Goal: Communication & Community: Answer question/provide support

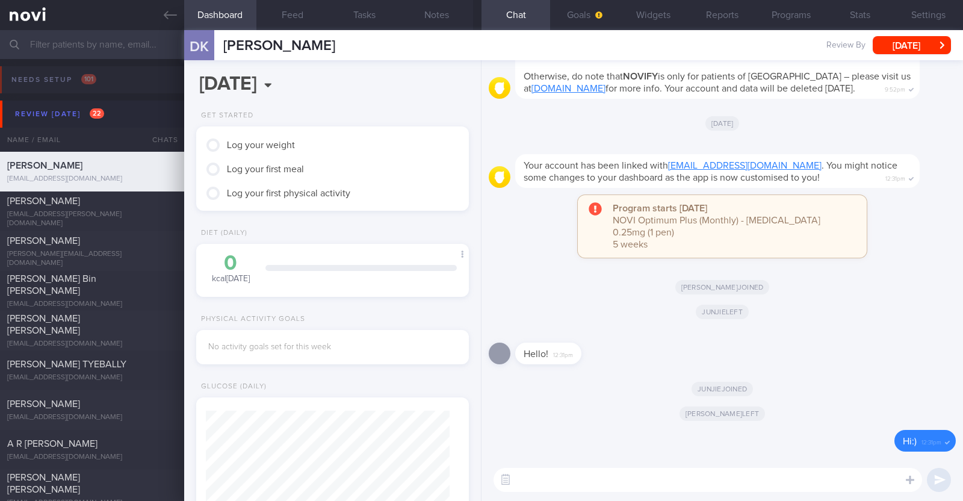
scroll to position [436, 0]
click at [921, 14] on button "Settings" at bounding box center [928, 15] width 69 height 30
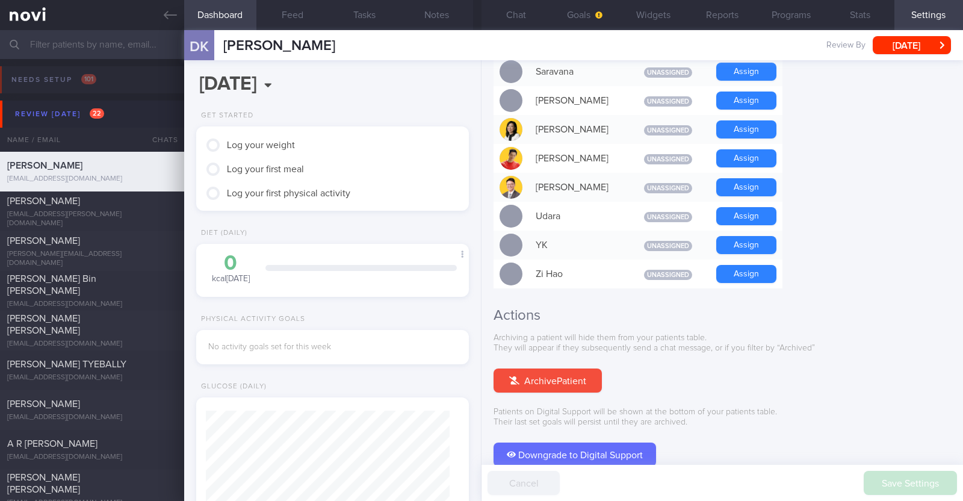
scroll to position [1083, 0]
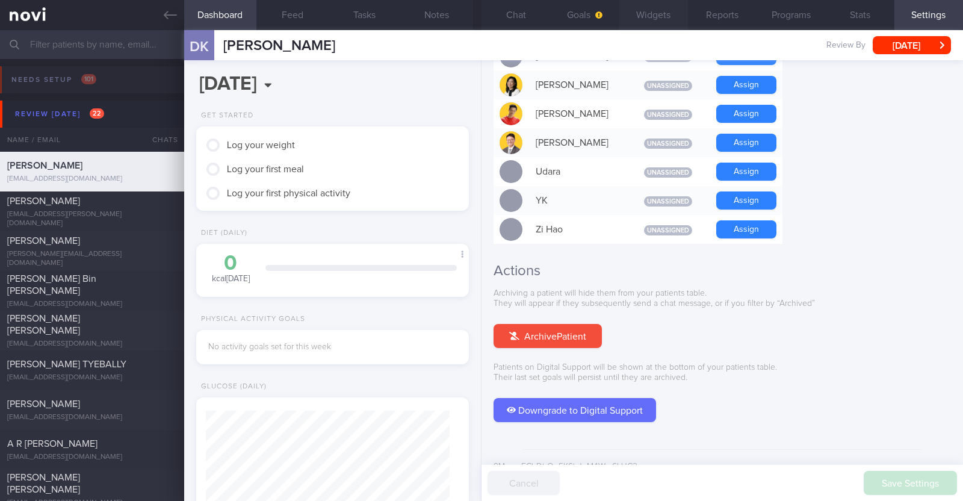
click at [640, 19] on button "Widgets" at bounding box center [653, 15] width 69 height 30
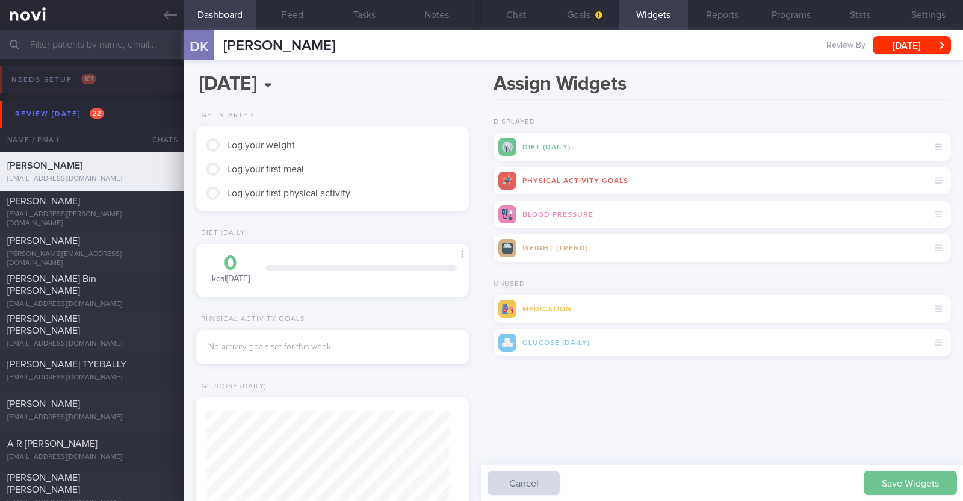
click at [884, 474] on button "Save Widgets" at bounding box center [910, 483] width 93 height 24
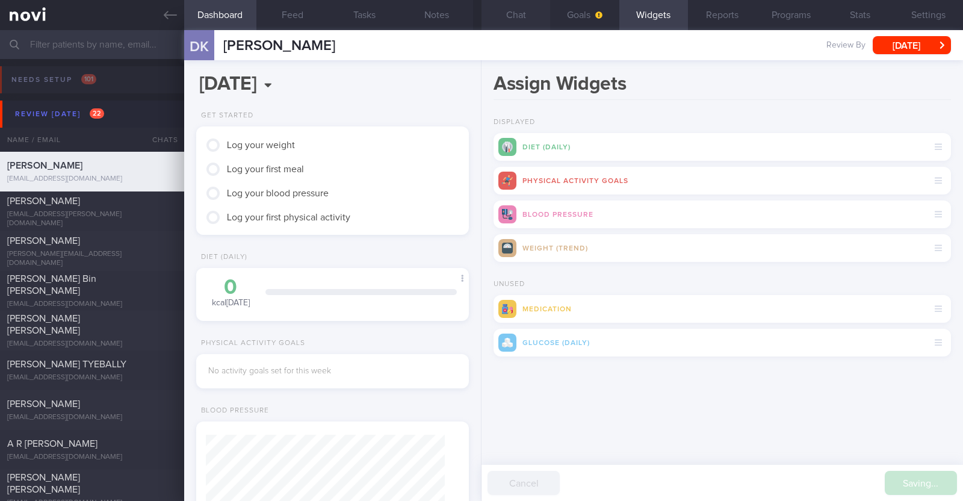
scroll to position [120, 240]
click at [586, 5] on button "Goals" at bounding box center [584, 15] width 69 height 30
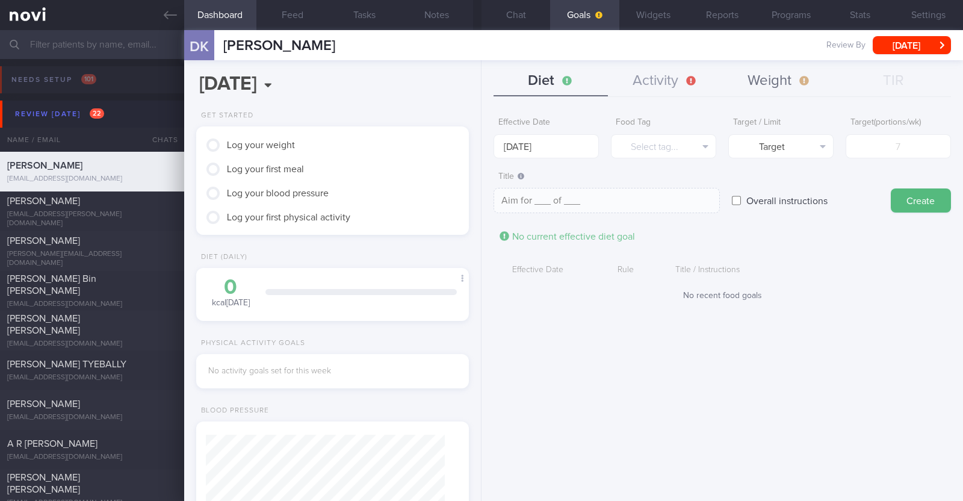
click at [775, 78] on button "Weight" at bounding box center [779, 81] width 114 height 30
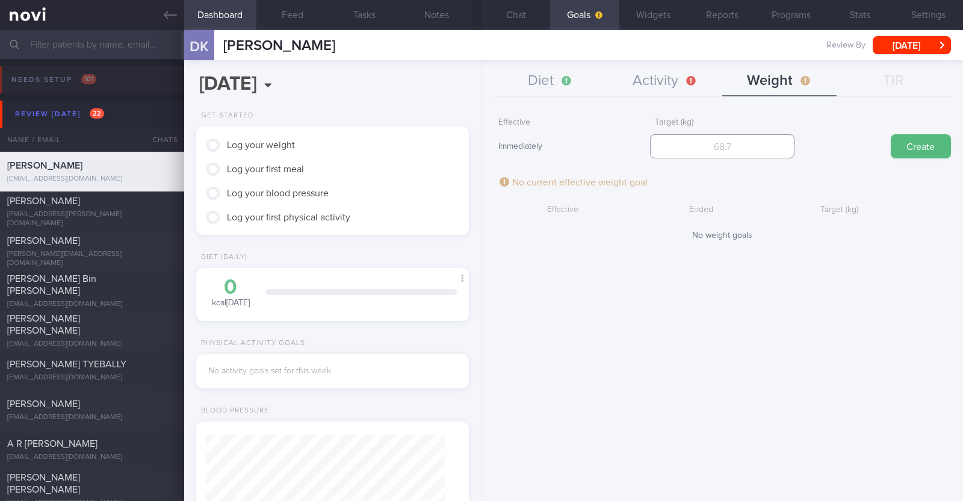
click at [749, 147] on input "number" at bounding box center [722, 146] width 144 height 24
type input "96"
click at [916, 146] on button "Create" at bounding box center [921, 146] width 60 height 24
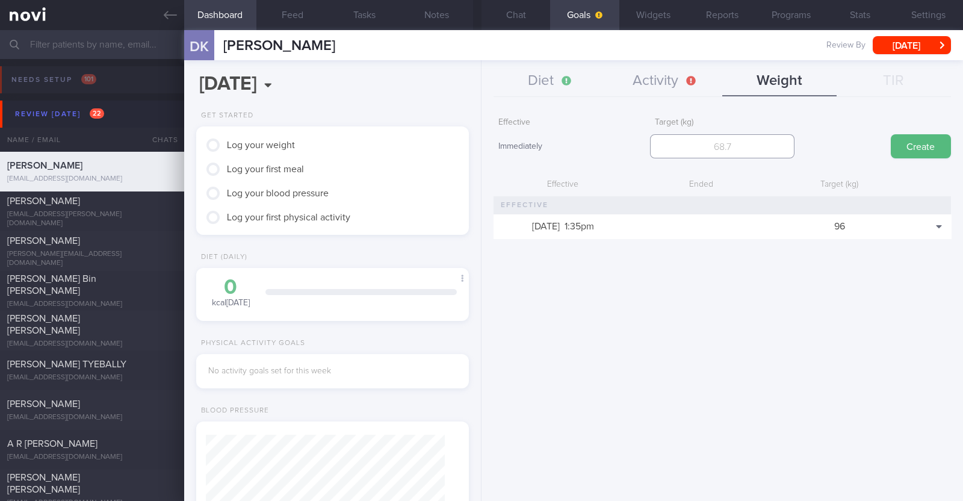
click at [707, 137] on input "number" at bounding box center [722, 146] width 144 height 24
type input "1"
click at [652, 85] on button "Activity" at bounding box center [665, 81] width 114 height 30
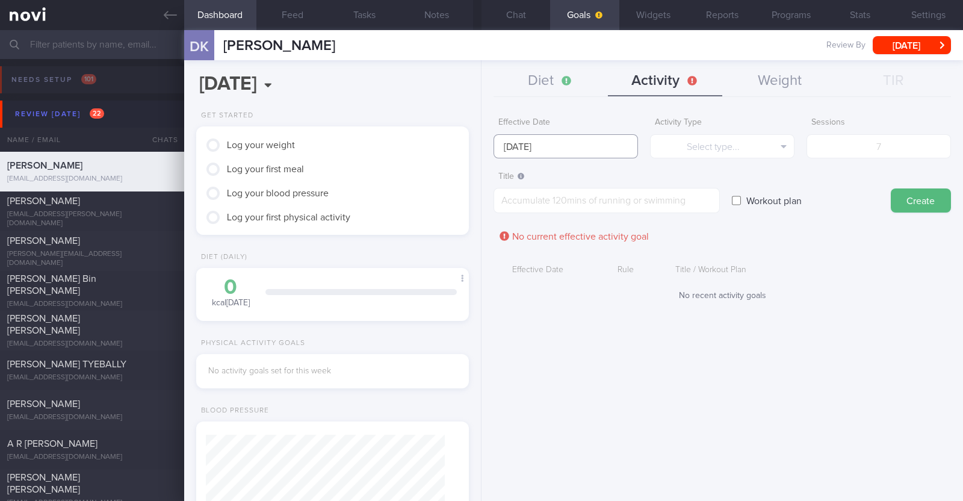
click at [548, 140] on input "29 Sep 2025" at bounding box center [565, 146] width 144 height 24
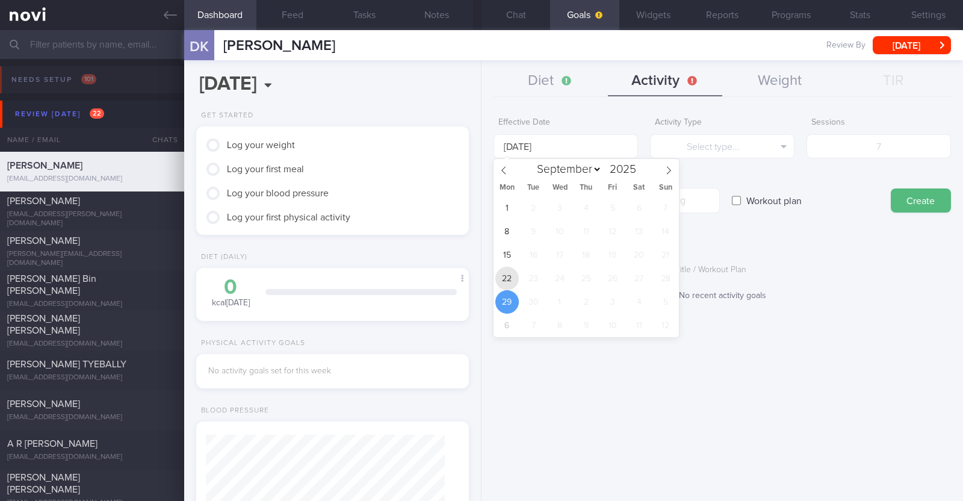
click at [510, 276] on span "22" at bounding box center [506, 278] width 23 height 23
type input "22 Sep 2025"
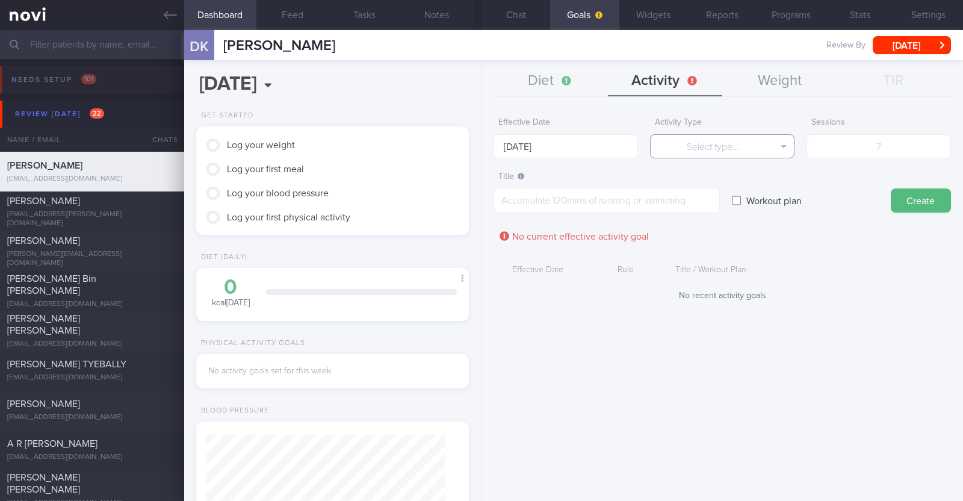
click at [717, 146] on button "Select type..." at bounding box center [722, 146] width 144 height 24
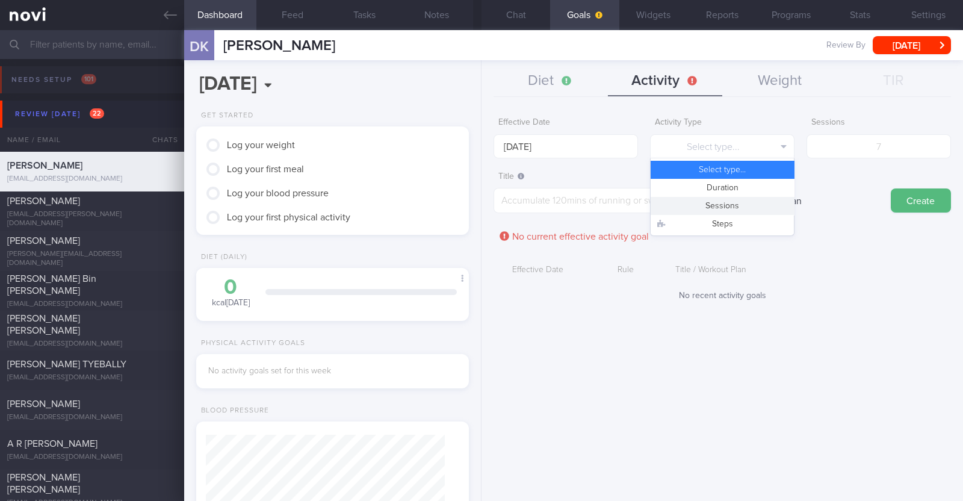
click at [710, 203] on button "Sessions" at bounding box center [722, 206] width 143 height 18
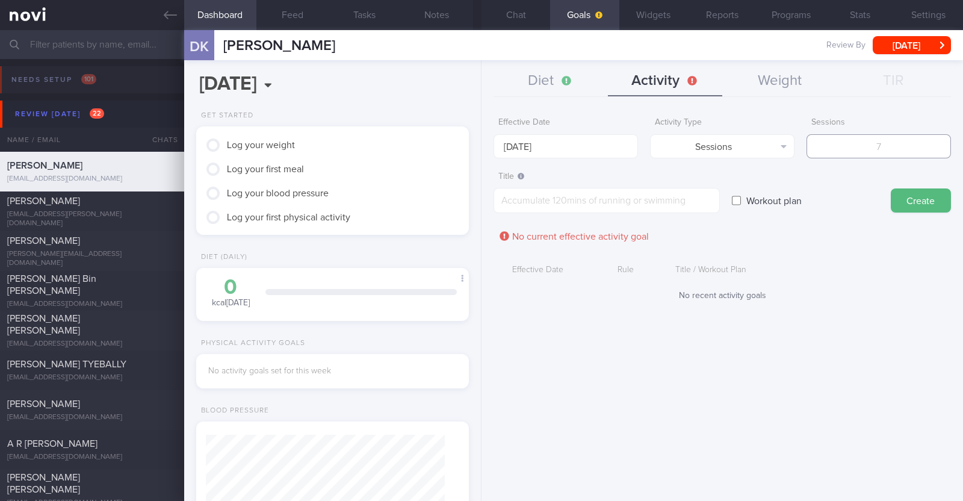
click at [856, 150] on input "number" at bounding box center [878, 146] width 144 height 24
type input "2"
click at [693, 200] on textarea at bounding box center [606, 200] width 226 height 25
paste textarea "Aim to do 2x strength training sessions per week. Body weight training - [Exerc…"
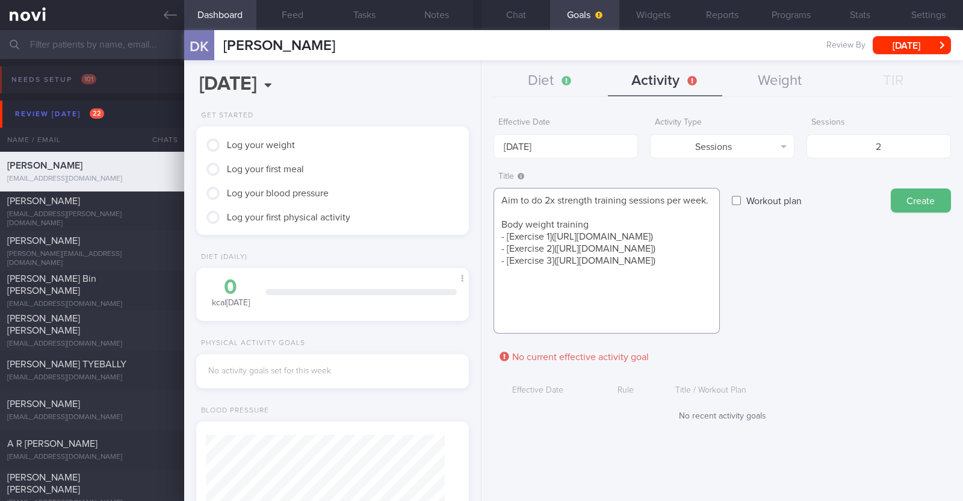
scroll to position [12, 0]
type textarea "Aim to do 2x strength training sessions per week. Body weight training - [Exerc…"
click at [909, 204] on button "Create" at bounding box center [921, 200] width 60 height 24
type input "29 Sep 2025"
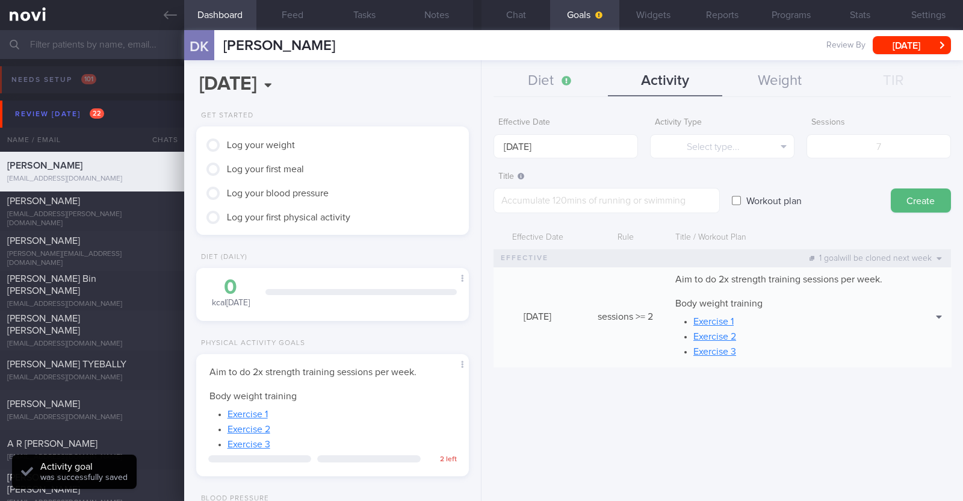
scroll to position [0, 0]
click at [564, 78] on button "Diet" at bounding box center [550, 81] width 114 height 30
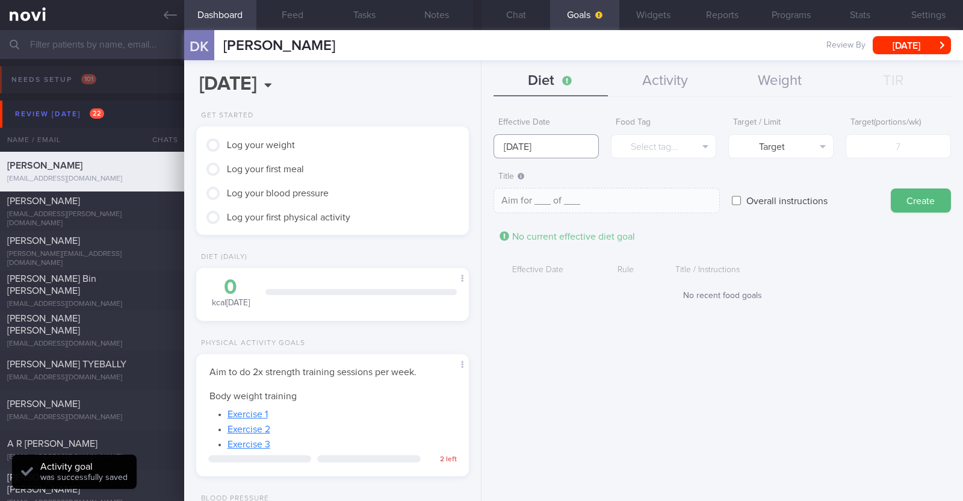
click at [587, 149] on input "29 Sep 2025" at bounding box center [545, 146] width 105 height 24
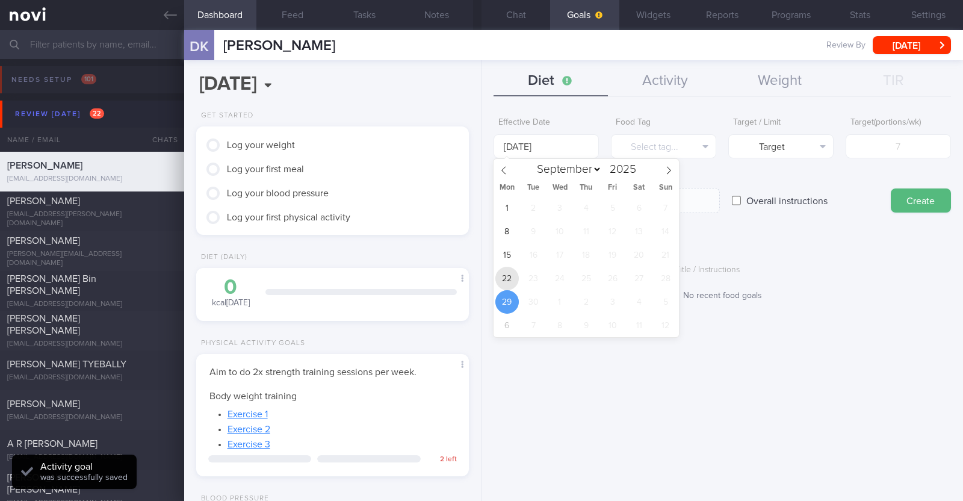
click at [509, 278] on span "22" at bounding box center [506, 278] width 23 height 23
type input "22 Sep 2025"
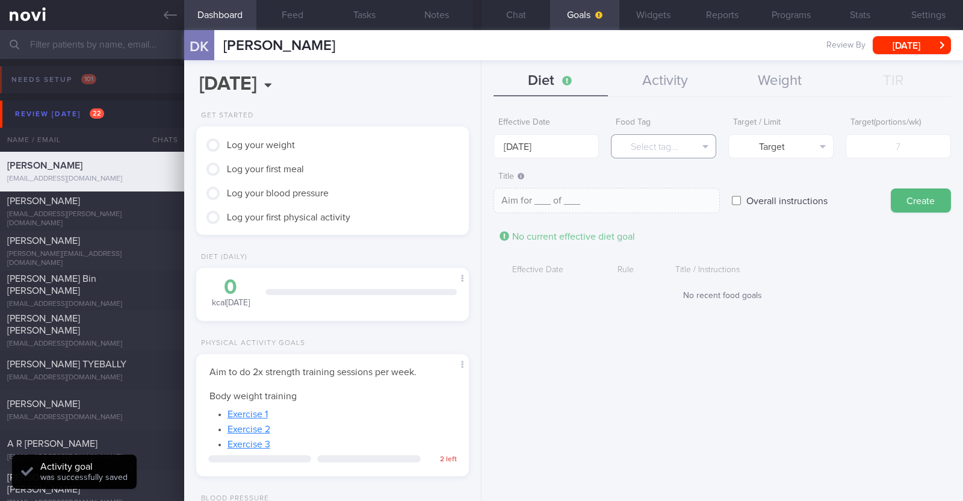
click at [690, 145] on button "Select tag..." at bounding box center [663, 146] width 105 height 24
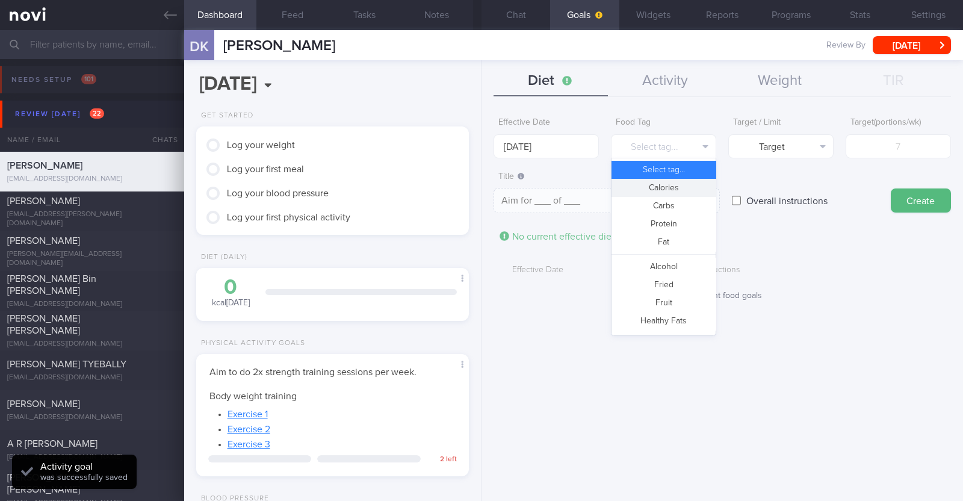
click at [678, 186] on button "Calories" at bounding box center [663, 188] width 104 height 18
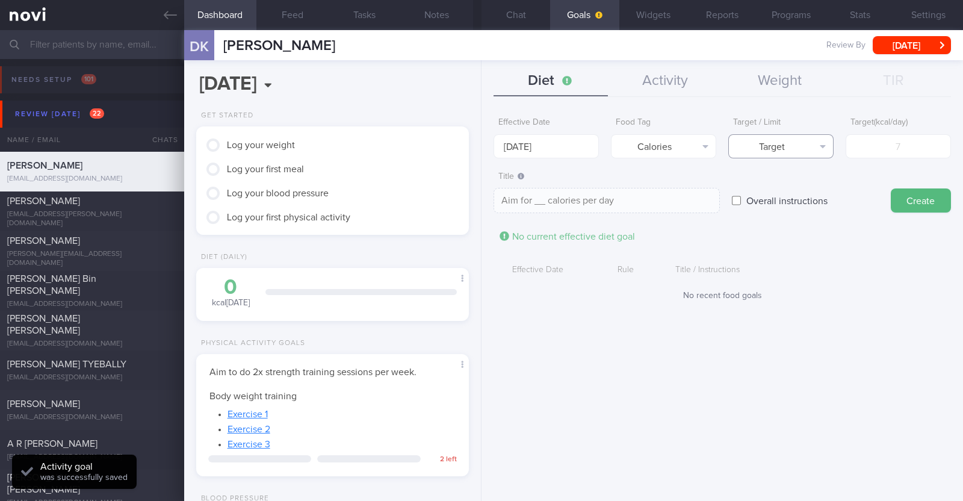
click at [778, 140] on button "Target" at bounding box center [780, 146] width 105 height 24
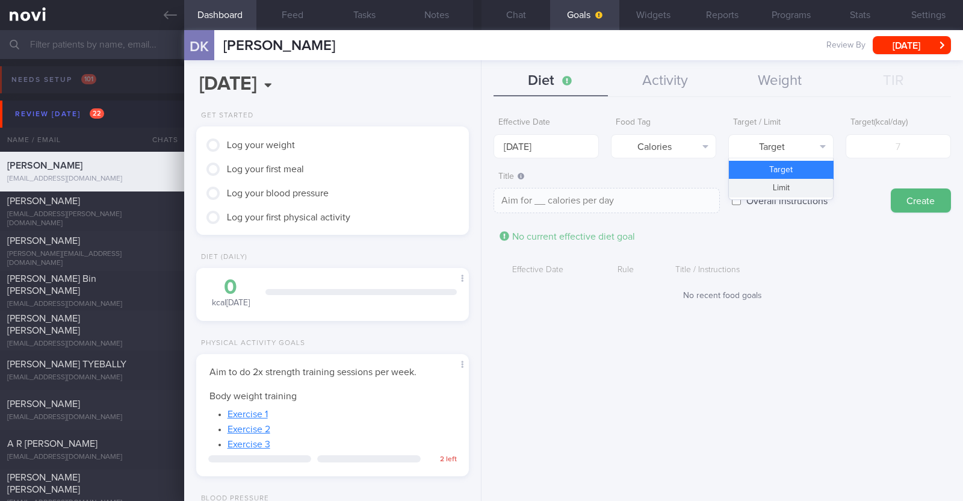
click at [775, 184] on button "Limit" at bounding box center [781, 188] width 104 height 18
type textarea "Keep to __ calories per day"
click at [911, 154] on input "number" at bounding box center [898, 146] width 105 height 24
type input "1"
type textarea "Keep to 1 calories per day"
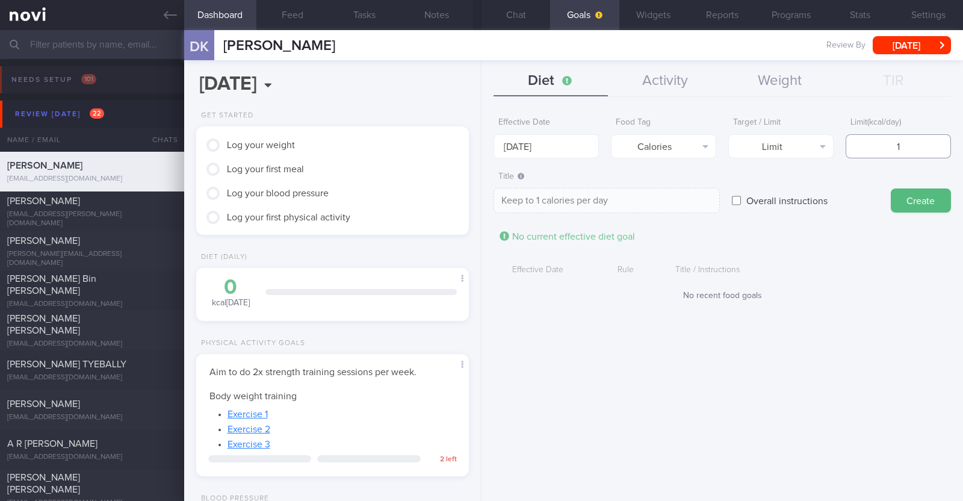
type input "17"
type textarea "Keep to 17 calories per day"
type input "170"
type textarea "Keep to 170 calories per day"
type input "1700"
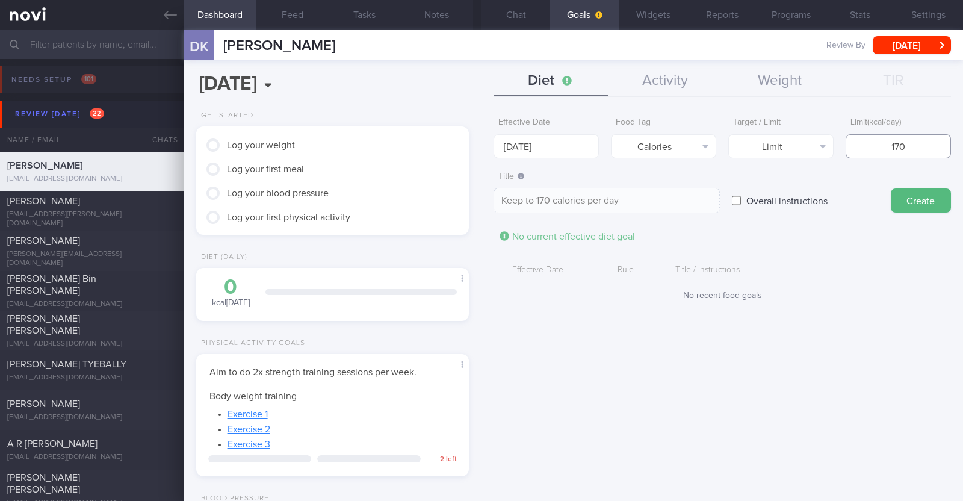
type textarea "Keep to 1700 calories per day"
type input "1700"
click at [907, 192] on button "Create" at bounding box center [921, 200] width 60 height 24
type input "29 Sep 2025"
type textarea "Aim for ___ of ___"
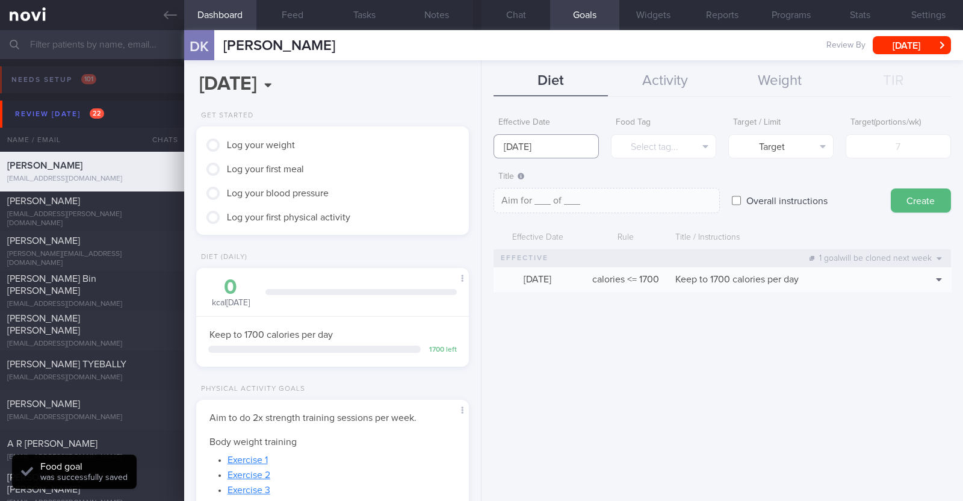
click at [554, 143] on input "29 Sep 2025" at bounding box center [545, 146] width 105 height 24
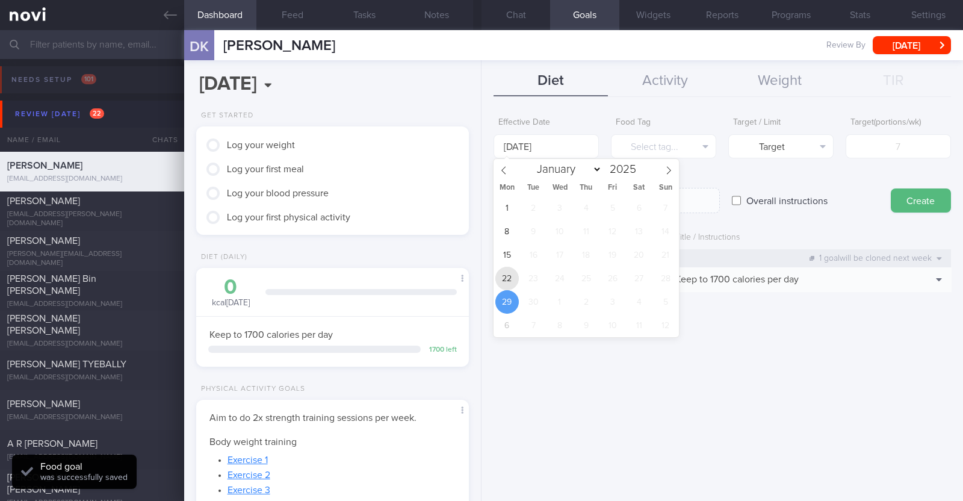
click at [512, 279] on span "22" at bounding box center [506, 278] width 23 height 23
type input "22 Sep 2025"
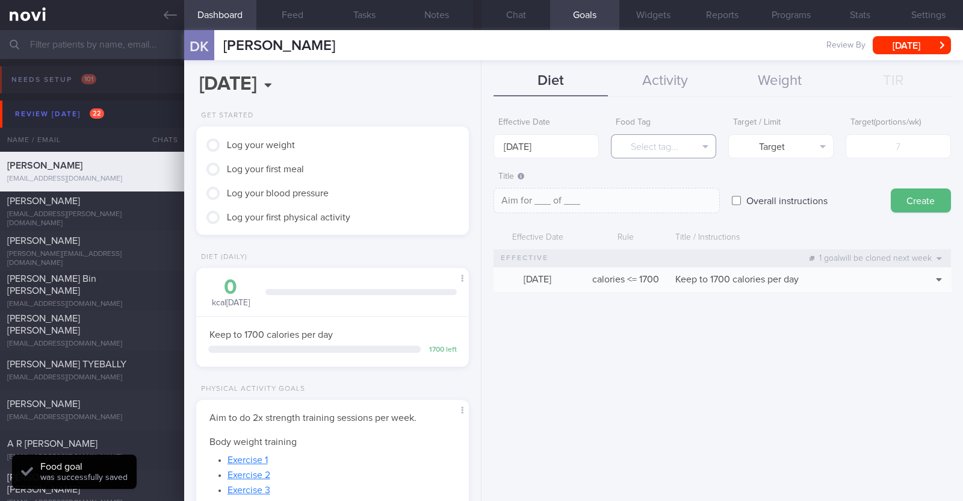
click at [646, 146] on button "Select tag..." at bounding box center [663, 146] width 105 height 24
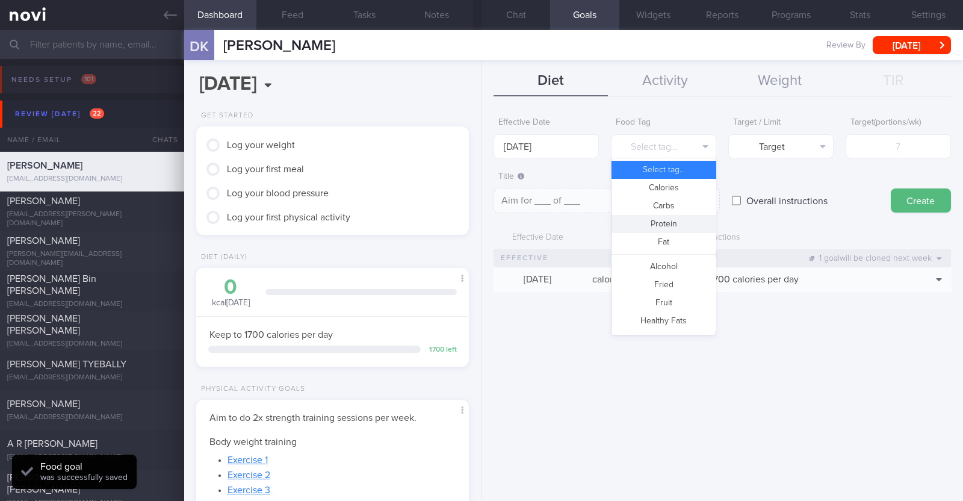
click at [658, 229] on button "Protein" at bounding box center [663, 224] width 104 height 18
type textarea "Aim for __g of protein per day"
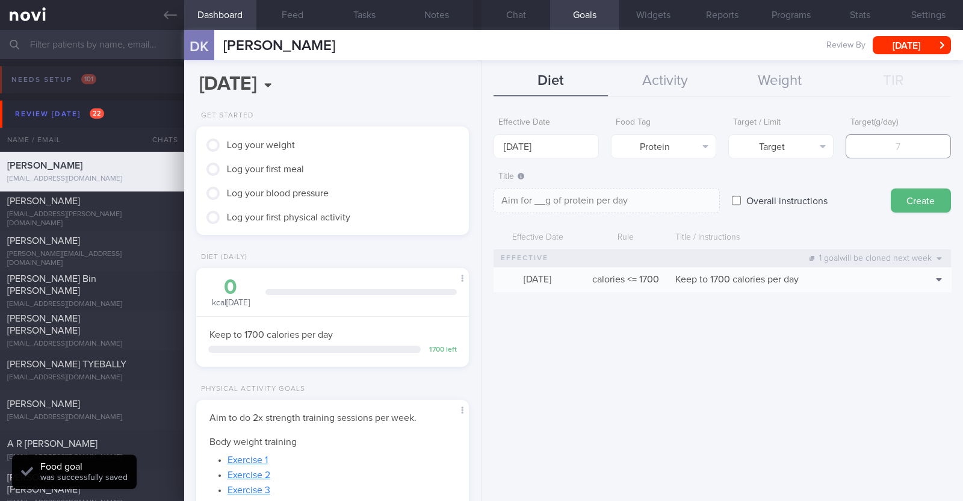
click at [868, 149] on input "number" at bounding box center [898, 146] width 105 height 24
type input "9"
type textarea "Aim for 9g of protein per day"
type input "95"
type textarea "Aim for 95g of protein per day"
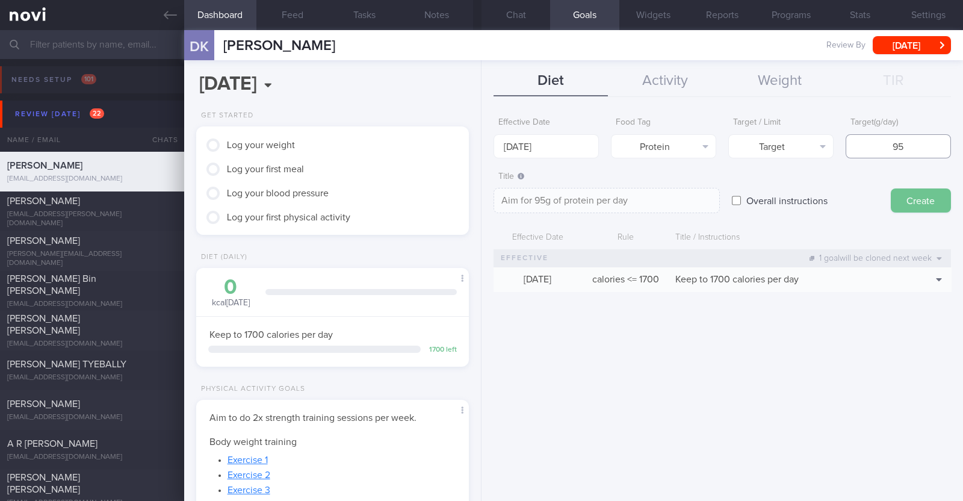
type input "95"
click at [927, 205] on button "Create" at bounding box center [921, 200] width 60 height 24
type input "29 Sep 2025"
type textarea "Aim for ___ of ___"
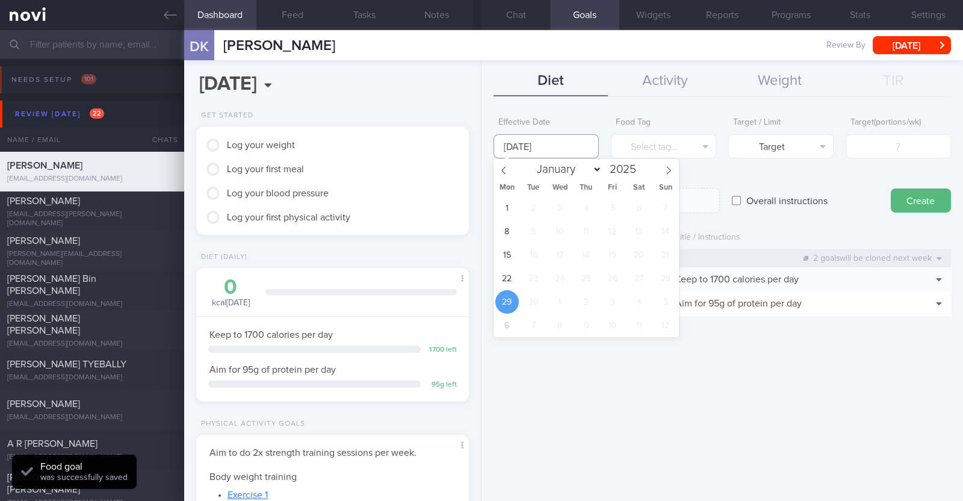
click at [564, 149] on input "29 Sep 2025" at bounding box center [545, 146] width 105 height 24
click at [515, 283] on span "22" at bounding box center [506, 278] width 23 height 23
type input "22 Sep 2025"
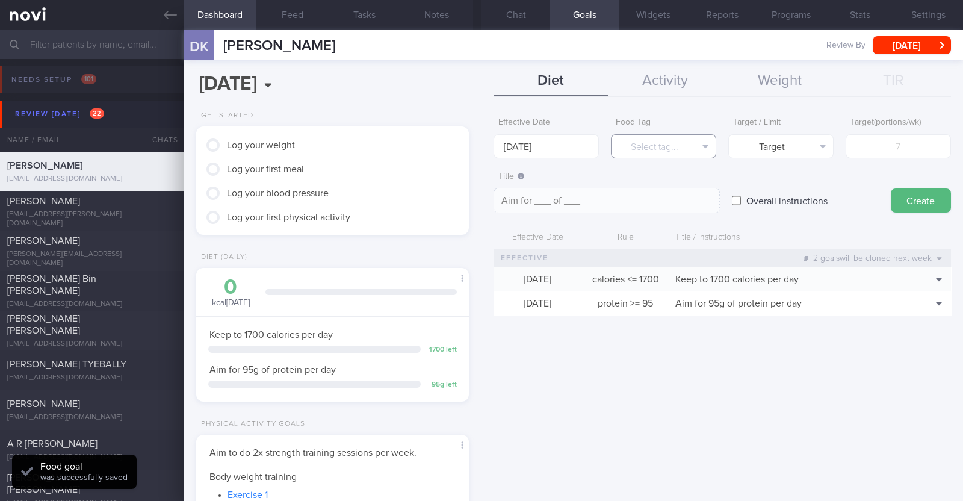
click at [631, 142] on button "Select tag..." at bounding box center [663, 146] width 105 height 24
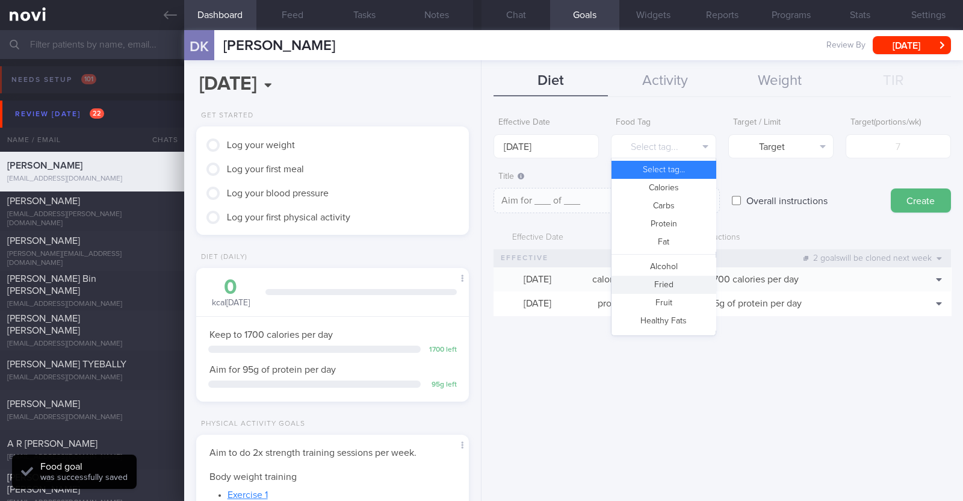
click at [660, 280] on button "Fried" at bounding box center [663, 285] width 104 height 18
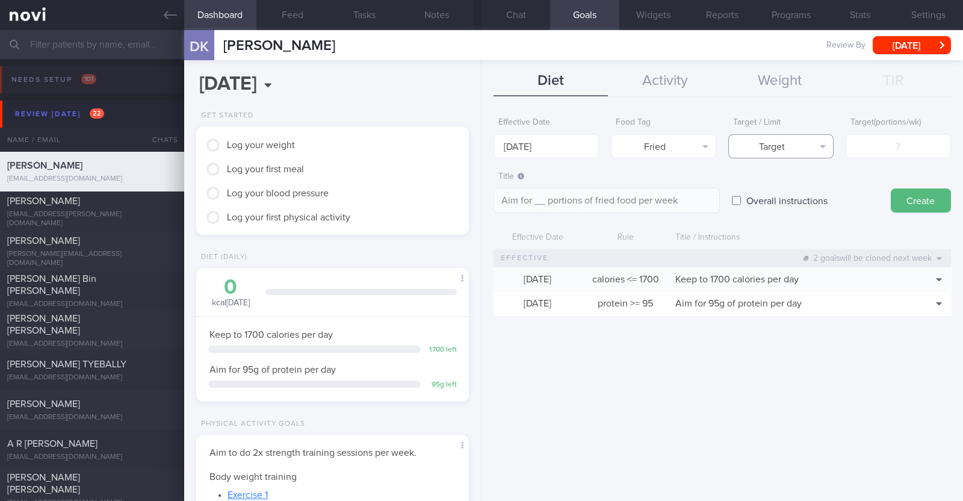
click at [779, 146] on button "Target" at bounding box center [780, 146] width 105 height 24
click at [781, 182] on button "Limit" at bounding box center [781, 188] width 104 height 18
type textarea "Keep to __ portions of fried food per week"
click at [873, 144] on input "number" at bounding box center [898, 146] width 105 height 24
type input "2"
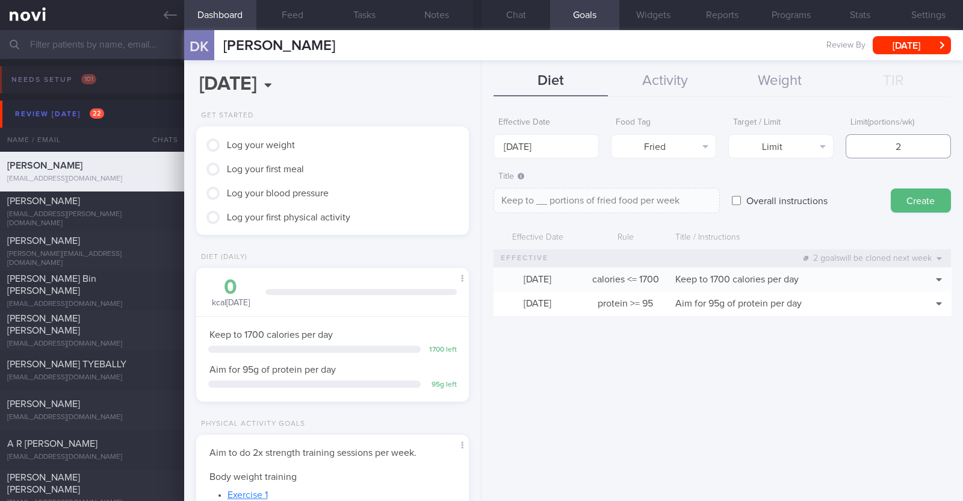
type textarea "Keep to 2 portions of fried food per week"
type input "2"
click at [938, 207] on button "Create" at bounding box center [921, 200] width 60 height 24
type input "29 Sep 2025"
type textarea "Aim for ___ of ___"
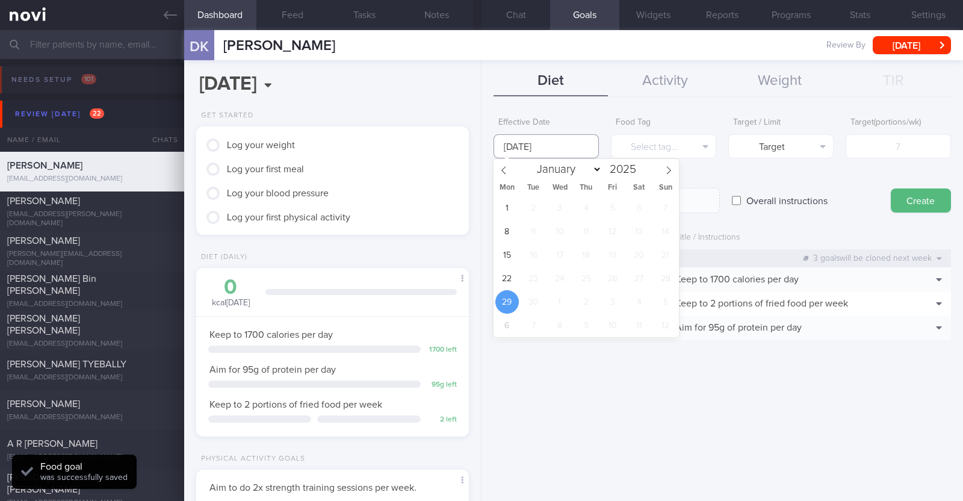
click at [525, 140] on input "29 Sep 2025" at bounding box center [545, 146] width 105 height 24
click at [500, 279] on span "22" at bounding box center [506, 278] width 23 height 23
type input "22 Sep 2025"
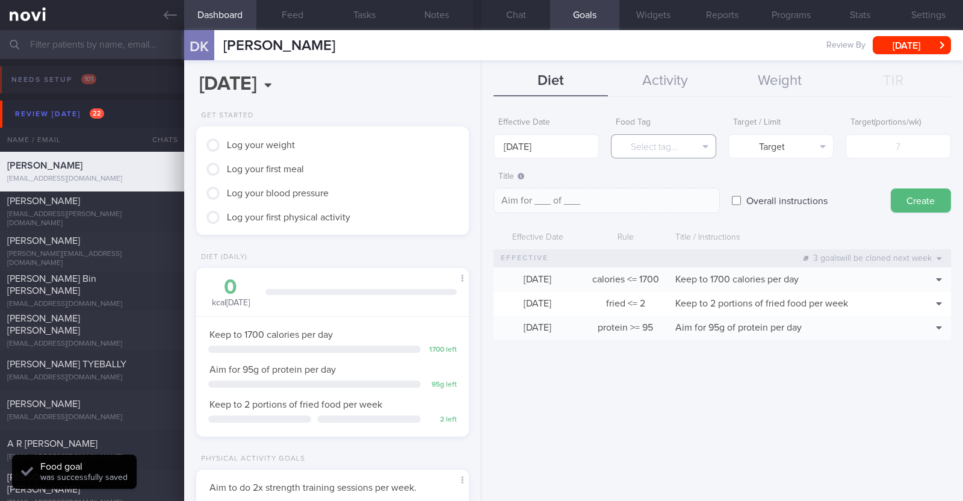
click at [638, 147] on button "Select tag..." at bounding box center [663, 146] width 105 height 24
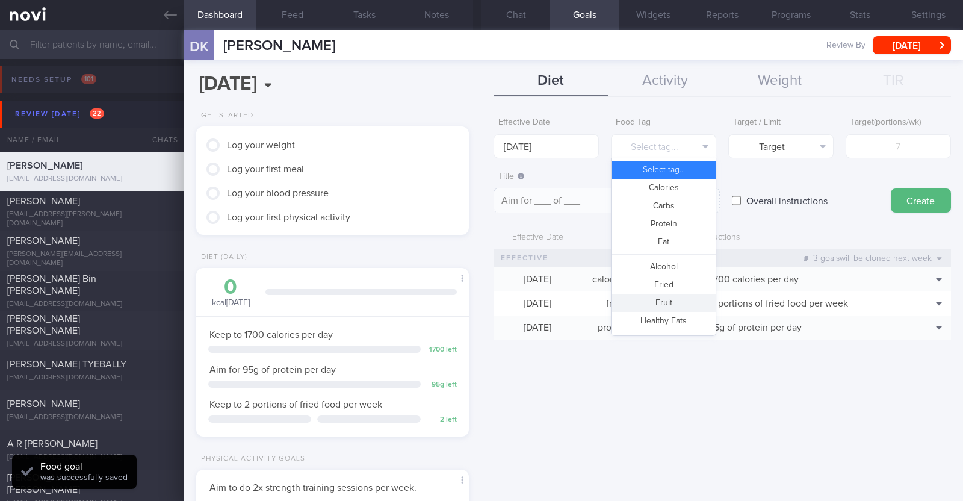
click at [668, 301] on button "Fruit" at bounding box center [663, 303] width 104 height 18
type textarea "Aim for __ portions of fruits per week"
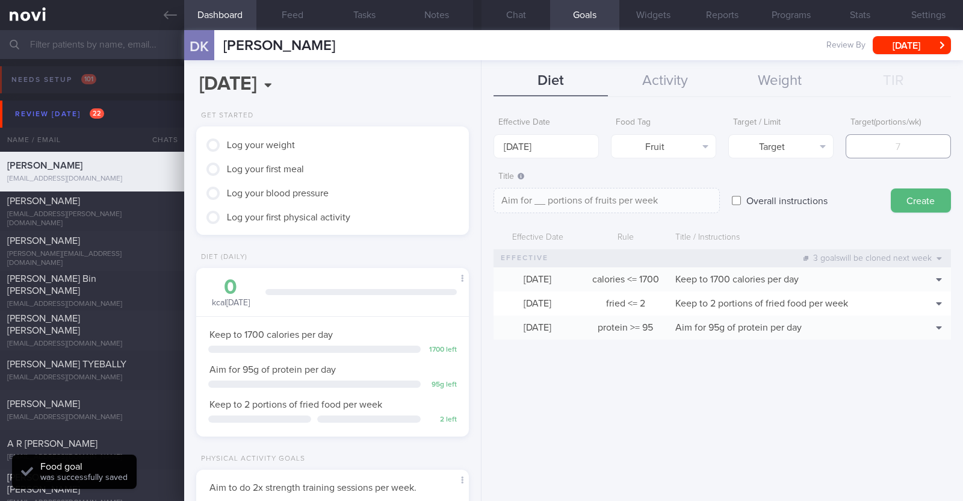
click at [870, 153] on input "number" at bounding box center [898, 146] width 105 height 24
type input "1"
type textarea "Aim for 1 portions of fruits per week"
type input "14"
type textarea "Aim for 14 portions of fruits per week"
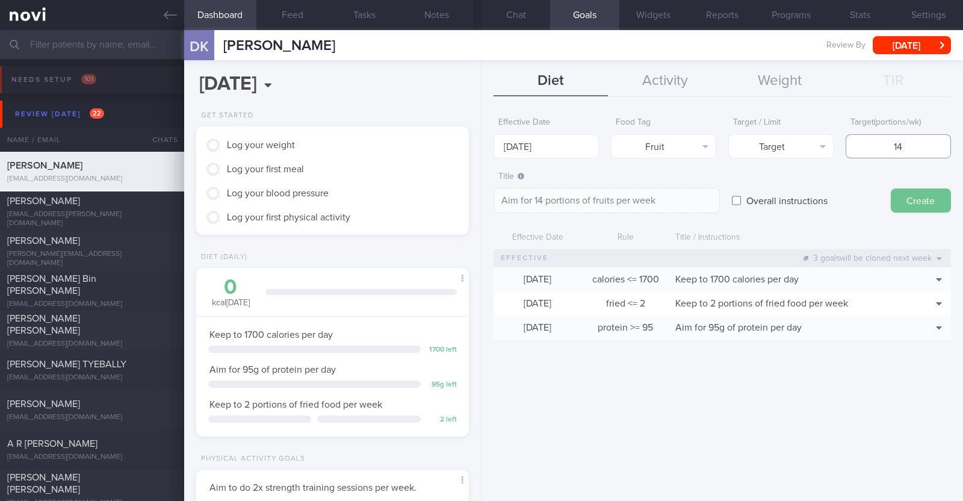
type input "14"
click at [909, 210] on button "Create" at bounding box center [921, 200] width 60 height 24
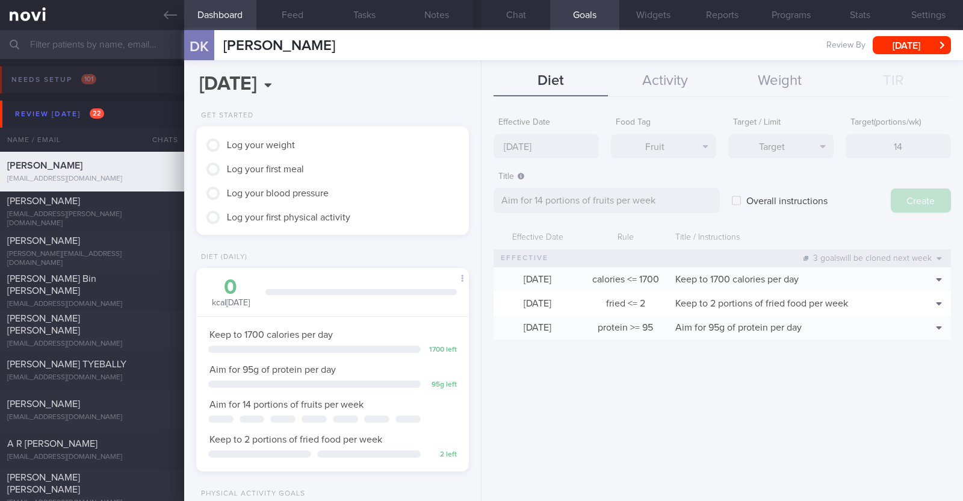
type input "29 Sep 2025"
type textarea "Aim for ___ of ___"
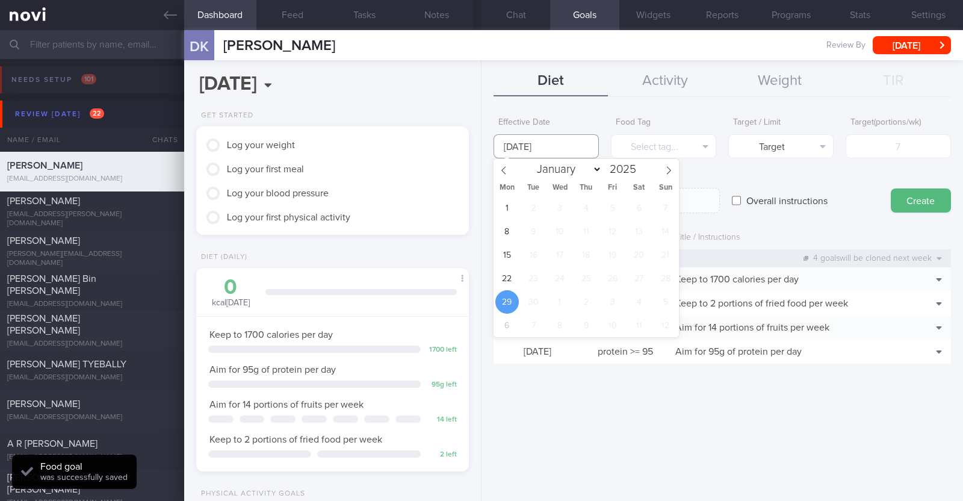
click at [587, 146] on input "29 Sep 2025" at bounding box center [545, 146] width 105 height 24
click at [509, 271] on span "22" at bounding box center [506, 278] width 23 height 23
type input "22 Sep 2025"
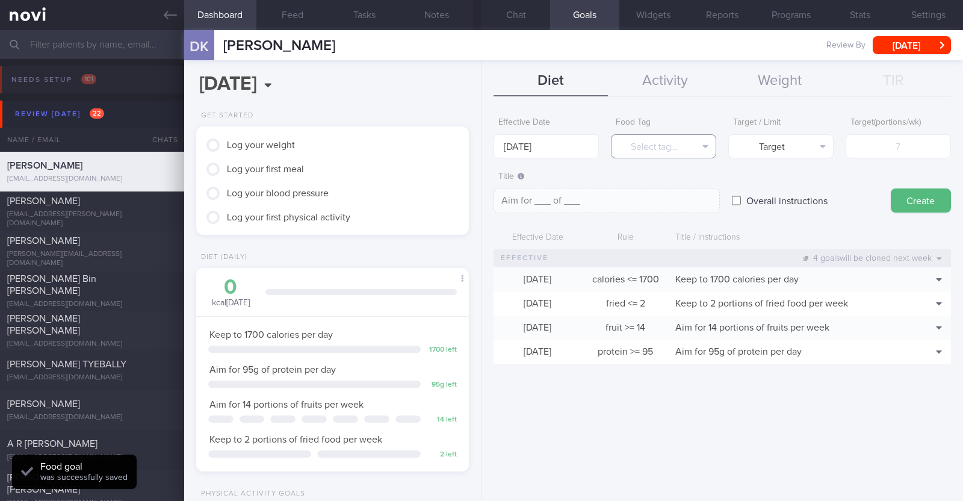
click at [642, 140] on button "Select tag..." at bounding box center [663, 146] width 105 height 24
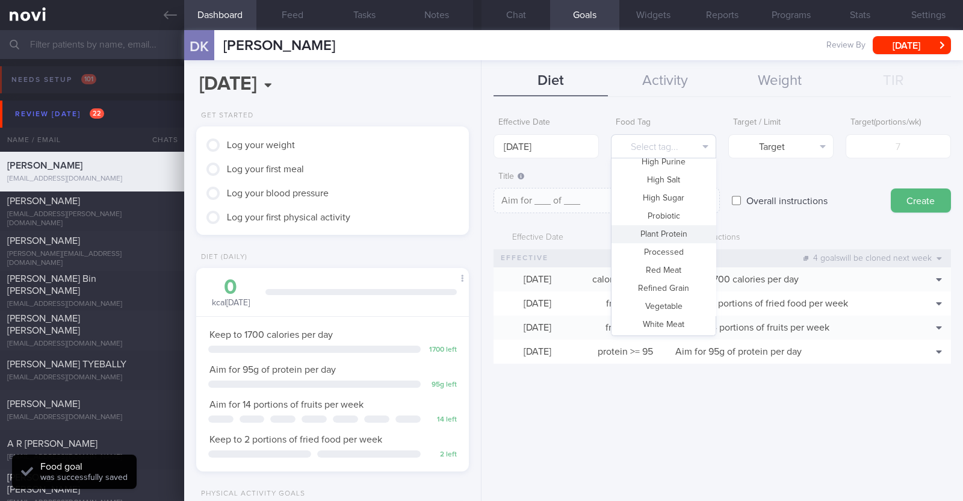
scroll to position [358, 0]
click at [662, 286] on button "Vegetable" at bounding box center [663, 288] width 104 height 18
type textarea "Aim for __ portions of vegetables per week"
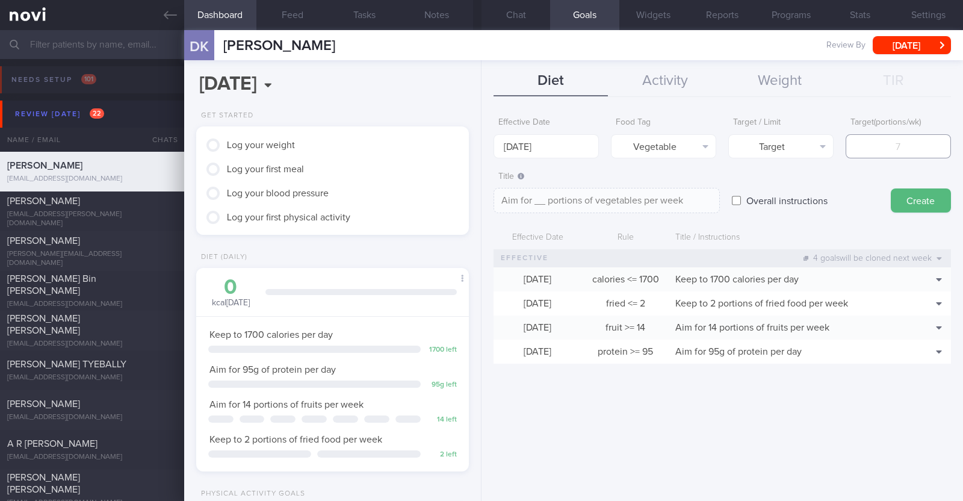
click at [904, 149] on input "number" at bounding box center [898, 146] width 105 height 24
type input "1"
type textarea "Aim for 1 portions of vegetables per week"
type input "14"
type textarea "Aim for 14 portions of vegetables per week"
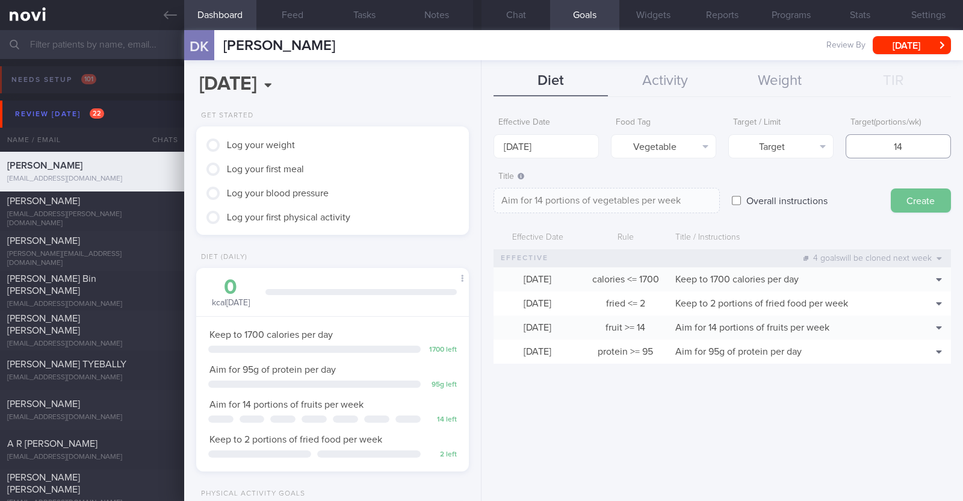
type input "14"
click at [934, 191] on button "Create" at bounding box center [921, 200] width 60 height 24
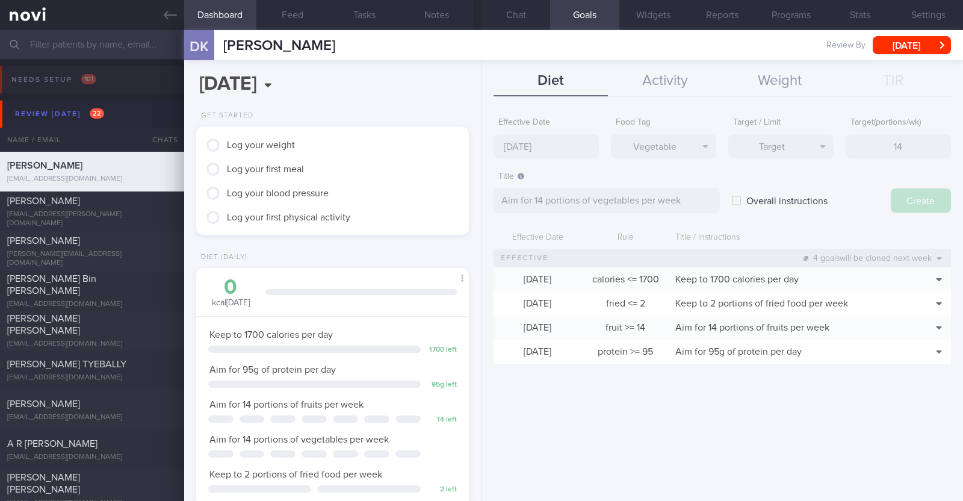
type input "29 Sep 2025"
type textarea "Aim for ___ of ___"
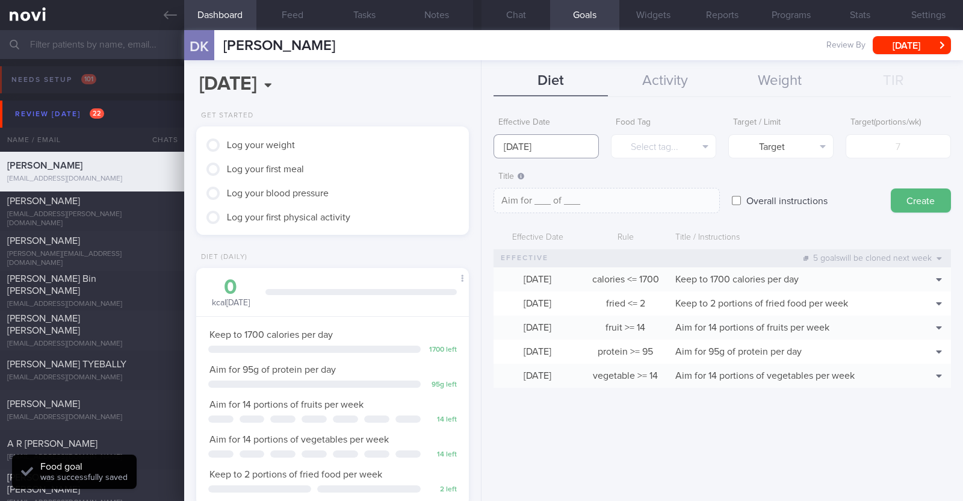
click at [548, 143] on input "29 Sep 2025" at bounding box center [545, 146] width 105 height 24
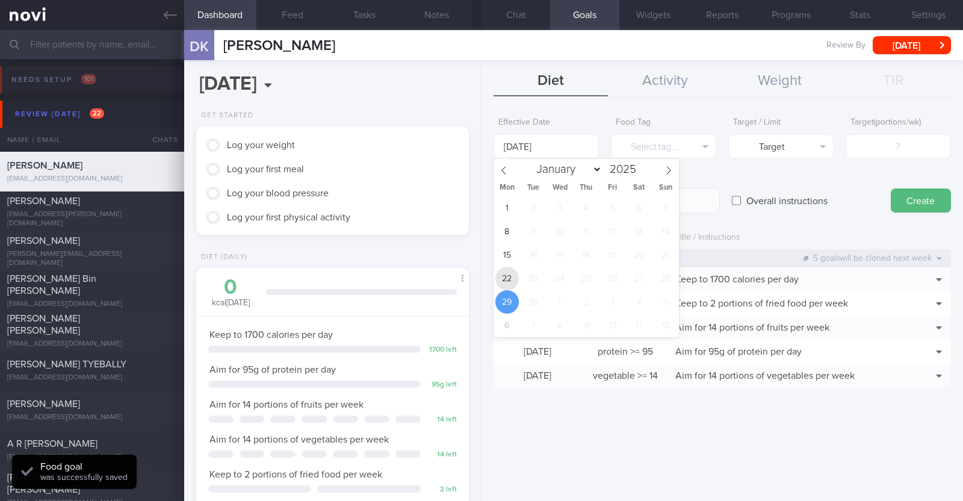
click at [509, 284] on span "22" at bounding box center [506, 278] width 23 height 23
type input "22 Sep 2025"
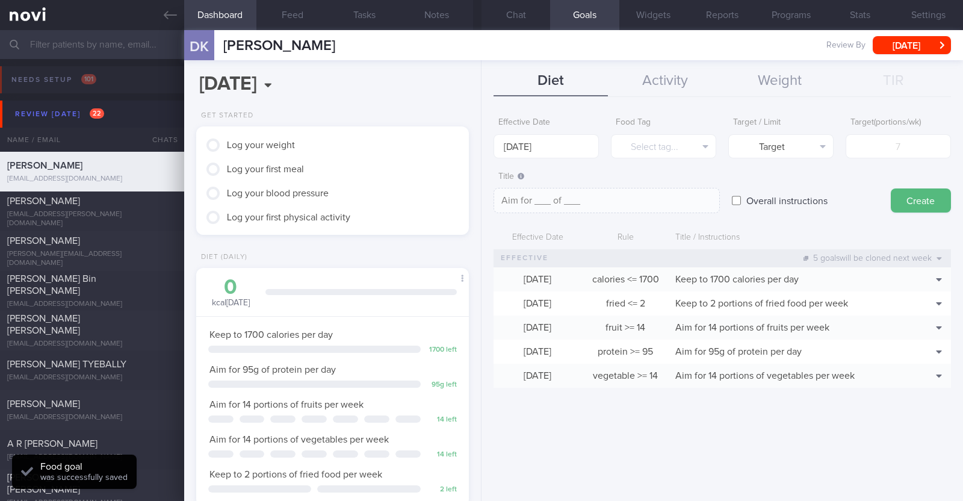
click at [736, 199] on input "Overall instructions" at bounding box center [736, 200] width 9 height 24
checkbox input "true"
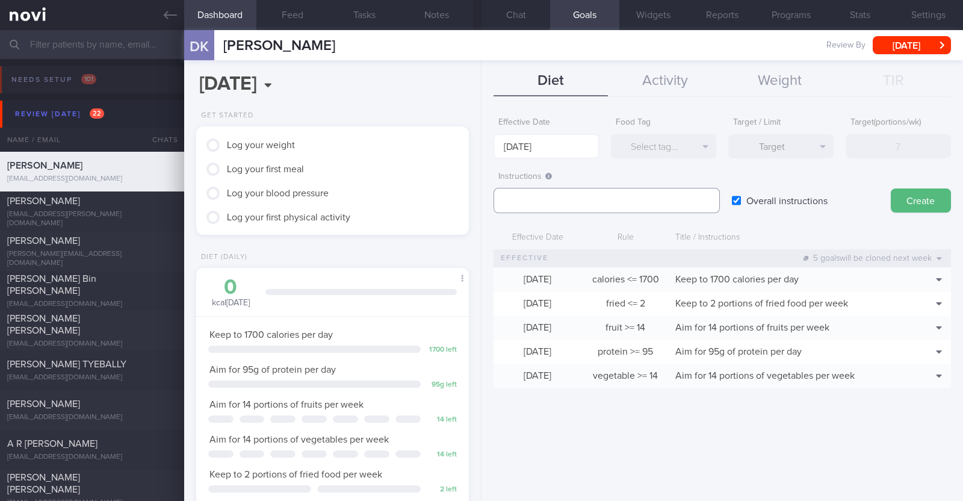
click at [546, 197] on textarea at bounding box center [606, 200] width 226 height 25
paste textarea "Aim to consume xxL of fluids per day (Choose water first)"
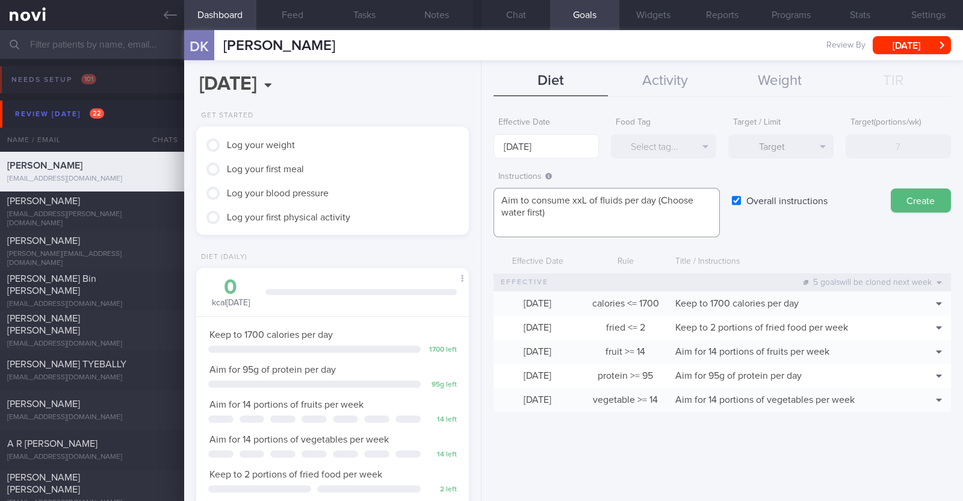
click at [589, 199] on textarea "Aim to consume xxL of fluids per day (Choose water first)" at bounding box center [606, 212] width 226 height 49
paste textarea "2.5-3"
type textarea "Aim to consume 2.5-3L of fluids per day (Choose water first)"
click at [916, 195] on button "Create" at bounding box center [921, 200] width 60 height 24
type input "29 Sep 2025"
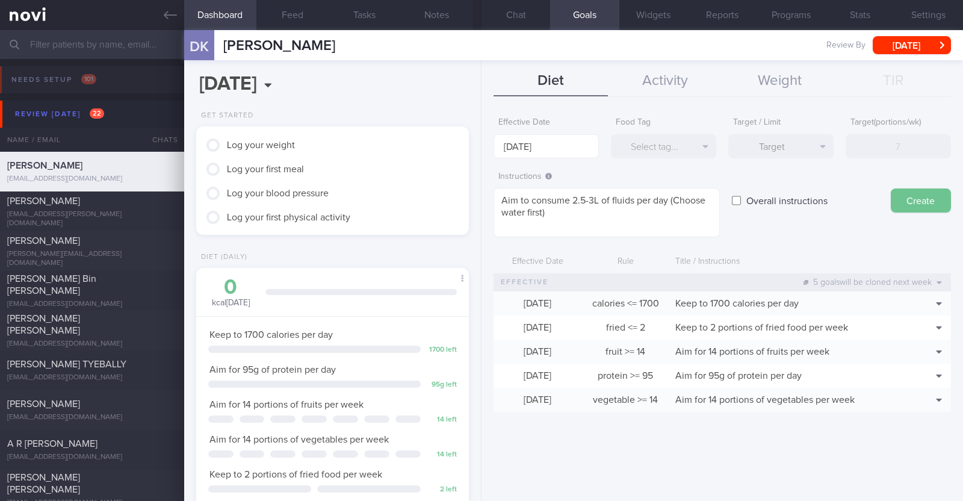
type textarea "Aim for ___ of ___"
checkbox input "false"
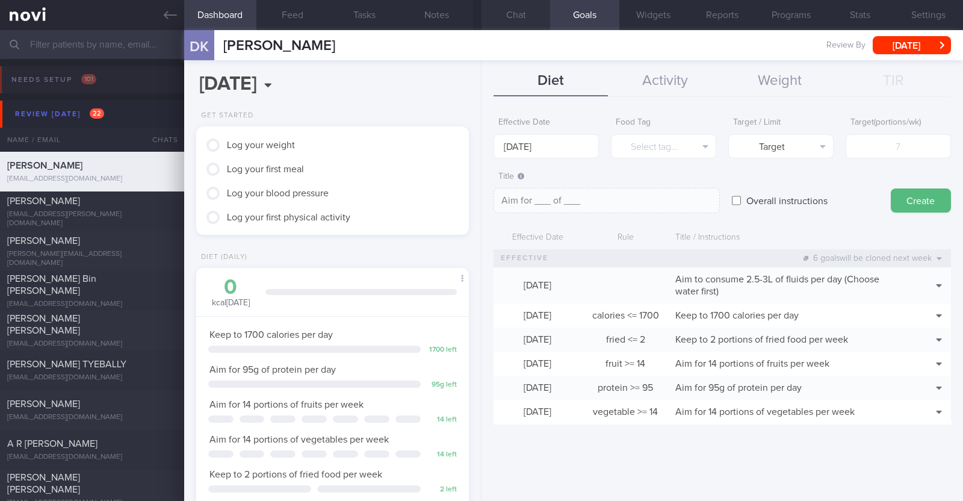
click at [522, 13] on button "Chat" at bounding box center [515, 15] width 69 height 30
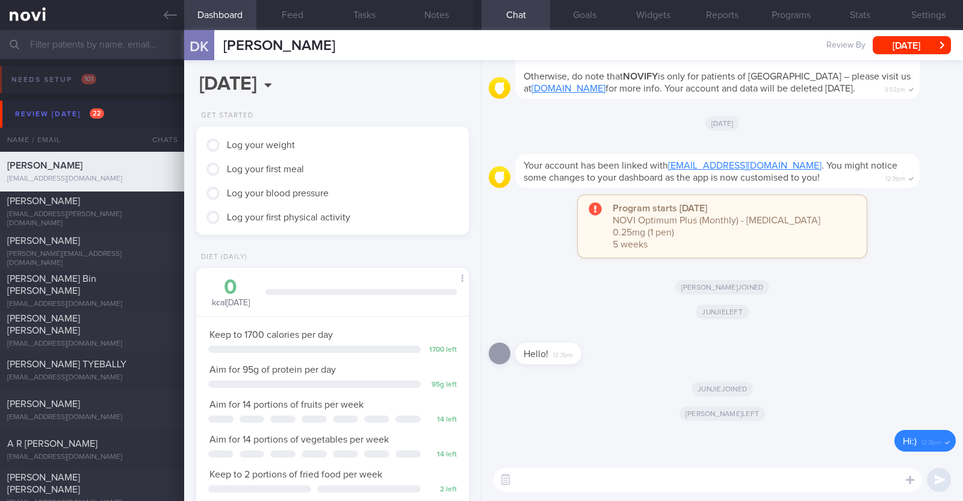
click at [566, 483] on textarea at bounding box center [707, 480] width 428 height 24
paste textarea "Hi [patient’s name]! This is Charlotte, the dietitian. It was nice meeting you …"
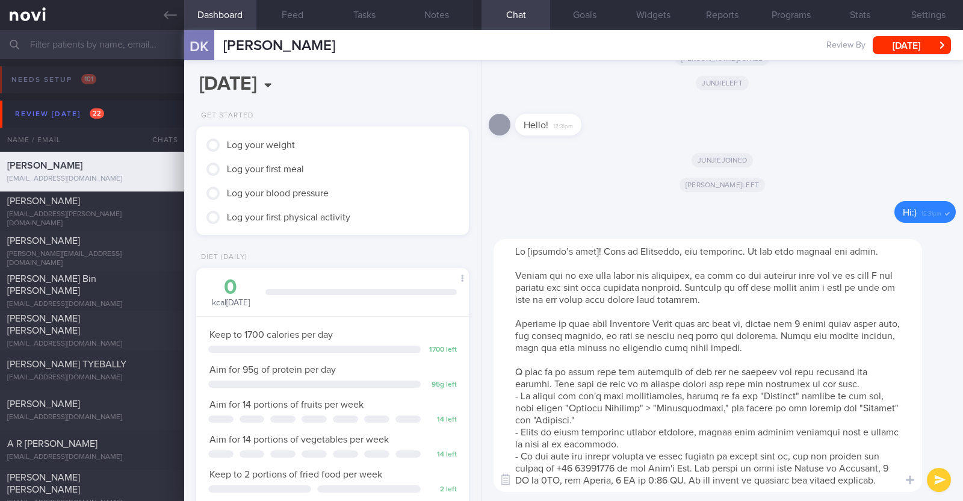
drag, startPoint x: 508, startPoint y: 321, endPoint x: 858, endPoint y: 350, distance: 350.8
click at [858, 350] on textarea at bounding box center [707, 365] width 428 height 253
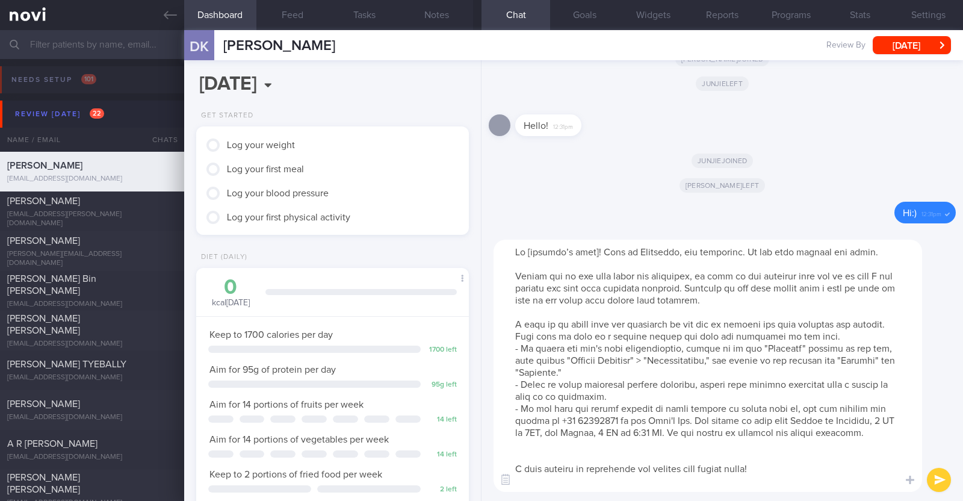
drag, startPoint x: 592, startPoint y: 249, endPoint x: 632, endPoint y: 250, distance: 40.9
click at [593, 250] on textarea at bounding box center [707, 366] width 428 height 252
click at [585, 267] on textarea at bounding box center [707, 366] width 428 height 252
type textarea "Hi Kirill! This is Charlotte, the dietitian. It was nice meeting you today. Ple…"
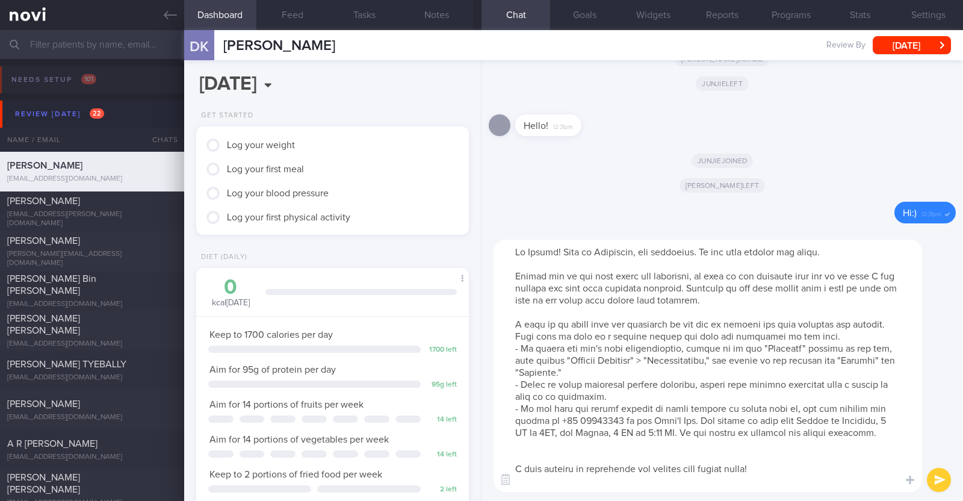
click at [935, 485] on button "submit" at bounding box center [939, 480] width 24 height 24
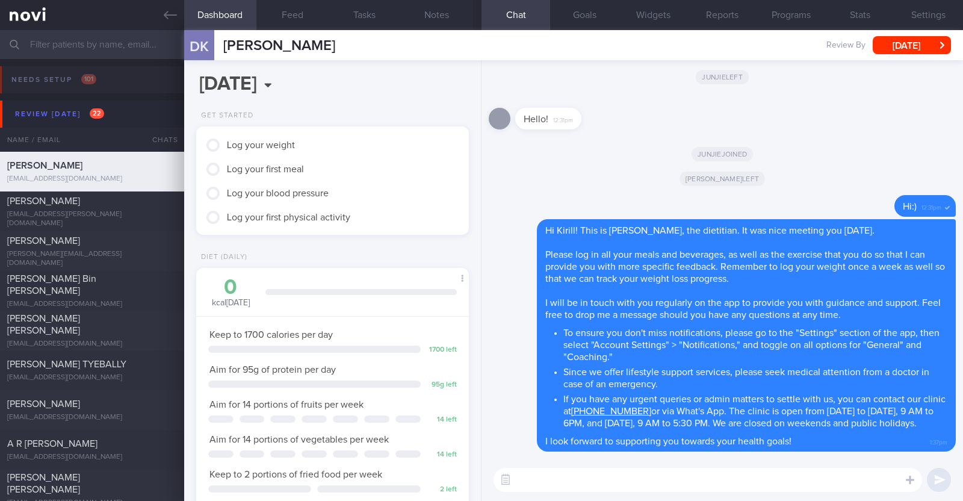
scroll to position [0, 0]
click at [577, 480] on textarea at bounding box center [707, 480] width 428 height 24
paste textarea "Here is a summary of what we discussed: Basics of Weight Management - Diet: A w…"
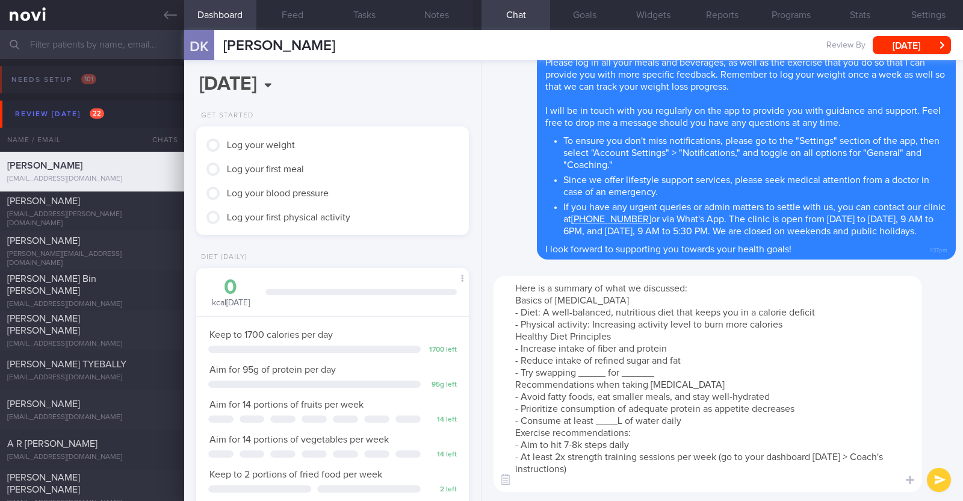
click at [798, 326] on textarea "Here is a summary of what we discussed: Basics of Weight Management - Diet: A w…" at bounding box center [707, 384] width 428 height 216
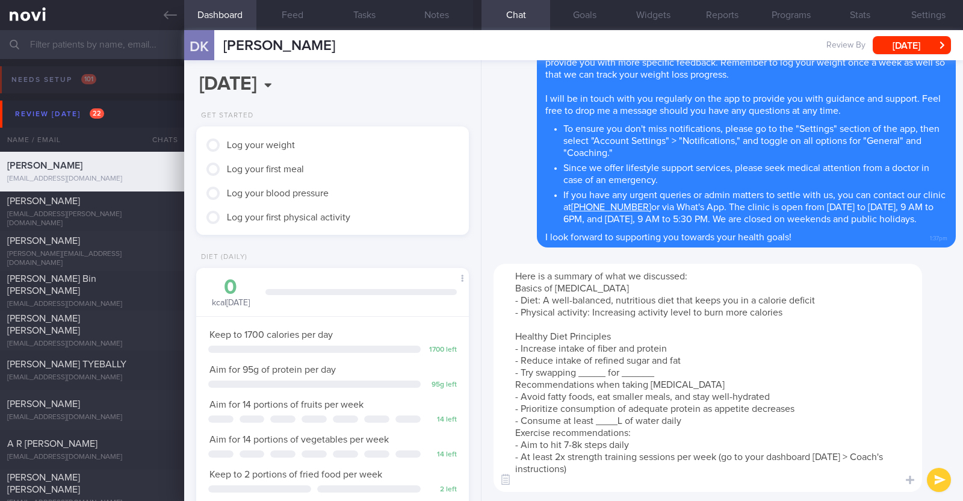
click at [605, 374] on textarea "Here is a summary of what we discussed: Basics of Weight Management - Diet: A w…" at bounding box center [707, 378] width 428 height 228
click at [750, 373] on textarea "Here is a summary of what we discussed: Basics of Weight Management - Diet: A w…" at bounding box center [707, 378] width 428 height 228
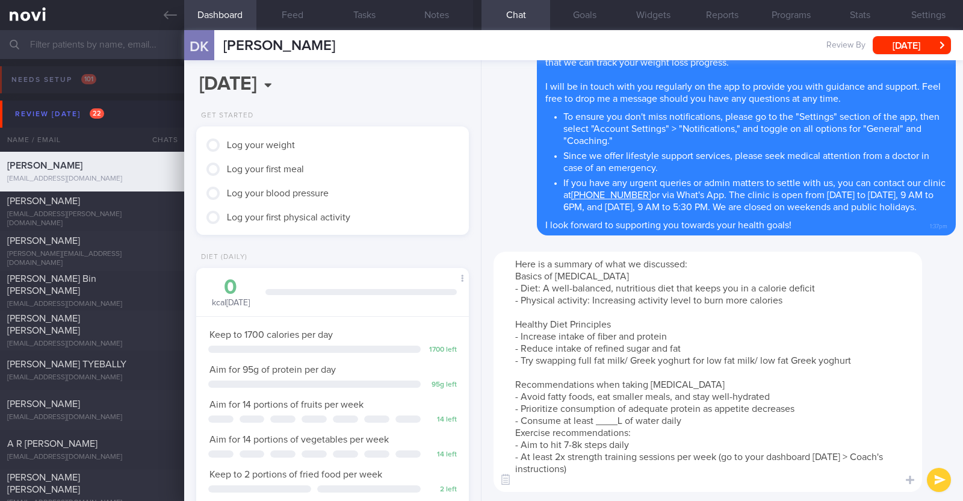
drag, startPoint x: 690, startPoint y: 385, endPoint x: 620, endPoint y: 383, distance: 69.8
click at [620, 383] on textarea "Here is a summary of what we discussed: Basics of Weight Management - Diet: A w…" at bounding box center [707, 372] width 428 height 240
click at [623, 418] on textarea "Here is a summary of what we discussed: Basics of Weight Management - Diet: A w…" at bounding box center [707, 372] width 428 height 240
paste textarea "2.5-3"
click at [683, 415] on textarea "Here is a summary of what we discussed: Basics of Weight Management - Diet: A w…" at bounding box center [707, 372] width 428 height 240
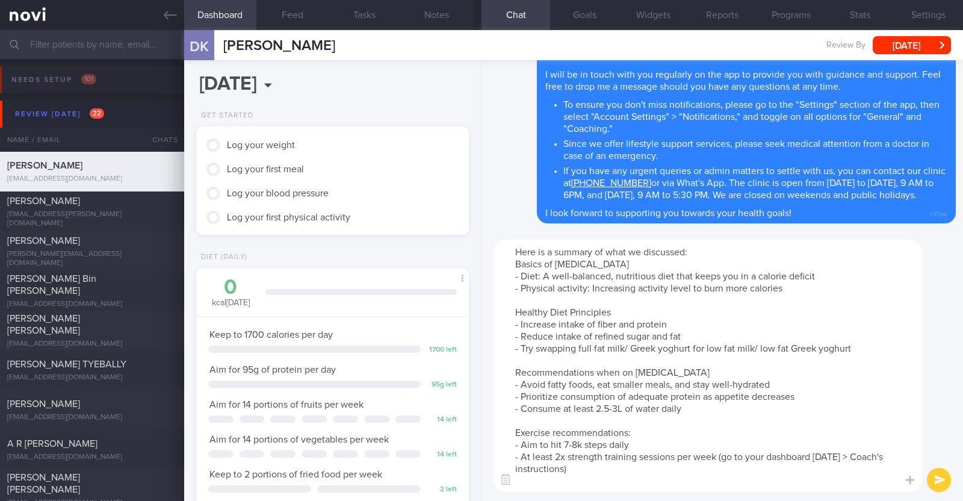
drag, startPoint x: 633, startPoint y: 445, endPoint x: 552, endPoint y: 445, distance: 81.2
click at [552, 445] on textarea "Here is a summary of what we discussed: Basics of Weight Management - Diet: A w…" at bounding box center [707, 366] width 428 height 252
type textarea "Here is a summary of what we discussed: Basics of Weight Management - Diet: A w…"
click at [933, 471] on button "submit" at bounding box center [939, 480] width 24 height 24
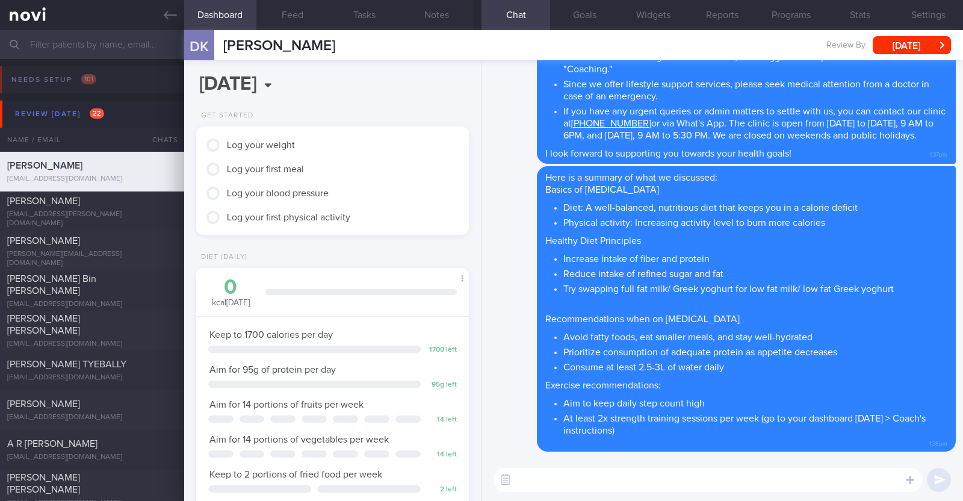
click at [552, 475] on textarea at bounding box center [707, 480] width 428 height 24
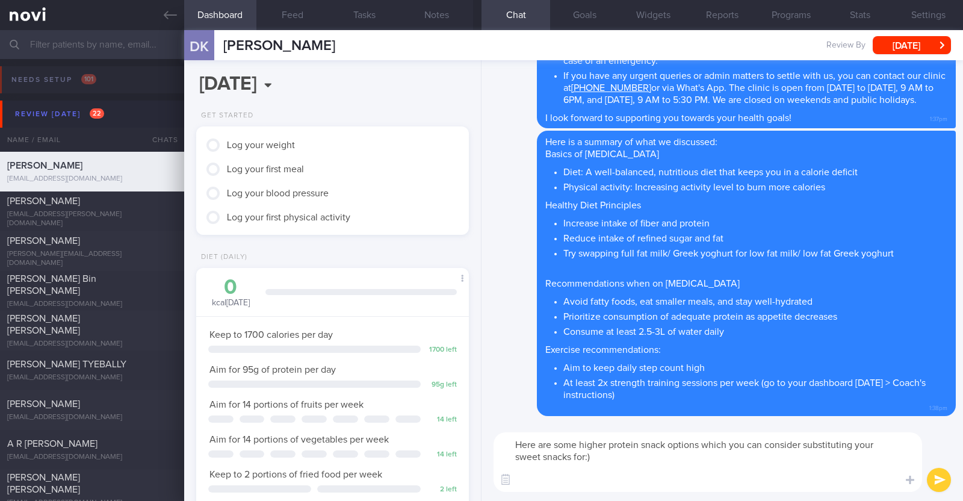
paste textarea "- Hard boiled egg - Unsalted edamame - Unsweetened soy milk - Low fat milk - [L…"
type textarea "Here are some higher protein snack options which you can consider substituting …"
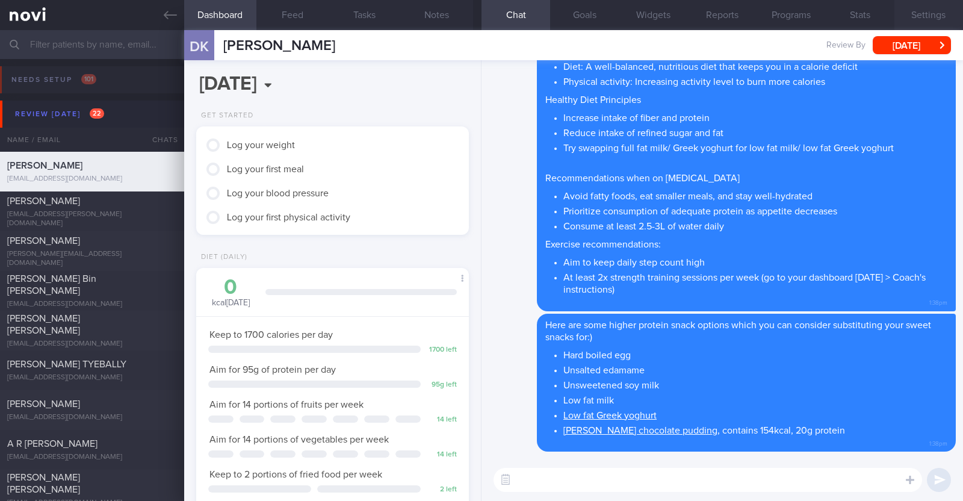
click at [945, 19] on button "Settings" at bounding box center [928, 15] width 69 height 30
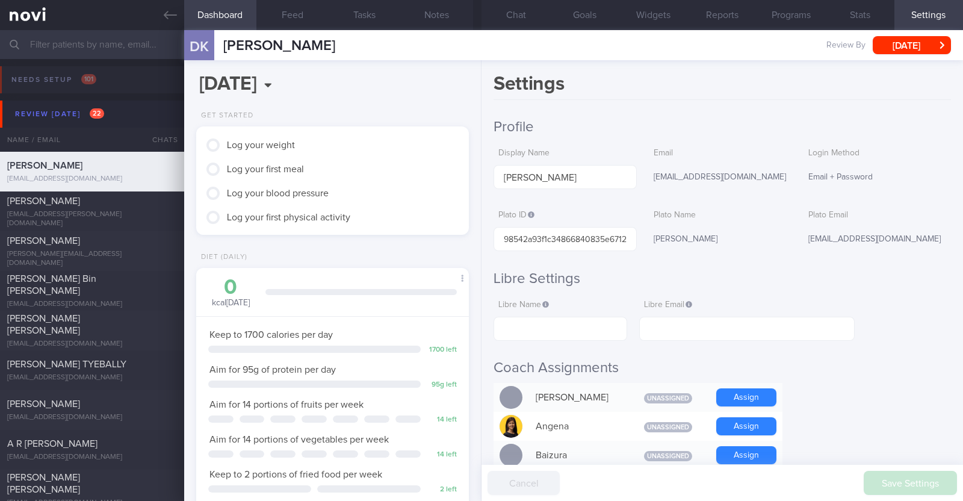
click at [808, 287] on h2 "Libre Settings" at bounding box center [721, 279] width 457 height 18
click at [880, 46] on button "[DATE]" at bounding box center [912, 45] width 78 height 18
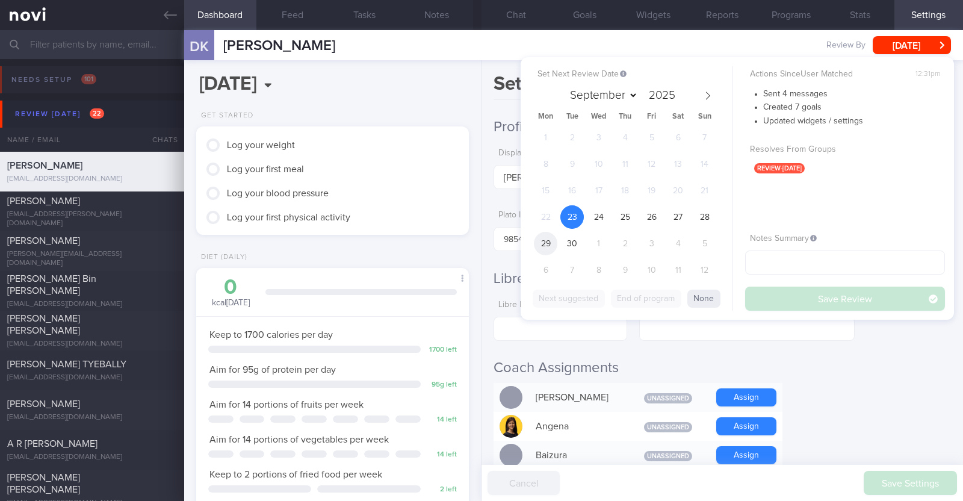
click at [536, 238] on span "29" at bounding box center [545, 243] width 23 height 23
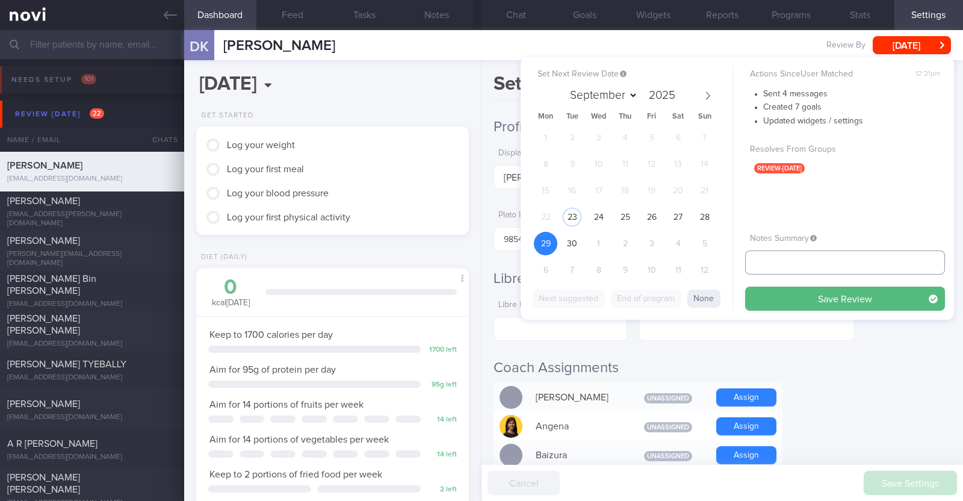
click at [758, 267] on input "text" at bounding box center [845, 262] width 200 height 24
type input "r/v 29/9"
click at [772, 302] on button "Save Review" at bounding box center [845, 298] width 200 height 24
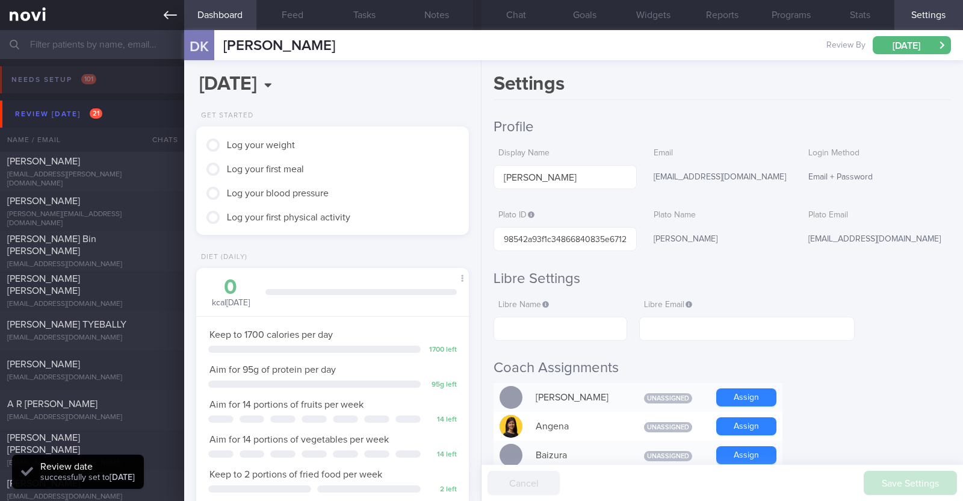
click at [167, 17] on icon at bounding box center [170, 15] width 13 height 8
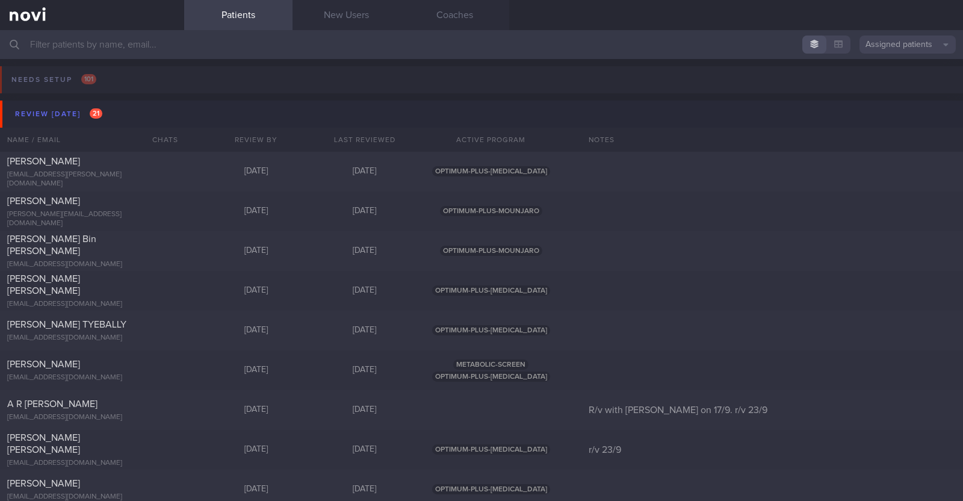
click at [110, 48] on input "text" at bounding box center [481, 44] width 963 height 29
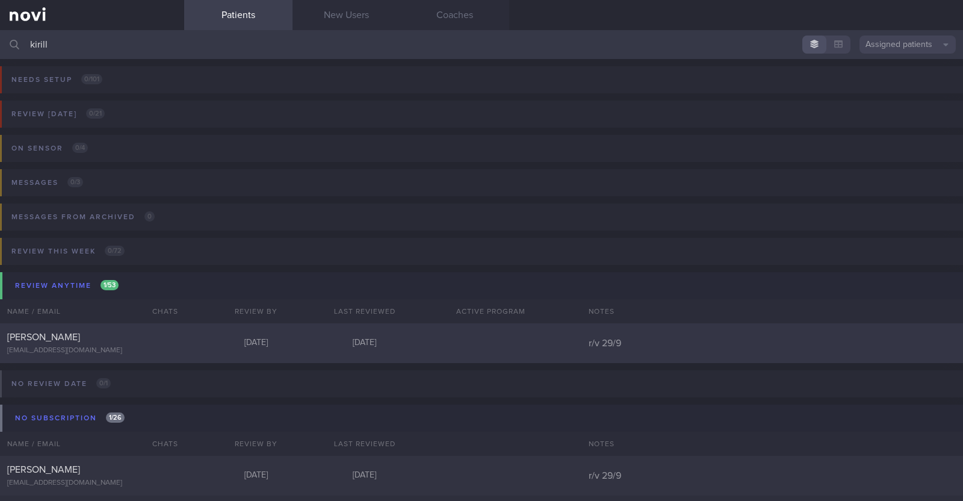
type input "kirill"
click at [127, 346] on div "[EMAIL_ADDRESS][DOMAIN_NAME]" at bounding box center [92, 350] width 170 height 9
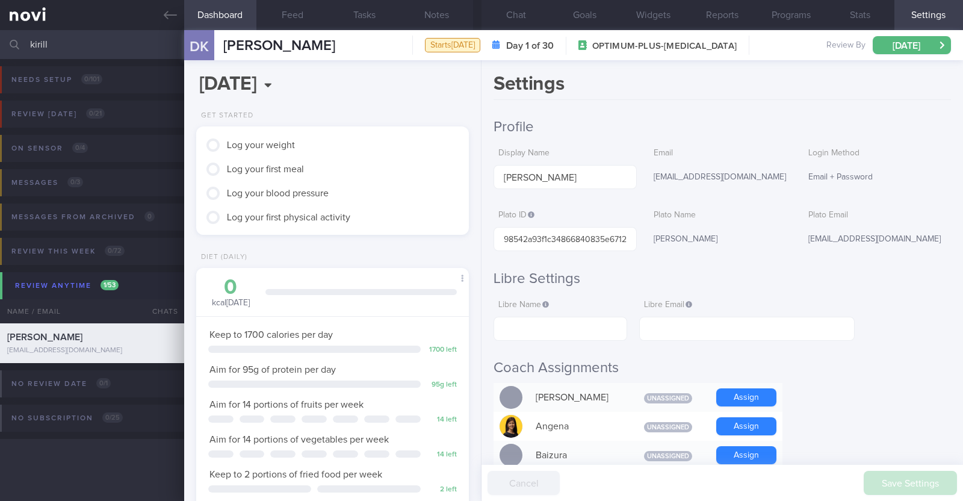
scroll to position [137, 240]
click at [438, 25] on button "Notes" at bounding box center [437, 15] width 72 height 30
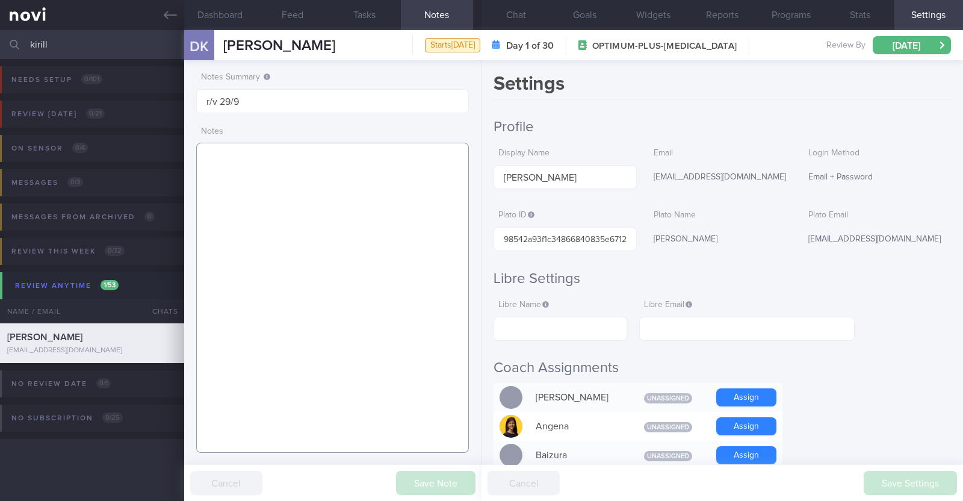
click at [359, 162] on textarea at bounding box center [332, 298] width 273 height 310
paste textarea "Co-morbidities PreDM Dyslipidemia Bipolar disorder Other Providers Psychiatrist…"
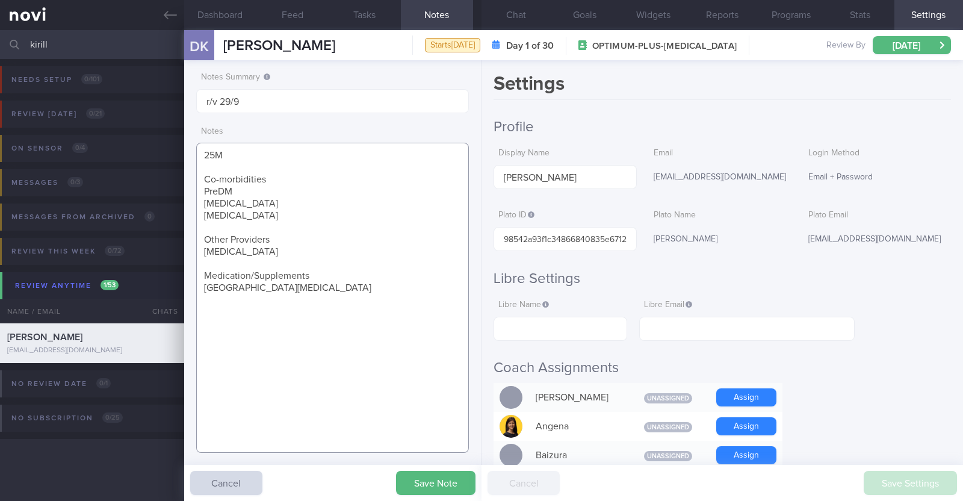
drag, startPoint x: 205, startPoint y: 226, endPoint x: 280, endPoint y: 253, distance: 80.5
click at [280, 253] on textarea "25M Co-morbidities PreDM Dyslipidemia Bipolar disorder Other Providers Psychiat…" at bounding box center [332, 298] width 273 height 310
click at [278, 180] on textarea "25M Co-morbidities PreDM Dyslipidemia Bipolar disorder Medication/Supplements L…" at bounding box center [332, 298] width 273 height 310
click at [315, 239] on textarea "25M Co-morbidities: PreDM Dyslipidemia Bipolar disorder Medication/Supplements …" at bounding box center [332, 298] width 273 height 310
click at [292, 258] on textarea "25M Co-morbidities: PreDM Dyslipidemia Bipolar disorder Medication/Supplements:…" at bounding box center [332, 298] width 273 height 310
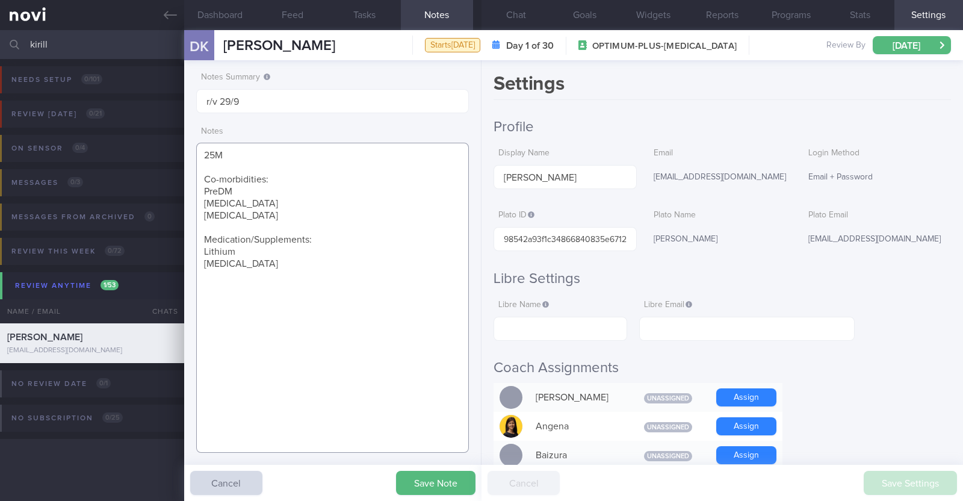
paste textarea "Wegovy 0.25mg wkly"
type textarea "25M Co-morbidities: PreDM Dyslipidemia Bipolar disorder Medication/Supplements:…"
click at [424, 480] on button "Save Note" at bounding box center [435, 483] width 79 height 24
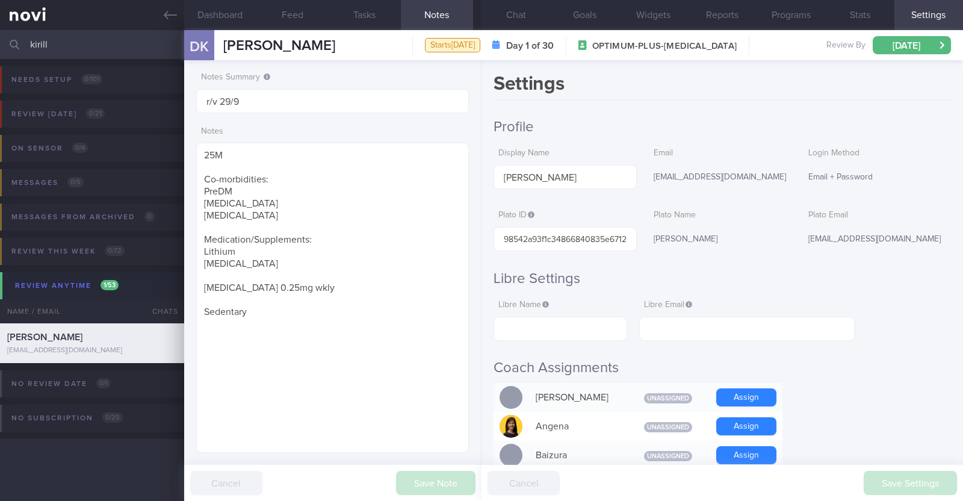
click at [272, 57] on div "DK DENISOV KIRILL DENISOV KIRILL k.sunbloom@gmail.com" at bounding box center [259, 45] width 151 height 30
drag, startPoint x: 79, startPoint y: 46, endPoint x: 0, endPoint y: 17, distance: 84.0
click at [0, 17] on div "Patients New Users Coaches kirill Assigned patients Assigned patients All activ…" at bounding box center [481, 250] width 963 height 501
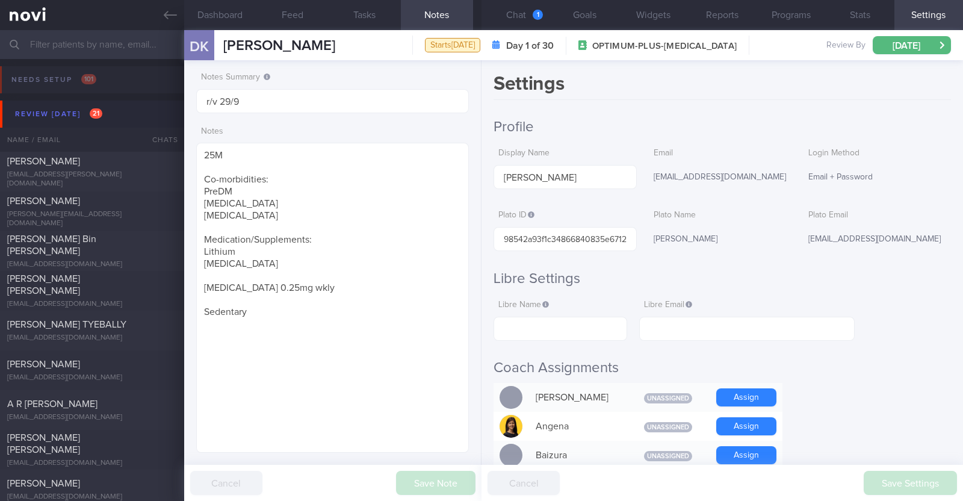
click at [459, 85] on div "Notes Summary r/v 29/9" at bounding box center [332, 92] width 273 height 41
click at [108, 362] on div "[PERSON_NAME]" at bounding box center [90, 364] width 167 height 12
type textarea "61F Indian vegetarian diet; takes dairy but not egg Co-morbidities: Dyslipidemi…"
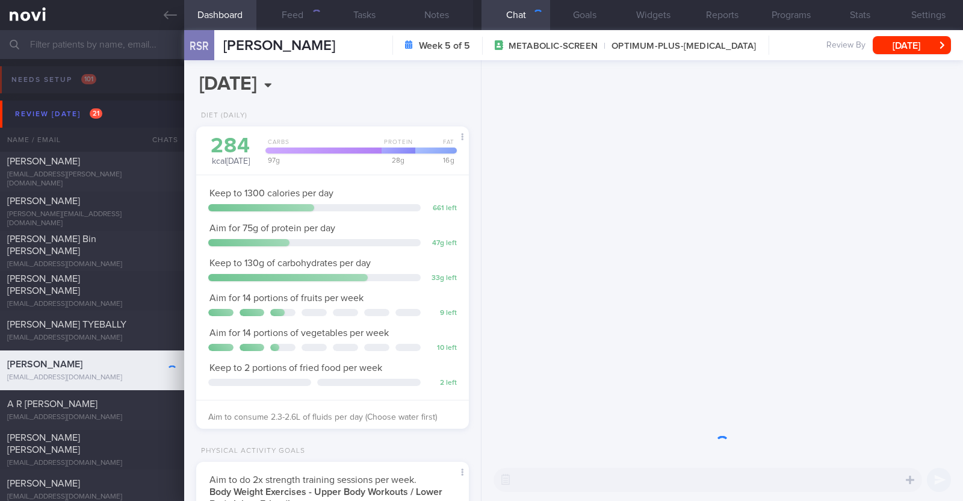
scroll to position [137, 240]
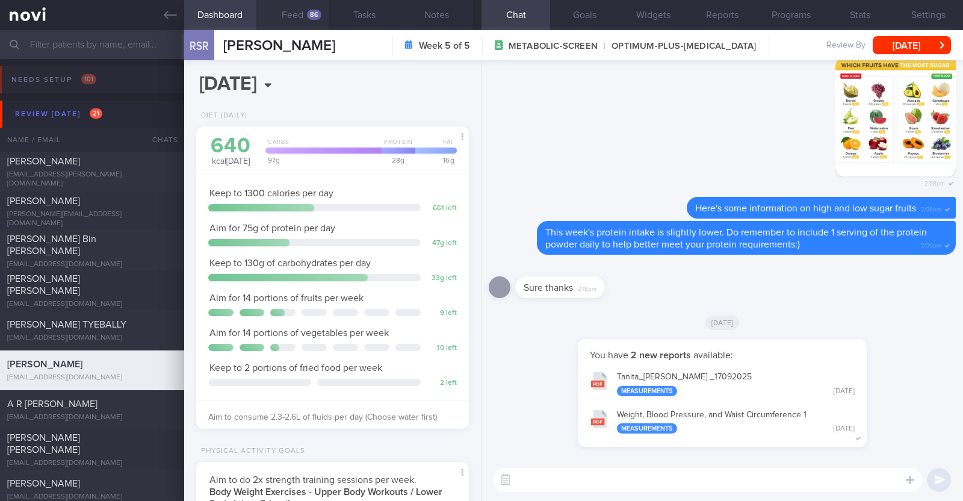
click at [304, 11] on button "Feed 86" at bounding box center [292, 15] width 72 height 30
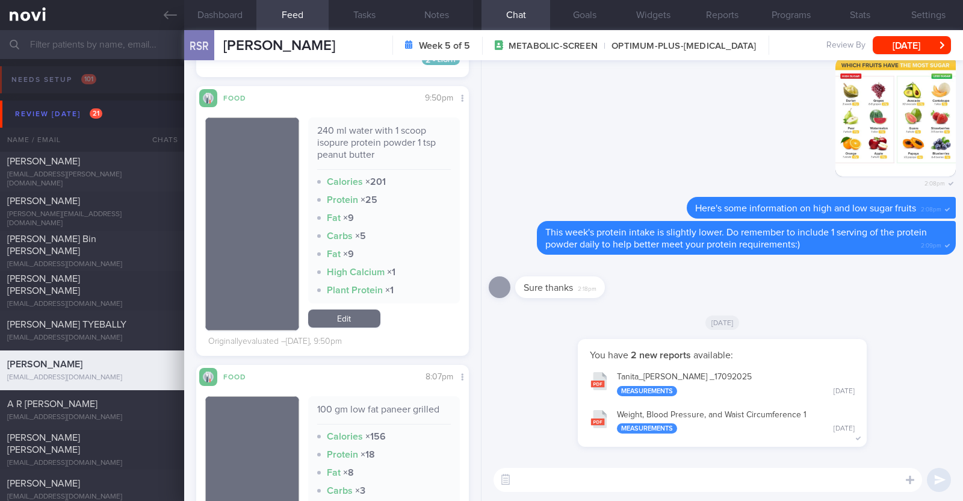
scroll to position [2030, 0]
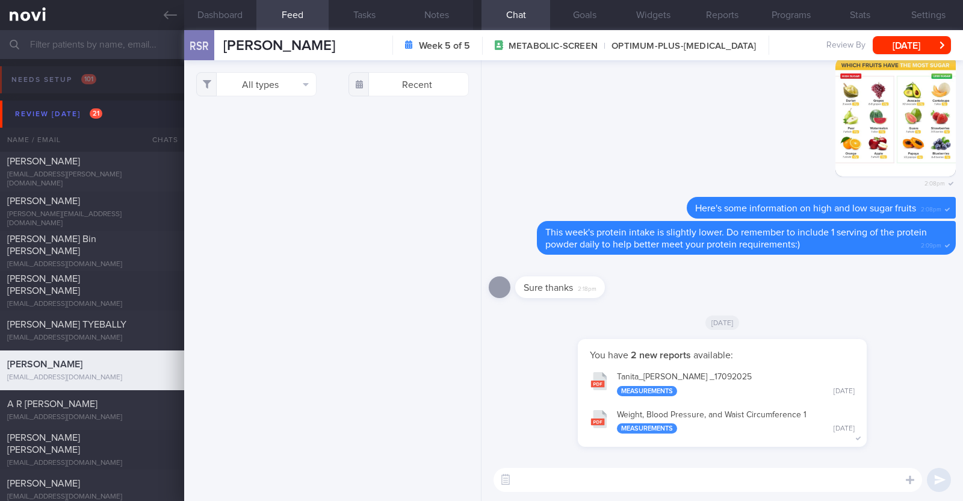
select select "8"
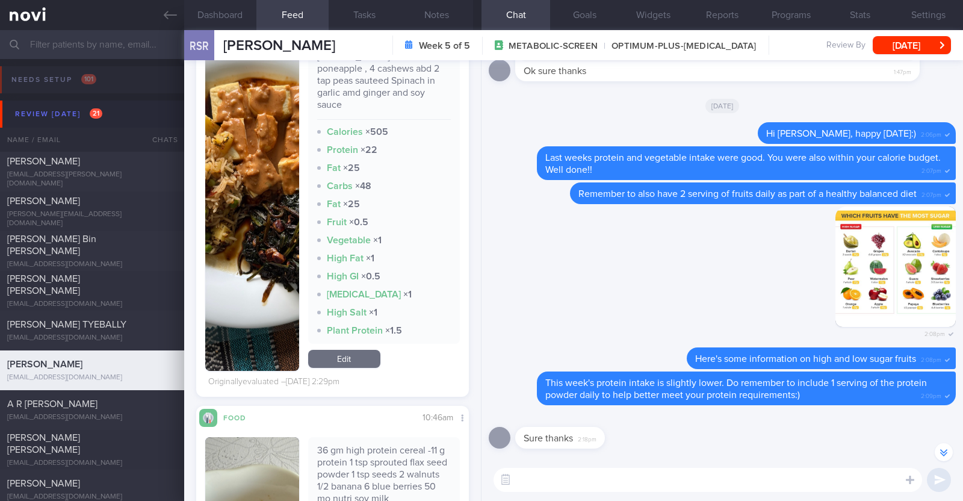
scroll to position [14593, 0]
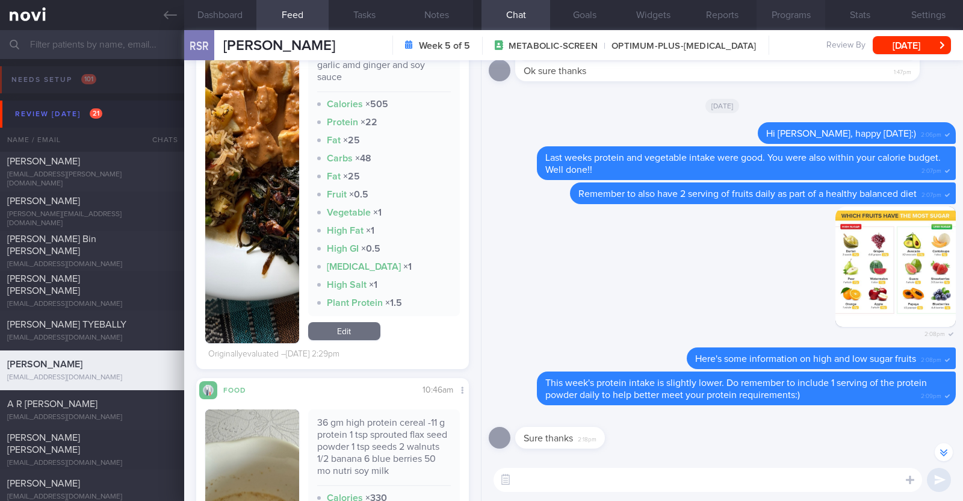
click at [781, 16] on button "Programs" at bounding box center [790, 15] width 69 height 30
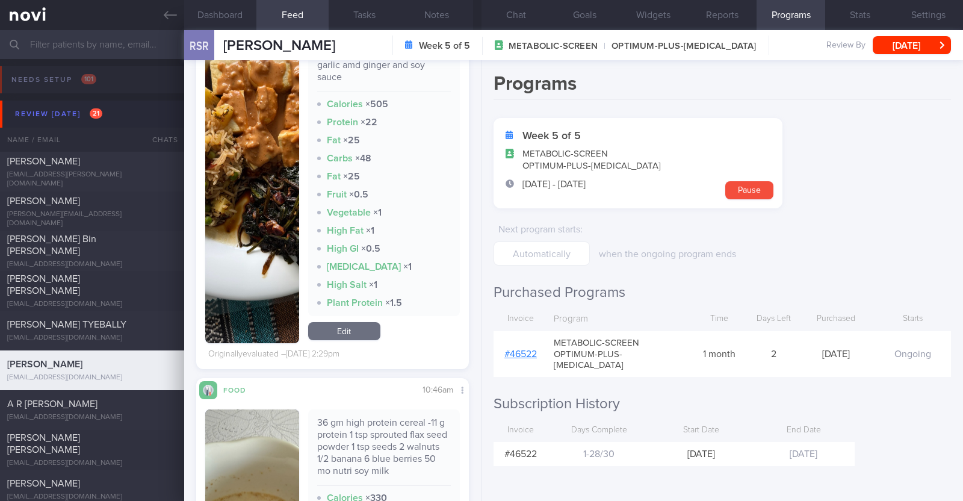
click at [527, 349] on link "# 46522" at bounding box center [520, 354] width 32 height 10
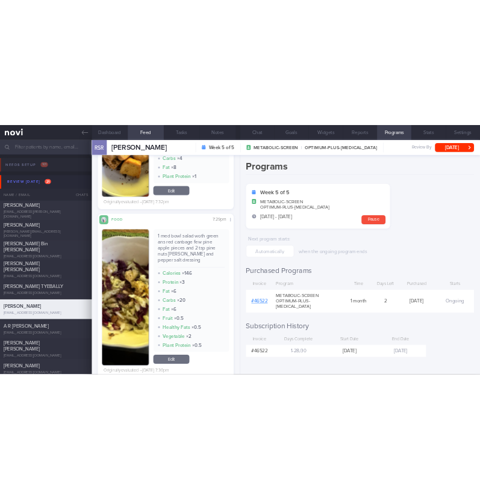
scroll to position [18194, 0]
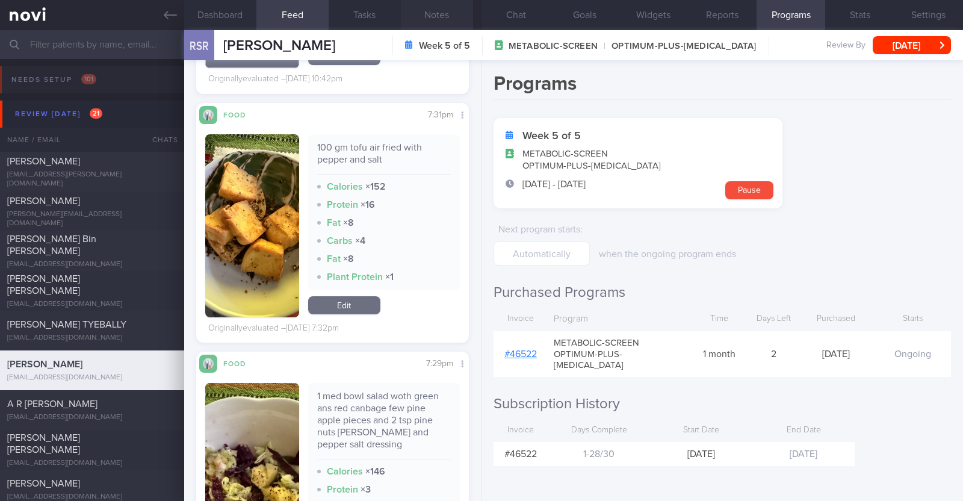
click at [454, 10] on button "Notes" at bounding box center [437, 15] width 72 height 30
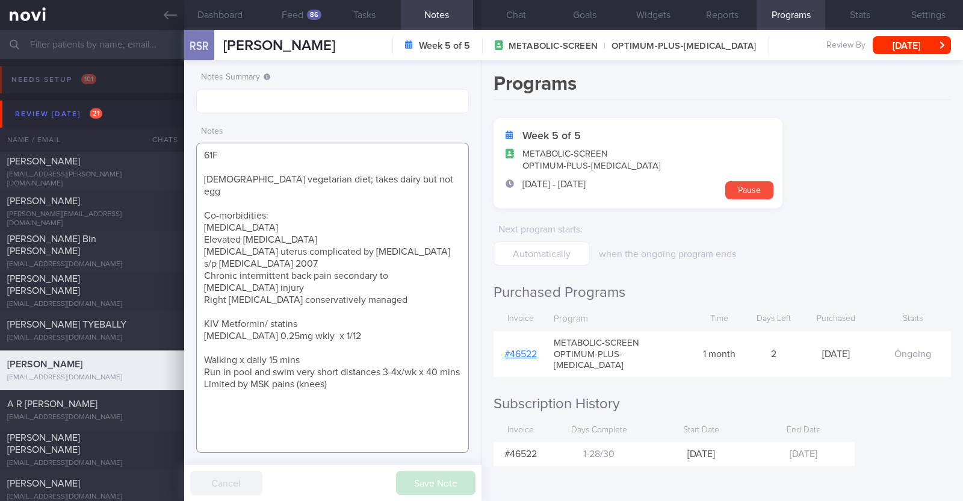
drag, startPoint x: 322, startPoint y: 322, endPoint x: 188, endPoint y: 318, distance: 133.6
click at [188, 318] on div "Notes Summary Notes 61F Indian vegetarian diet; takes dairy but not egg Co-morb…" at bounding box center [332, 280] width 297 height 441
paste textarea "5mg wkly"
click at [297, 311] on textarea "61F Indian vegetarian diet; takes dairy but not egg Co-morbidities: Dyslipidemi…" at bounding box center [332, 298] width 273 height 310
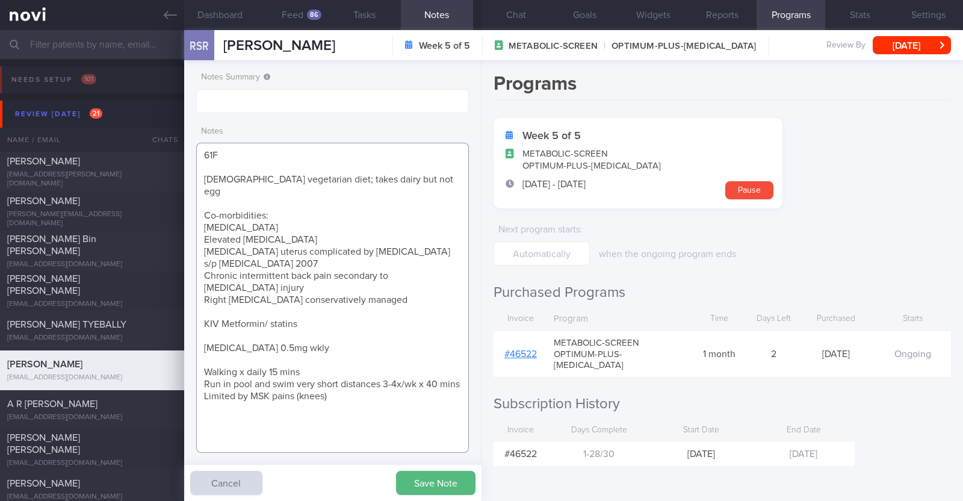
paste textarea "Amlodipine 5mg OM"
click at [333, 318] on textarea "61F Indian vegetarian diet; takes dairy but not egg Co-morbidities: Dyslipidemi…" at bounding box center [332, 298] width 273 height 310
drag, startPoint x: 295, startPoint y: 336, endPoint x: 199, endPoint y: 326, distance: 96.8
click at [199, 326] on textarea "61F Indian vegetarian diet; takes dairy but not egg Co-morbidities: Dyslipidemi…" at bounding box center [332, 298] width 273 height 310
type textarea "61F Indian vegetarian diet; takes dairy but not egg Co-morbidities: Dyslipidemi…"
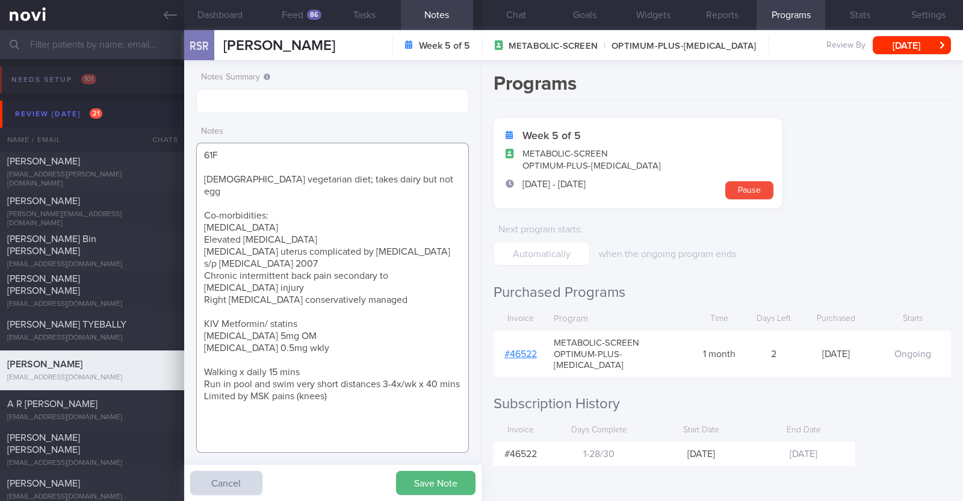
scroll to position [601724, 601696]
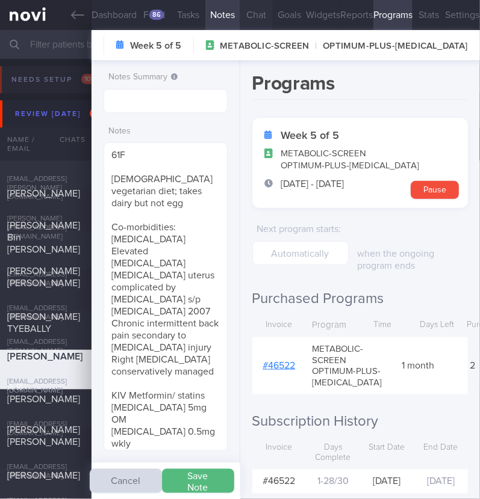
click at [258, 13] on button "Chat" at bounding box center [256, 15] width 33 height 30
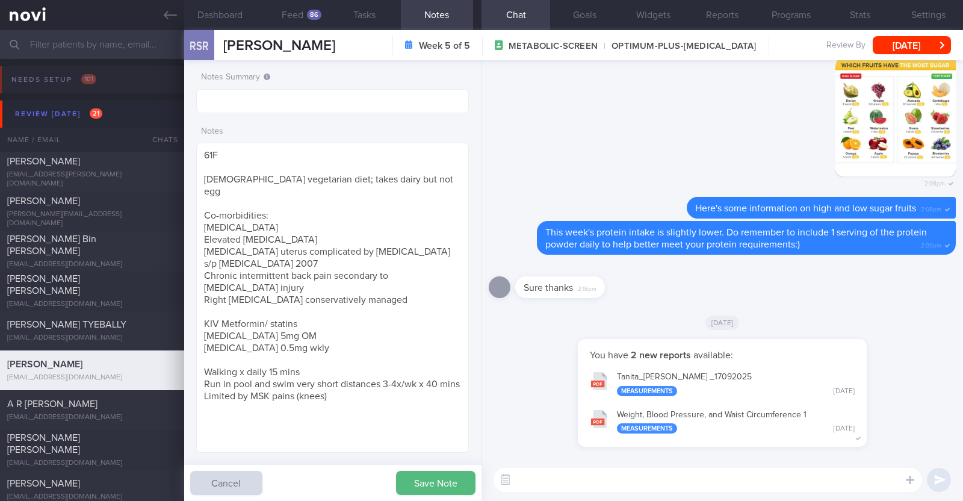
click at [653, 480] on textarea at bounding box center [707, 480] width 428 height 24
type textarea "Hi Radika, happy Tuesday:)"
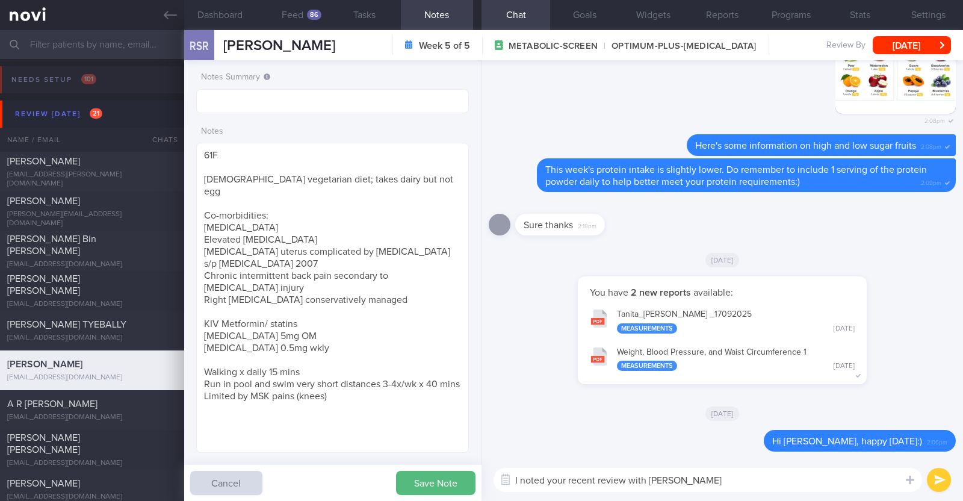
click at [661, 483] on textarea "I noted your recent review with DR Yeo" at bounding box center [707, 480] width 428 height 24
click at [547, 480] on textarea "I noted your recent review with Dr Yeo" at bounding box center [707, 480] width 428 height 24
click at [703, 480] on textarea "I noted you had your review with Dr Yeo" at bounding box center [707, 480] width 428 height 24
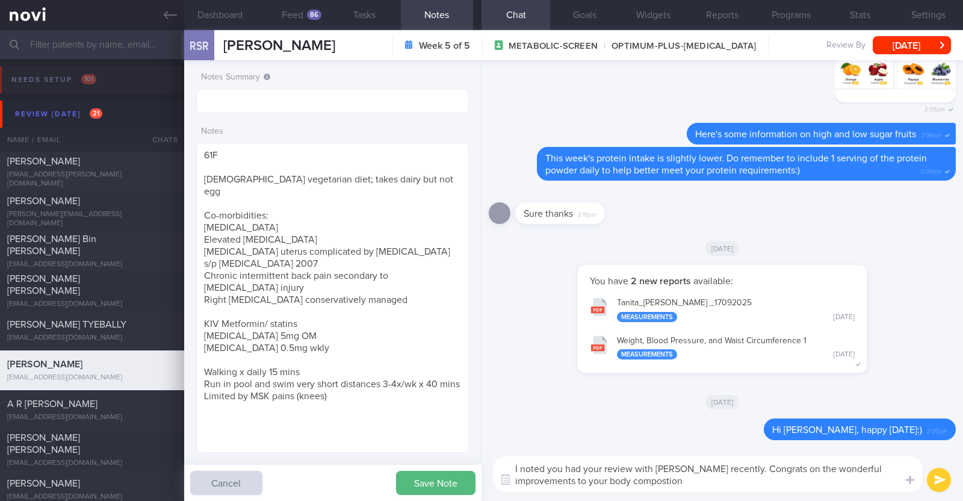
click at [603, 480] on textarea "I noted you had your review with Dr Yeo recently. Congrats on the wonderful imp…" at bounding box center [707, 474] width 428 height 36
click at [645, 480] on textarea "I noted you had your review with Dr Yeo recently. Congrats on the wonderful imp…" at bounding box center [707, 474] width 428 height 36
paste textarea "🥳"
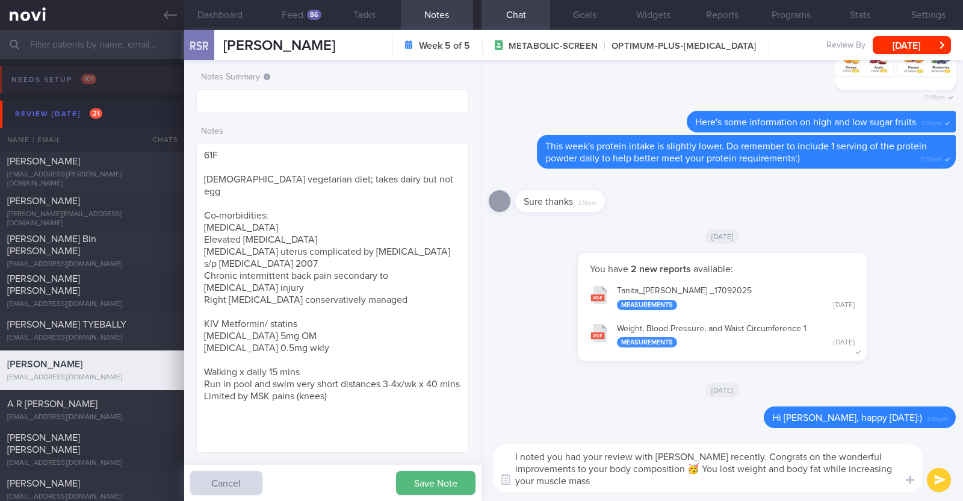
type textarea "I noted you had your review with Dr Yeo recently. Congrats on the wonderful imp…"
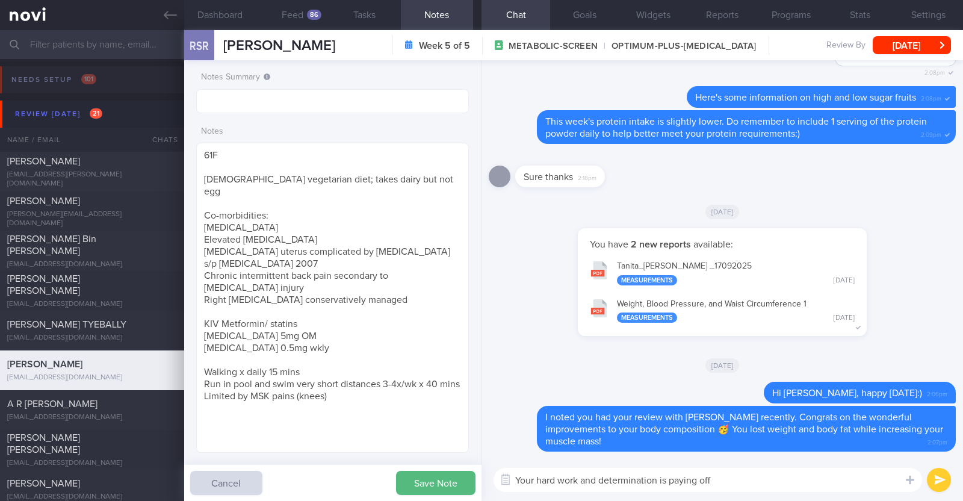
paste textarea "👏"
type textarea "Your hard work and determination is paying off 👏"
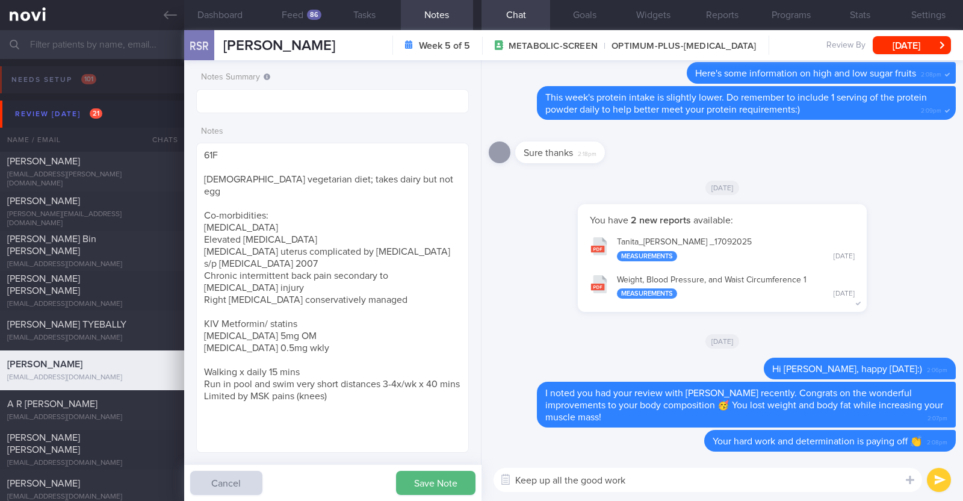
type textarea "Keep up all the good work!"
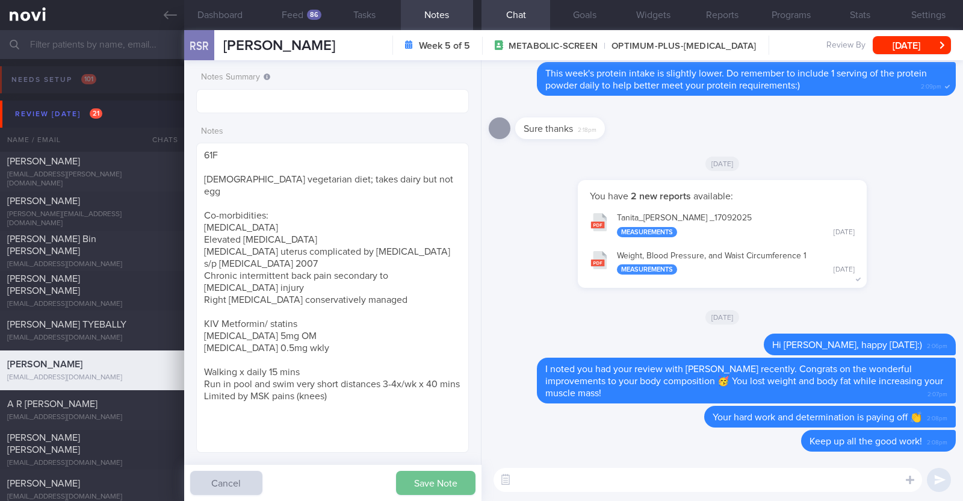
click at [445, 479] on button "Save Note" at bounding box center [435, 483] width 79 height 24
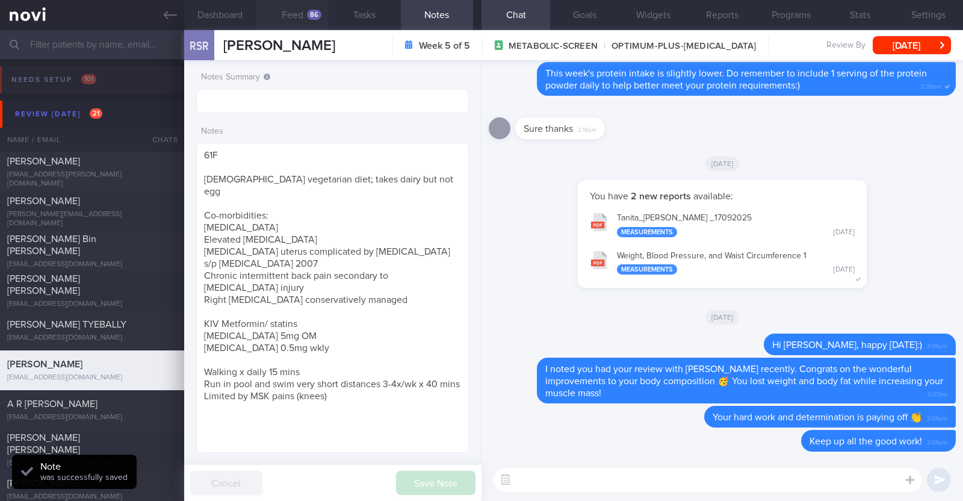
click at [297, 19] on button "Feed 86" at bounding box center [292, 15] width 72 height 30
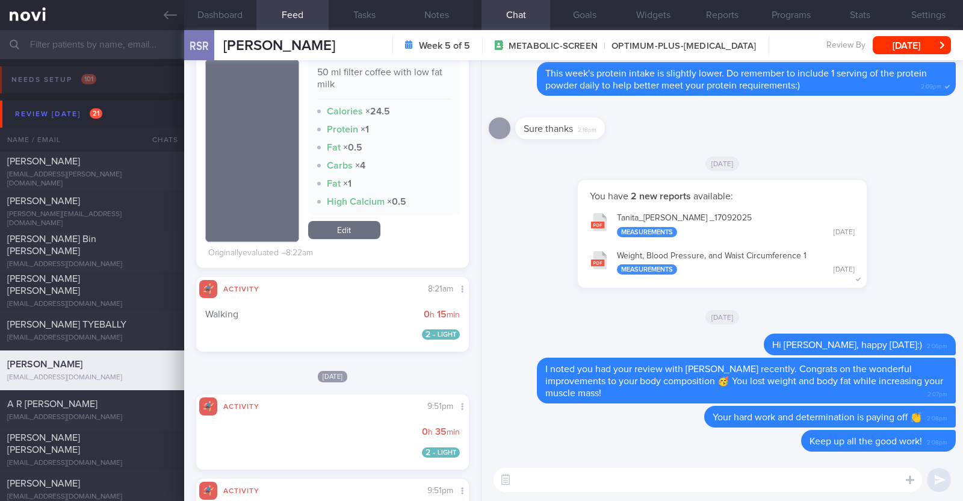
scroll to position [1880, 0]
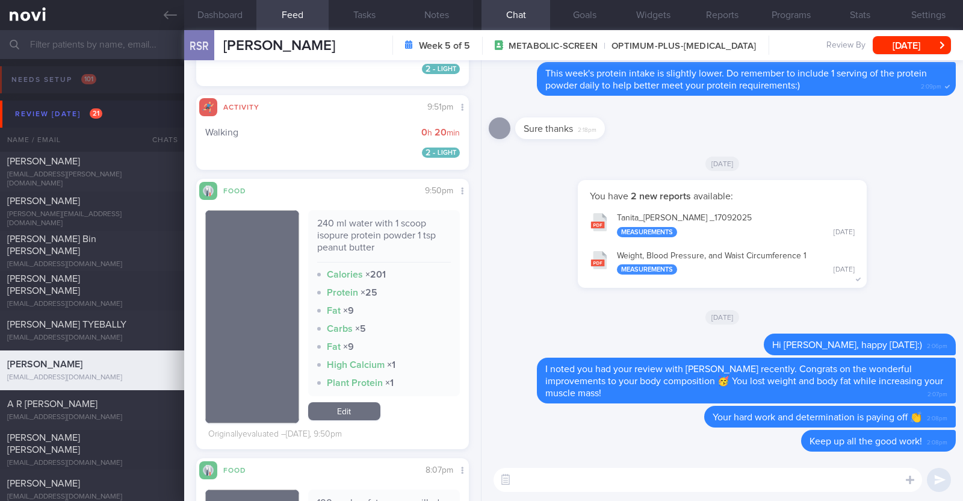
click at [534, 478] on textarea at bounding box center [707, 480] width 428 height 24
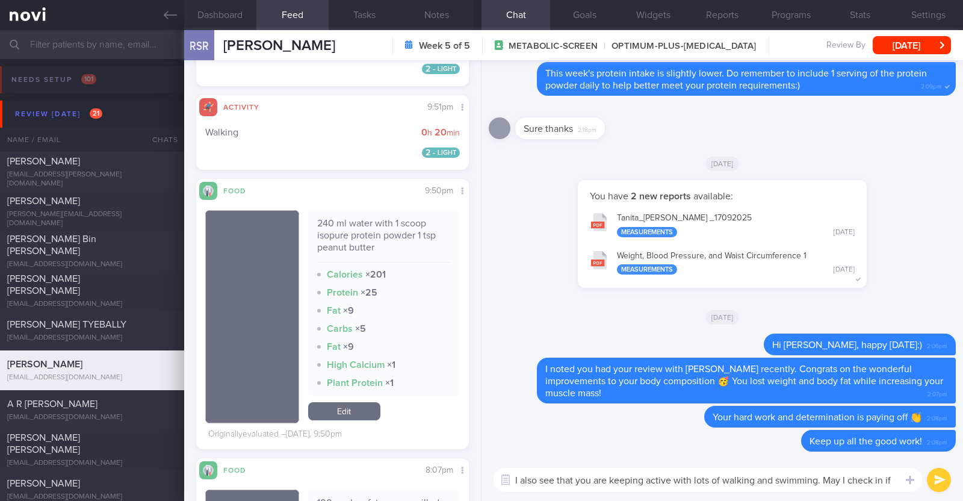
scroll to position [0, 0]
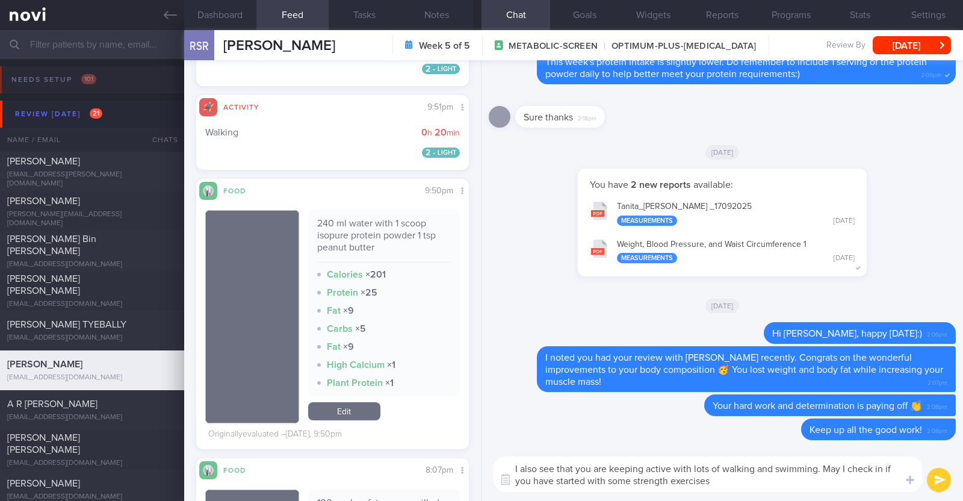
type textarea "I also see that you are keeping active with lots of walking and swimming. May I…"
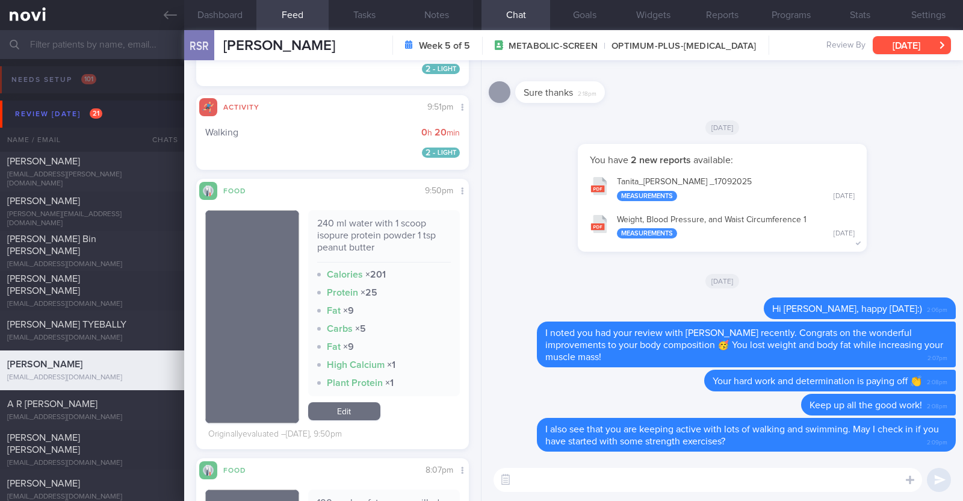
click at [896, 38] on button "[DATE]" at bounding box center [912, 45] width 78 height 18
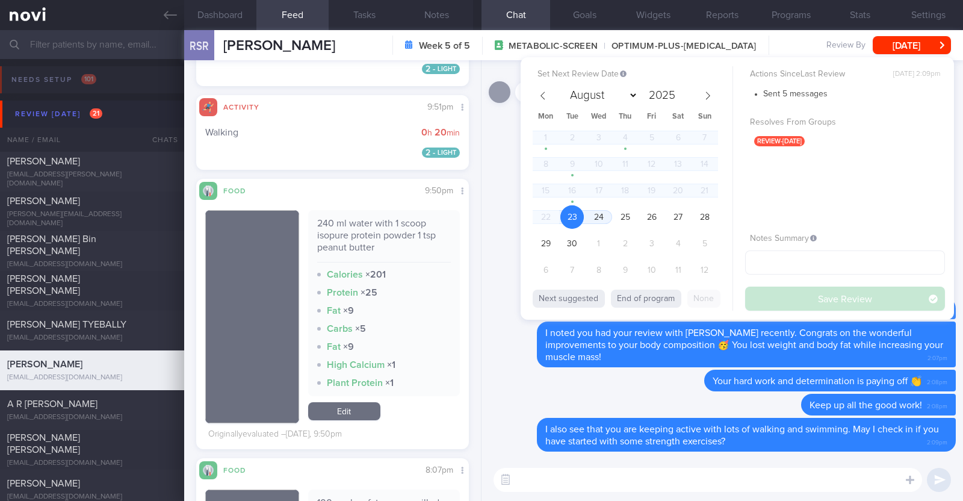
click at [496, 150] on div "You have 2 new reports available: Tanita_ RADIKA S R _ 17092025 Measurements We…" at bounding box center [722, 204] width 467 height 120
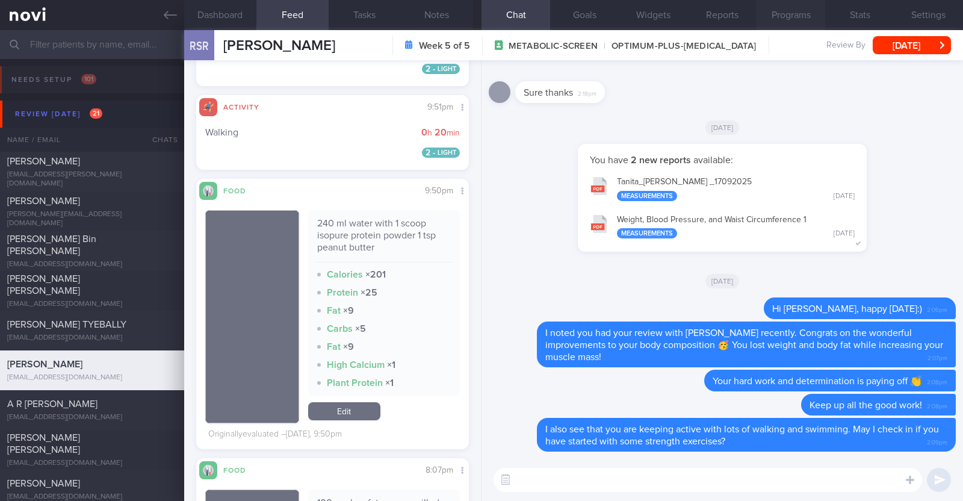
click at [792, 16] on button "Programs" at bounding box center [790, 15] width 69 height 30
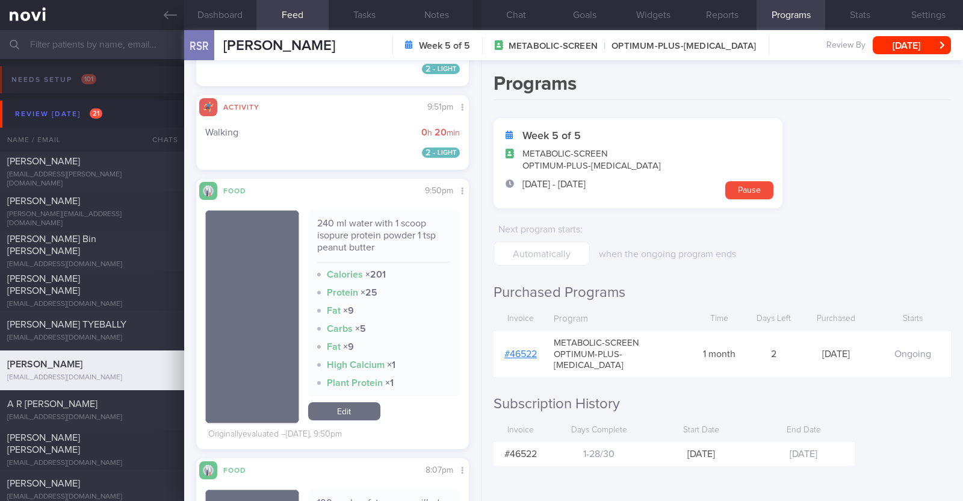
click at [525, 349] on link "# 46522" at bounding box center [520, 354] width 32 height 10
click at [910, 46] on button "[DATE]" at bounding box center [912, 45] width 78 height 18
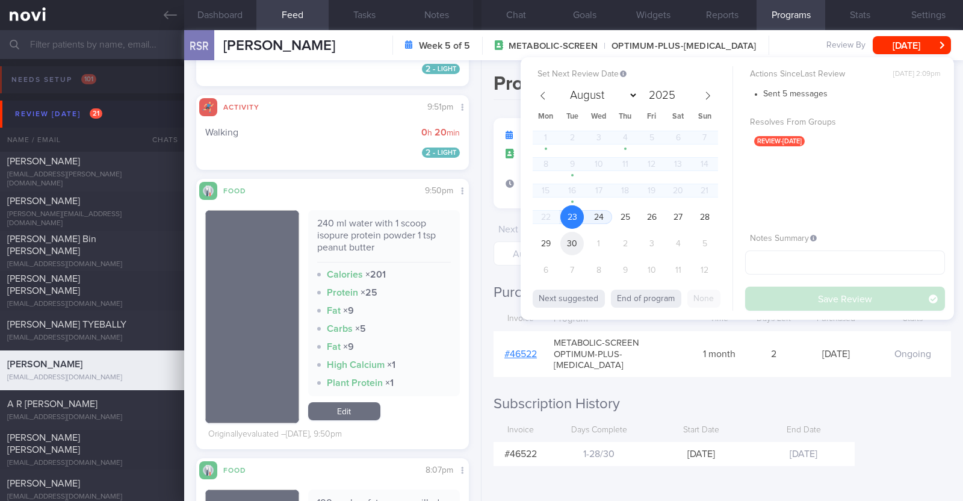
click at [566, 239] on span "30" at bounding box center [571, 243] width 23 height 23
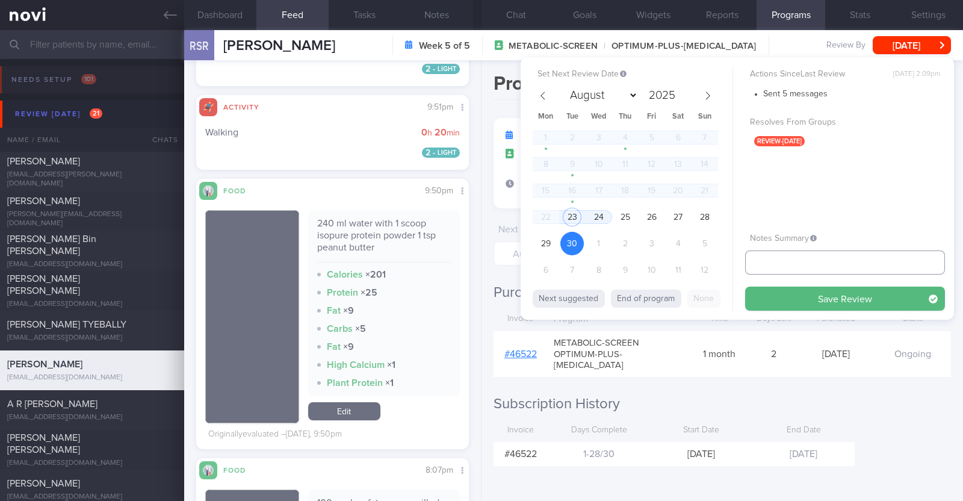
click at [759, 260] on input "text" at bounding box center [845, 262] width 200 height 24
click at [755, 260] on input "r/v 30/9" at bounding box center [845, 262] width 200 height 24
type input "r/v 30/9"
click at [826, 298] on button "Save Review" at bounding box center [845, 298] width 200 height 24
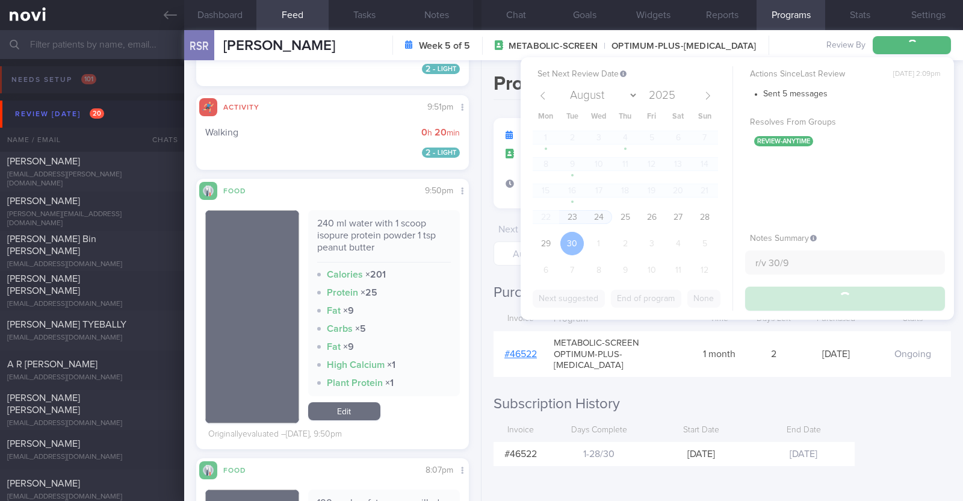
type input "r/v 30/9"
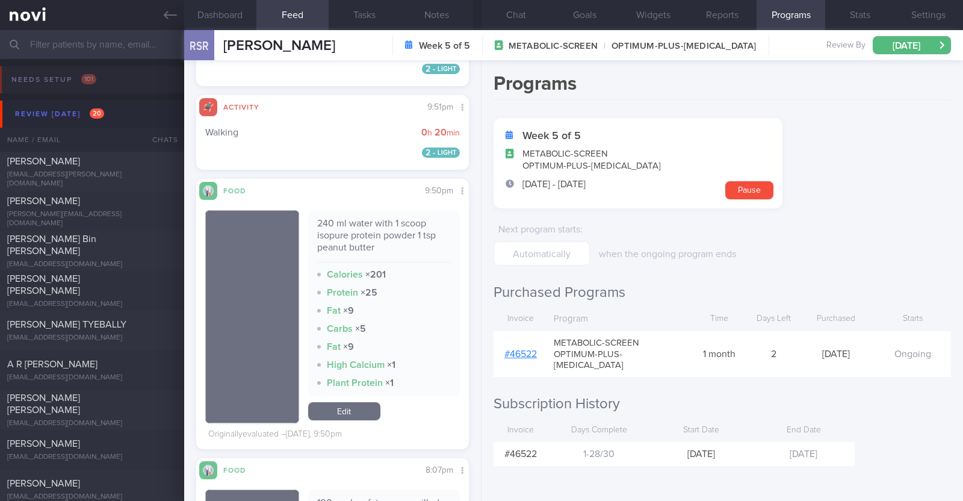
click at [838, 265] on div "Programs Week 5 of 5 METABOLIC-SCREEN OPTIMUM-PLUS-WEGOVY 26 Aug - 24 Sep Pause…" at bounding box center [721, 280] width 481 height 441
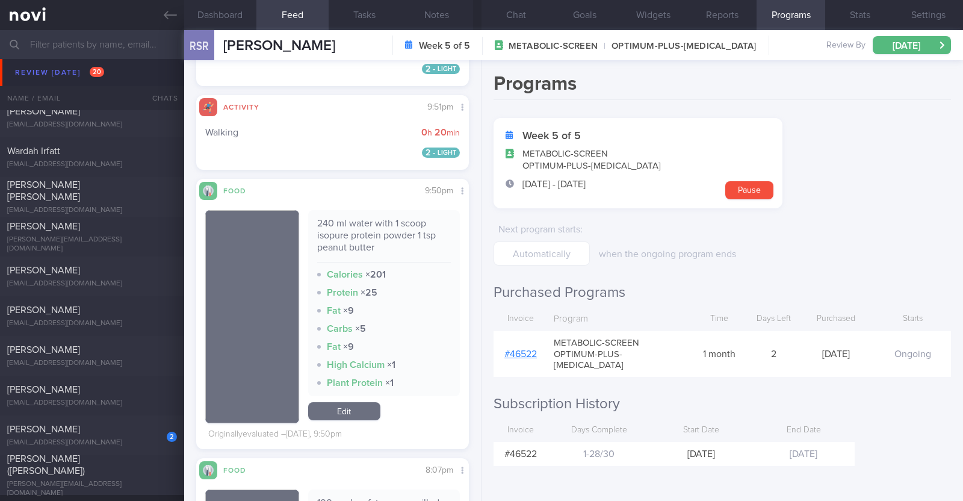
scroll to position [601, 0]
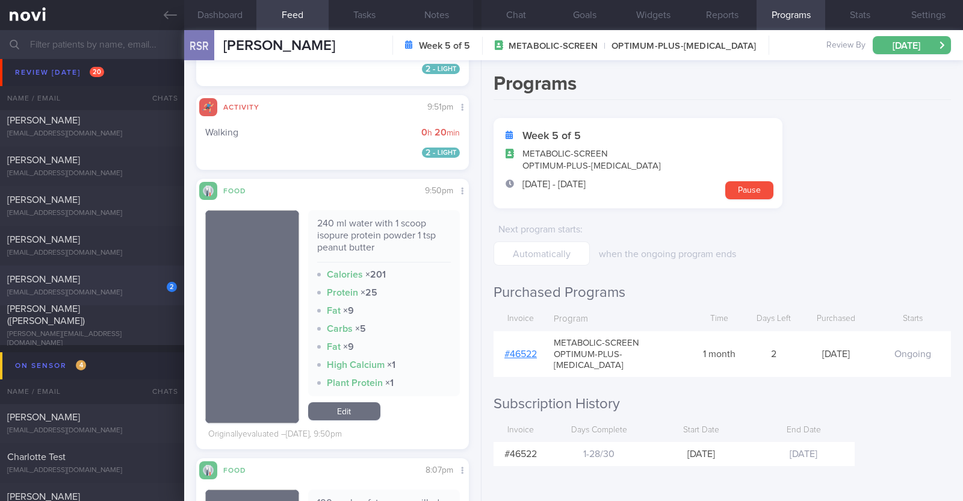
click at [144, 288] on div "[EMAIL_ADDRESS][DOMAIN_NAME]" at bounding box center [92, 292] width 170 height 9
type input "r/v 23/9"
type textarea "37F Comorbidities: PCOS [DATE]: Cervical spine C5 disc [MEDICAL_DATA] tear, una…"
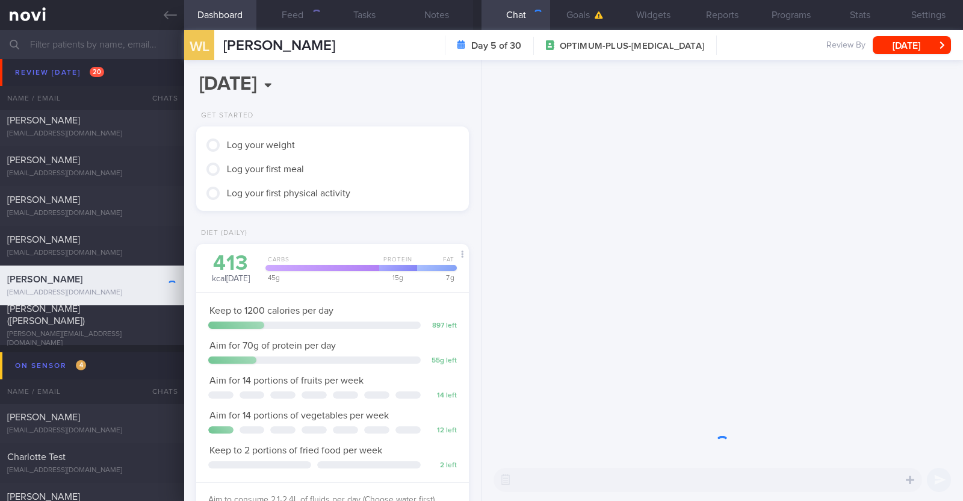
scroll to position [601649, 601547]
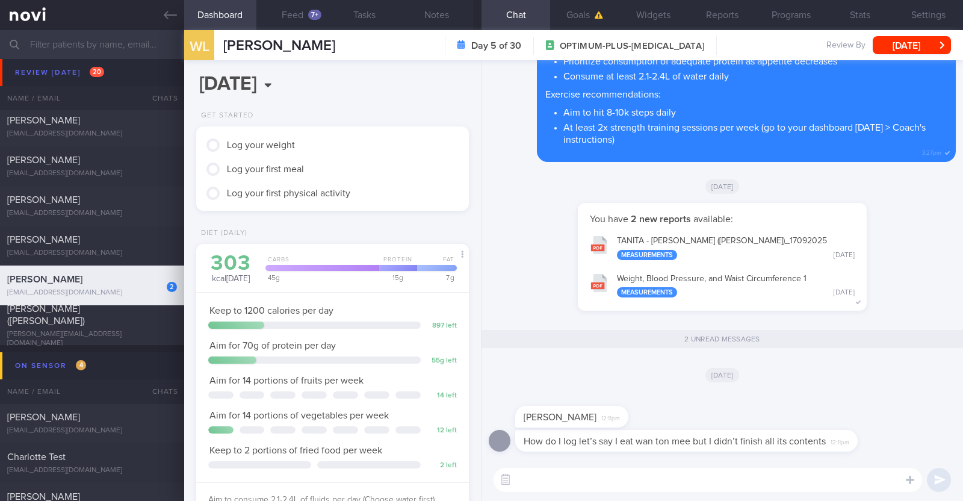
click at [552, 484] on textarea at bounding box center [707, 480] width 428 height 24
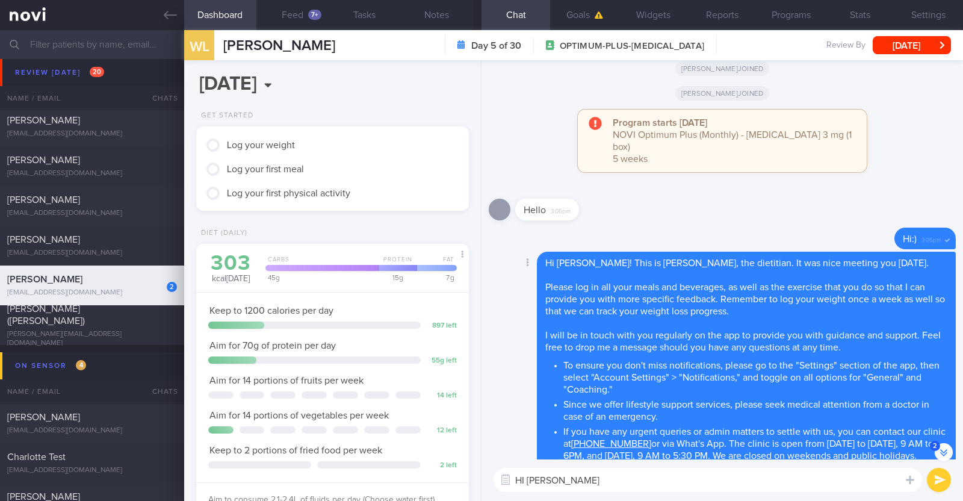
scroll to position [-672, 0]
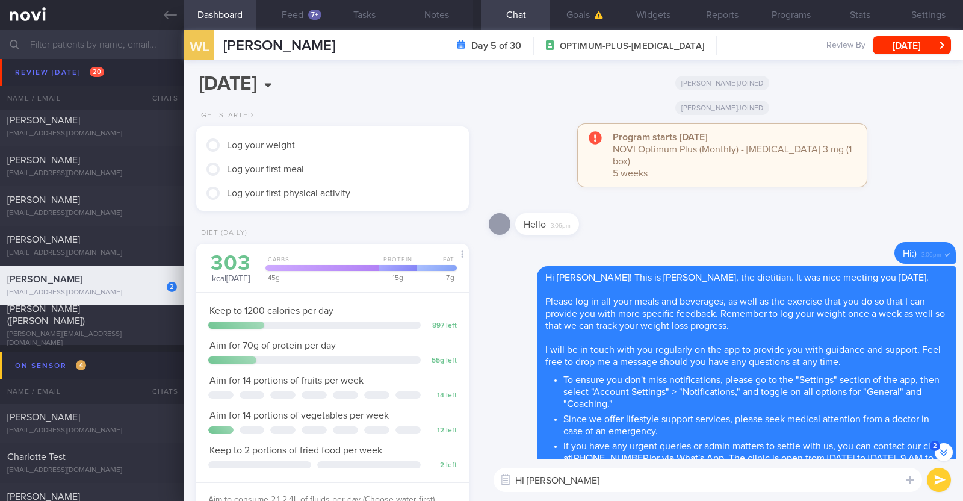
click at [526, 477] on textarea "HI Lijun" at bounding box center [707, 480] width 428 height 24
click at [568, 487] on textarea "Hi Lijun" at bounding box center [707, 480] width 428 height 24
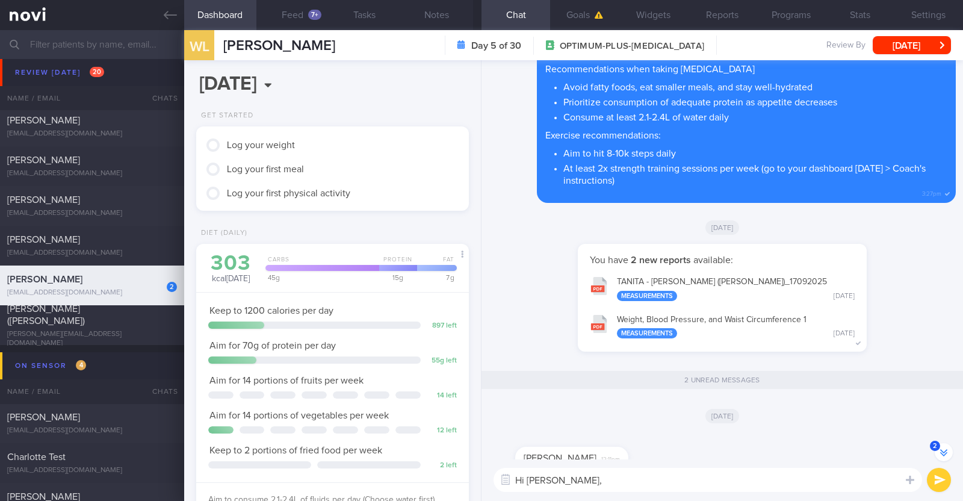
scroll to position [0, 0]
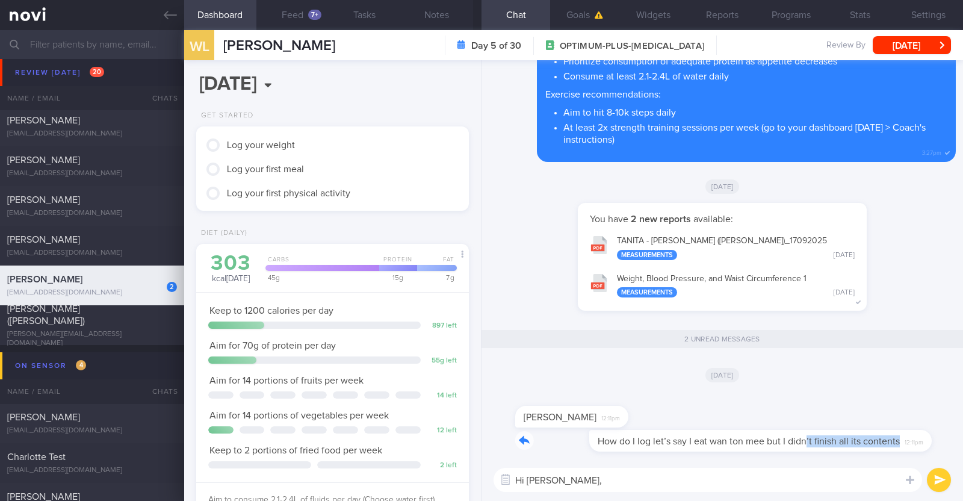
drag, startPoint x: 731, startPoint y: 433, endPoint x: 957, endPoint y: 438, distance: 226.3
click at [957, 438] on div "How do I log let’s say I eat wan ton mee but I didn’t finish all its contents 1…" at bounding box center [721, 259] width 481 height 398
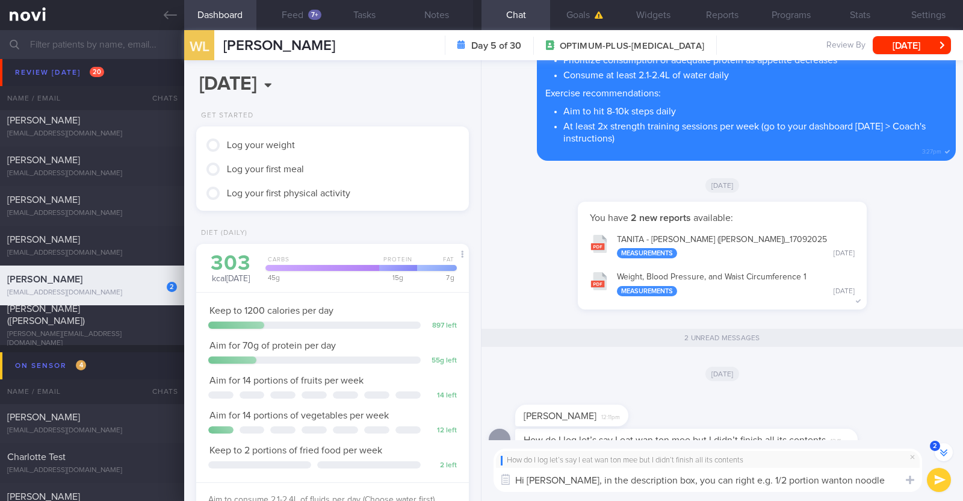
type textarea "Hi [PERSON_NAME], in the description box, you can right e.g. 1/2 portion wanton…"
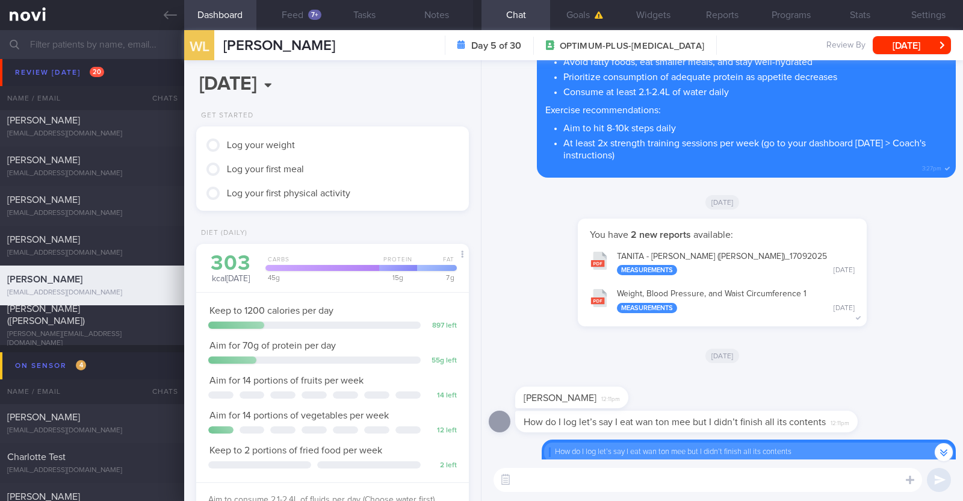
scroll to position [0, 0]
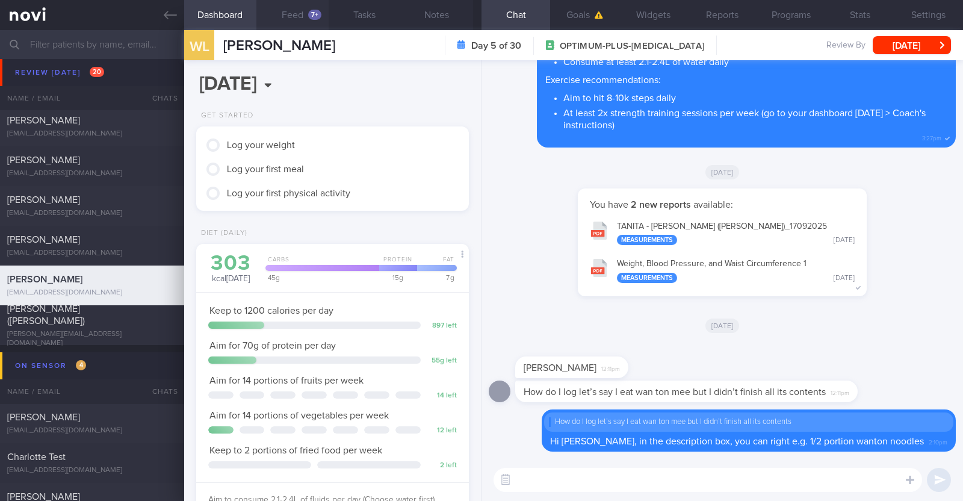
click at [301, 13] on button "Feed 7+" at bounding box center [292, 15] width 72 height 30
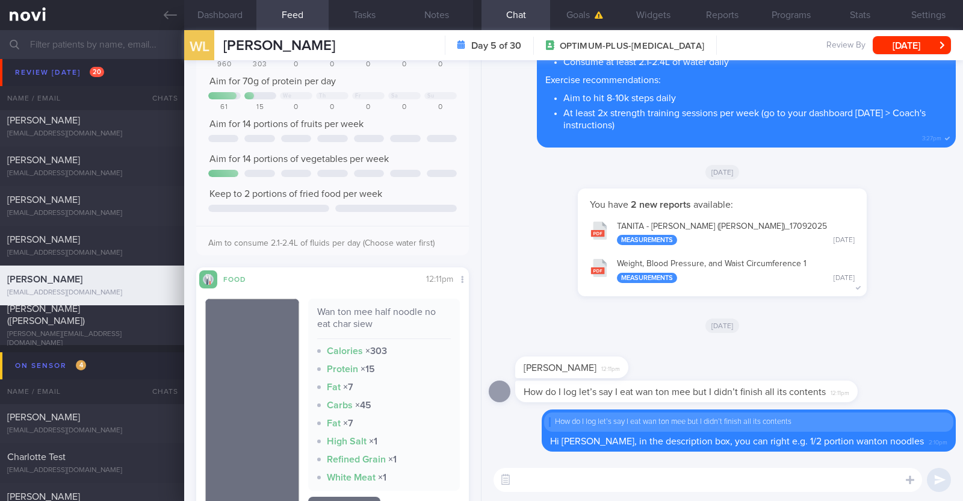
scroll to position [150, 0]
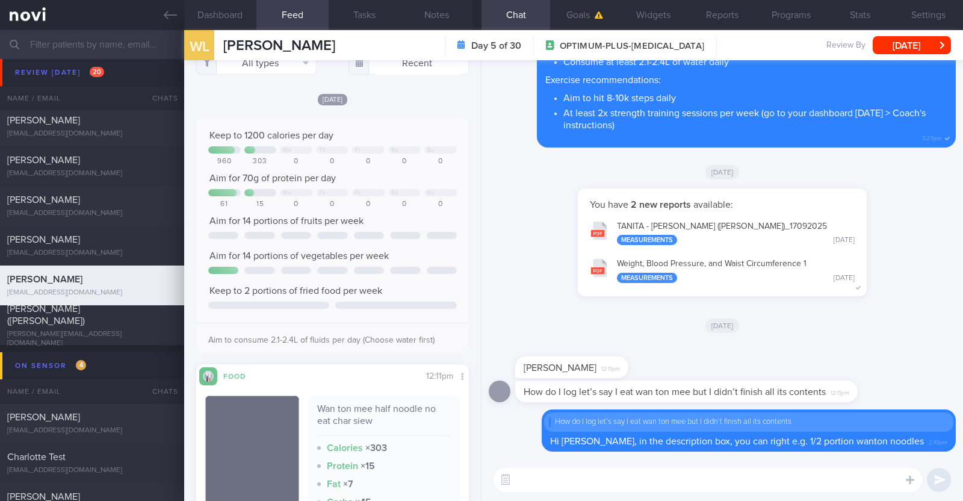
scroll to position [300, 0]
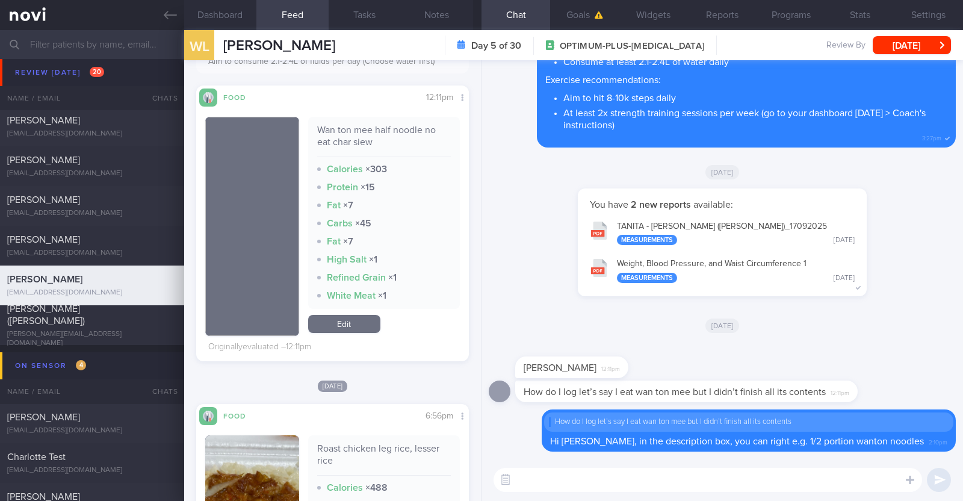
click at [549, 482] on textarea at bounding box center [707, 480] width 428 height 24
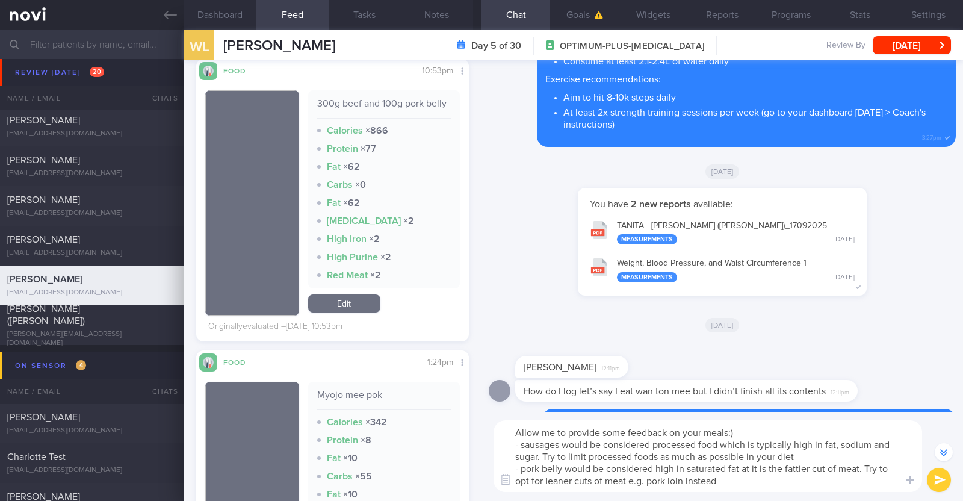
scroll to position [-58, 0]
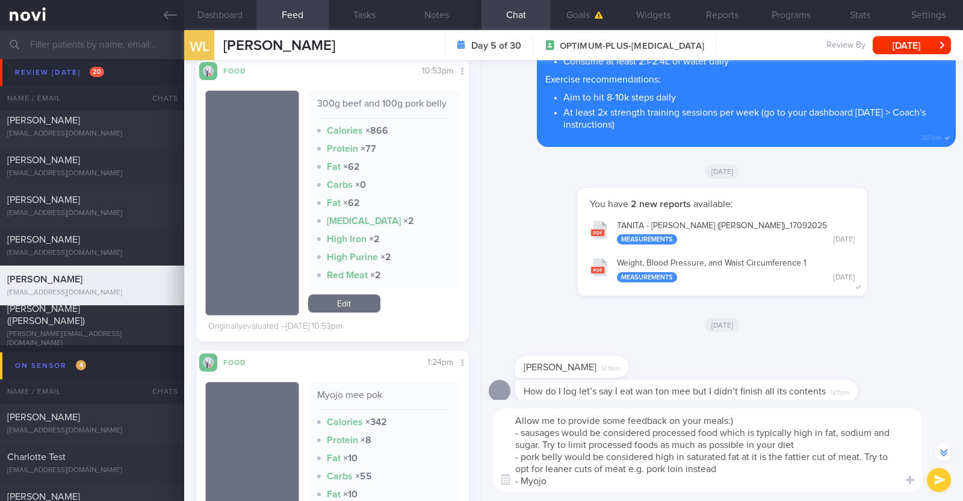
click at [563, 430] on textarea "Allow me to provide some feedback on your meals:) - sausages would be considere…" at bounding box center [707, 450] width 428 height 84
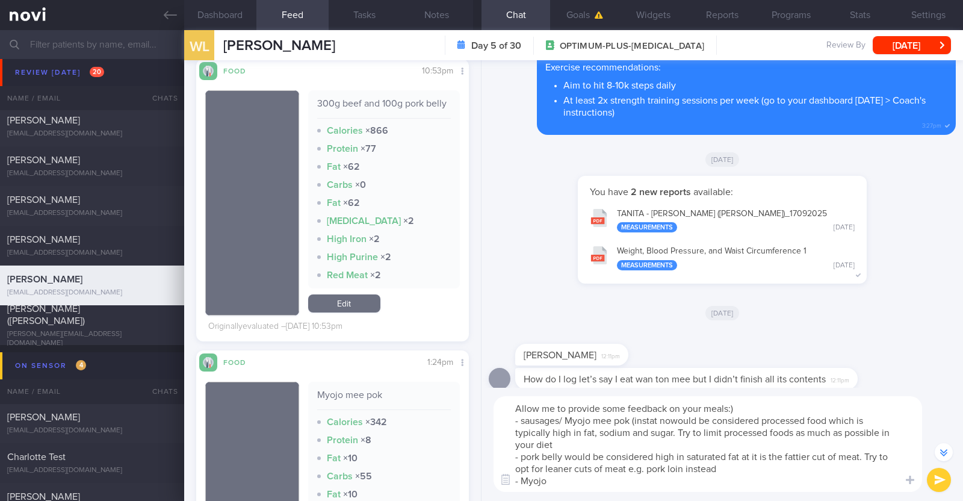
scroll to position [-70, 0]
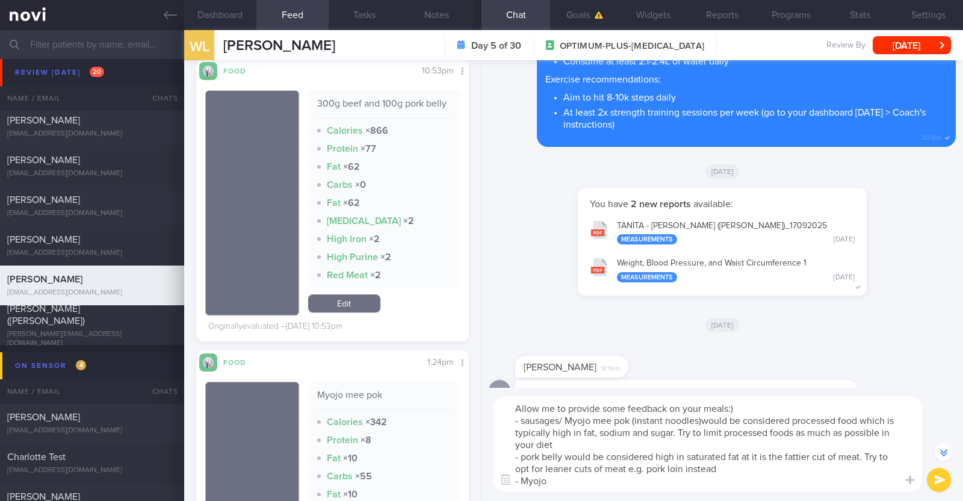
drag, startPoint x: 556, startPoint y: 480, endPoint x: 521, endPoint y: 481, distance: 35.5
click at [521, 481] on textarea "Allow me to provide some feedback on your meals:) - sausages/ Myojo mee pok (in…" at bounding box center [707, 444] width 428 height 96
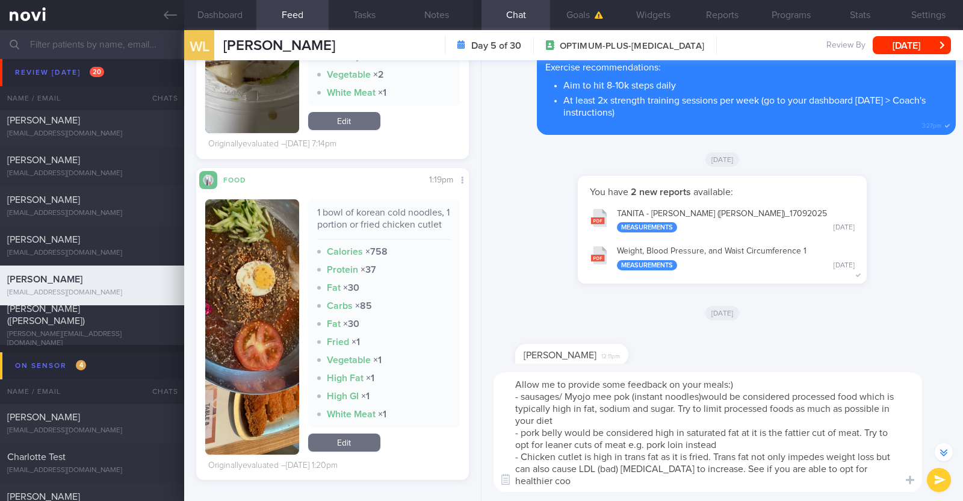
scroll to position [-94, 0]
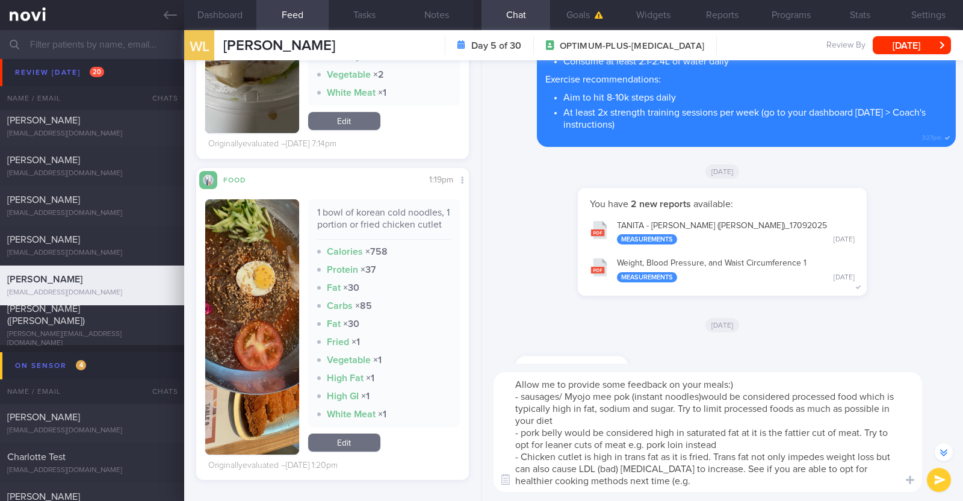
paste textarea "**Cooking methods** Lightly stir fried / steamed/ grilled / boiled in clear sou…"
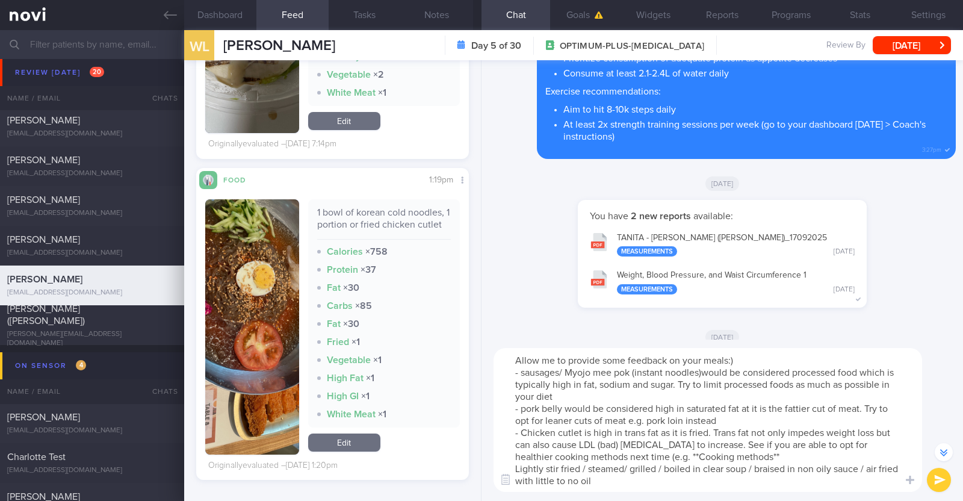
scroll to position [-119, 0]
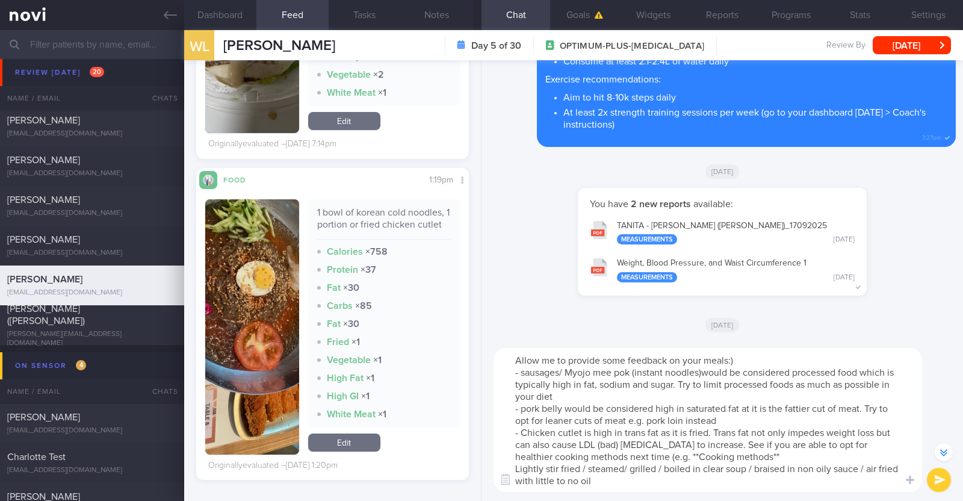
type textarea "Allow me to provide some feedback on your meals:) - sausages/ Myojo mee pok (in…"
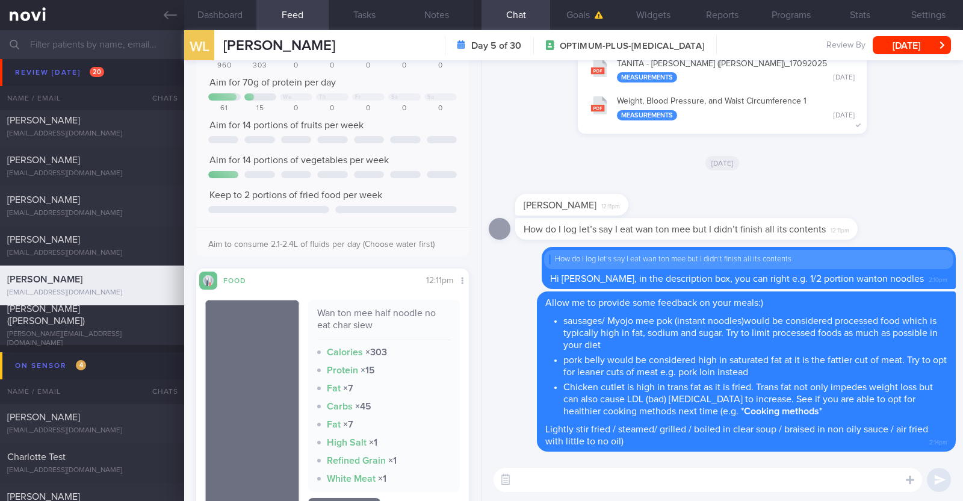
scroll to position [150, 0]
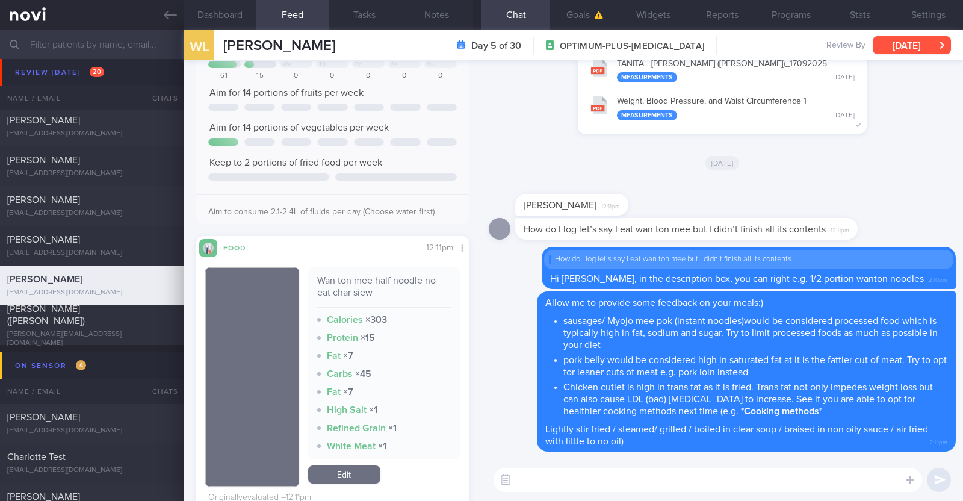
click at [889, 47] on button "[DATE]" at bounding box center [912, 45] width 78 height 18
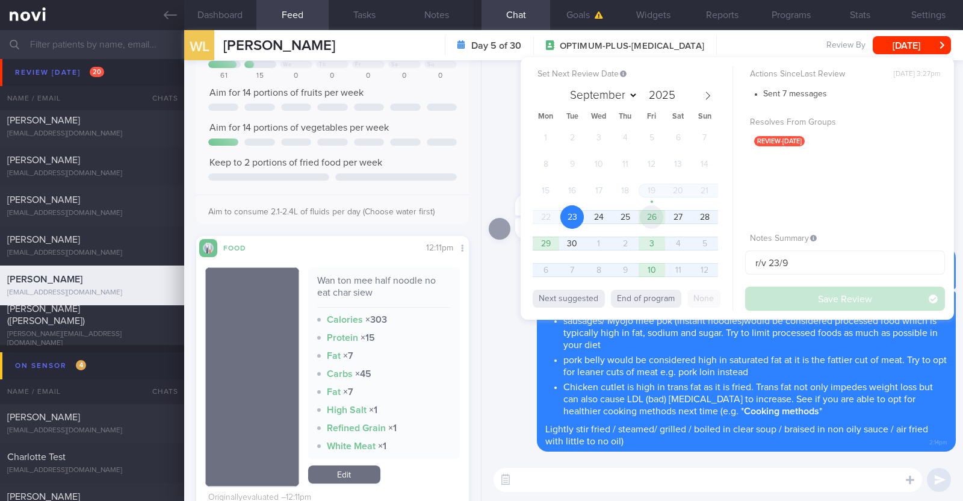
click at [657, 213] on span "26" at bounding box center [651, 216] width 23 height 23
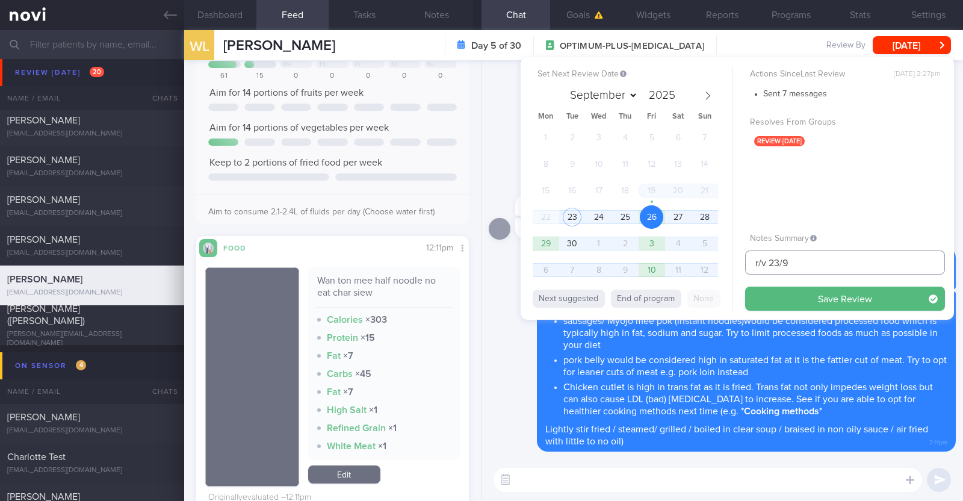
drag, startPoint x: 795, startPoint y: 262, endPoint x: 722, endPoint y: 254, distance: 73.3
click at [722, 254] on div "Set Next Review Date 26 Sep 2025 September October November December 2025 Mon T…" at bounding box center [737, 188] width 433 height 262
click at [805, 302] on button "Save Review" at bounding box center [845, 298] width 200 height 24
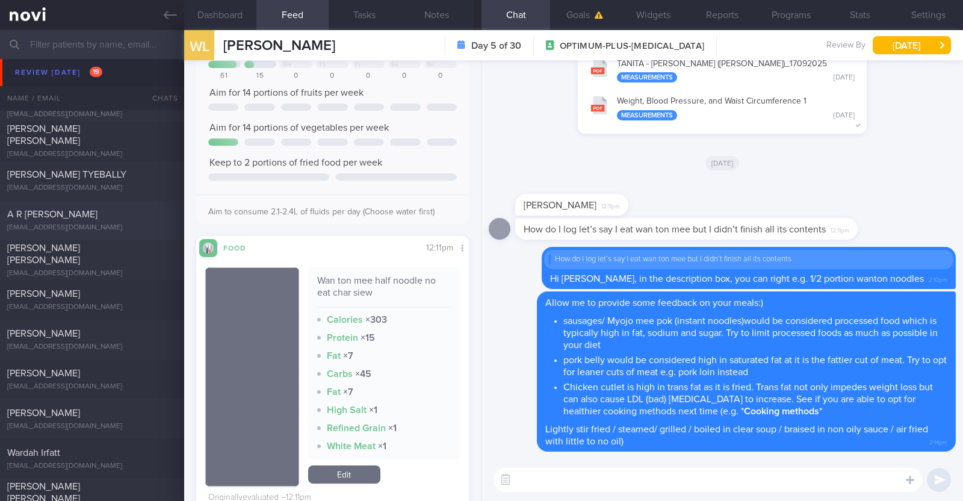
click at [113, 206] on div "A R ARTHI PRIYANKA arthipriyanka22@gmail.com Today 8 days ago R/v with Dr Todd …" at bounding box center [481, 220] width 963 height 40
type input "R/v with Dr Todd on 17/9. r/v 23/9"
type textarea "49F Comorbidities: T2DM Hyperlipdiemia Hypothyroidism Iron deficiency anaemia F…"
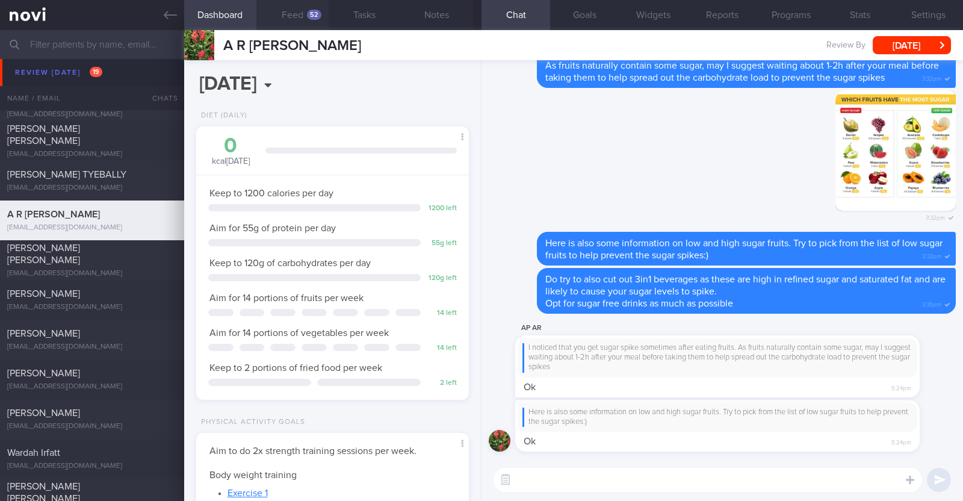
click at [294, 13] on button "Feed 52" at bounding box center [292, 15] width 72 height 30
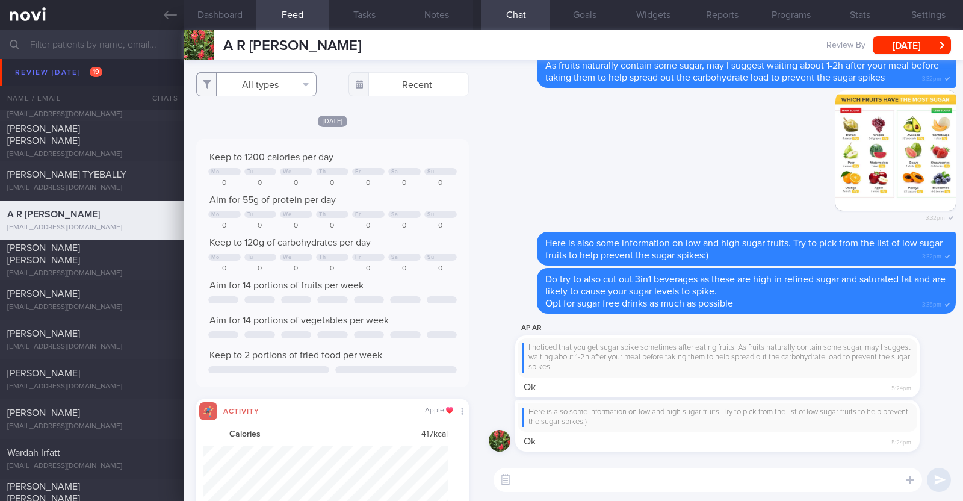
click at [287, 92] on button "All types" at bounding box center [256, 84] width 120 height 24
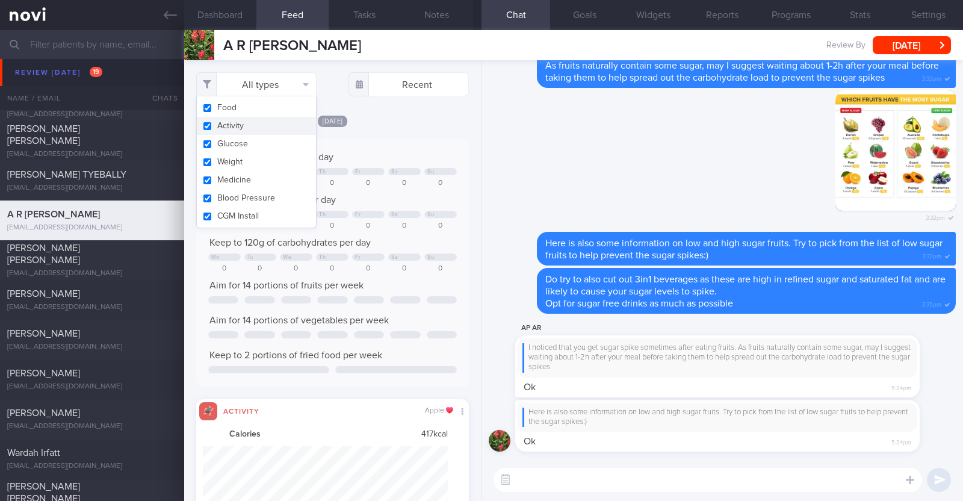
click at [259, 128] on button "Activity" at bounding box center [256, 126] width 119 height 18
checkbox input "false"
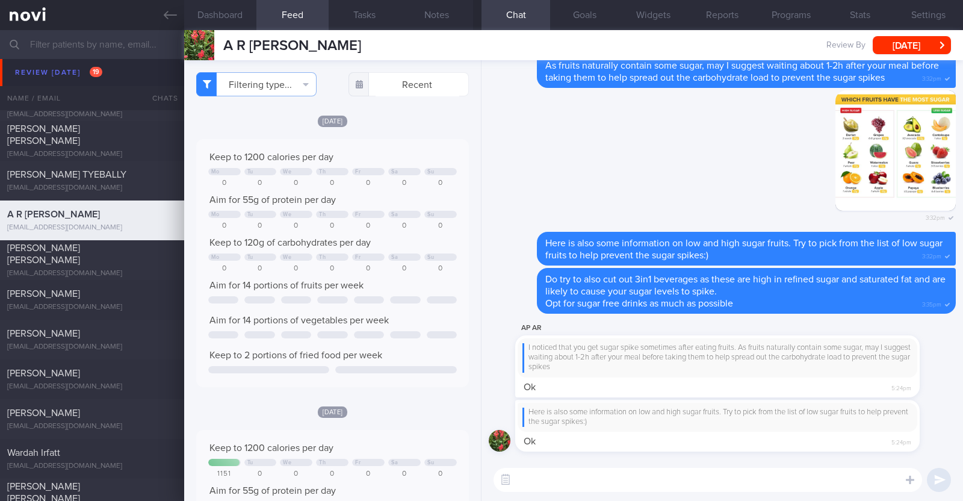
click at [383, 125] on div "[DATE]" at bounding box center [332, 120] width 273 height 13
click at [544, 484] on textarea at bounding box center [707, 480] width 428 height 24
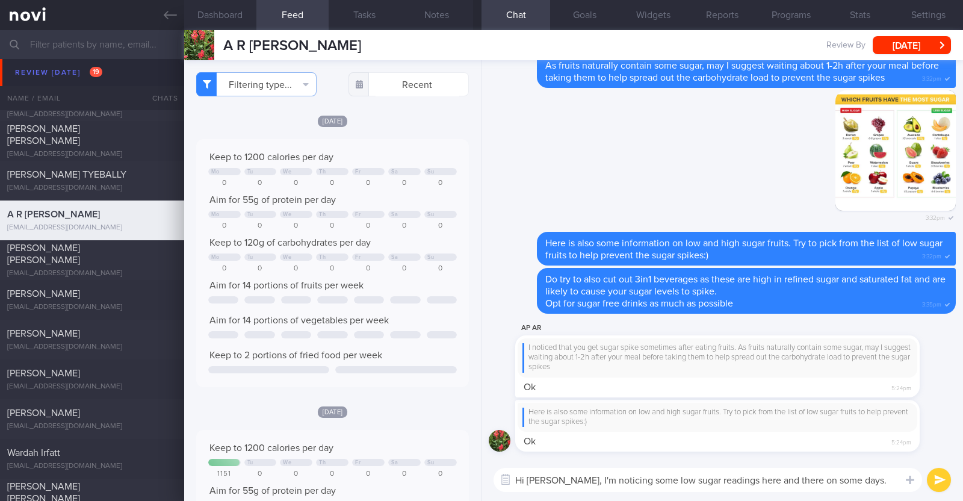
scroll to position [-11, 0]
type textarea "Hi Arthi, I'm noticing some low sugar readings here and there on some days. May…"
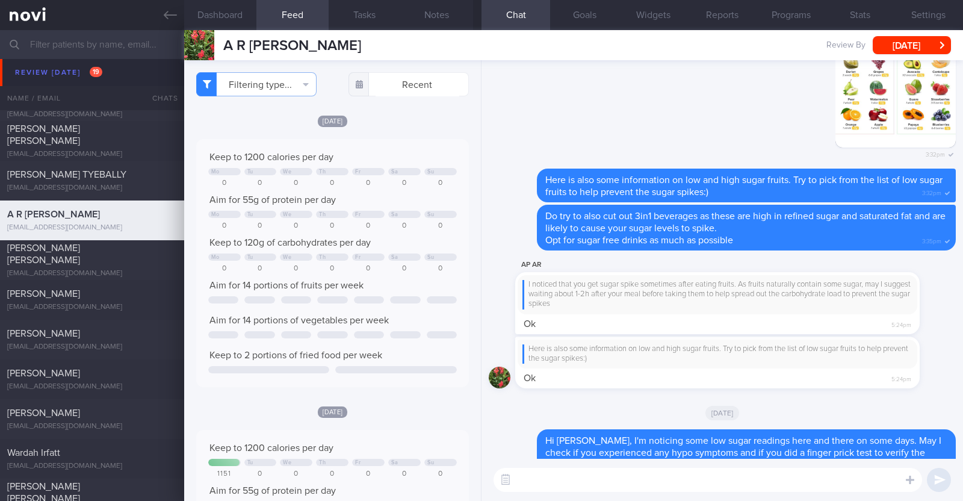
scroll to position [0, 0]
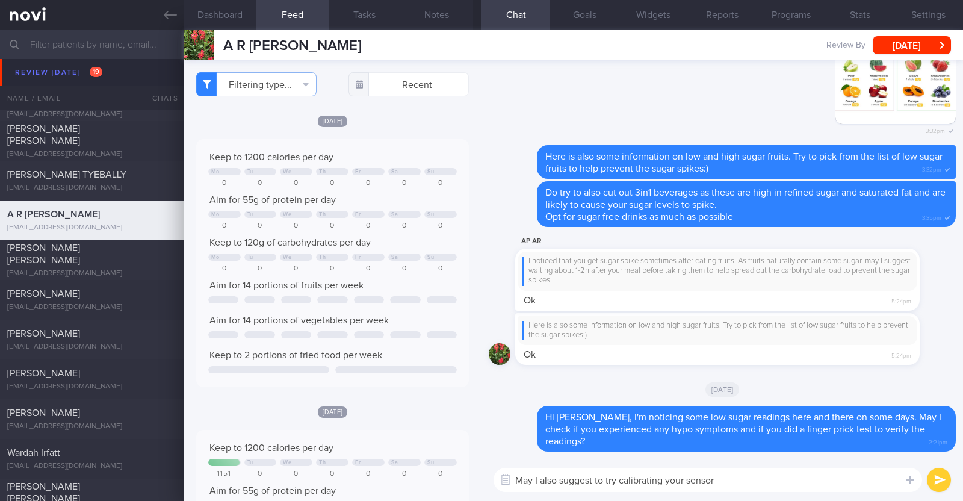
type textarea "May I also suggest to try calibrating your sensor?"
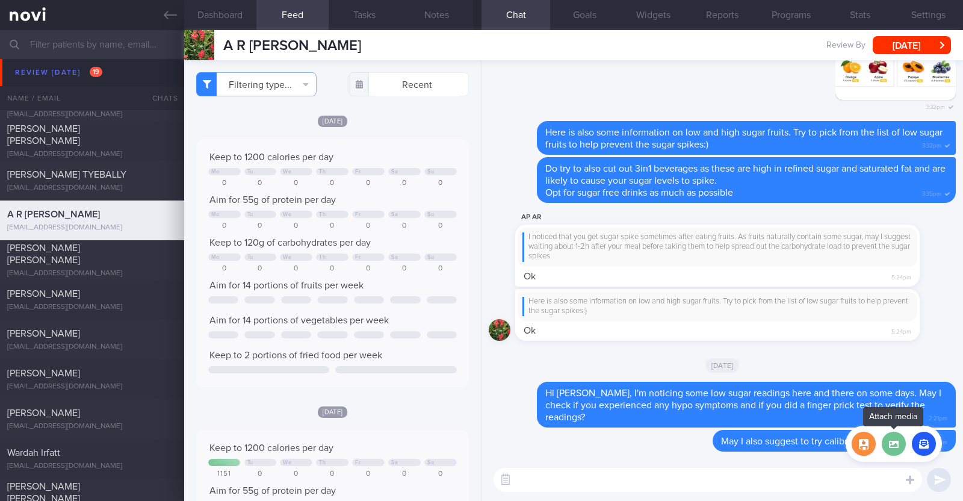
click at [894, 450] on label at bounding box center [894, 443] width 24 height 24
click at [0, 0] on input "file" at bounding box center [0, 0] width 0 height 0
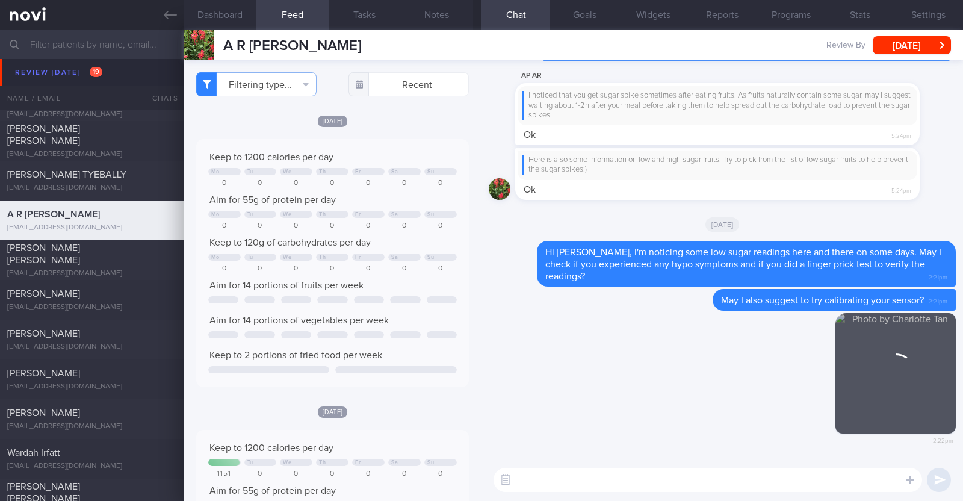
click at [571, 471] on textarea at bounding box center [707, 480] width 428 height 24
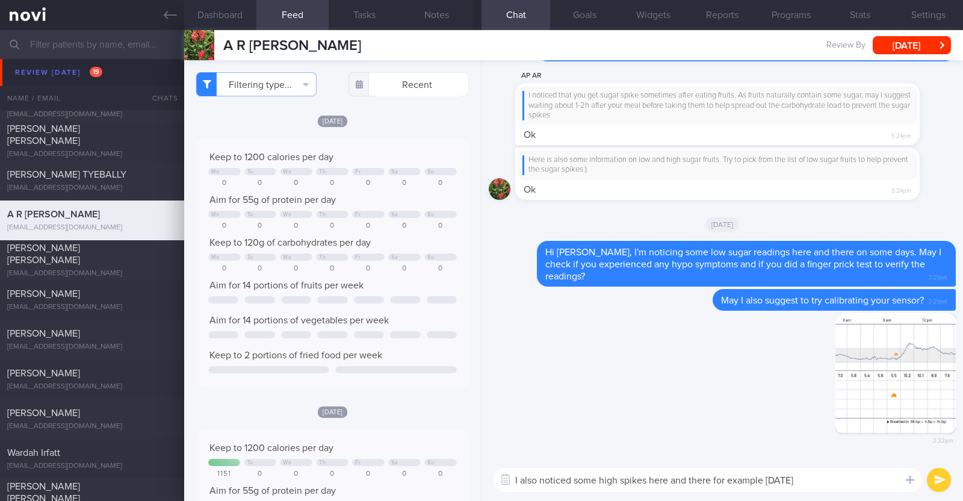
click at [779, 481] on textarea "I also noticed some high spikes here and there for example on Friday" at bounding box center [707, 480] width 428 height 24
click at [819, 478] on textarea "I also noticed some high spikes here and there for example last Friday" at bounding box center [707, 480] width 428 height 24
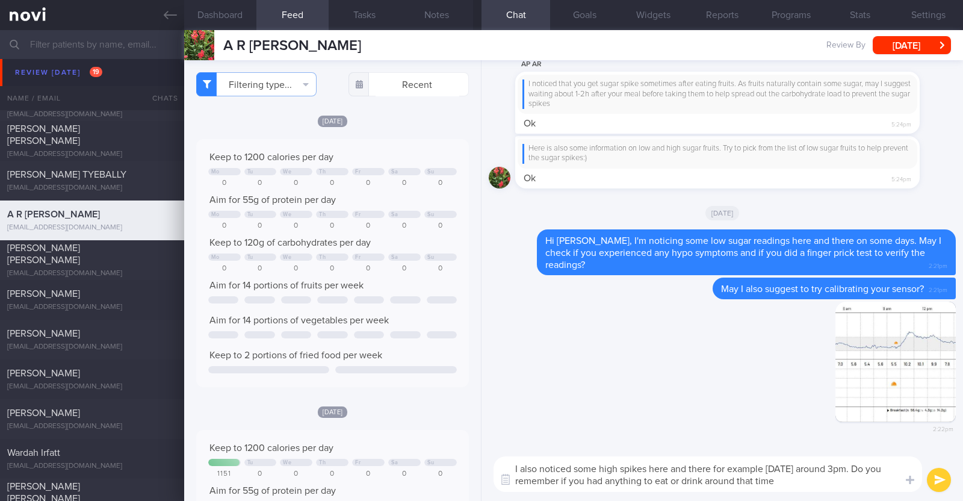
type textarea "I also noticed some high spikes here and there for example last Friday around 3…"
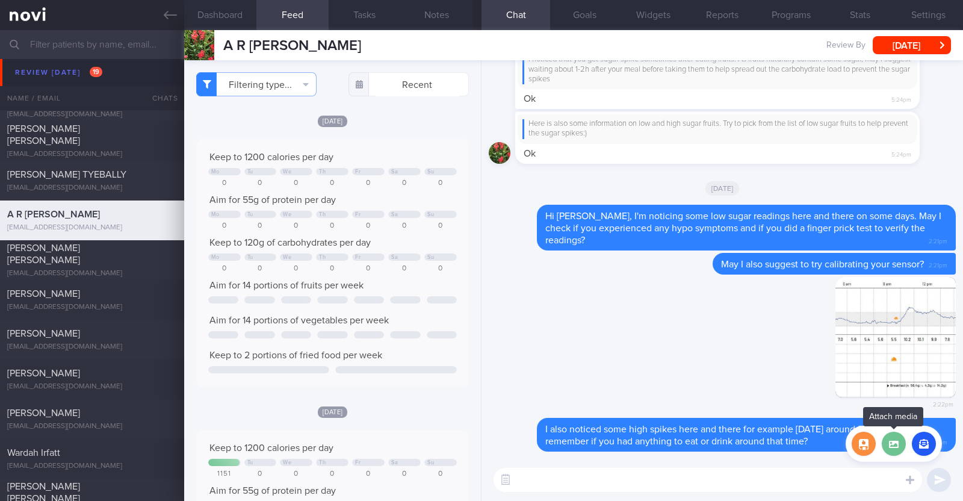
click at [901, 453] on label at bounding box center [894, 443] width 24 height 24
click at [0, 0] on input "file" at bounding box center [0, 0] width 0 height 0
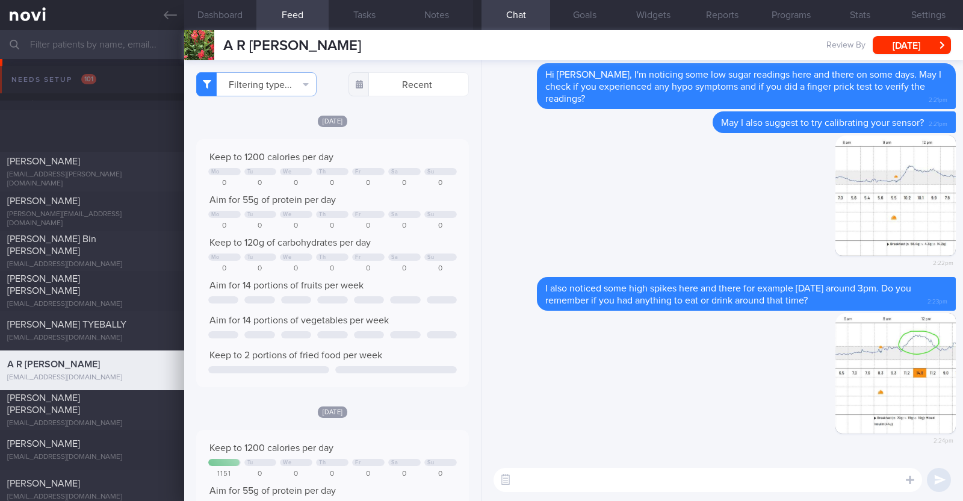
select select "8"
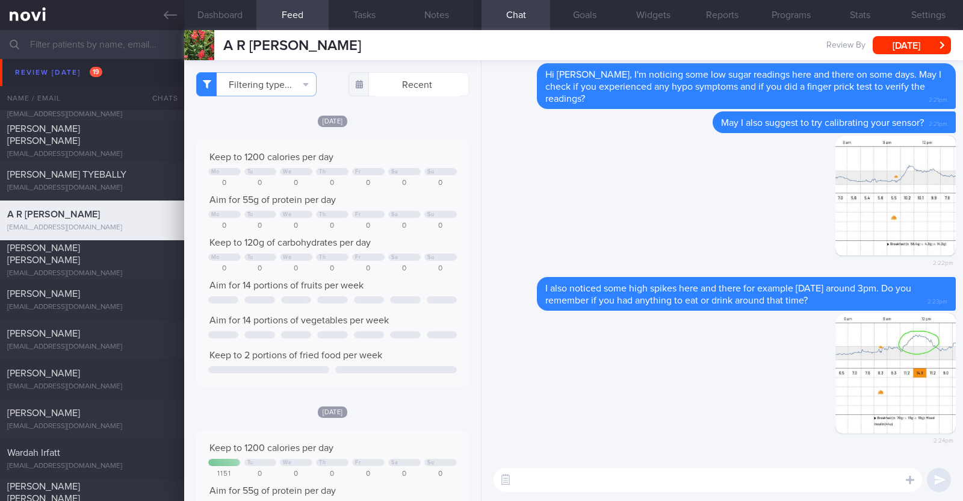
click at [543, 488] on textarea at bounding box center [707, 480] width 428 height 24
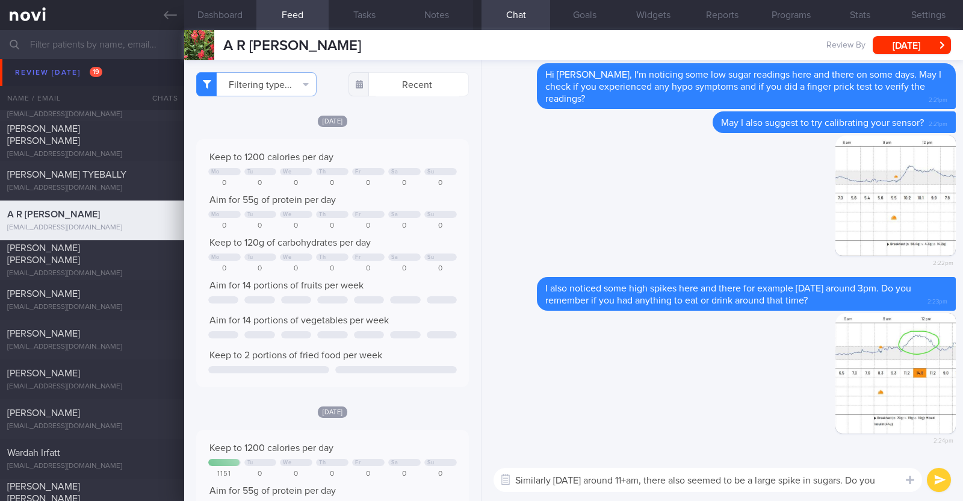
scroll to position [0, 0]
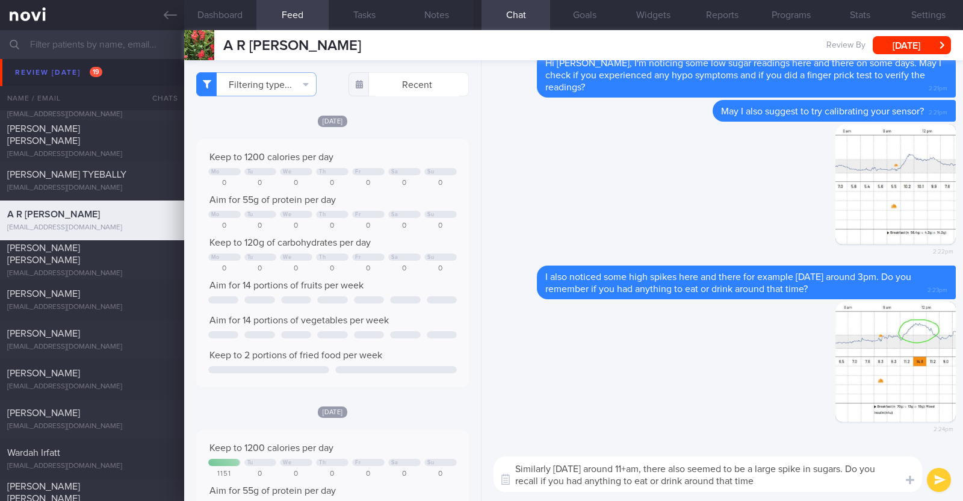
type textarea "Similarly on Saturday around 11+am, there also seemed to be a large spike in su…"
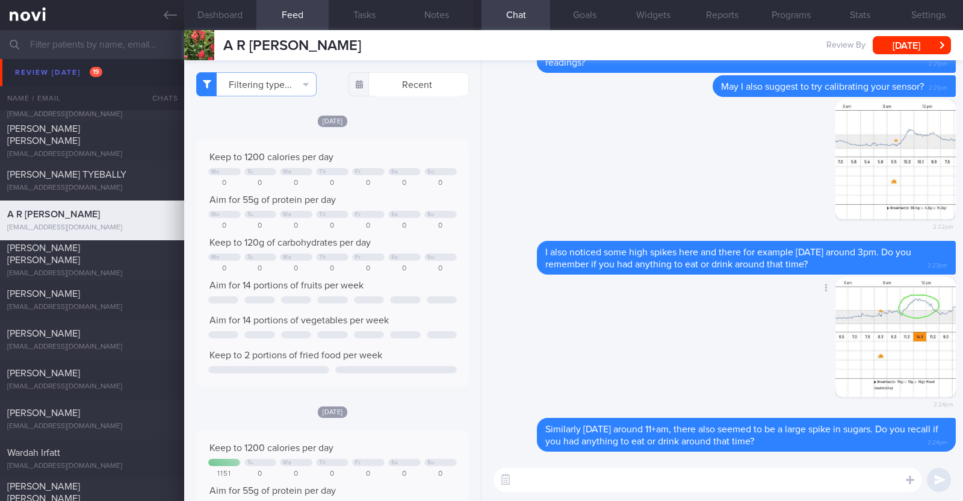
click at [681, 340] on div "Delete 2:24pm" at bounding box center [722, 347] width 467 height 141
click at [670, 476] on textarea at bounding box center [707, 480] width 428 height 24
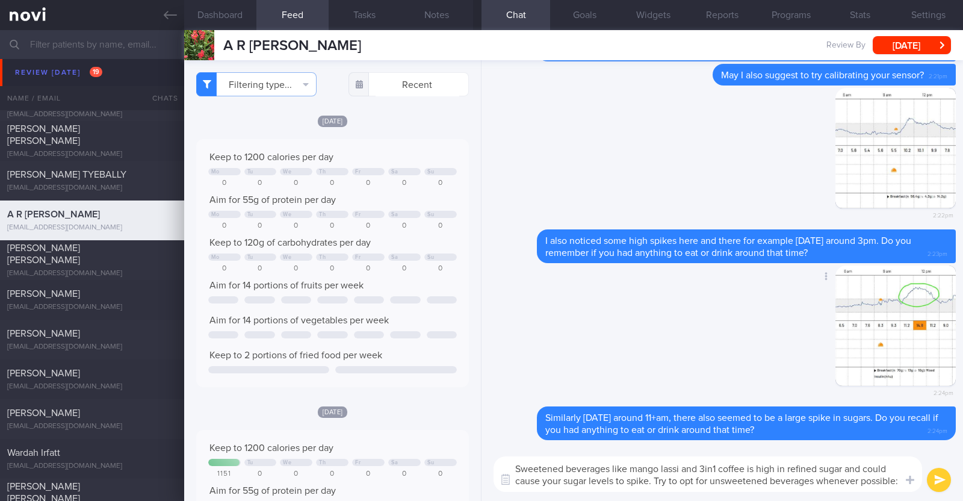
type textarea "Sweetened beverages like mango lassi and 3in1 coffee is high in refined sugar a…"
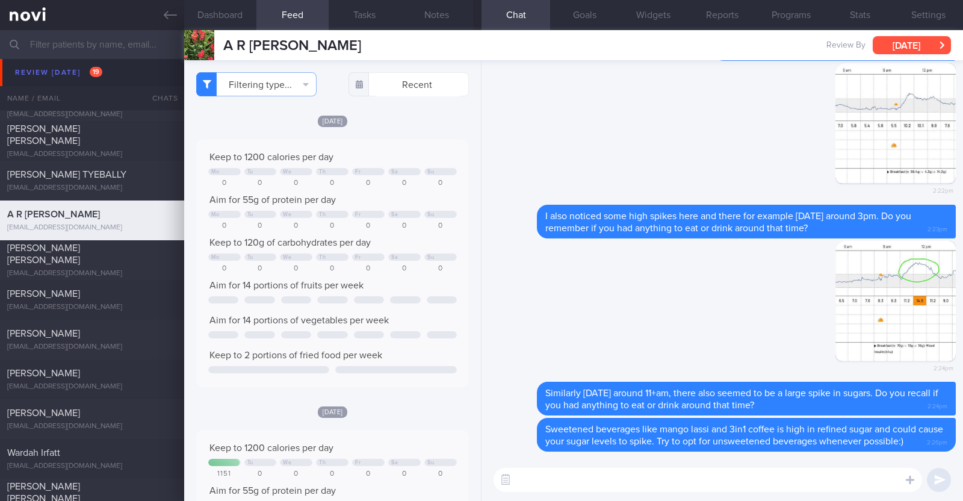
click at [891, 39] on button "[DATE]" at bounding box center [912, 45] width 78 height 18
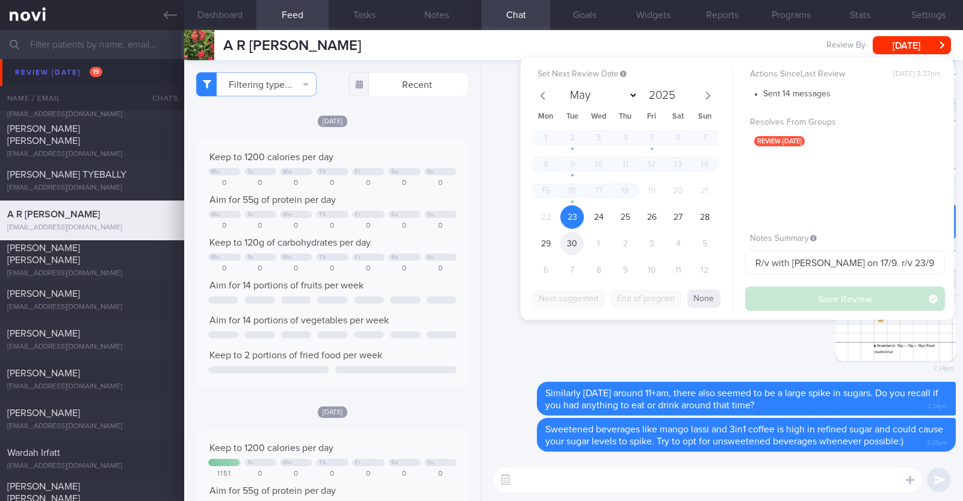
click at [569, 247] on span "30" at bounding box center [571, 243] width 23 height 23
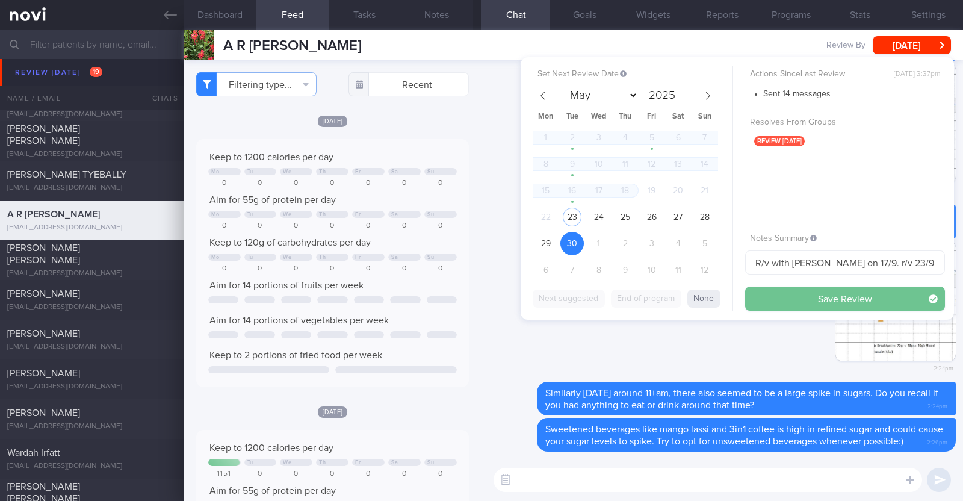
click at [773, 293] on button "Save Review" at bounding box center [845, 298] width 200 height 24
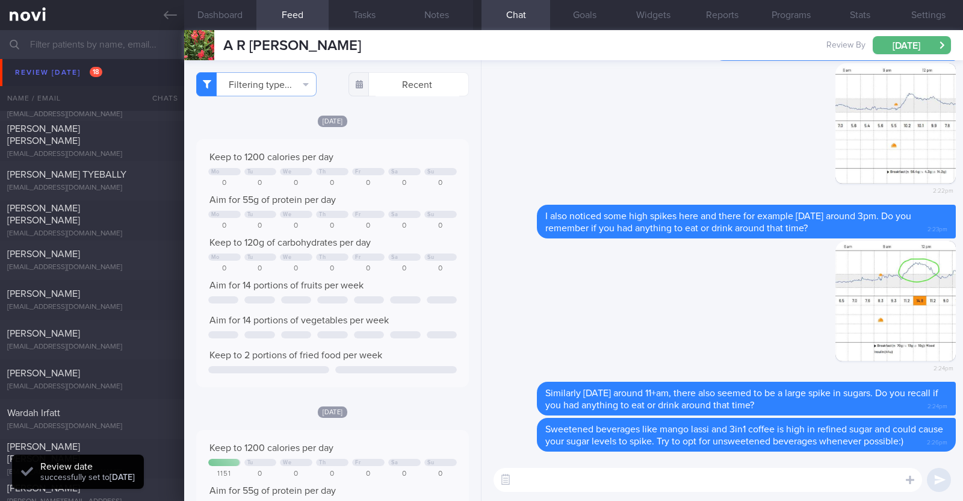
scroll to position [122, 244]
drag, startPoint x: 375, startPoint y: 49, endPoint x: 253, endPoint y: 43, distance: 122.3
click at [253, 43] on div "A R ARTHI PRIYANKA A R ARTHI PRIYANKA arthipriyanka22@gmail.com Review By Tue, …" at bounding box center [573, 45] width 779 height 30
copy span "ARTHI PRIYANKA"
click at [457, 13] on button "Notes" at bounding box center [437, 15] width 72 height 30
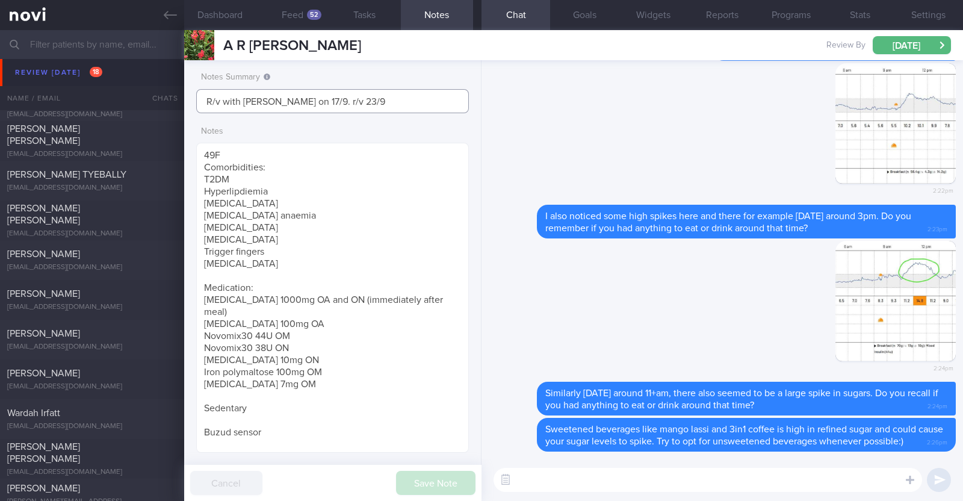
click at [297, 100] on input "R/v with [PERSON_NAME] on 17/9. r/v 23/9" at bounding box center [332, 101] width 273 height 24
click at [337, 100] on input "R/v with Dr Todd on 29/9. r/v 23/9" at bounding box center [332, 101] width 273 height 24
type input "R/v with Dr Todd on 29/9. r/v 30/9"
click at [419, 478] on button "Save Note" at bounding box center [435, 483] width 79 height 24
click at [96, 211] on div "[PERSON_NAME] [PERSON_NAME]" at bounding box center [90, 214] width 167 height 24
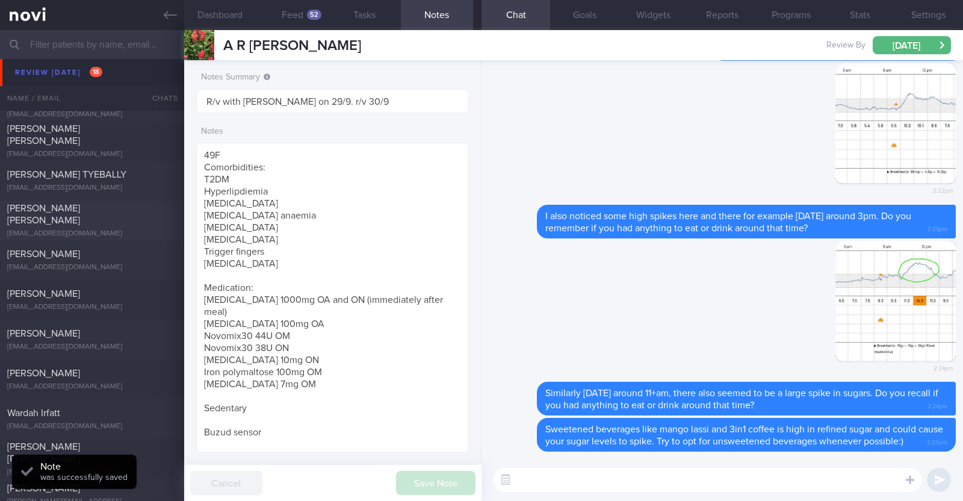
type input "r/v 23/9"
type textarea "37F (Wife of Jonio Huang) Ovo lacto vegetarian Co-morbidities: Elevated BP Nil …"
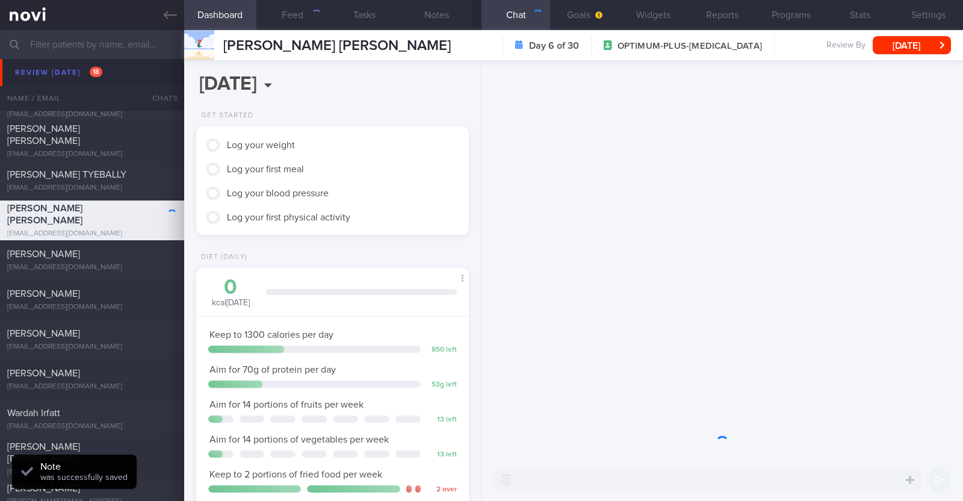
scroll to position [120, 240]
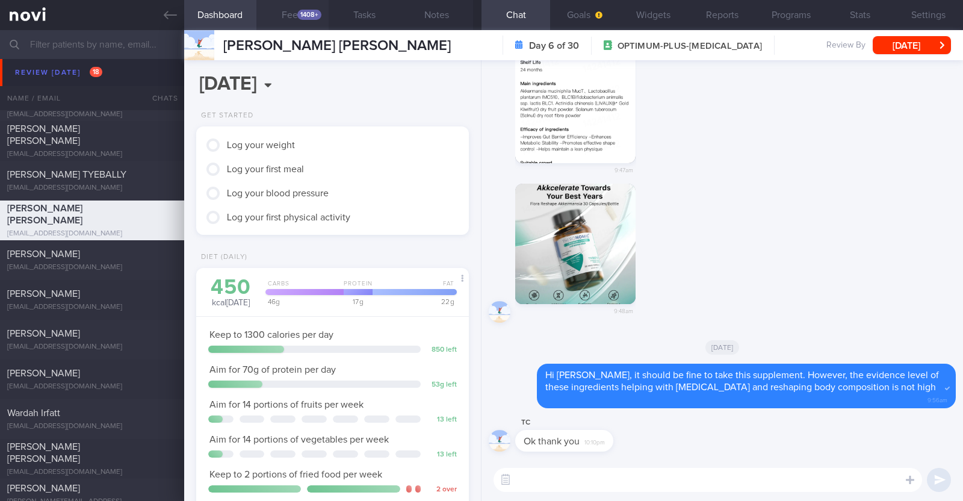
click at [291, 5] on button "Feed 1408+" at bounding box center [292, 15] width 72 height 30
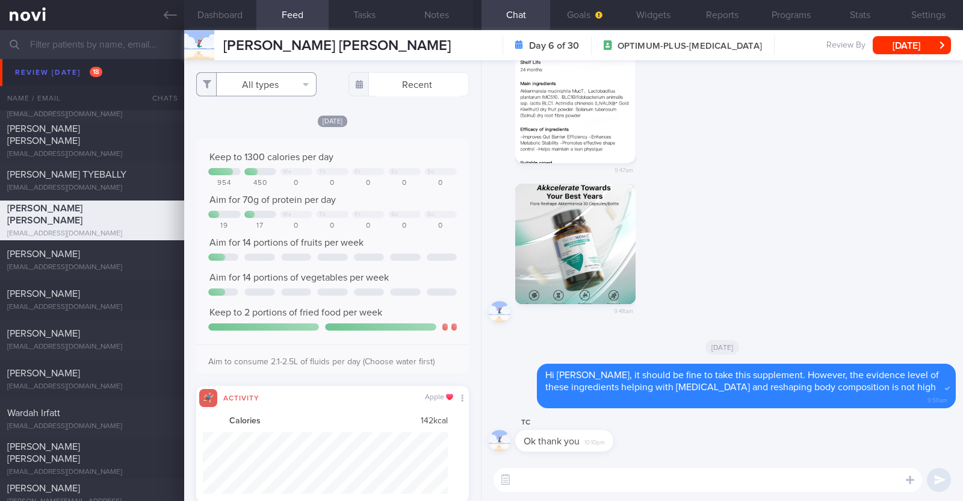
click at [276, 87] on button "All types" at bounding box center [256, 84] width 120 height 24
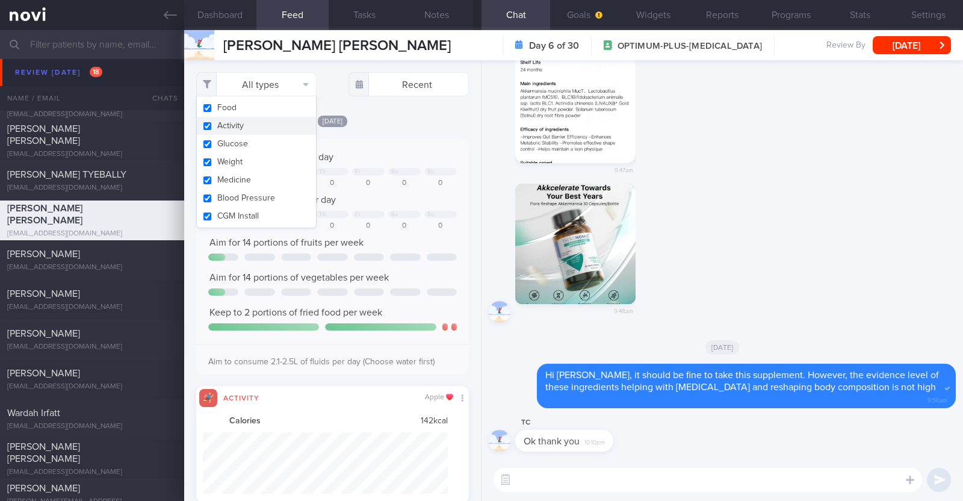
click at [262, 123] on button "Activity" at bounding box center [256, 126] width 119 height 18
checkbox input "false"
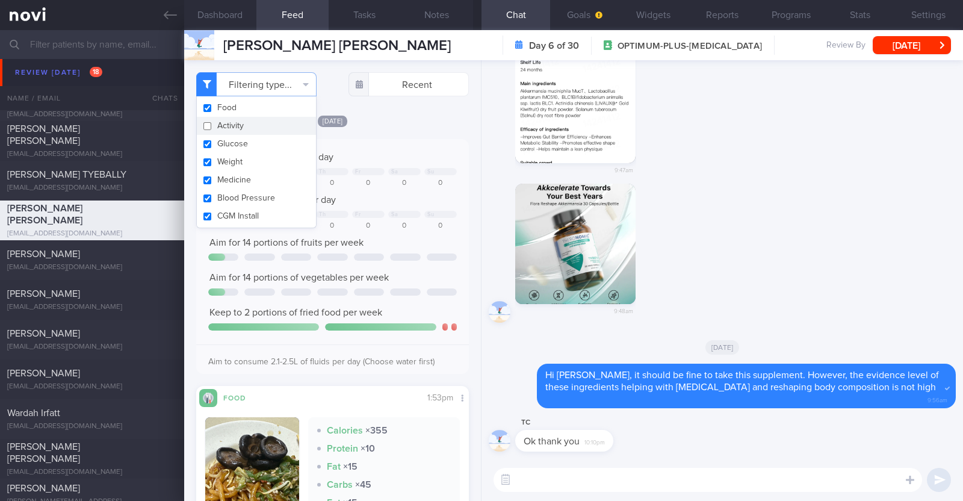
click at [459, 230] on div "Filtering type... Food Activity Glucose Weight Medicine Blood Pressure CGM Inst…" at bounding box center [332, 280] width 297 height 441
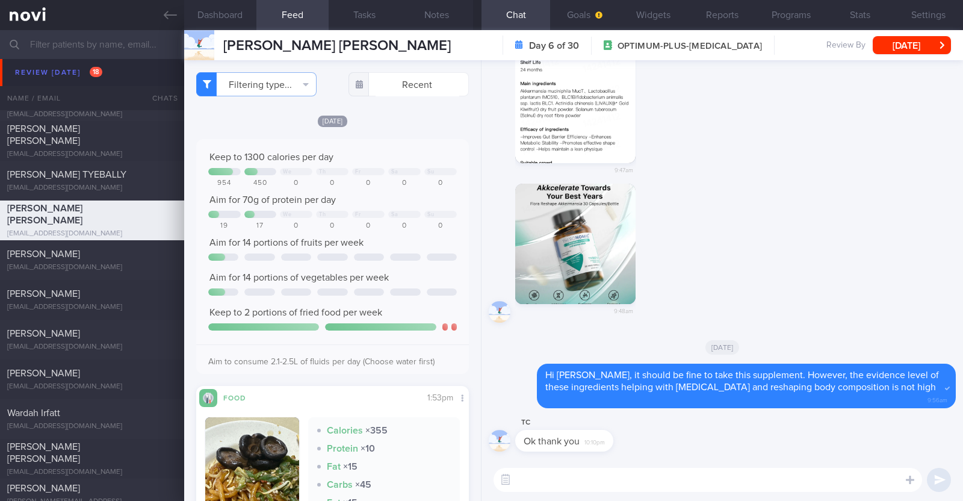
click at [797, 311] on div "9:48am" at bounding box center [722, 257] width 467 height 146
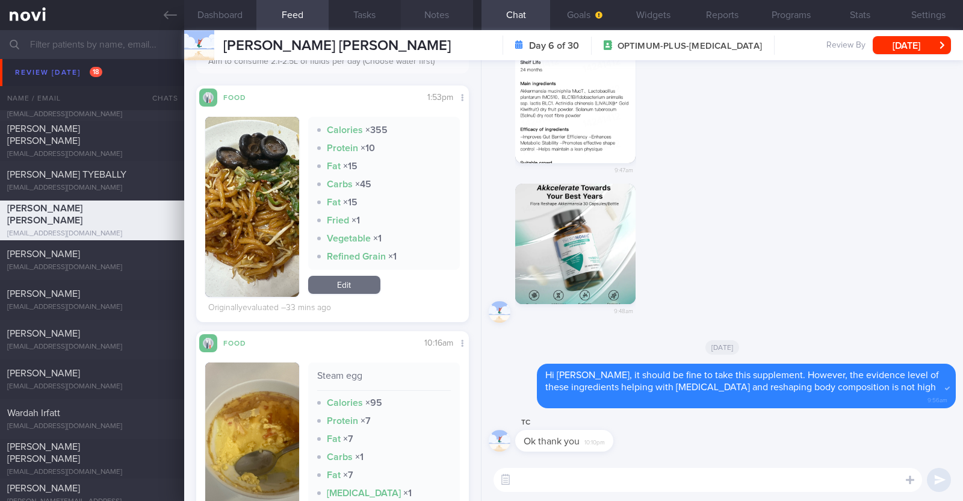
click at [456, 10] on button "Notes" at bounding box center [437, 15] width 72 height 30
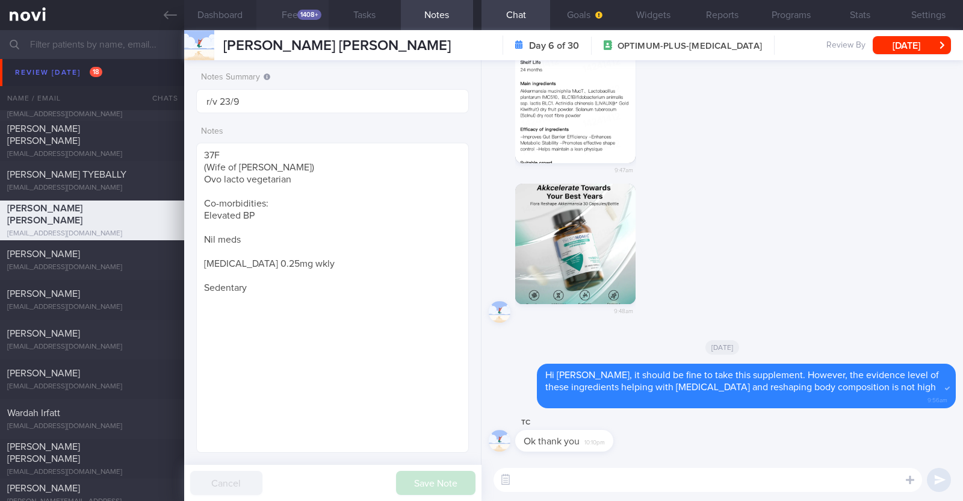
click at [310, 7] on button "Feed 1408+" at bounding box center [292, 15] width 72 height 30
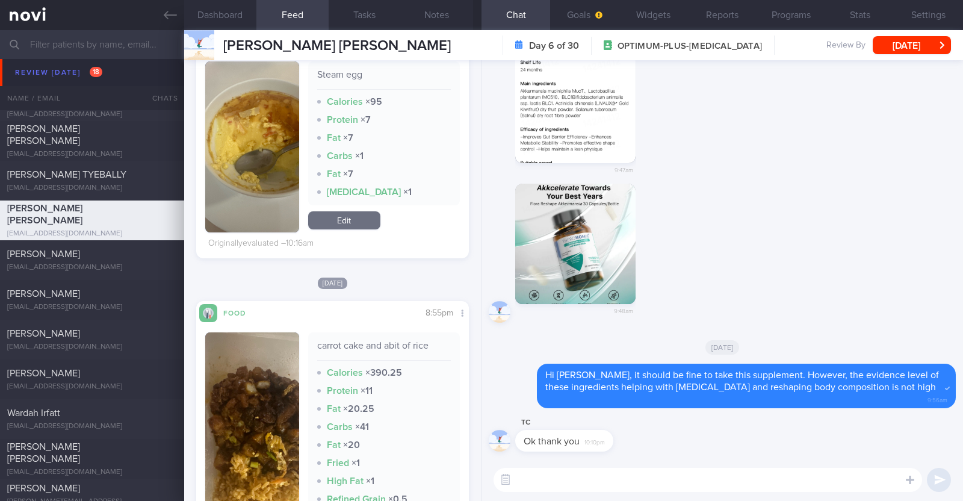
scroll to position [677, 0]
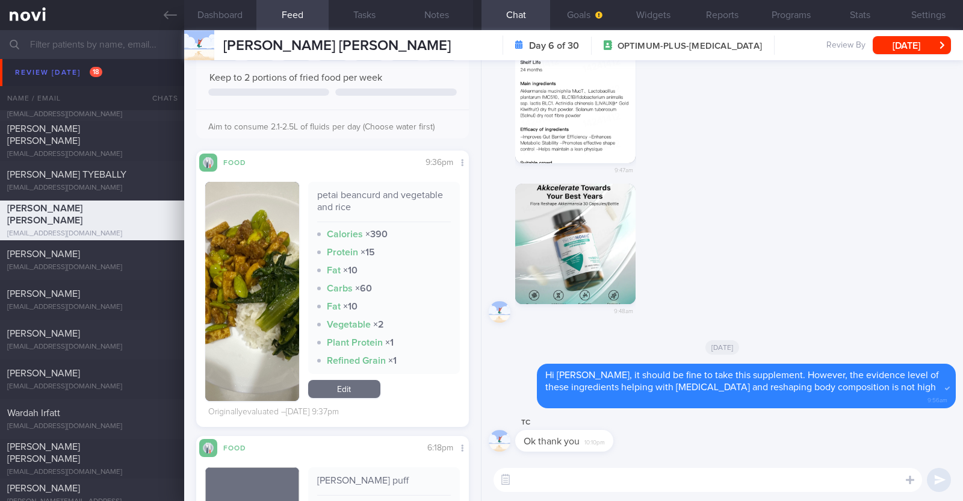
click at [344, 395] on link "Edit" at bounding box center [344, 389] width 72 height 18
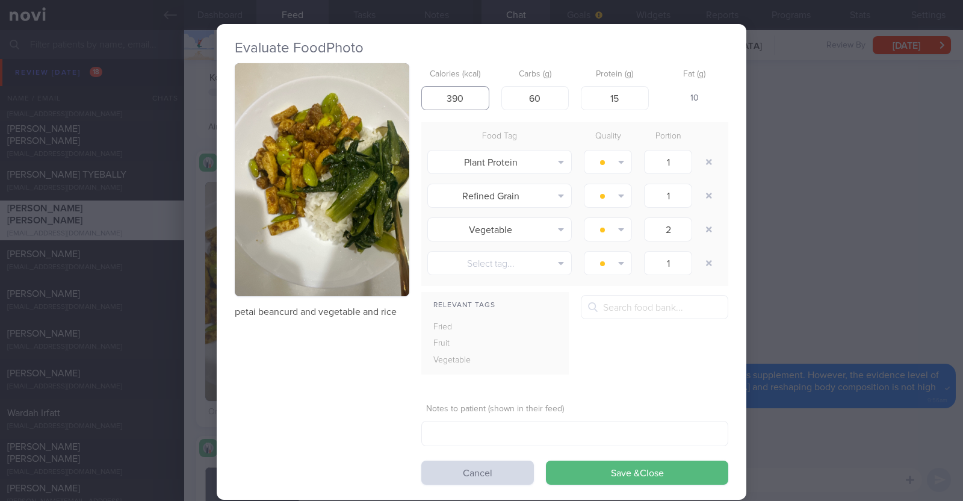
click at [466, 104] on input "390" at bounding box center [455, 98] width 68 height 24
type input "390"
click at [546, 460] on button "Save & Close" at bounding box center [637, 472] width 182 height 24
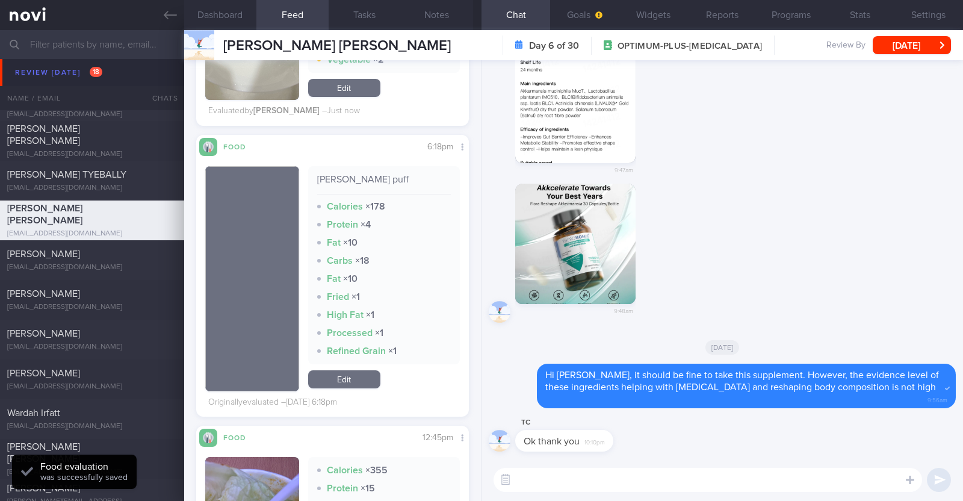
click at [360, 383] on link "Edit" at bounding box center [344, 379] width 72 height 18
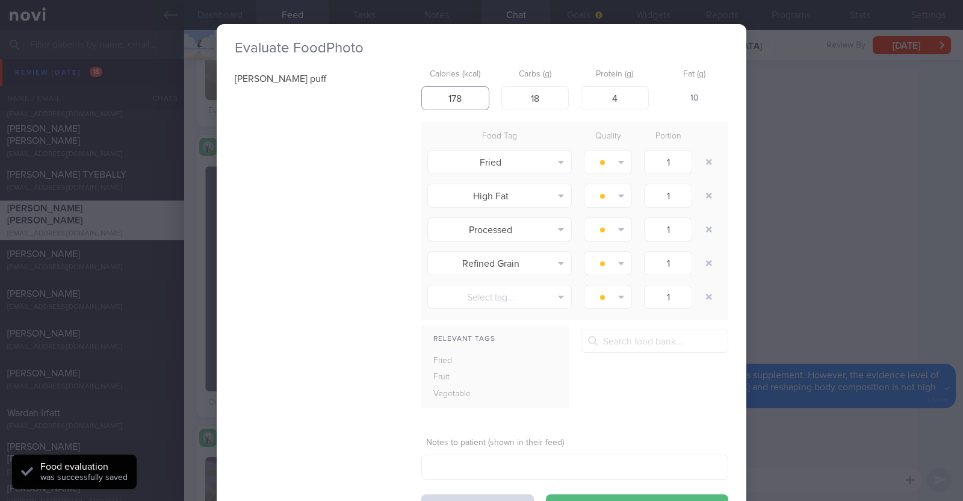
click at [466, 96] on input "178" at bounding box center [455, 98] width 68 height 24
type input "178"
click at [546, 494] on button "Save & Close" at bounding box center [637, 506] width 182 height 24
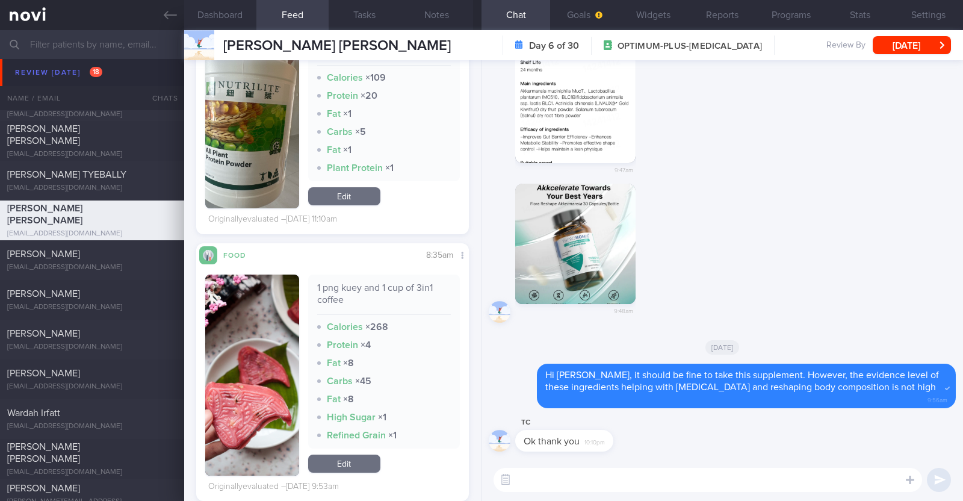
scroll to position [6732, 0]
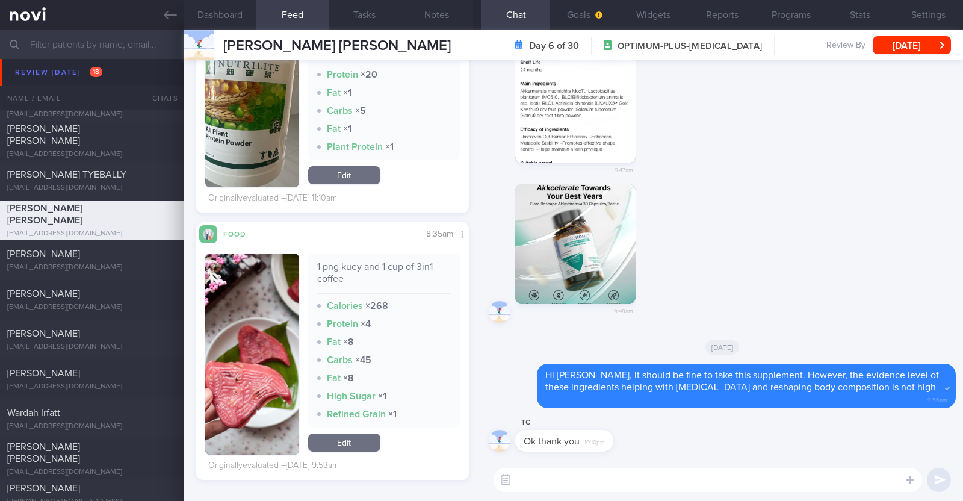
click at [572, 483] on textarea at bounding box center [707, 480] width 428 height 24
type textarea "Hi Talia, thanks for logging your meals!"
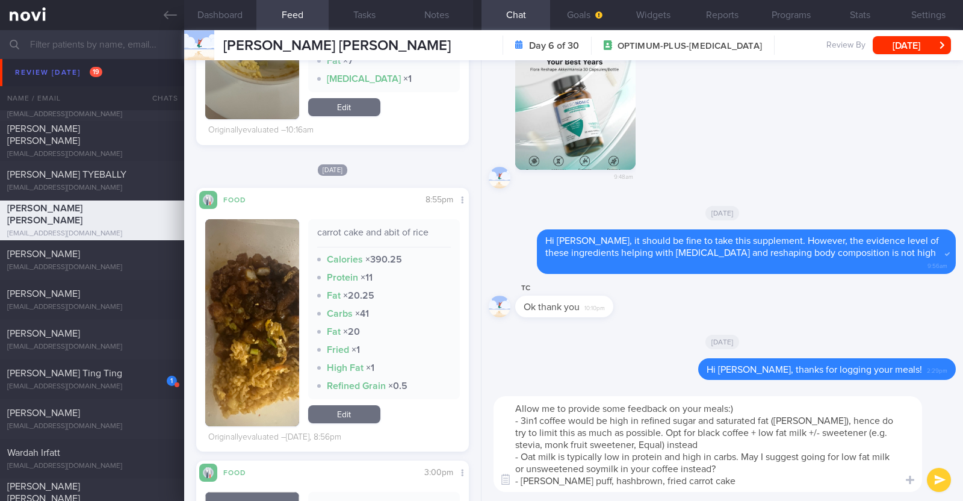
scroll to position [790, 0]
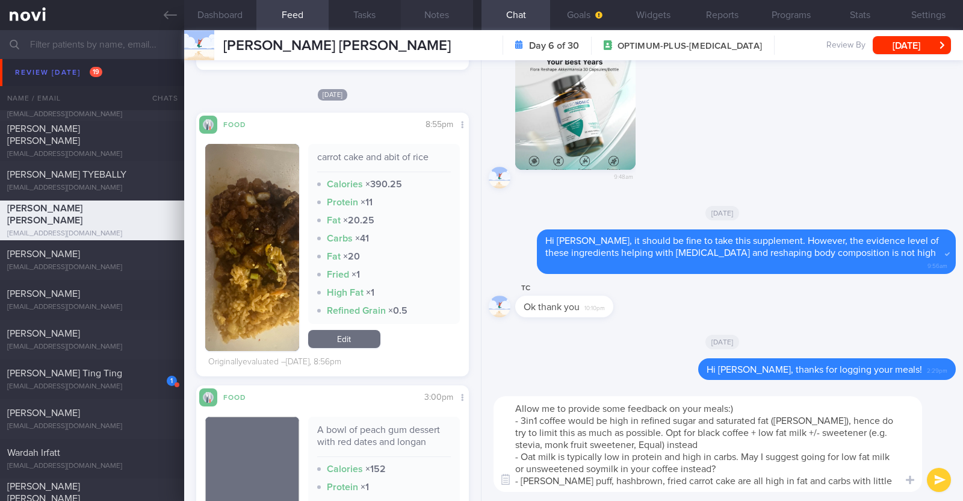
paste textarea "Since fat provides 9 calories per gram, it's easy to exceed your daily calorie …"
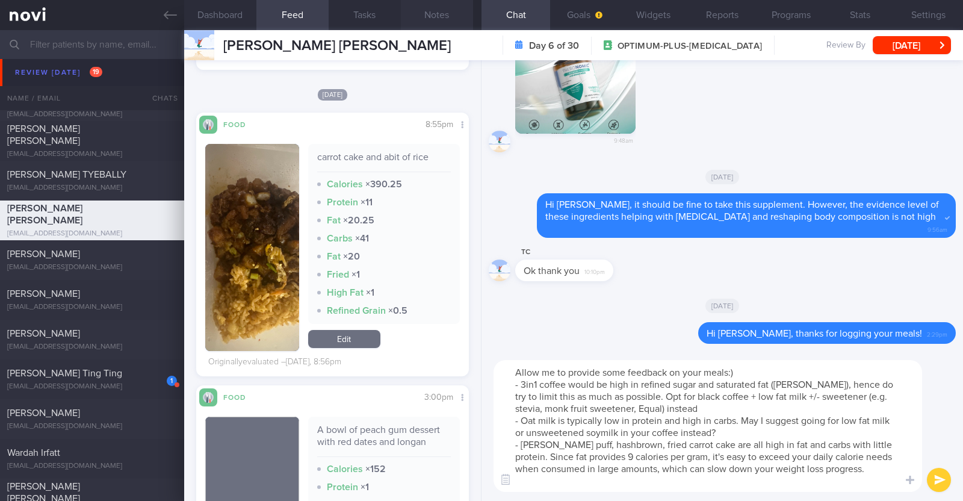
scroll to position [0, 0]
type textarea "Allow me to provide some feedback on your meals:) - 3in1 coffee would be high i…"
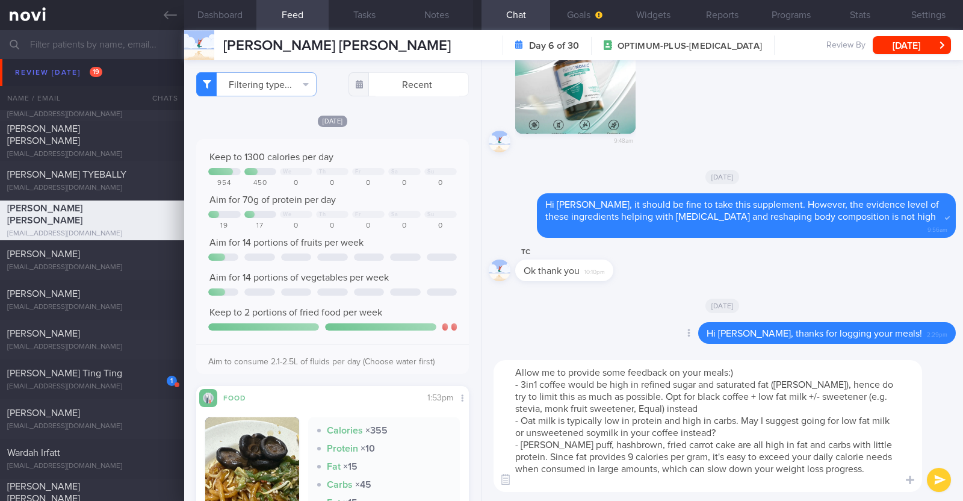
scroll to position [790, 0]
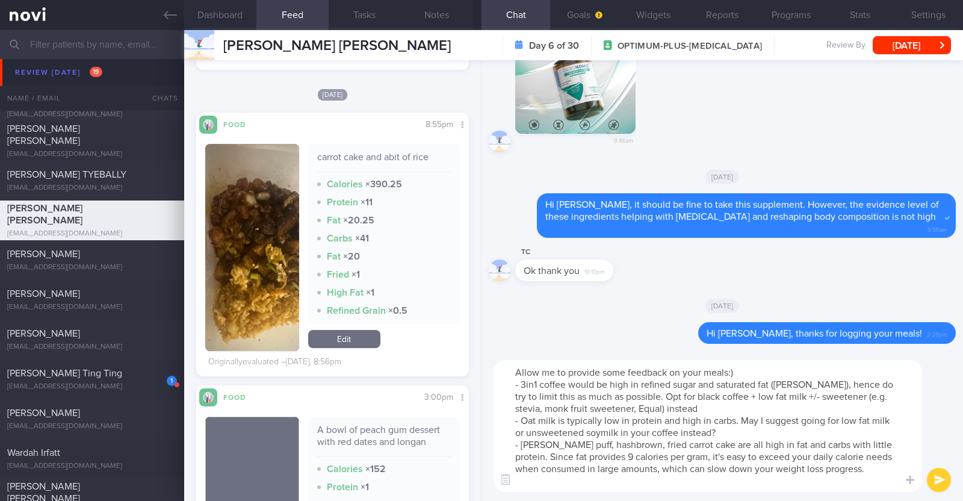
click at [860, 471] on textarea "Allow me to provide some feedback on your meals:) - 3in1 coffee would be high i…" at bounding box center [707, 426] width 428 height 132
paste textarea "Let’s focus on gradually reducing both the frequency and portion sizes of these…"
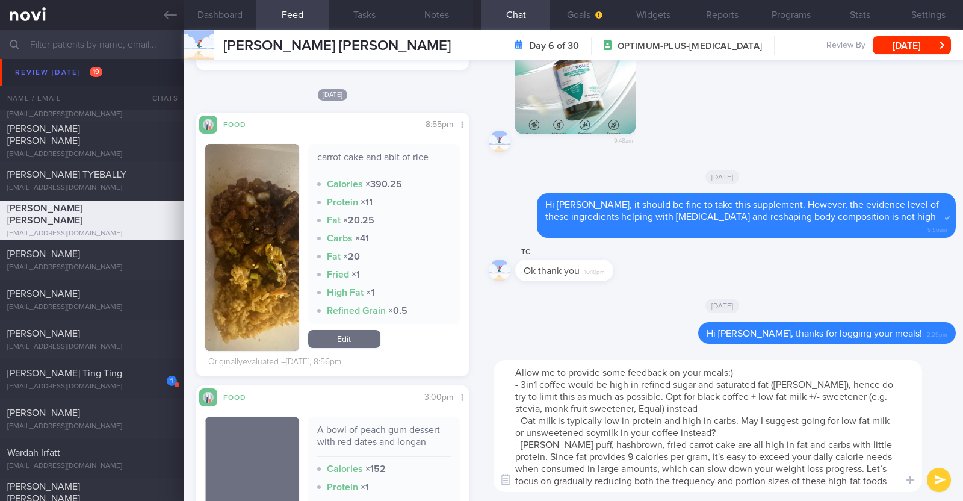
scroll to position [0, 0]
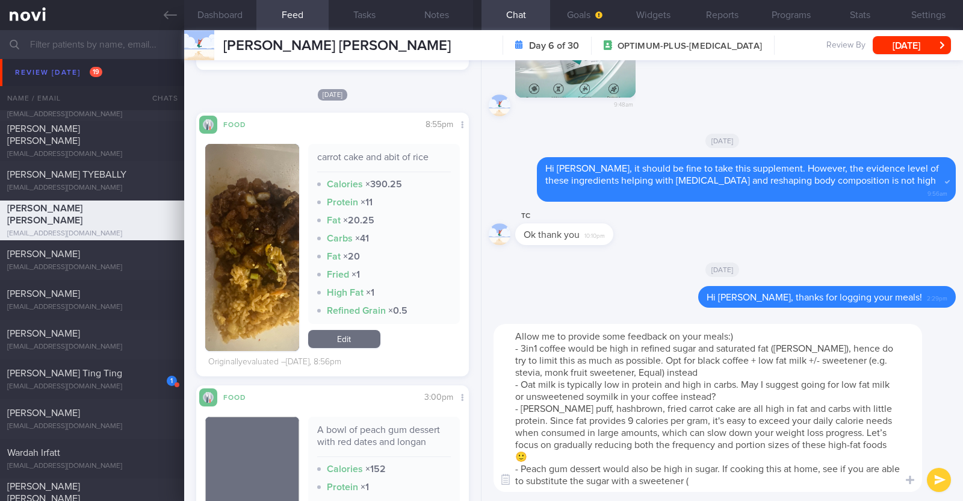
drag, startPoint x: 845, startPoint y: 365, endPoint x: 635, endPoint y: 371, distance: 210.1
click at [635, 371] on textarea "Allow me to provide some feedback on your meals:) - 3in1 coffee would be high i…" at bounding box center [707, 408] width 428 height 168
click at [727, 469] on textarea "Allow me to provide some feedback on your meals:) - 3in1 coffee would be high i…" at bounding box center [707, 408] width 428 height 168
paste textarea "(e.g. stevia, monk fruit sweetener, Equal)"
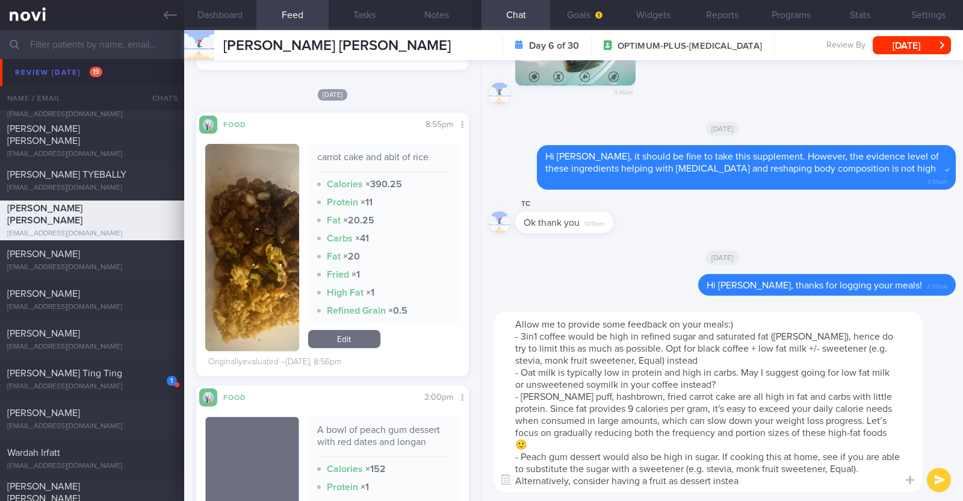
type textarea "Allow me to provide some feedback on your meals:) - 3in1 coffee would be high i…"
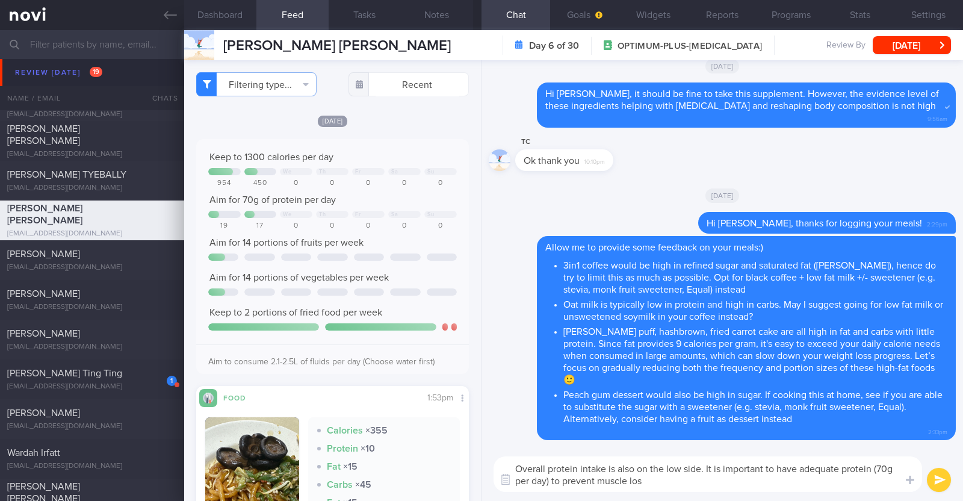
type textarea "Overall protein intake is also on the low side. It is important to have adequat…"
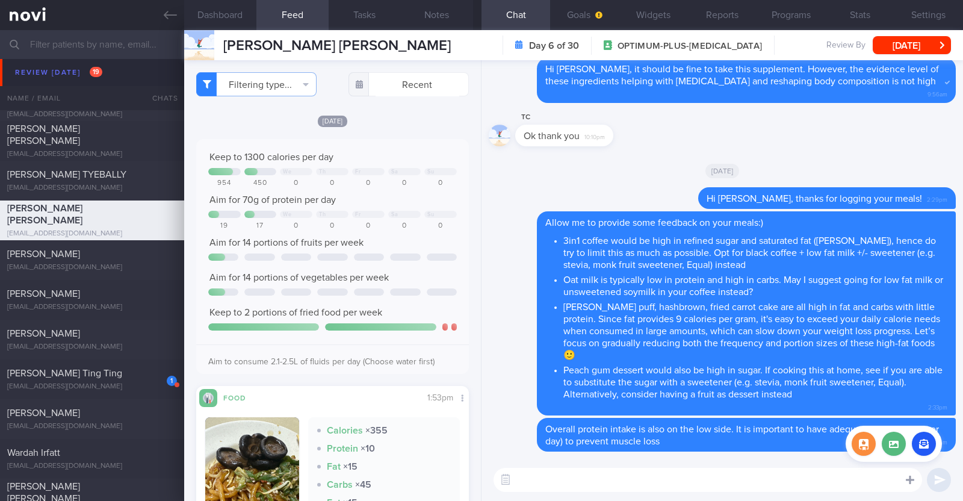
click at [912, 481] on icon at bounding box center [910, 479] width 8 height 11
click at [923, 453] on button "button" at bounding box center [924, 443] width 24 height 24
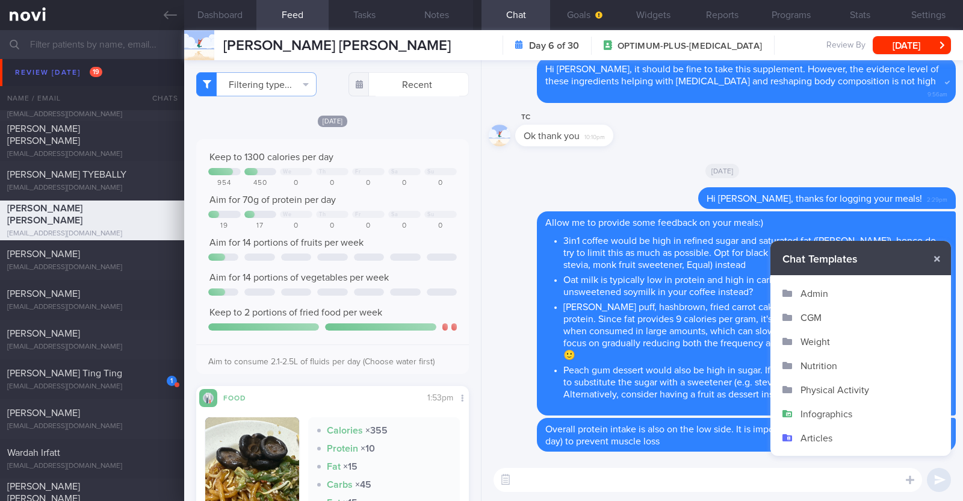
click at [852, 416] on button "Infographics" at bounding box center [860, 413] width 181 height 24
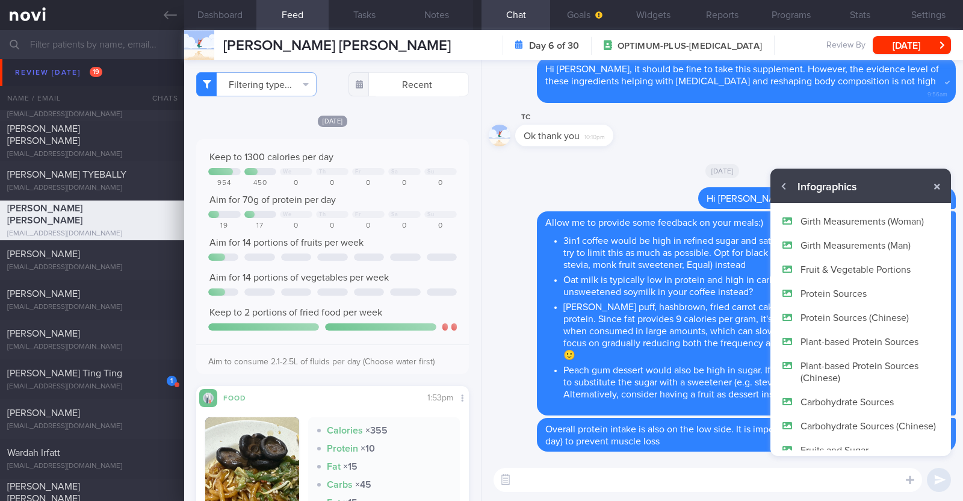
click at [841, 344] on button "Plant-based Protein Sources" at bounding box center [860, 341] width 181 height 24
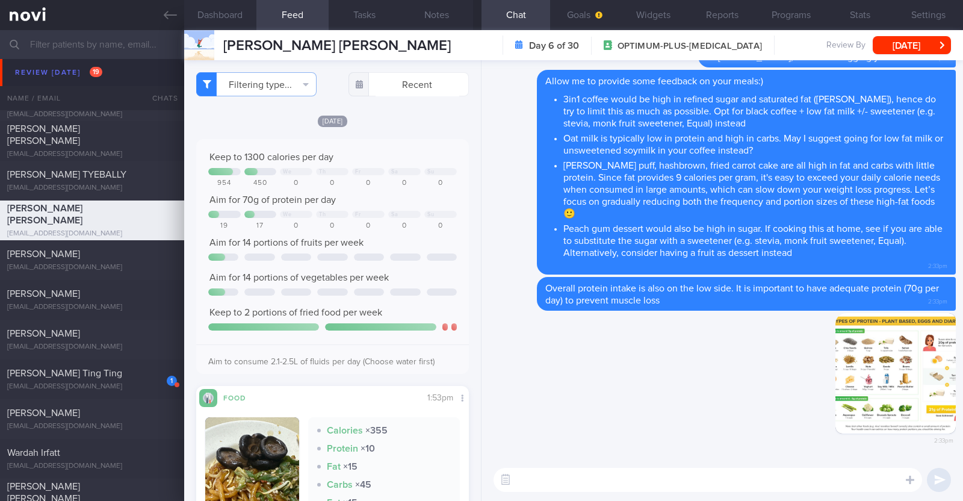
click at [724, 477] on textarea at bounding box center [707, 480] width 428 height 24
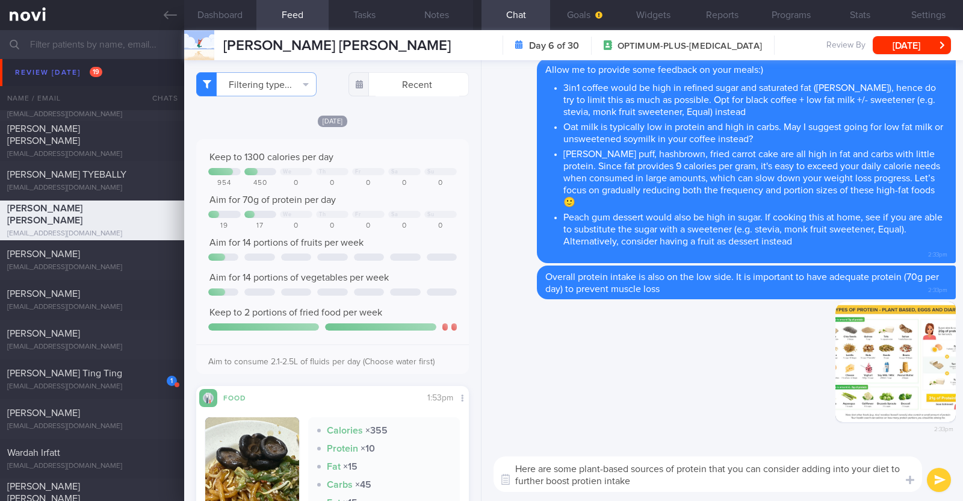
type textarea "Here are some plant-based sources of protein that you can consider adding into …"
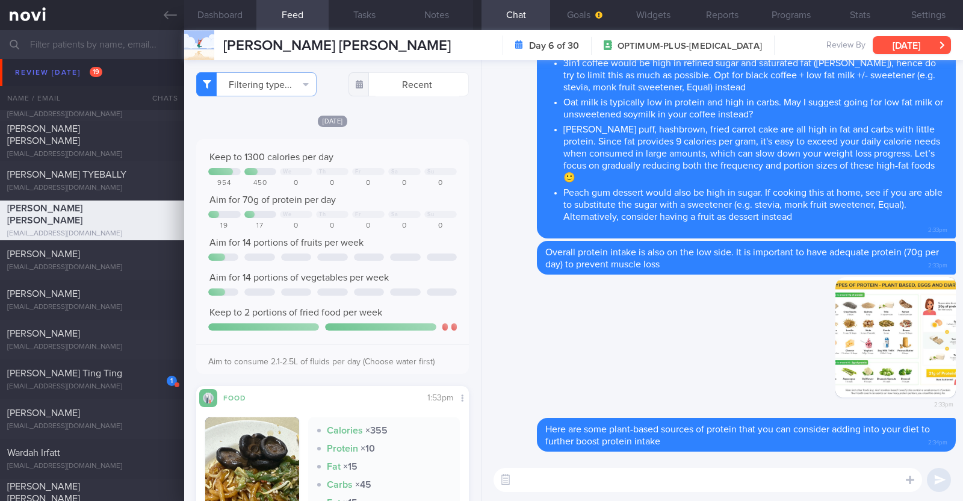
click at [906, 47] on button "[DATE]" at bounding box center [912, 45] width 78 height 18
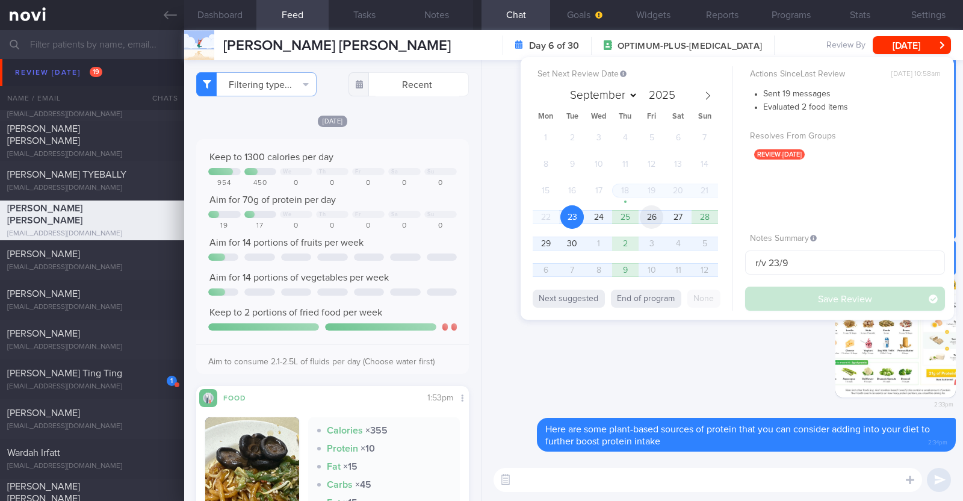
click at [657, 221] on span "26" at bounding box center [651, 216] width 23 height 23
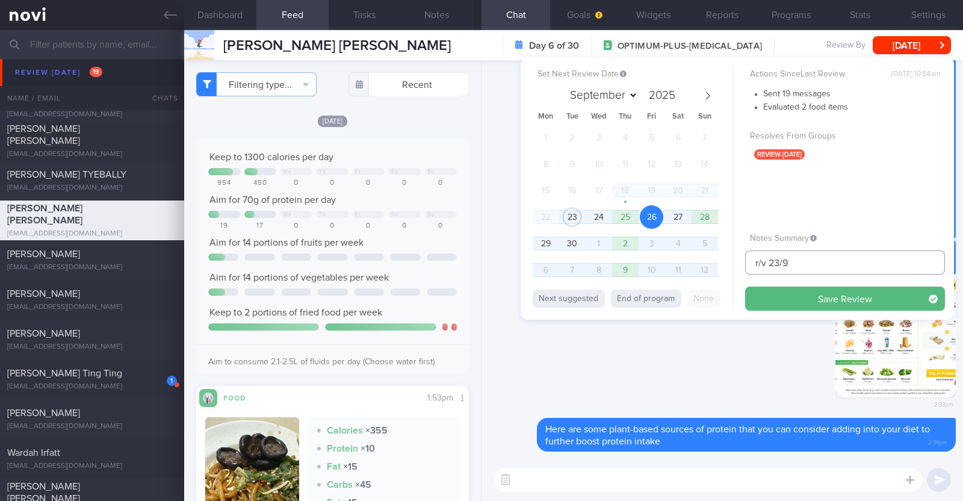
drag, startPoint x: 797, startPoint y: 262, endPoint x: 661, endPoint y: 261, distance: 136.0
click at [661, 261] on div "Set Next Review Date 26 Sep 2025 September October November December 2025 Mon T…" at bounding box center [737, 188] width 433 height 262
click at [847, 296] on button "Save Review" at bounding box center [845, 298] width 200 height 24
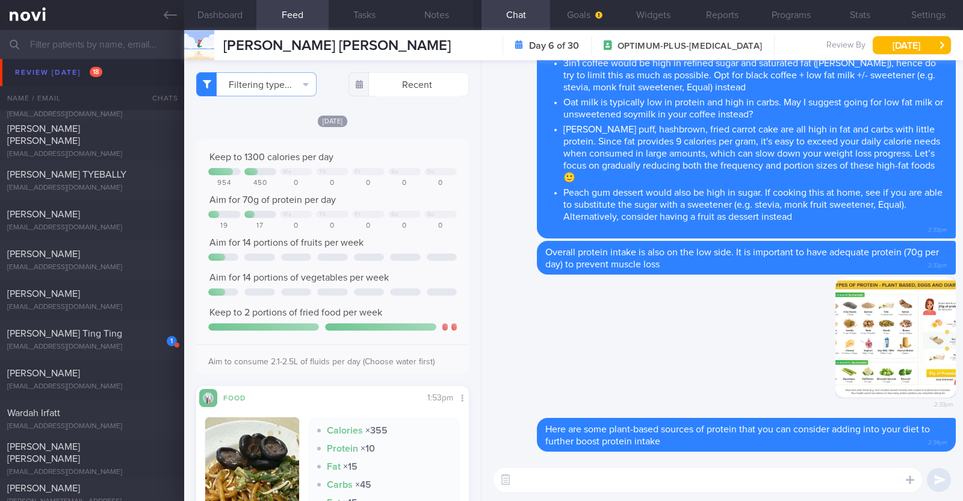
click at [104, 52] on input "text" at bounding box center [481, 44] width 963 height 29
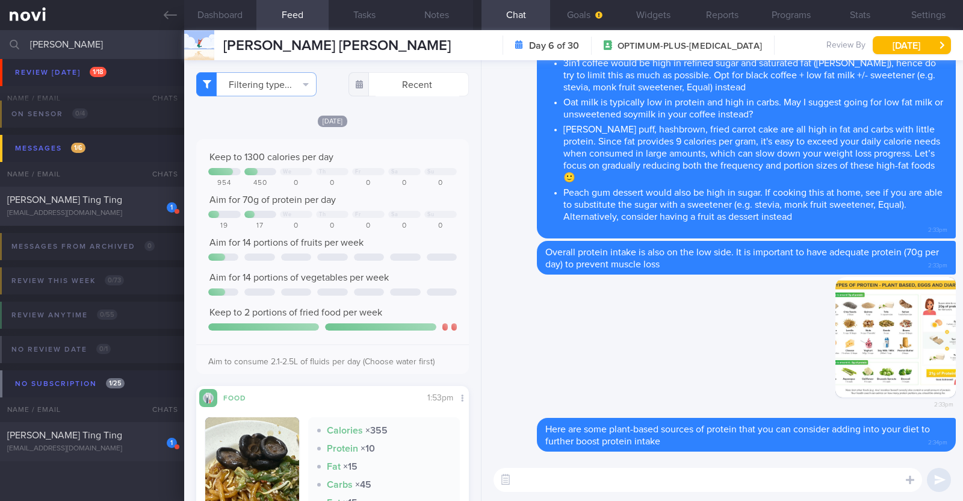
scroll to position [98, 0]
type input "winnie tan"
click at [73, 205] on div "Winnie Tan Ting Ting" at bounding box center [90, 200] width 167 height 12
type input "R/v 25/9"
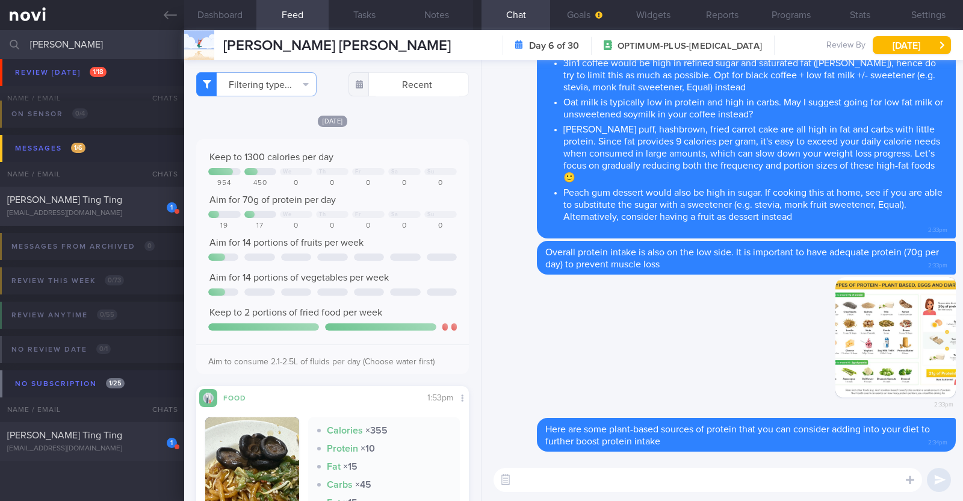
type textarea "52F Co-morbidities: HTN Hepatic steatosis Gastritis Recent endoscopic evaluatio…"
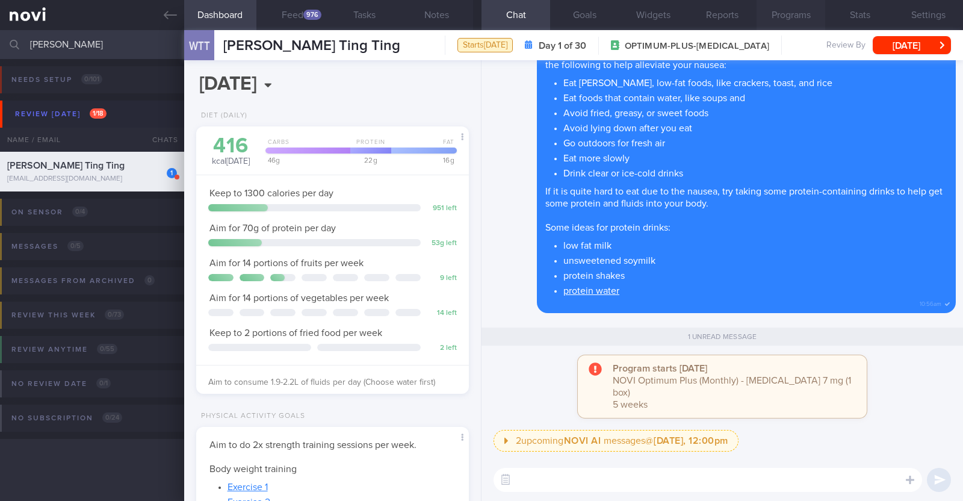
click at [792, 7] on button "Programs" at bounding box center [790, 15] width 69 height 30
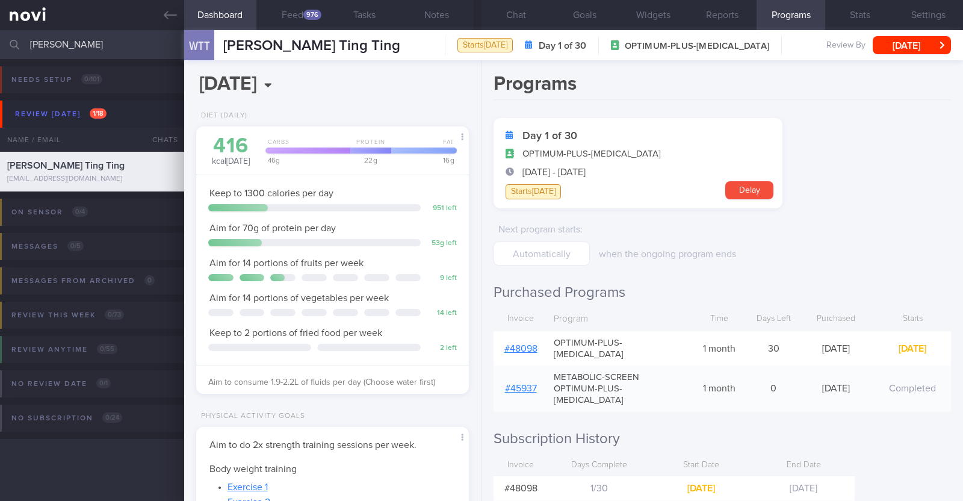
click at [537, 193] on div "Starts today" at bounding box center [533, 191] width 55 height 15
click at [544, 170] on span "23 Sep - 22 Oct" at bounding box center [553, 172] width 63 height 12
click at [854, 22] on button "Stats" at bounding box center [859, 15] width 69 height 30
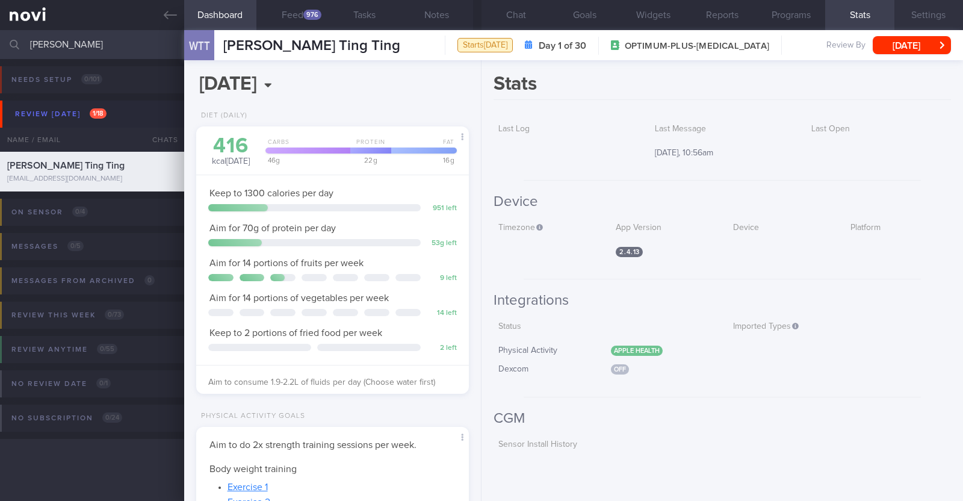
click at [925, 14] on button "Settings" at bounding box center [928, 15] width 69 height 30
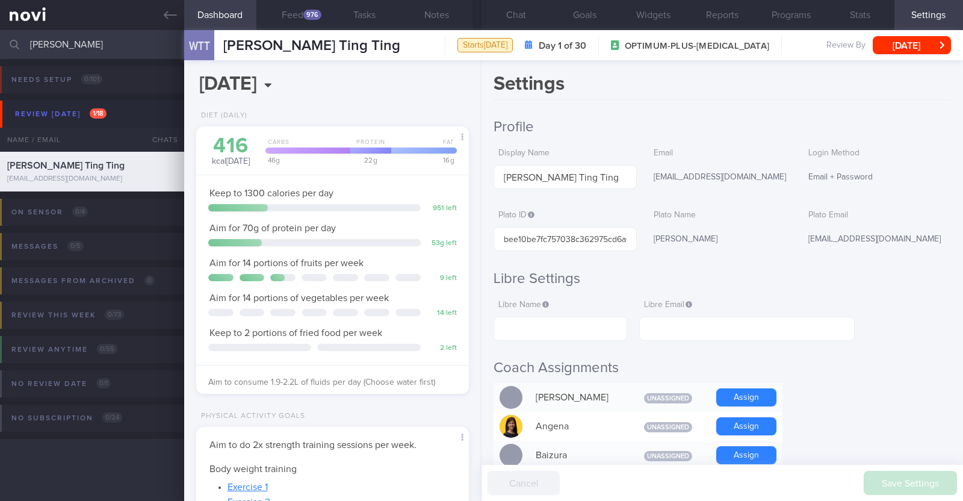
click at [901, 126] on h2 "Profile" at bounding box center [721, 127] width 457 height 18
drag, startPoint x: 111, startPoint y: 54, endPoint x: 98, endPoint y: 44, distance: 16.7
click at [96, 46] on input "winnie tan" at bounding box center [481, 44] width 963 height 29
type input "w"
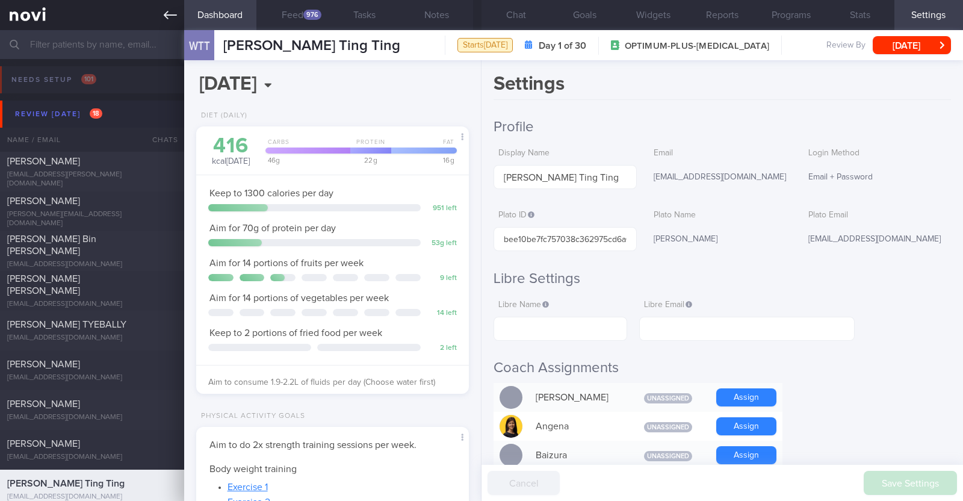
click at [164, 16] on icon at bounding box center [170, 14] width 13 height 13
click at [431, 22] on button "Notes" at bounding box center [437, 15] width 72 height 30
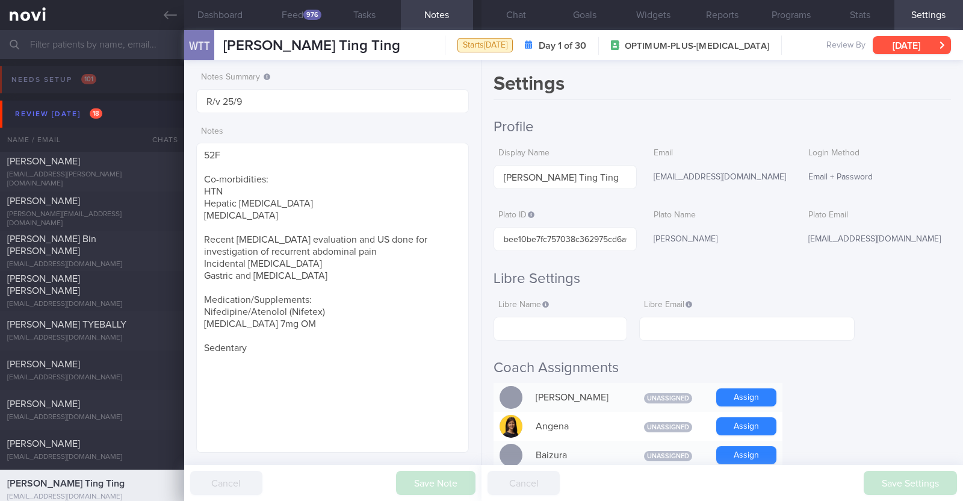
click at [915, 43] on button "[DATE]" at bounding box center [912, 45] width 78 height 18
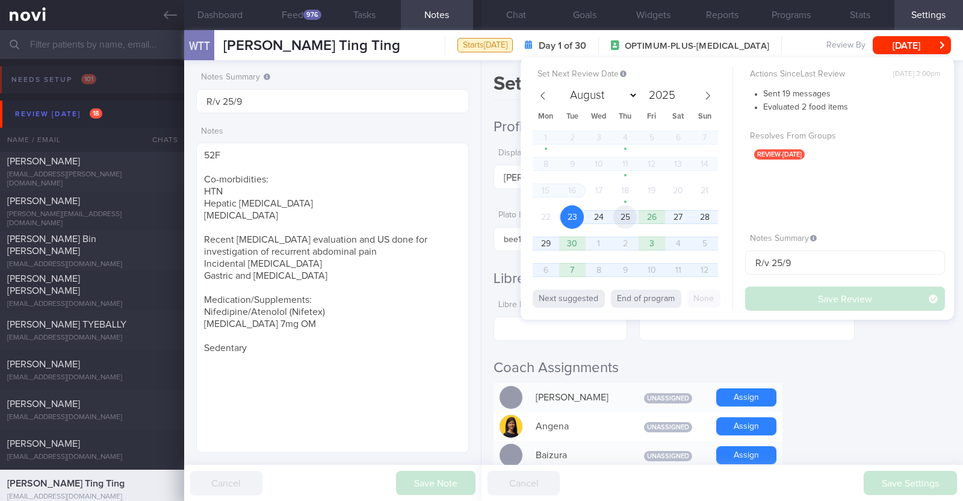
click at [628, 214] on span "25" at bounding box center [624, 216] width 23 height 23
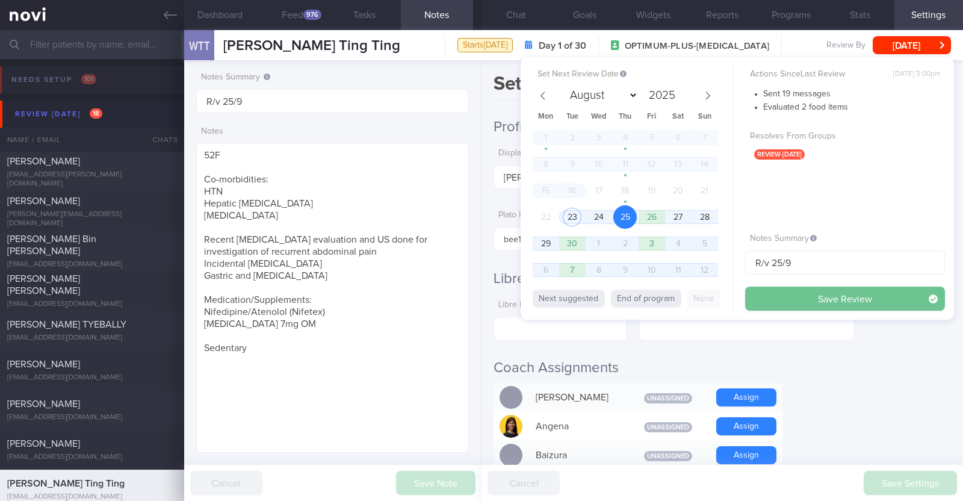
click at [786, 299] on button "Save Review" at bounding box center [845, 298] width 200 height 24
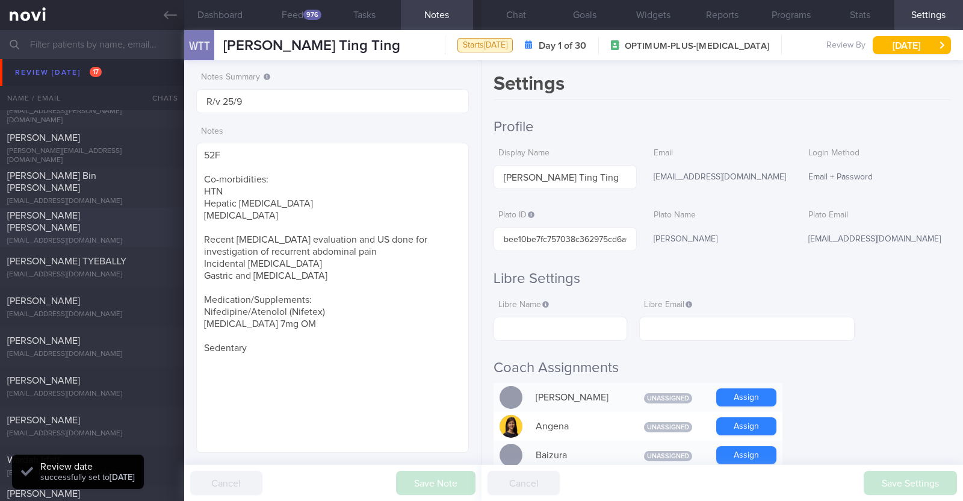
scroll to position [75, 0]
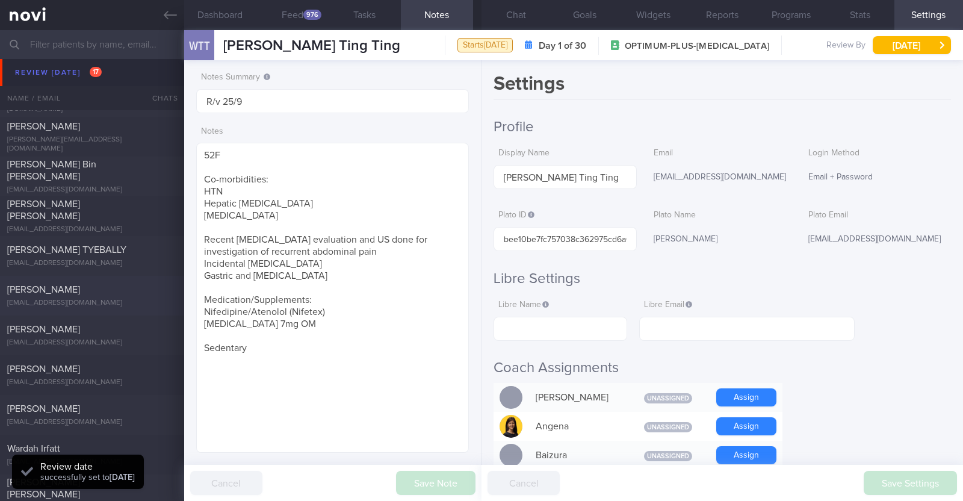
click at [80, 290] on span "JONIO HUANG YONG XIANG" at bounding box center [43, 290] width 73 height 10
type textarea "48M (Husband of Talia Cai) Ovo lacto vegetarian Co-morbidities: HTN HLD Hyperur…"
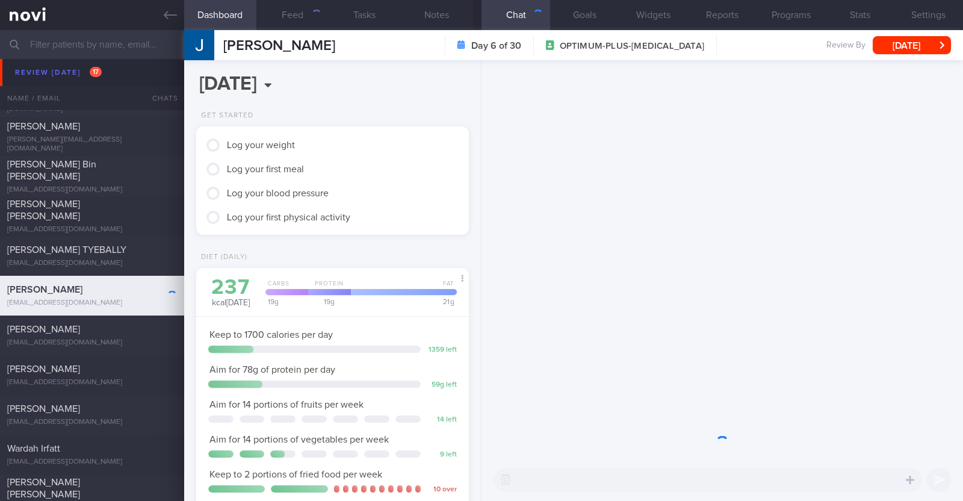
scroll to position [120, 240]
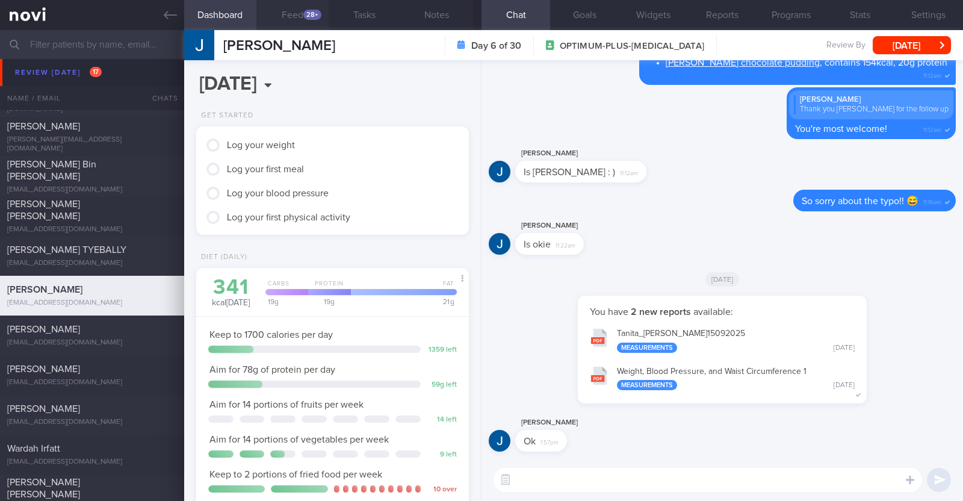
click at [311, 14] on div "28+" at bounding box center [312, 15] width 18 height 10
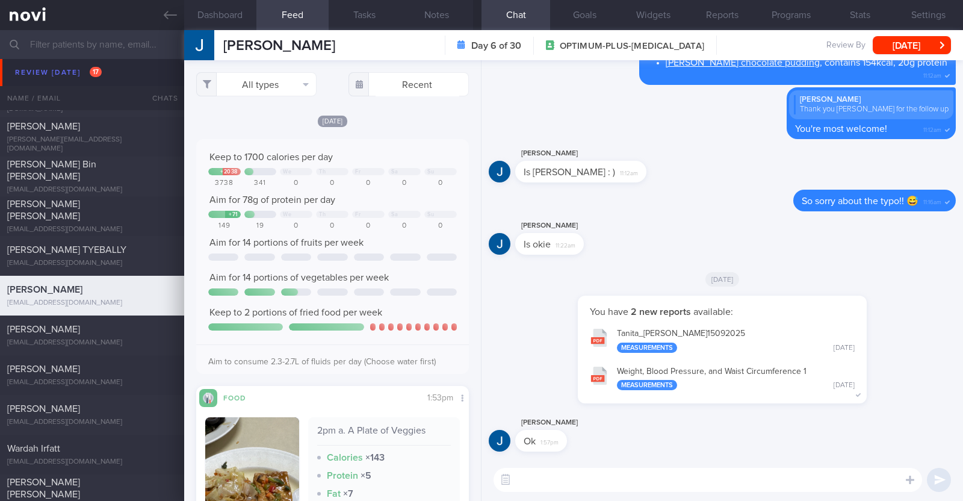
click at [403, 123] on div "[DATE]" at bounding box center [332, 120] width 273 height 13
click at [281, 85] on button "All types" at bounding box center [256, 84] width 120 height 24
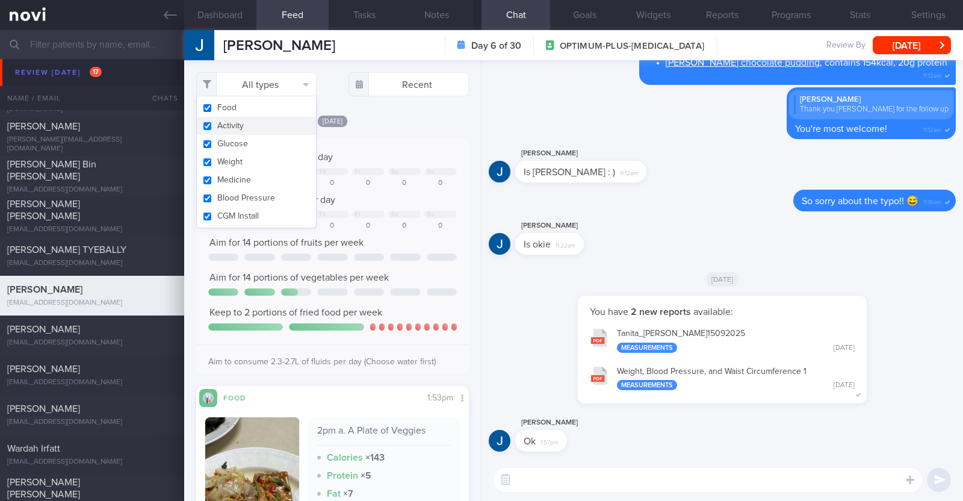
click at [264, 131] on button "Activity" at bounding box center [256, 126] width 119 height 18
checkbox input "false"
click at [408, 118] on div "[DATE]" at bounding box center [332, 120] width 273 height 13
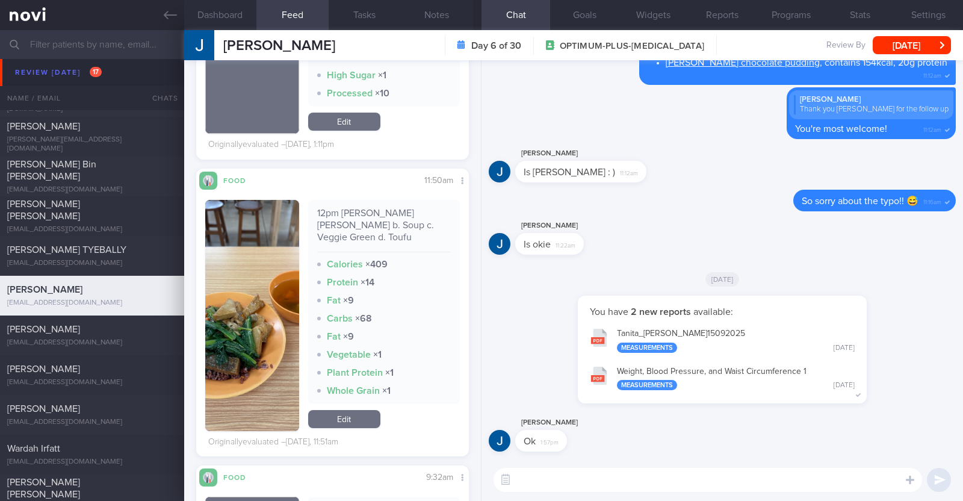
scroll to position [1354, 0]
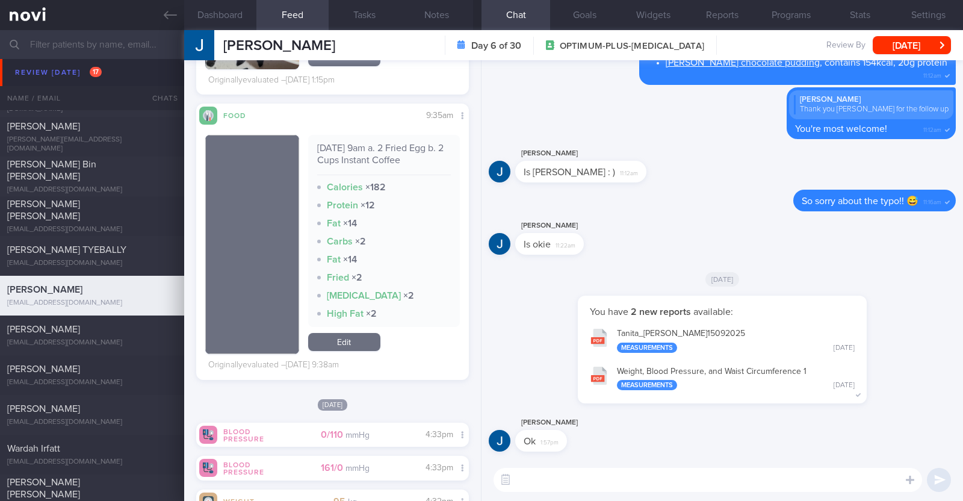
scroll to position [8274, 0]
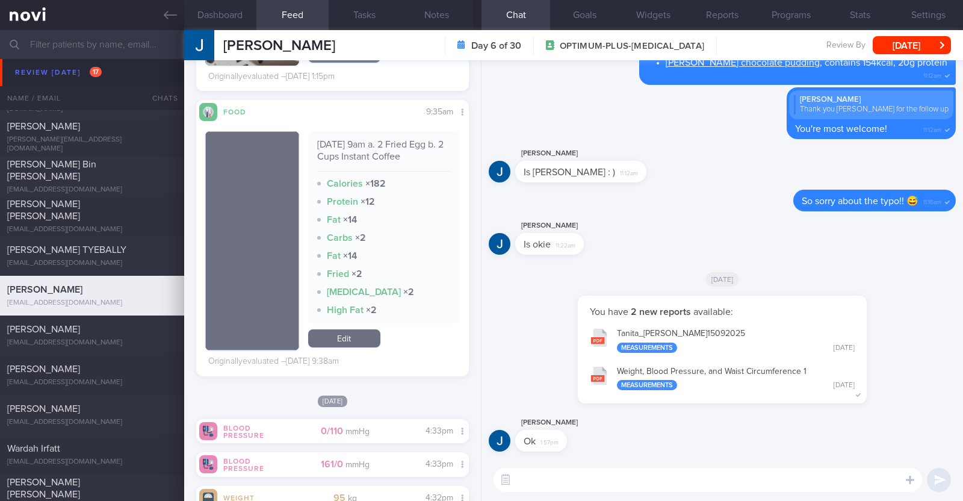
click at [626, 487] on textarea at bounding box center [707, 480] width 428 height 24
type textarea "Hi Jonio, thank you for logging your meals!"
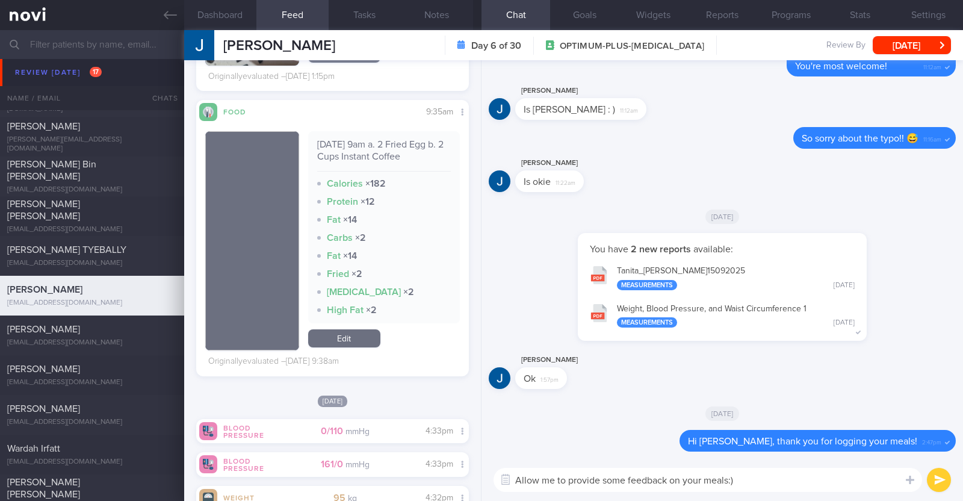
scroll to position [0, 0]
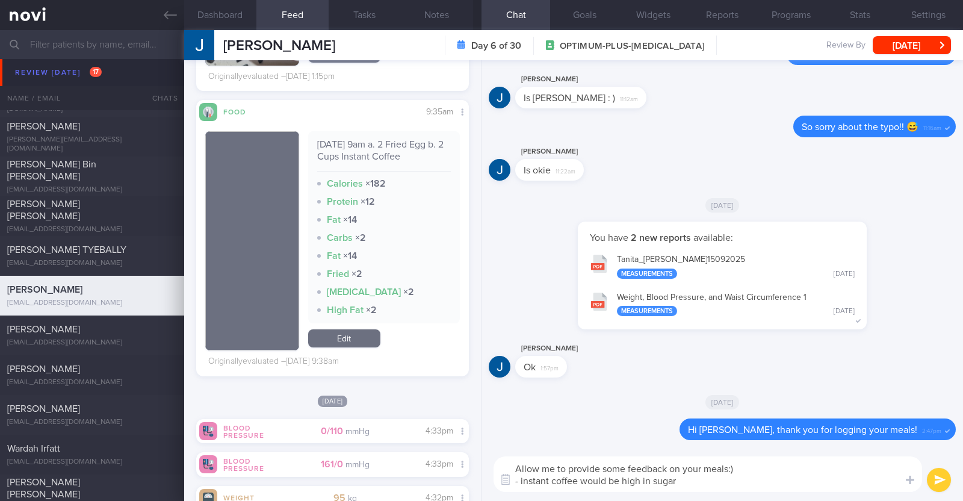
drag, startPoint x: 685, startPoint y: 479, endPoint x: 460, endPoint y: 485, distance: 225.1
click at [460, 485] on div "Dashboard Feed 31+ Tasks Notes Chat Goals Widgets Reports Programs Stats Settin…" at bounding box center [573, 265] width 779 height 471
type textarea "Allow me to provide some feedback on your meals:)"
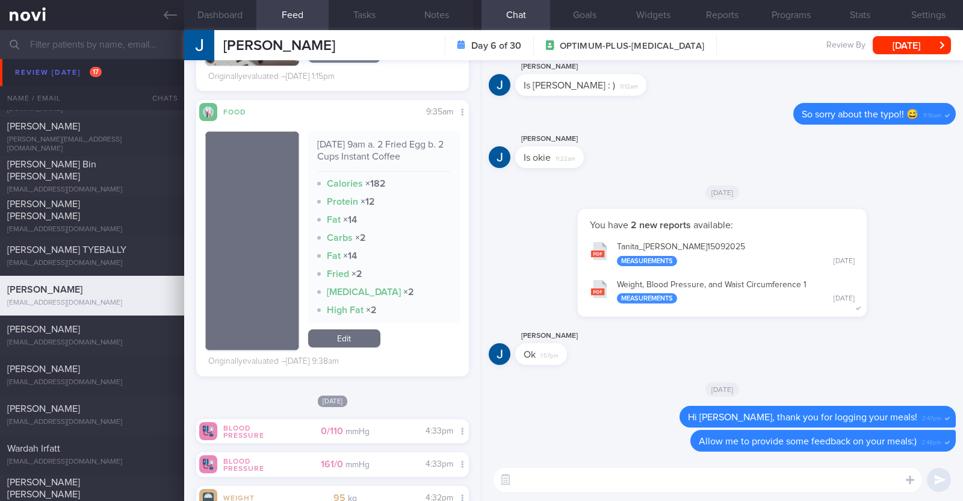
paste textarea "- instant coffee would be high in sugar"
click at [522, 474] on textarea "- instant coffee would be high in sugar" at bounding box center [707, 480] width 428 height 24
click at [706, 481] on textarea "Instant coffee would be high in sugar" at bounding box center [707, 480] width 428 height 24
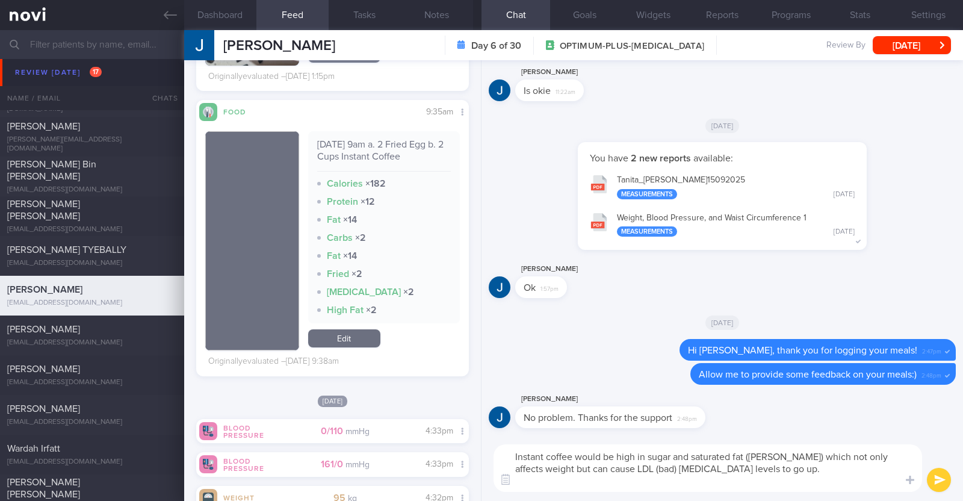
type textarea "Instant coffee would be high in sugar and saturated fat (creamer) which not onl…"
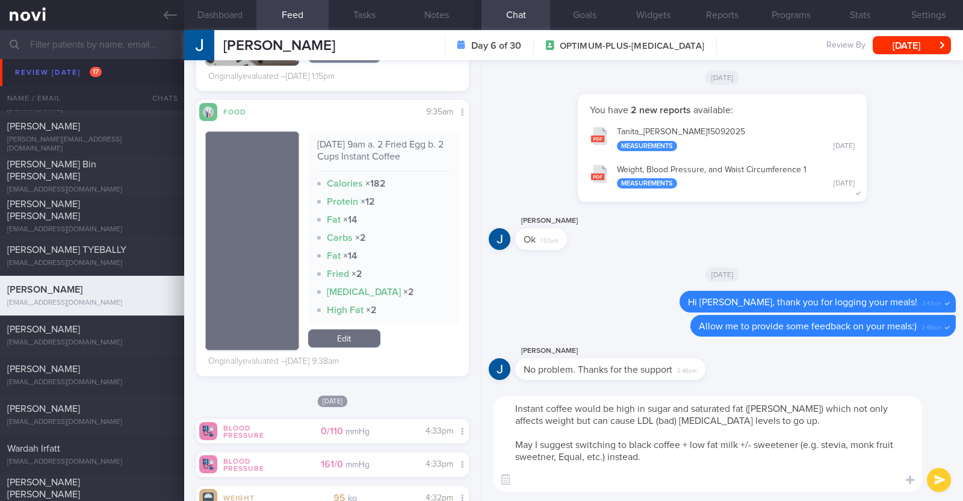
paste textarea "Choose no sugar and no [PERSON_NAME] coffee if possible, for example: [Ah huat …"
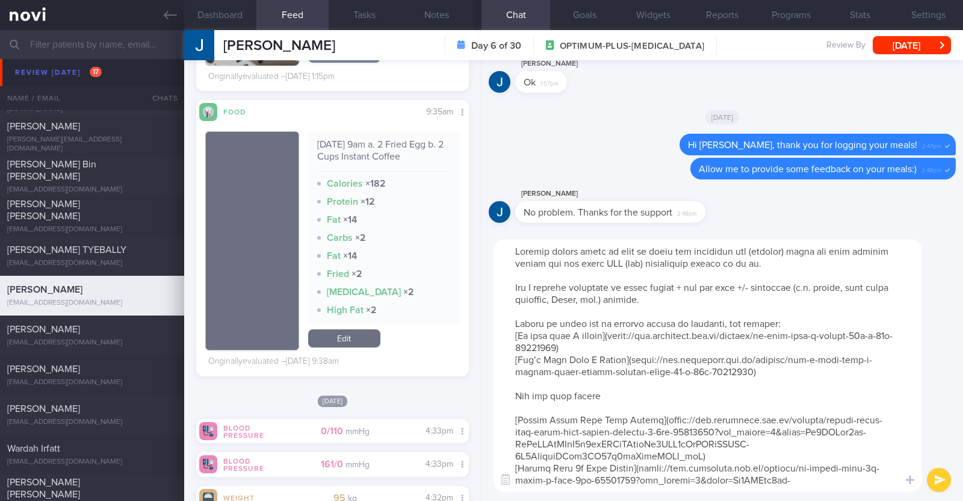
click at [526, 383] on textarea at bounding box center [707, 365] width 428 height 253
drag, startPoint x: 509, startPoint y: 320, endPoint x: 858, endPoint y: 328, distance: 348.5
click at [858, 328] on textarea at bounding box center [707, 365] width 428 height 253
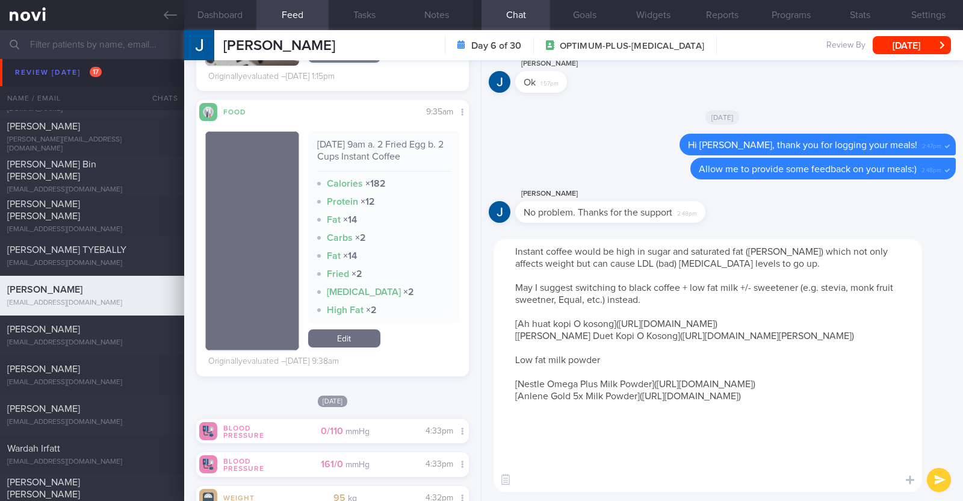
drag, startPoint x: 518, startPoint y: 371, endPoint x: 614, endPoint y: 392, distance: 98.6
click at [614, 392] on textarea "Instant coffee would be high in sugar and saturated fat ([PERSON_NAME]) which n…" at bounding box center [707, 365] width 428 height 253
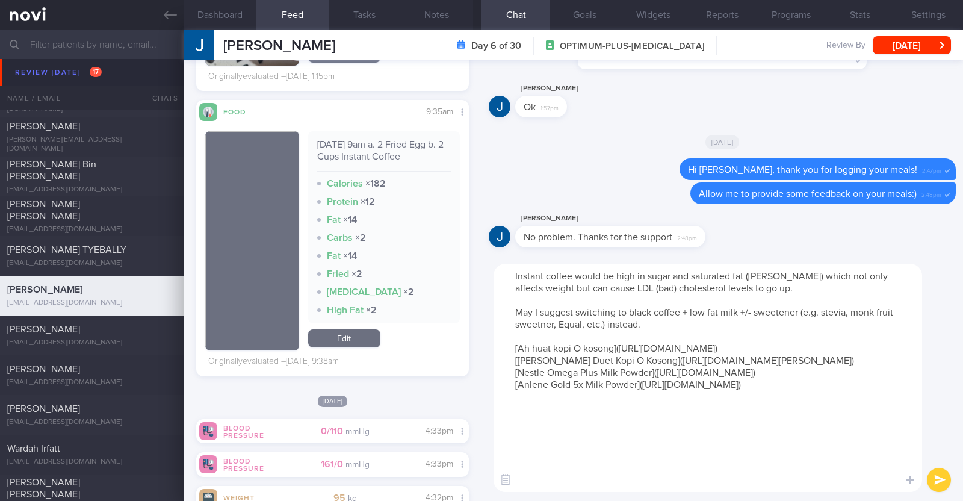
click at [670, 323] on textarea "Instant coffee would be high in sugar and saturated fat ([PERSON_NAME]) which n…" at bounding box center [707, 378] width 428 height 228
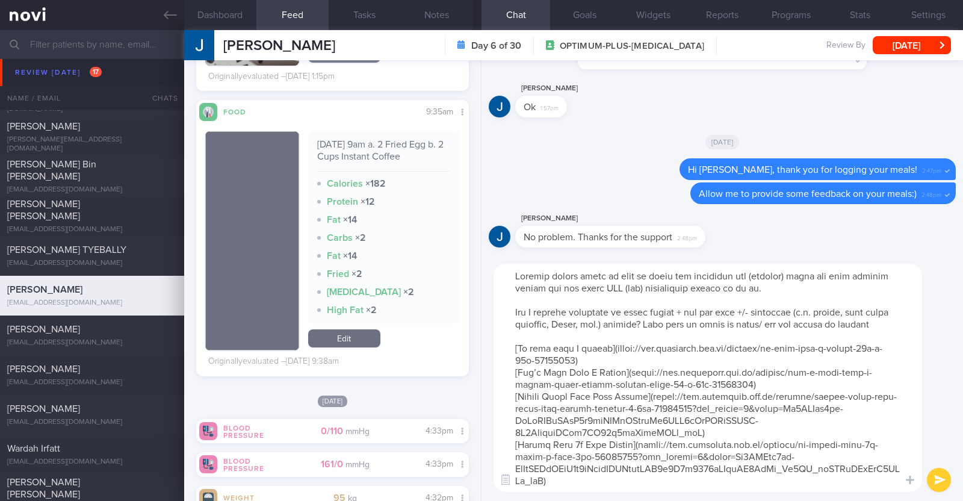
click at [560, 322] on textarea at bounding box center [707, 378] width 428 height 228
type textarea "Loremip dolors ametc ad elit se doeiu tem incididun utl (etdolor) magna ali eni…"
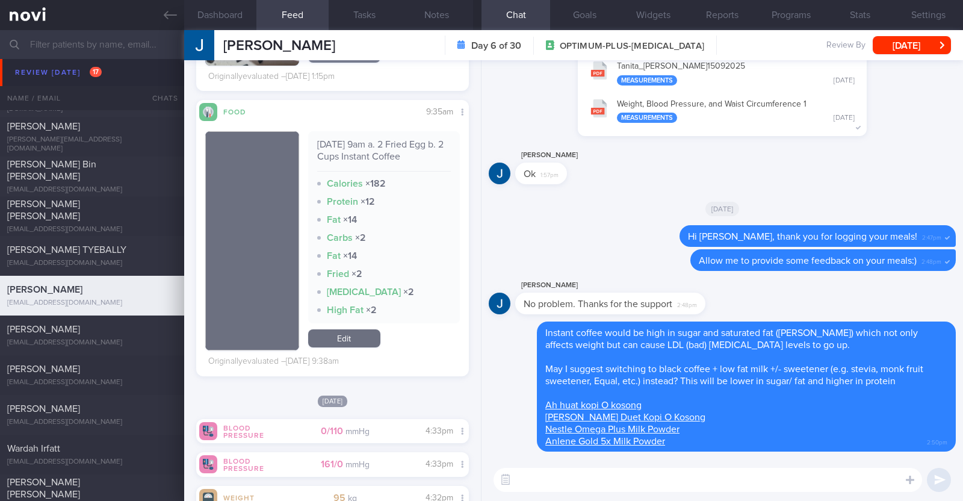
click at [568, 475] on textarea at bounding box center [707, 480] width 428 height 24
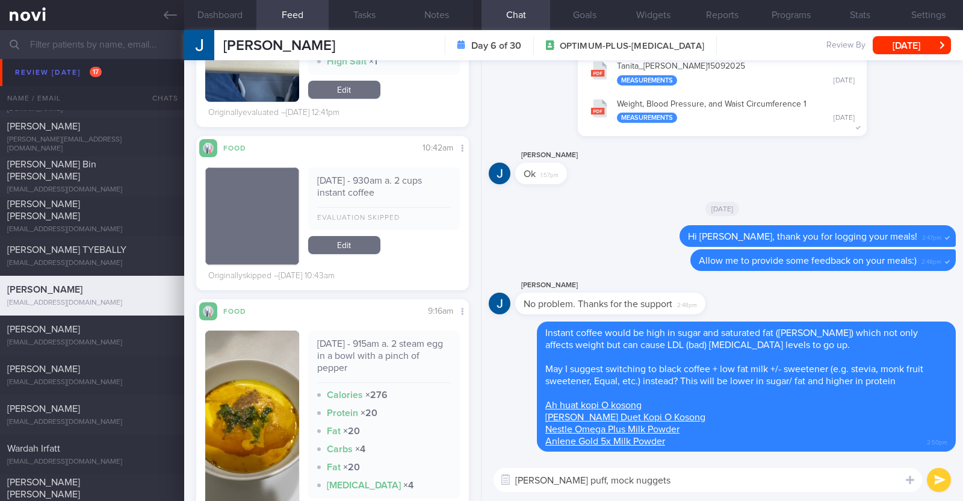
scroll to position [5190, 0]
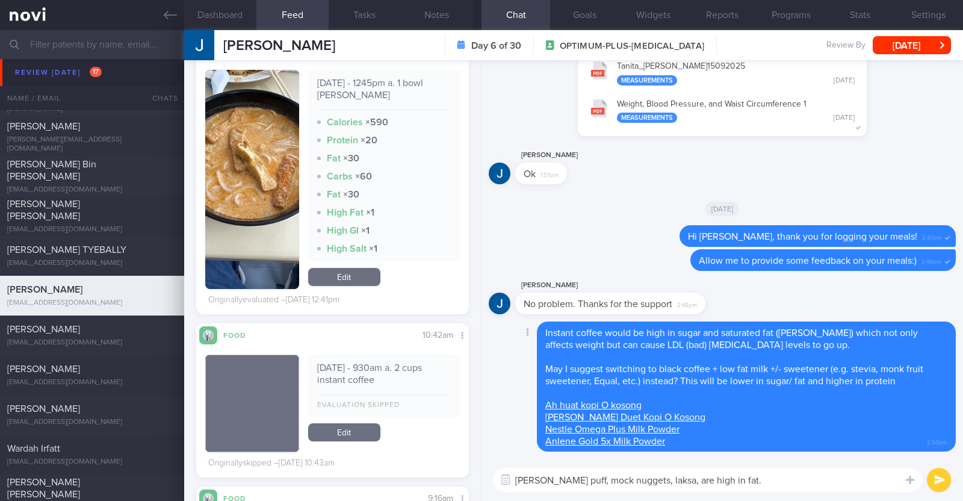
paste textarea "Since fat provides 9 calories per gram, it's easy to exceed your daily calorie …"
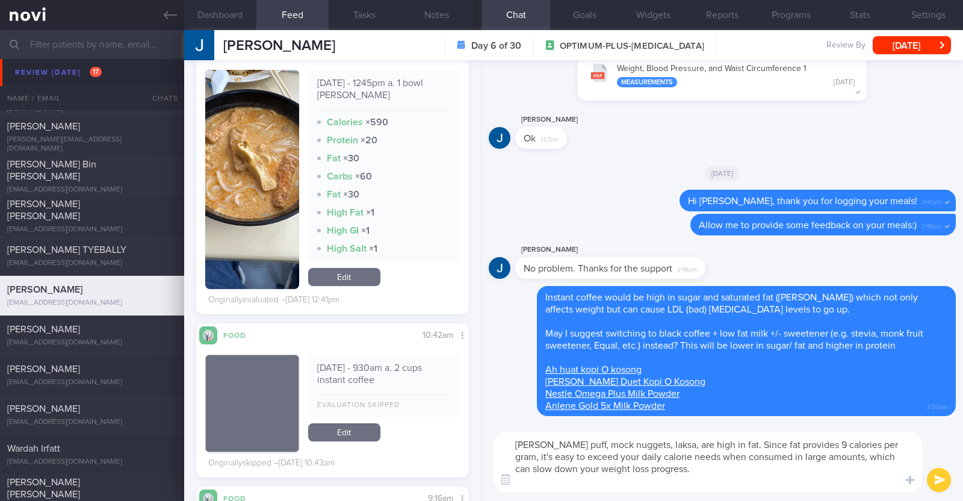
click at [682, 468] on textarea "[PERSON_NAME] puff, mock nuggets, laksa, are high in fat. Since fat provides 9 …" at bounding box center [707, 462] width 428 height 60
paste textarea "Let’s focus on gradually reducing both the frequency and portion sizes of these…"
type textarea "[PERSON_NAME] puff, mock nuggets, laksa, are high in fat. Since fat provides 9 …"
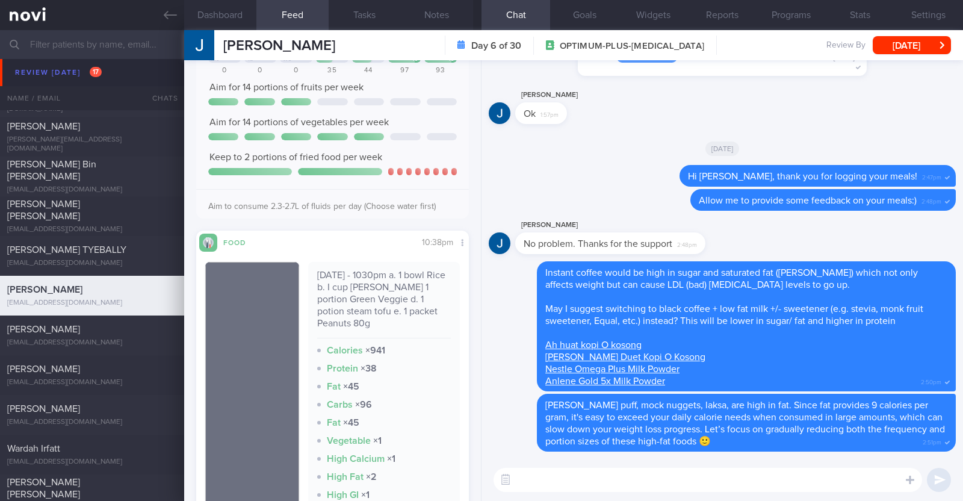
scroll to position [2030, 0]
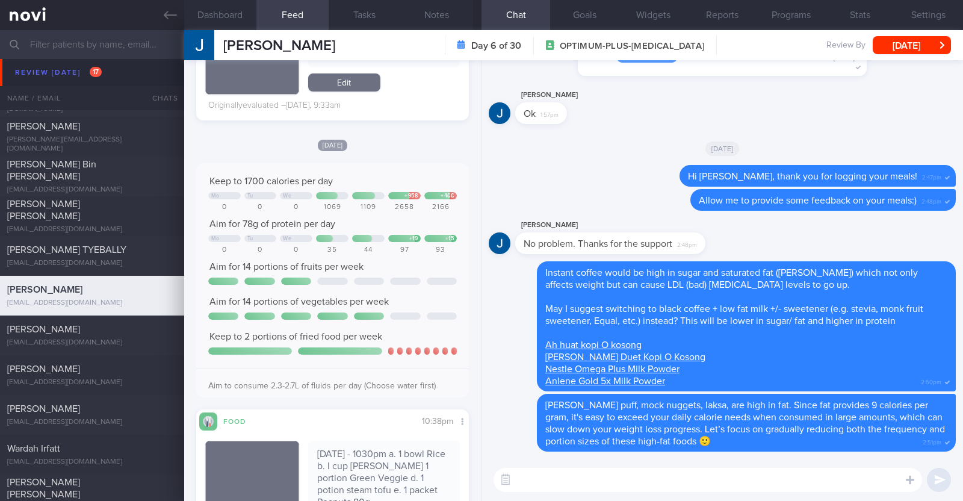
click at [611, 484] on textarea at bounding box center [707, 480] width 428 height 24
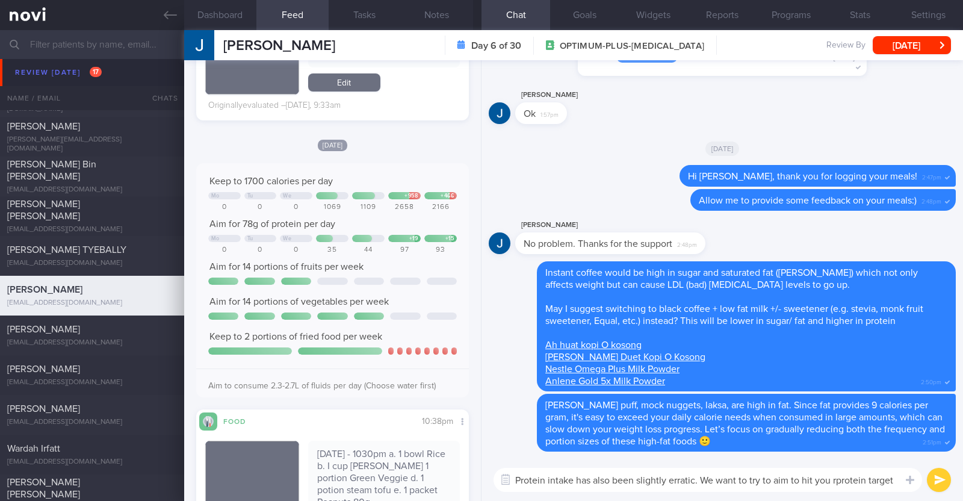
scroll to position [0, 0]
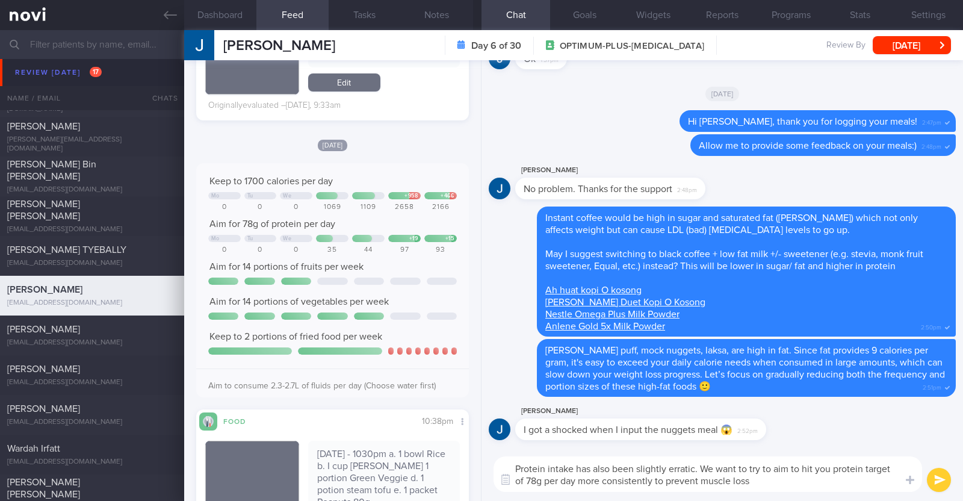
type textarea "Protein intake has also been slightly erratic. We want to try to aim to hit you…"
click at [933, 475] on button "submit" at bounding box center [939, 480] width 24 height 24
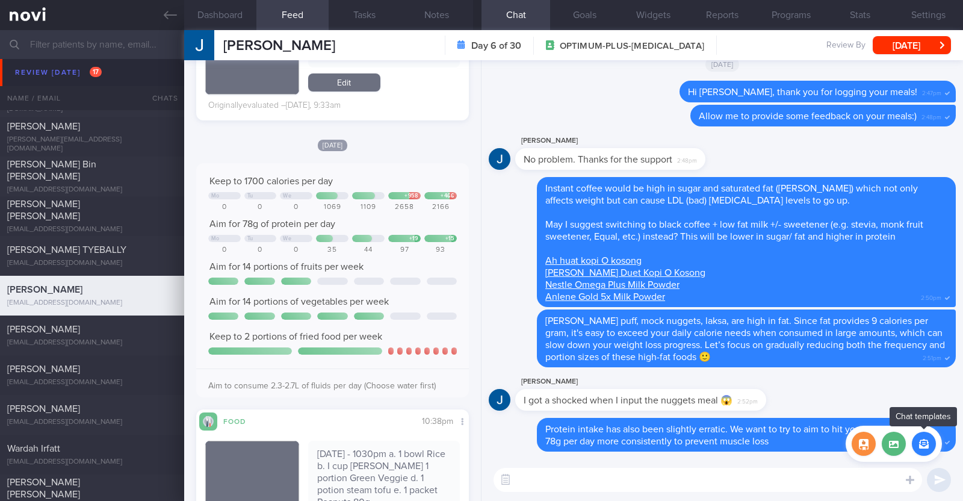
click at [920, 447] on button "button" at bounding box center [924, 443] width 24 height 24
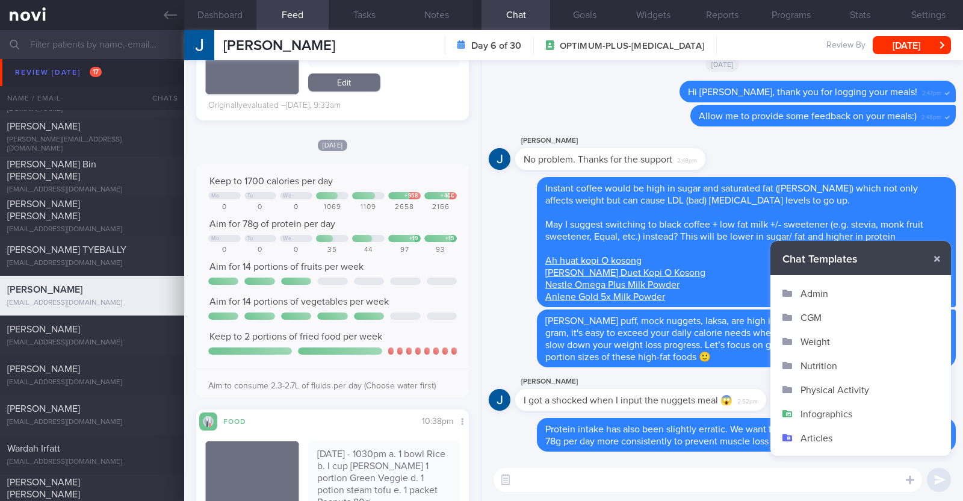
click at [811, 410] on button "Infographics" at bounding box center [860, 413] width 181 height 24
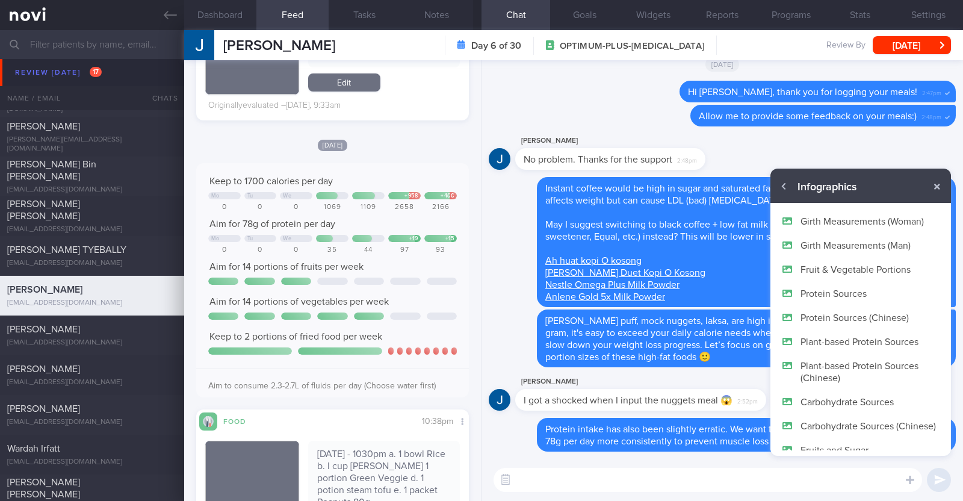
click at [830, 335] on button "Plant-based Protein Sources" at bounding box center [860, 341] width 181 height 24
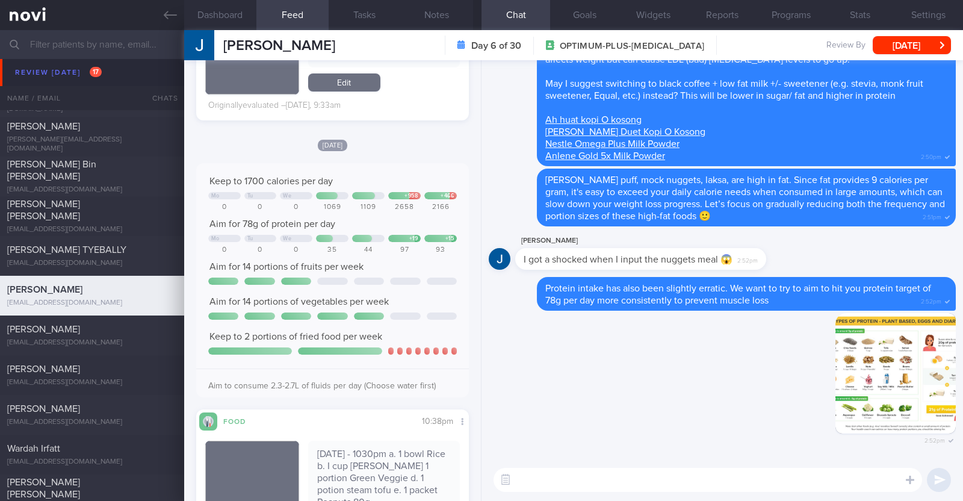
click at [725, 471] on textarea at bounding box center [707, 480] width 428 height 24
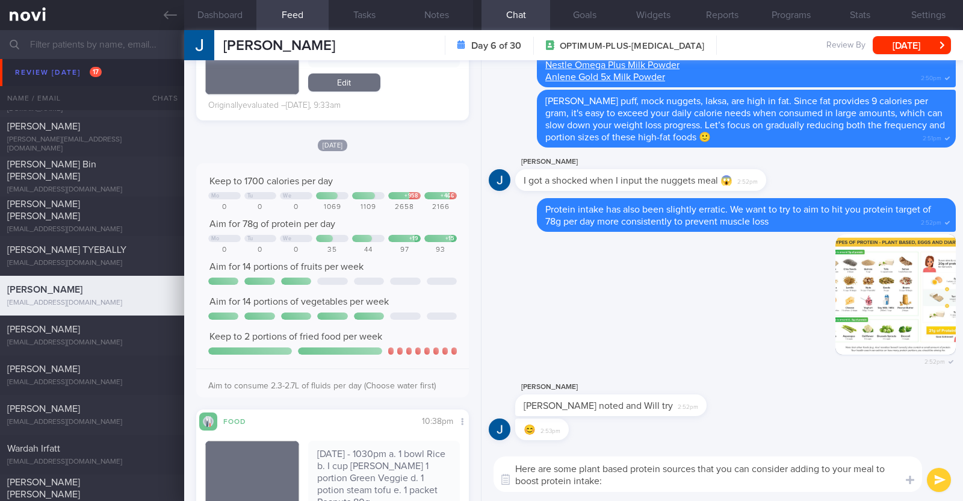
type textarea "Here are some plant based protein sources that you can consider adding to your …"
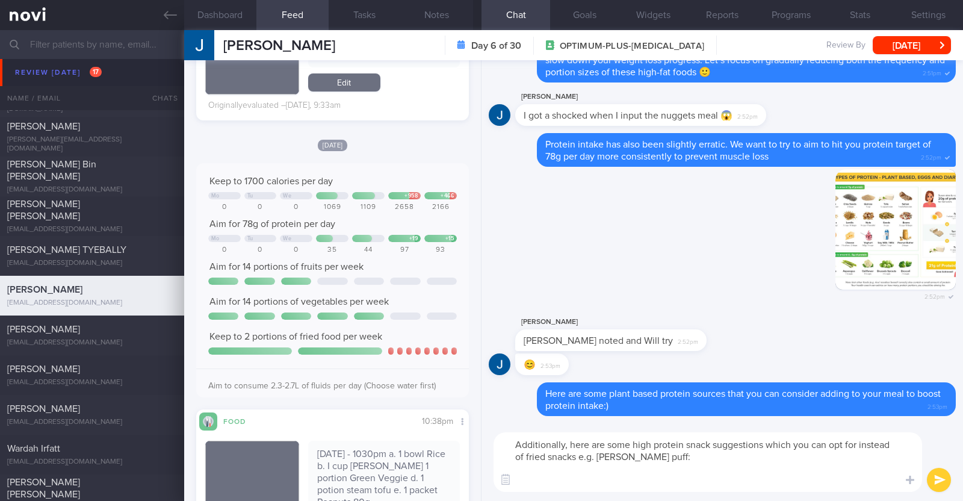
paste textarea "- Hard boiled egg - Unsalted edamame - Unsweetened soy milk - Low fat milk - [L…"
type textarea "Additionally, here are some high protein snack suggestions which you can opt fo…"
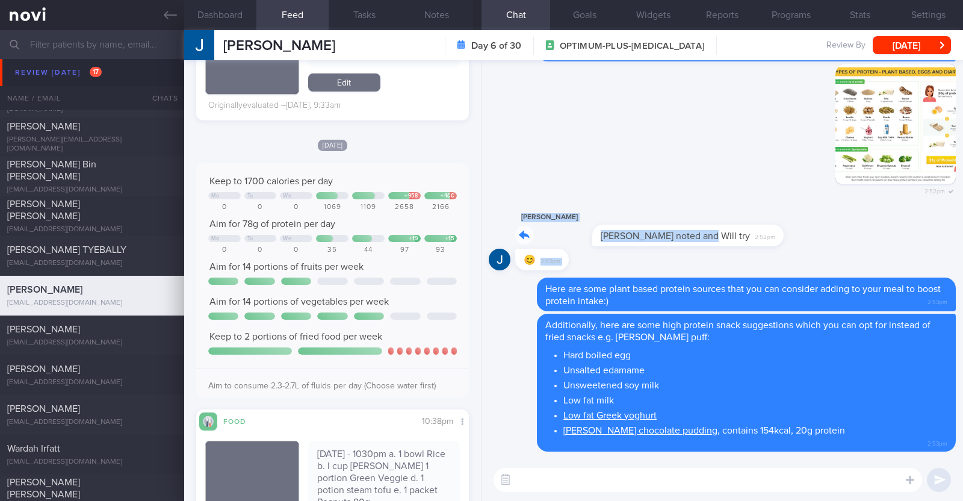
drag, startPoint x: 646, startPoint y: 232, endPoint x: 424, endPoint y: 4, distance: 317.9
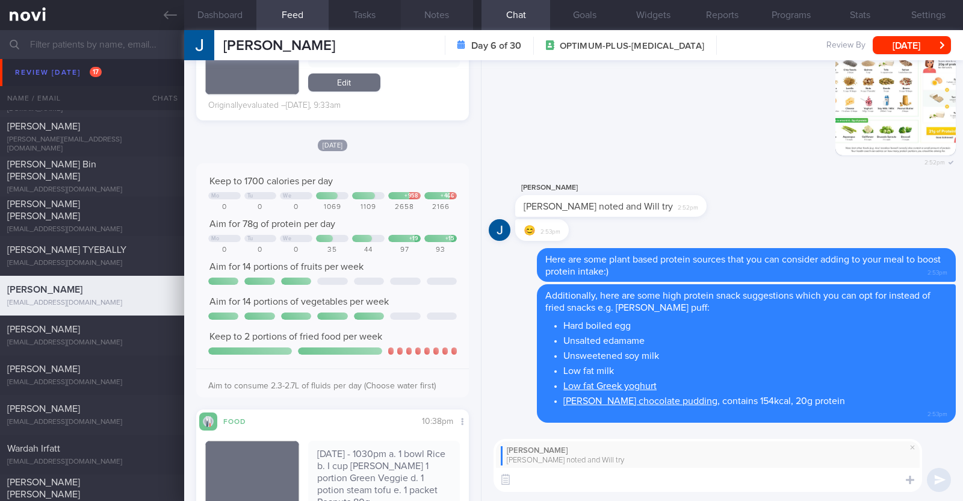
paste textarea "👍"
type textarea "👍👍👍"
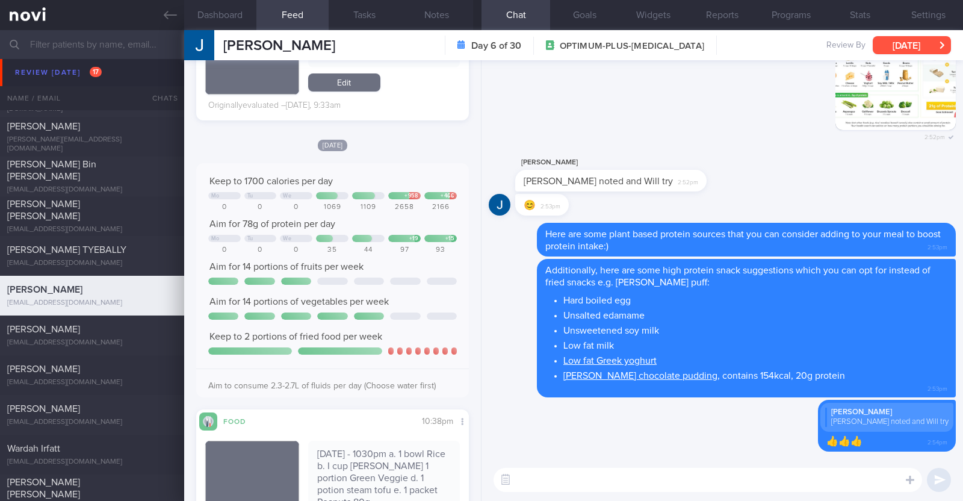
click at [888, 48] on button "[DATE]" at bounding box center [912, 45] width 78 height 18
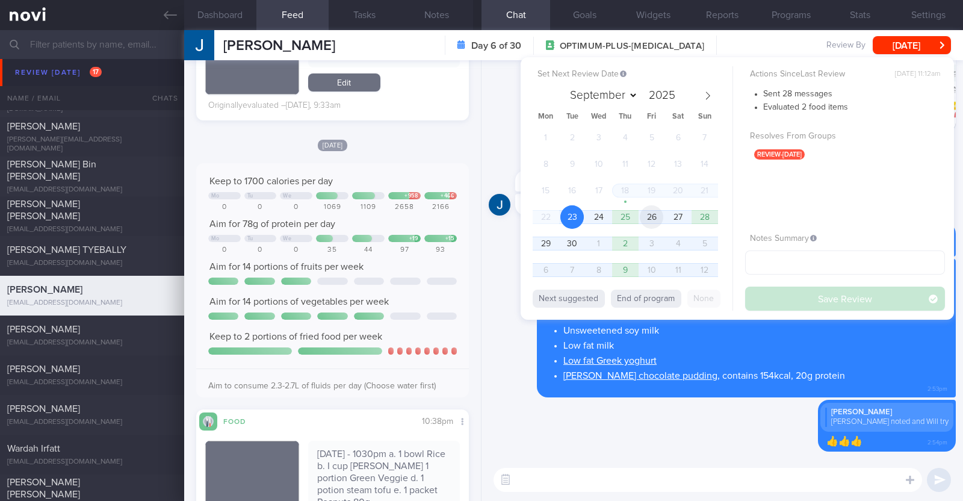
click at [642, 212] on span "26" at bounding box center [651, 216] width 23 height 23
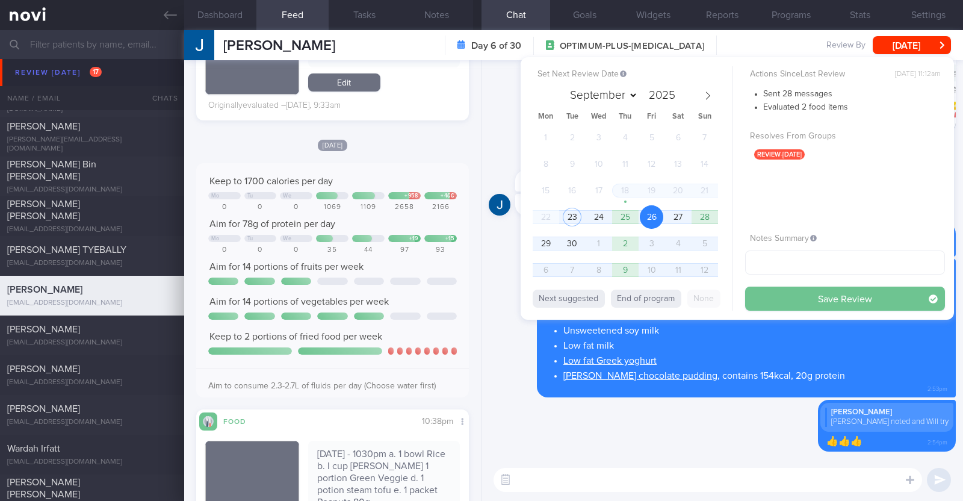
click at [752, 297] on button "Save Review" at bounding box center [845, 298] width 200 height 24
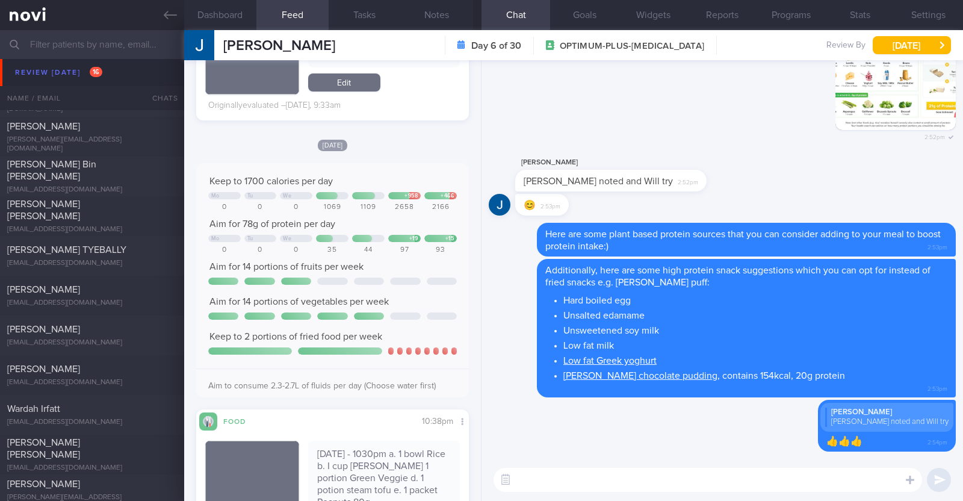
drag, startPoint x: 161, startPoint y: 17, endPoint x: 141, endPoint y: 31, distance: 24.6
click at [161, 17] on link at bounding box center [92, 15] width 184 height 30
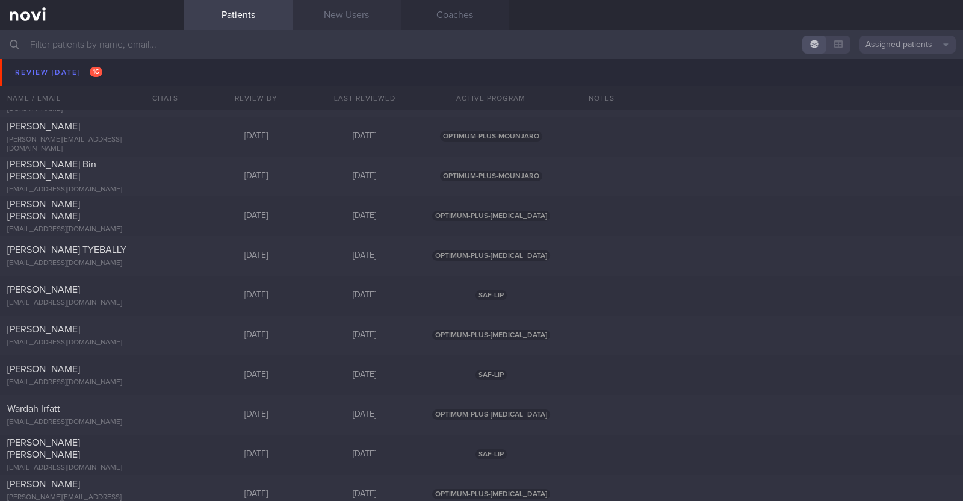
click at [354, 11] on link "New Users" at bounding box center [346, 15] width 108 height 30
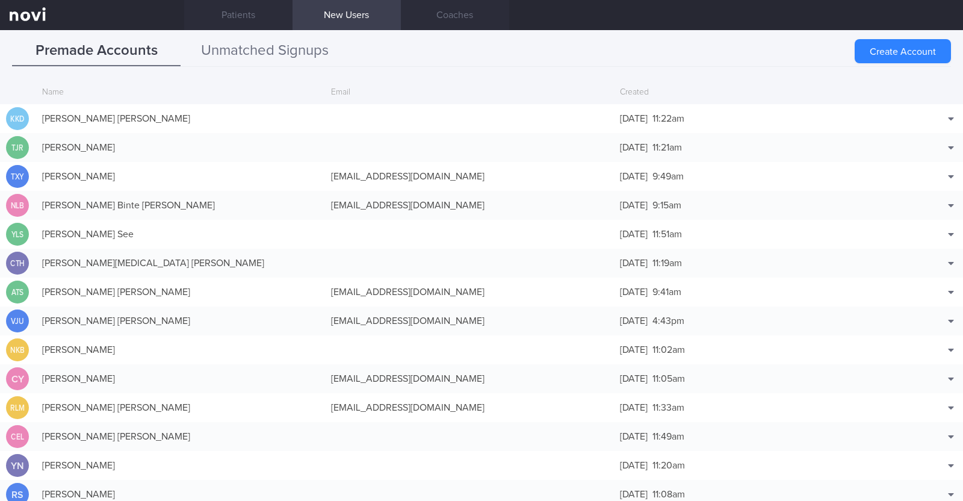
click at [292, 49] on button "Unmatched Signups" at bounding box center [265, 51] width 169 height 30
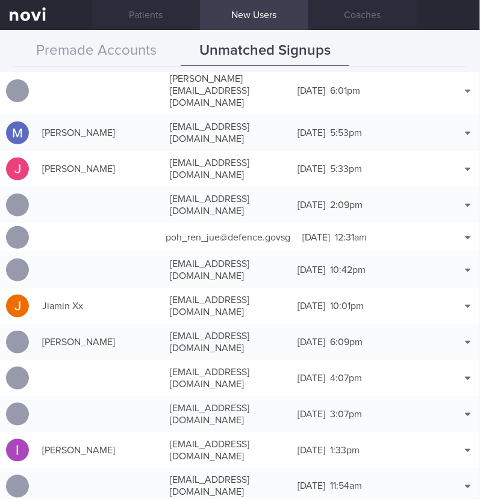
scroll to position [26201, 0]
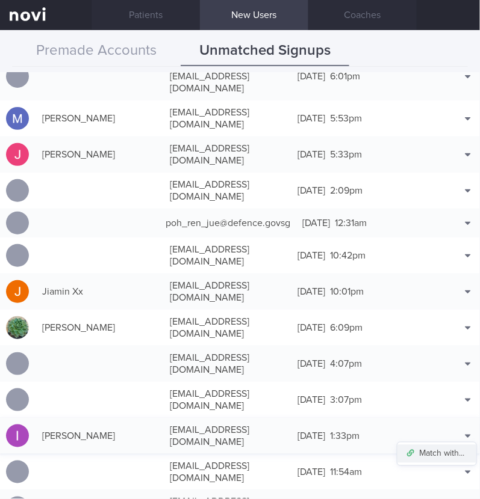
click at [442, 445] on button "Match with..." at bounding box center [436, 454] width 79 height 18
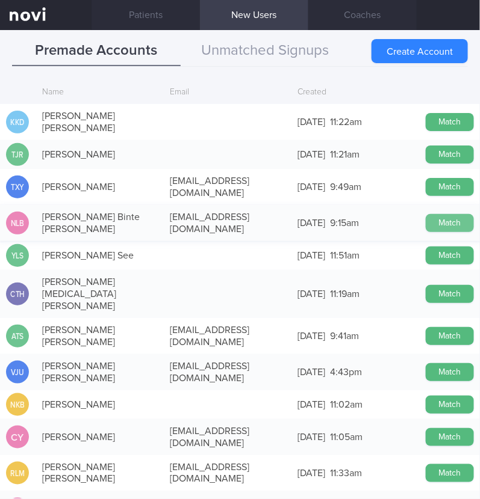
click at [438, 214] on button "Match" at bounding box center [449, 223] width 48 height 18
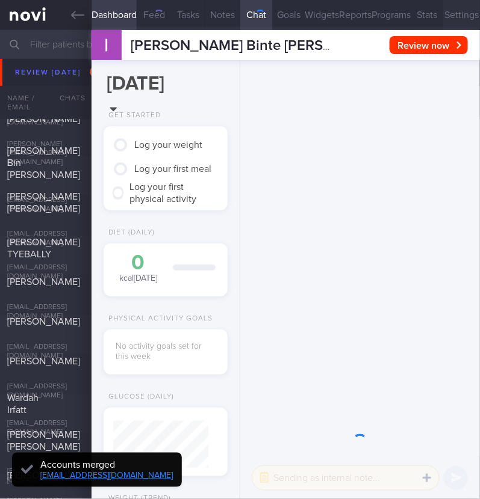
scroll to position [45, 90]
click at [448, 13] on button "Settings" at bounding box center [461, 15] width 37 height 30
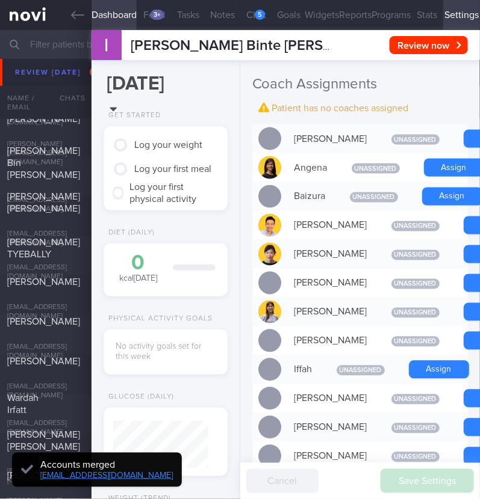
scroll to position [376, 0]
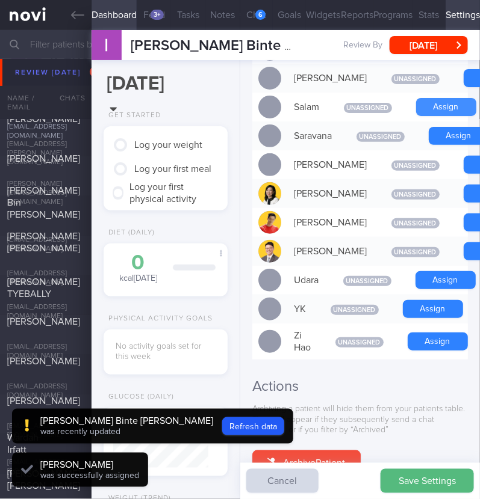
scroll to position [1075, 0]
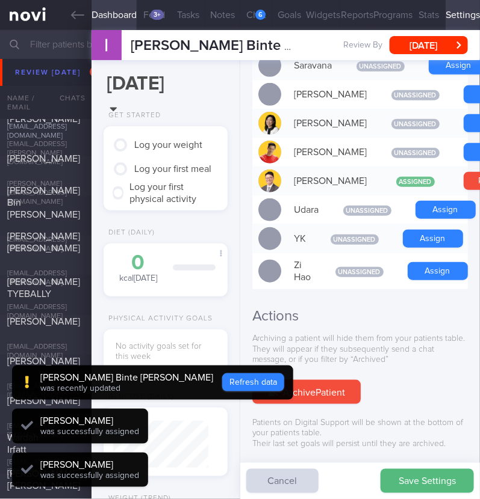
scroll to position [-1086, 0]
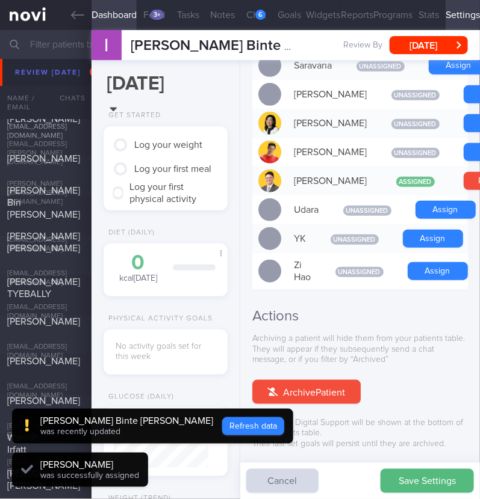
click at [174, 384] on div "Physical Activity Goals No activity goals set for this week" at bounding box center [164, 351] width 147 height 72
click at [222, 431] on button "Refresh data" at bounding box center [253, 427] width 62 height 18
type input "ae53b314f6ade0005571b965f733fc56"
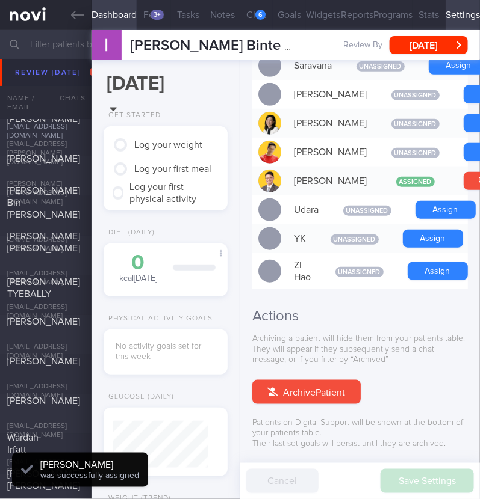
scroll to position [48, 95]
click at [255, 13] on div "6" at bounding box center [260, 15] width 10 height 10
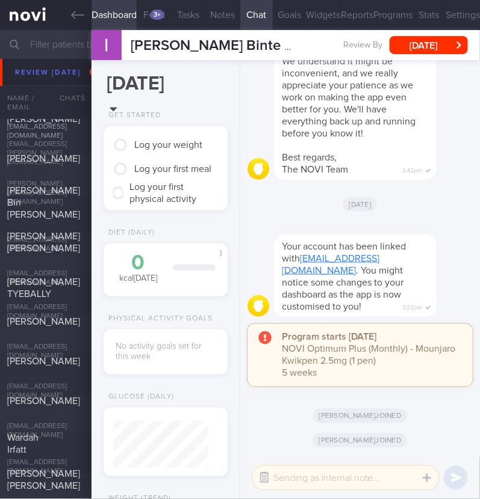
click at [265, 486] on button "button" at bounding box center [264, 479] width 22 height 22
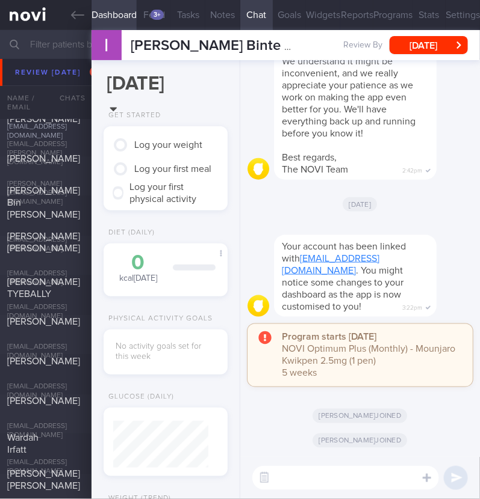
click at [295, 475] on textarea at bounding box center [345, 478] width 187 height 24
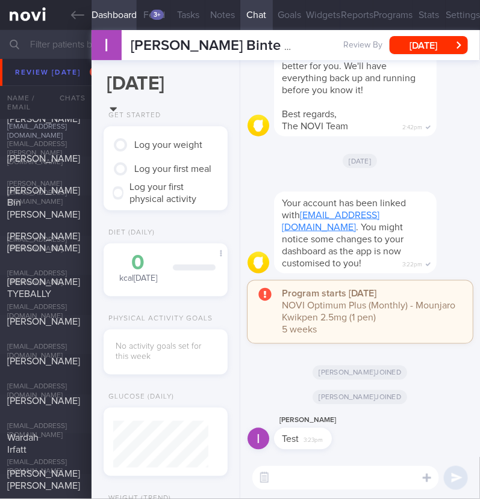
click at [349, 484] on textarea at bounding box center [345, 478] width 187 height 24
type textarea "Hi:)"
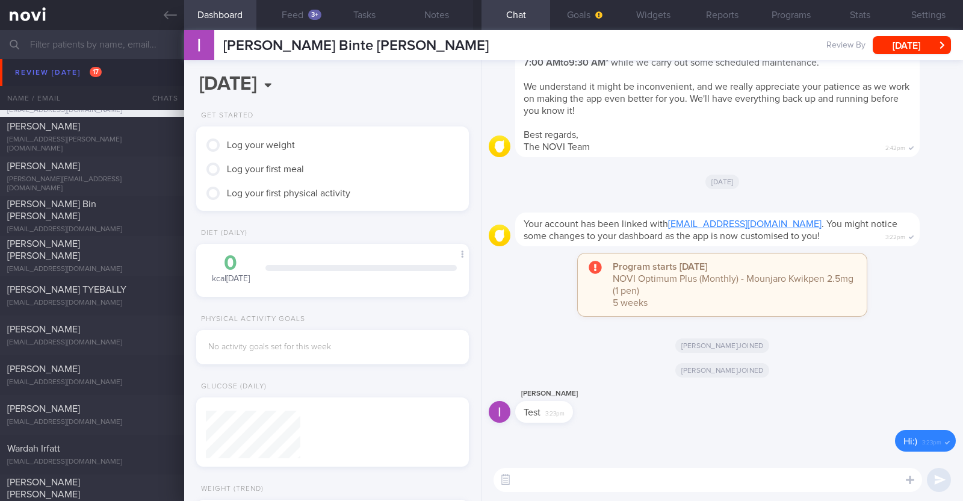
scroll to position [120, 240]
click at [479, 20] on button "Widgets" at bounding box center [653, 15] width 69 height 30
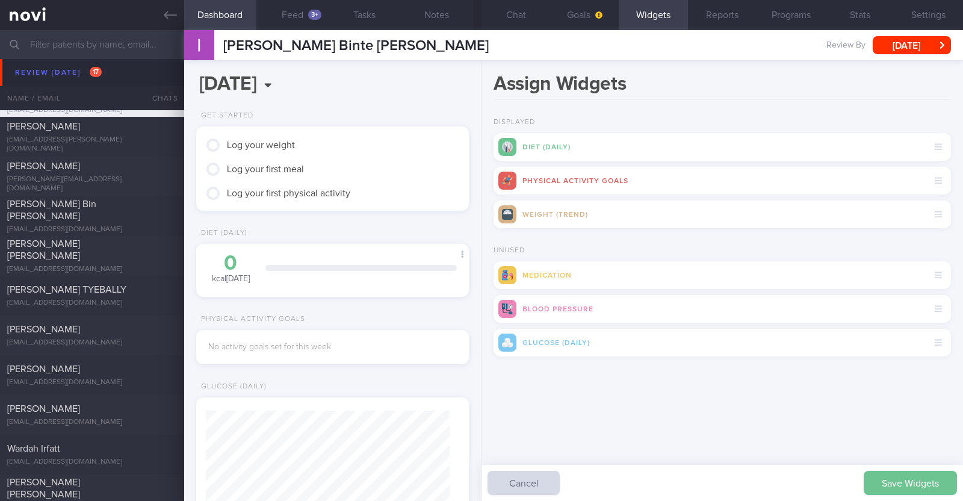
click at [479, 480] on button "Save Widgets" at bounding box center [910, 483] width 93 height 24
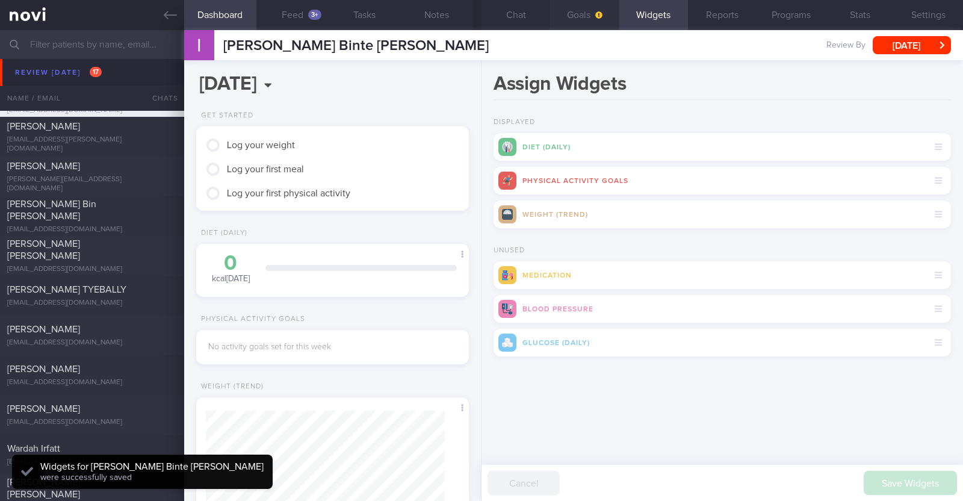
click at [479, 21] on button "Goals" at bounding box center [584, 15] width 69 height 30
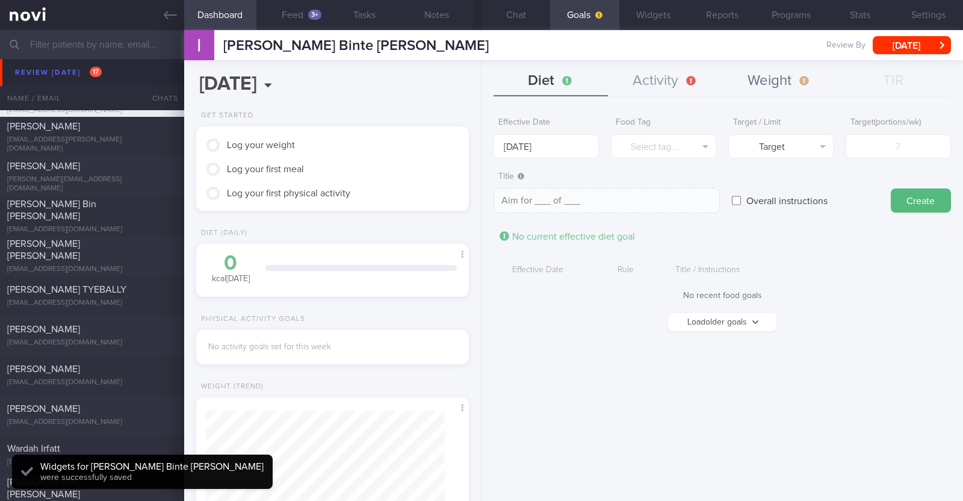
click at [479, 87] on button "Weight" at bounding box center [779, 81] width 114 height 30
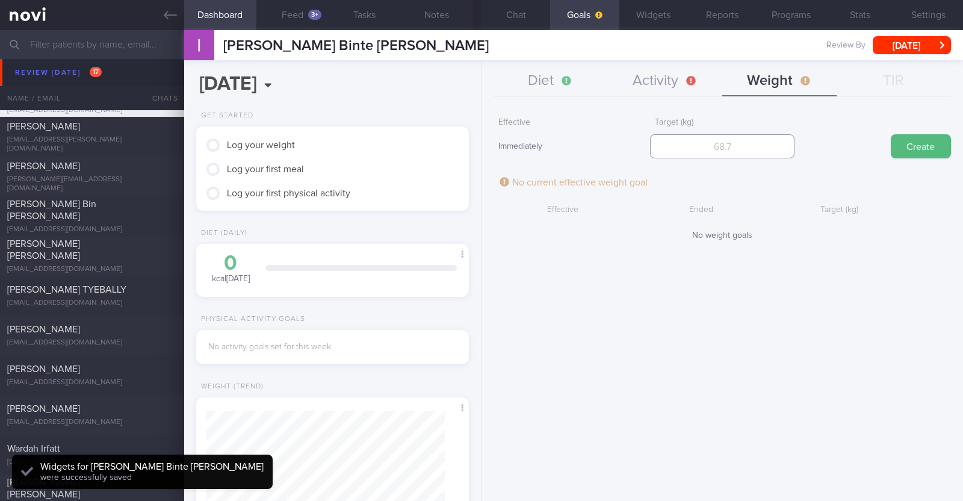
click at [479, 149] on input "number" at bounding box center [722, 146] width 144 height 24
type input "67"
click at [479, 152] on button "Create" at bounding box center [921, 146] width 60 height 24
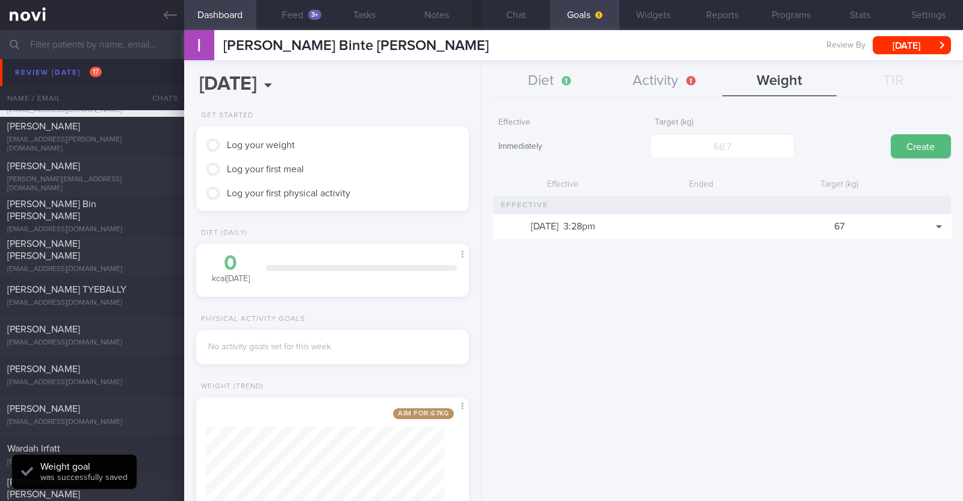
scroll to position [137, 240]
click at [479, 74] on button "Activity" at bounding box center [665, 81] width 114 height 30
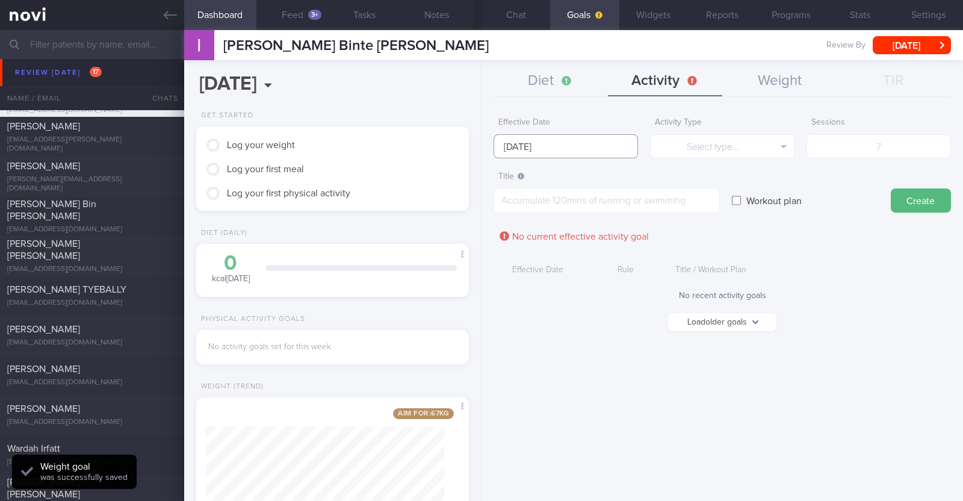
click at [479, 147] on input "[DATE]" at bounding box center [565, 146] width 144 height 24
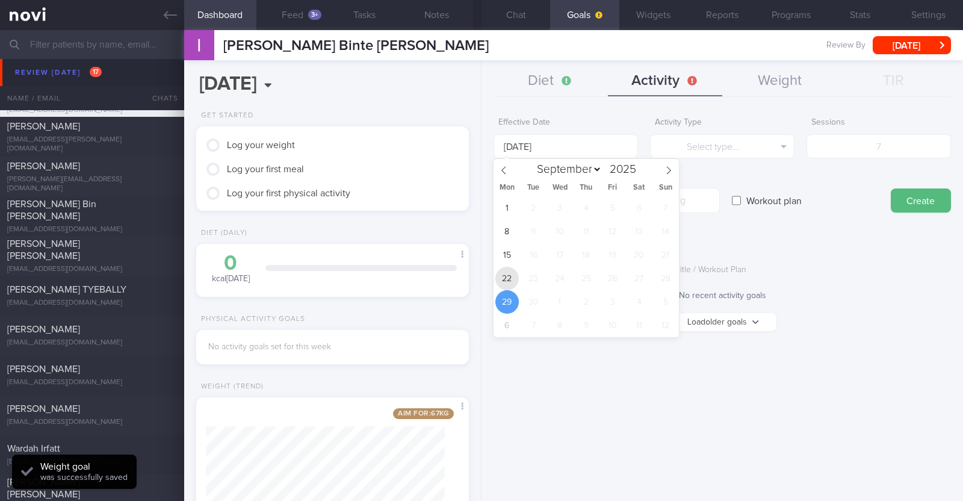
click at [479, 279] on span "22" at bounding box center [506, 278] width 23 height 23
type input "[DATE]"
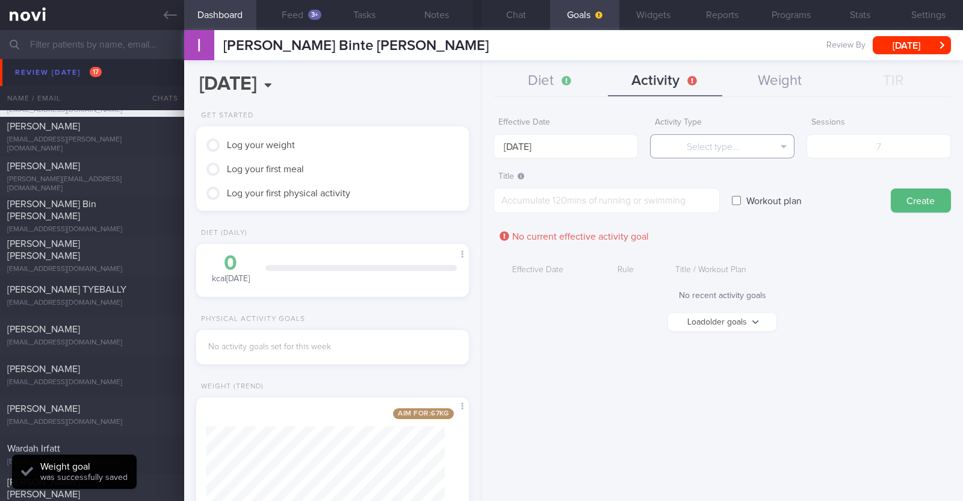
click at [479, 148] on button "Select type..." at bounding box center [722, 146] width 144 height 24
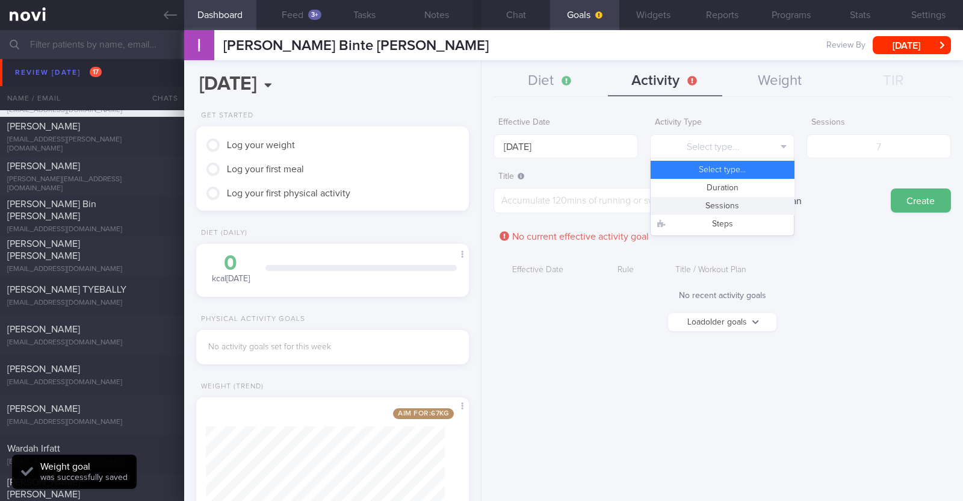
click at [479, 204] on button "Sessions" at bounding box center [722, 206] width 143 height 18
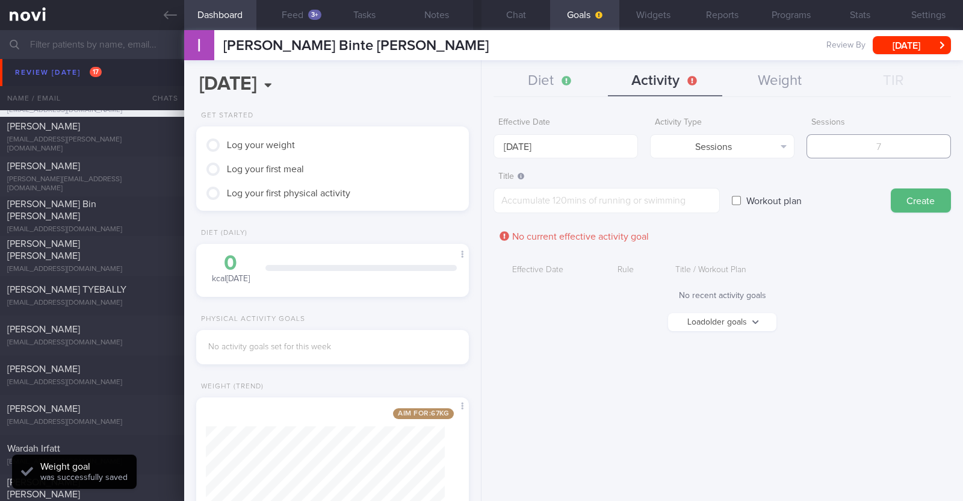
click at [479, 146] on input "number" at bounding box center [878, 146] width 144 height 24
type input "2"
click at [479, 197] on textarea at bounding box center [606, 200] width 226 height 25
click at [479, 195] on textarea at bounding box center [606, 200] width 226 height 25
paste textarea "Aim to do 2x strength training sessions per week. Body weight training - [Exerc…"
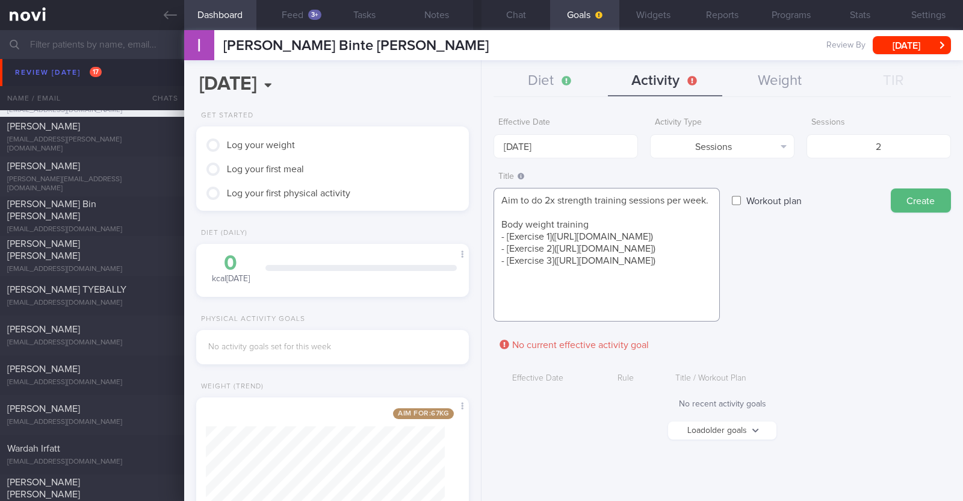
scroll to position [0, 0]
type textarea "Aim to do 2x strength training sessions per week. Body weight training - [Exerc…"
click at [479, 196] on button "Create" at bounding box center [921, 200] width 60 height 24
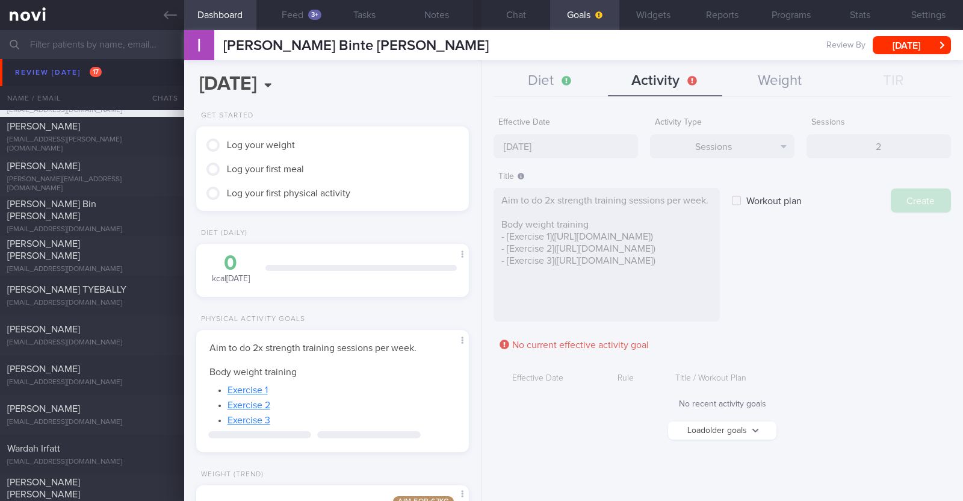
type input "[DATE]"
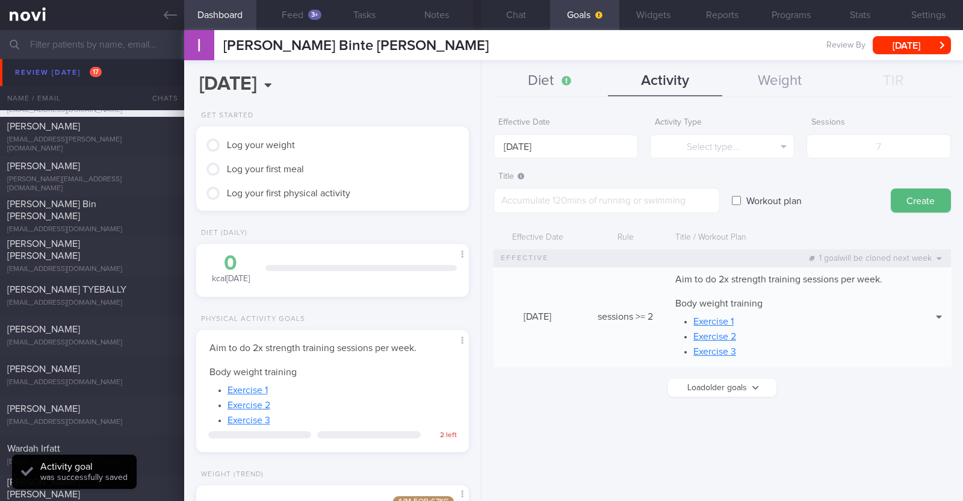
click at [479, 82] on button "Diet" at bounding box center [550, 81] width 114 height 30
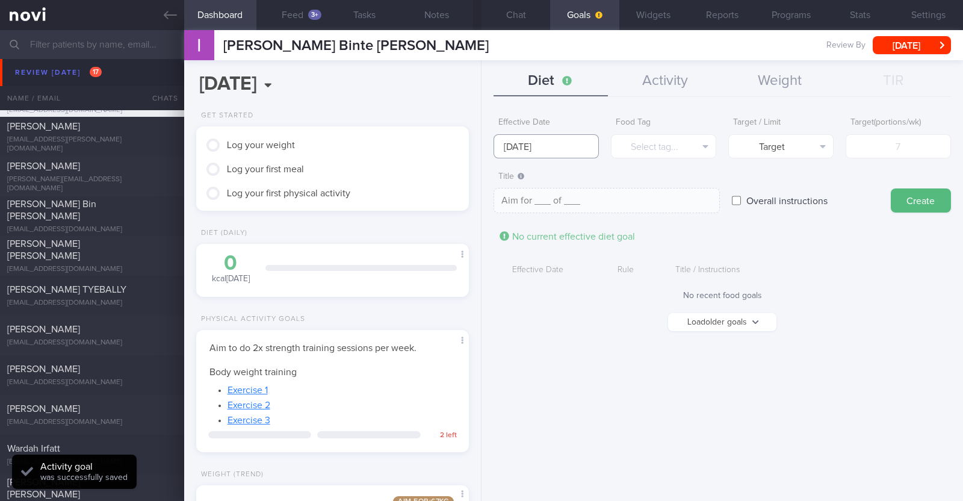
click at [479, 142] on input "[DATE]" at bounding box center [545, 146] width 105 height 24
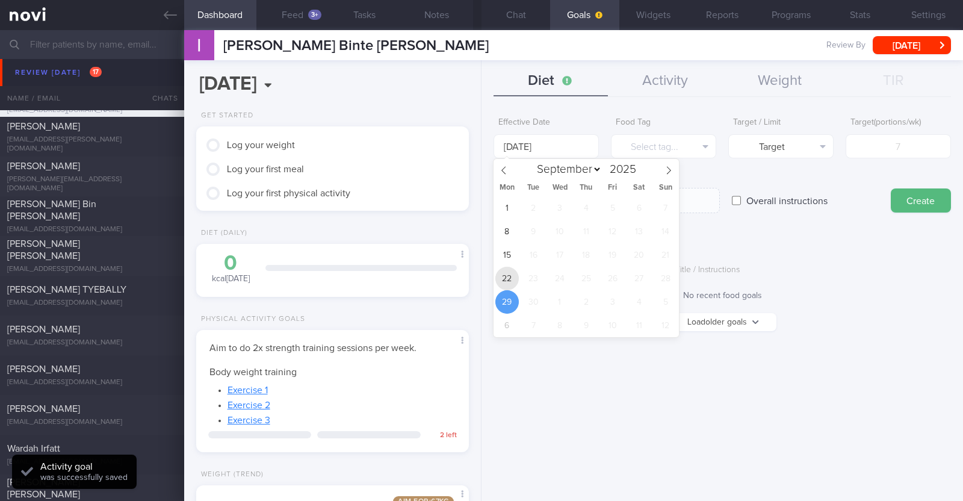
click at [479, 272] on span "22" at bounding box center [506, 278] width 23 height 23
type input "[DATE]"
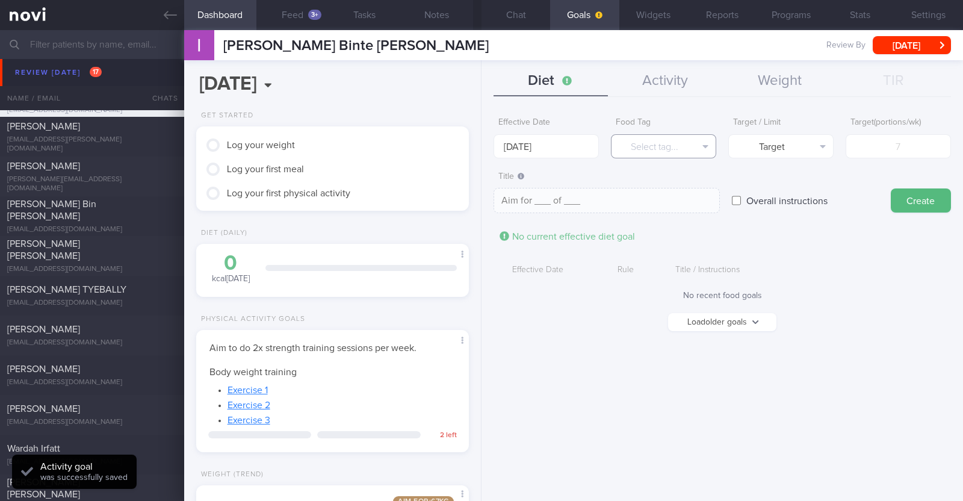
click at [479, 141] on button "Select tag..." at bounding box center [663, 146] width 105 height 24
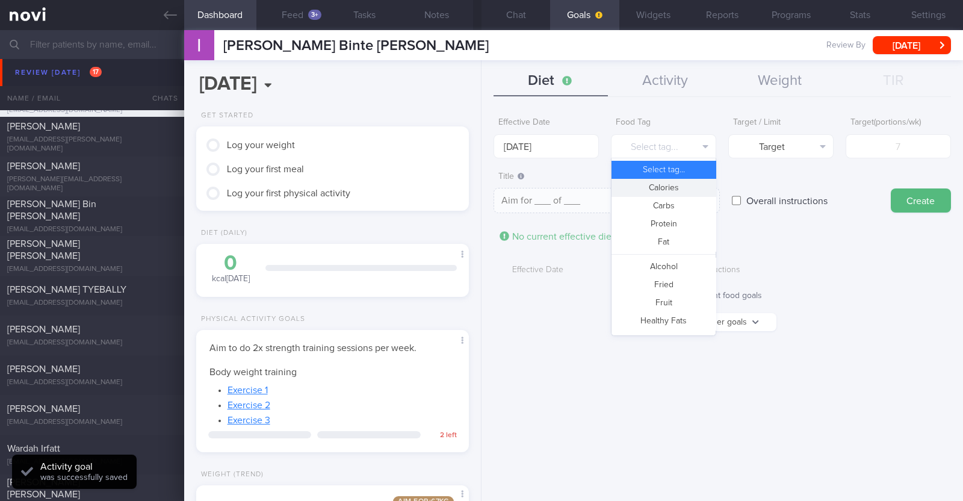
click at [479, 192] on button "Calories" at bounding box center [663, 188] width 104 height 18
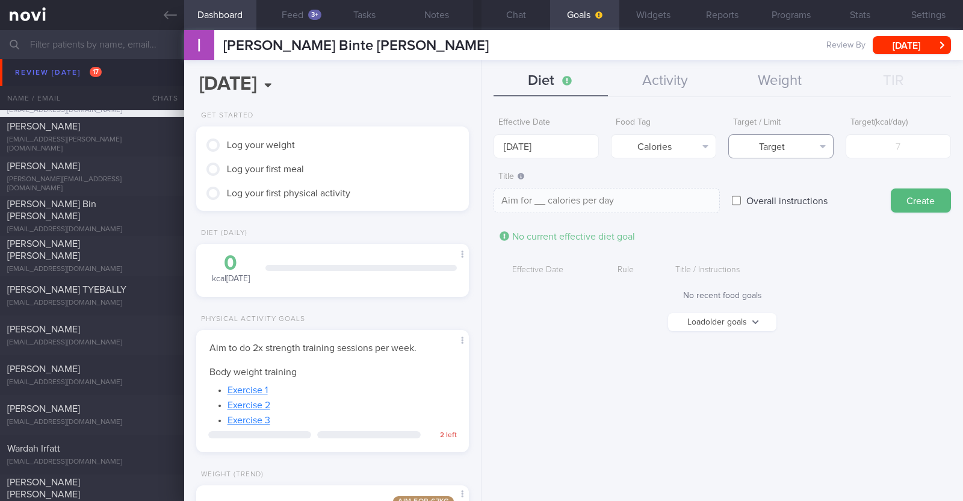
click at [479, 147] on button "Target" at bounding box center [780, 146] width 105 height 24
click at [479, 189] on button "Limit" at bounding box center [781, 188] width 104 height 18
type textarea "Keep to __ calories per day"
click at [479, 146] on input "number" at bounding box center [898, 146] width 105 height 24
type input "1"
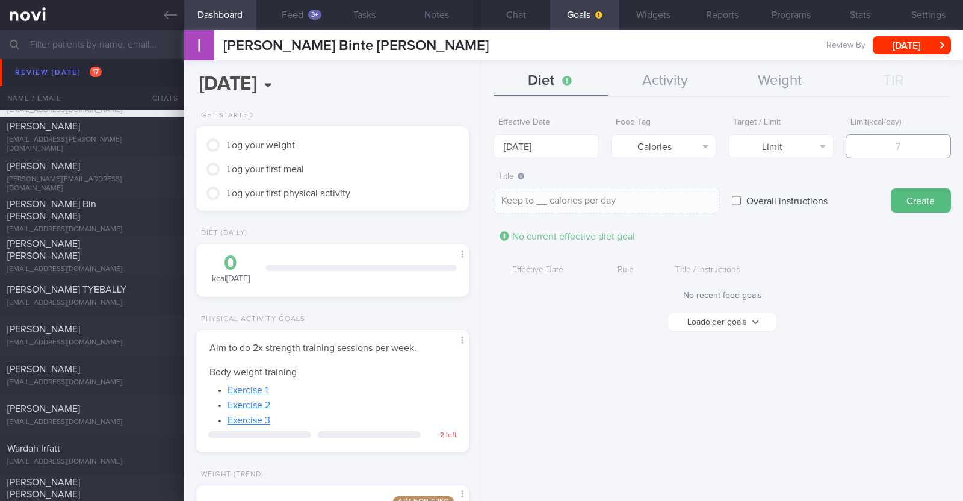
type textarea "Keep to 1 calories per day"
type input "14"
type textarea "Keep to 14 calories per day"
type input "140"
type textarea "Keep to 140 calories per day"
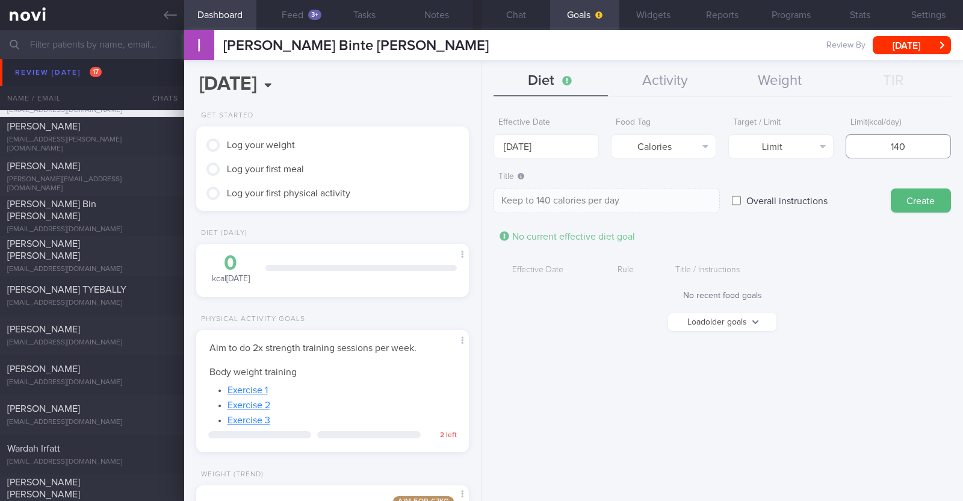
type input "1400"
type textarea "Keep to 1400 calories per day"
type input "1400"
click at [479, 209] on button "Create" at bounding box center [921, 200] width 60 height 24
type input "29 Sep 2025"
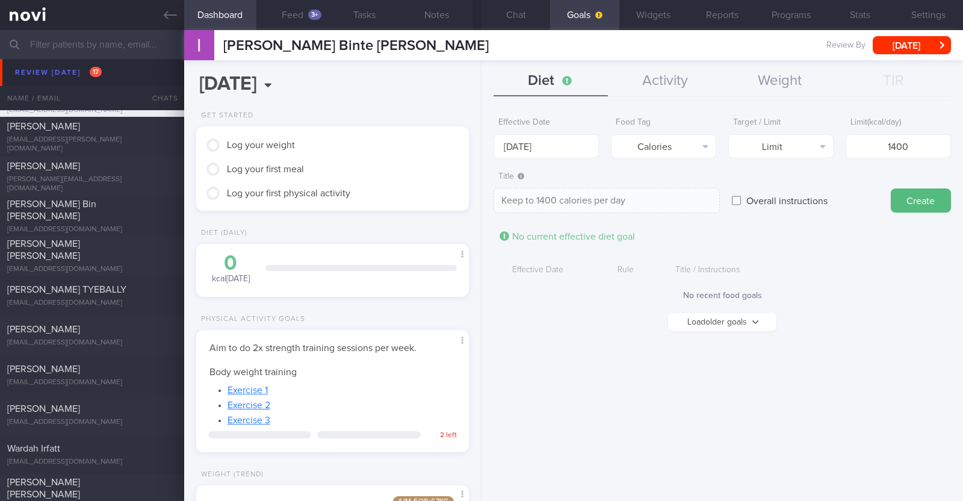
type textarea "Aim for ___ of ___"
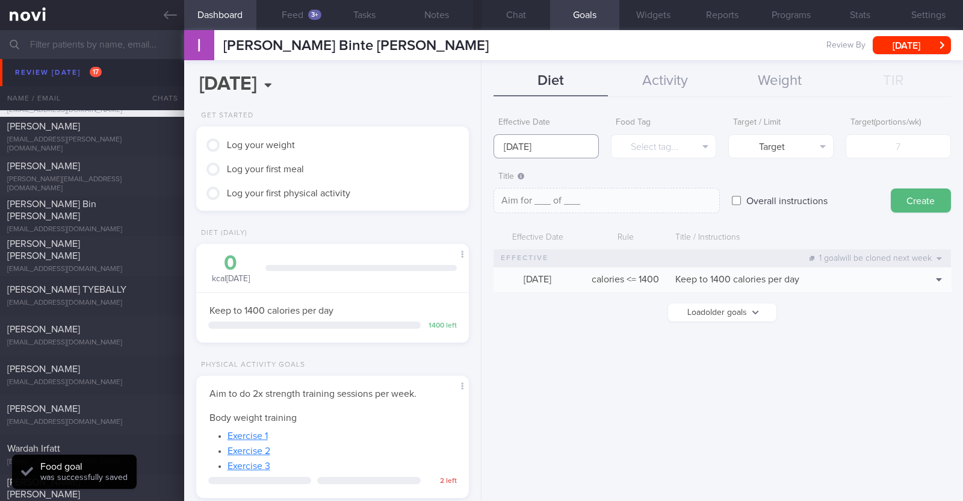
click at [479, 148] on input "29 Sep 2025" at bounding box center [545, 146] width 105 height 24
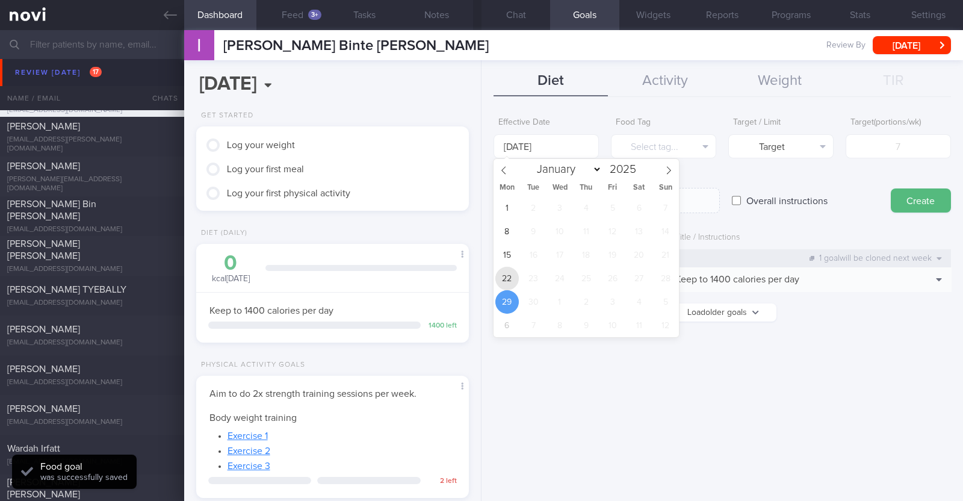
click at [479, 271] on span "22" at bounding box center [506, 278] width 23 height 23
type input "22 Sep 2025"
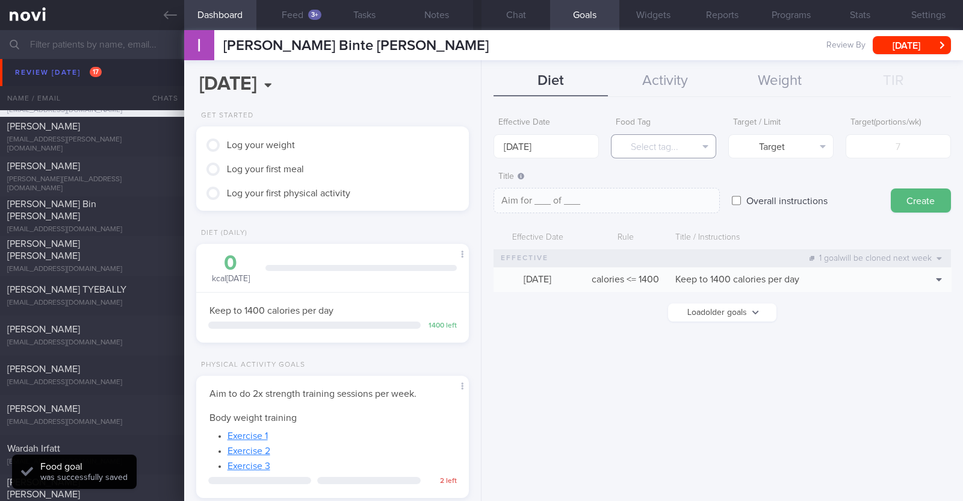
click at [479, 147] on button "Select tag..." at bounding box center [663, 146] width 105 height 24
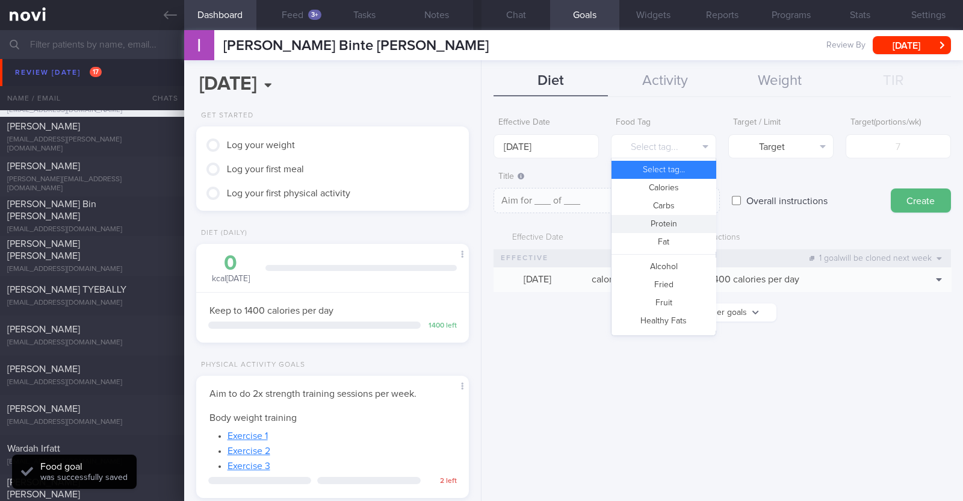
click at [479, 224] on button "Protein" at bounding box center [663, 224] width 104 height 18
type textarea "Aim for __g of protein per day"
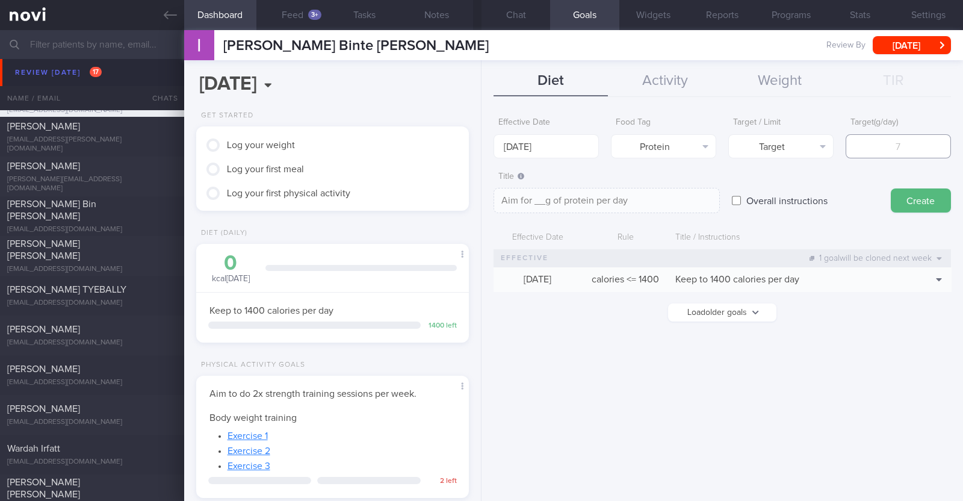
click at [479, 147] on input "number" at bounding box center [898, 146] width 105 height 24
type input "7"
type textarea "Aim for 7g of protein per day"
type input "70"
type textarea "Aim for 70g of protein per day"
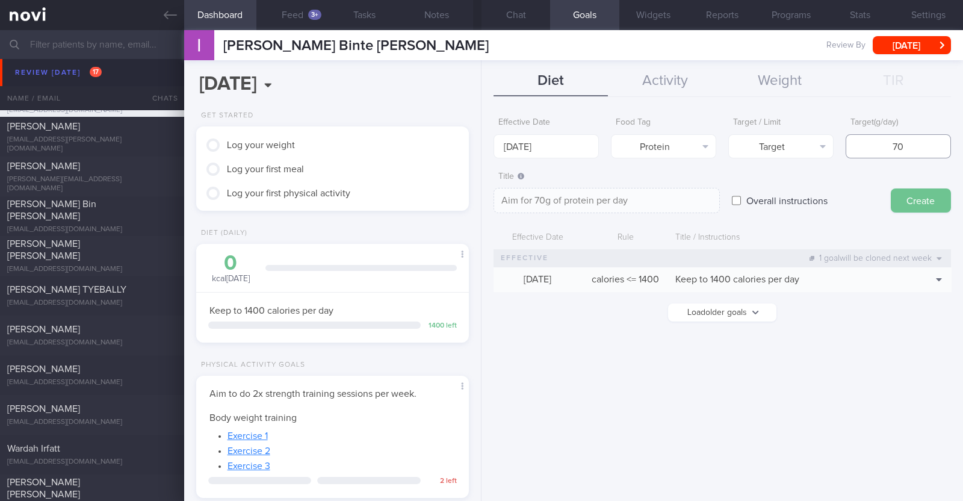
type input "70"
click at [479, 205] on button "Create" at bounding box center [921, 200] width 60 height 24
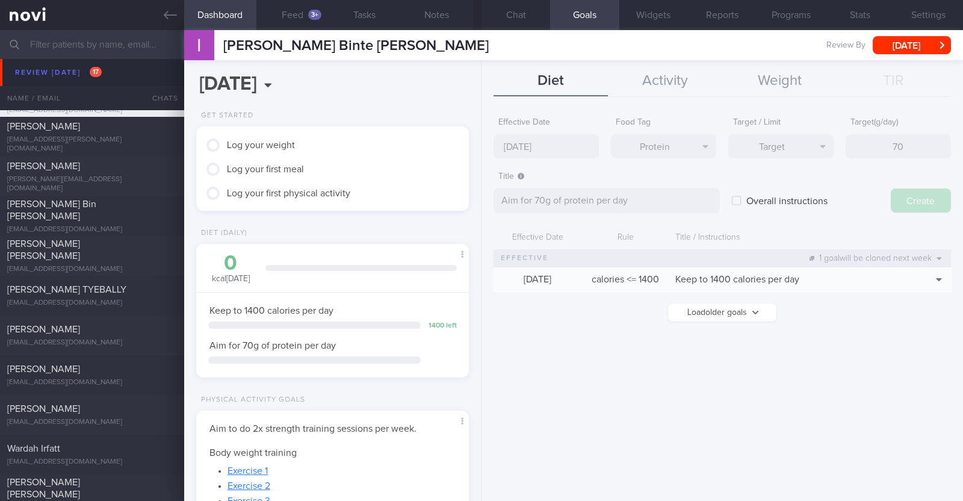
type input "29 Sep 2025"
type textarea "Aim for ___ of ___"
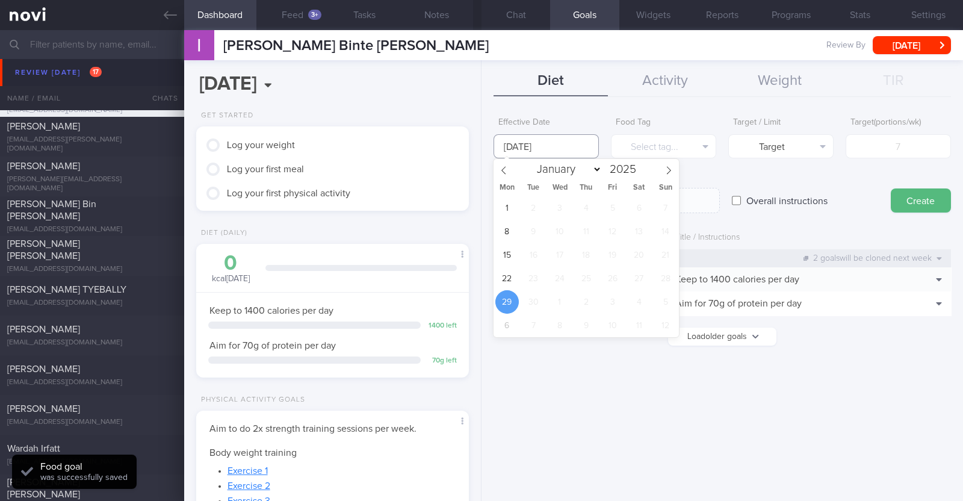
click at [479, 149] on input "29 Sep 2025" at bounding box center [545, 146] width 105 height 24
click at [479, 270] on span "22" at bounding box center [506, 278] width 23 height 23
type input "22 Sep 2025"
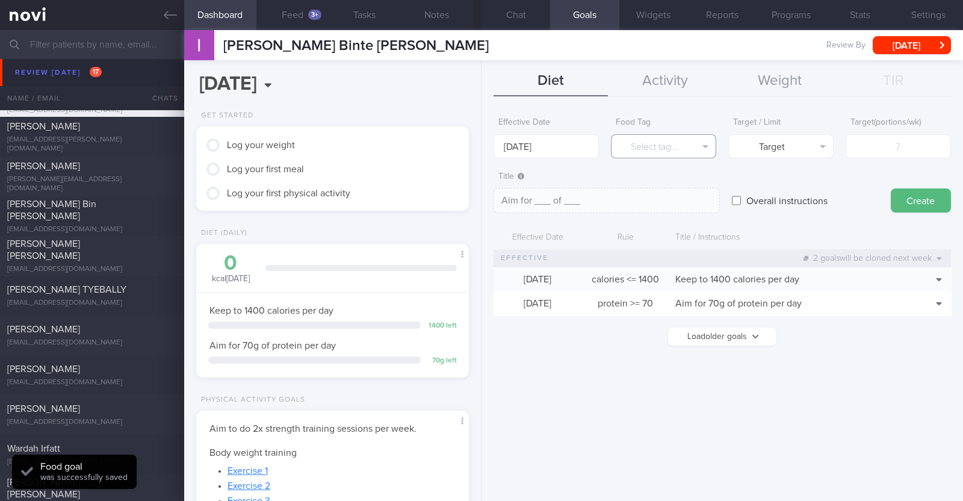
click at [479, 145] on button "Select tag..." at bounding box center [663, 146] width 105 height 24
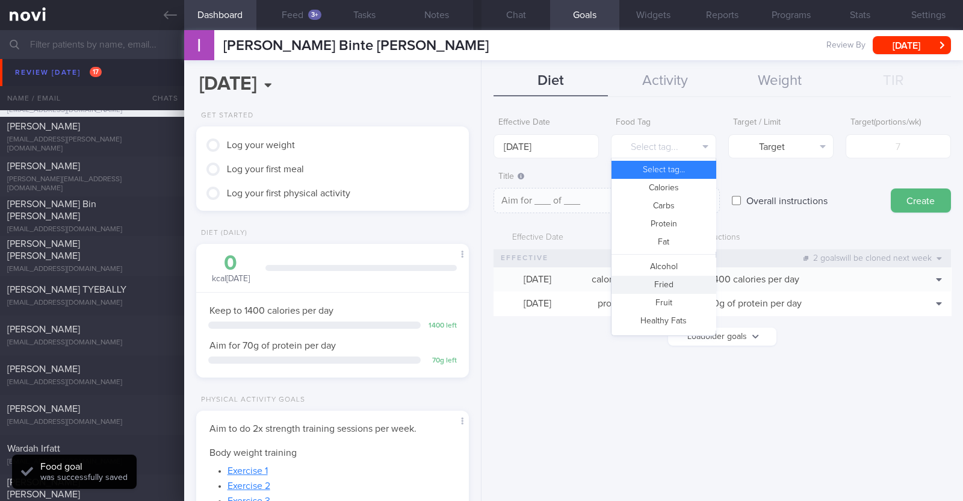
click at [479, 279] on button "Fried" at bounding box center [663, 285] width 104 height 18
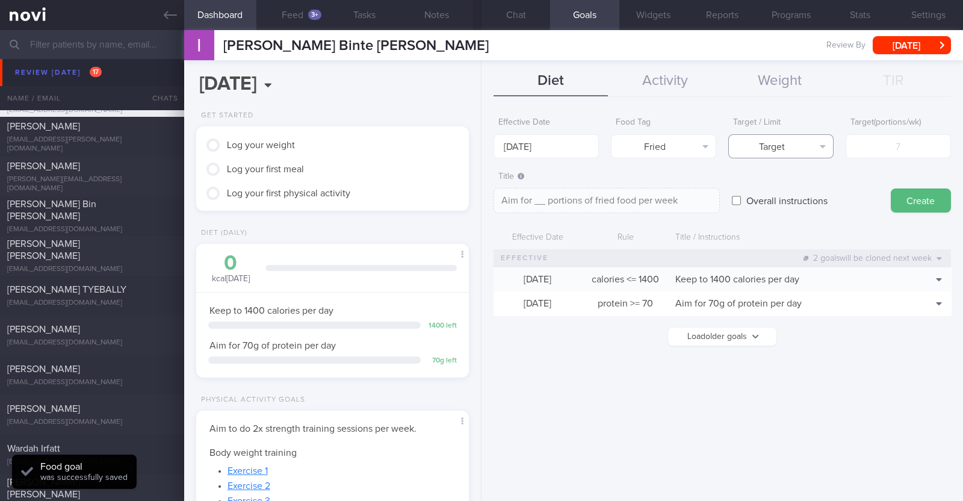
click at [479, 147] on button "Target" at bounding box center [780, 146] width 105 height 24
click at [479, 182] on button "Limit" at bounding box center [781, 188] width 104 height 18
type textarea "Keep to __ portions of fried food per week"
click at [479, 140] on input "number" at bounding box center [898, 146] width 105 height 24
type input "2"
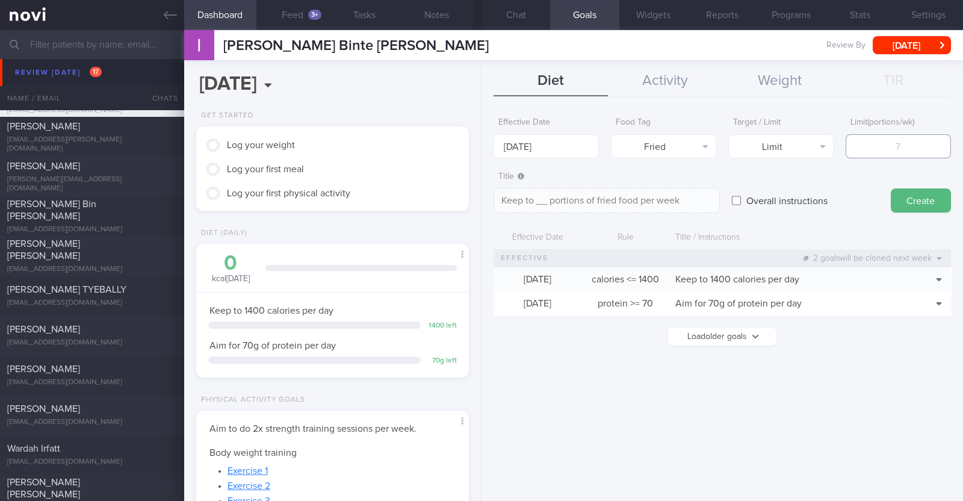
type textarea "Keep to 2 portions of fried food per week"
type input "2"
click at [479, 199] on button "Create" at bounding box center [921, 200] width 60 height 24
type input "29 Sep 2025"
type textarea "Aim for ___ of ___"
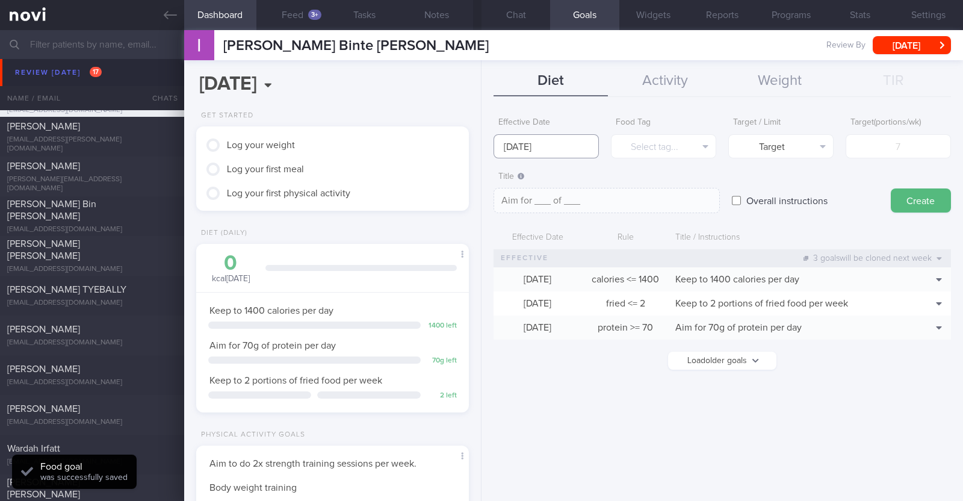
click at [479, 145] on input "29 Sep 2025" at bounding box center [545, 146] width 105 height 24
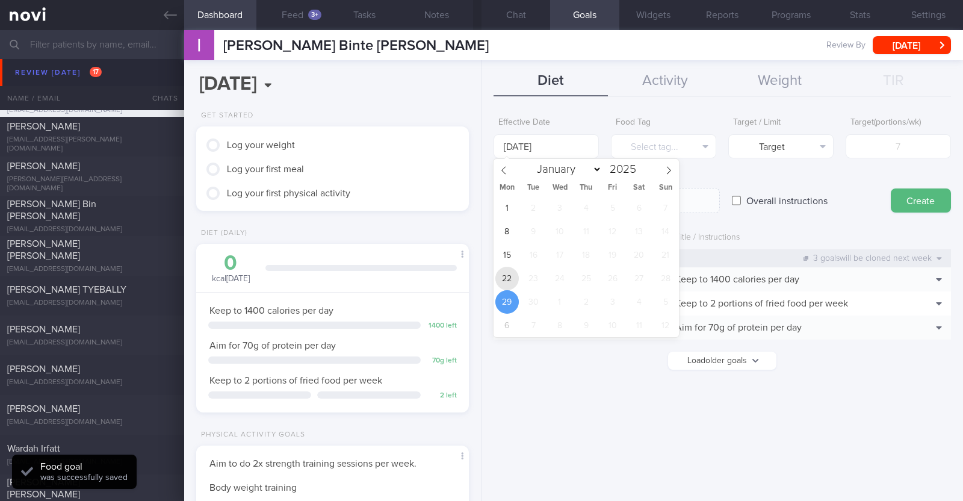
click at [479, 278] on span "22" at bounding box center [506, 278] width 23 height 23
type input "22 Sep 2025"
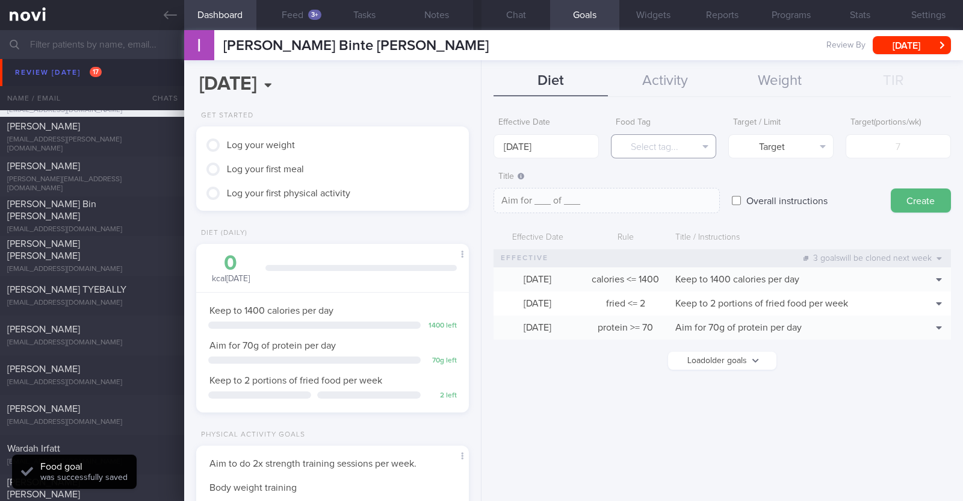
click at [479, 143] on button "Select tag..." at bounding box center [663, 146] width 105 height 24
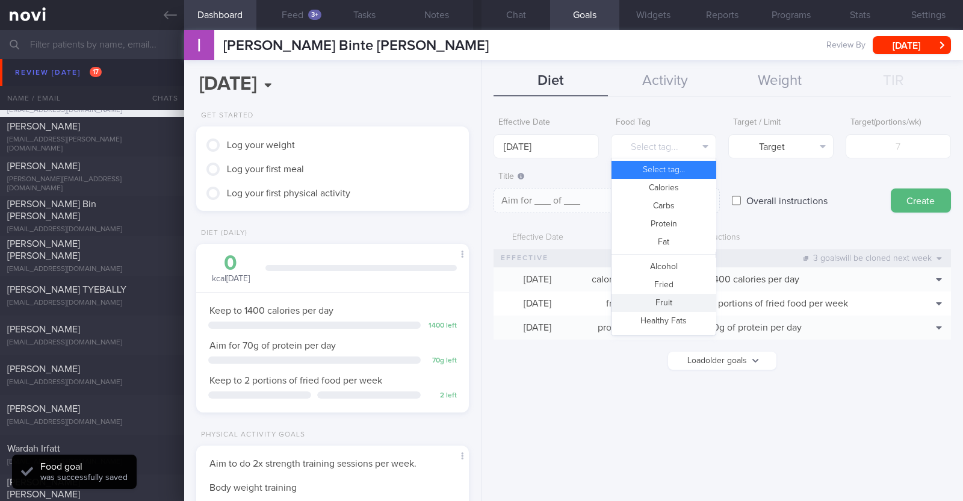
click at [479, 301] on button "Fruit" at bounding box center [663, 303] width 104 height 18
type textarea "Aim for __ portions of fruits per week"
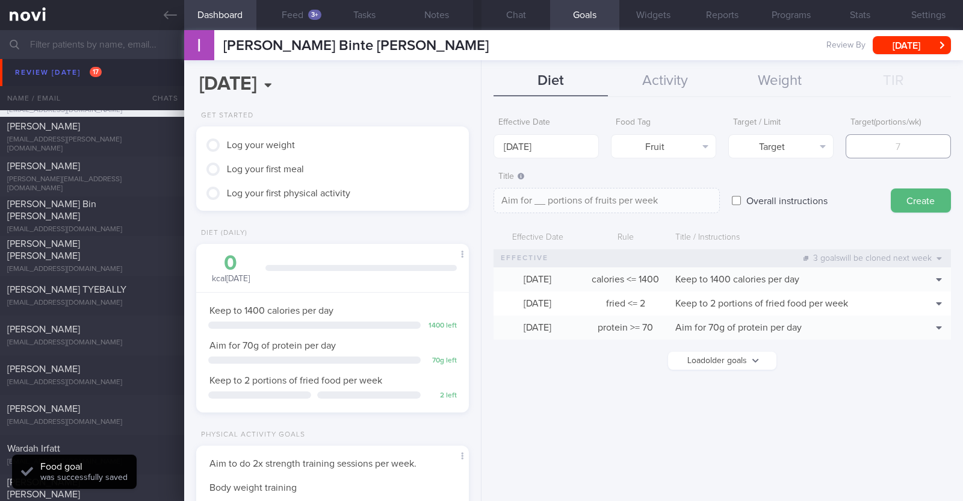
click at [479, 152] on input "number" at bounding box center [898, 146] width 105 height 24
type input "1"
type textarea "Aim for 1 portions of fruits per week"
type input "14"
type textarea "Aim for 14 portions of fruits per week"
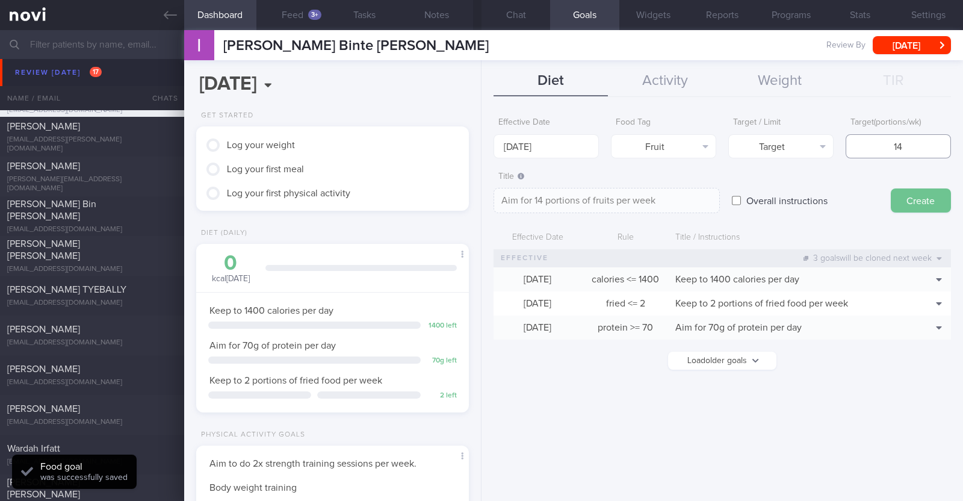
type input "14"
click at [479, 200] on button "Create" at bounding box center [921, 200] width 60 height 24
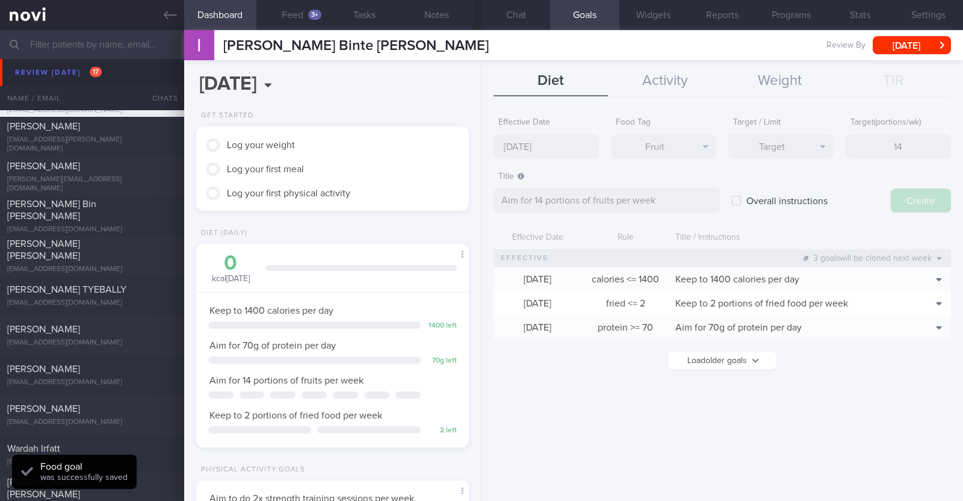
type input "29 Sep 2025"
type textarea "Aim for ___ of ___"
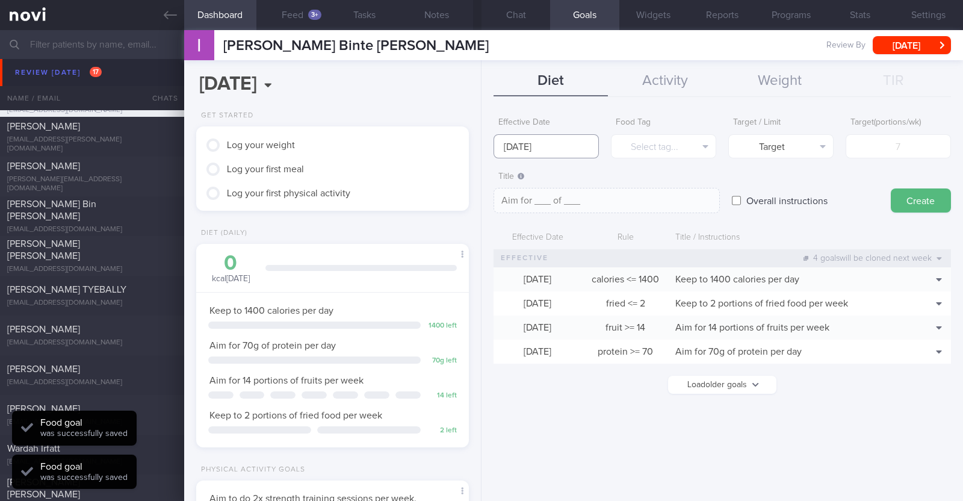
click at [479, 152] on input "29 Sep 2025" at bounding box center [545, 146] width 105 height 24
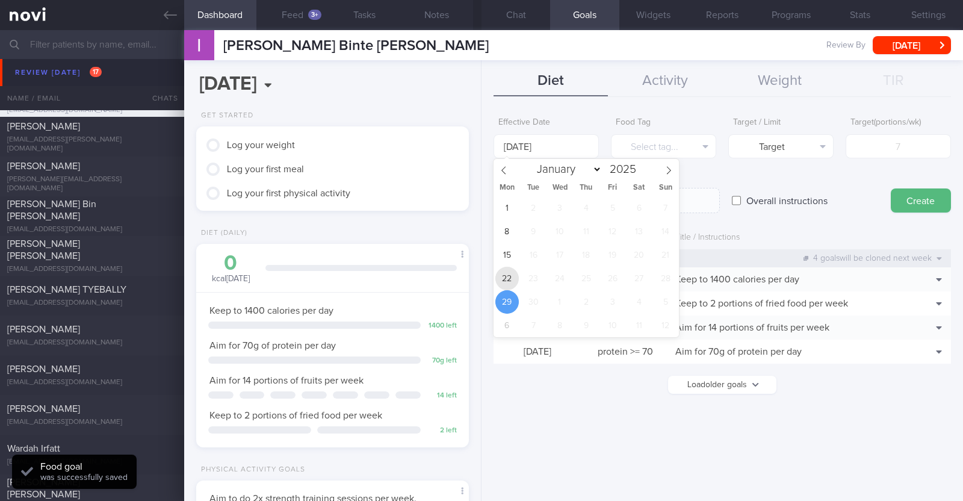
click at [479, 280] on span "22" at bounding box center [506, 278] width 23 height 23
type input "22 Sep 2025"
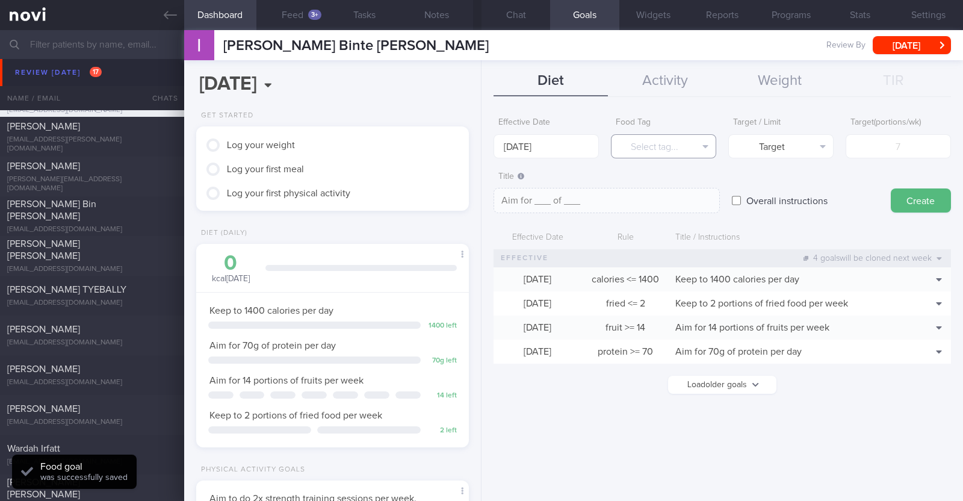
click at [479, 153] on button "Select tag..." at bounding box center [663, 146] width 105 height 24
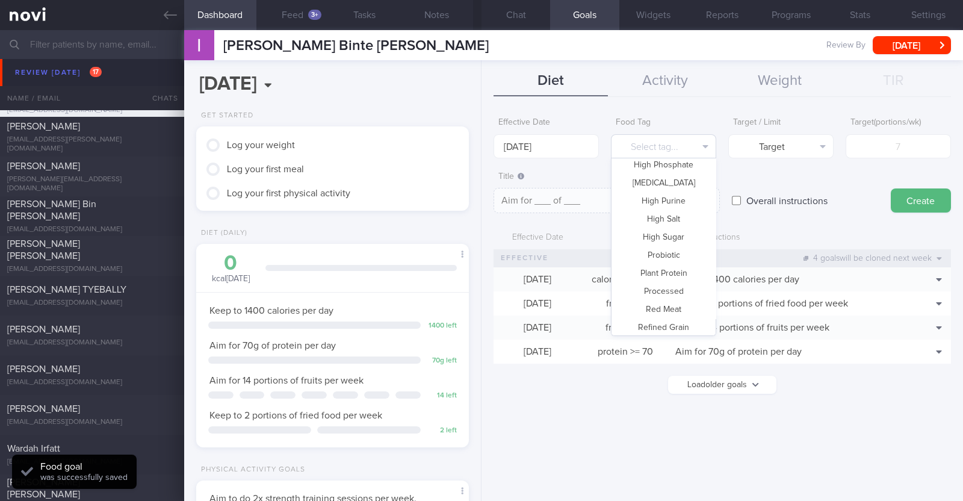
scroll to position [358, 0]
click at [479, 282] on button "Vegetable" at bounding box center [663, 288] width 104 height 18
type textarea "Aim for __ portions of vegetables per week"
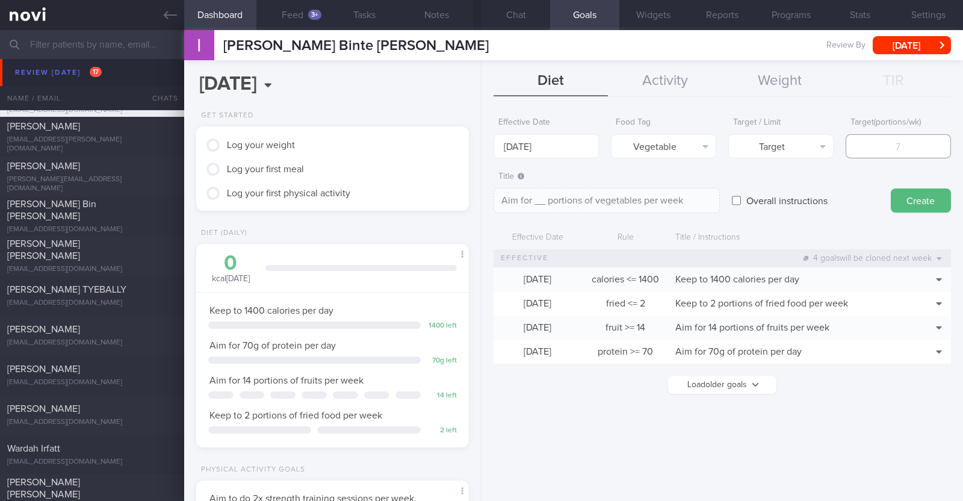
click at [479, 149] on input "number" at bounding box center [898, 146] width 105 height 24
type input "1"
type textarea "Aim for 1 portions of vegetables per week"
type input "14"
type textarea "Aim for 14 portions of vegetables per week"
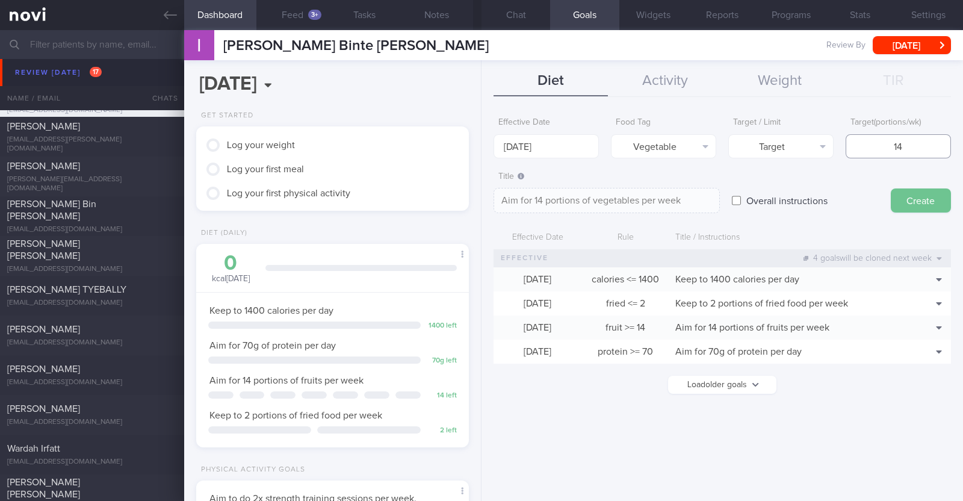
type input "14"
click at [479, 191] on button "Create" at bounding box center [921, 200] width 60 height 24
type input "29 Sep 2025"
type textarea "Aim for ___ of ___"
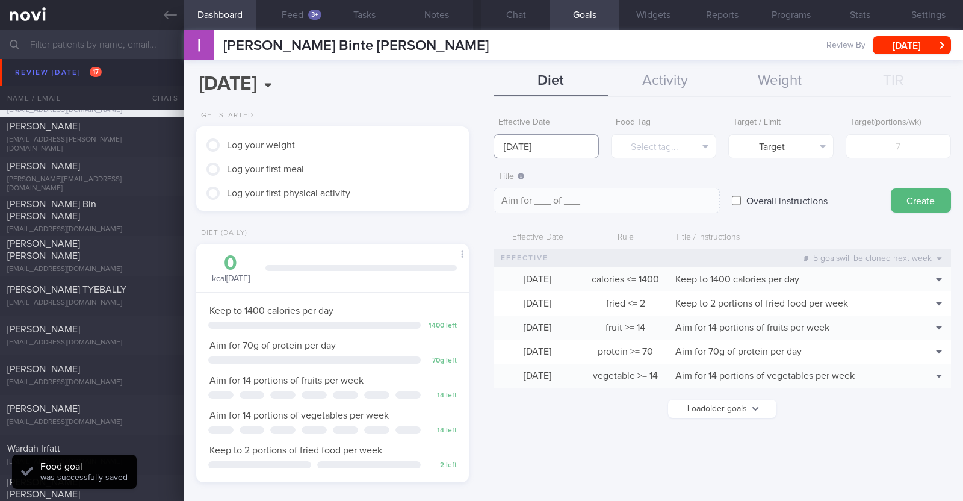
click at [479, 140] on input "29 Sep 2025" at bounding box center [545, 146] width 105 height 24
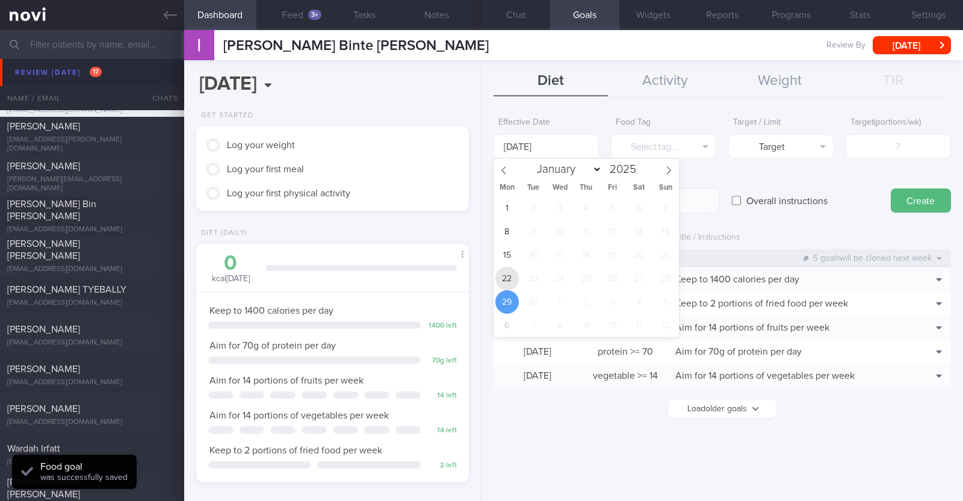
click at [479, 272] on span "22" at bounding box center [506, 278] width 23 height 23
type input "22 Sep 2025"
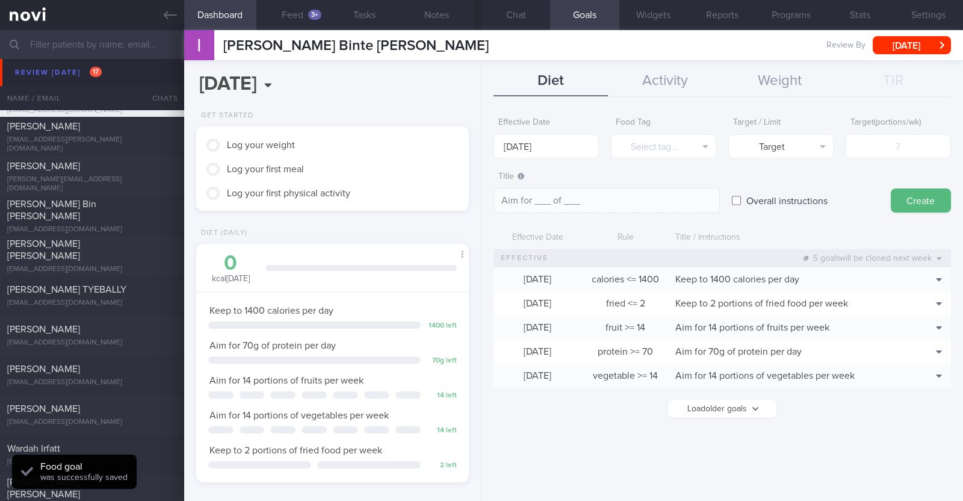
click at [479, 197] on label "Overall instructions" at bounding box center [786, 200] width 93 height 24
click at [479, 197] on input "Overall instructions" at bounding box center [736, 200] width 9 height 24
checkbox input "true"
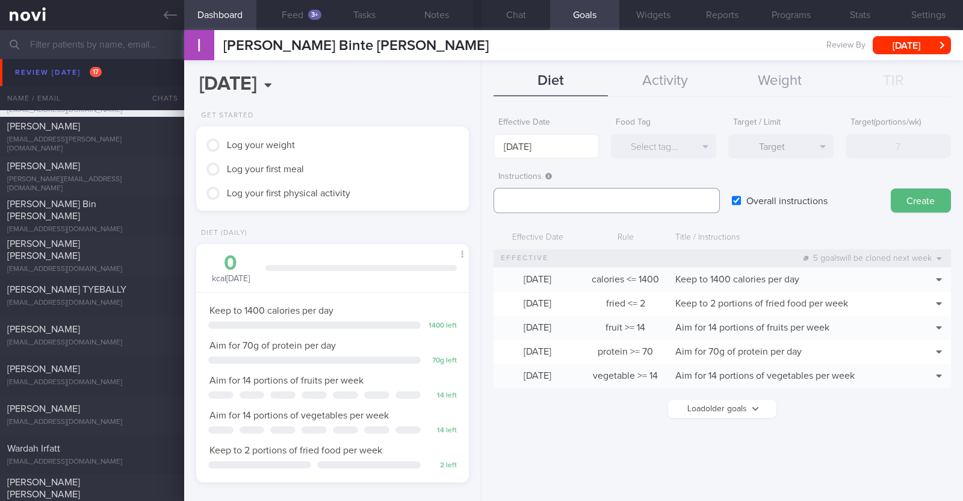
click at [479, 201] on textarea at bounding box center [606, 200] width 226 height 25
paste textarea "Aim to consume xxL of fluids per day (Choose water first)"
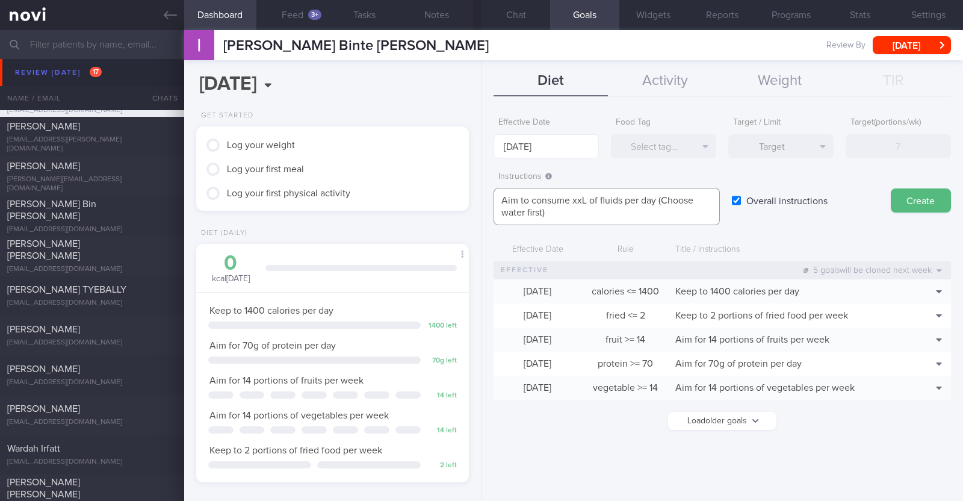
scroll to position [0, 0]
click at [479, 196] on textarea "Aim to consume xxL of fluids per day (Choose water first)" at bounding box center [606, 206] width 226 height 37
paste textarea "2-2.3L"
type textarea "Aim to consume 2-2.3L of fluids per day (Choose water first)"
click at [479, 196] on button "Create" at bounding box center [921, 200] width 60 height 24
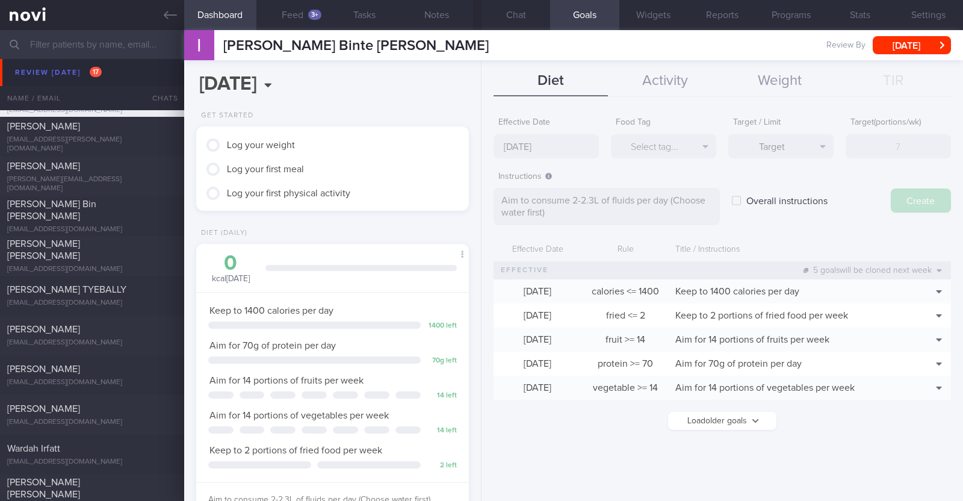
type input "[DATE]"
type textarea "Aim for ___ of ___"
checkbox input "false"
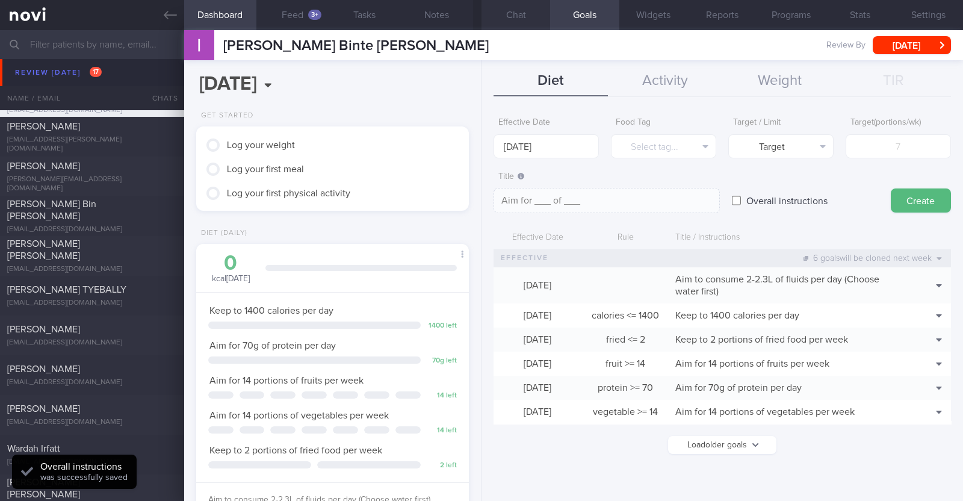
click at [479, 18] on button "Chat" at bounding box center [515, 15] width 69 height 30
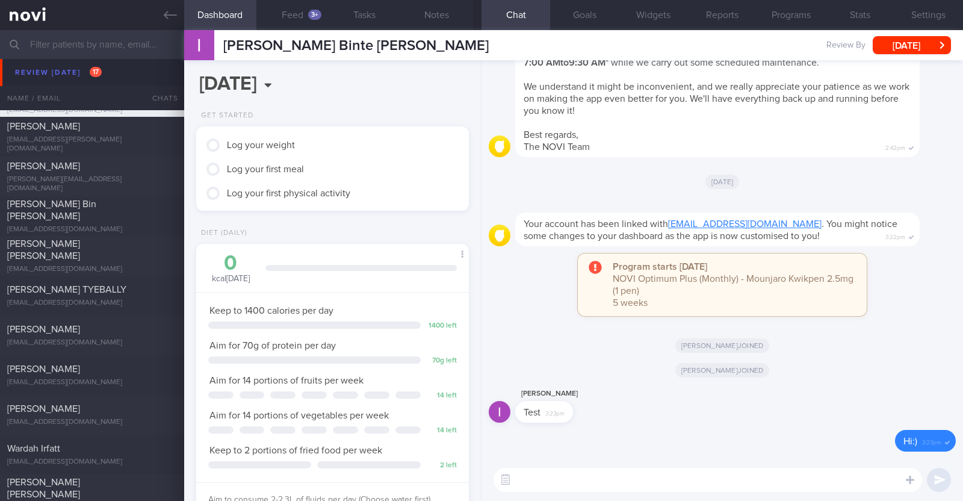
click at [479, 464] on div "​ ​" at bounding box center [721, 480] width 481 height 42
click at [479, 478] on textarea at bounding box center [707, 480] width 428 height 24
paste textarea "Hi [patient’s name]! This is Charlotte, the dietitian. It was nice meeting you …"
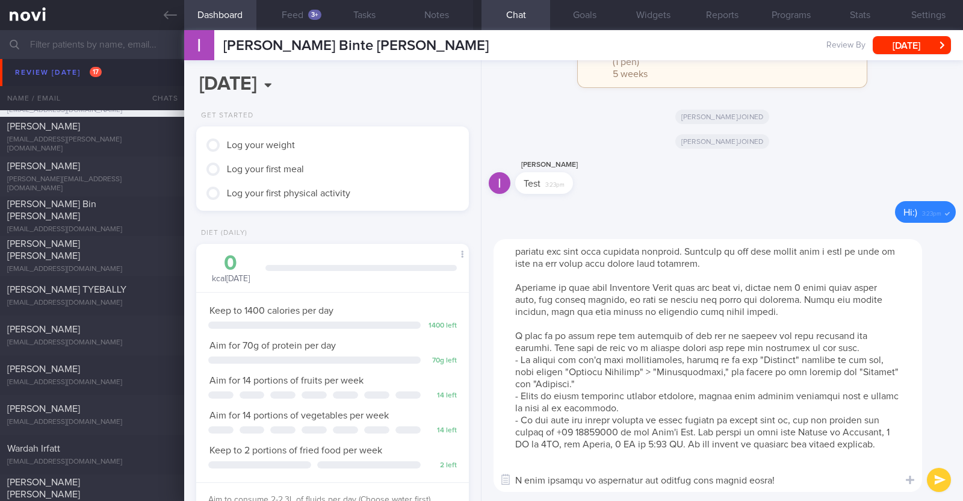
scroll to position [36, 0]
click at [479, 464] on textarea at bounding box center [707, 365] width 428 height 253
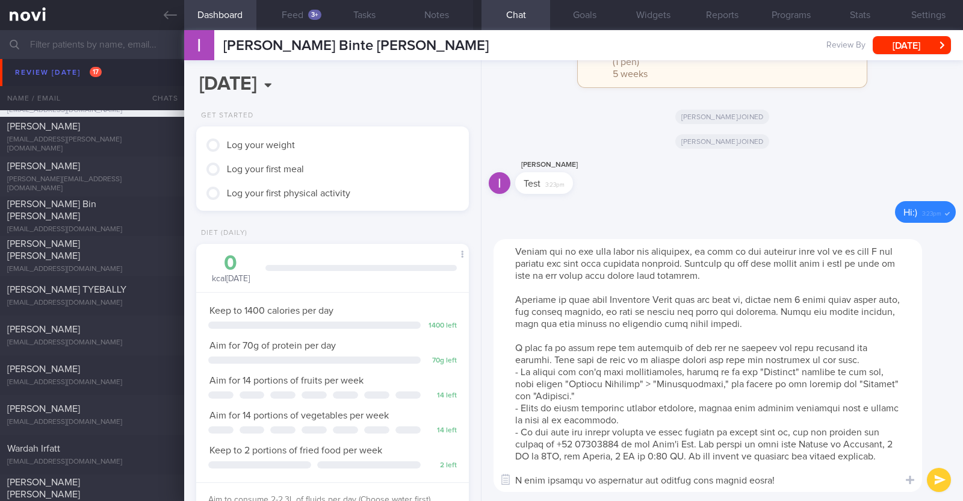
scroll to position [23, 0]
drag, startPoint x: 513, startPoint y: 287, endPoint x: 890, endPoint y: 317, distance: 377.9
click at [479, 317] on textarea at bounding box center [707, 365] width 428 height 253
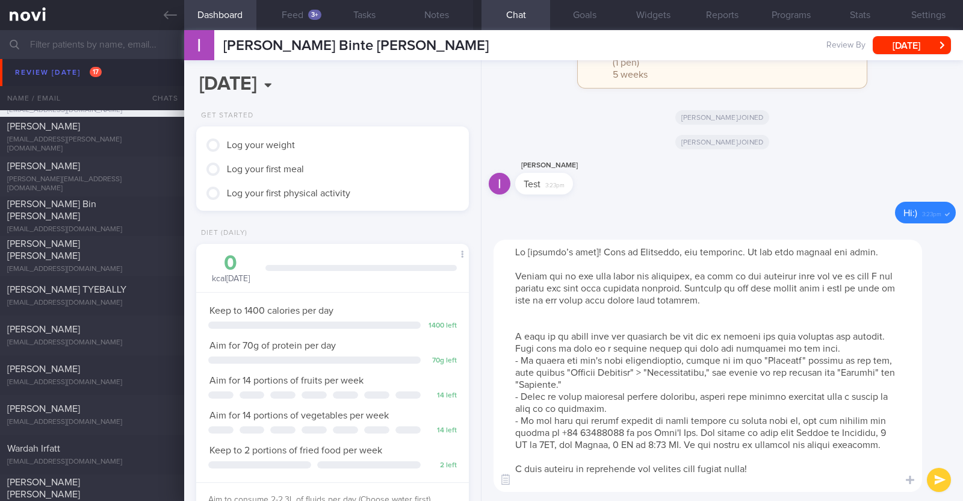
scroll to position [0, 0]
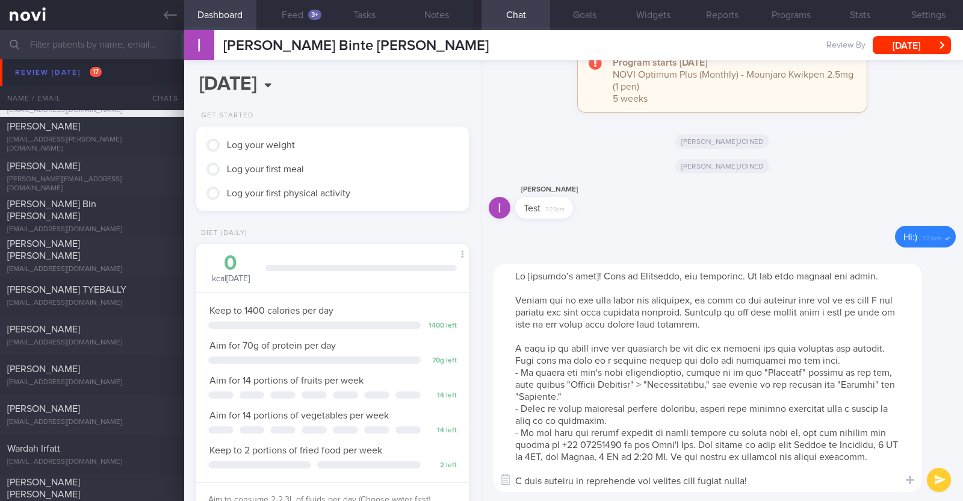
click at [479, 272] on textarea at bounding box center [707, 378] width 428 height 228
type textarea "Hi Liana! This is Charlotte, the dietitian. It was nice meeting you today. Plea…"
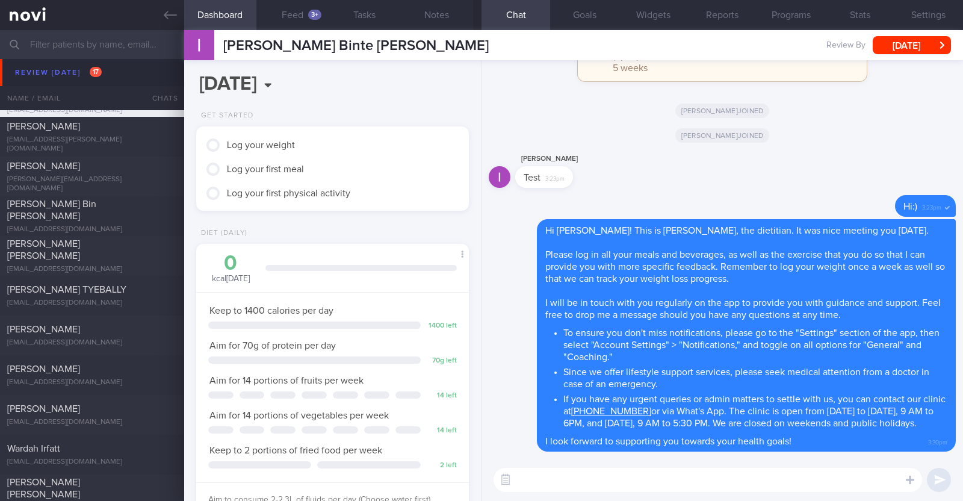
paste textarea "Here is a summary of what we discussed: Basics of Weight Management - Diet: A w…"
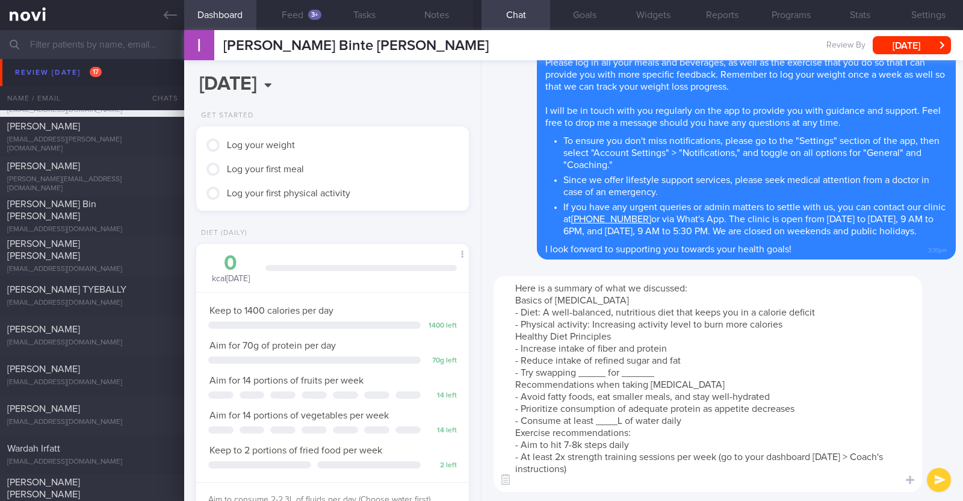
click at [479, 324] on textarea "Here is a summary of what we discussed: Basics of Weight Management - Diet: A w…" at bounding box center [707, 384] width 428 height 216
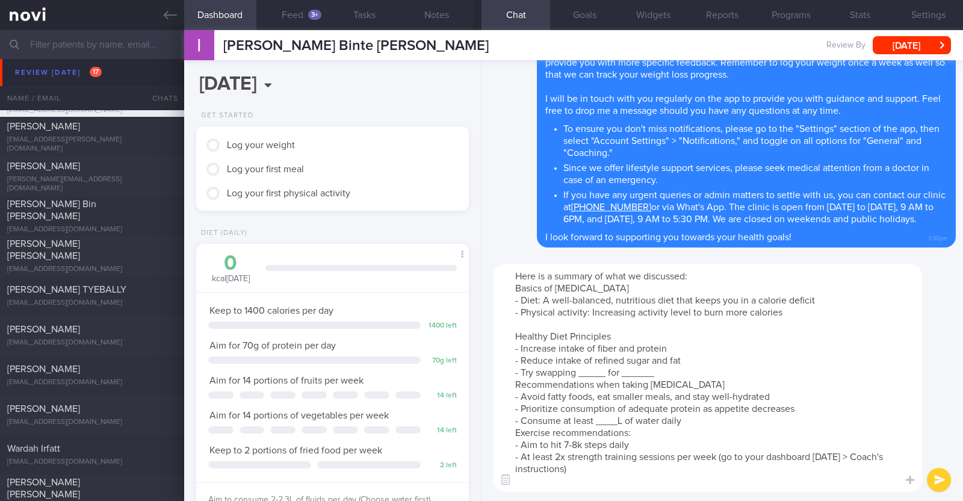
click at [479, 377] on textarea "Here is a summary of what we discussed: Basics of Weight Management - Diet: A w…" at bounding box center [707, 378] width 428 height 228
click at [479, 371] on textarea "Here is a summary of what we discussed: Basics of Weight Management - Diet: A w…" at bounding box center [707, 378] width 428 height 228
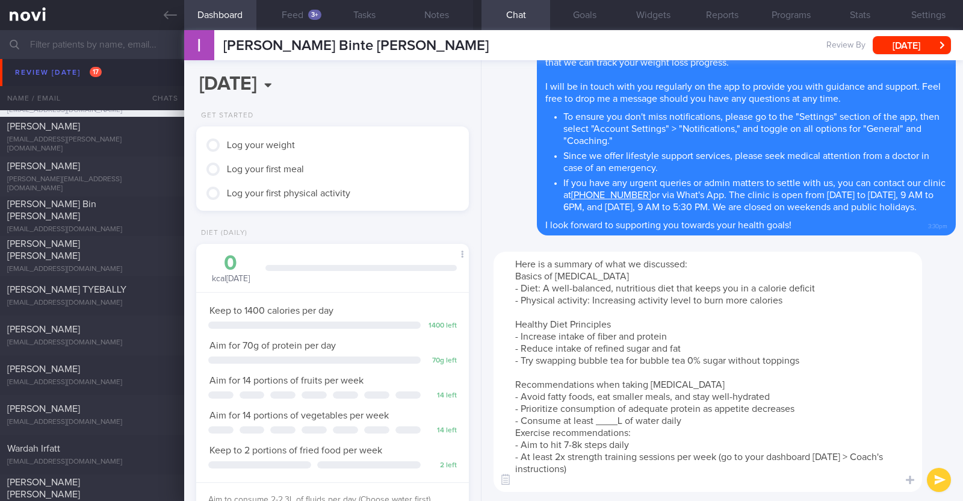
drag, startPoint x: 688, startPoint y: 386, endPoint x: 622, endPoint y: 388, distance: 66.8
click at [479, 388] on textarea "Here is a summary of what we discussed: Basics of Weight Management - Diet: A w…" at bounding box center [707, 372] width 428 height 240
click at [479, 419] on textarea "Here is a summary of what we discussed: Basics of Weight Management - Diet: A w…" at bounding box center [707, 372] width 428 height 240
paste textarea "2-2.3"
click at [479, 418] on textarea "Here is a summary of what we discussed: Basics of Weight Management - Diet: A w…" at bounding box center [707, 372] width 428 height 240
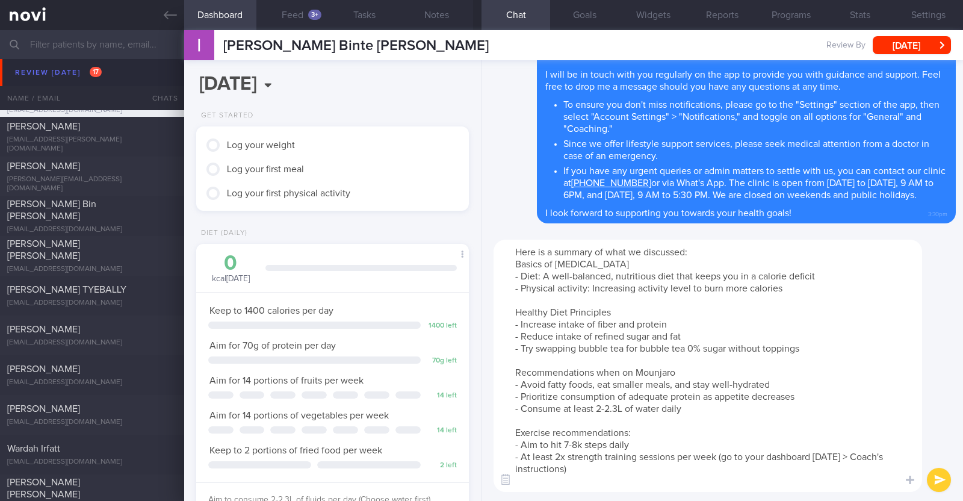
drag, startPoint x: 656, startPoint y: 444, endPoint x: 553, endPoint y: 444, distance: 102.9
click at [479, 444] on textarea "Here is a summary of what we discussed: Basics of Weight Management - Diet: A w…" at bounding box center [707, 366] width 428 height 252
click at [479, 443] on textarea "Here is a summary of what we discussed: Basics of Weight Management - Diet: A w…" at bounding box center [707, 366] width 428 height 252
type textarea "Here is a summary of what we discussed: Basics of Weight Management - Diet: A w…"
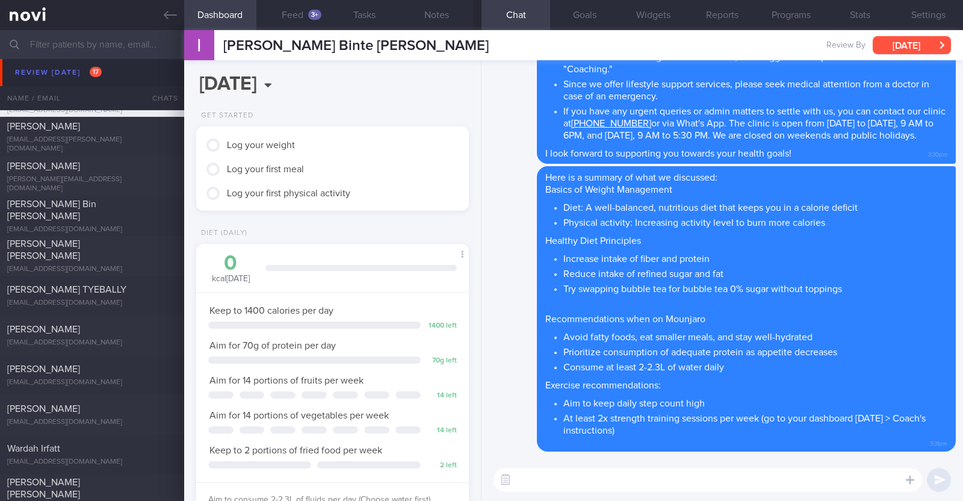
click at [479, 49] on button "[DATE]" at bounding box center [912, 45] width 78 height 18
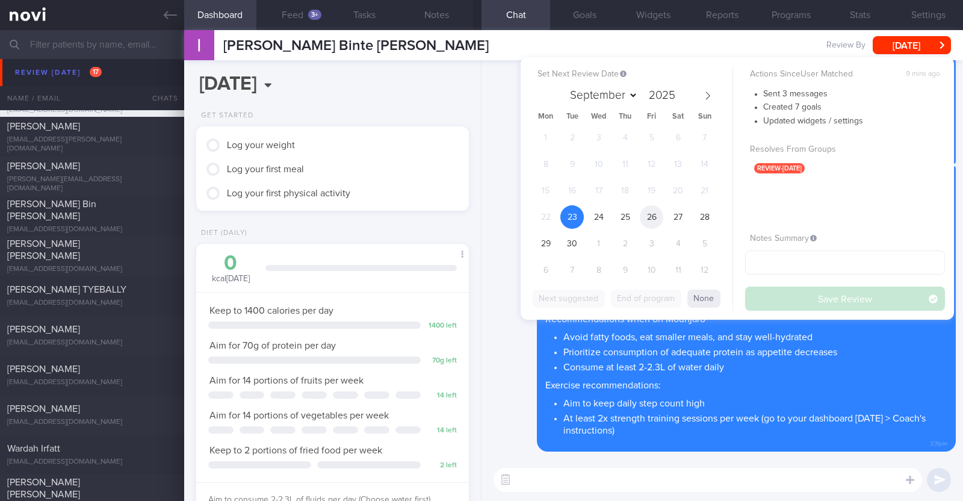
click at [479, 219] on span "26" at bounding box center [651, 216] width 23 height 23
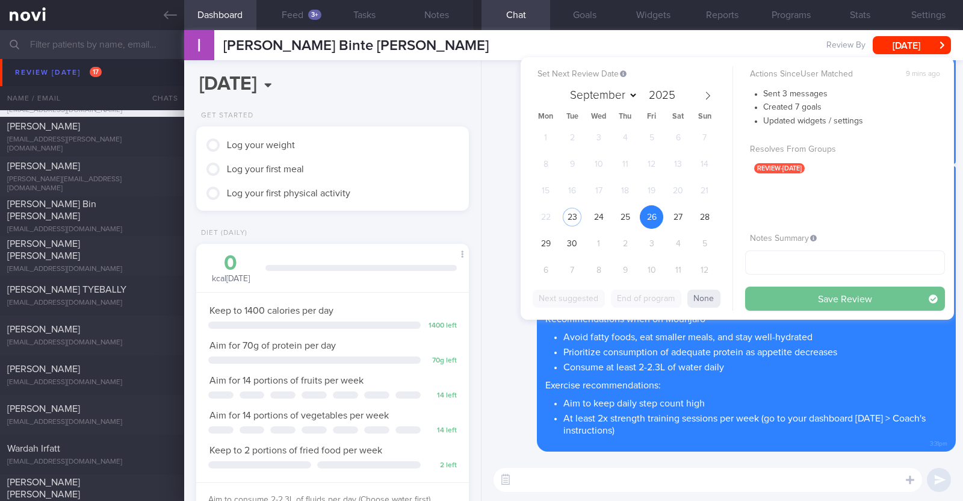
click at [479, 302] on button "Save Review" at bounding box center [845, 298] width 200 height 24
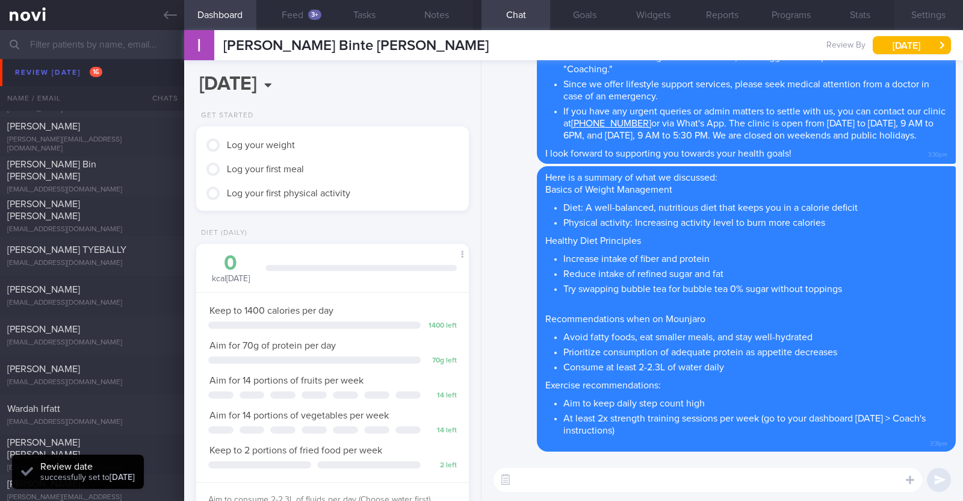
click at [479, 14] on button "Settings" at bounding box center [928, 15] width 69 height 30
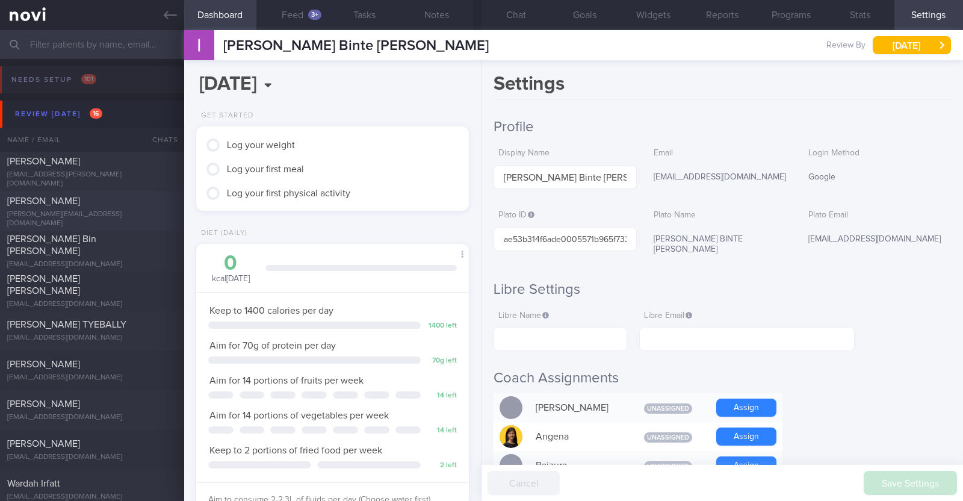
click at [96, 206] on div "Gary Sng" at bounding box center [90, 201] width 167 height 12
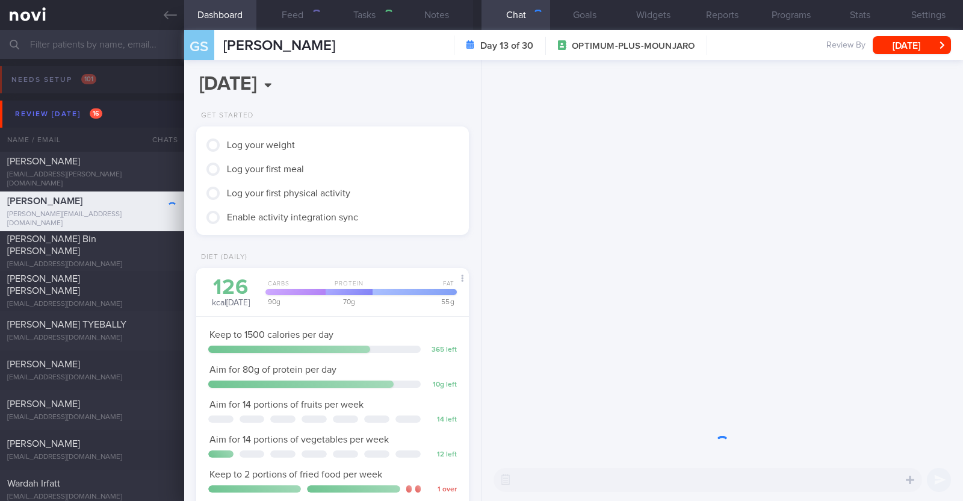
scroll to position [137, 240]
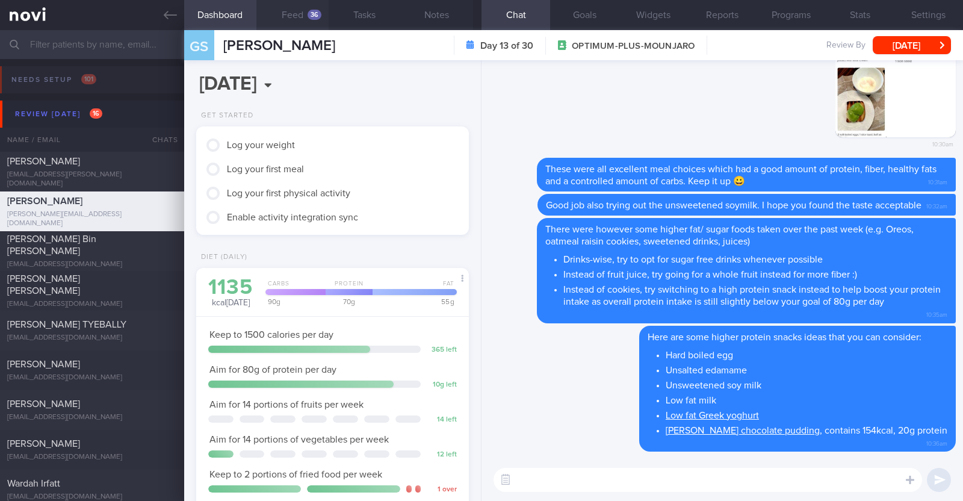
click at [300, 10] on button "Feed 36" at bounding box center [292, 15] width 72 height 30
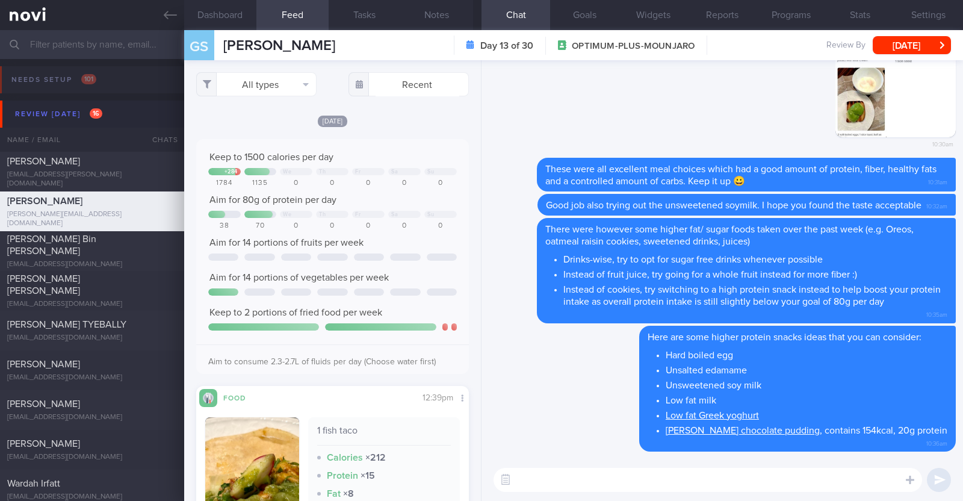
click at [408, 126] on div "[DATE]" at bounding box center [332, 120] width 273 height 13
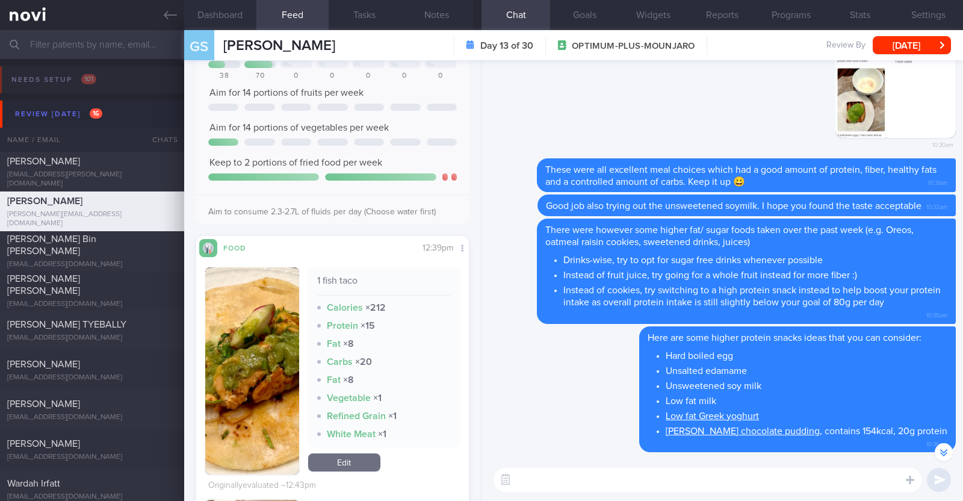
scroll to position [226, 0]
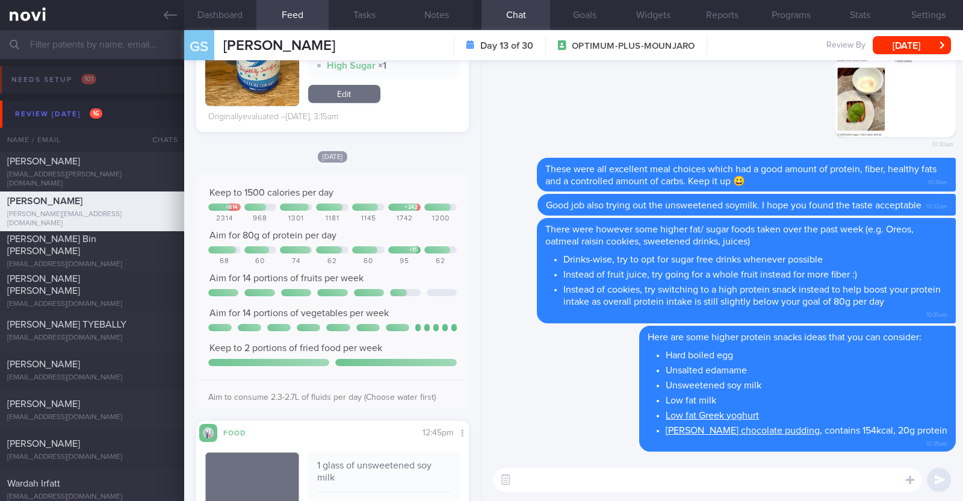
click at [546, 474] on textarea at bounding box center [707, 480] width 428 height 24
type textarea "Hi Gary, happy Tuesday:)"
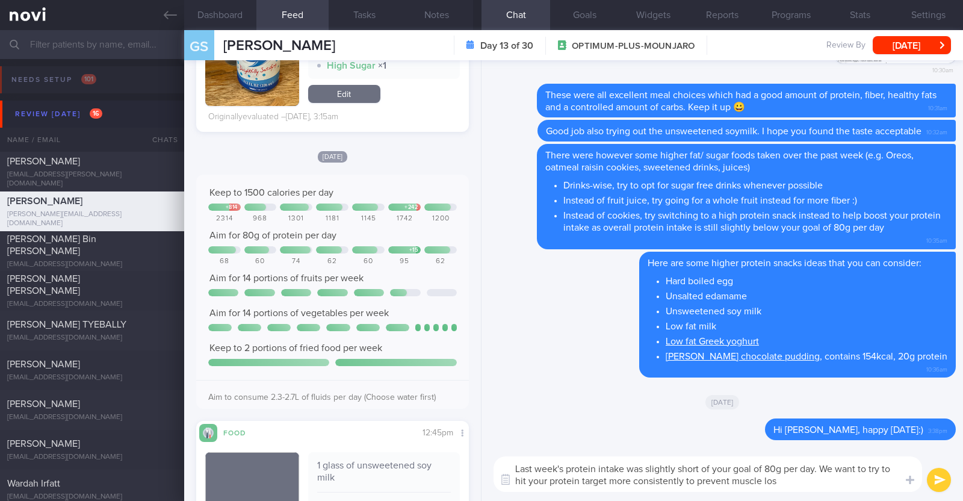
type textarea "Last week's protein intake was slightly short of your goal of 80g per day. We w…"
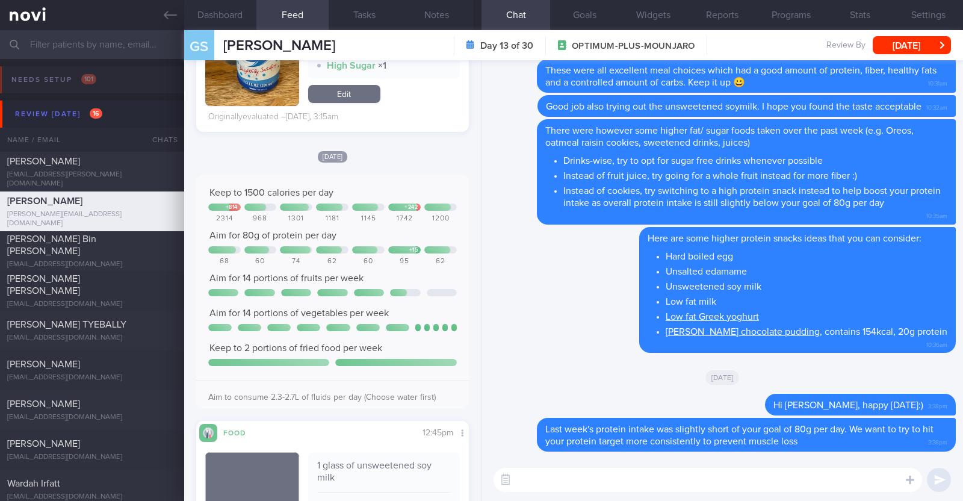
paste textarea "Here are some examples of how much protein is contained in various foods: - 150…"
type textarea "Here are some examples of how much protein is contained in various foods: - 150…"
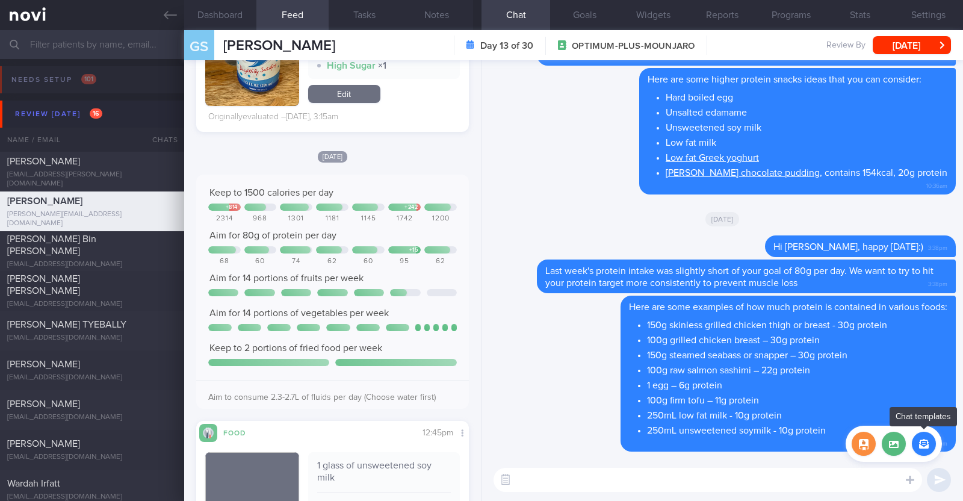
click at [917, 451] on button "button" at bounding box center [924, 443] width 24 height 24
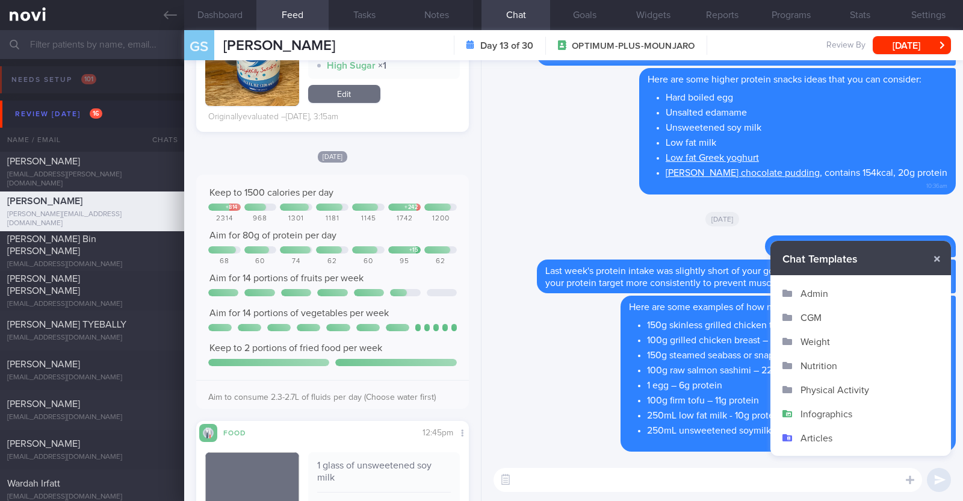
click at [850, 413] on button "Infographics" at bounding box center [860, 413] width 181 height 24
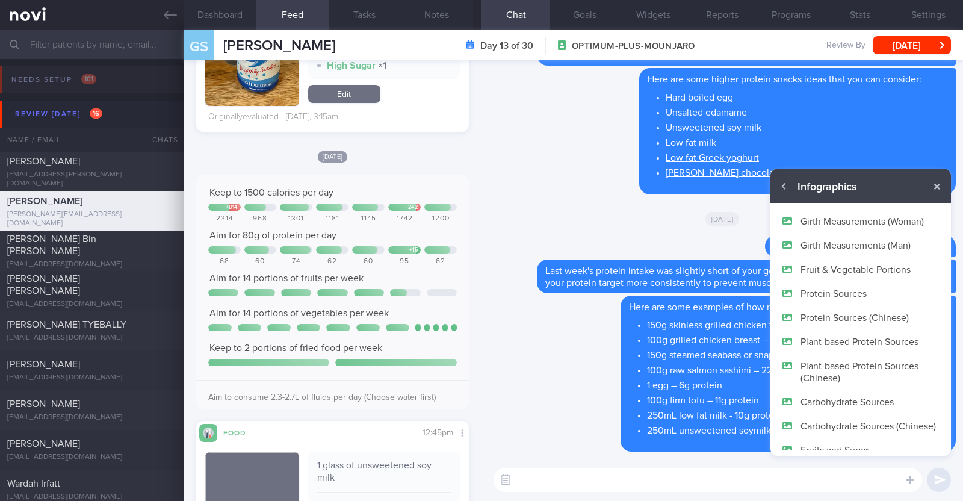
click at [843, 289] on button "Protein Sources" at bounding box center [860, 293] width 181 height 24
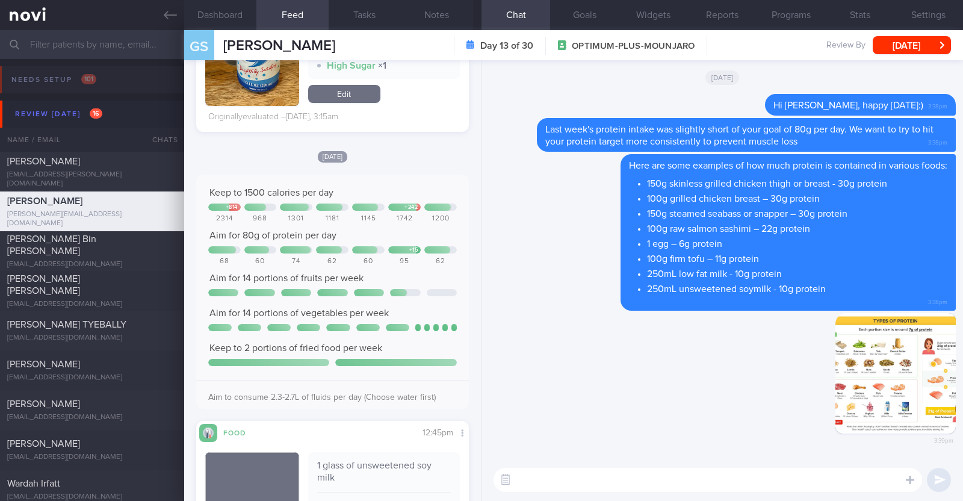
click at [675, 473] on textarea at bounding box center [707, 480] width 428 height 24
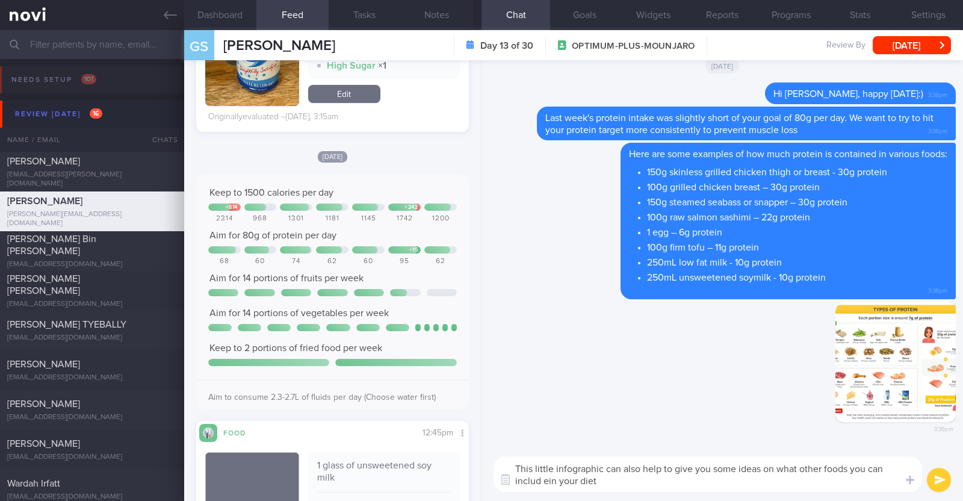
click at [545, 482] on textarea "This little infographic can also help to give you some ideas on what other food…" at bounding box center [707, 474] width 428 height 36
click at [629, 483] on textarea "This little infographic can also help to give you some ideas on what other food…" at bounding box center [707, 474] width 428 height 36
type textarea "This little infographic can also help to give you some ideas on what other food…"
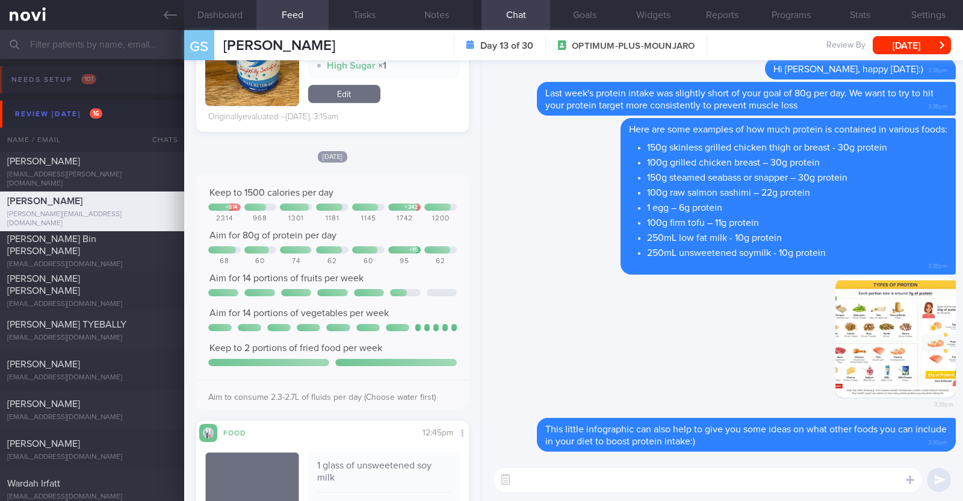
click at [597, 490] on textarea at bounding box center [707, 480] width 428 height 24
type textarea "V"
type textarea "Fruit and veggie intake last week was good. Keep it up!"
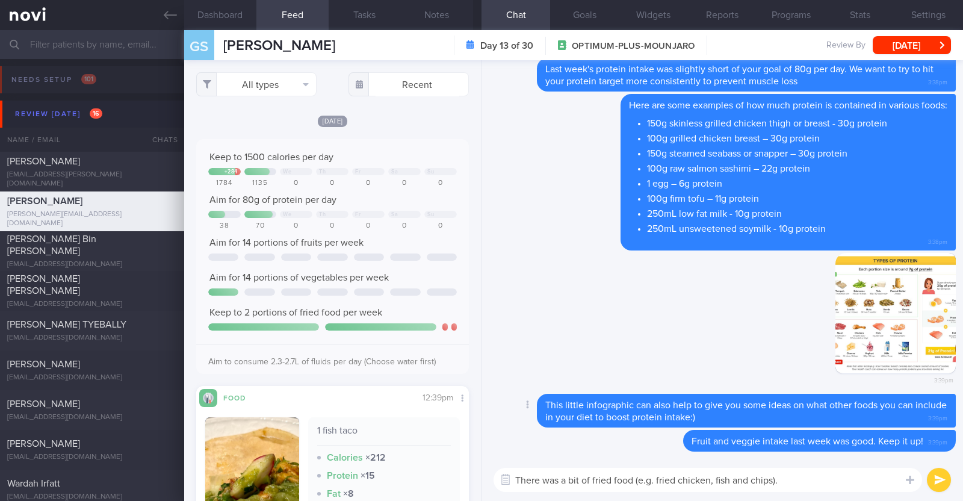
paste textarea "Since fat provides 9 calories per gram, it's easy to exceed your daily calorie …"
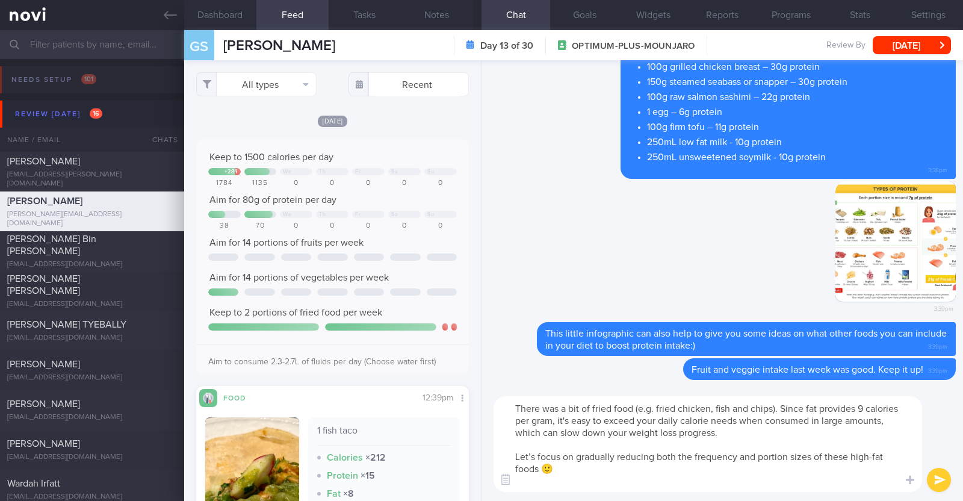
click at [752, 430] on textarea "There was a bit of fried food (e.g. fried chicken, fish and chips). Since fat p…" at bounding box center [707, 444] width 428 height 96
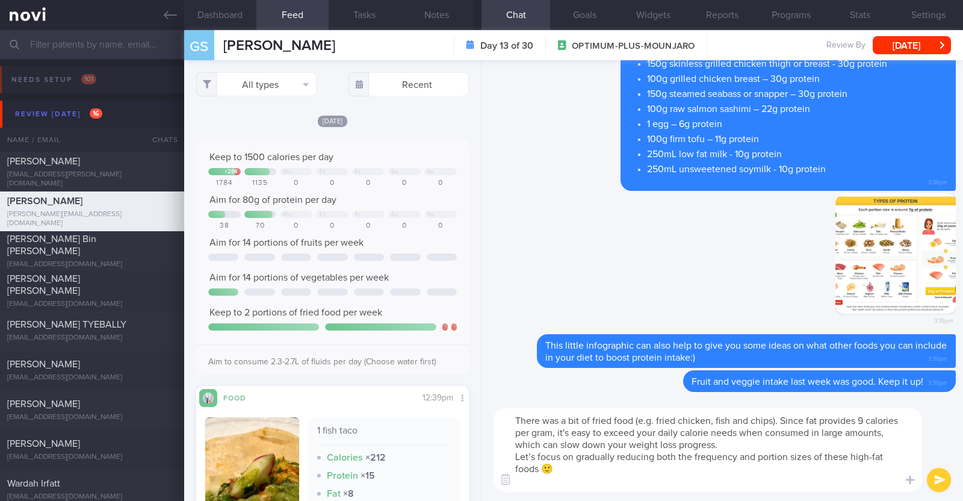
type textarea "There was a bit of fried food (e.g. fried chicken, fish and chips). Since fat p…"
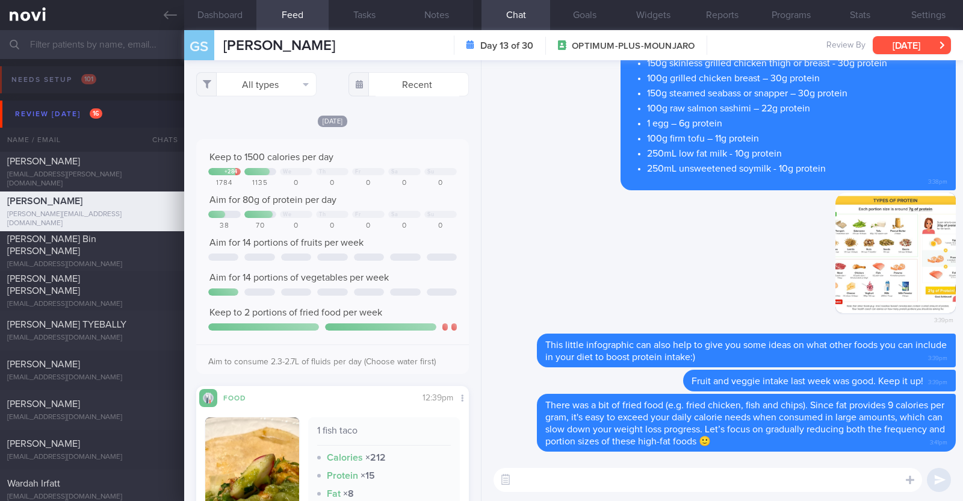
click at [909, 39] on button "[DATE]" at bounding box center [912, 45] width 78 height 18
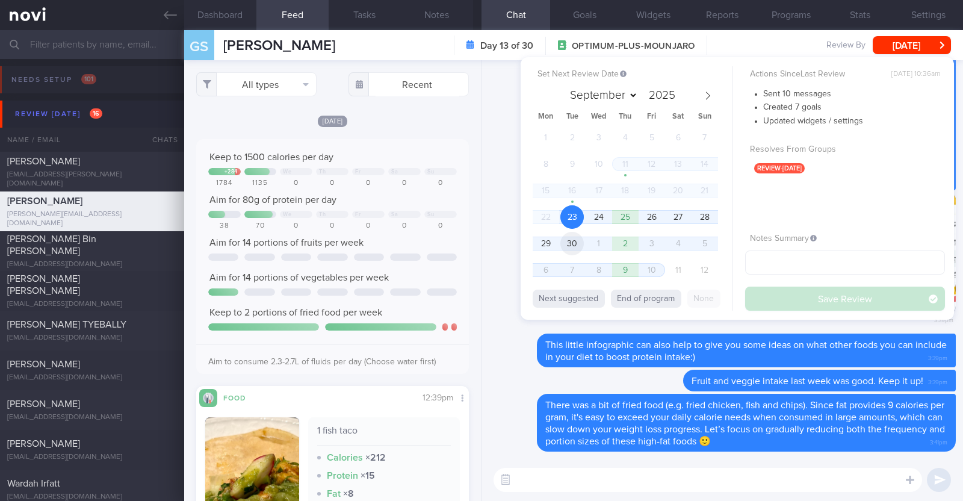
click at [580, 239] on span "30" at bounding box center [571, 243] width 23 height 23
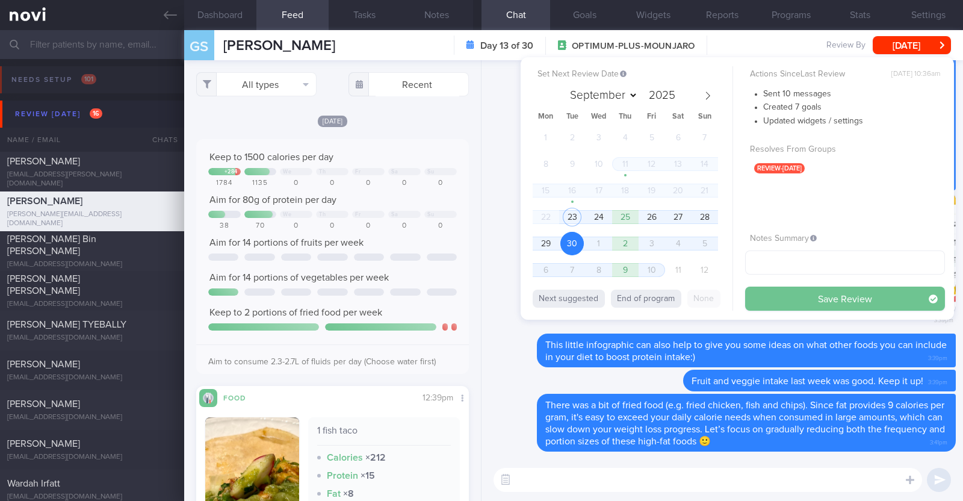
click at [781, 305] on button "Save Review" at bounding box center [845, 298] width 200 height 24
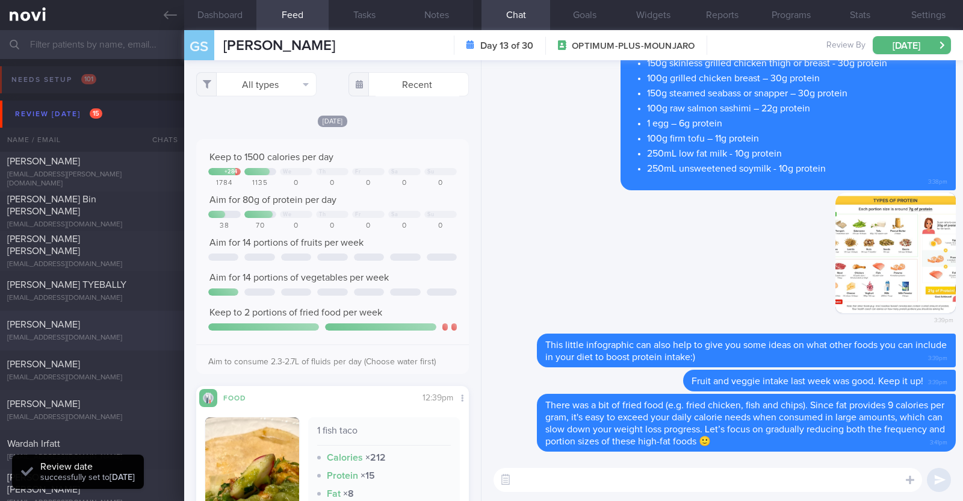
click at [132, 326] on div "[PERSON_NAME]" at bounding box center [90, 324] width 167 height 12
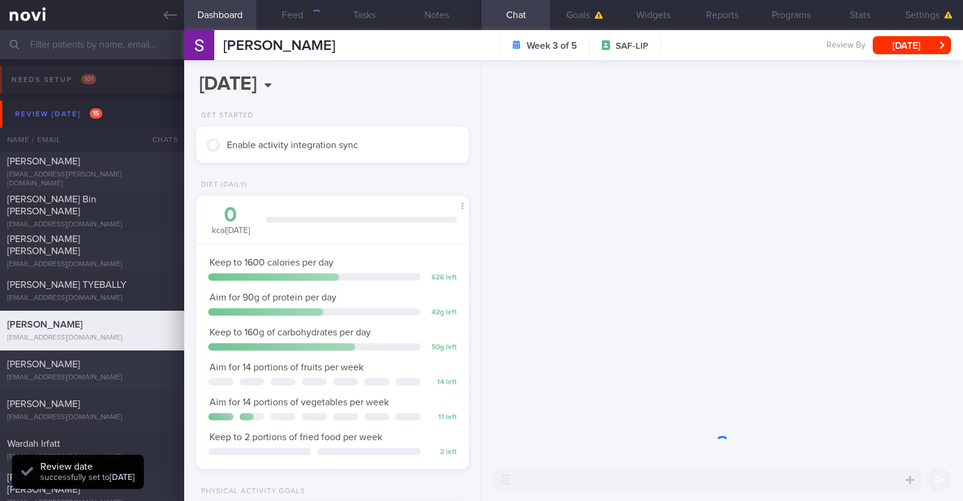
scroll to position [122, 244]
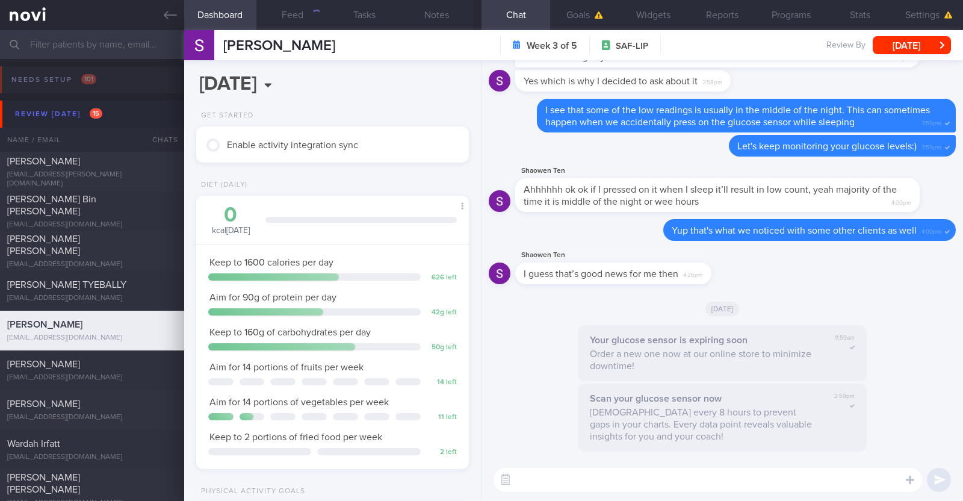
click at [104, 32] on input "text" at bounding box center [481, 44] width 963 height 29
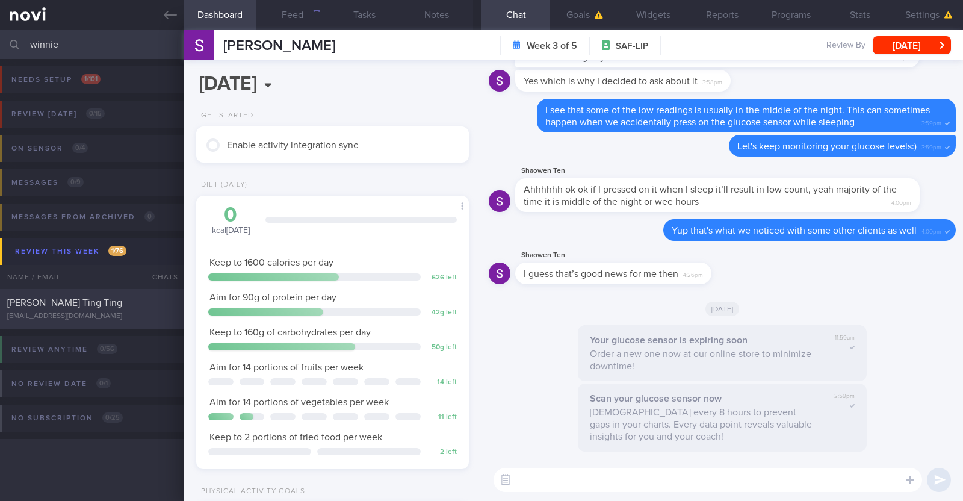
type input "winnie"
click at [63, 312] on div "wtttan@gmail.com" at bounding box center [92, 316] width 170 height 9
type input "R/v 25/9"
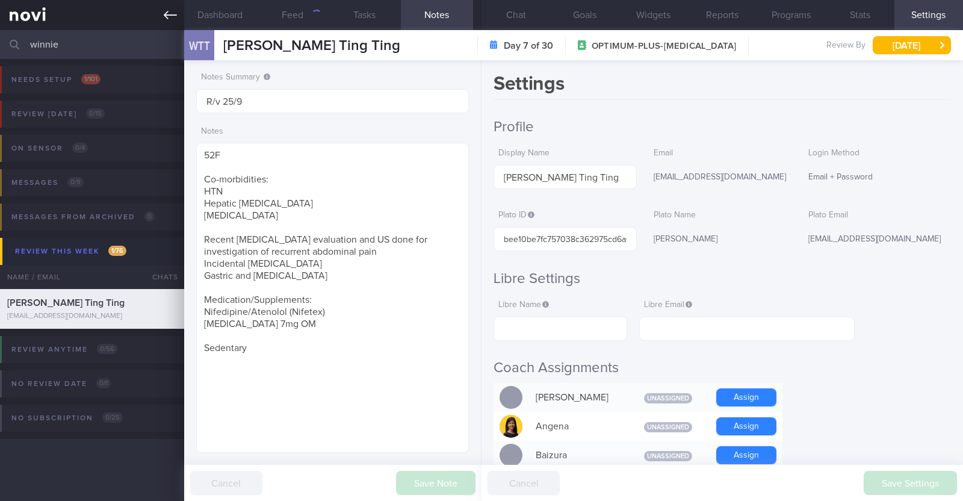
drag, startPoint x: 73, startPoint y: 45, endPoint x: 0, endPoint y: 19, distance: 77.3
click at [0, 20] on div "Patients New Users Coaches winnie Assigned patients Assigned patients All activ…" at bounding box center [481, 250] width 963 height 501
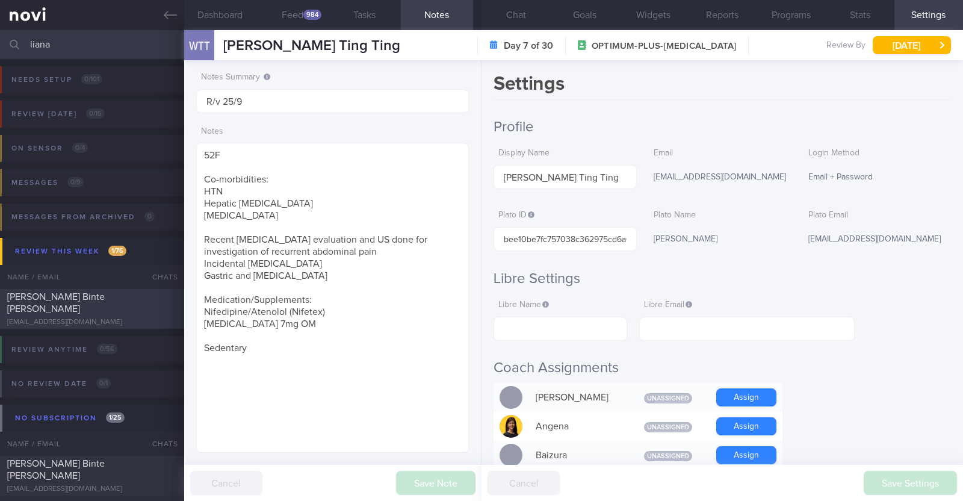
type input "liana"
drag, startPoint x: 46, startPoint y: 301, endPoint x: 163, endPoint y: 176, distance: 171.1
click at [46, 301] on span "Nur Liana Binte Adam" at bounding box center [55, 303] width 97 height 22
type input "Nur Liana Binte Adam"
type input "ae53b314f6ade0005571b965f733fc56"
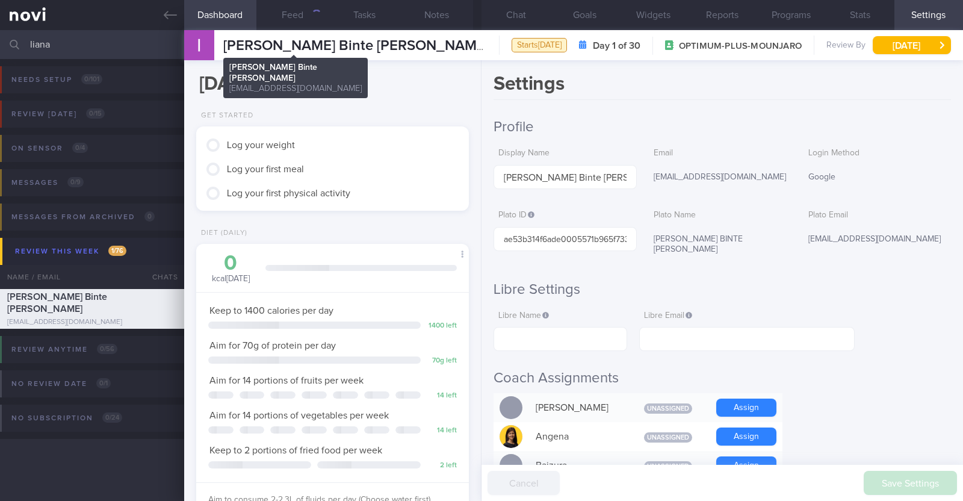
scroll to position [137, 240]
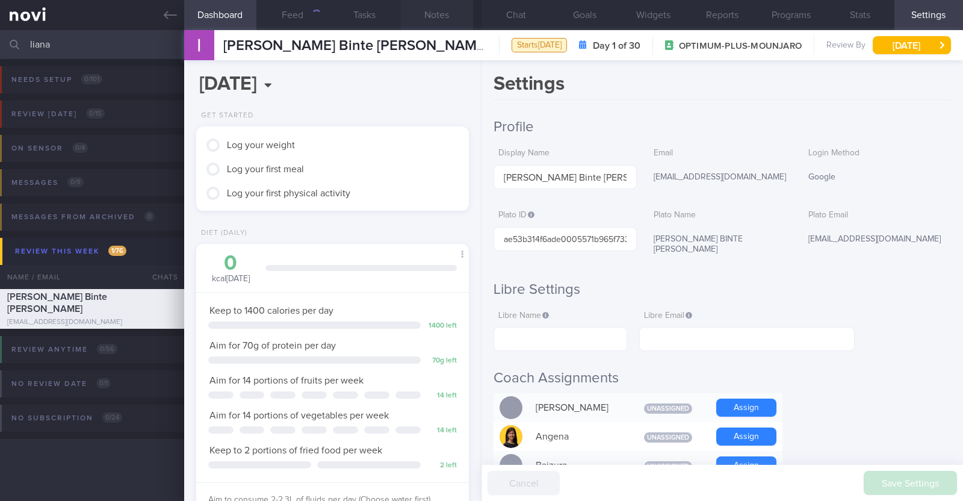
click at [444, 7] on button "Notes" at bounding box center [437, 15] width 72 height 30
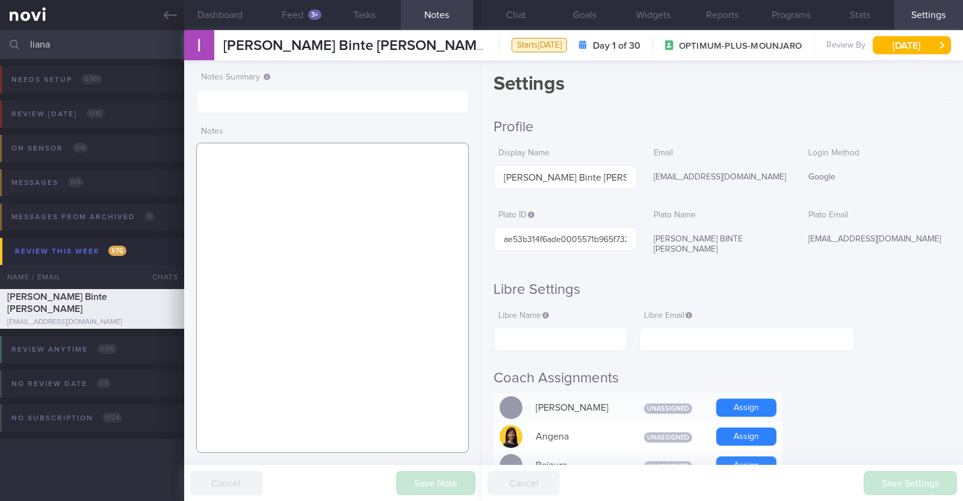
click at [306, 172] on textarea at bounding box center [332, 298] width 273 height 310
click at [418, 244] on textarea at bounding box center [332, 298] width 273 height 310
paste textarea "Comorbidities Generalised Anxiety Disorder - f/up Dr Ho Su Hui (NUH Psychiatry)…"
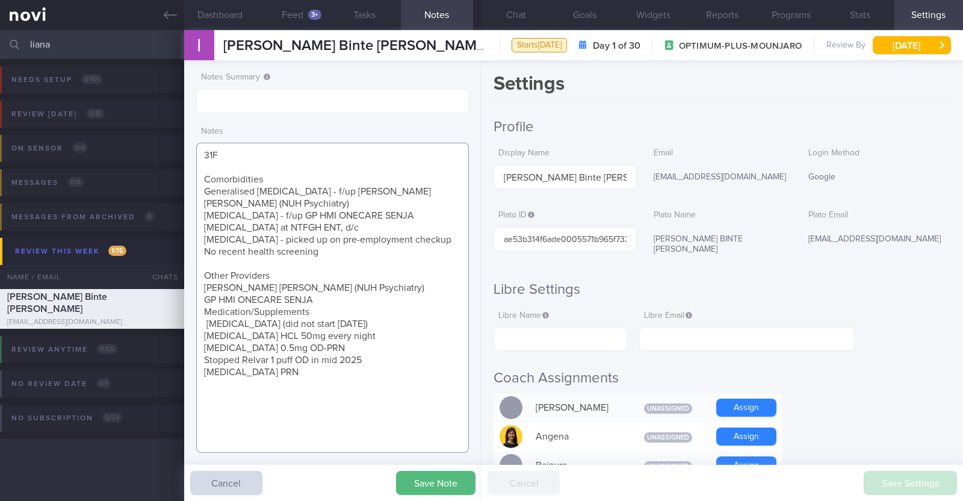
click at [282, 180] on textarea "31F Comorbidities Generalised Anxiety Disorder - f/up Dr Ho Su Hui (NUH Psychia…" at bounding box center [332, 298] width 273 height 310
drag, startPoint x: 327, startPoint y: 189, endPoint x: 330, endPoint y: 197, distance: 8.8
click at [330, 197] on textarea "31F Comorbidities: Generalised Anxiety Disorder - f/up Dr Ho Su Hui (NUH Psychi…" at bounding box center [332, 298] width 273 height 310
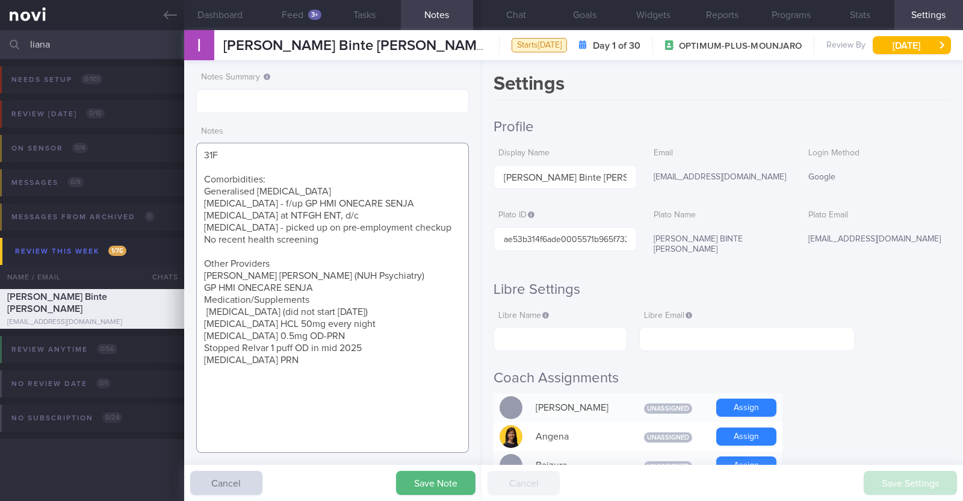
drag, startPoint x: 240, startPoint y: 205, endPoint x: 385, endPoint y: 203, distance: 145.6
click at [385, 203] on textarea "31F Comorbidities: Generalised Anxiety Disorder Asthma - f/up GP HMI ONECARE SE…" at bounding box center [332, 298] width 273 height 310
type textarea "31F Comorbidities: Generalised Anxiety Disorder Asthma Tonsillectomy at NTFGH E…"
drag, startPoint x: 326, startPoint y: 241, endPoint x: 196, endPoint y: 241, distance: 130.0
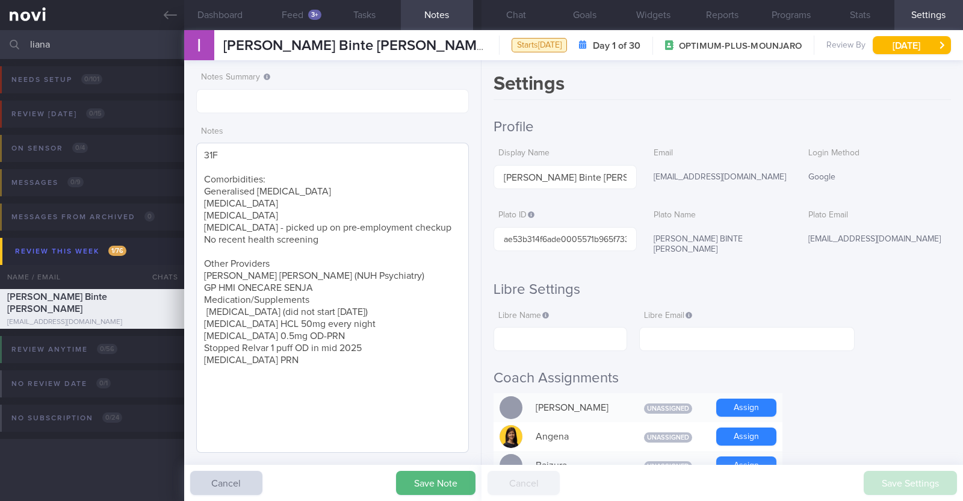
click at [196, 241] on textarea "31F Comorbidities: Generalised [MEDICAL_DATA] [MEDICAL_DATA] [MEDICAL_DATA] [ME…" at bounding box center [332, 298] width 273 height 310
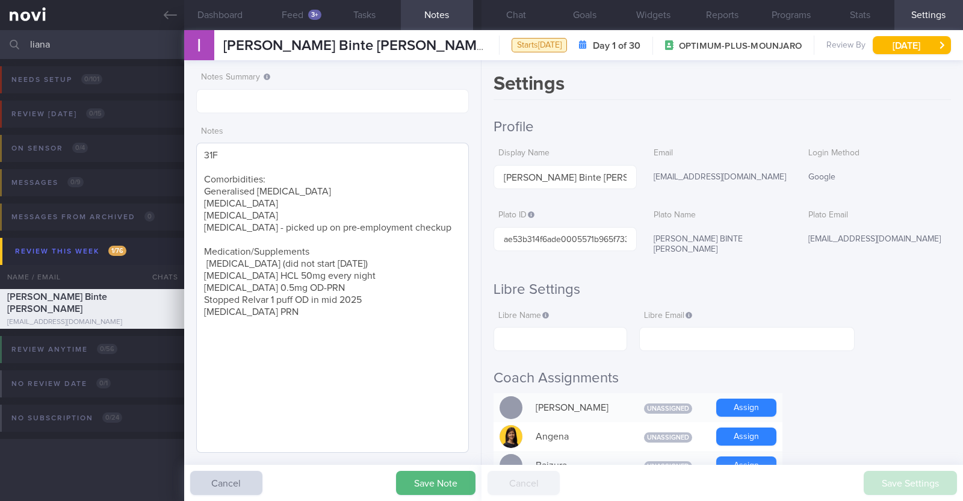
drag, startPoint x: 308, startPoint y: 248, endPoint x: 249, endPoint y: 248, distance: 58.4
click at [249, 248] on textarea "31F Comorbidities: Generalised [MEDICAL_DATA] [MEDICAL_DATA] [MEDICAL_DATA] [ME…" at bounding box center [332, 298] width 273 height 310
drag, startPoint x: 355, startPoint y: 261, endPoint x: 191, endPoint y: 264, distance: 164.3
click at [191, 264] on div "Notes Summary Notes 31F Comorbidities: Generalised [MEDICAL_DATA] [MEDICAL_DATA…" at bounding box center [332, 280] width 297 height 441
click at [283, 302] on textarea "31F Comorbidities: Generalised [MEDICAL_DATA] [MEDICAL_DATA] [MEDICAL_DATA] [ME…" at bounding box center [332, 298] width 273 height 310
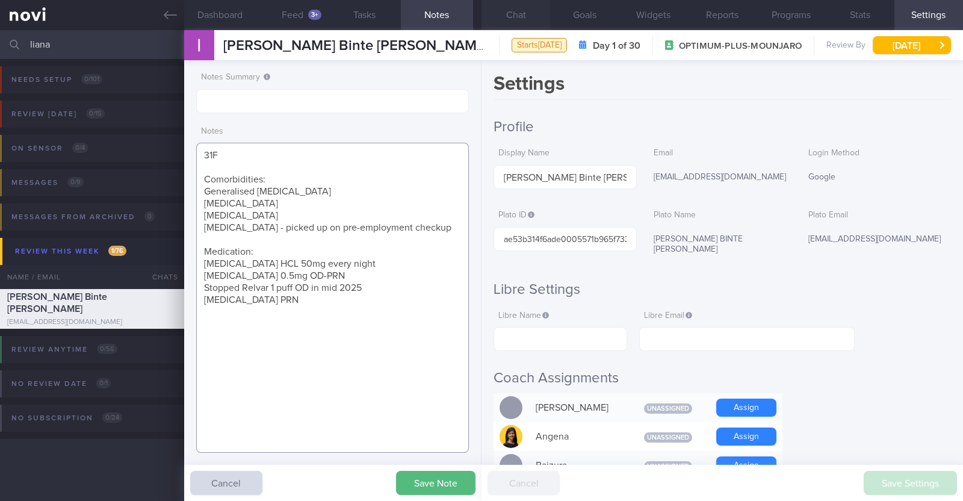
paste textarea "Mounjaro 2.5mg once/week for 1 month"
paste textarea "Brisk walking 45min-1h, 2-3x/week, flat treadmill"
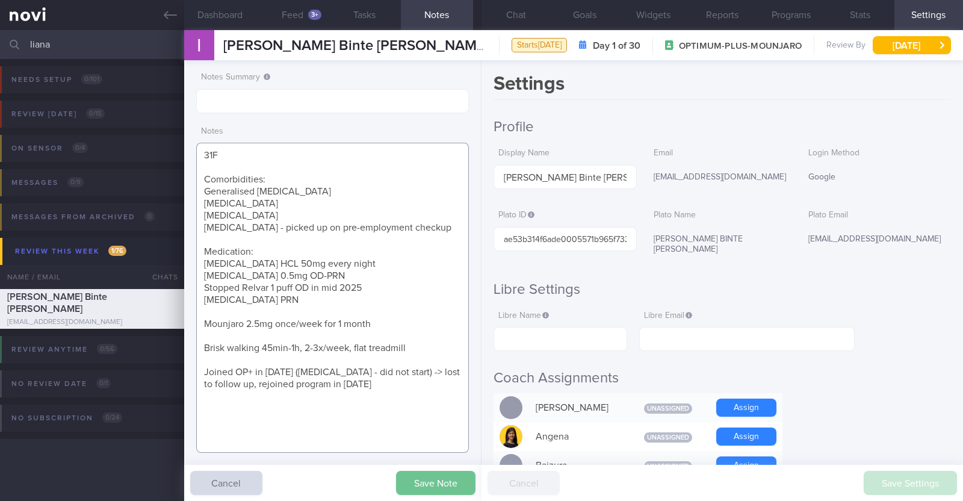
type textarea "31F Comorbidities: Generalised [MEDICAL_DATA] [MEDICAL_DATA] [MEDICAL_DATA] [ME…"
click at [411, 471] on button "Save Note" at bounding box center [435, 483] width 79 height 24
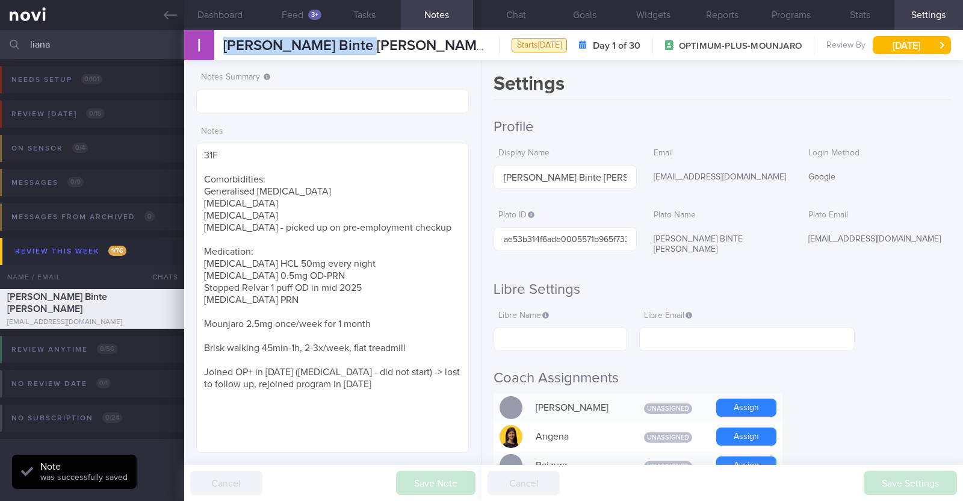
drag, startPoint x: 377, startPoint y: 44, endPoint x: 221, endPoint y: 43, distance: 156.5
click at [221, 43] on div "[PERSON_NAME] Binte [PERSON_NAME] [PERSON_NAME] Binte [PERSON_NAME] [PERSON_NAM…" at bounding box center [573, 45] width 779 height 30
copy span "[PERSON_NAME] Binte [PERSON_NAME]"
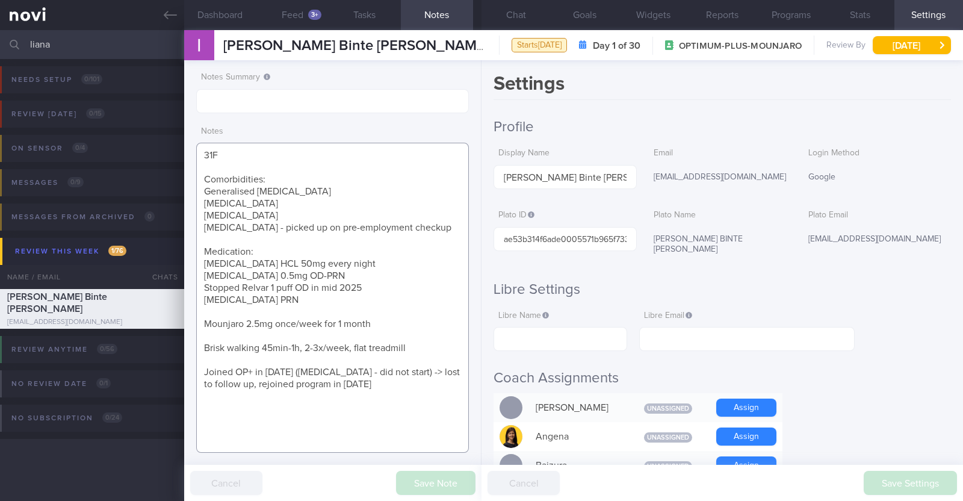
click at [288, 238] on textarea "31F Comorbidities: Generalised [MEDICAL_DATA] [MEDICAL_DATA] [MEDICAL_DATA] [ME…" at bounding box center [332, 298] width 273 height 310
drag, startPoint x: 79, startPoint y: 48, endPoint x: 0, endPoint y: 37, distance: 80.1
click at [0, 37] on input "liana" at bounding box center [481, 44] width 963 height 29
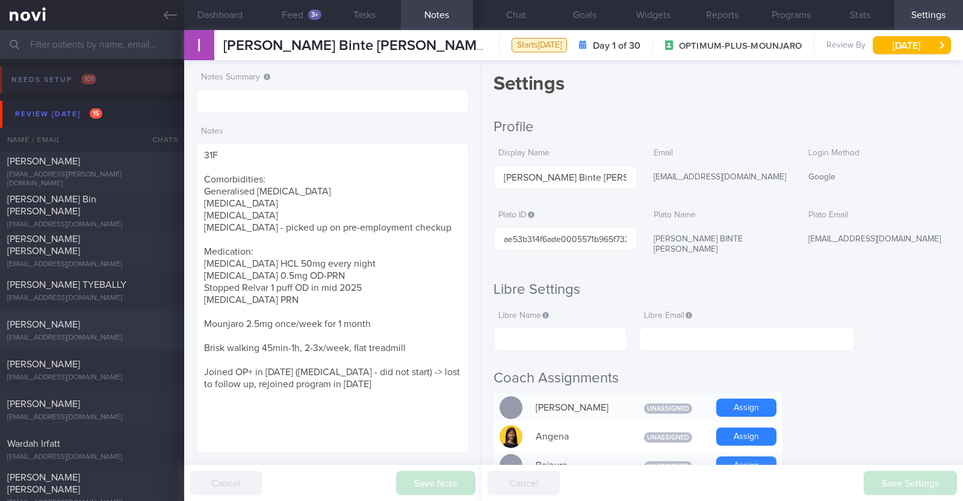
click at [95, 332] on div "[PERSON_NAME] [EMAIL_ADDRESS][DOMAIN_NAME]" at bounding box center [92, 330] width 184 height 24
type textarea "[PERSON_NAME] friend 32M Nil PMHx/ Meds Running (Tempo - 30-40min, Recovery - 2…"
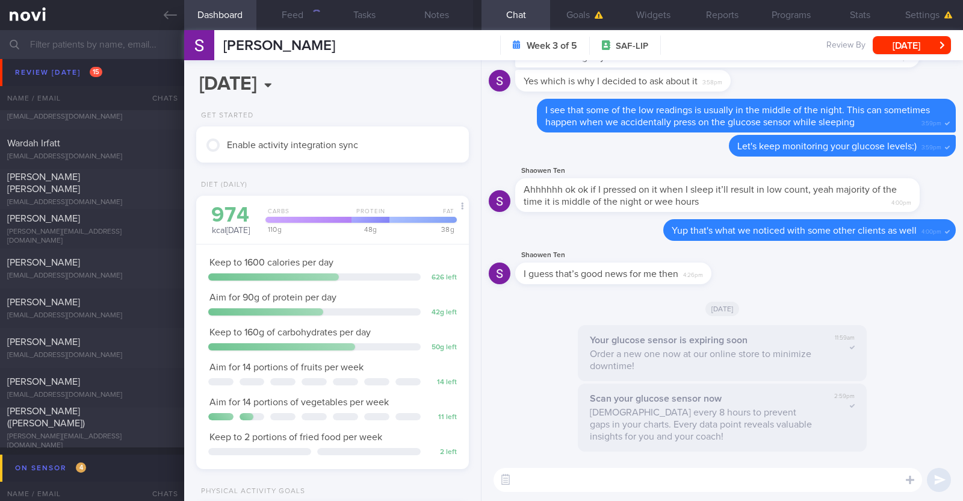
scroll to position [226, 0]
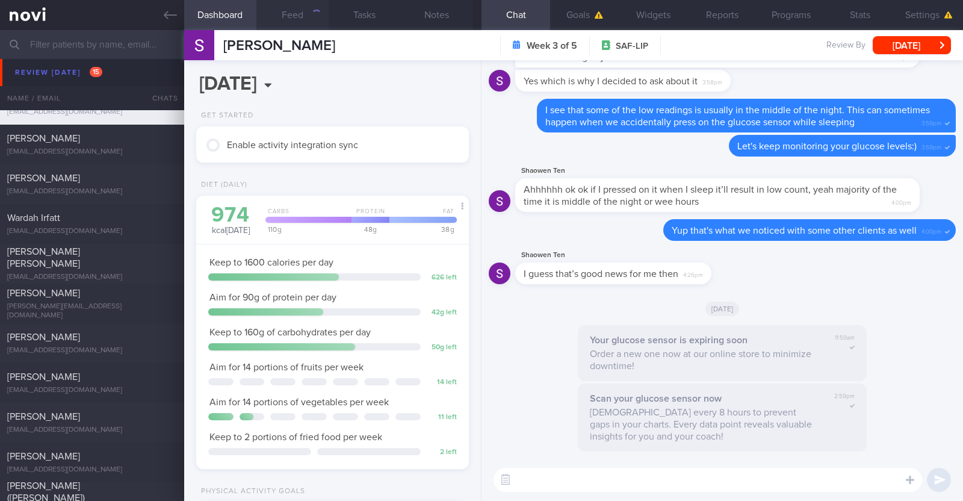
click at [322, 10] on button "Feed" at bounding box center [292, 15] width 72 height 30
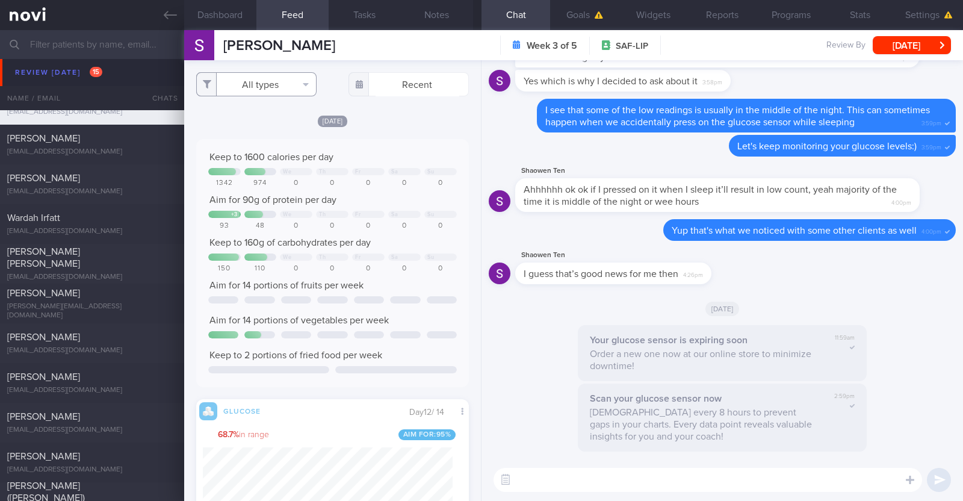
click at [298, 83] on button "All types" at bounding box center [256, 84] width 120 height 24
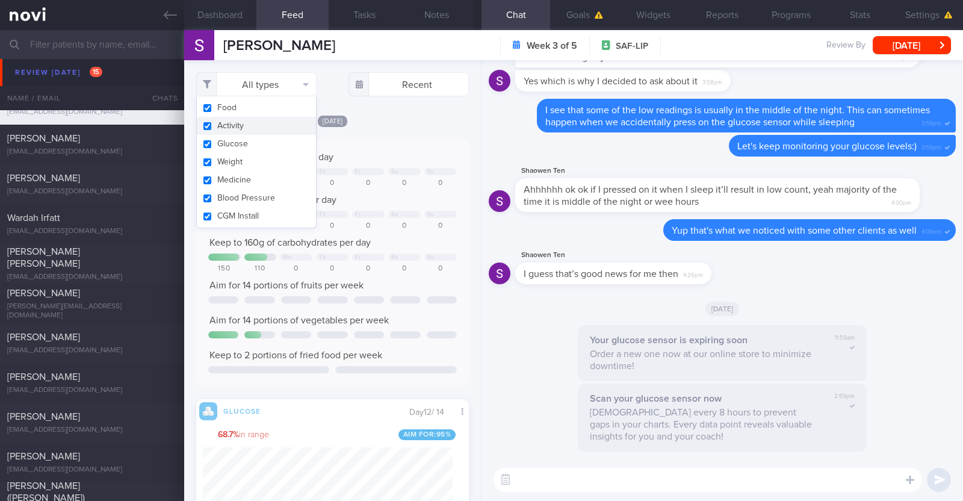
click at [268, 134] on button "Activity" at bounding box center [256, 126] width 119 height 18
checkbox input "false"
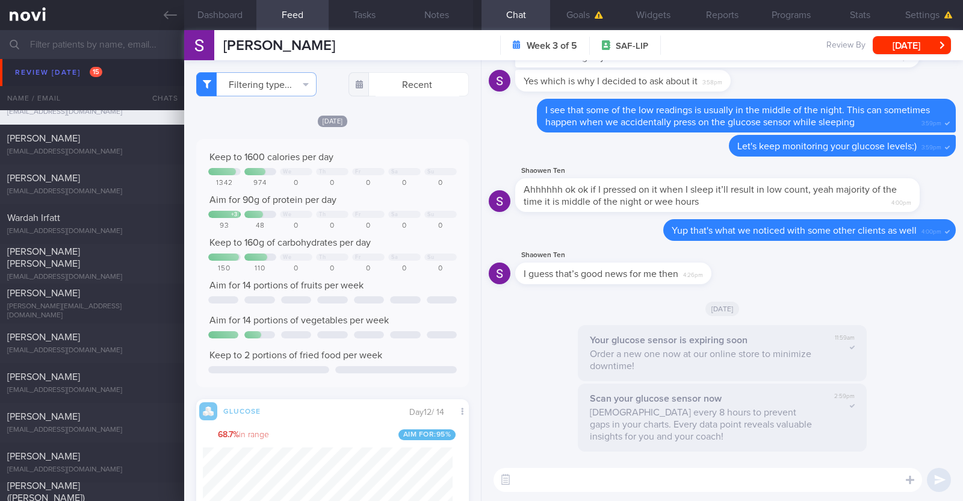
click at [395, 121] on div "[DATE]" at bounding box center [332, 120] width 273 height 13
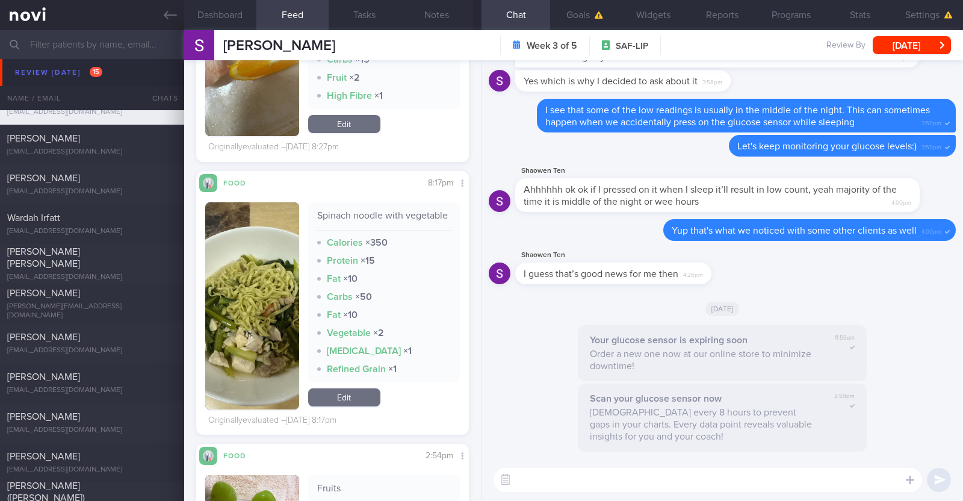
scroll to position [3084, 0]
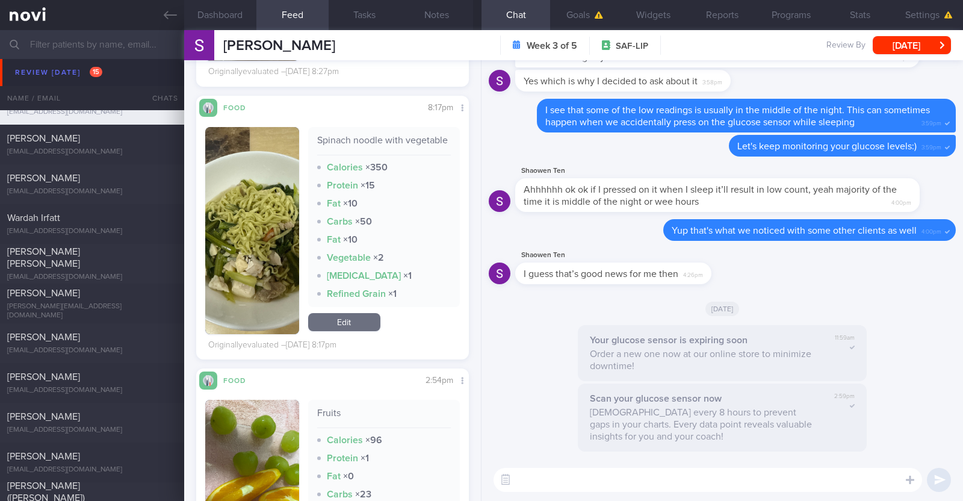
click at [261, 303] on img "button" at bounding box center [252, 230] width 94 height 207
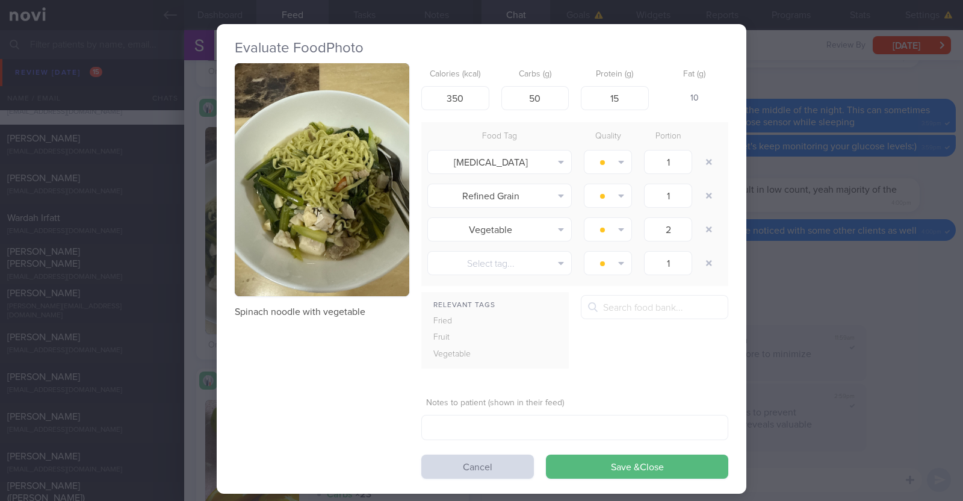
click at [195, 354] on div "Evaluate Food Photo Spinach noodle with vegetable Calories (kcal) 350 Carbs (g)…" at bounding box center [481, 250] width 963 height 501
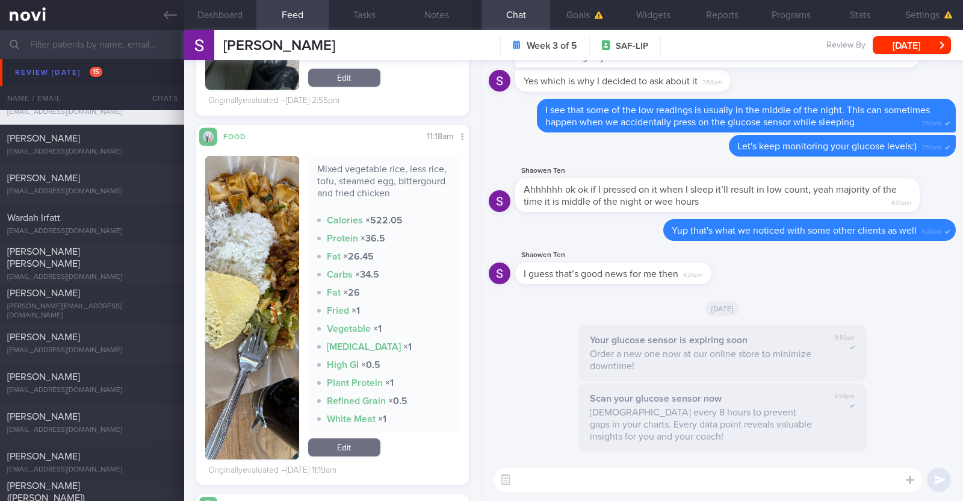
scroll to position [165, 250]
click at [544, 483] on textarea at bounding box center [707, 480] width 428 height 24
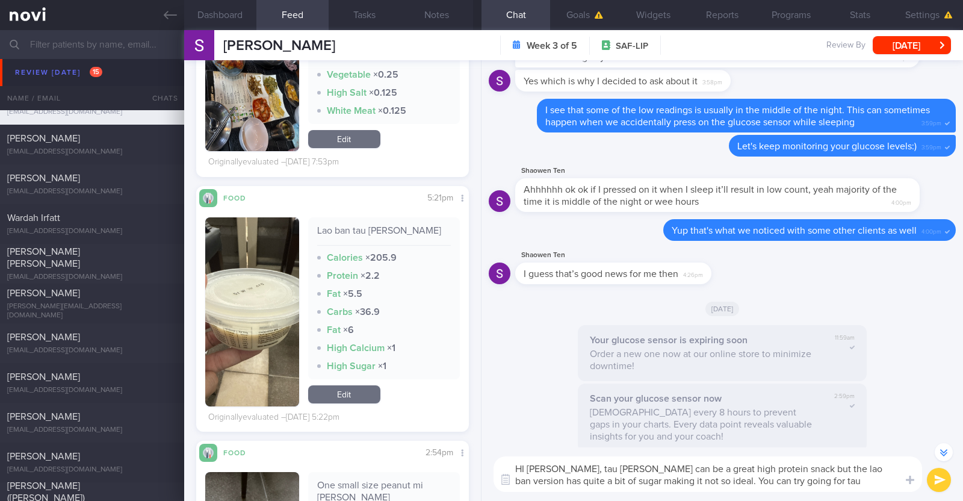
scroll to position [-23, 0]
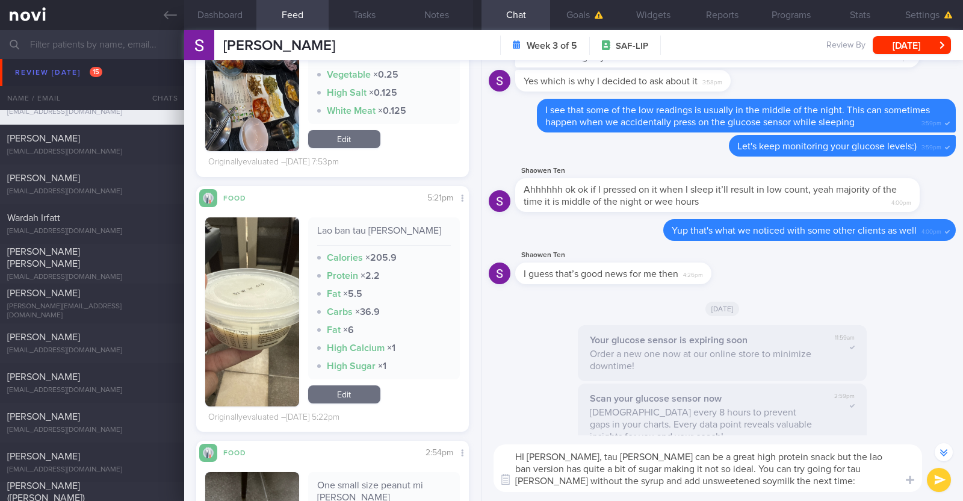
type textarea "HI [PERSON_NAME], tau [PERSON_NAME] can be a great high protein snack but the l…"
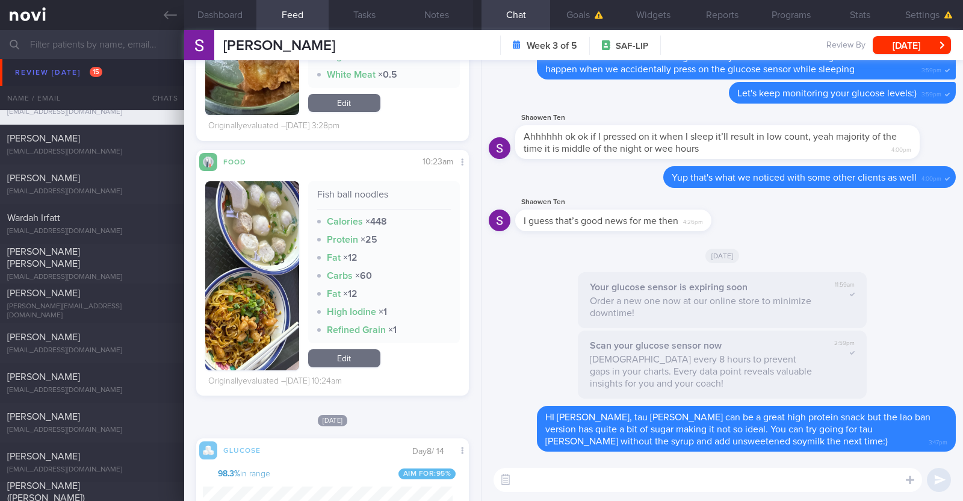
scroll to position [5416, 0]
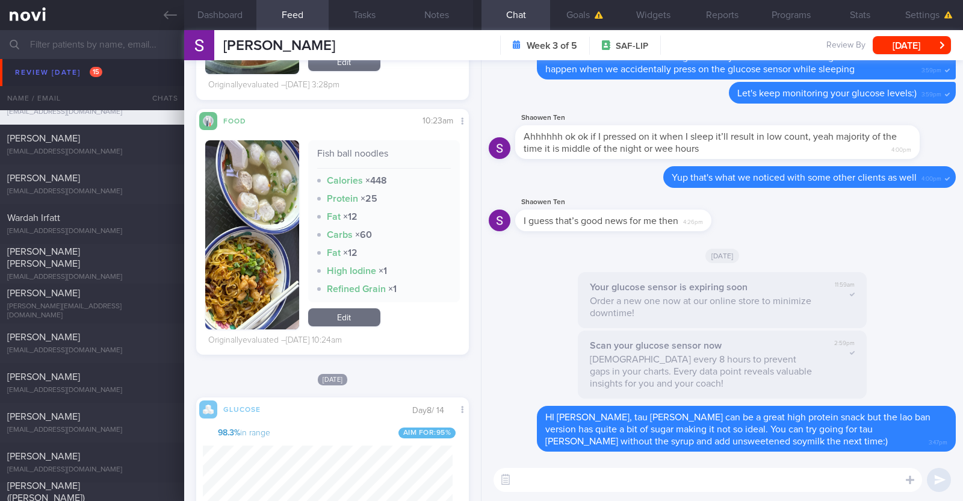
click at [549, 481] on textarea at bounding box center [707, 480] width 428 height 24
paste textarea "Instead of mee pok dry, which is high in calories (from oil) and carbs, and low…"
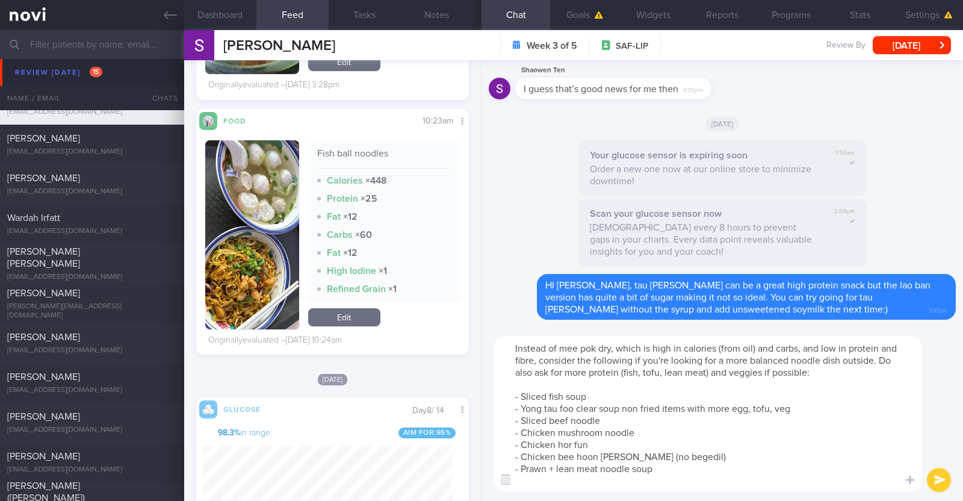
scroll to position [0, 0]
drag, startPoint x: 562, startPoint y: 350, endPoint x: 599, endPoint y: 347, distance: 36.8
click at [599, 347] on textarea "Instead of mee pok dry, which is high in calories (from oil) and carbs, and low…" at bounding box center [707, 414] width 428 height 156
type textarea "Instead of fish ball noodles dry, which is high in calories (from oil) and carb…"
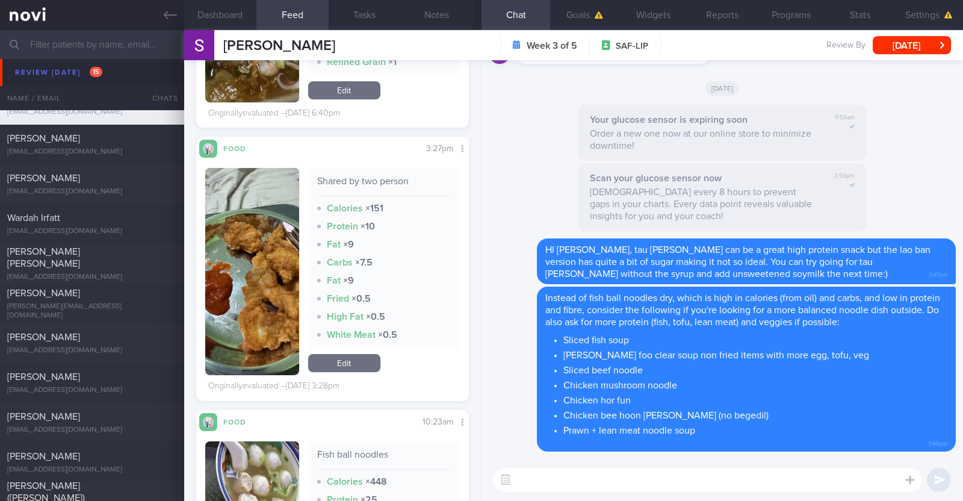
scroll to position [5040, 0]
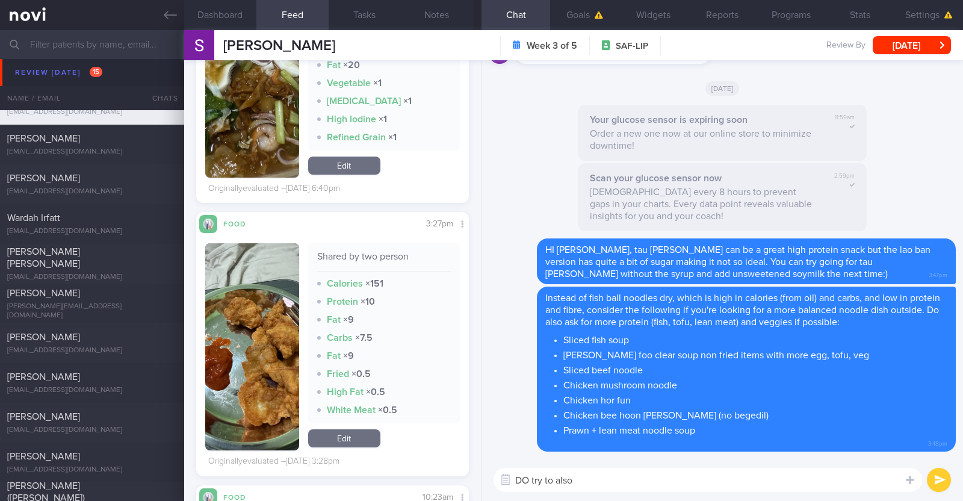
click at [524, 485] on textarea "DO try to also" at bounding box center [707, 480] width 428 height 24
click at [593, 471] on textarea "Do try to also" at bounding box center [707, 480] width 428 height 24
paste textarea "Since fat provides 9 calories per gram, it's easy to exceed your daily calorie …"
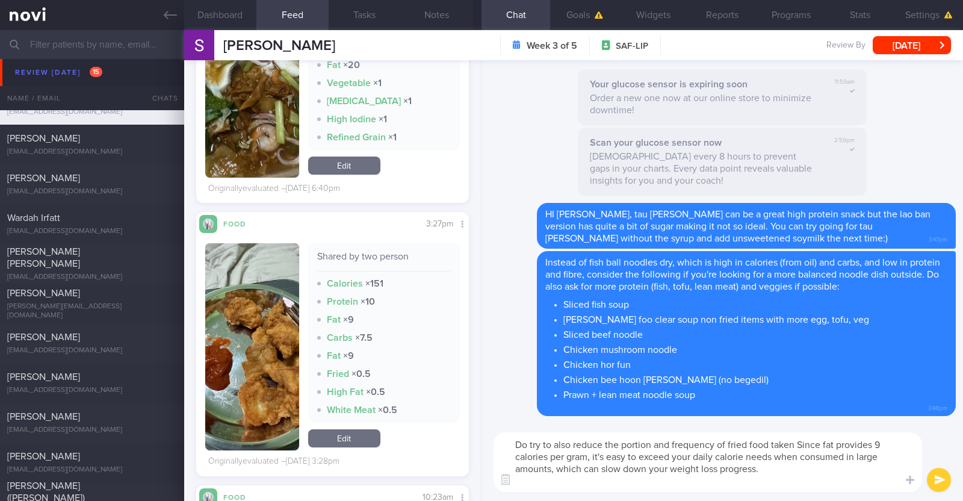
scroll to position [0, 0]
click at [800, 445] on textarea "Do try to also reduce the portion and frequency of fried food taken Since fat p…" at bounding box center [707, 462] width 428 height 60
click at [762, 472] on textarea "Do try to also reduce the portion and frequency of fried food taken since fat p…" at bounding box center [707, 462] width 428 height 60
type textarea "Do try to also reduce the portion and frequency of fried food taken since fat p…"
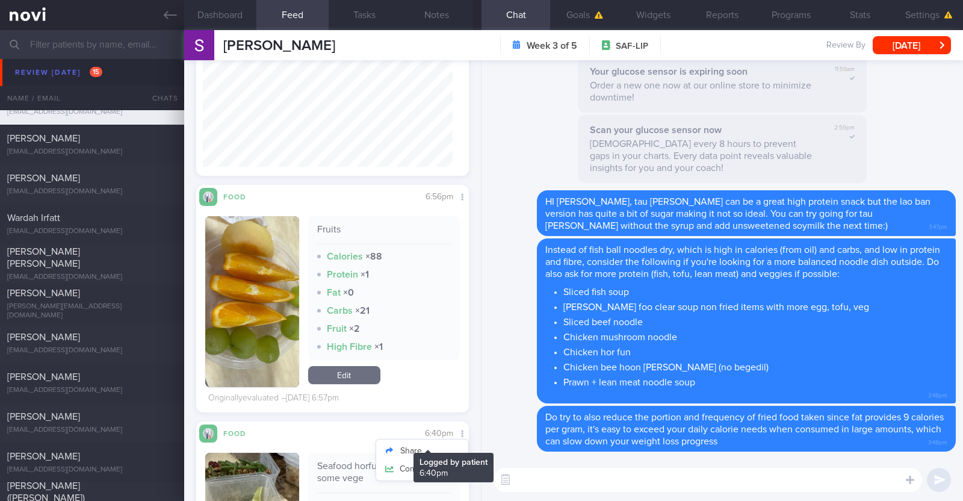
scroll to position [4513, 0]
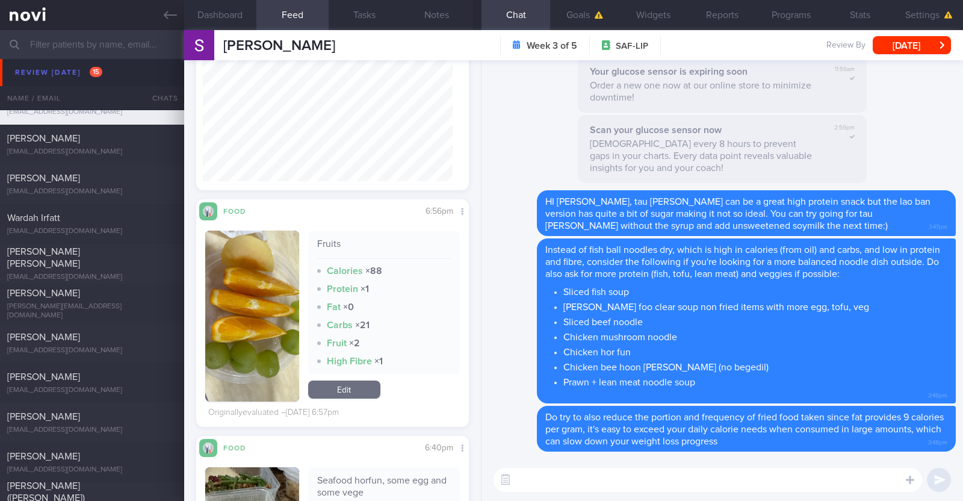
click at [533, 485] on textarea at bounding box center [707, 480] width 428 height 24
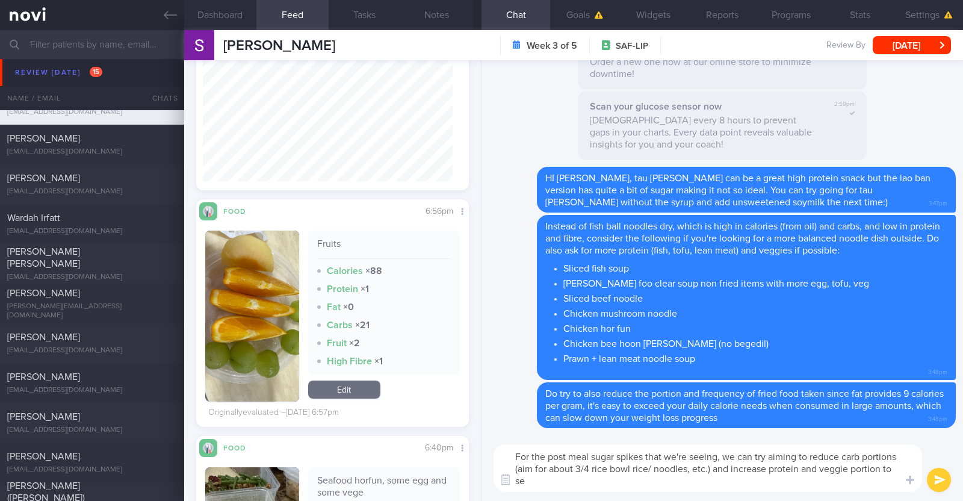
scroll to position [0, 0]
type textarea "For the post meal sugar spikes that we're seeing, we can try aiming to reduce c…"
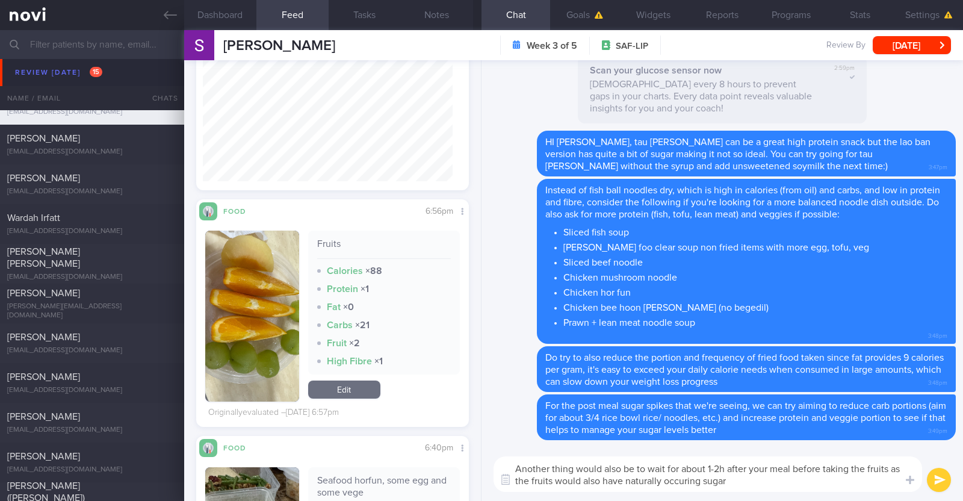
type textarea "Another thing would also be to wait for about 1-2h after your meal before takin…"
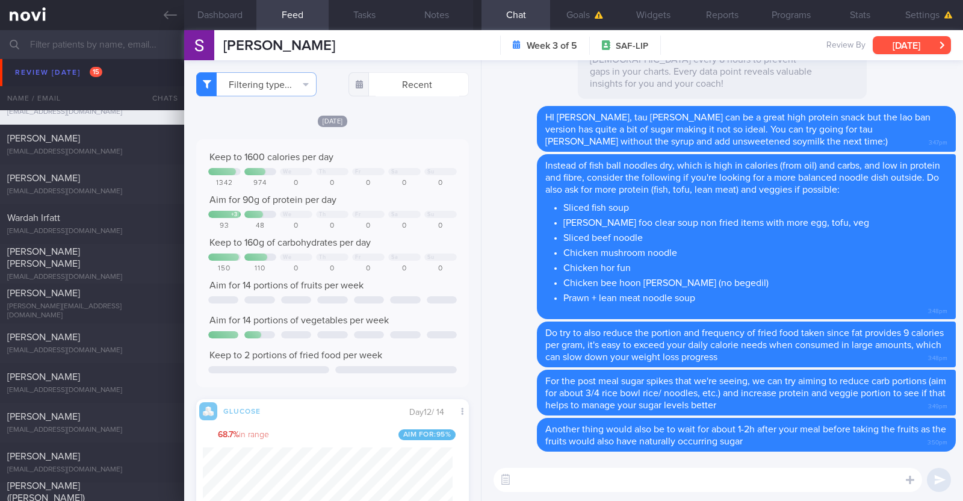
click at [930, 43] on button "[DATE]" at bounding box center [912, 45] width 78 height 18
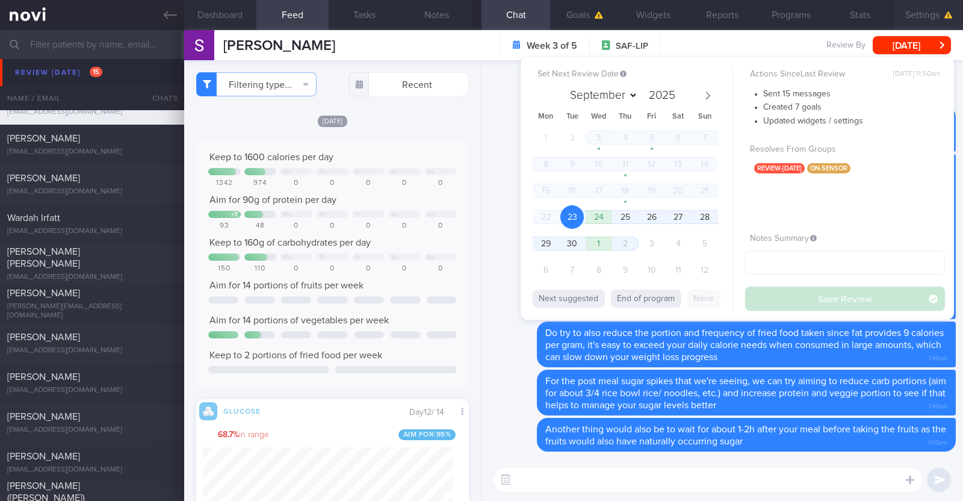
click at [931, 11] on button "Settings" at bounding box center [928, 15] width 69 height 30
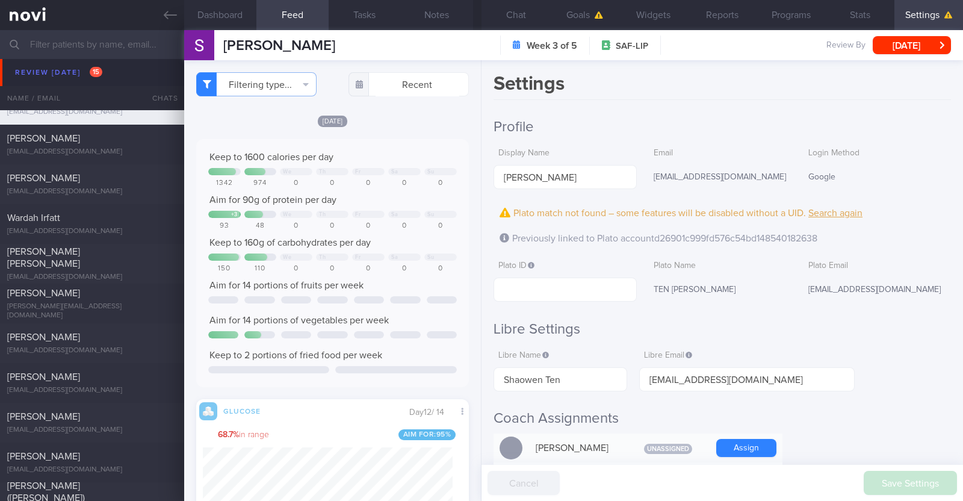
click at [931, 11] on button "Settings" at bounding box center [928, 15] width 69 height 30
drag, startPoint x: 331, startPoint y: 46, endPoint x: 221, endPoint y: 46, distance: 110.1
click at [221, 46] on div "[PERSON_NAME] [PERSON_NAME] Ten [EMAIL_ADDRESS][DOMAIN_NAME] Week 3 of 5 SAF-LI…" at bounding box center [573, 45] width 779 height 30
copy span "[PERSON_NAME]"
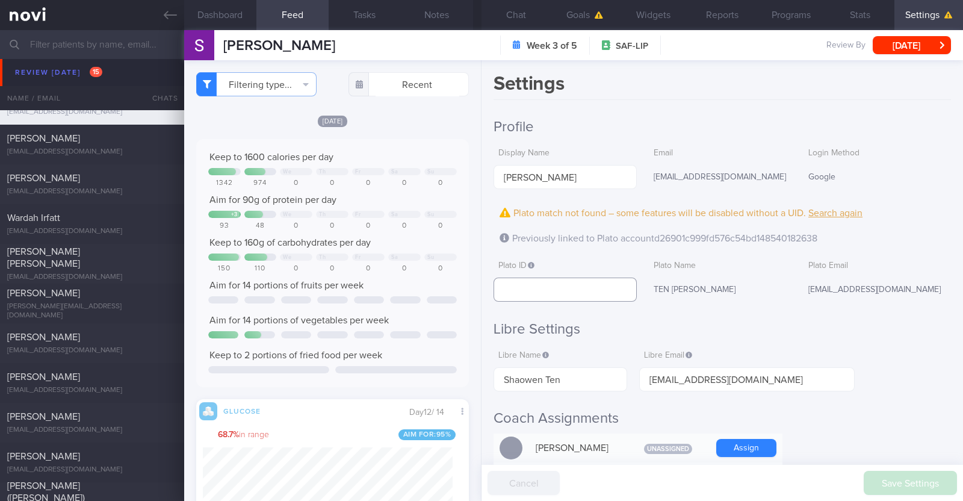
click at [546, 288] on input "text" at bounding box center [564, 289] width 143 height 24
paste input "d26901c999fd576c54bd148540182638"
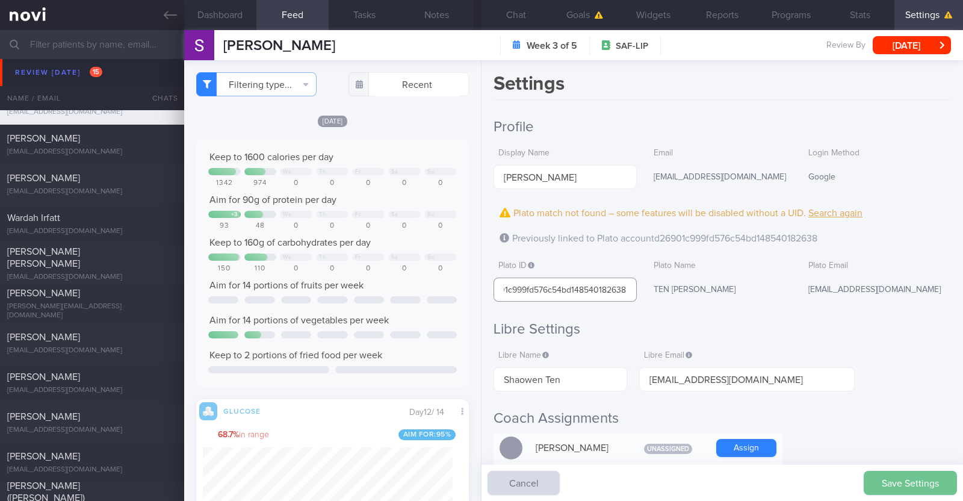
type input "d26901c999fd576c54bd148540182638"
click at [894, 484] on button "Save Settings" at bounding box center [910, 483] width 93 height 24
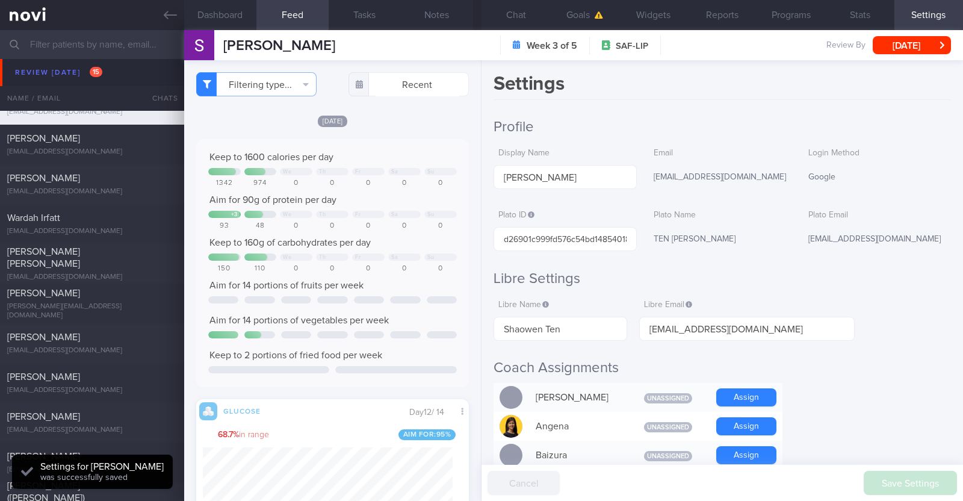
scroll to position [165, 250]
click at [563, 13] on button "Goals" at bounding box center [584, 15] width 69 height 30
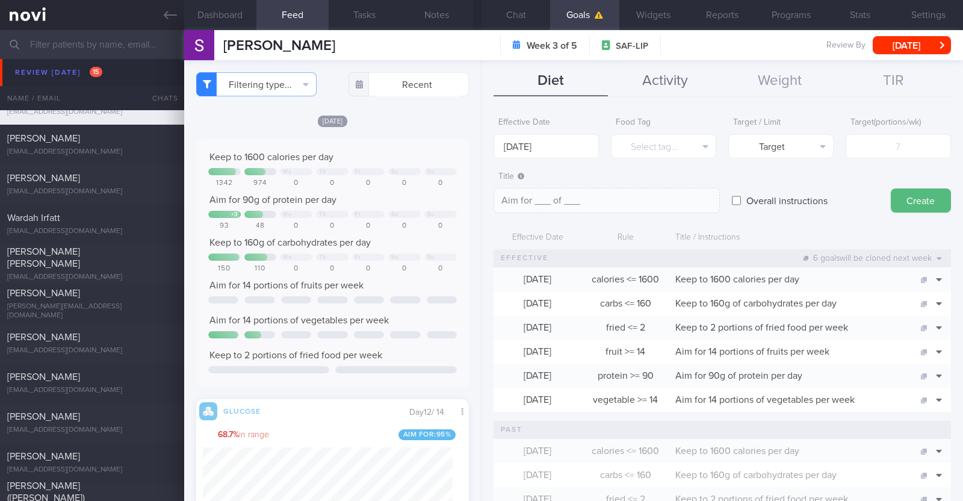
click at [671, 78] on button "Activity" at bounding box center [665, 81] width 114 height 30
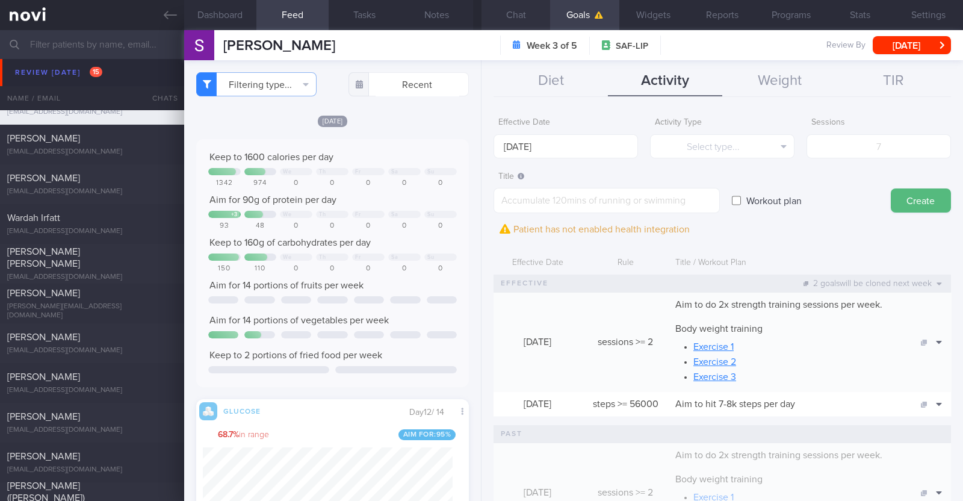
click at [502, 11] on button "Chat" at bounding box center [515, 15] width 69 height 30
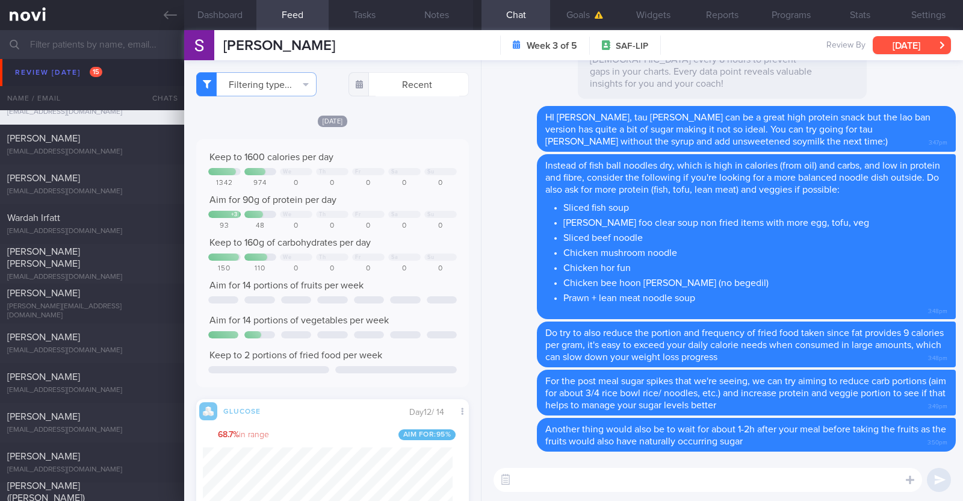
click at [903, 51] on button "[DATE]" at bounding box center [912, 45] width 78 height 18
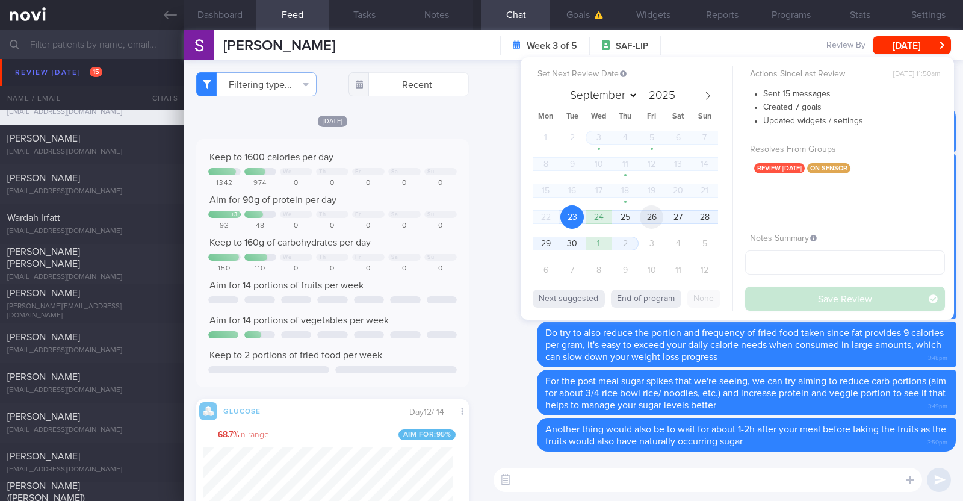
click at [654, 212] on span "26" at bounding box center [651, 216] width 23 height 23
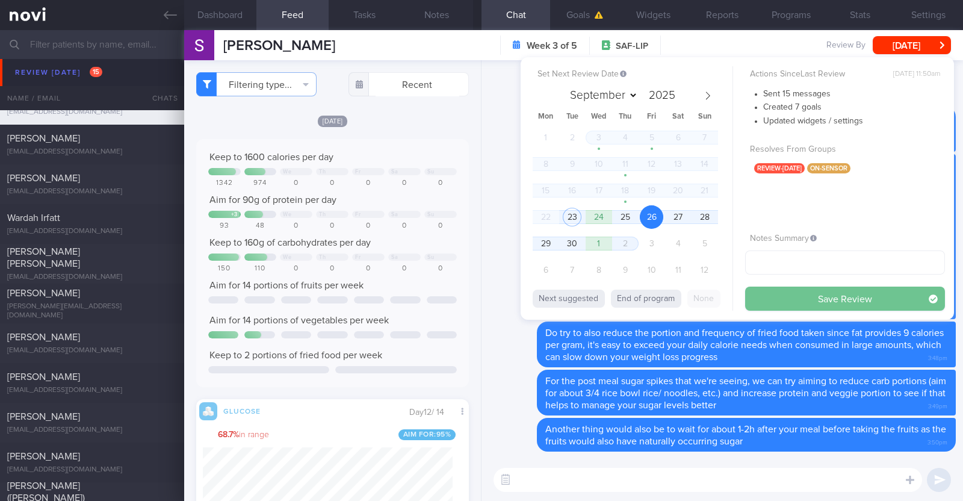
click at [834, 299] on button "Save Review" at bounding box center [845, 298] width 200 height 24
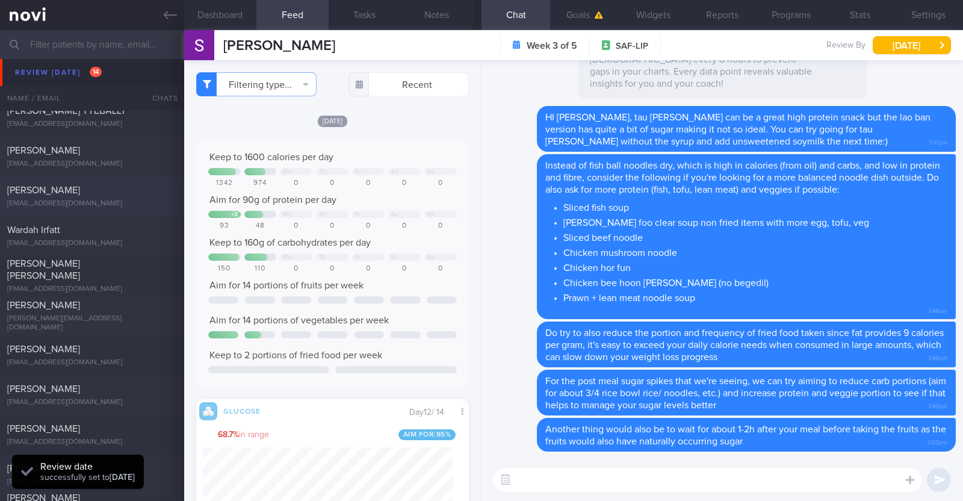
scroll to position [150, 0]
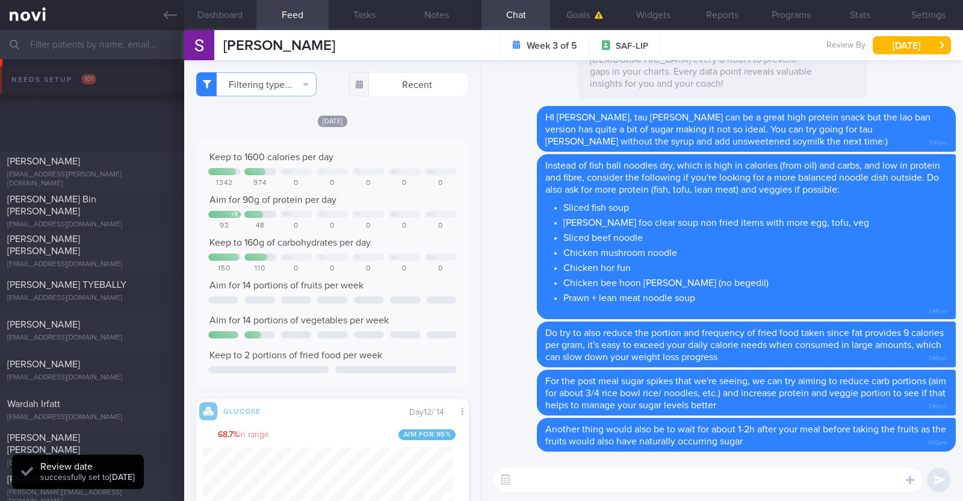
click at [120, 333] on div "[EMAIL_ADDRESS][DOMAIN_NAME]" at bounding box center [92, 337] width 170 height 9
type textarea "30F Comorbidities: L5/S1 compression - has back pain, no longer on f/up Right s…"
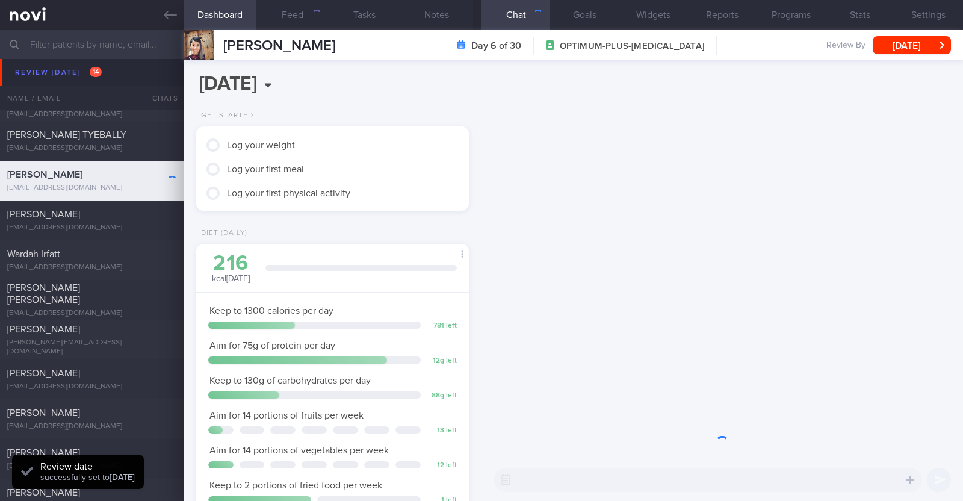
scroll to position [137, 240]
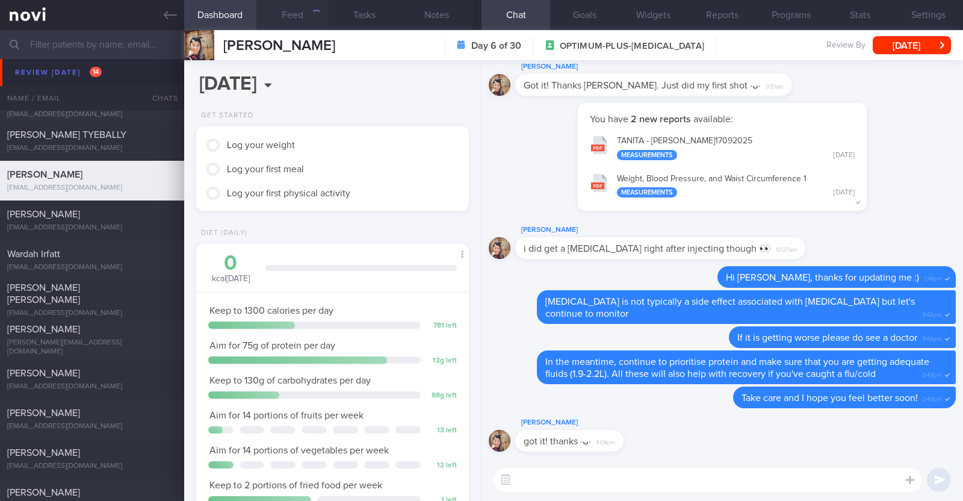
click at [286, 12] on button "Feed" at bounding box center [292, 15] width 72 height 30
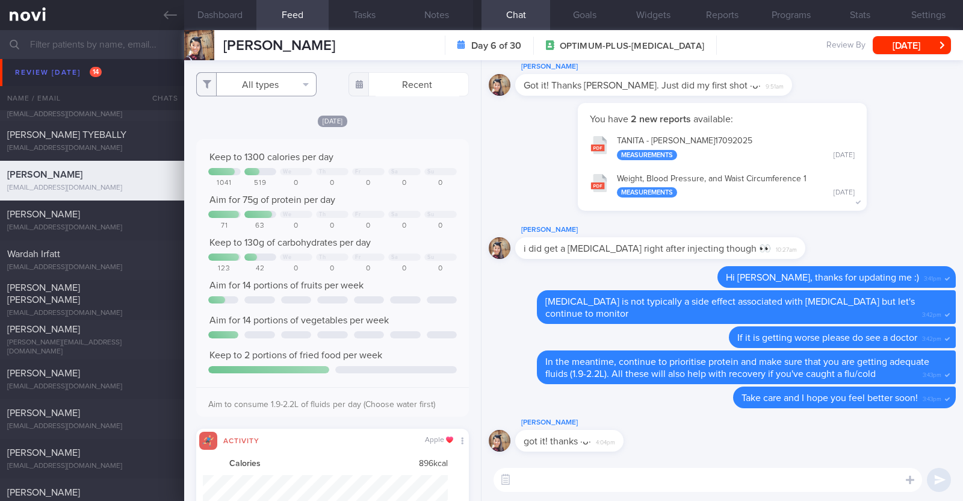
click at [294, 85] on button "All types" at bounding box center [256, 84] width 120 height 24
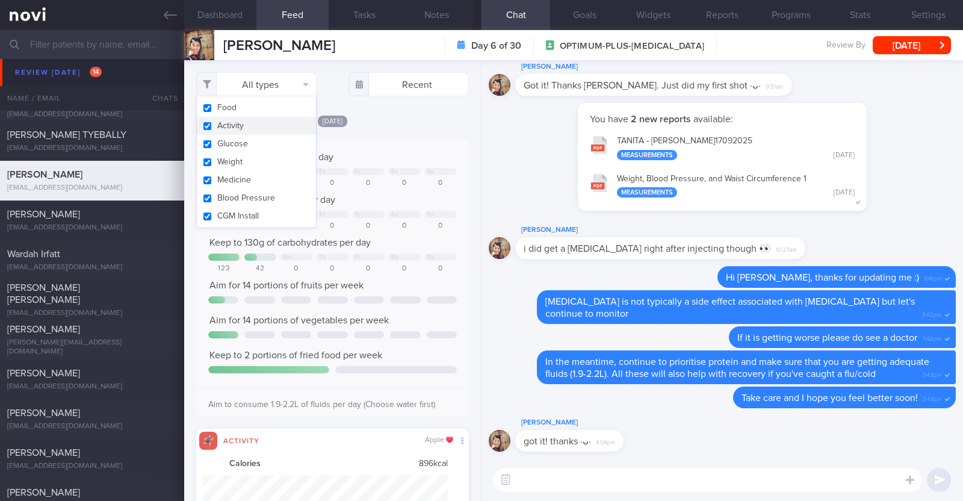
click at [251, 119] on button "Activity" at bounding box center [256, 126] width 119 height 18
checkbox input "false"
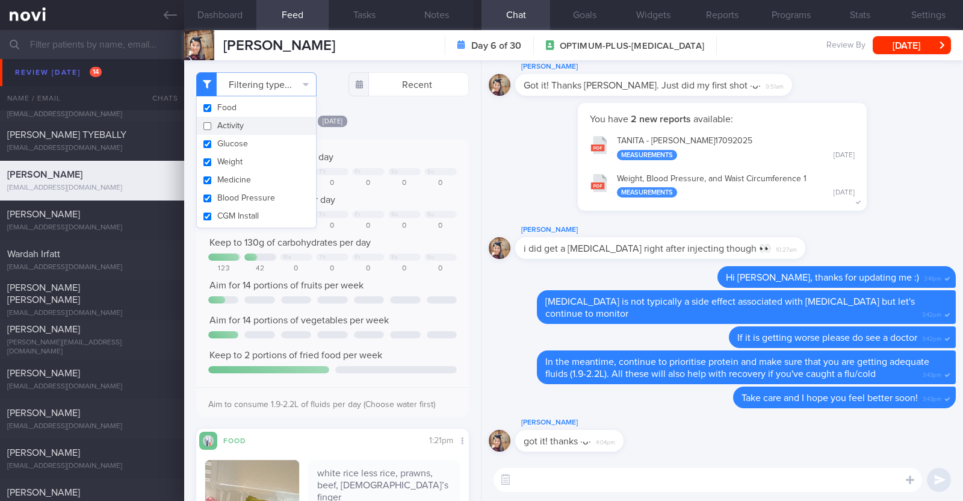
click at [430, 125] on div "[DATE]" at bounding box center [332, 120] width 273 height 13
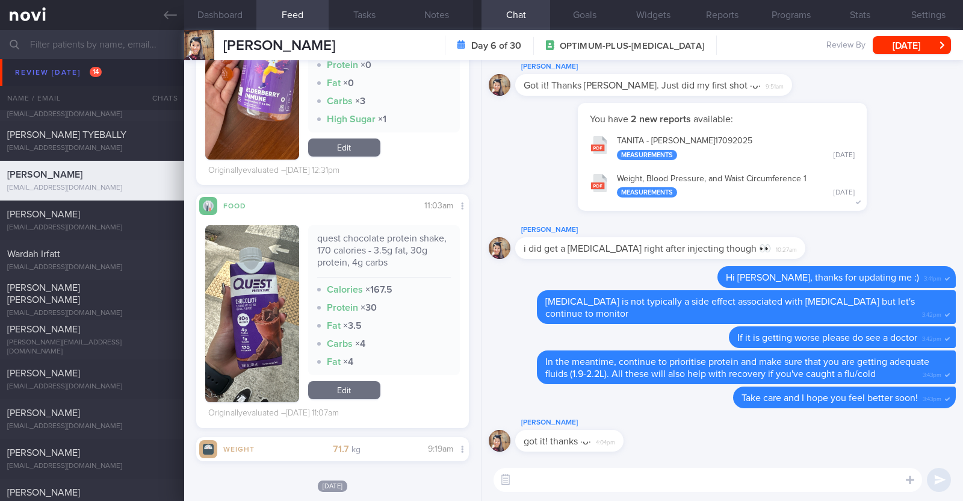
scroll to position [6346, 0]
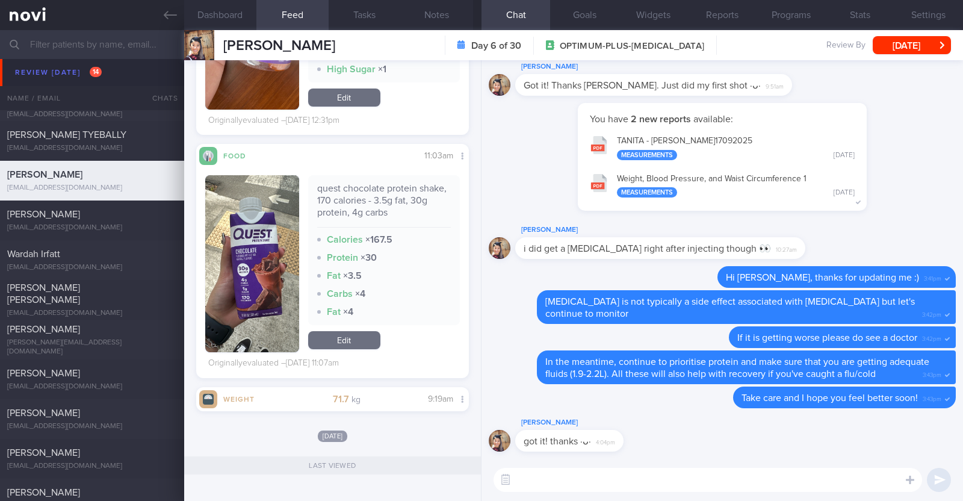
click at [578, 481] on textarea at bounding box center [707, 480] width 428 height 24
click at [534, 477] on textarea "Hi [PERSON_NAME]," at bounding box center [707, 480] width 428 height 24
click at [616, 481] on textarea "Hi [PERSON_NAME]," at bounding box center [707, 480] width 428 height 24
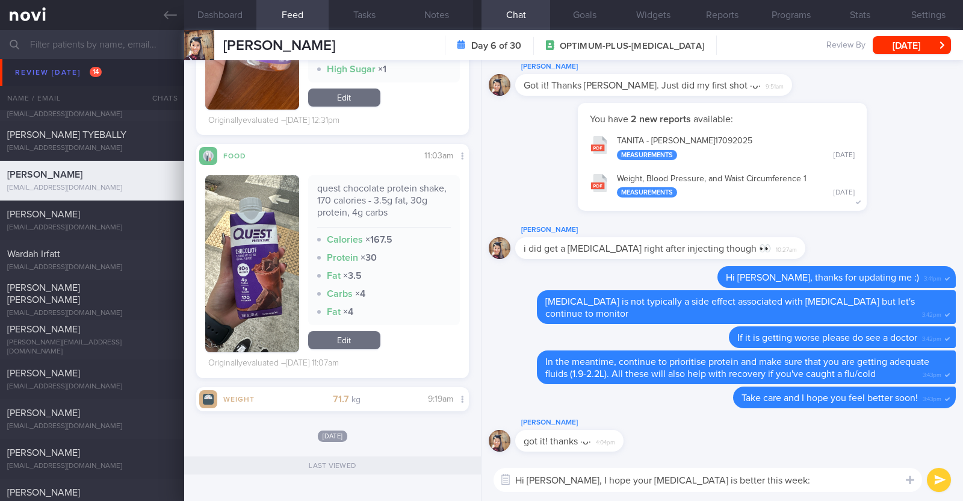
type textarea "Hi [PERSON_NAME], I hope your [MEDICAL_DATA] is better this week:)"
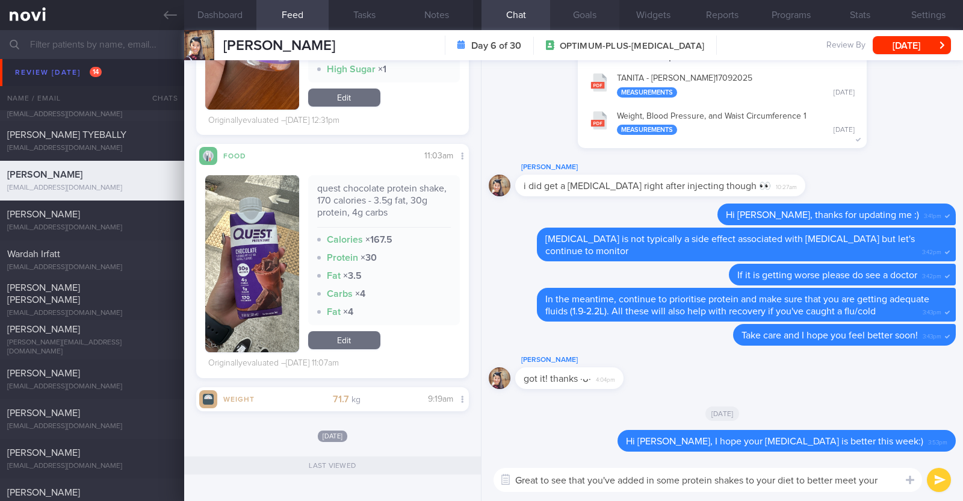
scroll to position [0, 0]
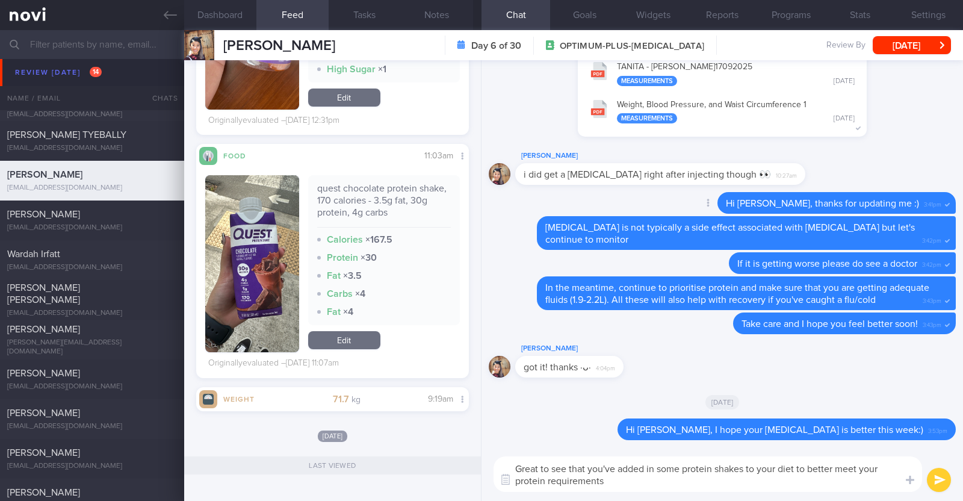
paste textarea "💪"
type textarea "Great to see that you've added in some protein shakes to your diet to better me…"
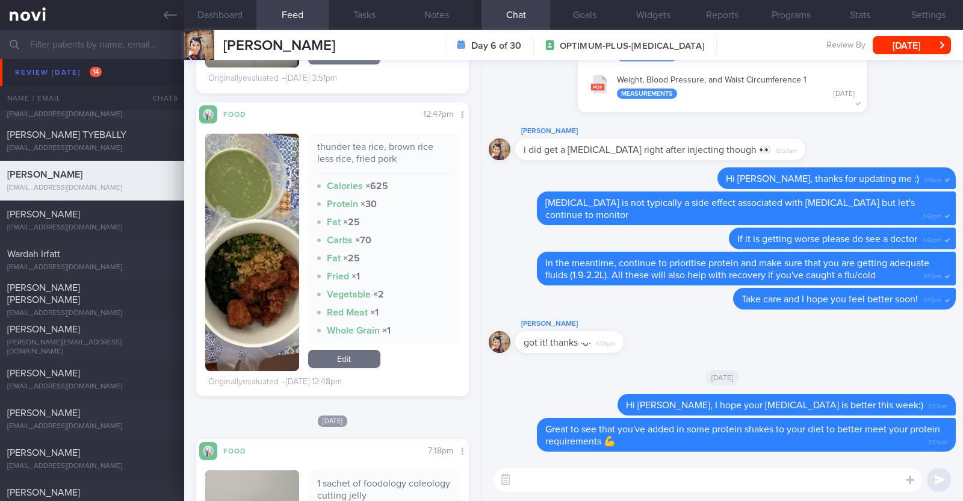
scroll to position [3337, 0]
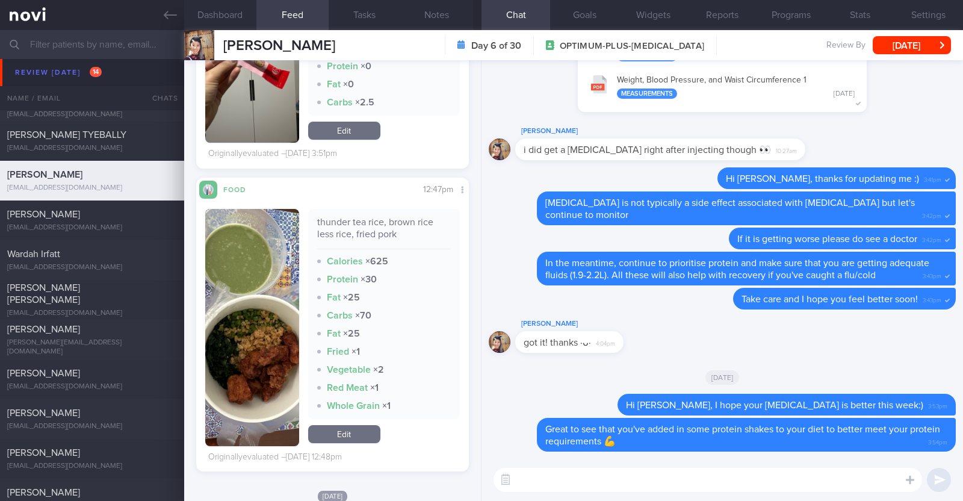
click at [531, 478] on textarea at bounding box center [707, 480] width 428 height 24
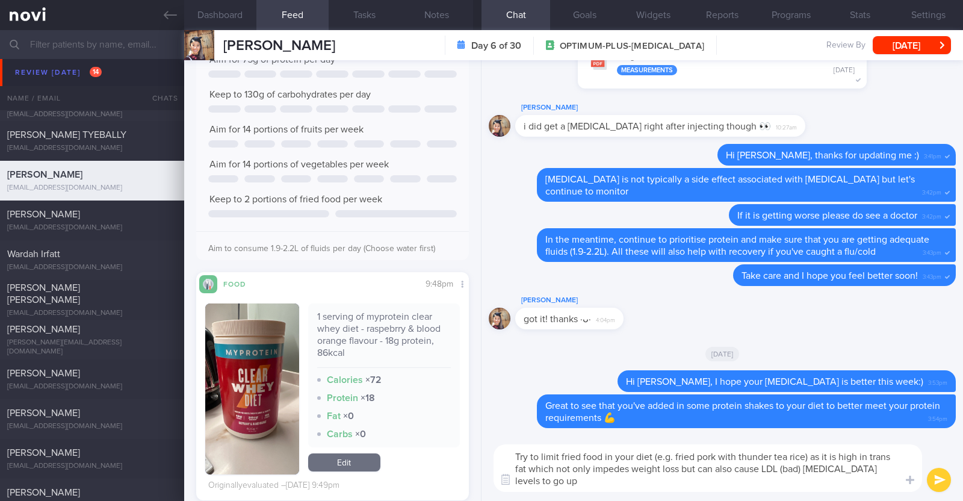
scroll to position [2509, 0]
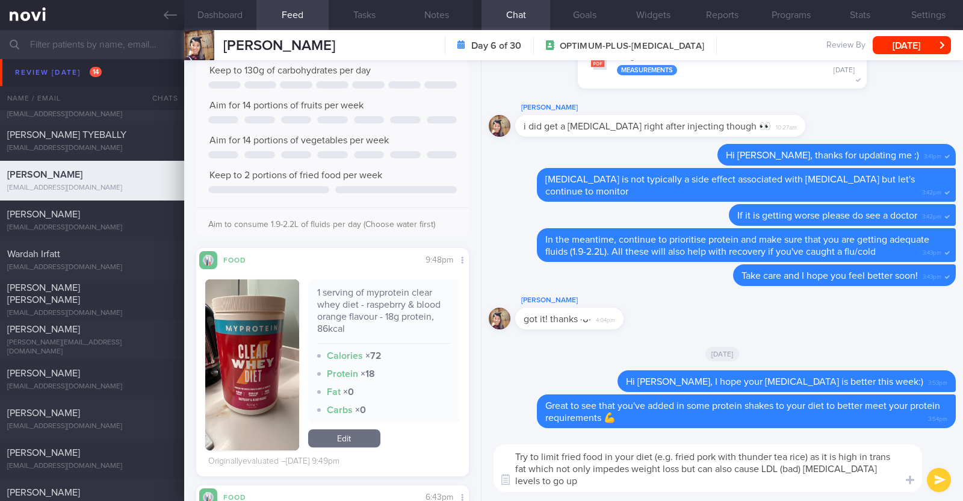
type textarea "Try to limit fried food in your diet (e.g. fried pork with thunder tea rice) as…"
click at [361, 434] on link "Edit" at bounding box center [344, 438] width 72 height 18
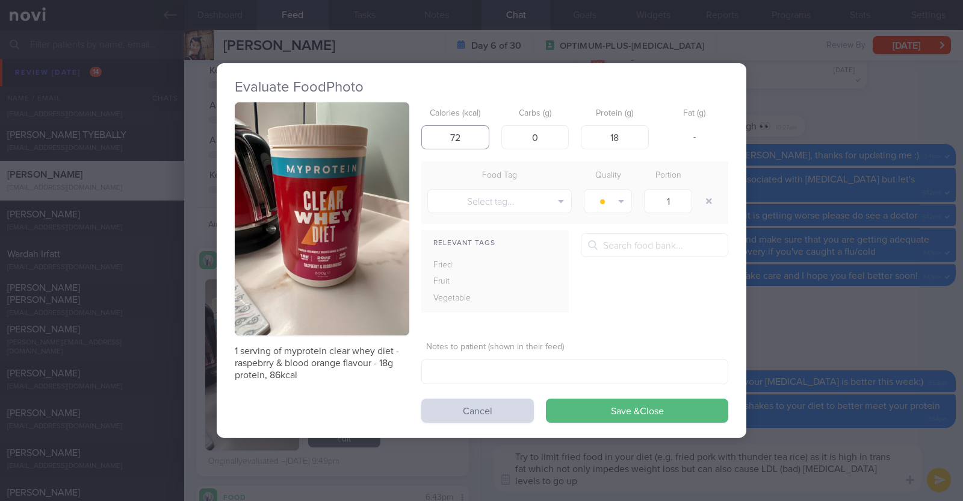
drag, startPoint x: 462, startPoint y: 131, endPoint x: 425, endPoint y: 125, distance: 36.6
click at [425, 125] on input "72" at bounding box center [455, 137] width 68 height 24
type input "86"
click at [679, 341] on div "Notes to patient (shown in their feed) ​" at bounding box center [574, 360] width 307 height 48
click at [659, 405] on button "Save & Close" at bounding box center [637, 410] width 182 height 24
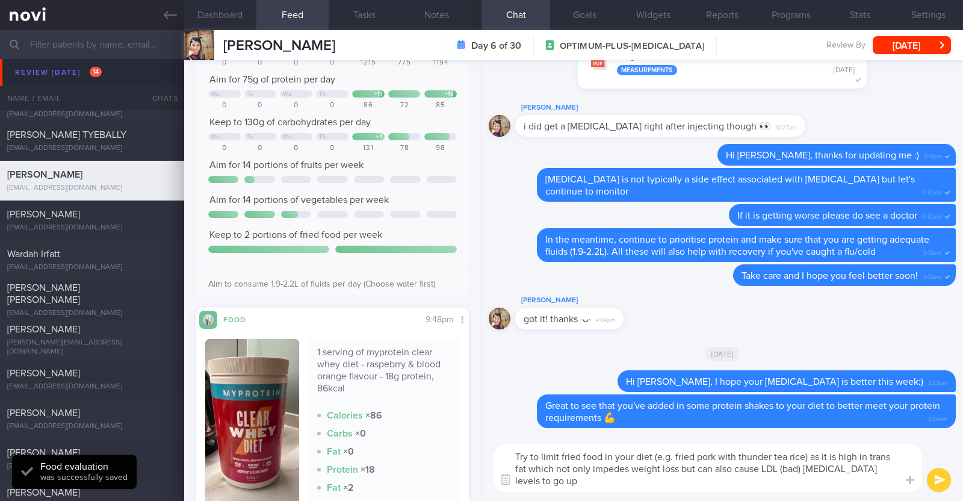
scroll to position [2449, 0]
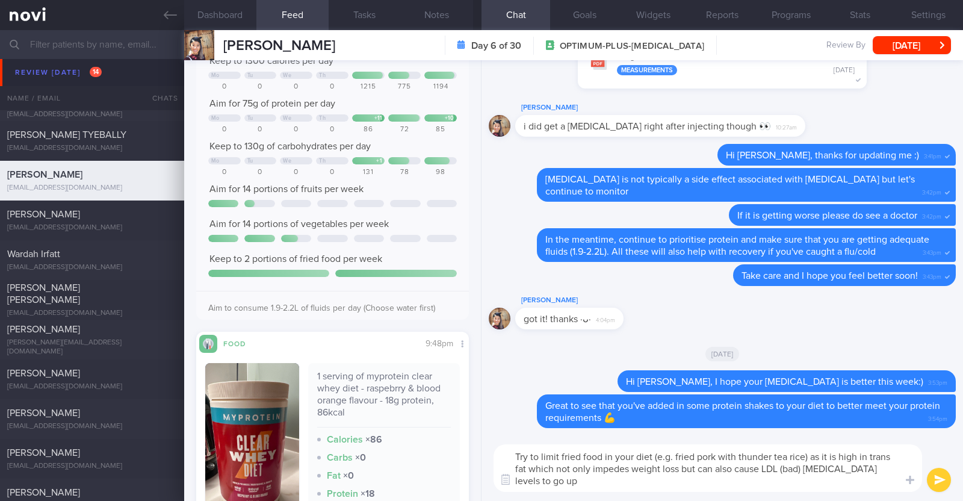
drag, startPoint x: 546, startPoint y: 480, endPoint x: 508, endPoint y: 459, distance: 43.1
click at [508, 459] on textarea "Try to limit fried food in your diet (e.g. fried pork with thunder tea rice) as…" at bounding box center [707, 468] width 428 height 48
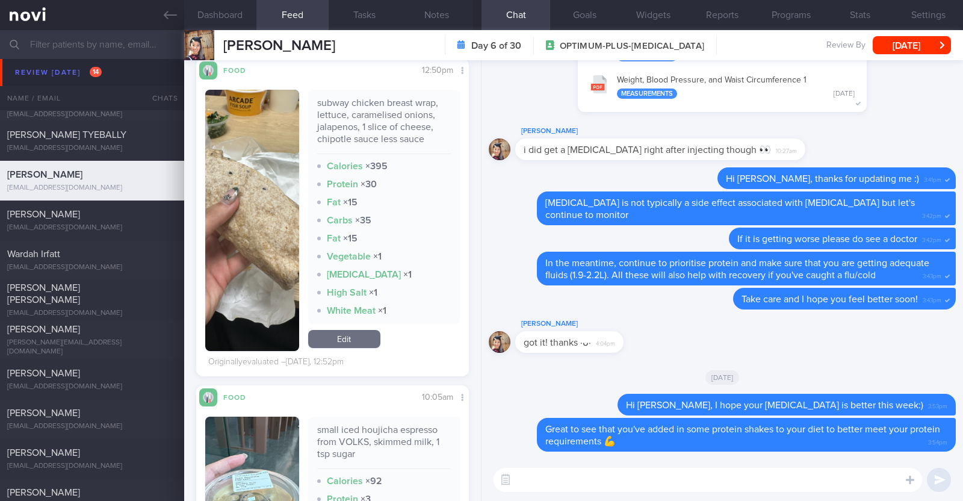
scroll to position [1396, 0]
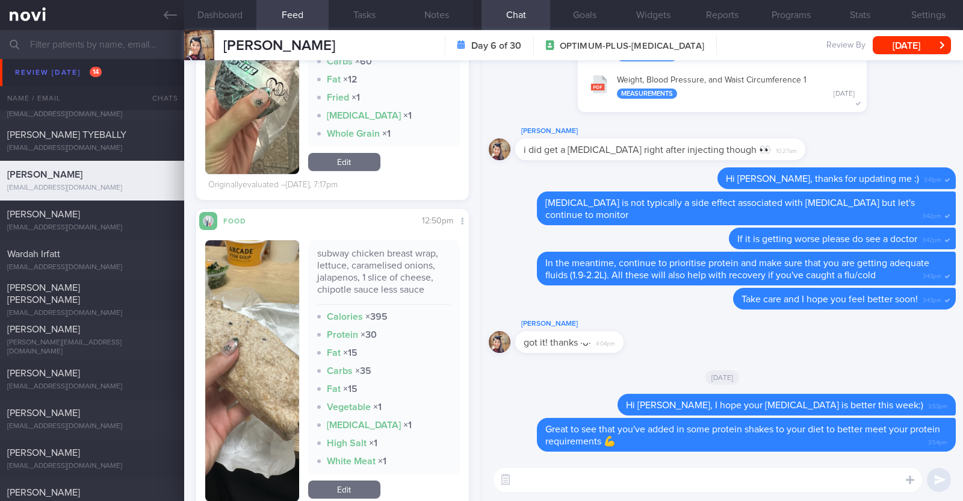
click at [534, 484] on textarea at bounding box center [707, 480] width 428 height 24
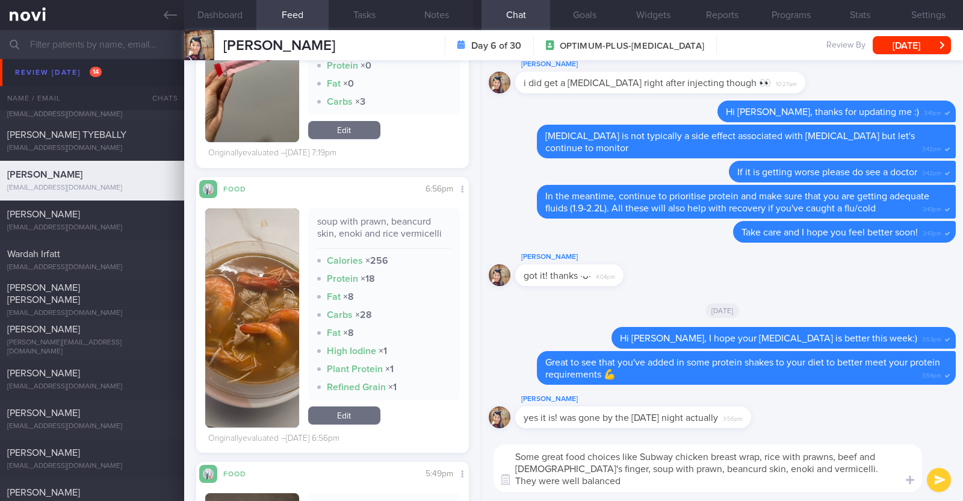
scroll to position [0, 0]
type textarea "Some great food choices like Subway chicken breast wrap, rice with prawns, beef…"
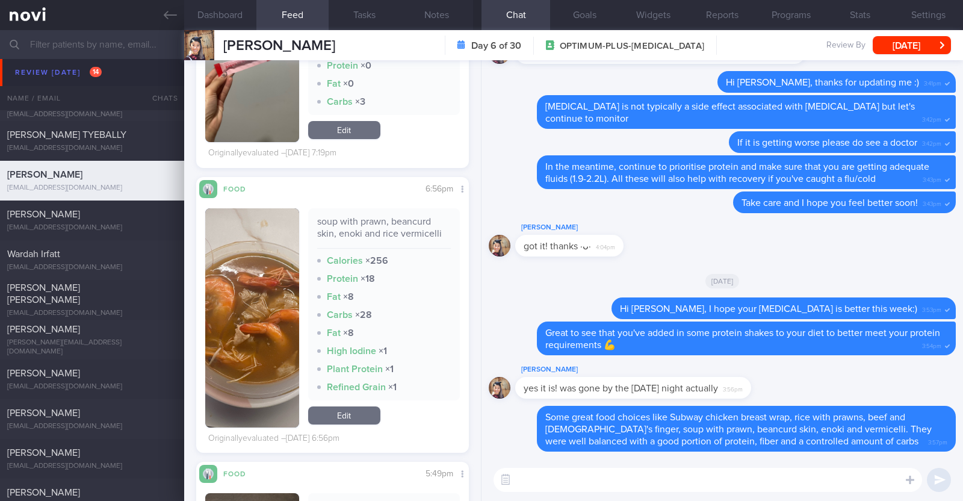
paste textarea "Try to limit fried food in your diet (e.g. fried pork with thunder tea rice) as…"
type textarea "Try to limit fried food in your diet (e.g. fried pork with thunder tea rice) as…"
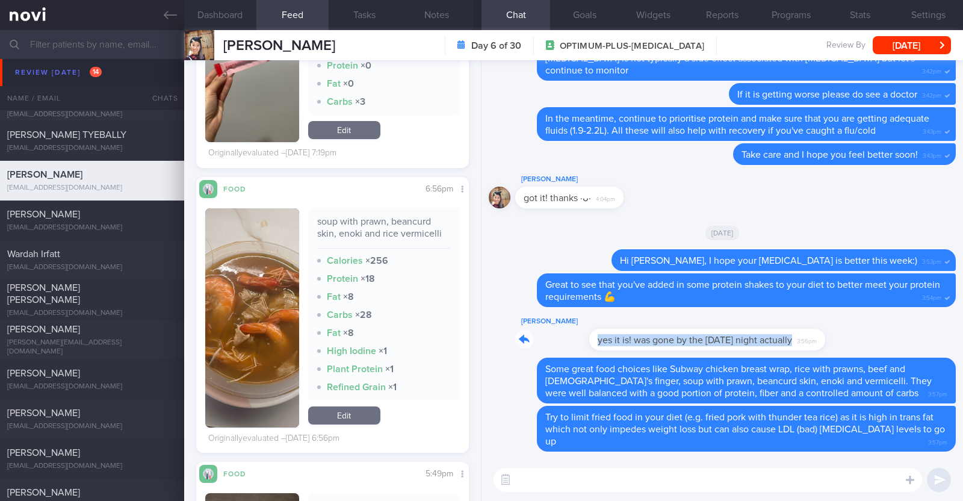
drag, startPoint x: 738, startPoint y: 338, endPoint x: 962, endPoint y: 356, distance: 225.1
click at [962, 356] on div "Delete Try to limit fried food in your diet (e.g. fried pork with thunder tea r…" at bounding box center [721, 259] width 481 height 398
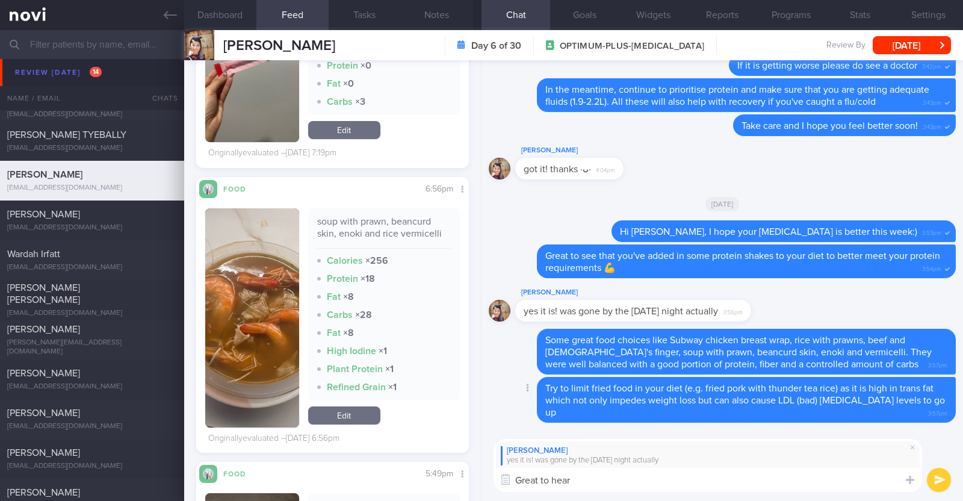
type textarea "Great to hear!"
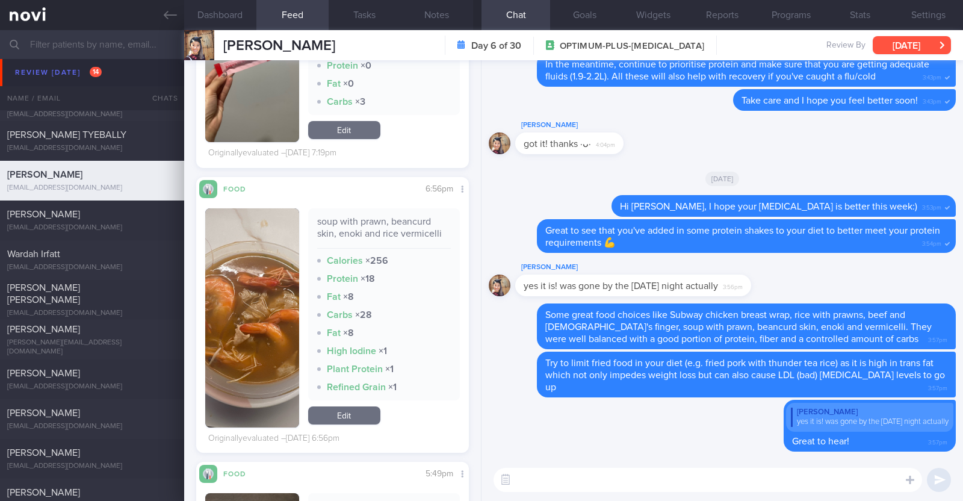
click at [894, 43] on button "[DATE]" at bounding box center [912, 45] width 78 height 18
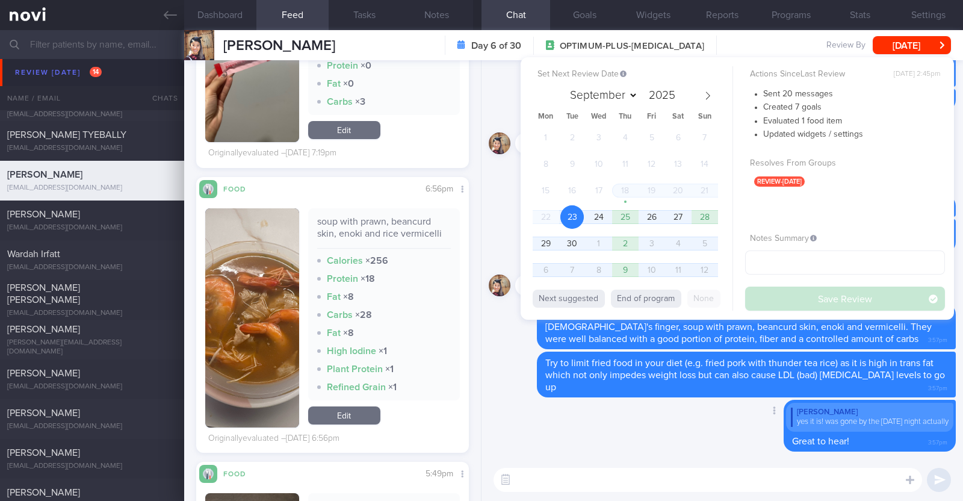
click at [636, 427] on div "Delete [PERSON_NAME] yes it is! was gone by the [DATE] night actually Great to …" at bounding box center [722, 430] width 467 height 60
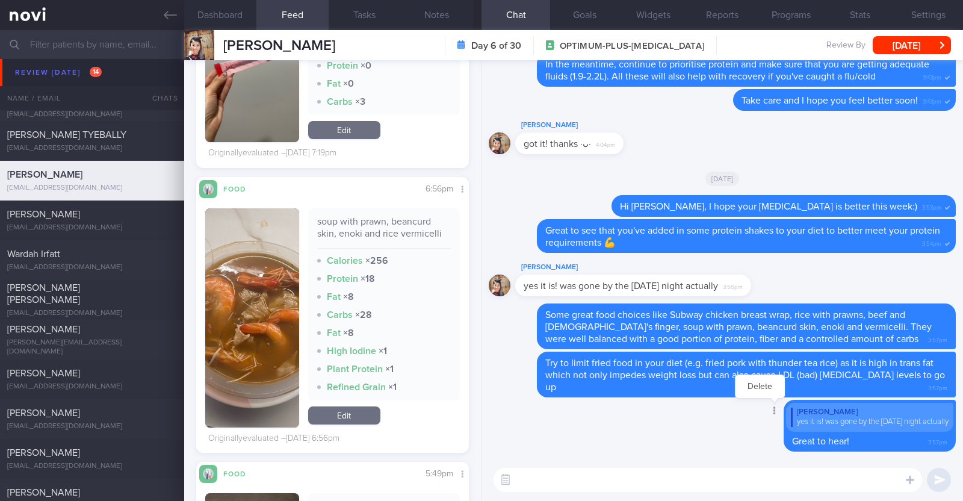
click at [773, 410] on icon at bounding box center [774, 410] width 2 height 8
click at [756, 386] on button "Delete" at bounding box center [759, 386] width 49 height 18
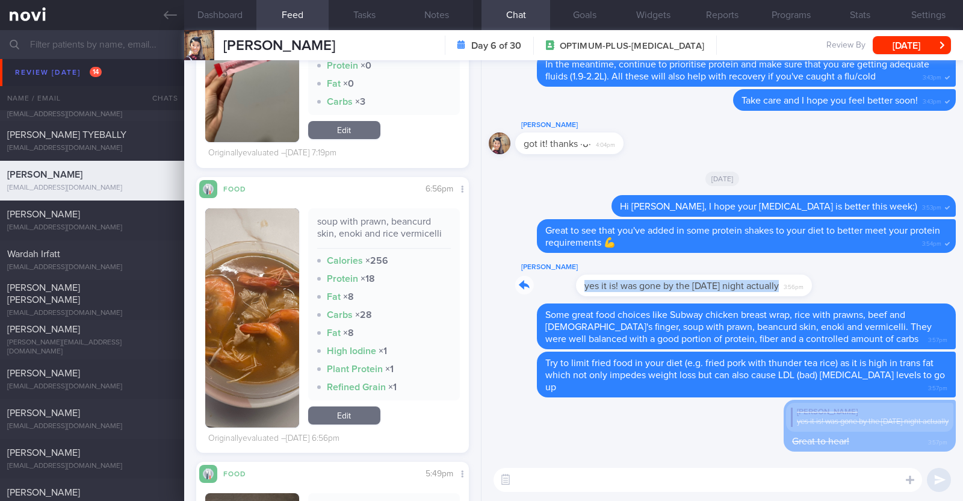
drag, startPoint x: 740, startPoint y: 282, endPoint x: 898, endPoint y: 295, distance: 159.4
click at [898, 295] on div "[PERSON_NAME] yes it is! was gone by the [DATE] night actually 3:56pm" at bounding box center [722, 281] width 467 height 43
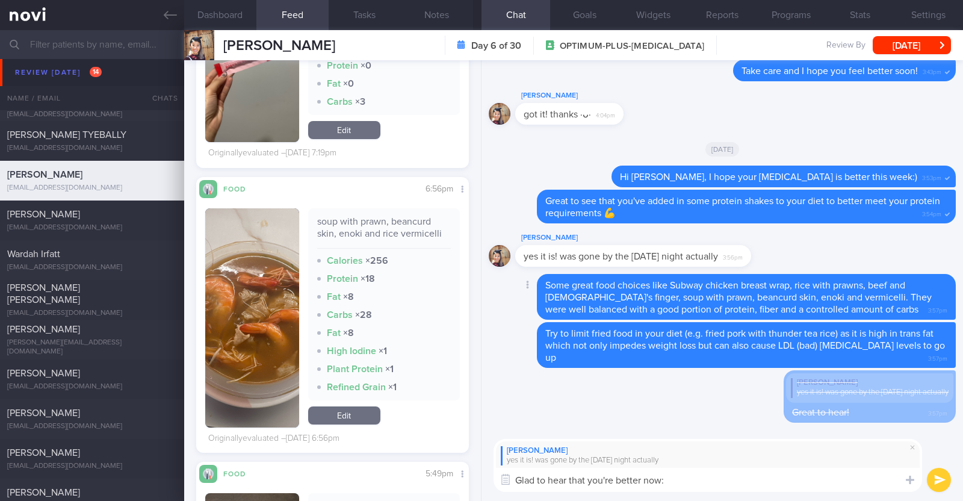
type textarea "Glad to hear that you're better now:)"
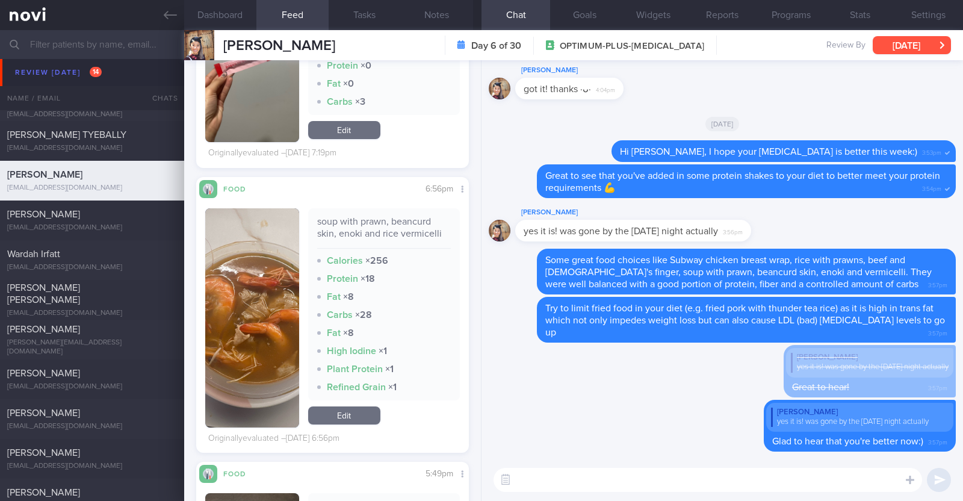
click at [930, 35] on div "[PERSON_NAME] [PERSON_NAME] [PERSON_NAME][EMAIL_ADDRESS][DOMAIN_NAME] Day 6 of …" at bounding box center [573, 45] width 779 height 30
click at [917, 49] on button "[DATE]" at bounding box center [912, 45] width 78 height 18
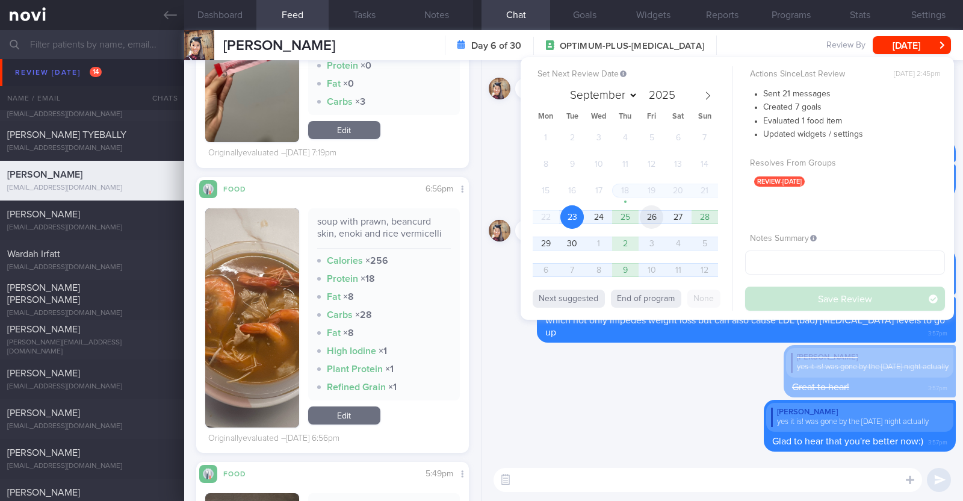
click at [649, 215] on span "26" at bounding box center [651, 216] width 23 height 23
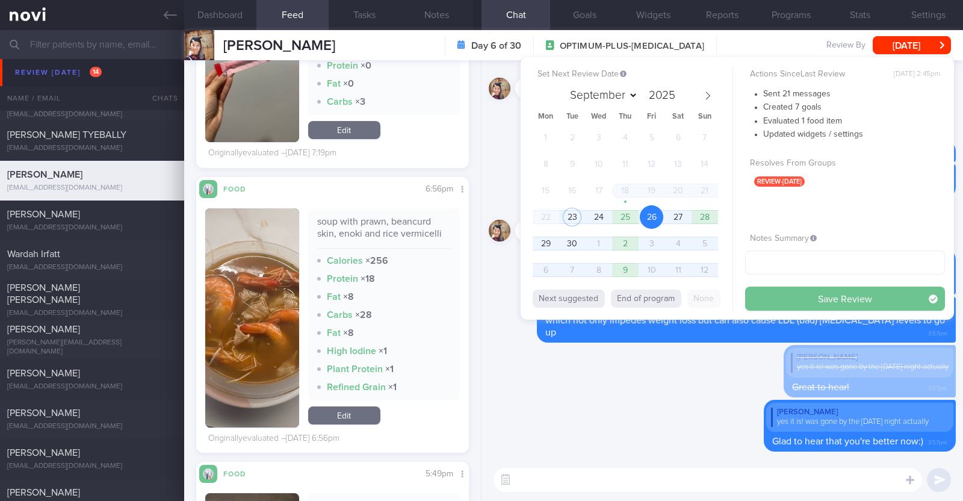
click at [792, 292] on button "Save Review" at bounding box center [845, 298] width 200 height 24
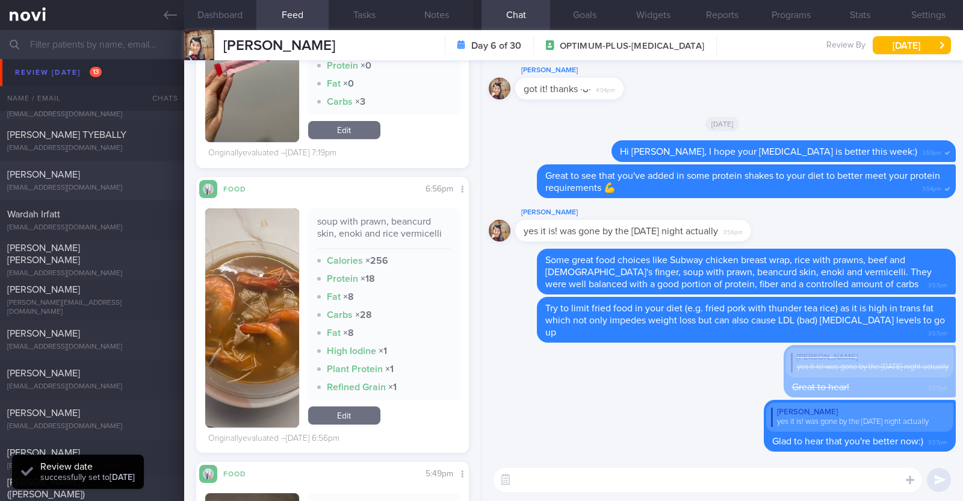
click at [45, 188] on div "[EMAIL_ADDRESS][DOMAIN_NAME]" at bounding box center [92, 188] width 170 height 9
type textarea "39M Comorbidities: [MEDICAL_DATA] [MEDICAL_DATA] Medications: [MEDICAL_DATA] Wa…"
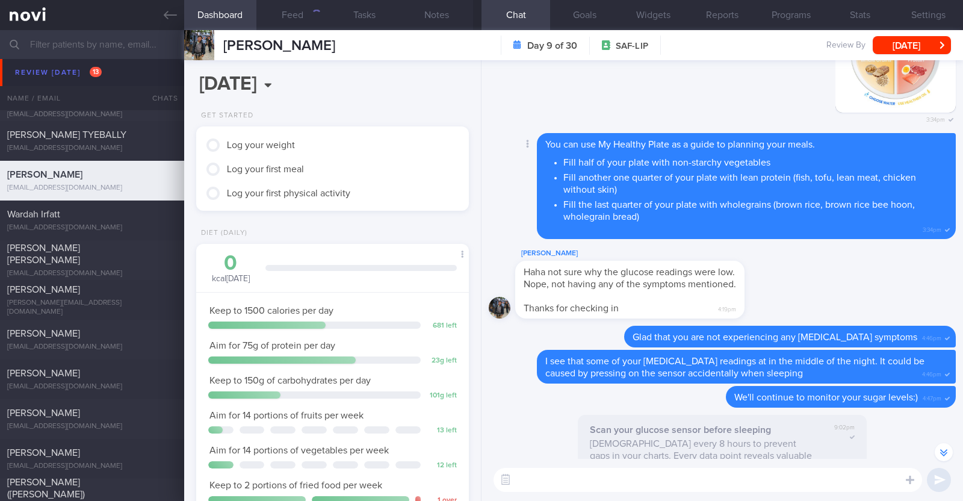
scroll to position [-225, 0]
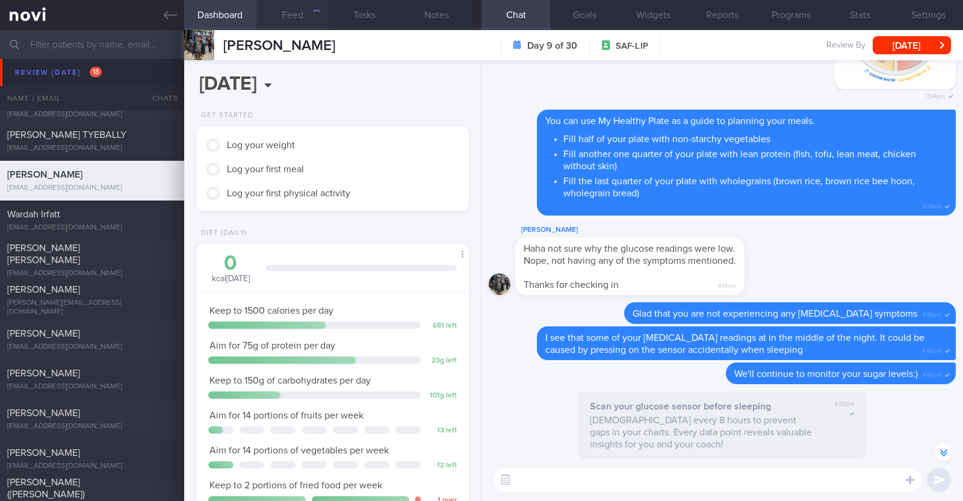
click at [294, 14] on button "Feed" at bounding box center [292, 15] width 72 height 30
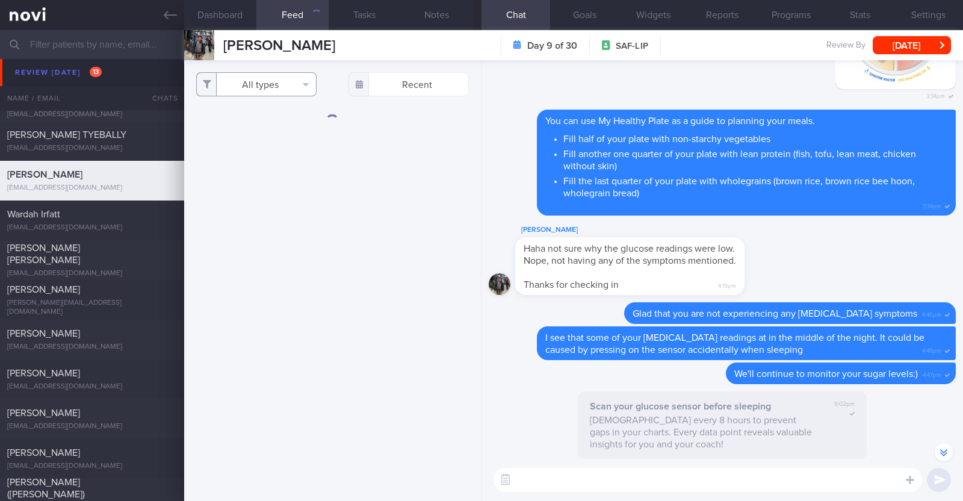
click at [287, 80] on button "All types" at bounding box center [256, 84] width 120 height 24
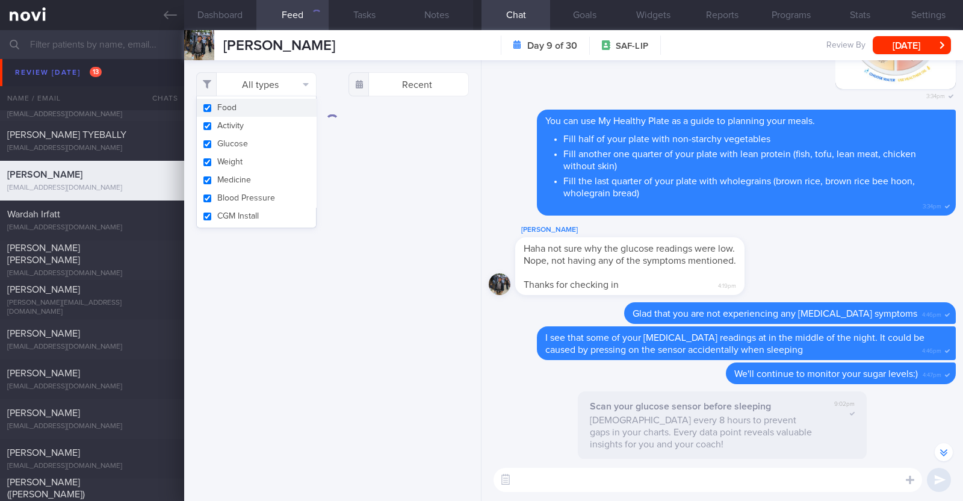
click at [370, 122] on div "All types Food Activity Glucose Weight Medicine Blood Pressure [MEDICAL_DATA] I…" at bounding box center [332, 280] width 297 height 441
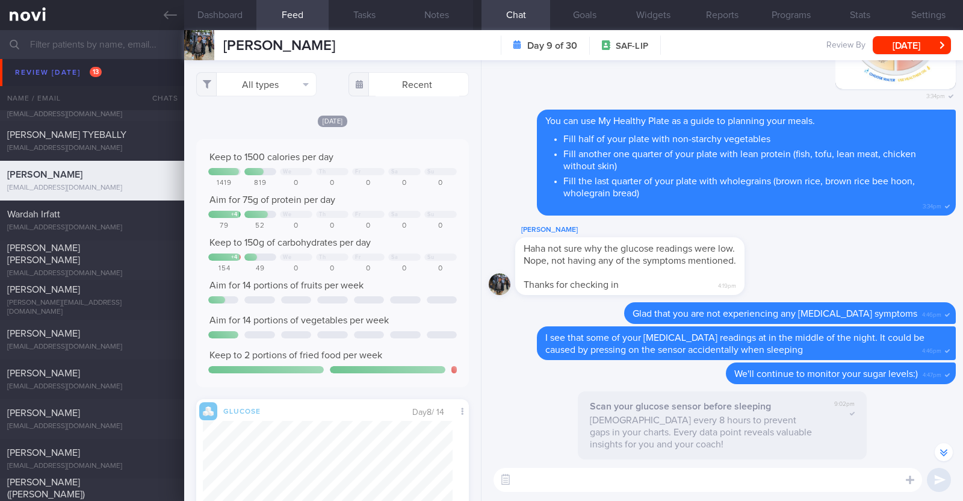
scroll to position [61, 246]
click at [292, 85] on button "All types" at bounding box center [256, 84] width 120 height 24
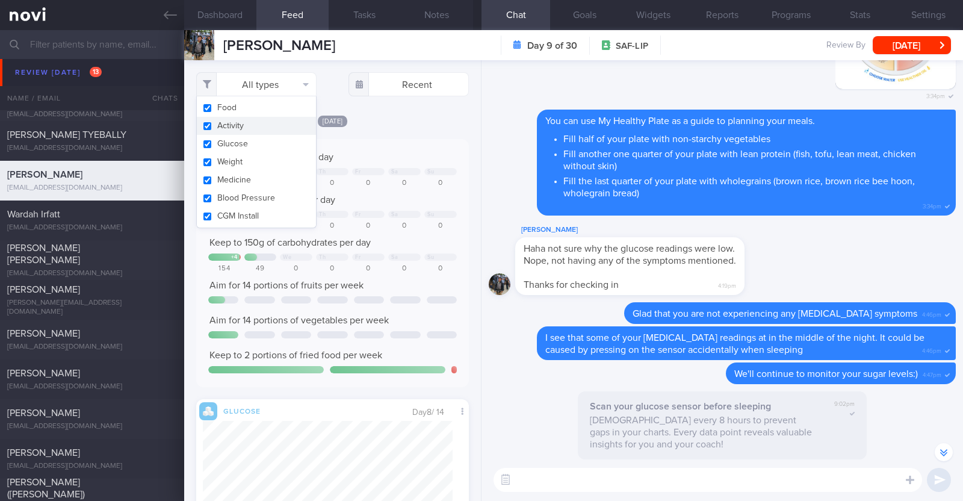
click at [253, 120] on button "Activity" at bounding box center [256, 126] width 119 height 18
checkbox input "false"
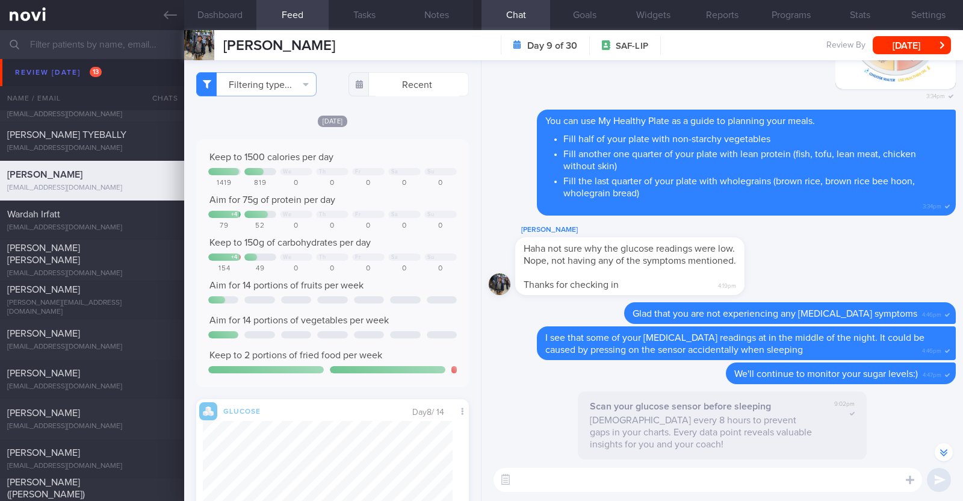
click at [394, 111] on div "Filtering type... Food Activity Glucose Weight Medicine Blood Pressure [MEDICAL…" at bounding box center [332, 280] width 297 height 441
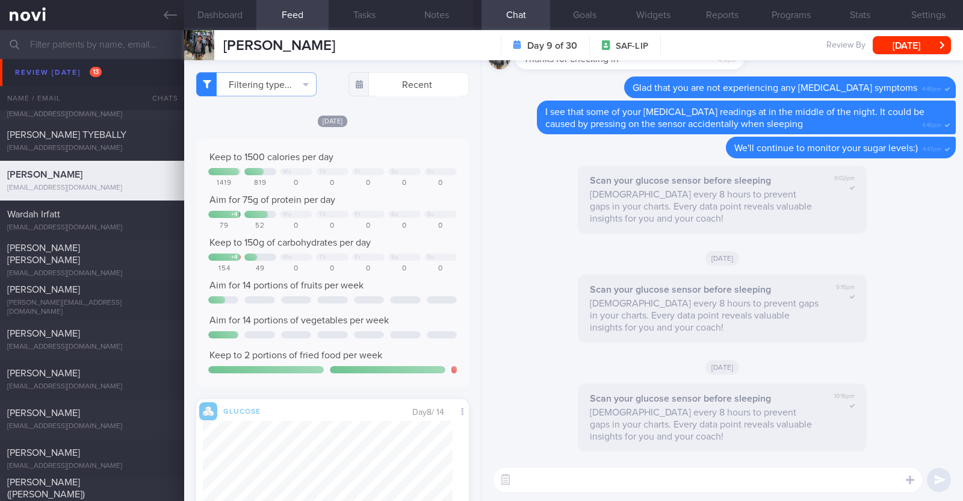
scroll to position [139, 250]
click at [84, 223] on div "[EMAIL_ADDRESS][DOMAIN_NAME]" at bounding box center [92, 227] width 170 height 9
type textarea "28F Nil PMHx/ Meds [MEDICAL_DATA] 0.25mg for 4 weeks, then 0.5mg for 4 weeks, a…"
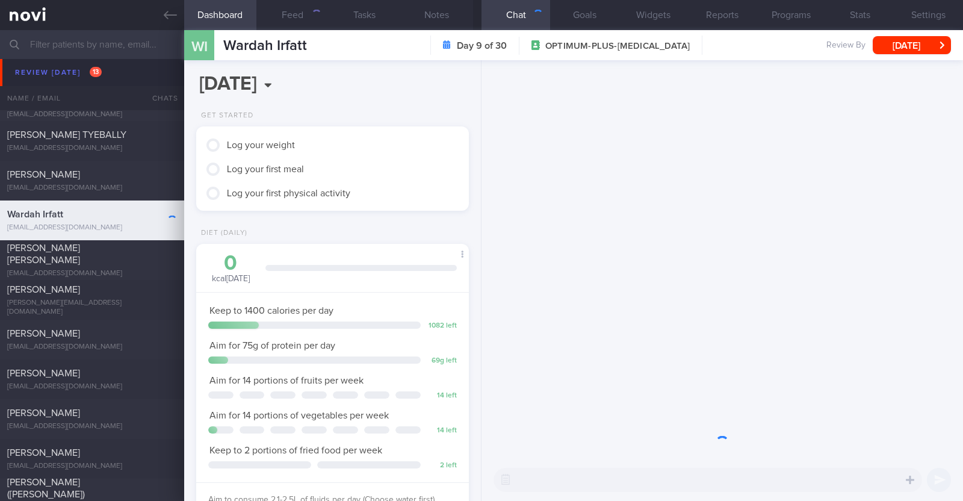
scroll to position [137, 240]
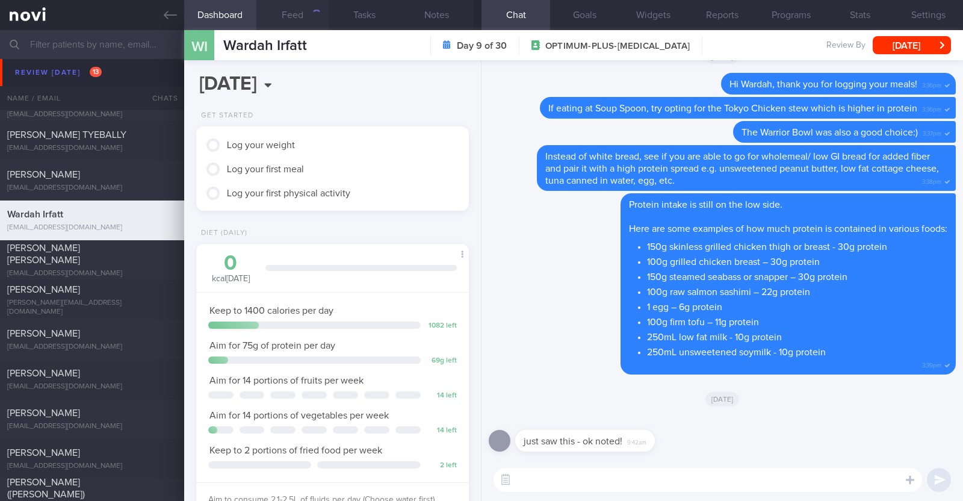
click at [312, 7] on button "Feed" at bounding box center [292, 15] width 72 height 30
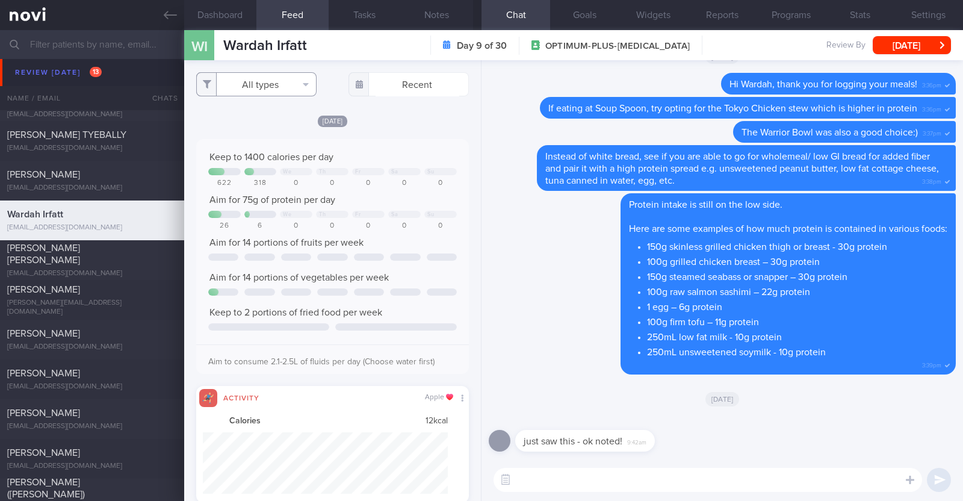
click at [308, 85] on button "All types" at bounding box center [256, 84] width 120 height 24
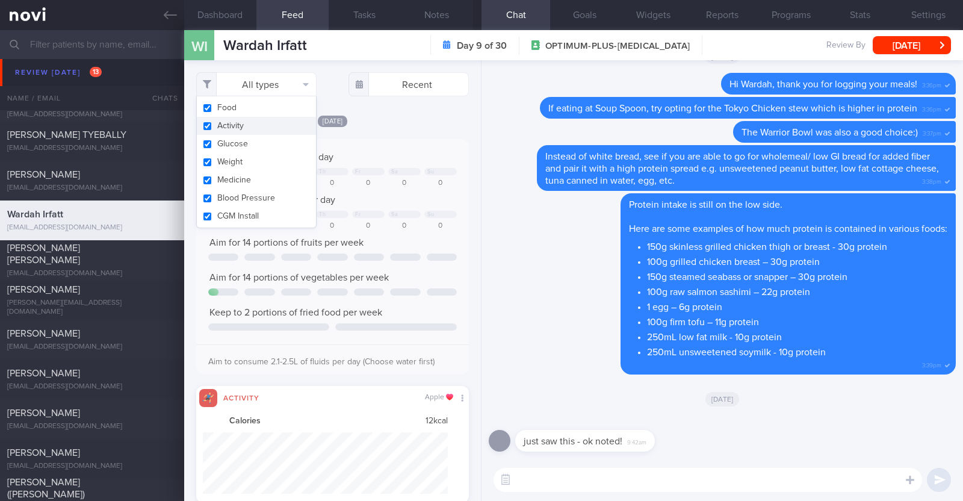
click at [263, 120] on button "Activity" at bounding box center [256, 126] width 119 height 18
checkbox input "false"
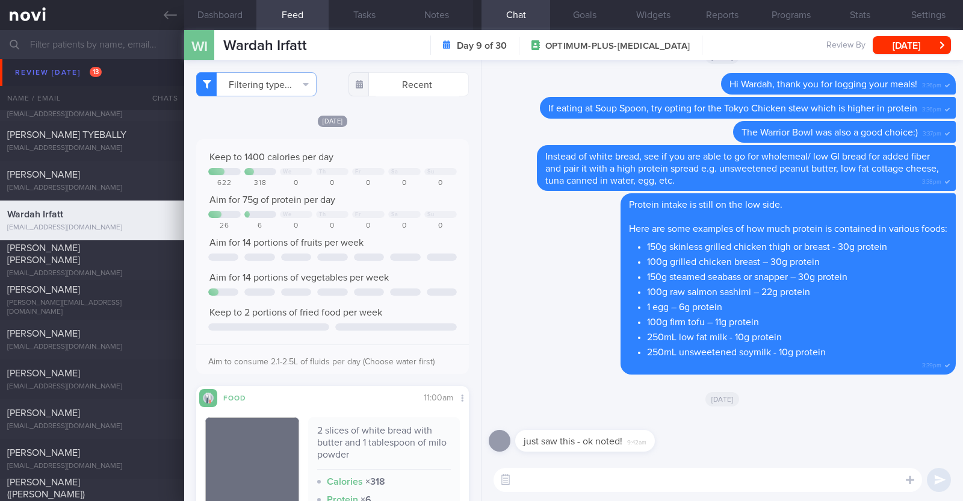
click at [406, 114] on div "[DATE]" at bounding box center [332, 120] width 273 height 13
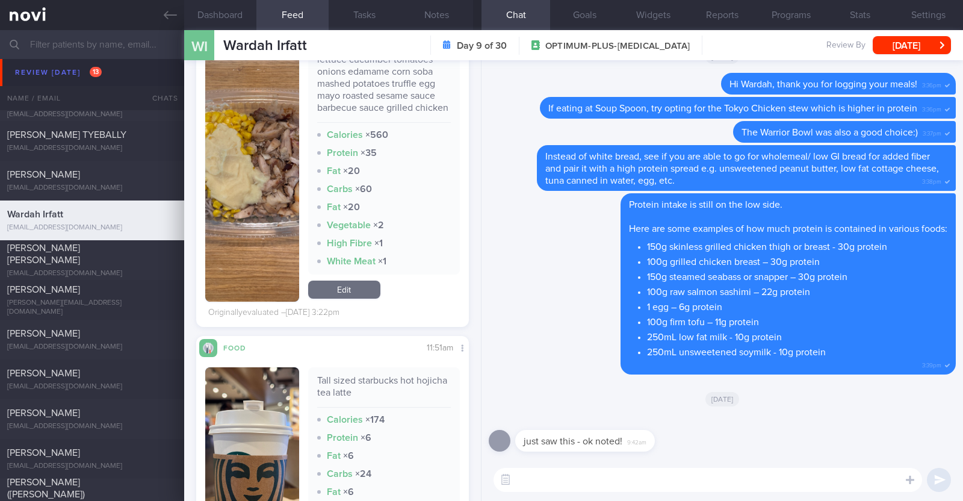
scroll to position [4898, 0]
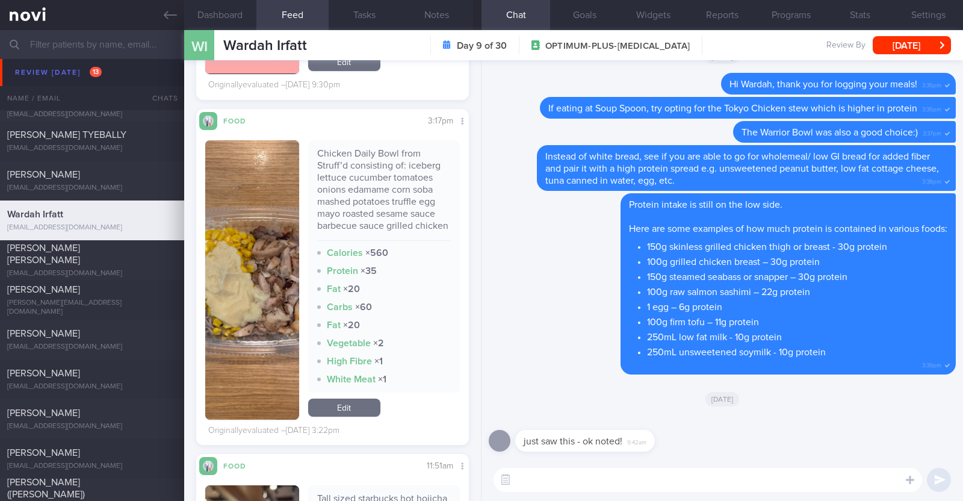
click at [584, 474] on textarea at bounding box center [707, 480] width 428 height 24
type textarea "Hi [PERSON_NAME], happy [DATE]:)"
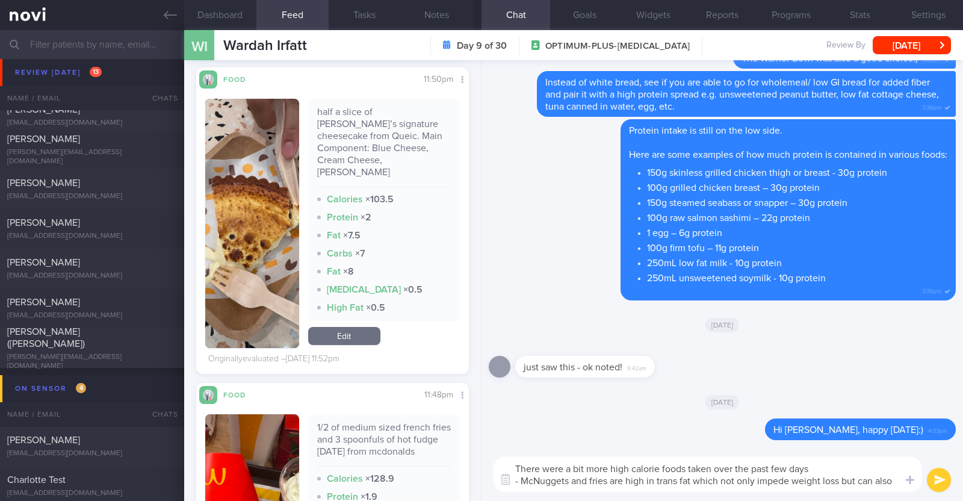
scroll to position [0, 0]
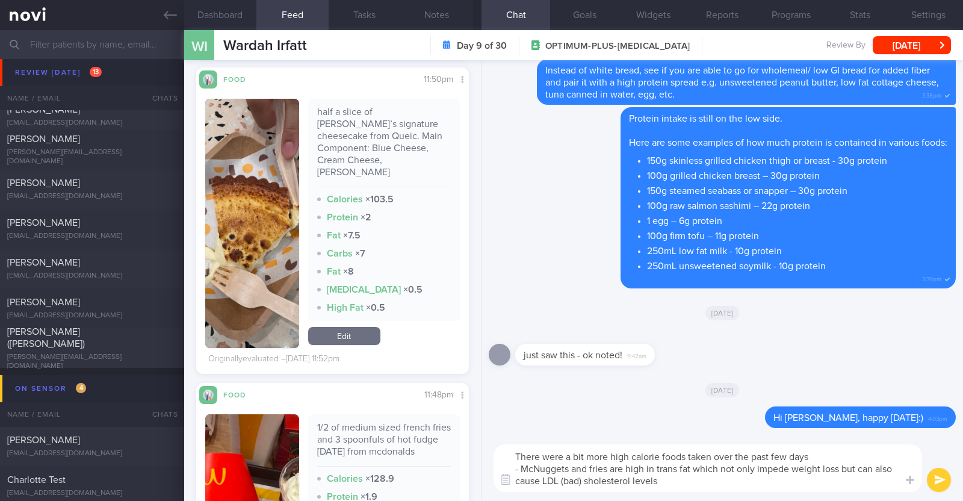
click at [591, 483] on textarea "There were a bit more high calorie foods taken over the past few days - McNugge…" at bounding box center [707, 468] width 428 height 48
click at [667, 477] on textarea "There were a bit more high calorie foods taken over the past few days - McNugge…" at bounding box center [707, 468] width 428 height 48
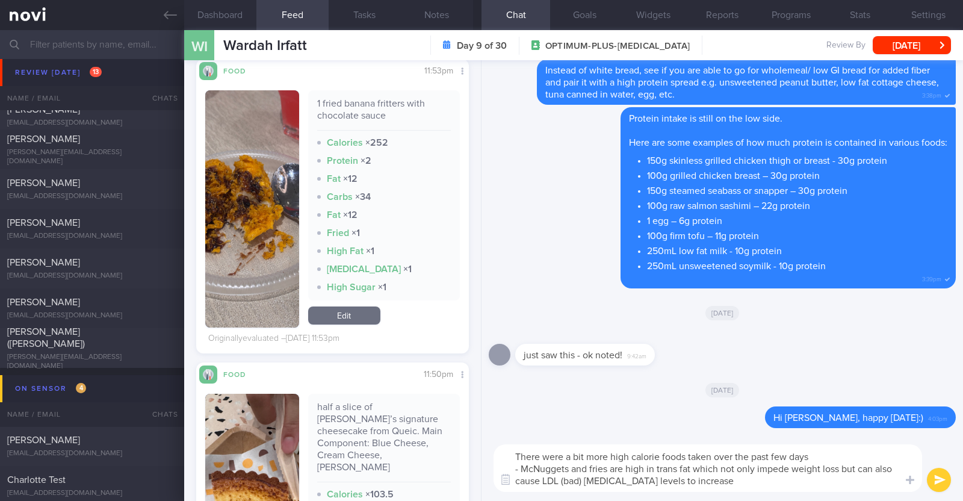
scroll to position [1589, 0]
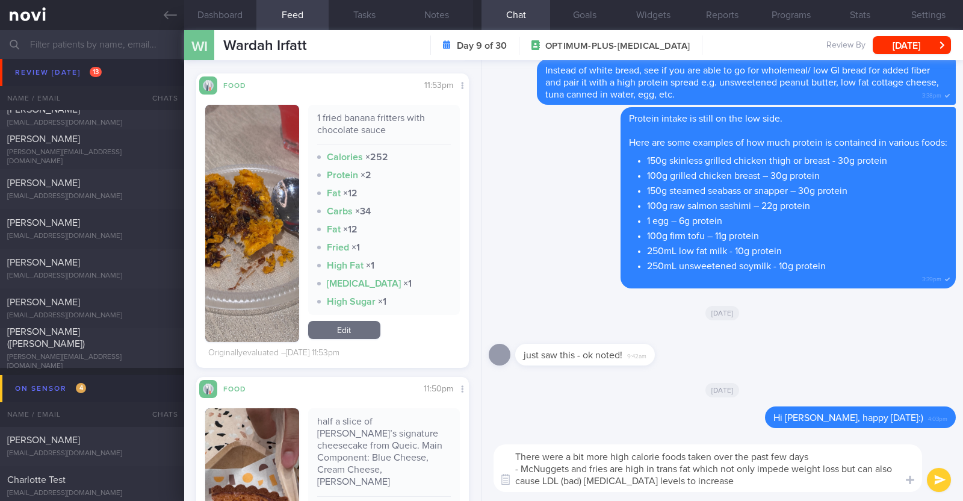
click at [606, 468] on textarea "There were a bit more high calorie foods taken over the past few days - McNugge…" at bounding box center [707, 468] width 428 height 48
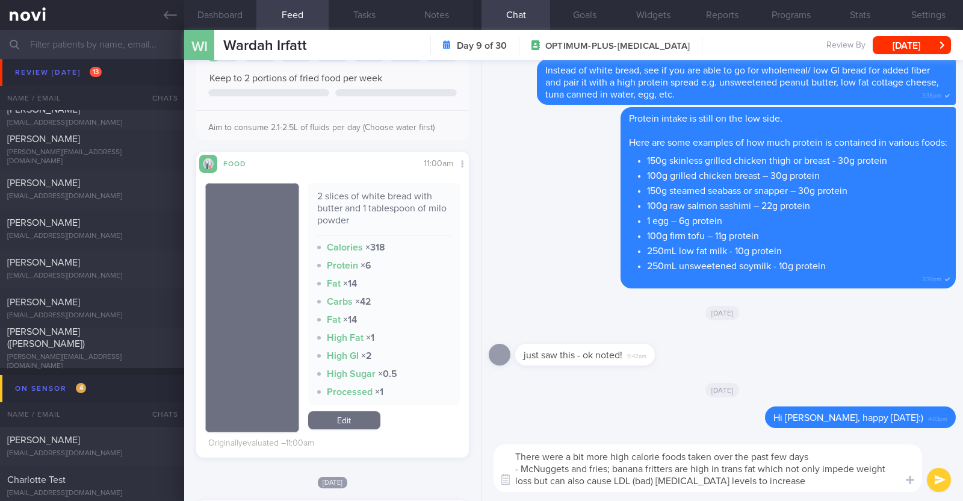
scroll to position [84, 0]
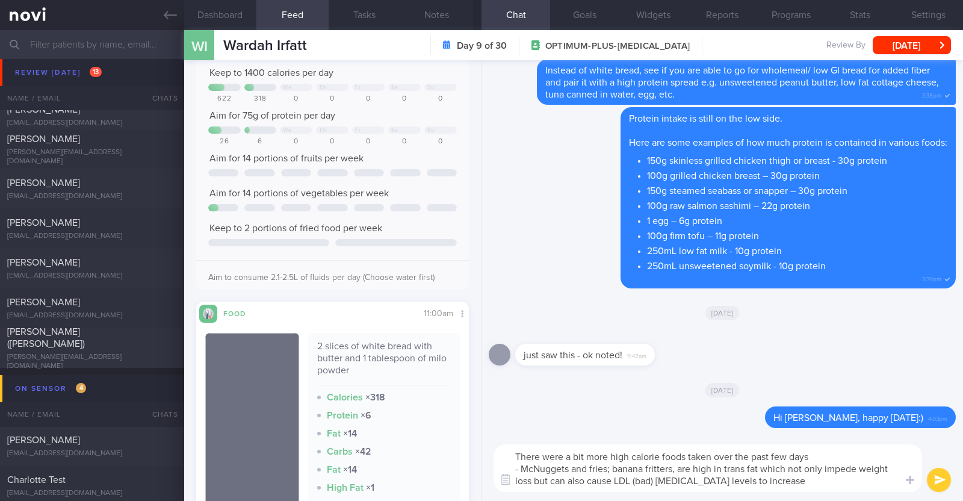
click at [787, 477] on textarea "There were a bit more high calorie foods taken over the past few days - McNugge…" at bounding box center [707, 468] width 428 height 48
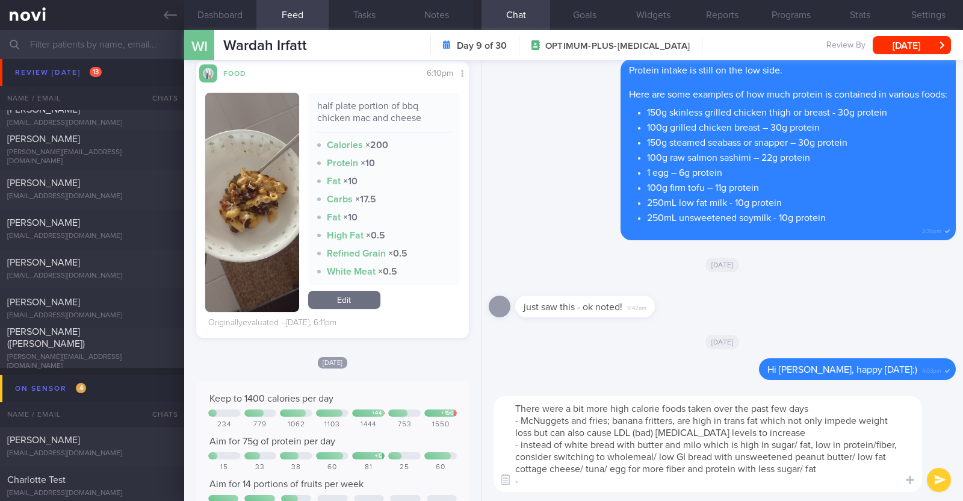
scroll to position [1311, 0]
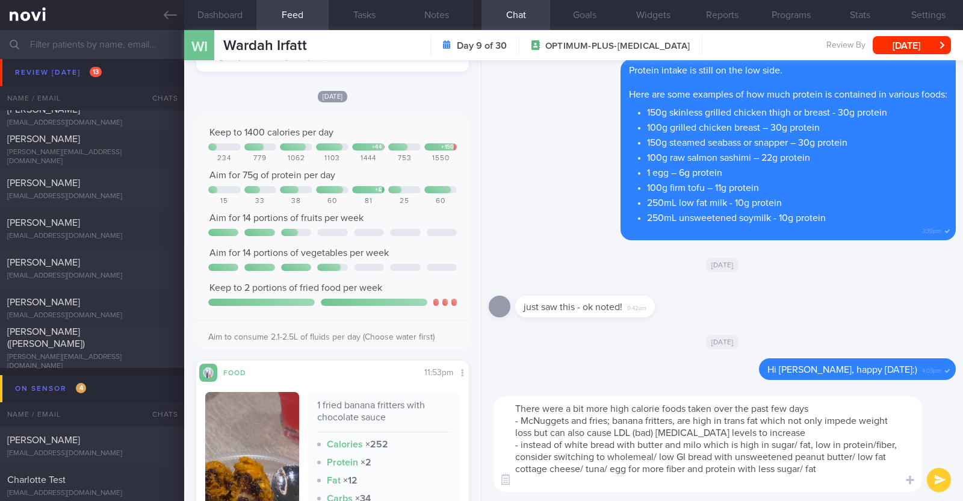
type textarea "There were a bit more high calorie foods taken over the past few days - McNugge…"
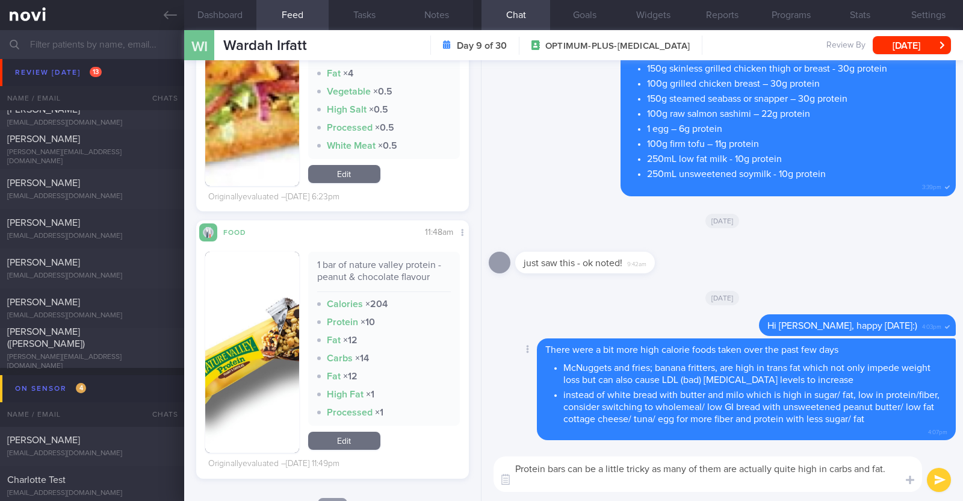
scroll to position [0, 0]
paste textarea "A good "protein bar" will have at least 40% calories from protein. 1 gram prote…"
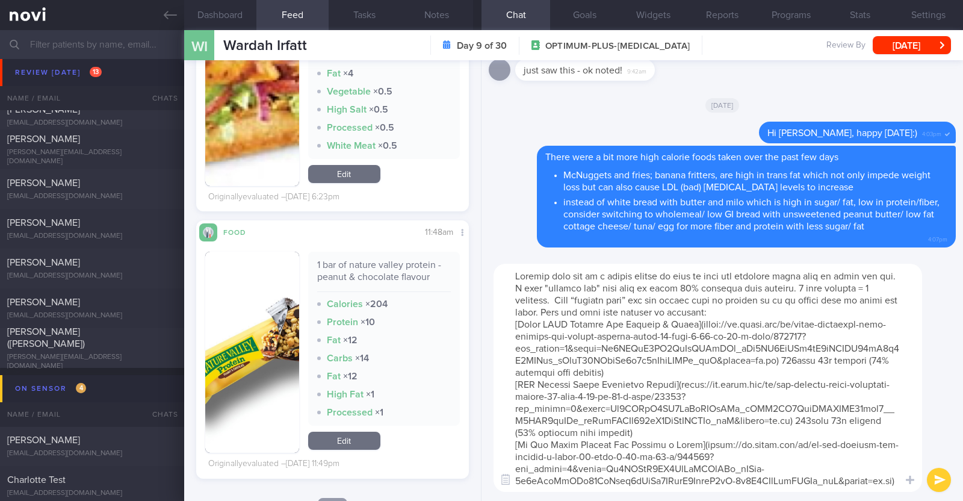
click at [556, 307] on textarea at bounding box center [707, 378] width 428 height 228
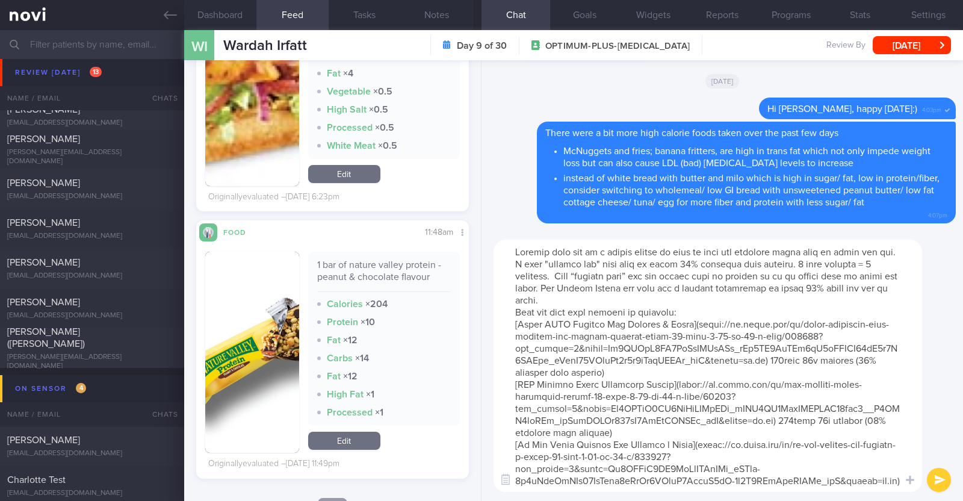
type textarea "Protein bars can be a little tricky as many of them are actually quite high in …"
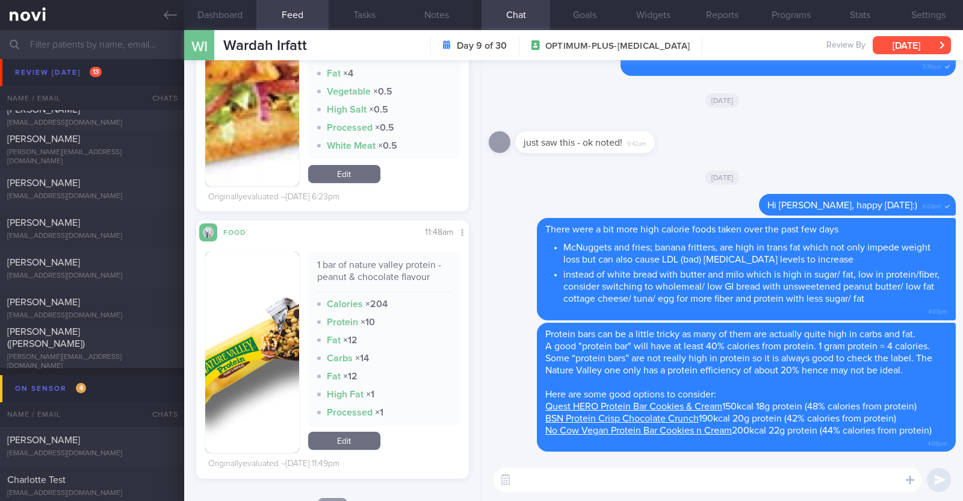
click at [898, 46] on button "[DATE]" at bounding box center [912, 45] width 78 height 18
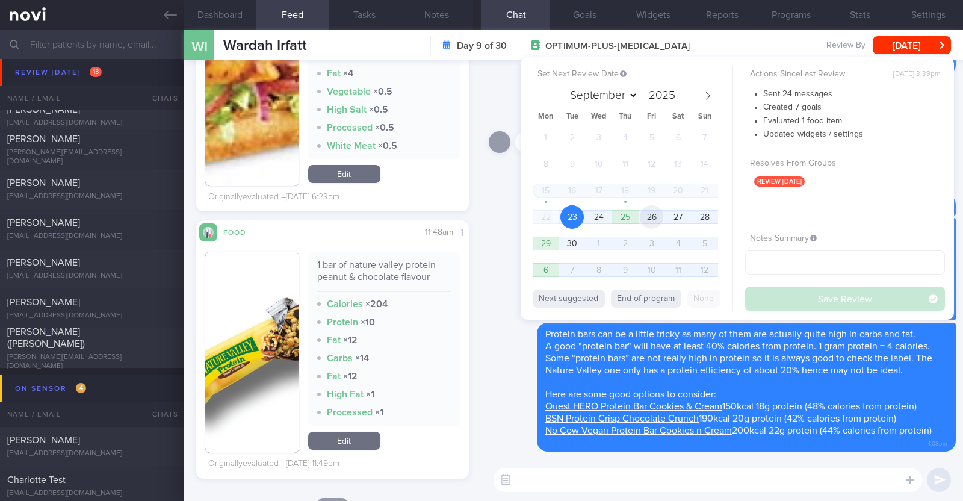
click at [654, 214] on span "26" at bounding box center [651, 216] width 23 height 23
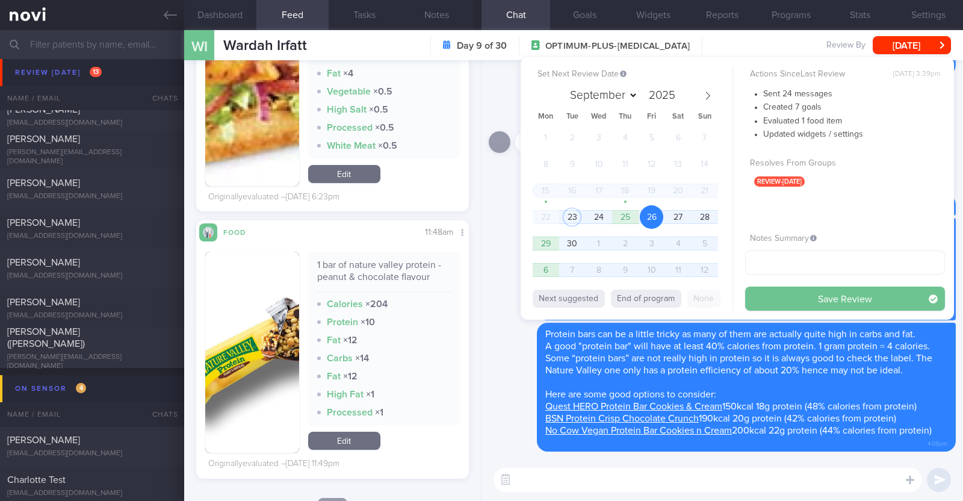
click at [866, 291] on button "Save Review" at bounding box center [845, 298] width 200 height 24
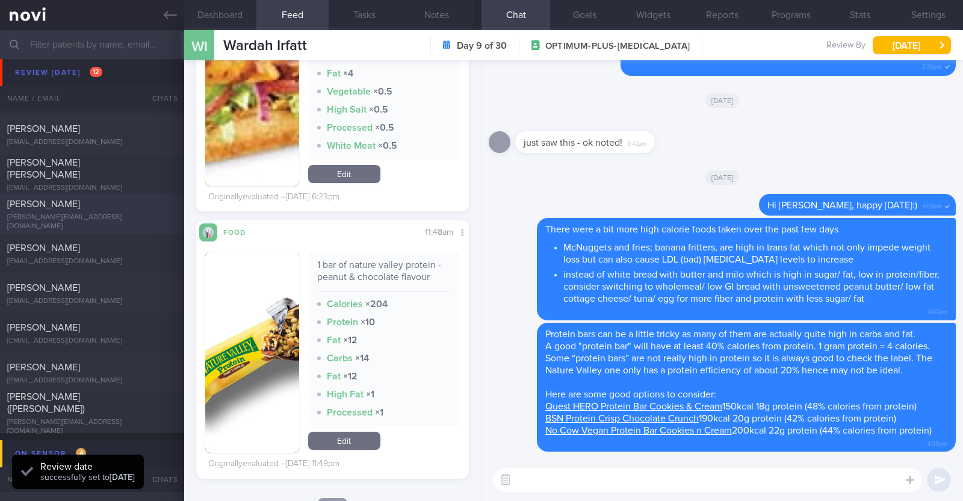
scroll to position [150, 0]
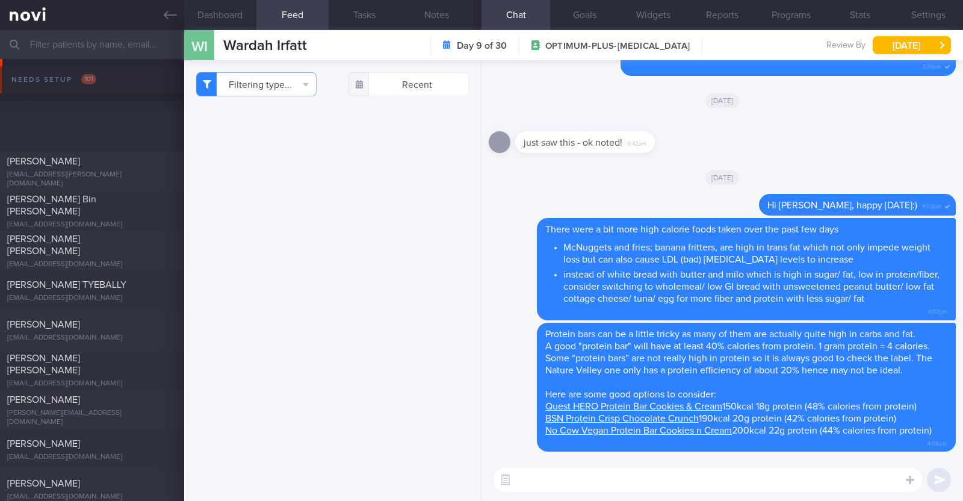
scroll to position [4170, 0]
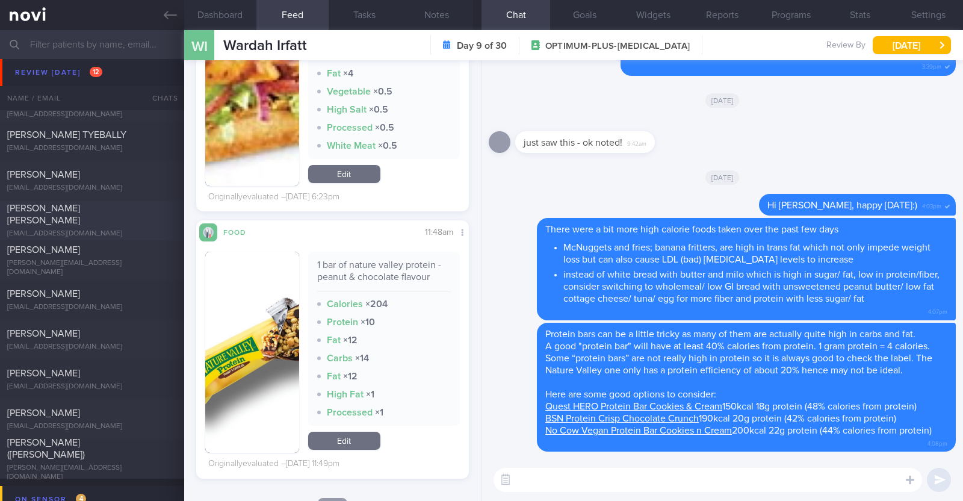
click at [43, 212] on span "[PERSON_NAME] [PERSON_NAME]" at bounding box center [43, 214] width 73 height 22
type textarea "43M Comorbidities: Degenerative disc L5-S1 HLD ?OSA (currently under investigat…"
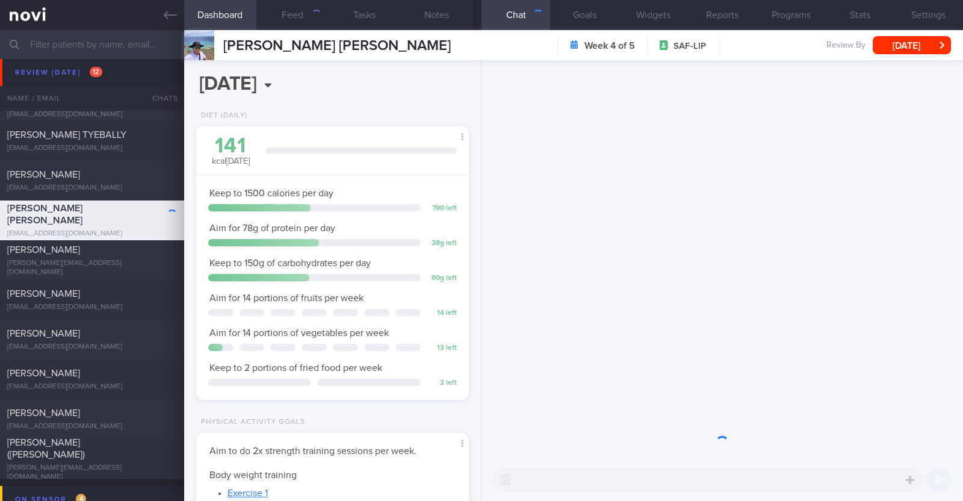
scroll to position [122, 244]
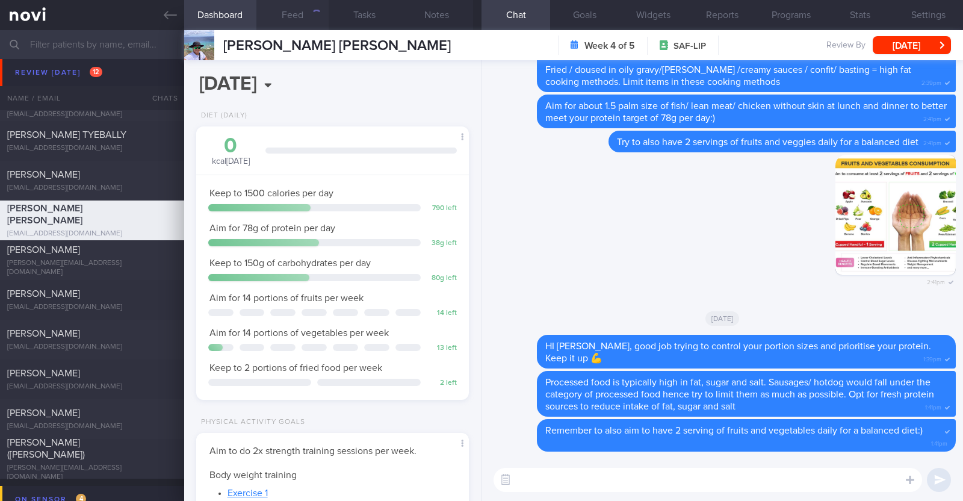
click at [309, 17] on button "Feed" at bounding box center [292, 15] width 72 height 30
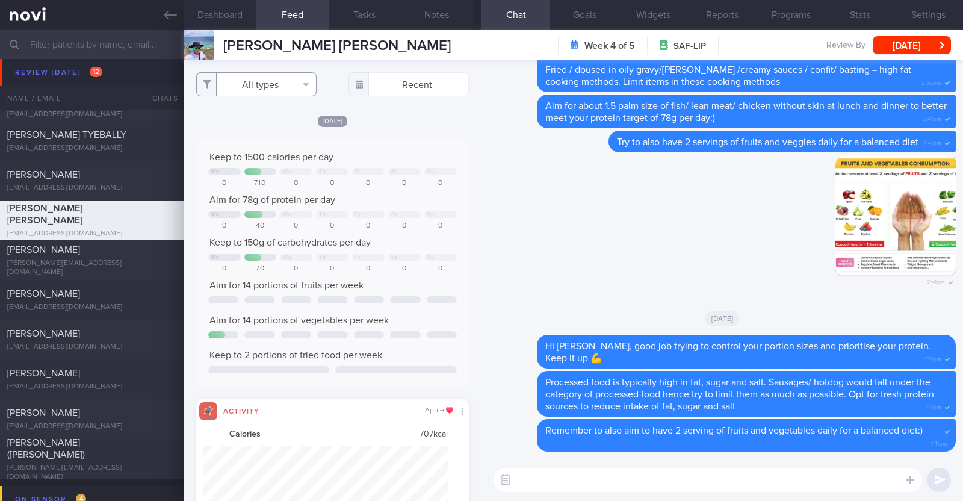
click at [282, 86] on button "All types" at bounding box center [256, 84] width 120 height 24
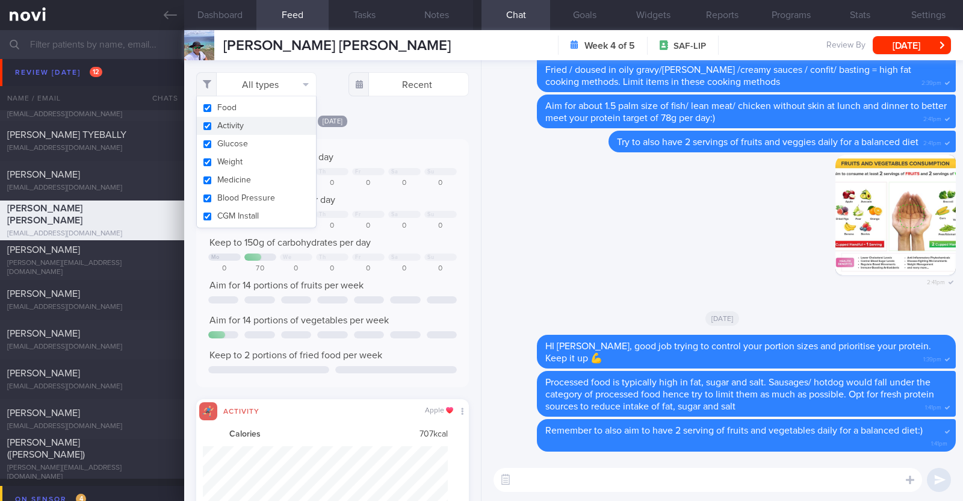
click at [264, 126] on button "Activity" at bounding box center [256, 126] width 119 height 18
checkbox input "false"
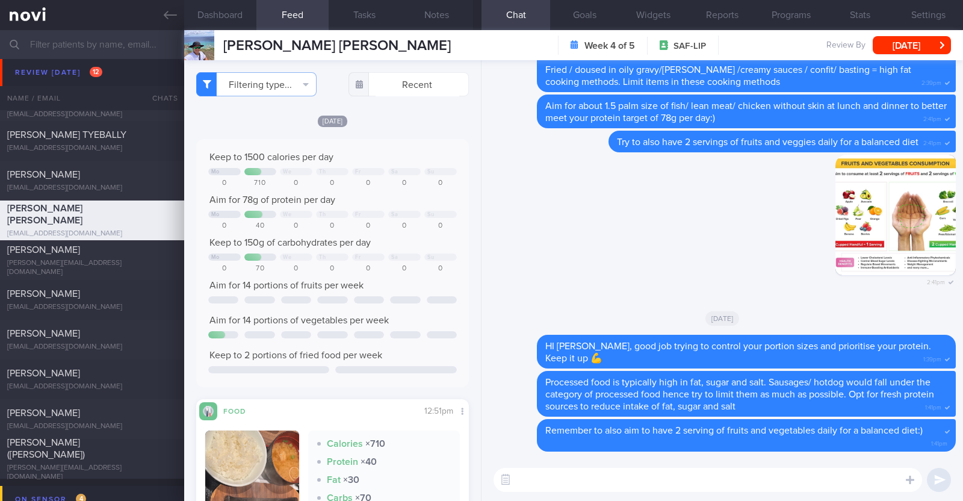
click at [415, 125] on div "[DATE]" at bounding box center [332, 120] width 273 height 13
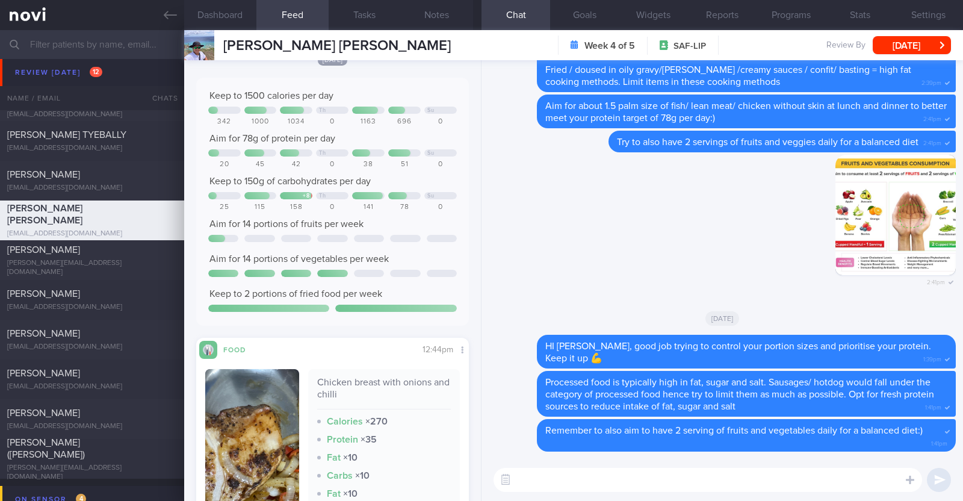
click at [561, 480] on textarea at bounding box center [707, 480] width 428 height 24
type textarea "Hi Mike, happy Tuesday:)"
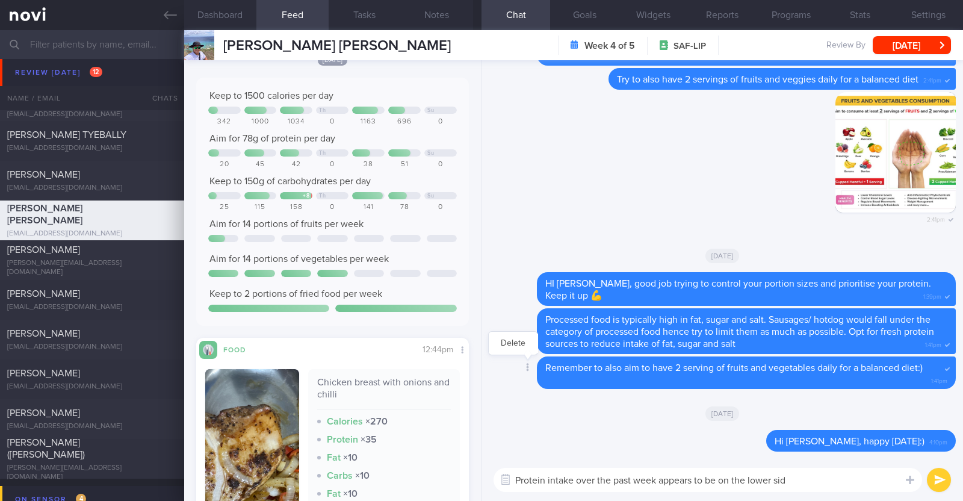
type textarea "Protein intake over the past week appears to be on the lower side"
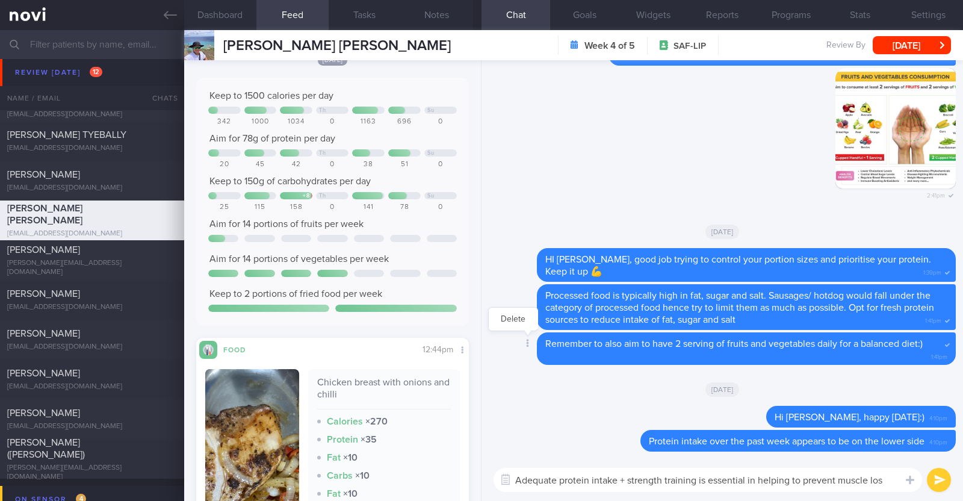
type textarea "Adequate protein intake + strength training is essential in helping to prevent …"
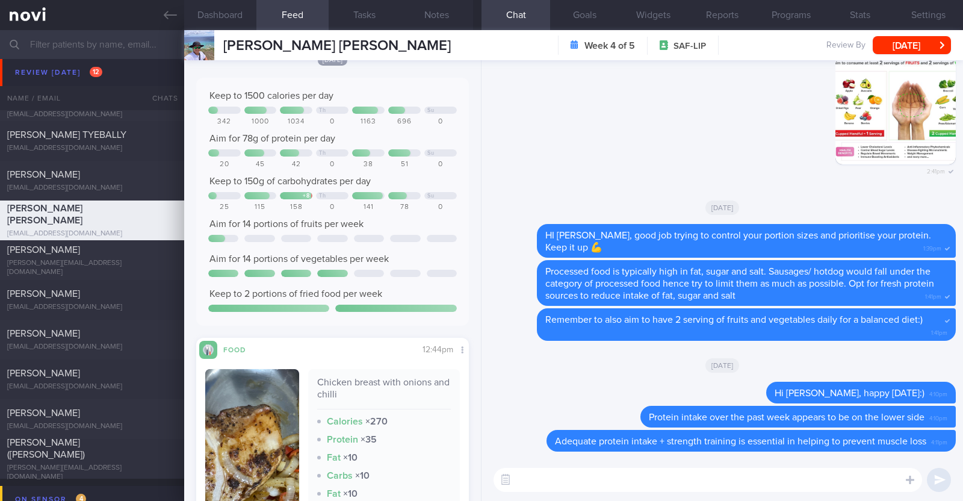
click at [554, 480] on textarea at bounding box center [707, 480] width 428 height 24
paste textarea "Here are some examples of how much protein is contained in various foods: - 150…"
type textarea "Here are some examples of how much protein is contained in various foods: - 150…"
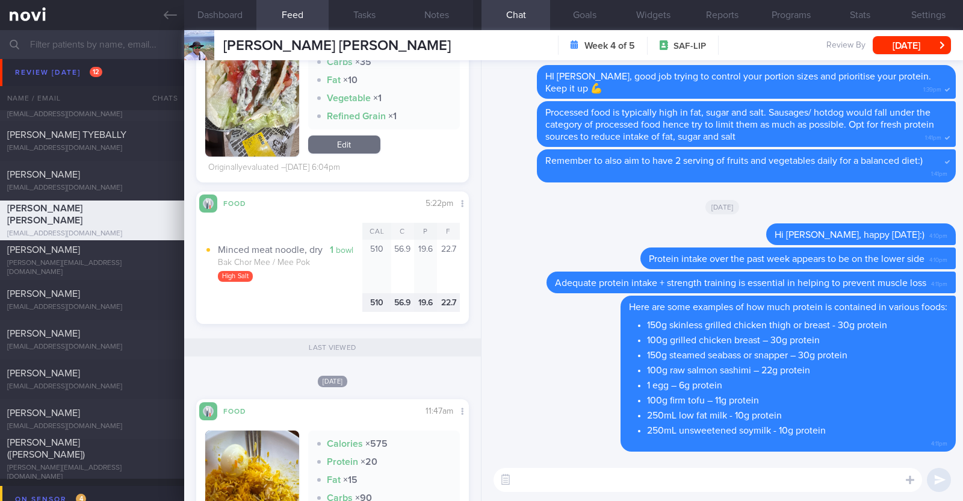
click at [672, 479] on textarea at bounding box center [707, 480] width 428 height 24
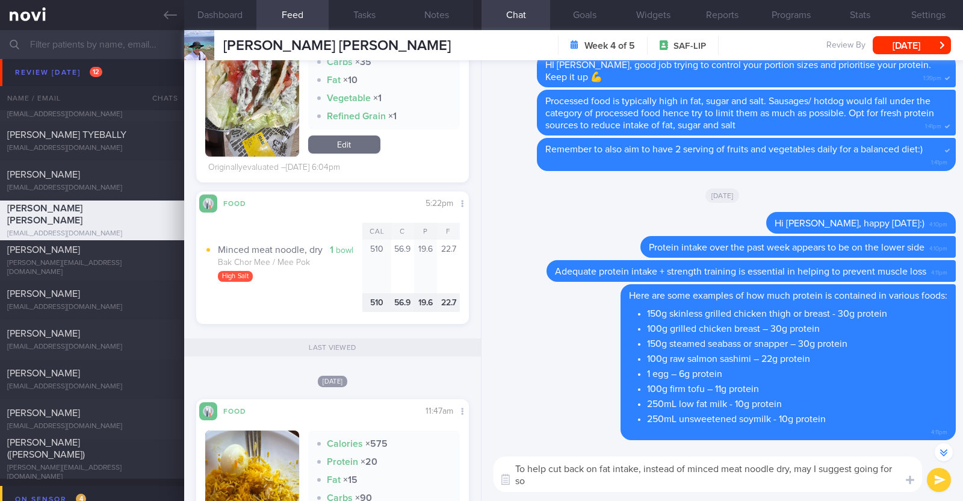
scroll to position [-11, 0]
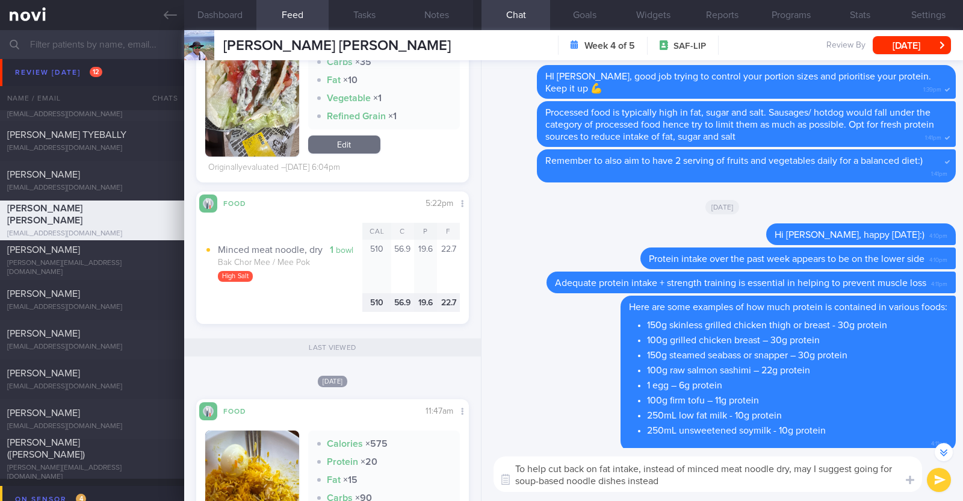
type textarea "To help cut back on fat intake, instead of minced meat noodle dry, may I sugges…"
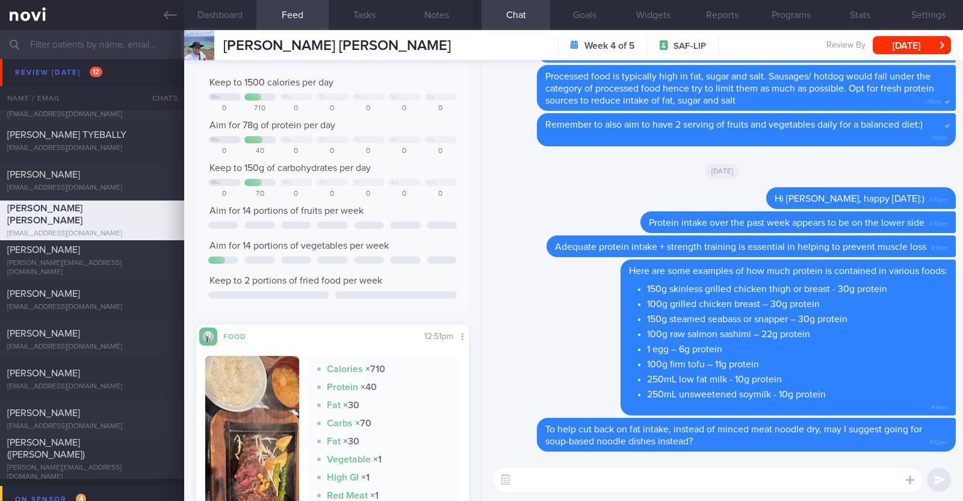
scroll to position [0, 0]
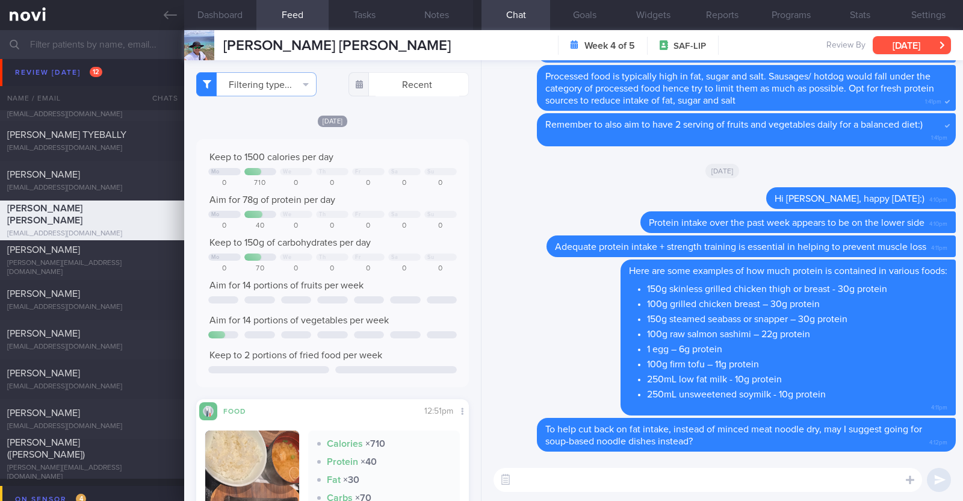
click at [912, 45] on button "[DATE]" at bounding box center [912, 45] width 78 height 18
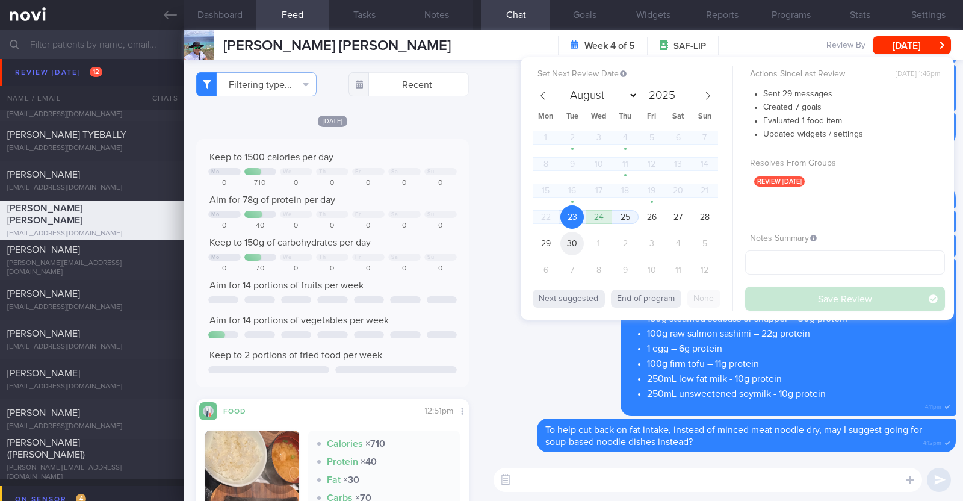
click at [570, 244] on span "30" at bounding box center [571, 243] width 23 height 23
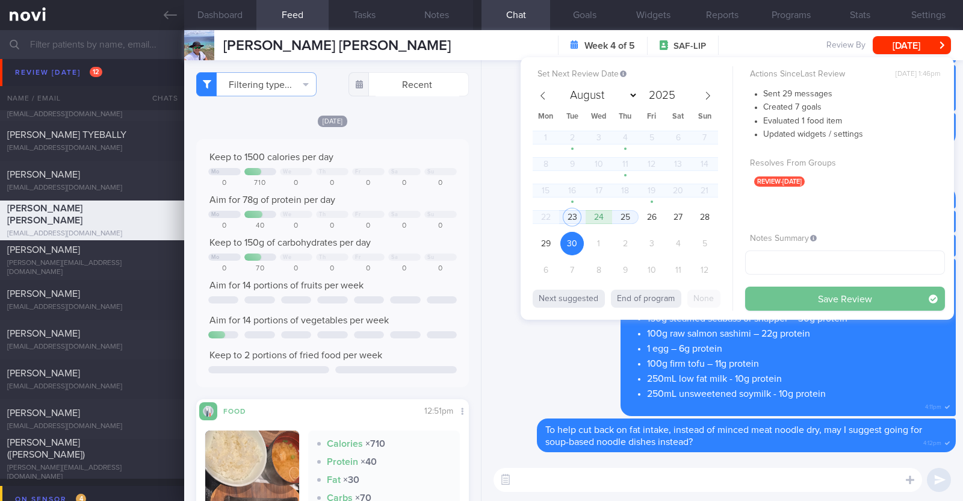
click at [784, 294] on button "Save Review" at bounding box center [845, 298] width 200 height 24
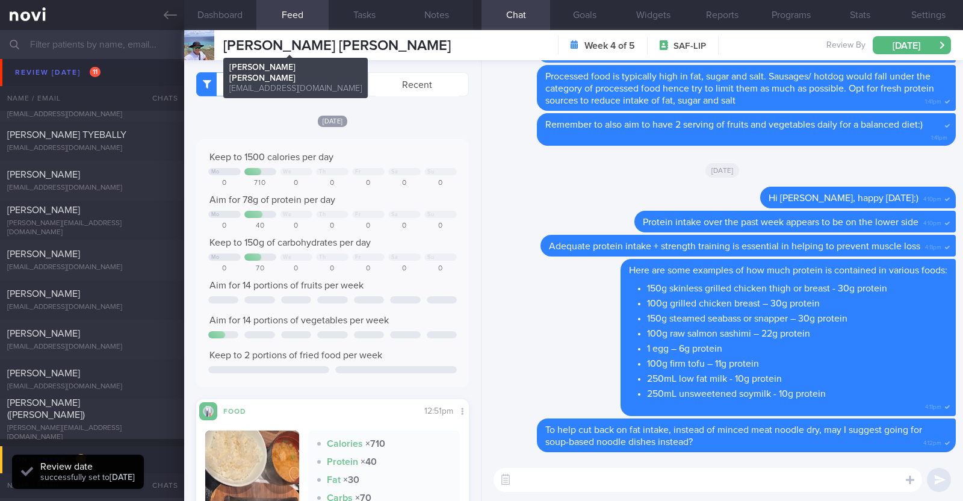
scroll to position [122, 244]
drag, startPoint x: 361, startPoint y: 42, endPoint x: 226, endPoint y: 42, distance: 135.4
click at [226, 42] on div "Ng Meng Chee Mike Ng Meng Chee Mike mikengmc@gmail.com Week 4 of 5 SAF-LIP Revi…" at bounding box center [573, 45] width 779 height 30
copy span "[PERSON_NAME] [PERSON_NAME]"
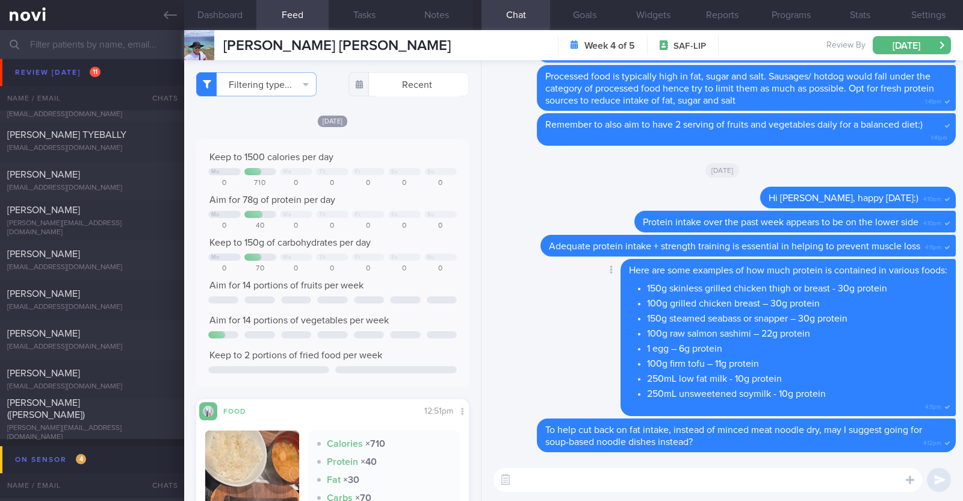
click at [539, 320] on div "Delete Here are some examples of how much protein is contained in various foods…" at bounding box center [722, 338] width 467 height 159
click at [891, 43] on button "[DATE]" at bounding box center [912, 45] width 78 height 18
click at [572, 343] on div "Delete Here are some examples of how much protein is contained in various foods…" at bounding box center [763, 337] width 383 height 157
click at [911, 40] on button "[DATE]" at bounding box center [912, 45] width 78 height 18
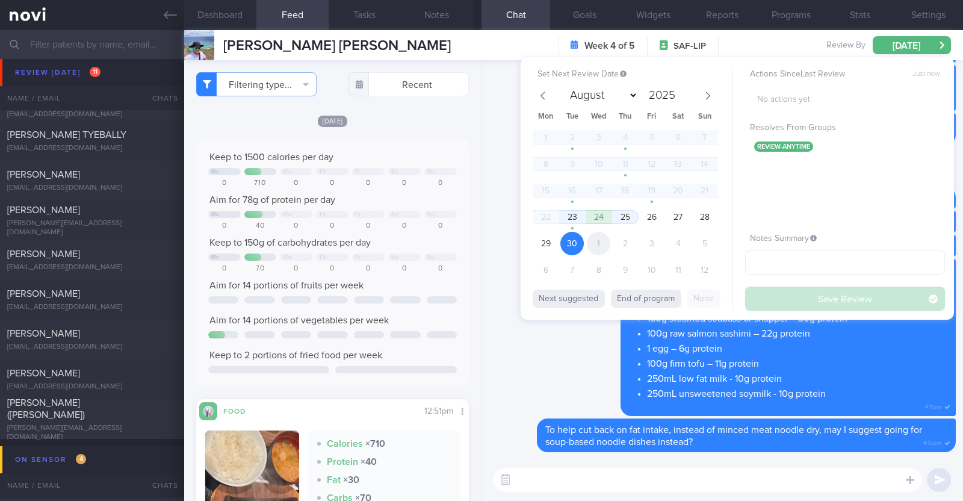
click at [596, 235] on span "1" at bounding box center [598, 243] width 23 height 23
select select "9"
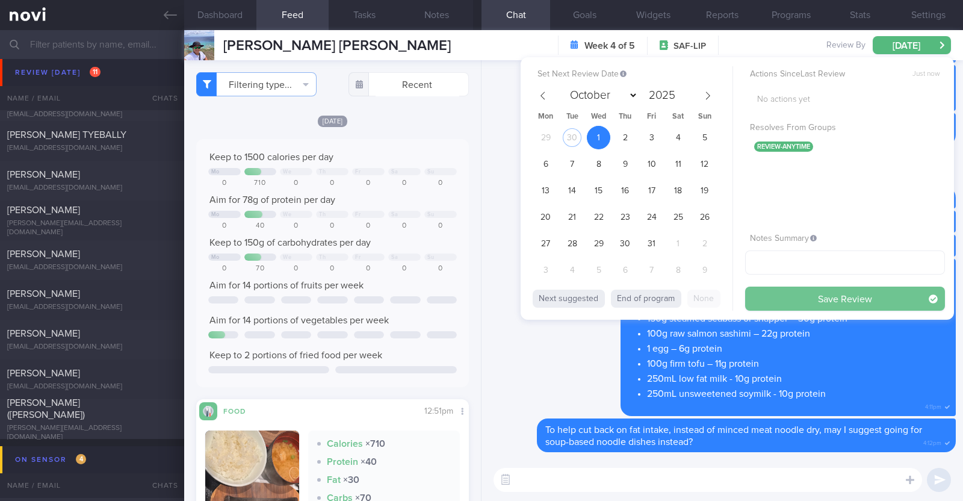
click at [765, 298] on button "Save Review" at bounding box center [845, 298] width 200 height 24
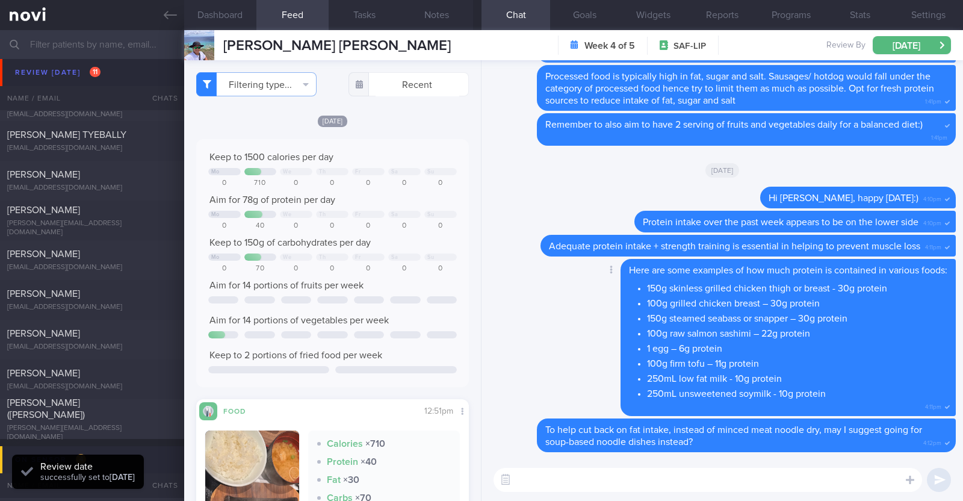
click at [515, 331] on div "Delete Here are some examples of how much protein is contained in various foods…" at bounding box center [722, 338] width 467 height 159
click at [91, 226] on div "lee.kel@gmail.com" at bounding box center [92, 228] width 170 height 18
type textarea "45M Co-morbidities: CAD Dyslipidemia Gout Vit D insufficiency Medication/Supple…"
select select "8"
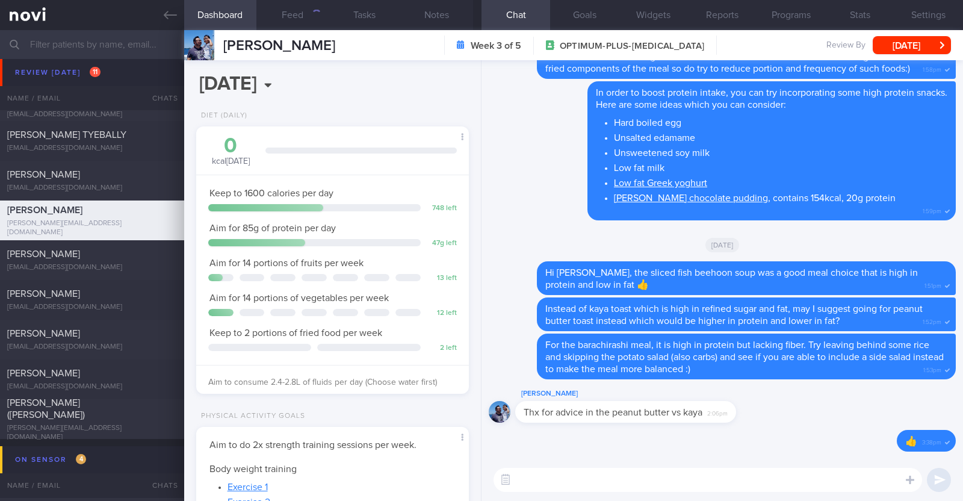
scroll to position [137, 240]
click at [289, 15] on button "Feed 884" at bounding box center [292, 15] width 72 height 30
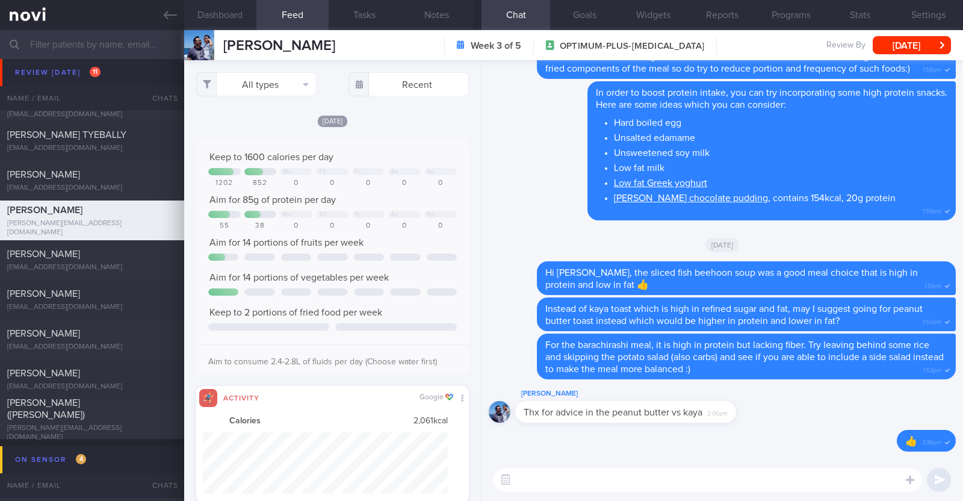
scroll to position [61, 246]
click at [295, 87] on button "All types" at bounding box center [256, 84] width 120 height 24
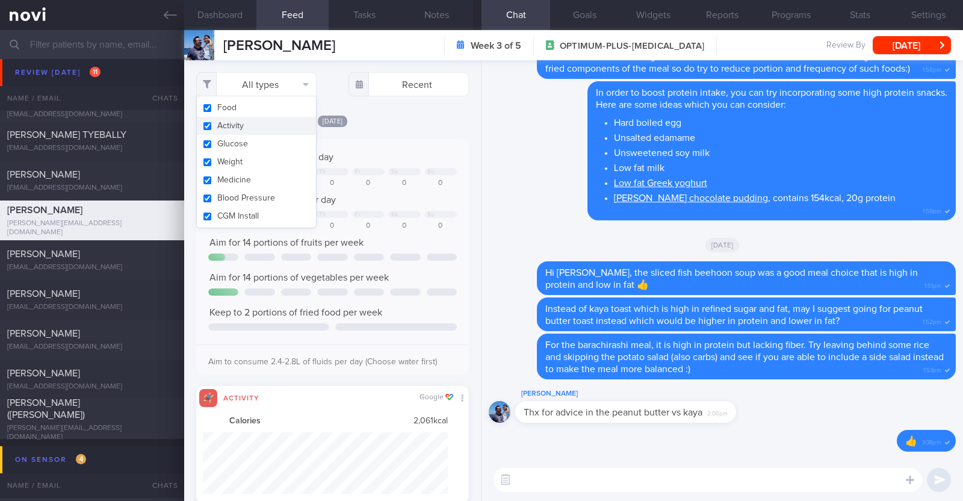
click at [268, 134] on button "Activity" at bounding box center [256, 126] width 119 height 18
checkbox input "false"
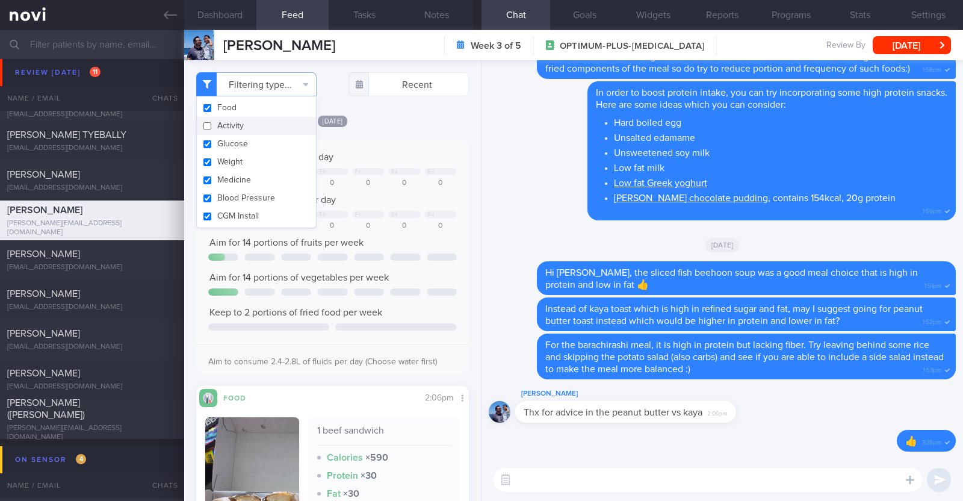
click at [410, 139] on div "Keep to 1600 calories per day We Th Fr Sa Su 1202 852 0 0 0 0 0 Aim for 85g of …" at bounding box center [332, 256] width 273 height 235
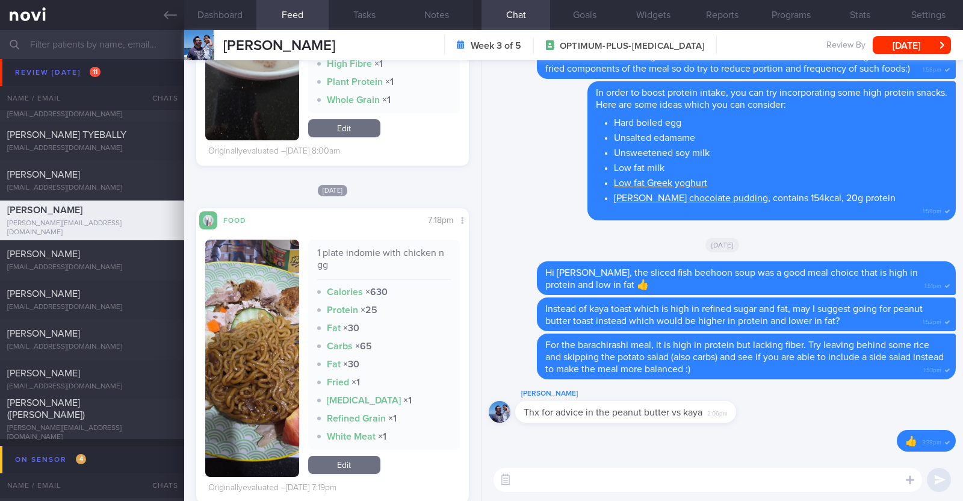
scroll to position [3611, 0]
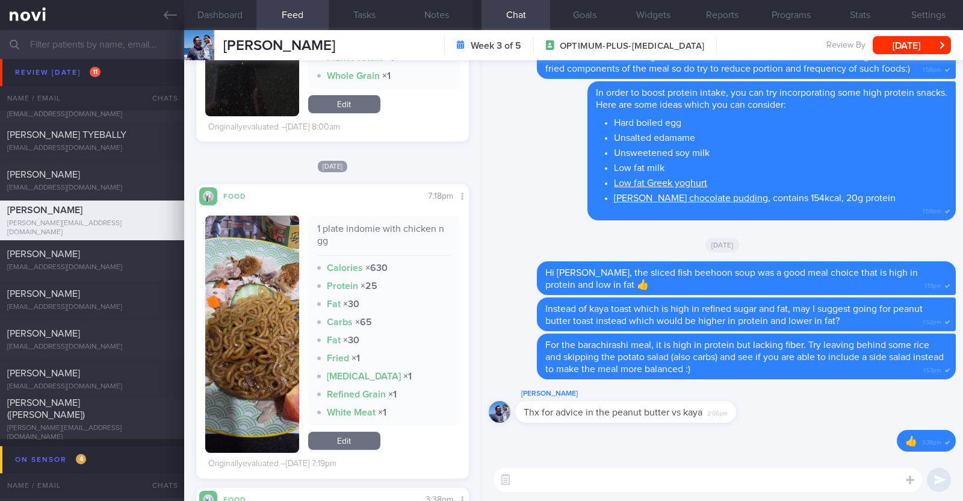
click at [230, 323] on button "button" at bounding box center [252, 333] width 94 height 237
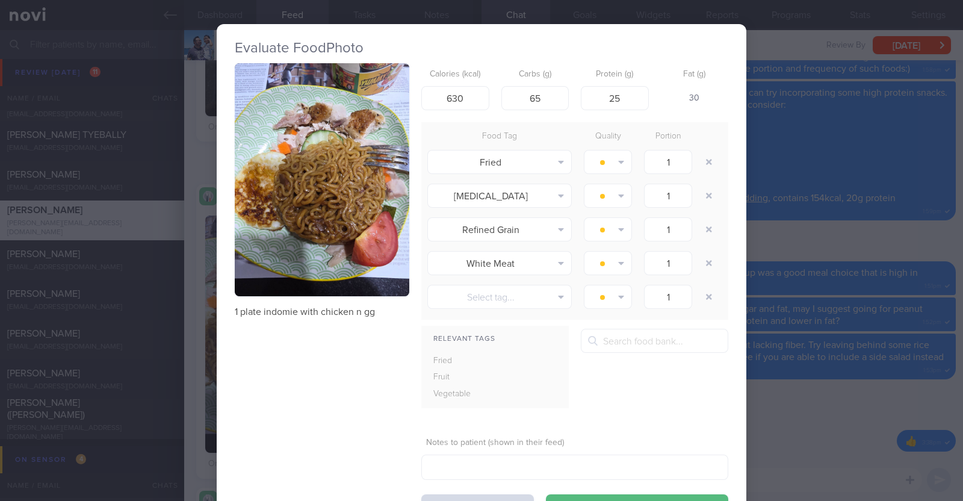
click at [196, 342] on div "Evaluate Food Photo 1 plate indomie with chicken n gg Calories (kcal) 630 Carbs…" at bounding box center [481, 250] width 963 height 501
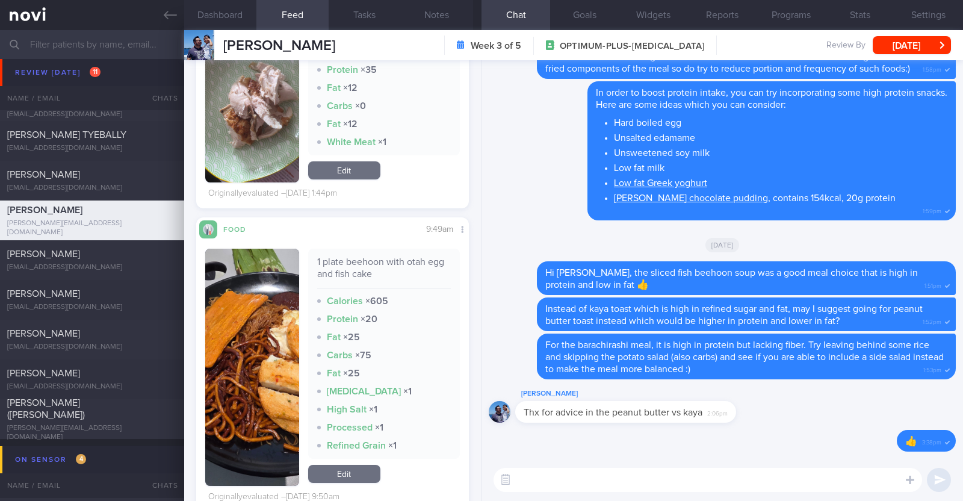
scroll to position [4362, 0]
click at [570, 489] on textarea at bounding box center [707, 480] width 428 height 24
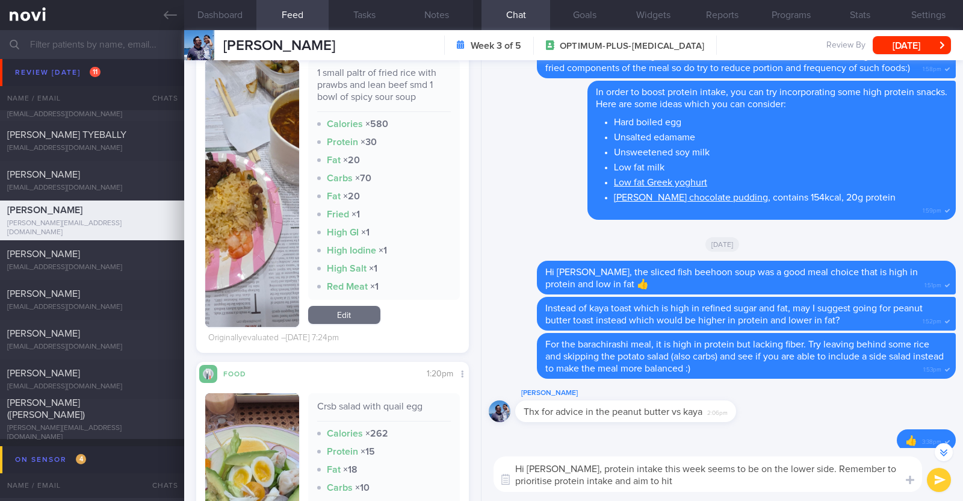
scroll to position [1955, 0]
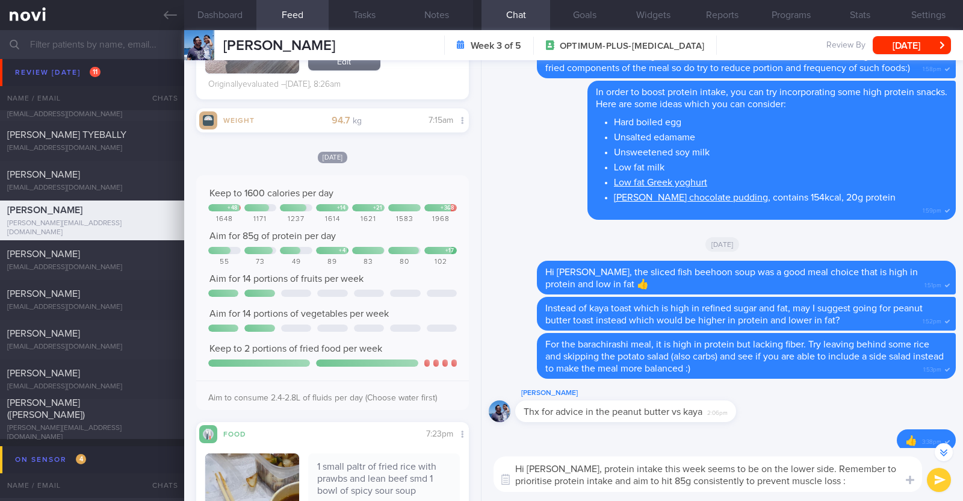
type textarea "Hi Kelvin, protein intake this week seems to be on the lower side. Remember to …"
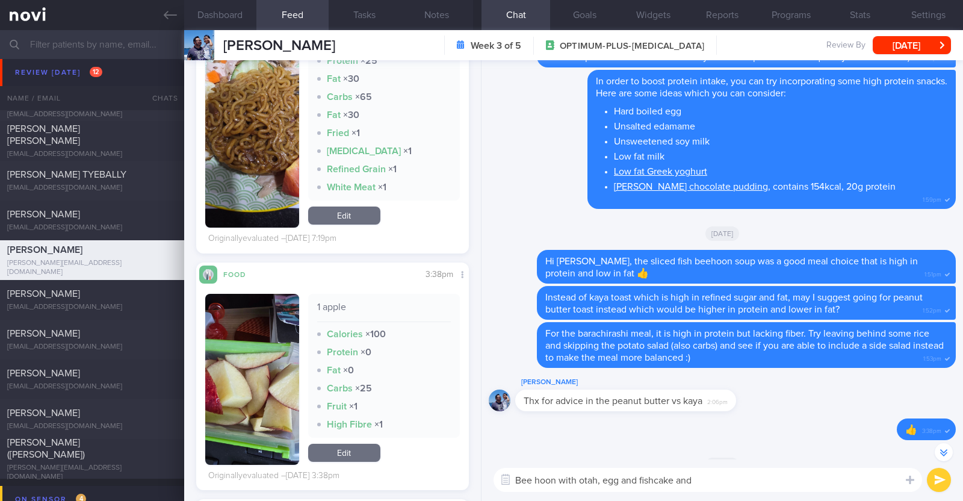
scroll to position [3611, 0]
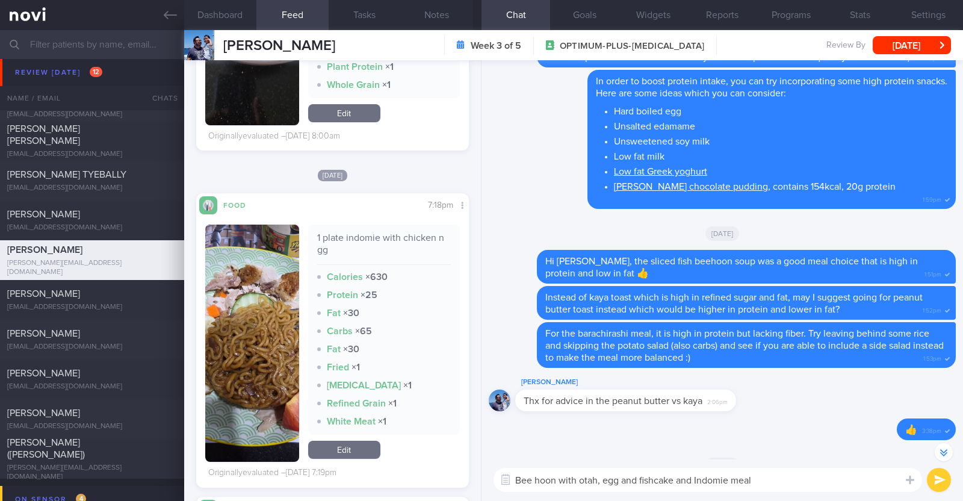
type textarea "Bee hoon with otah, egg and fishcake and Indomie meal"
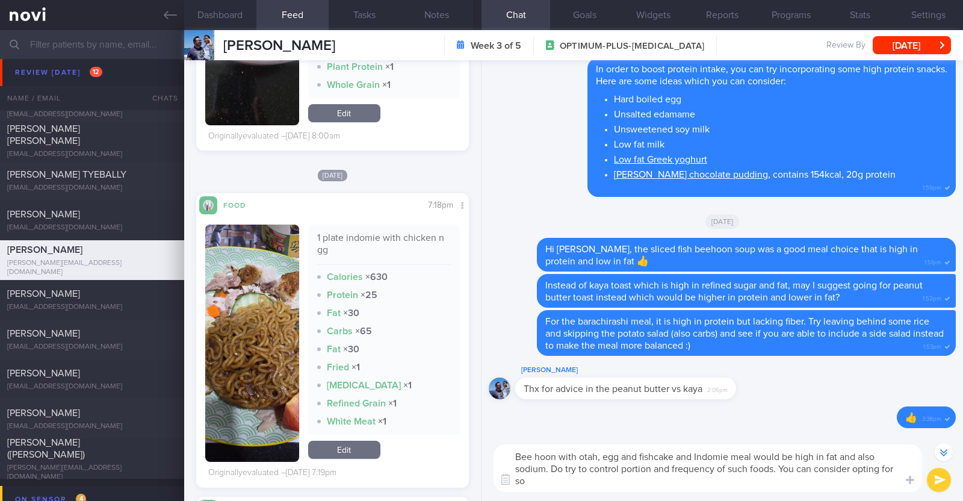
scroll to position [-86, 0]
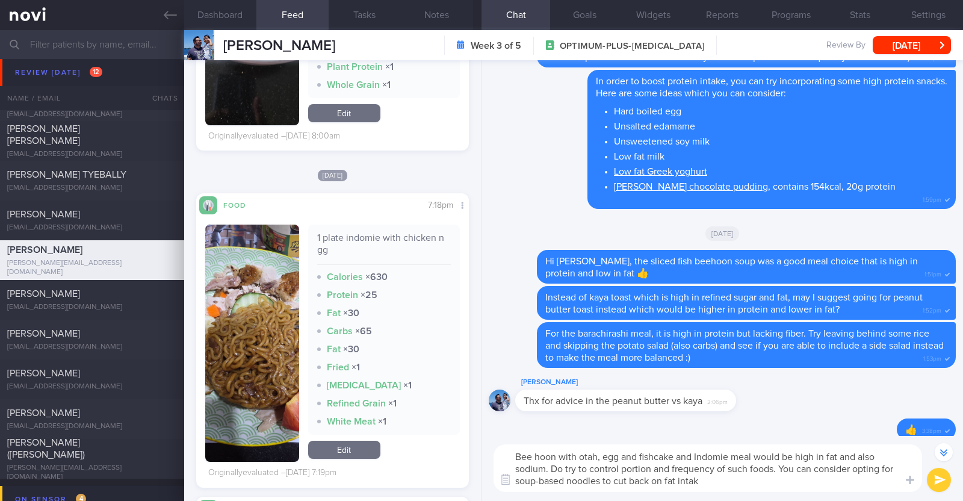
type textarea "Bee hoon with otah, egg and fishcake and Indomie meal would be high in fat and …"
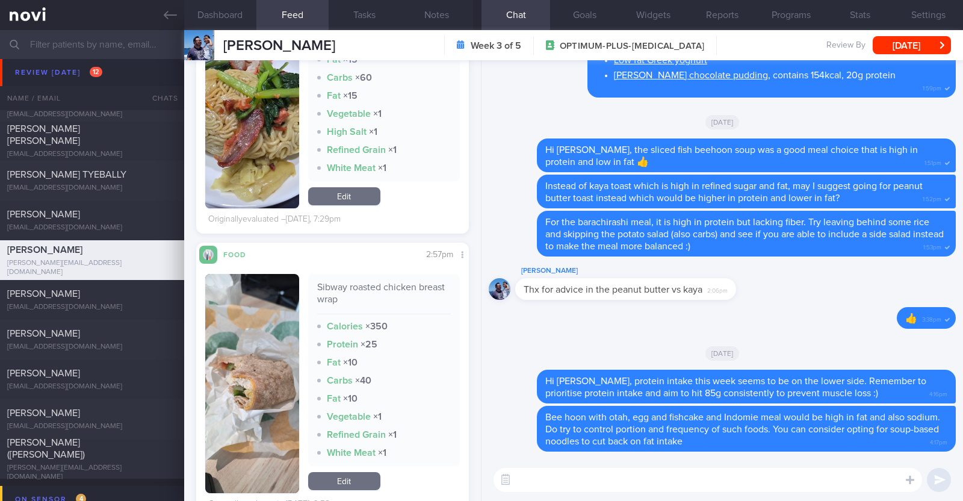
scroll to position [968, 0]
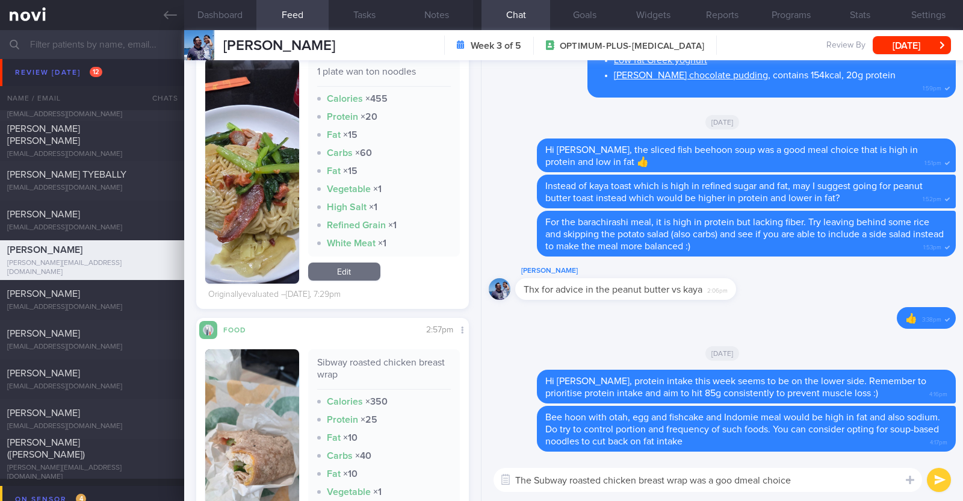
click at [738, 480] on textarea "The Subway roasted chicken breast wrap was a goo dmeal choice" at bounding box center [707, 480] width 428 height 24
click at [802, 486] on textarea "The Subway roasted chicken breast wrap was a good meal choice" at bounding box center [707, 480] width 428 height 24
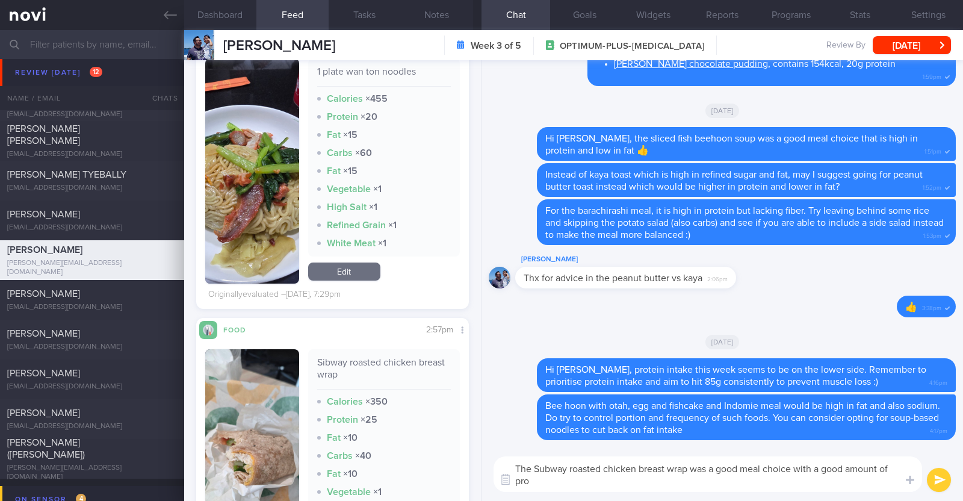
scroll to position [0, 0]
type textarea "The Subway roasted chicken breast wrap was a good meal choice with a good amoun…"
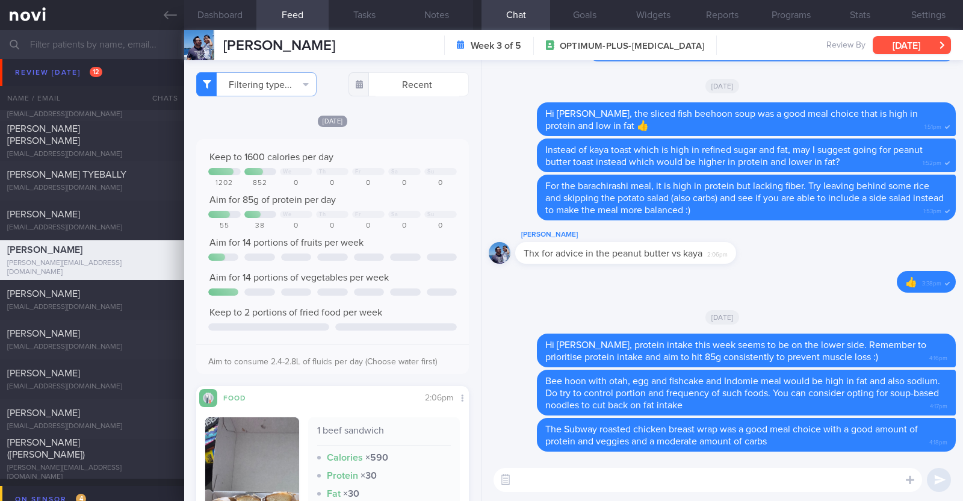
click at [900, 49] on button "[DATE]" at bounding box center [912, 45] width 78 height 18
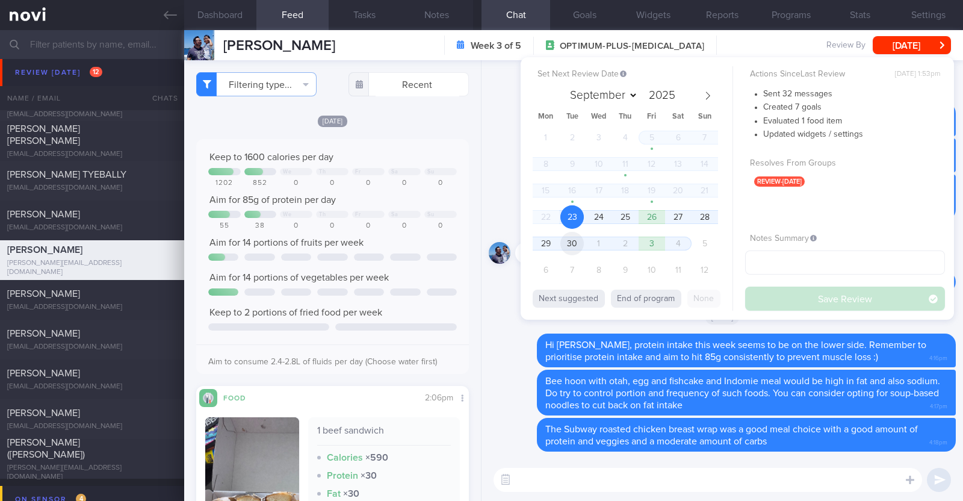
click at [584, 241] on span "30" at bounding box center [571, 243] width 23 height 23
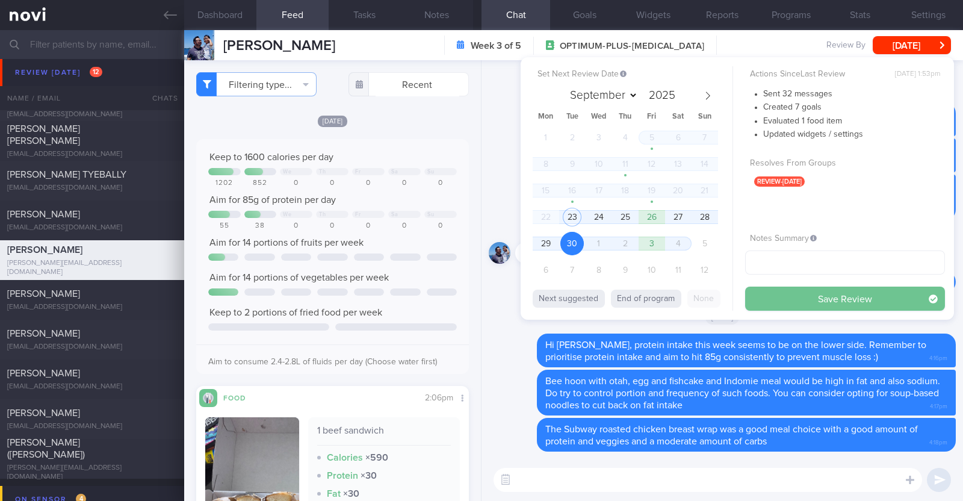
click at [818, 295] on button "Save Review" at bounding box center [845, 298] width 200 height 24
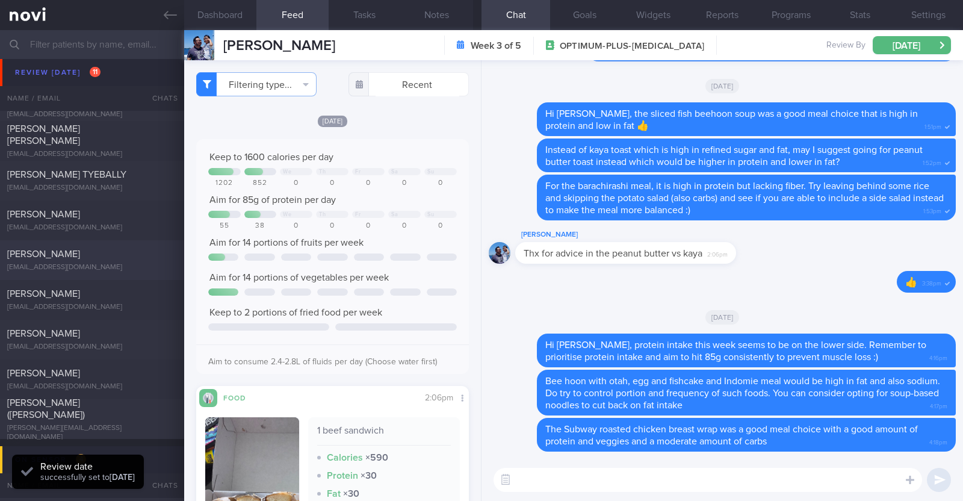
click at [110, 256] on div "[PERSON_NAME]" at bounding box center [90, 254] width 167 height 12
type textarea "35M Comorbidities: HTN Nil meds Mounjaro 2.5mg Weight training (30min) + cardio…"
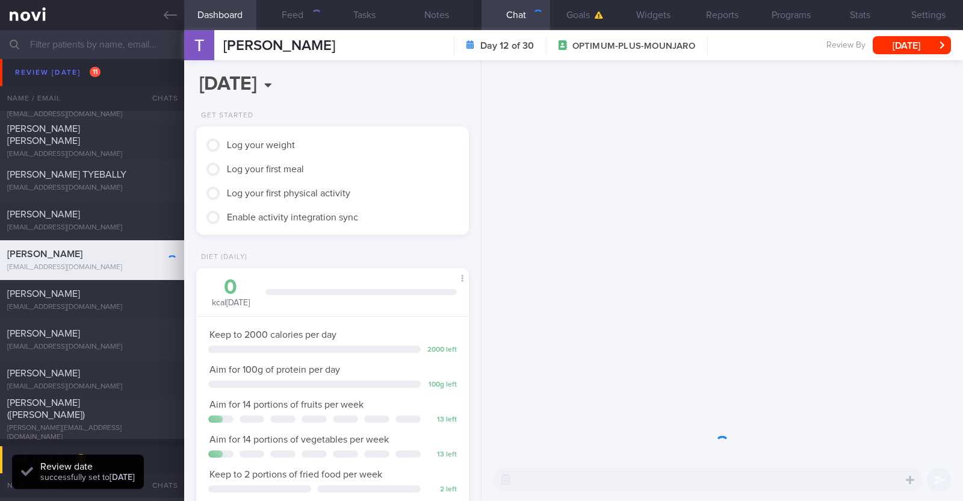
scroll to position [137, 240]
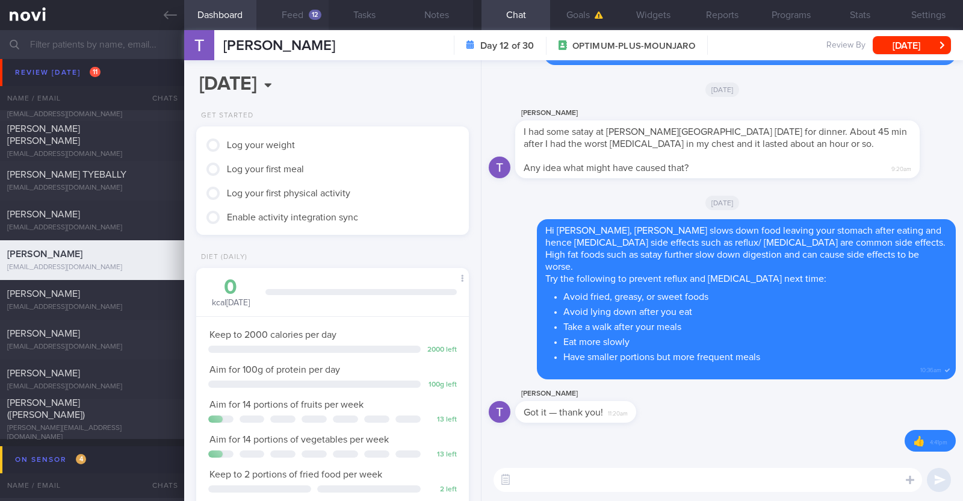
click at [318, 7] on button "Feed 12" at bounding box center [292, 15] width 72 height 30
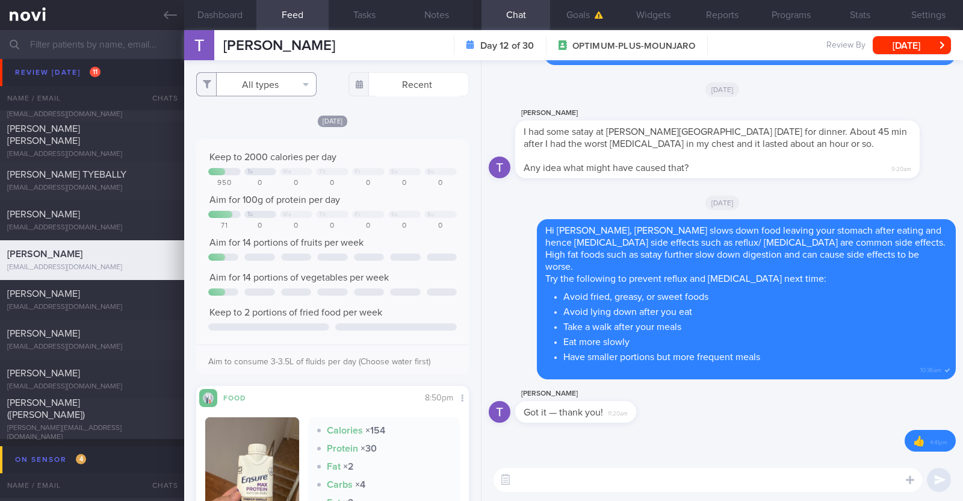
click at [283, 79] on button "All types" at bounding box center [256, 84] width 120 height 24
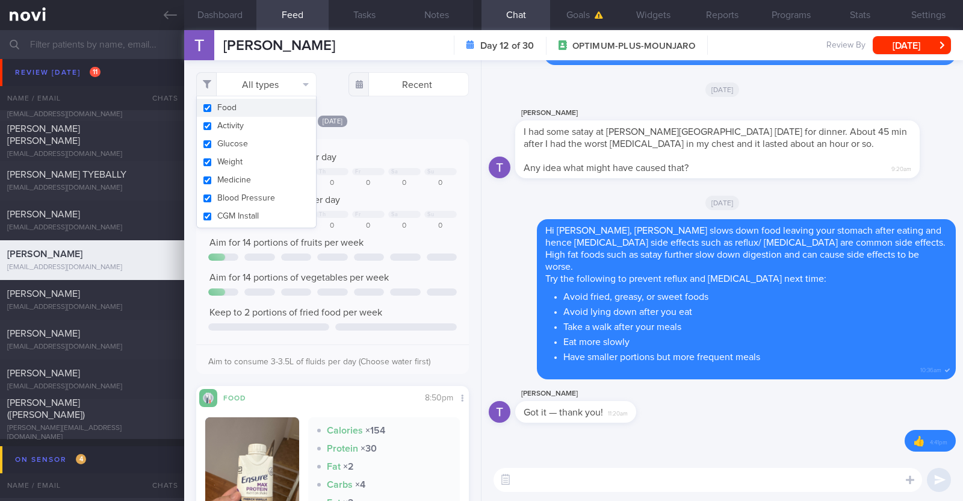
click at [250, 126] on button "Activity" at bounding box center [256, 126] width 119 height 18
checkbox input "false"
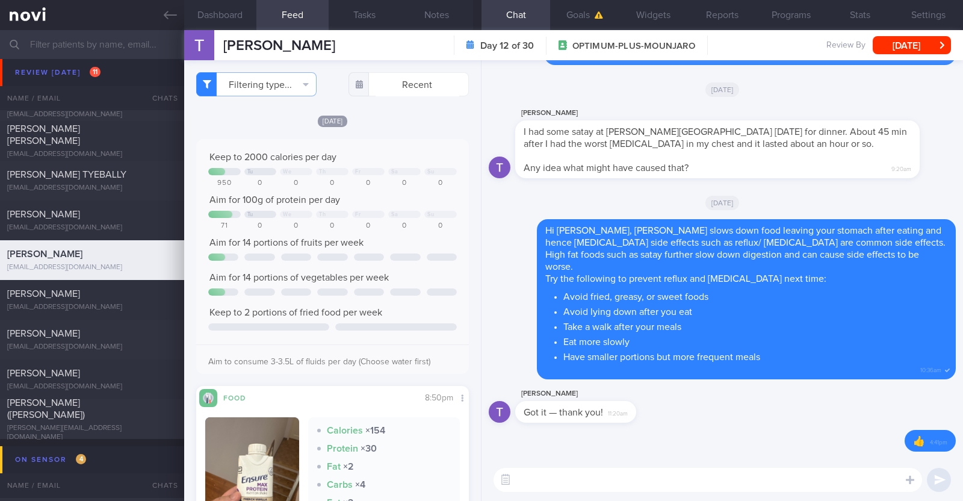
click at [461, 230] on div "Filtering type... Food Activity Glucose Weight Medicine Blood Pressure [MEDICAL…" at bounding box center [332, 280] width 297 height 441
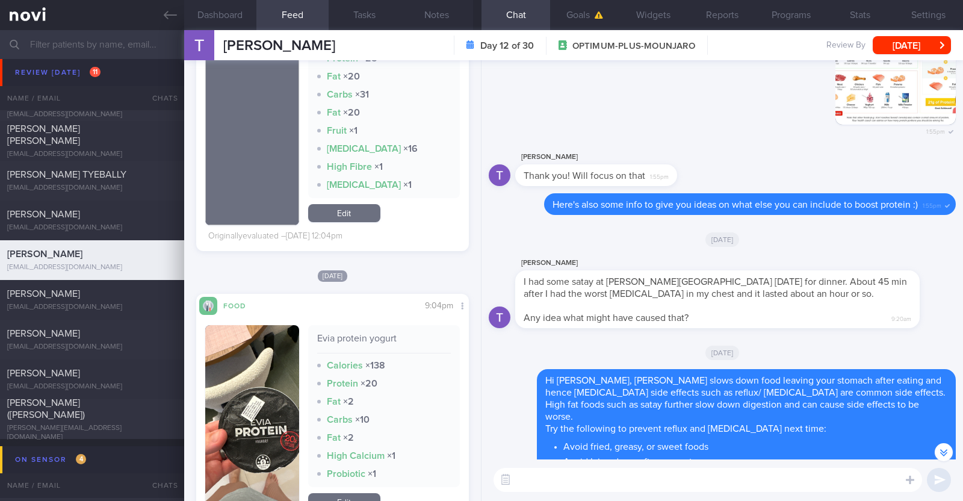
scroll to position [1504, 0]
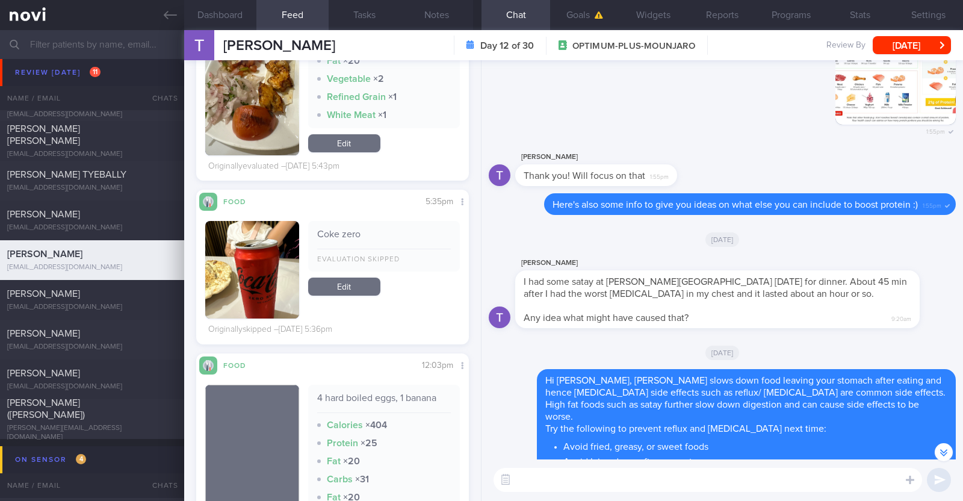
click at [596, 476] on textarea at bounding box center [707, 480] width 428 height 24
click at [602, 477] on textarea "Hi [PERSON_NAME], good jobincorporating the" at bounding box center [707, 480] width 428 height 24
click at [705, 480] on textarea "Hi [PERSON_NAME], good job vincorporating the" at bounding box center [707, 480] width 428 height 24
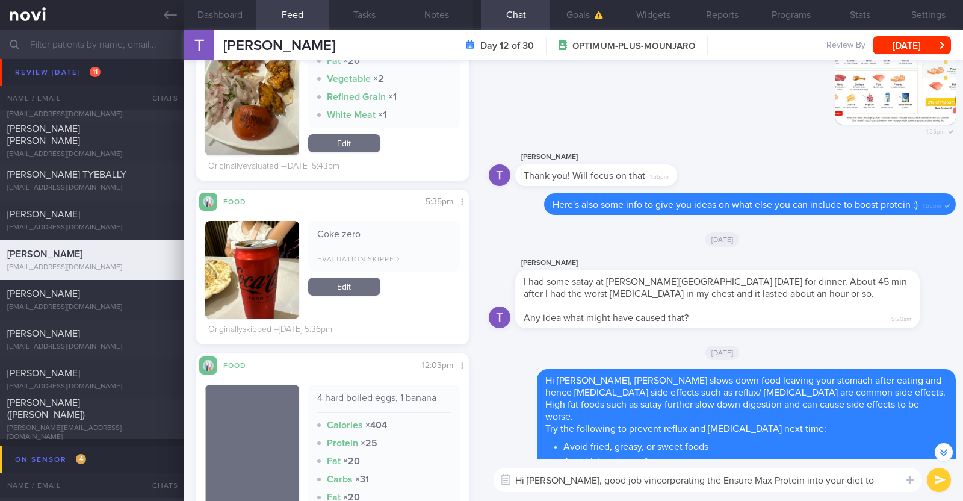
scroll to position [-161, 0]
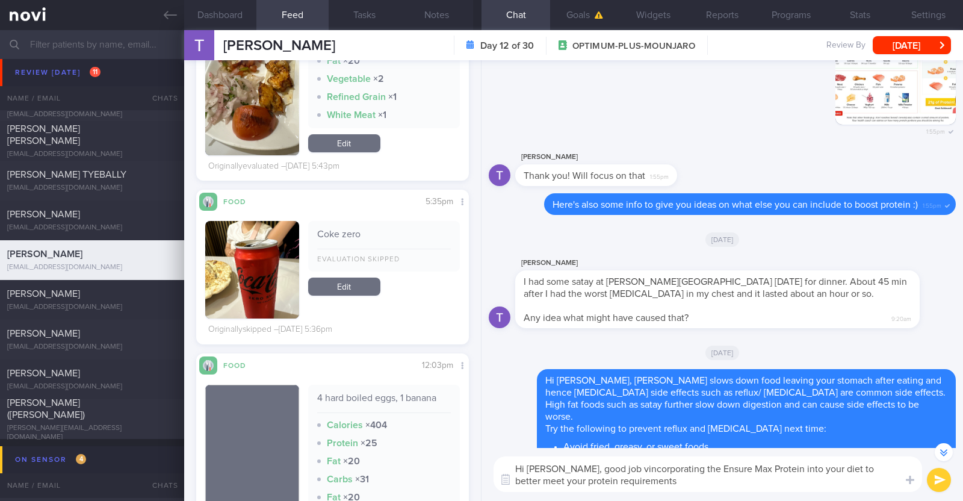
click at [610, 466] on textarea "Hi [PERSON_NAME], good job vincorporating the Ensure Max Protein into your diet…" at bounding box center [707, 474] width 428 height 36
click at [670, 486] on textarea "Hi [PERSON_NAME], good job incorporating the Ensure Max Protein into your diet …" at bounding box center [707, 474] width 428 height 36
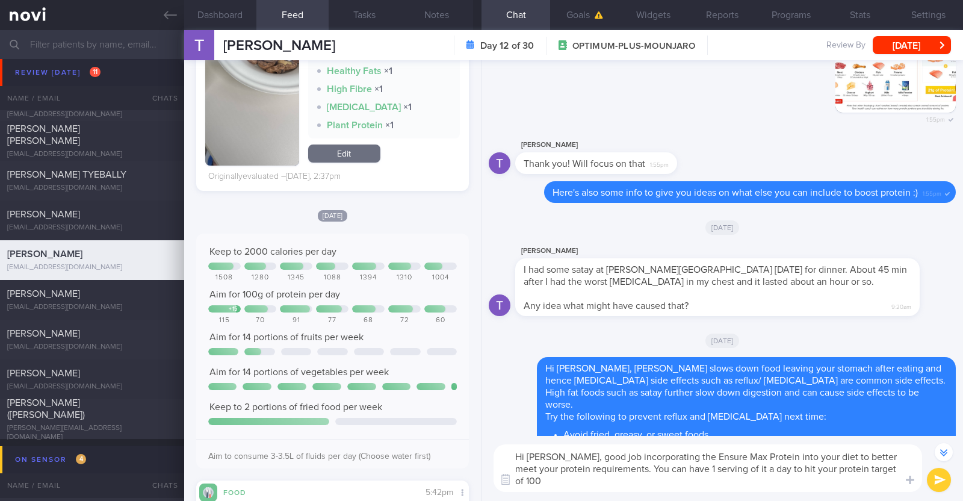
scroll to position [-173, 0]
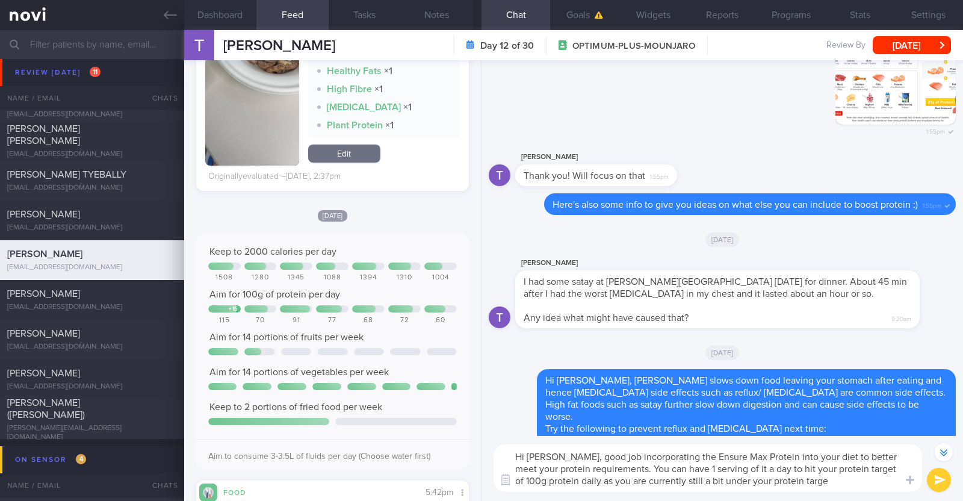
type textarea "Hi [PERSON_NAME], good job incorporating the Ensure Max Protein into your diet …"
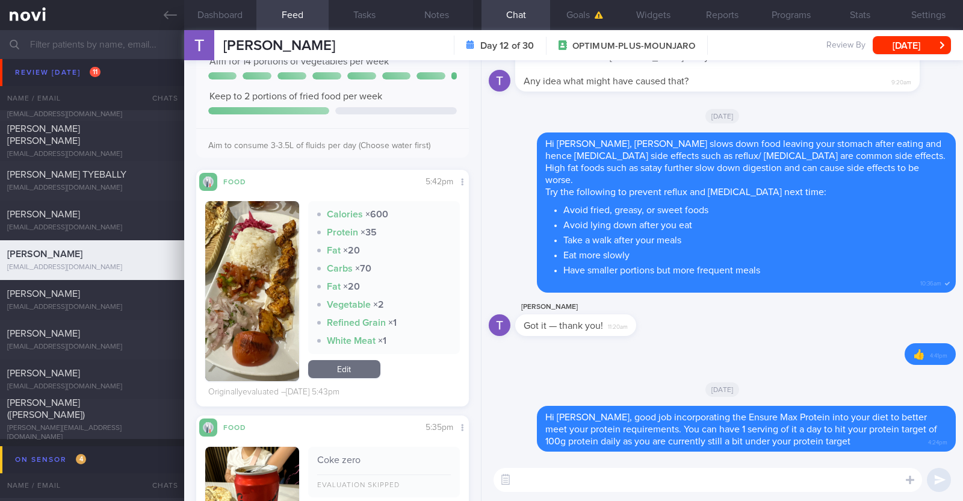
scroll to position [0, 0]
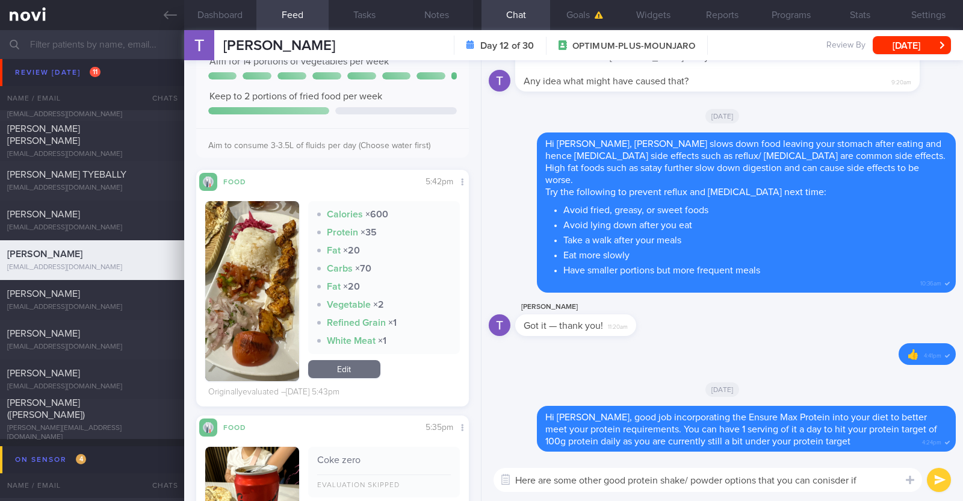
drag, startPoint x: 813, startPoint y: 474, endPoint x: 822, endPoint y: 474, distance: 9.0
click at [875, 479] on textarea "Here are some other good protein shake/ powder options that you can consider if" at bounding box center [707, 480] width 428 height 24
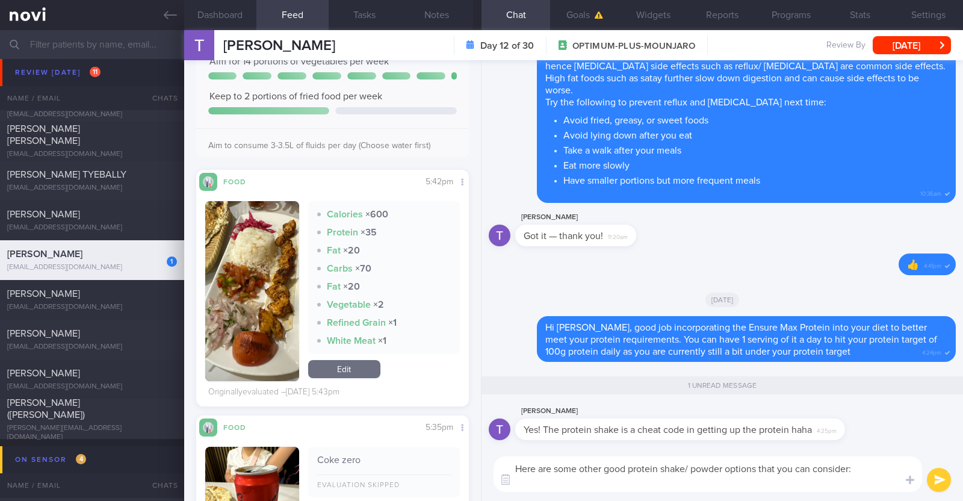
paste textarea "*Liquid shakes* [Ensure max protein]([URL][DOMAIN_NAME]) 150kcal 30g protein 6g…"
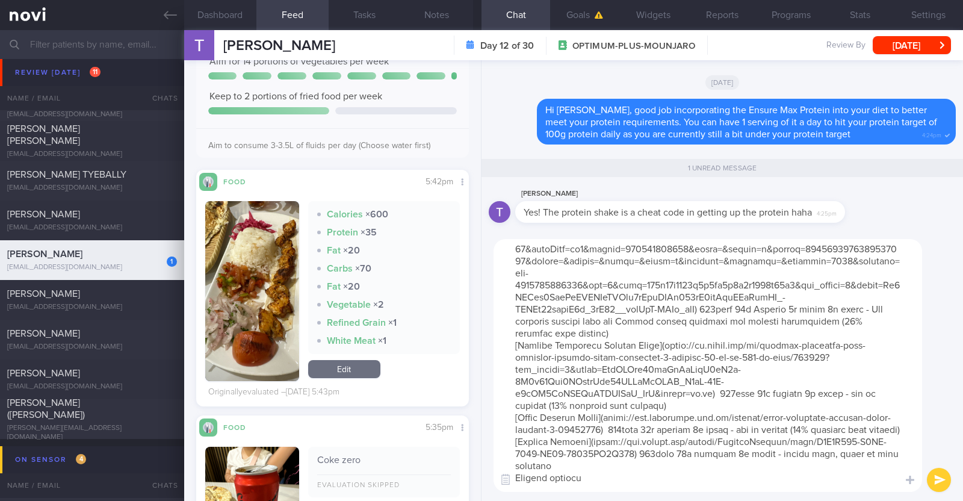
scroll to position [150, 0]
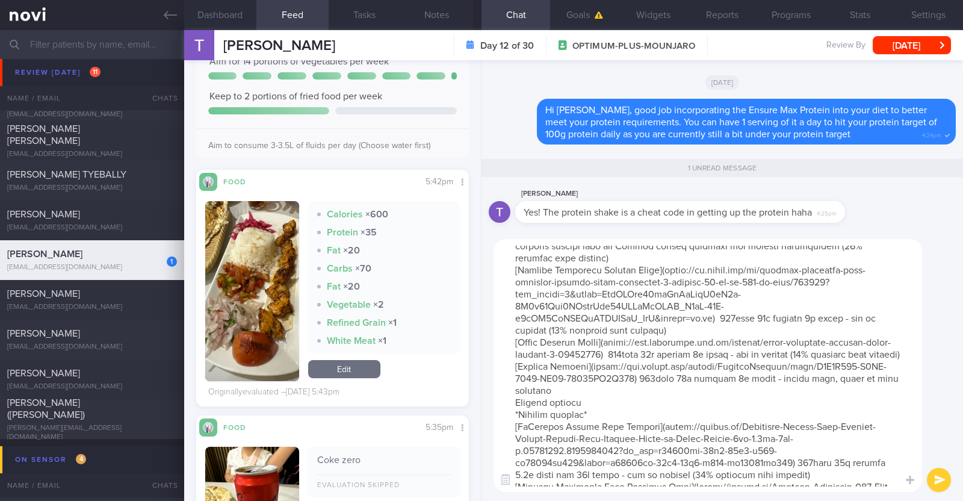
drag, startPoint x: 590, startPoint y: 428, endPoint x: 509, endPoint y: 424, distance: 80.7
click at [509, 424] on textarea at bounding box center [707, 365] width 428 height 253
type textarea "Here are some other good protein shake/ powder options that you can consider: *…"
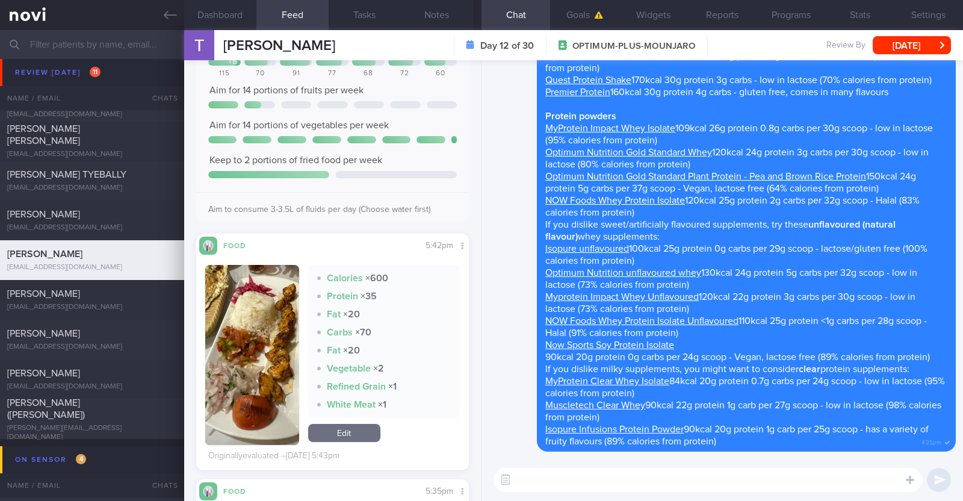
scroll to position [1128, 0]
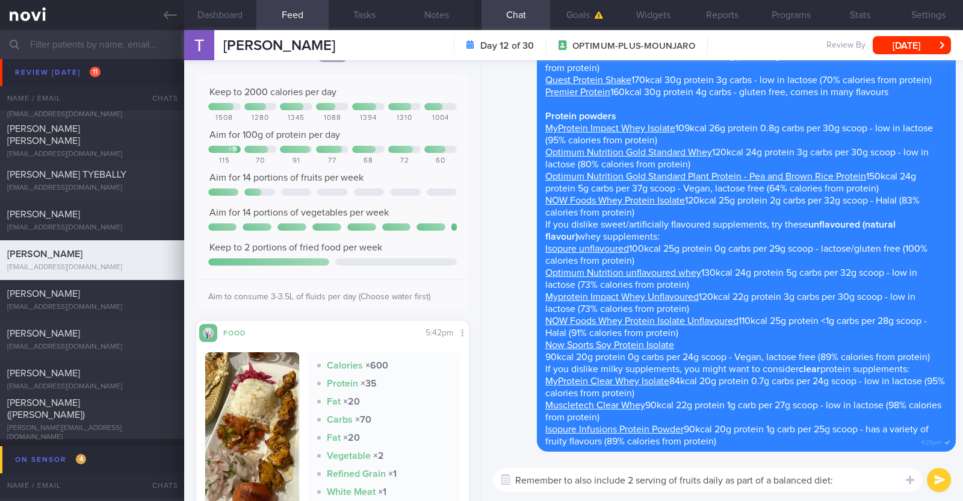
type textarea "Remember to also include 2 serving of fruits daily as part of a balanced diet:)"
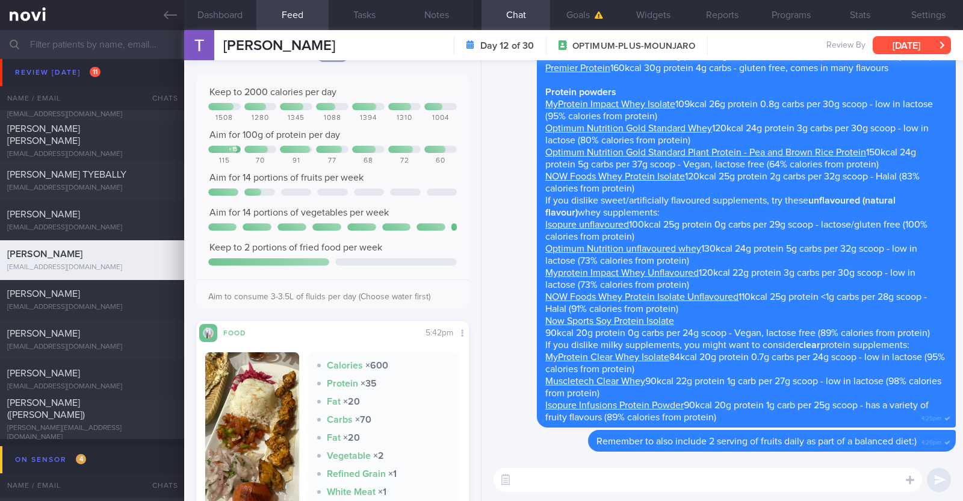
click at [903, 46] on button "[DATE]" at bounding box center [912, 45] width 78 height 18
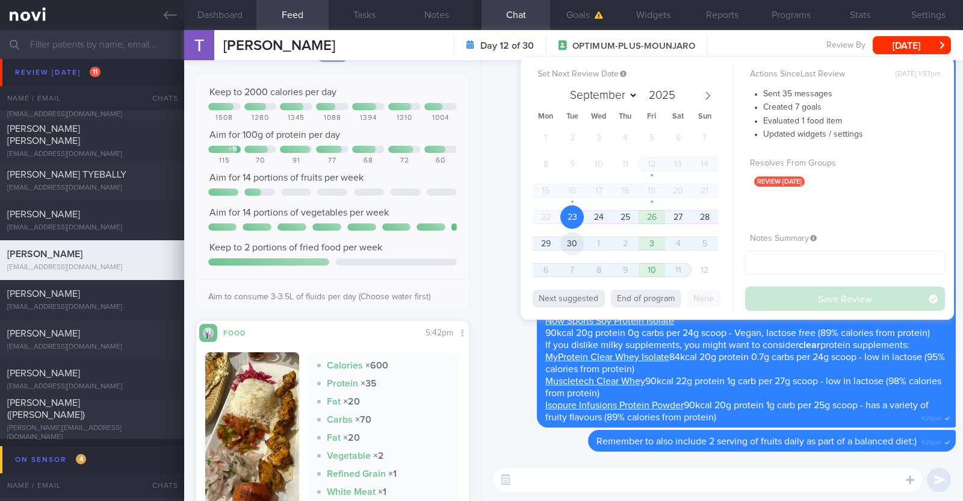
click at [573, 240] on span "30" at bounding box center [571, 243] width 23 height 23
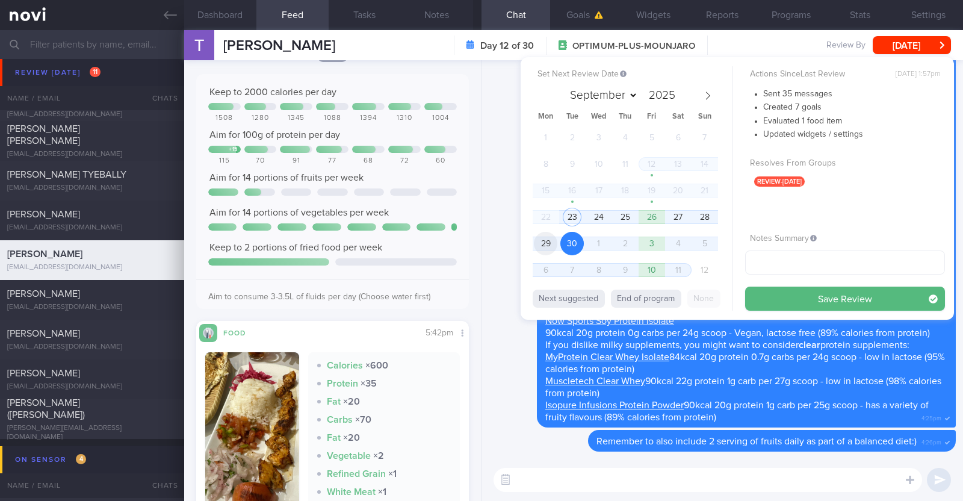
click at [542, 244] on span "29" at bounding box center [545, 243] width 23 height 23
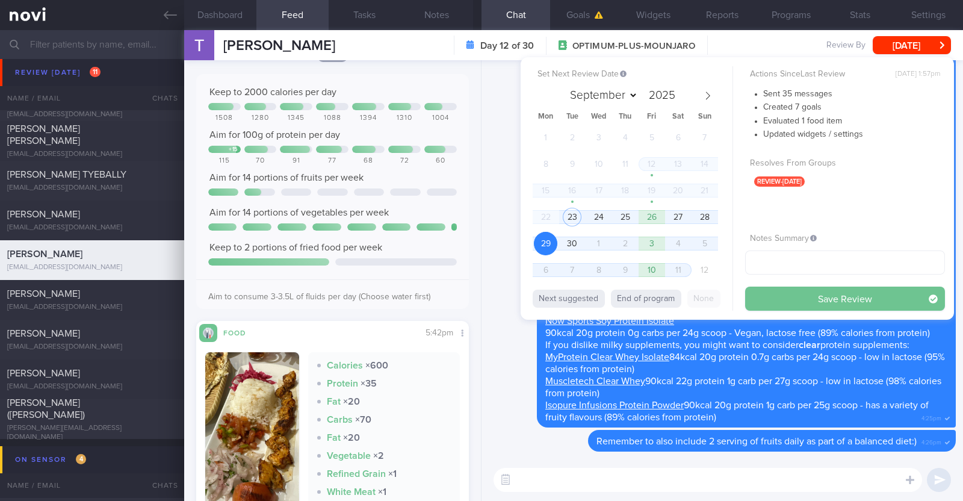
click at [827, 296] on button "Save Review" at bounding box center [845, 298] width 200 height 24
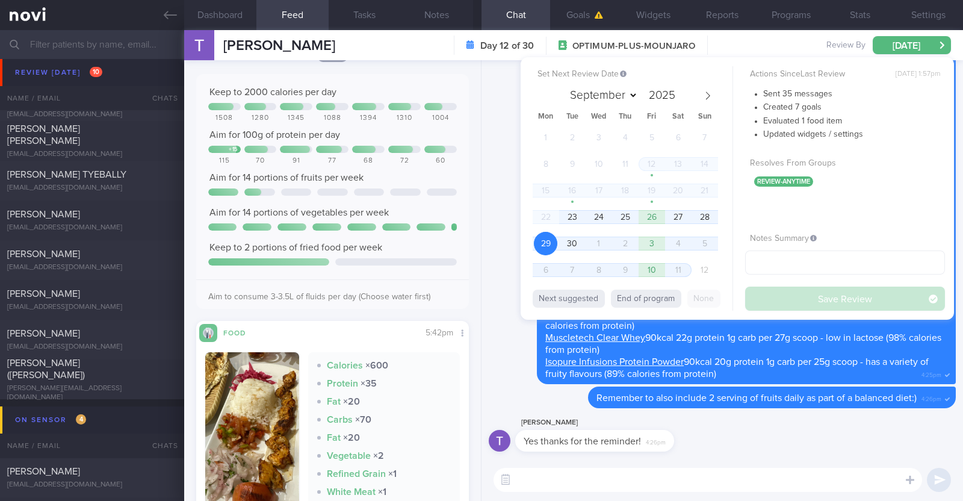
click at [547, 243] on span "29" at bounding box center [545, 243] width 23 height 23
click at [793, 459] on div "​ ​" at bounding box center [721, 480] width 481 height 42
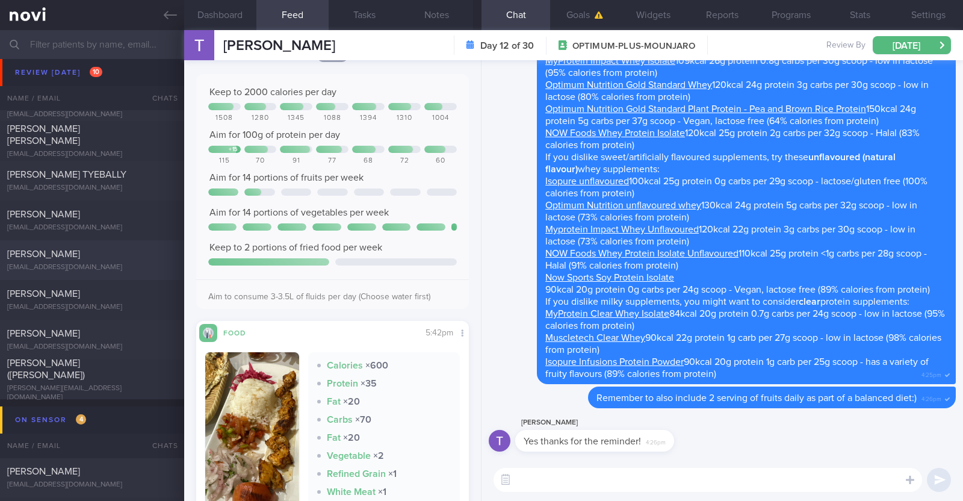
click at [117, 276] on div "[PERSON_NAME] [EMAIL_ADDRESS][DOMAIN_NAME] [DATE] [DATE] OPTIMUM-PLUS-MOUNJARO" at bounding box center [481, 260] width 963 height 40
type textarea "47F Comorbidities: HLD [MEDICAL_DATA] Vit D Deficiency [MEDICAL_DATA] / [MEDICA…"
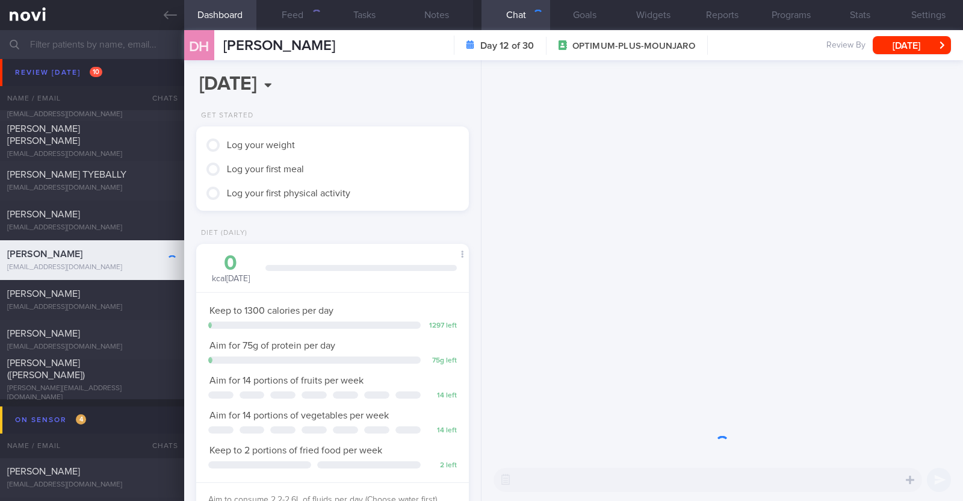
scroll to position [137, 240]
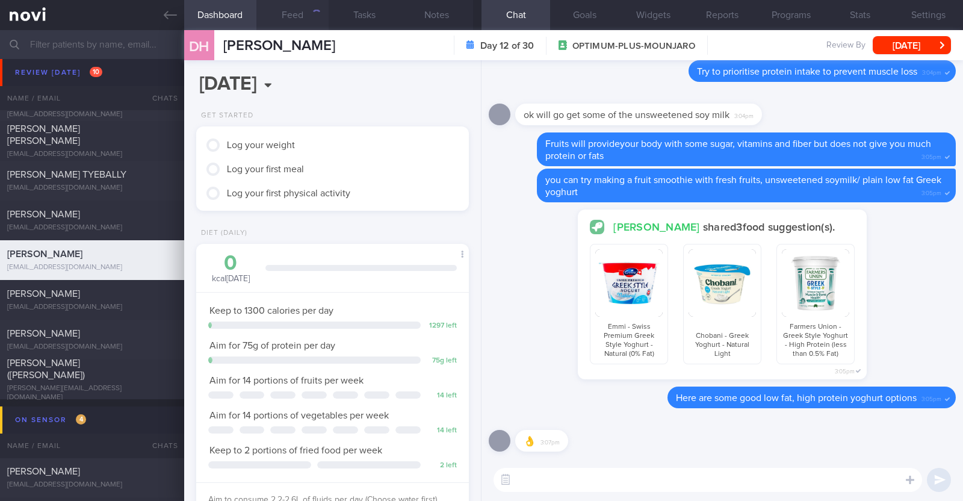
click at [322, 8] on button "Feed" at bounding box center [292, 15] width 72 height 30
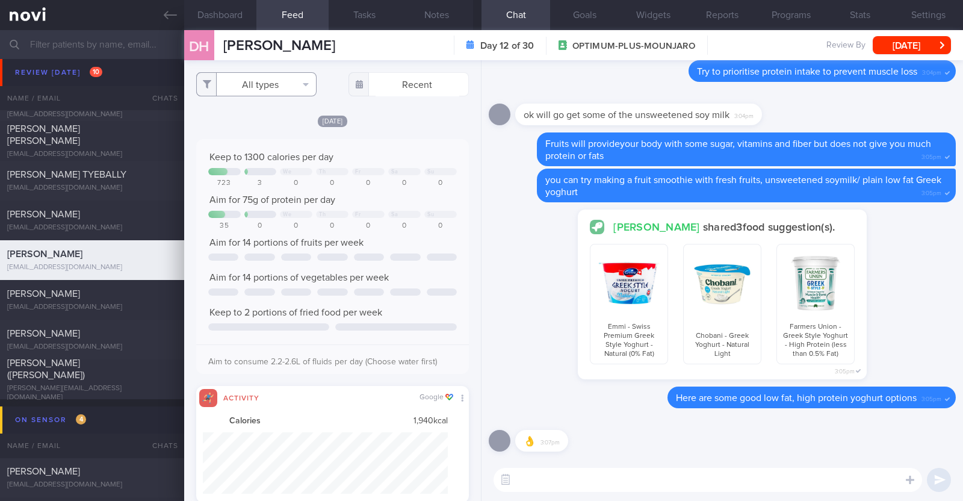
click at [282, 79] on button "All types" at bounding box center [256, 84] width 120 height 24
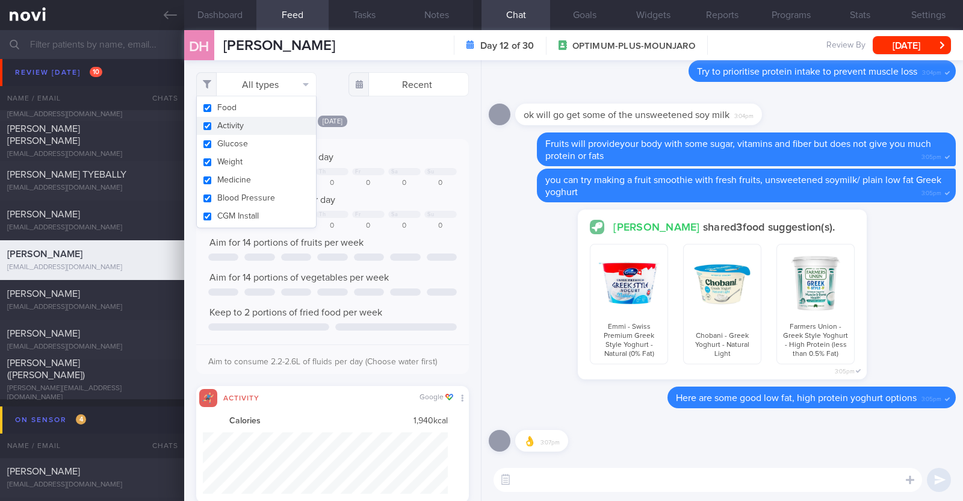
click at [253, 125] on button "Activity" at bounding box center [256, 126] width 119 height 18
checkbox input "false"
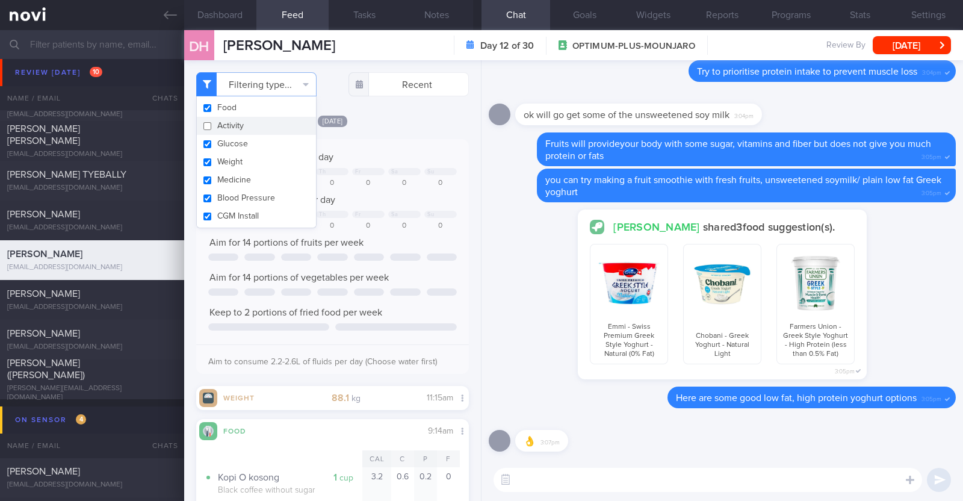
click at [428, 108] on div "Filtering type... Food Activity Glucose Weight Medicine Blood Pressure [MEDICAL…" at bounding box center [332, 280] width 297 height 441
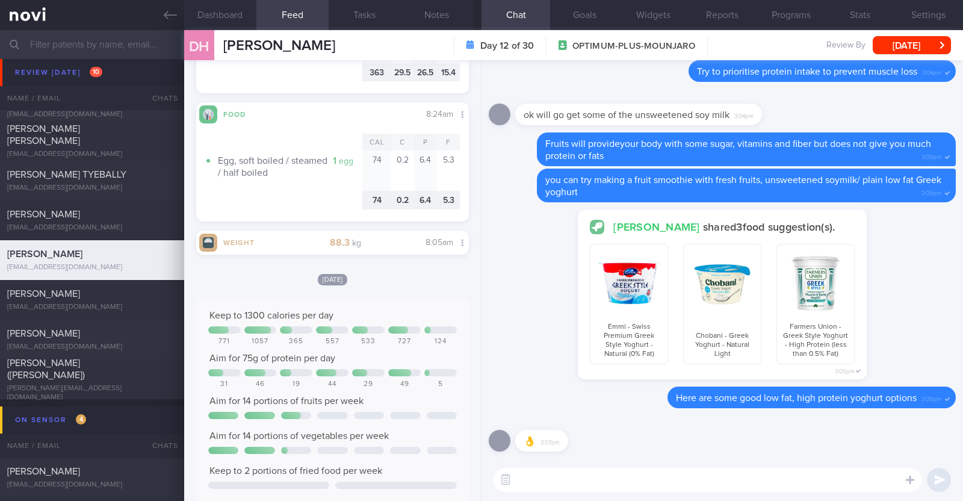
click at [598, 484] on textarea at bounding box center [707, 480] width 428 height 24
type textarea "Hi [PERSON_NAME], how has your appetite been?"
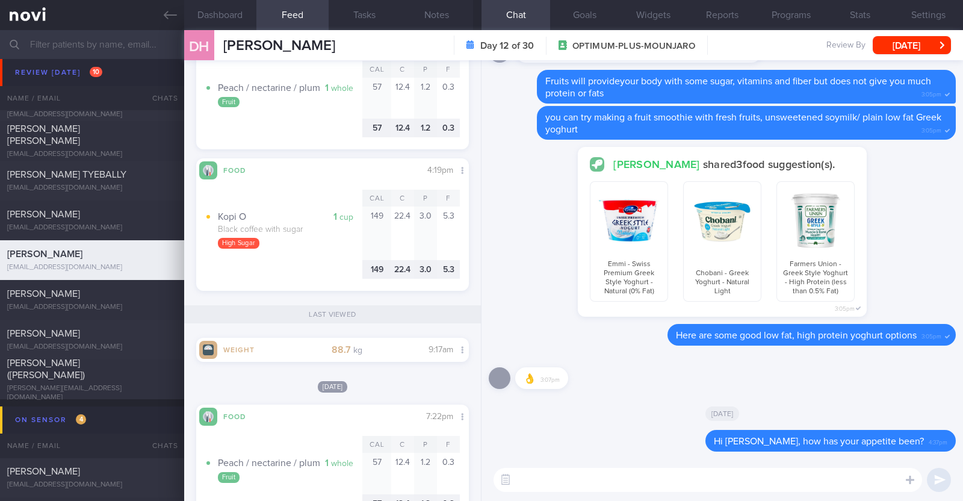
scroll to position [2783, 0]
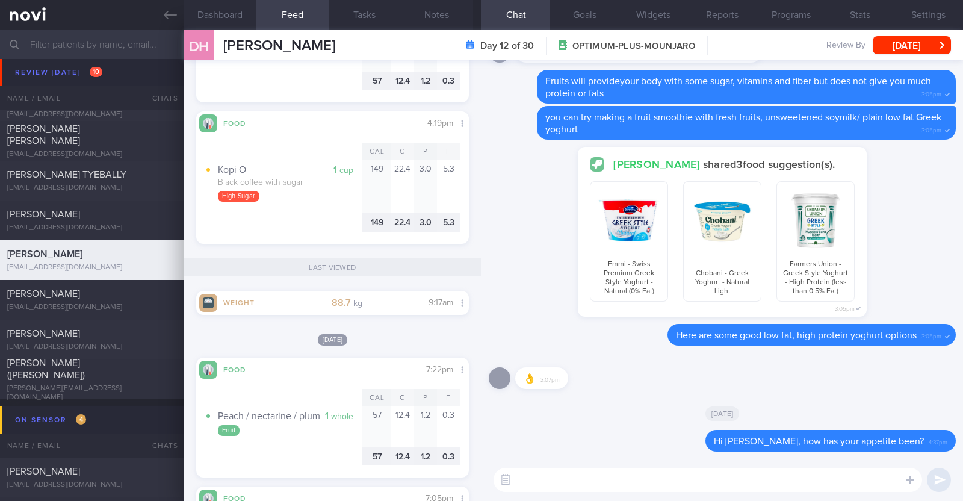
click at [723, 480] on textarea at bounding box center [707, 480] width 428 height 24
type textarea "Protein intake appears to be on the lower side"
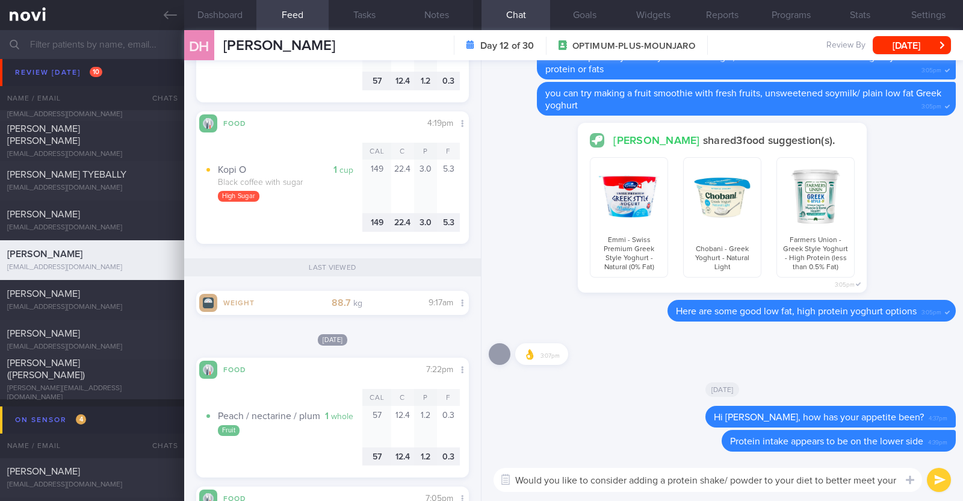
scroll to position [0, 0]
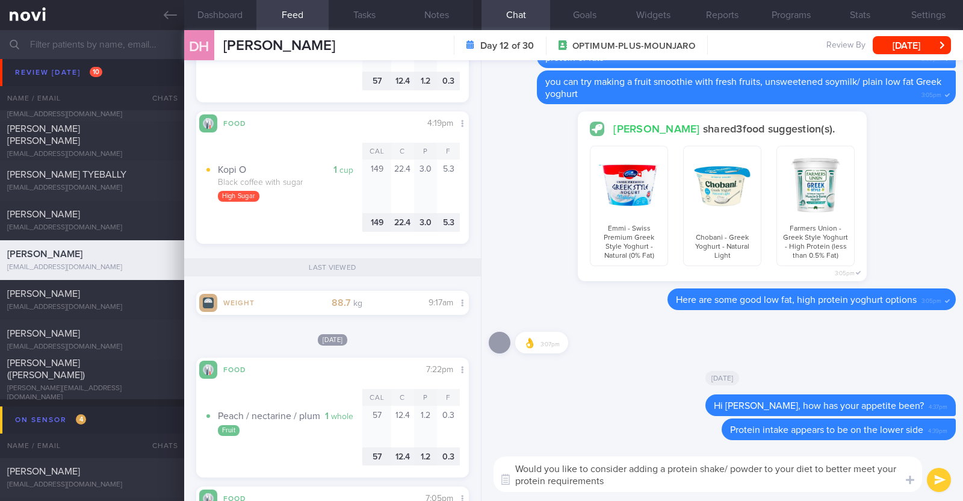
type textarea "Would you like to consider adding a protein shake/ powder to your diet to bette…"
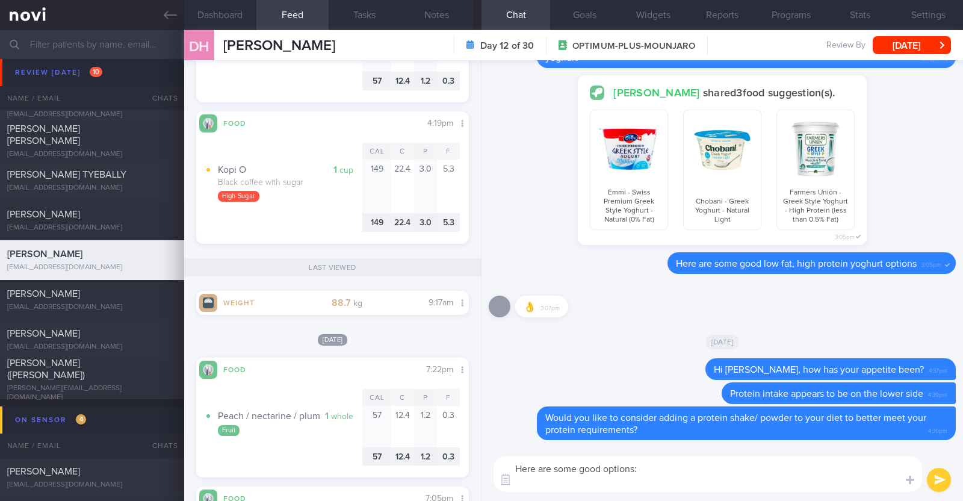
paste textarea "*Liquid shakes* [Ensure max protein](https://www.fairprice.com.sg/product/a-max…"
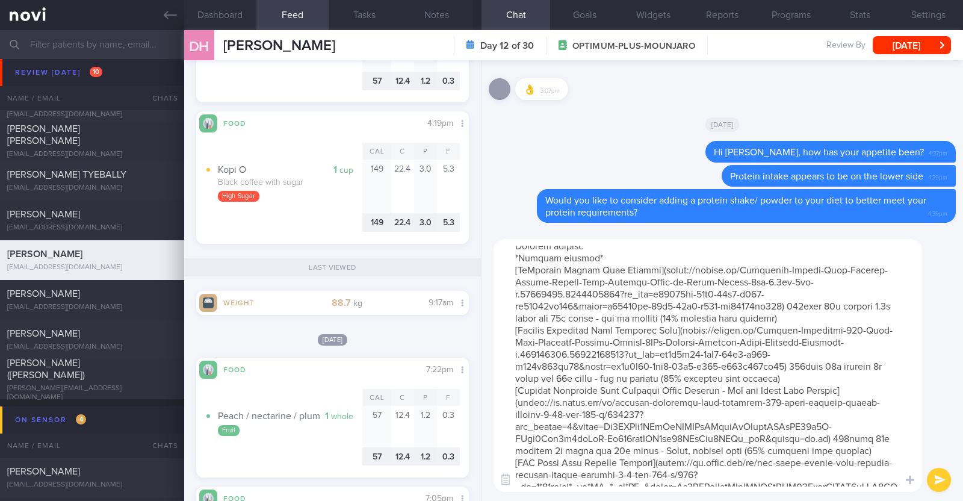
scroll to position [225, 0]
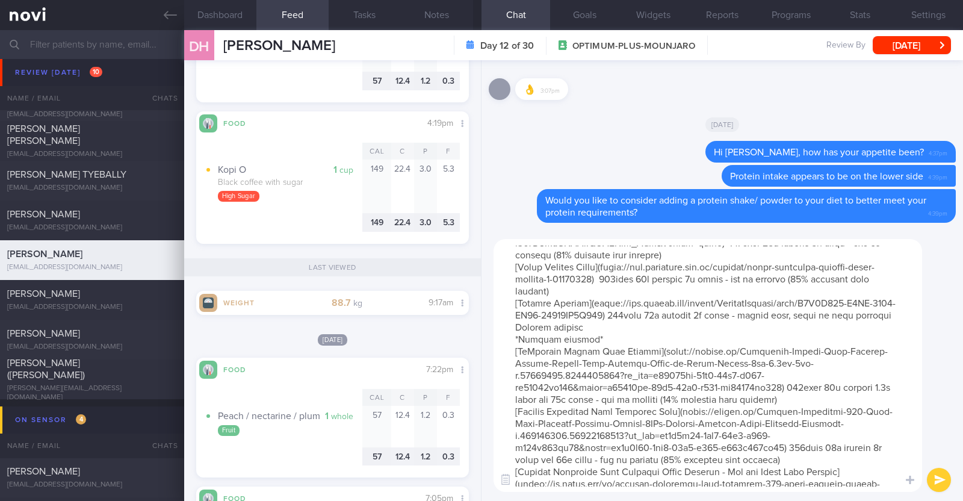
drag, startPoint x: 588, startPoint y: 352, endPoint x: 502, endPoint y: 350, distance: 85.5
click at [502, 350] on textarea at bounding box center [707, 365] width 428 height 253
type textarea "Here are some good options: *Liquid shakes* [Ensure max protein](https://www.fa…"
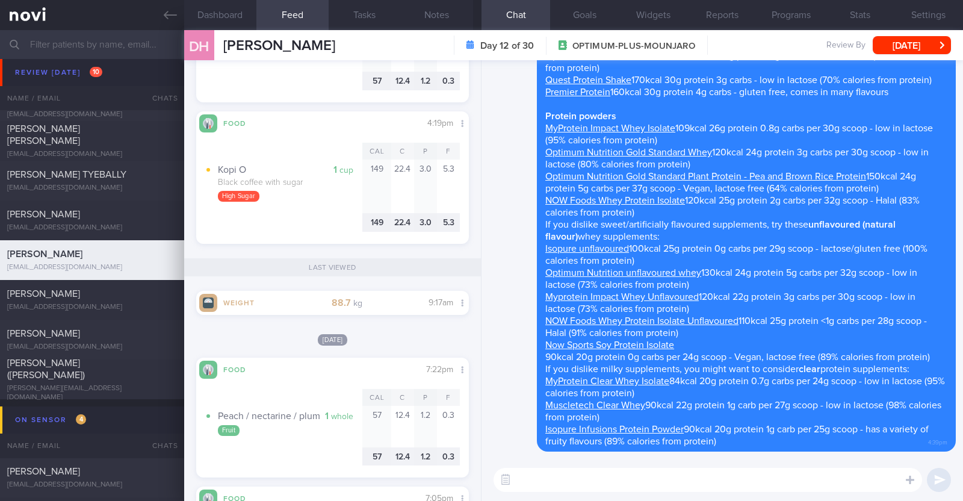
scroll to position [0, 0]
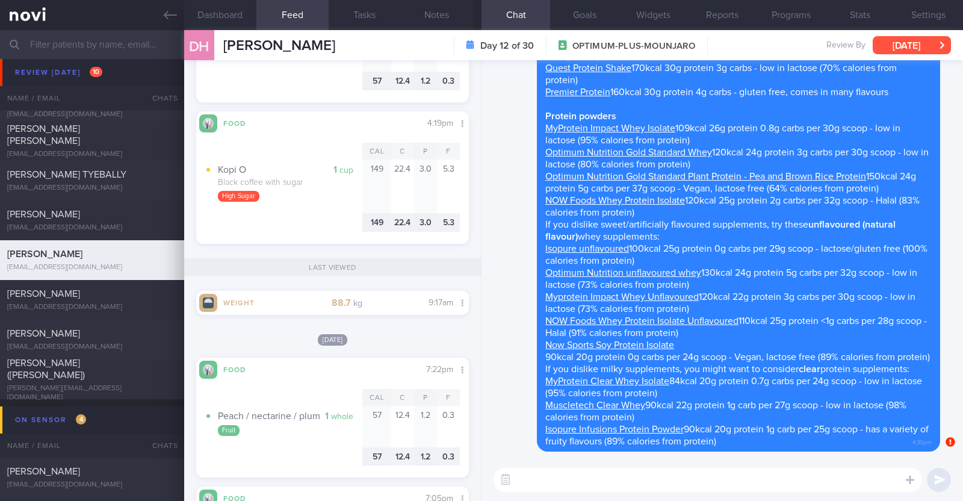
click at [923, 39] on button "[DATE]" at bounding box center [912, 45] width 78 height 18
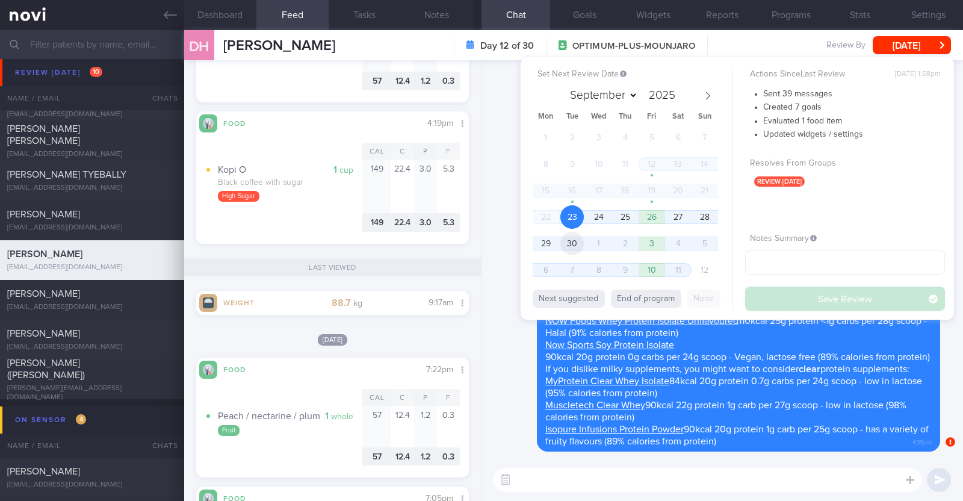
click at [575, 243] on span "30" at bounding box center [571, 243] width 23 height 23
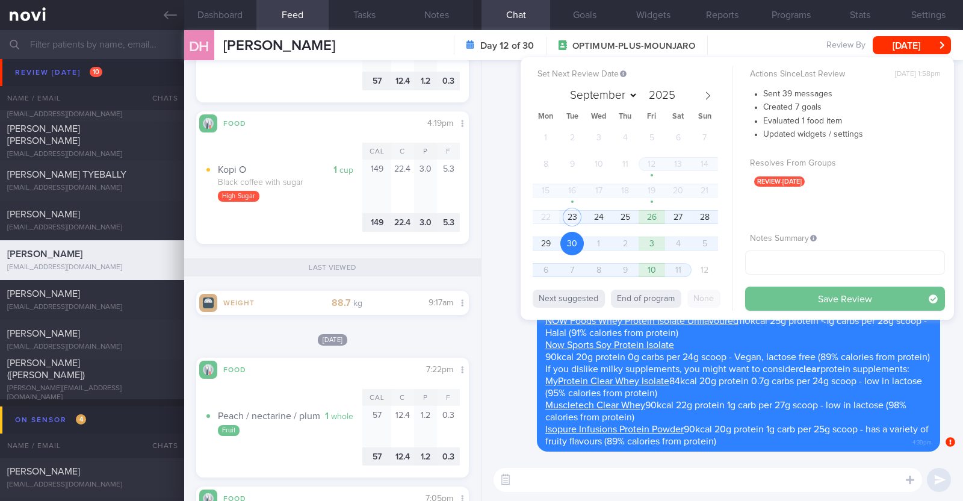
click at [794, 292] on button "Save Review" at bounding box center [845, 298] width 200 height 24
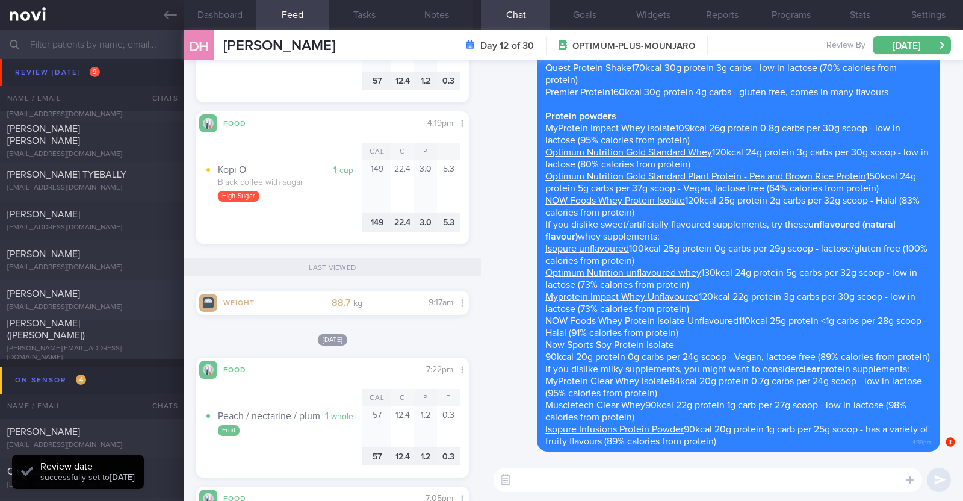
drag, startPoint x: 89, startPoint y: 266, endPoint x: 66, endPoint y: 299, distance: 40.2
click at [66, 299] on div "Review today 9 Name / Email Chats Review By Last Reviewed Active Program Notes …" at bounding box center [481, 151] width 963 height 416
click at [90, 258] on div "Kellie Leow" at bounding box center [90, 254] width 167 height 12
type textarea "23F Comorbidities: Childhood asthma Rybelsus 3mg OM for 1 month Strength traini…"
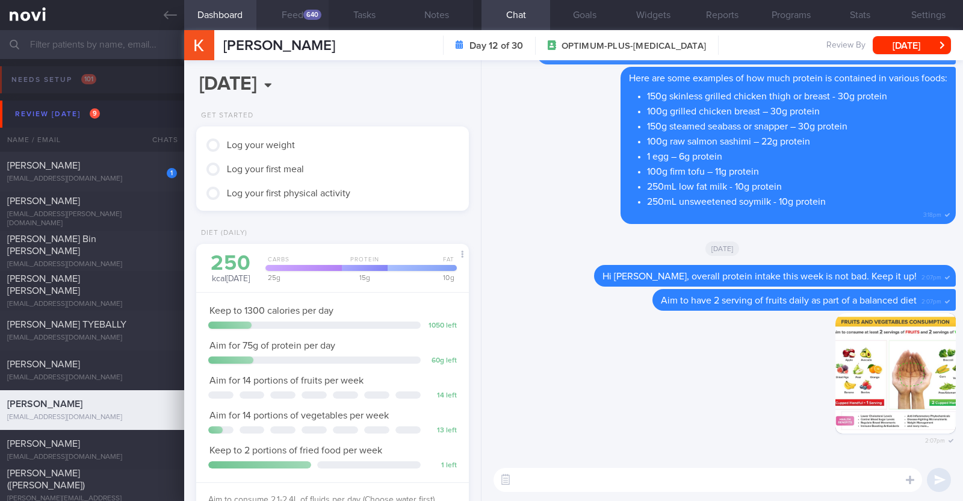
click at [294, 9] on button "Feed 640" at bounding box center [292, 15] width 72 height 30
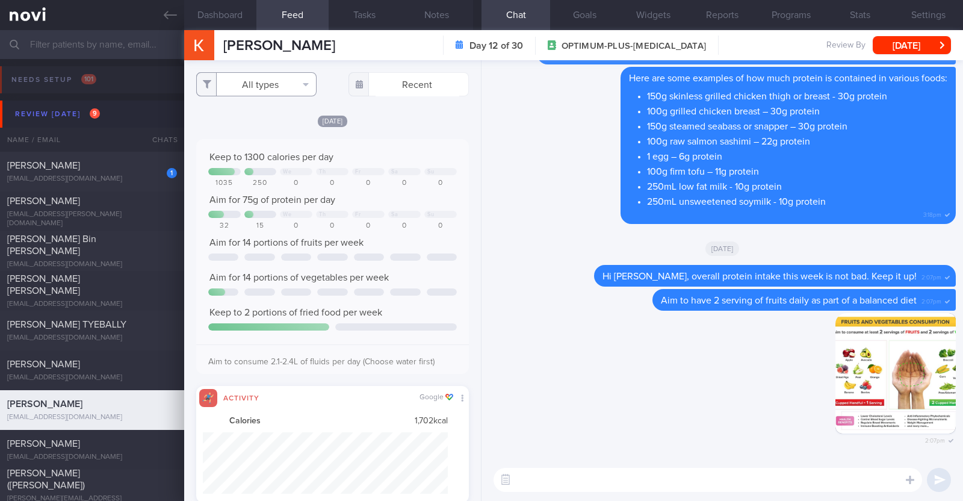
click at [287, 79] on button "All types" at bounding box center [256, 84] width 120 height 24
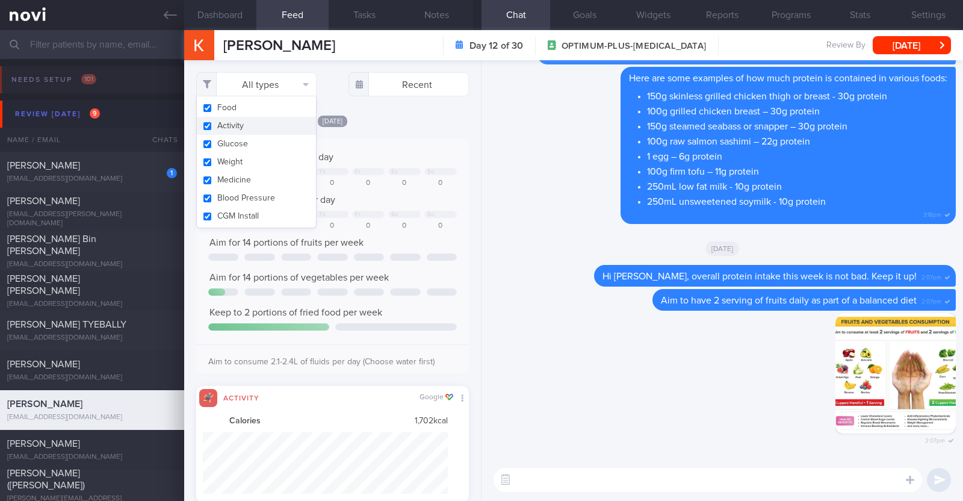
click at [262, 119] on button "Activity" at bounding box center [256, 126] width 119 height 18
checkbox input "false"
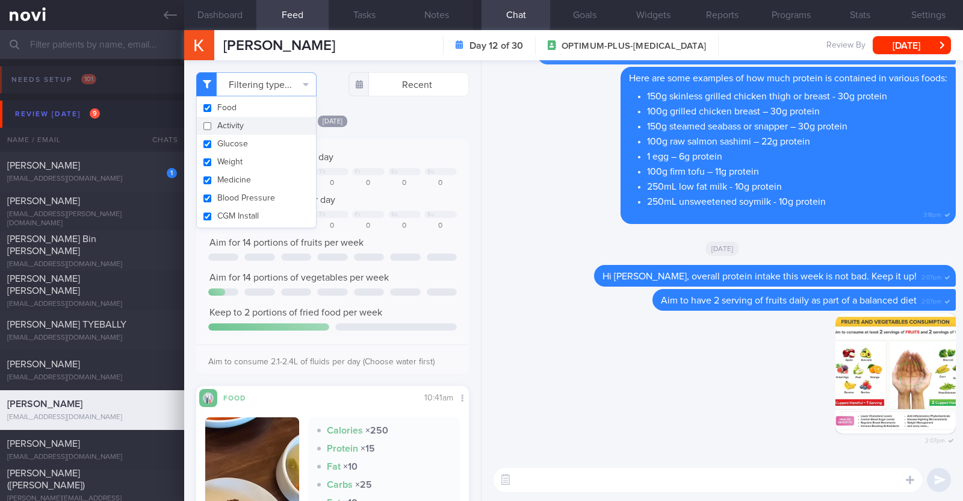
click at [359, 120] on div "[DATE]" at bounding box center [332, 120] width 273 height 13
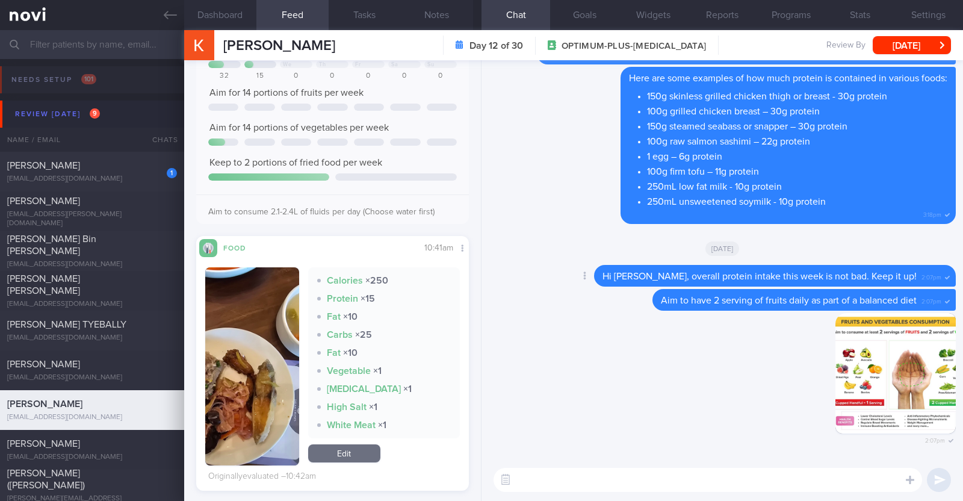
click at [553, 295] on div "Delete Aim to have 2 serving of fruits daily as part of a balanced diet 2:07pm" at bounding box center [722, 301] width 467 height 24
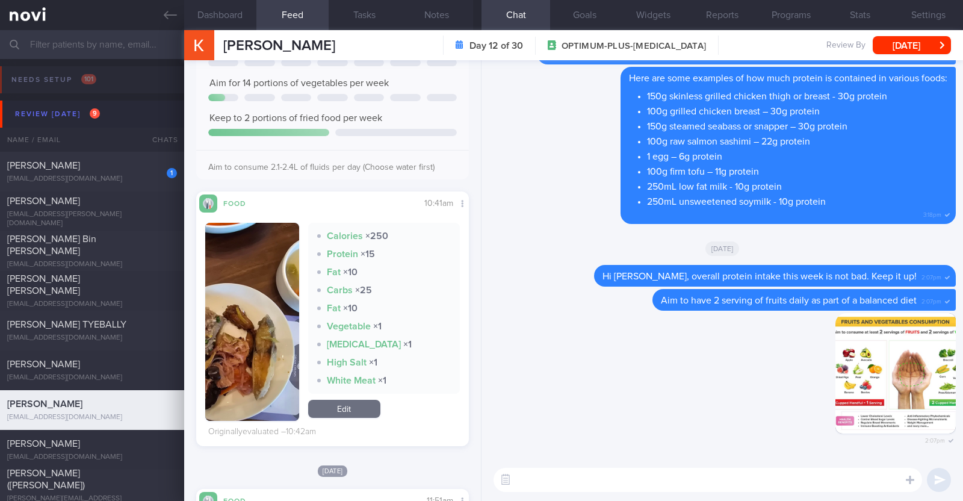
scroll to position [226, 0]
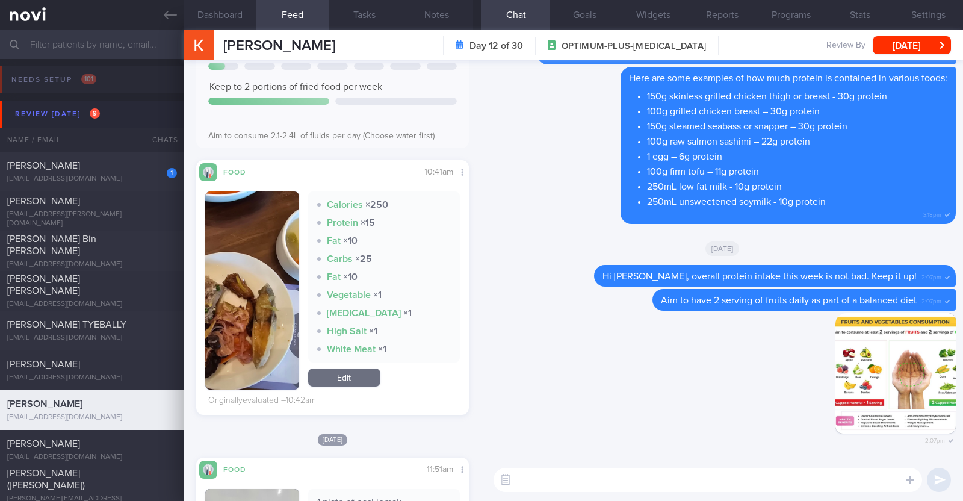
click at [234, 343] on button "button" at bounding box center [252, 290] width 94 height 198
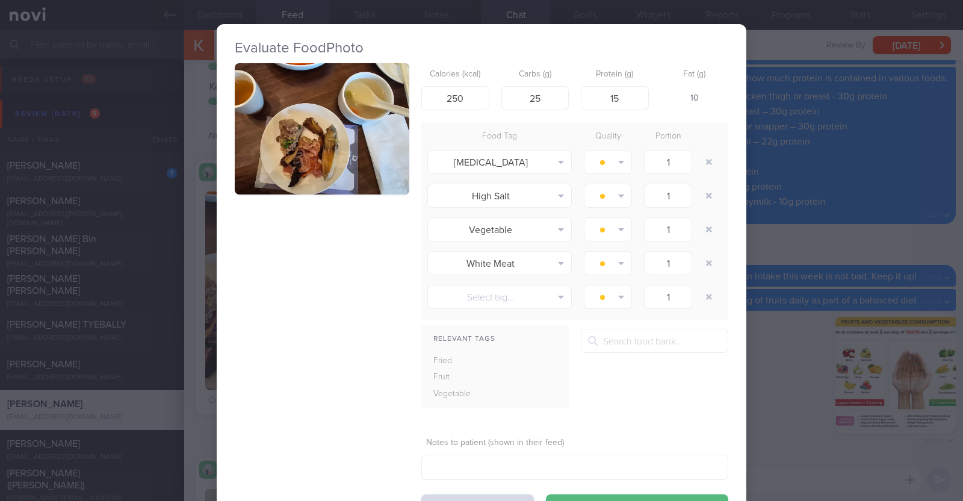
click at [191, 282] on div "Evaluate Food Photo Calories (kcal) 250 Carbs (g) 25 Protein (g) 15 Fat (g) 10 …" at bounding box center [481, 250] width 963 height 501
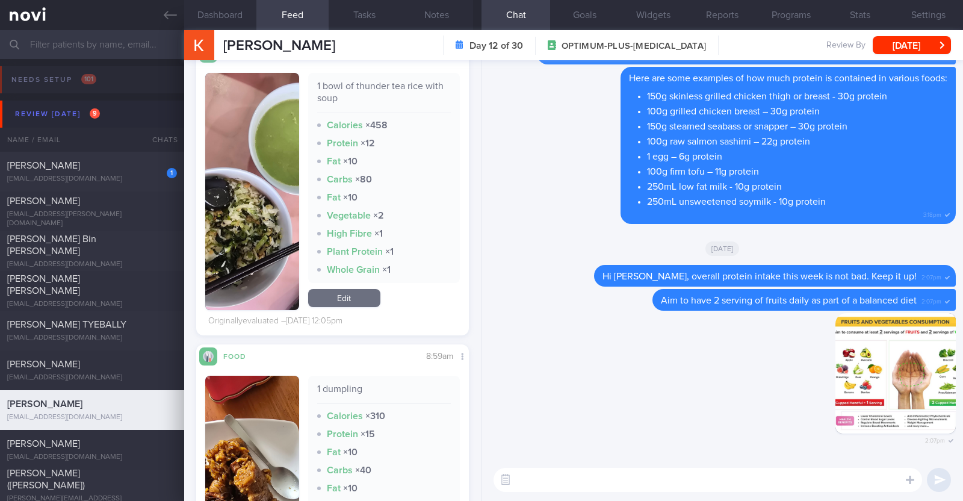
scroll to position [2858, 0]
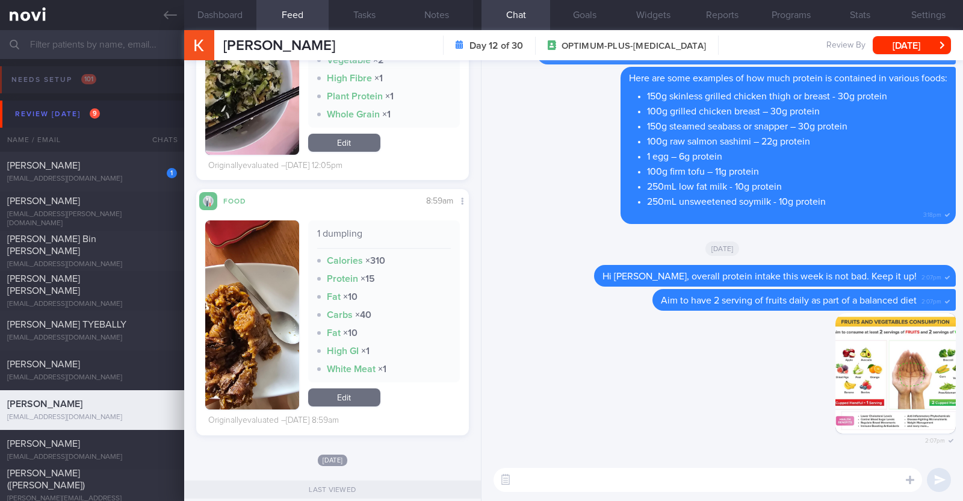
click at [553, 487] on textarea at bounding box center [707, 480] width 428 height 24
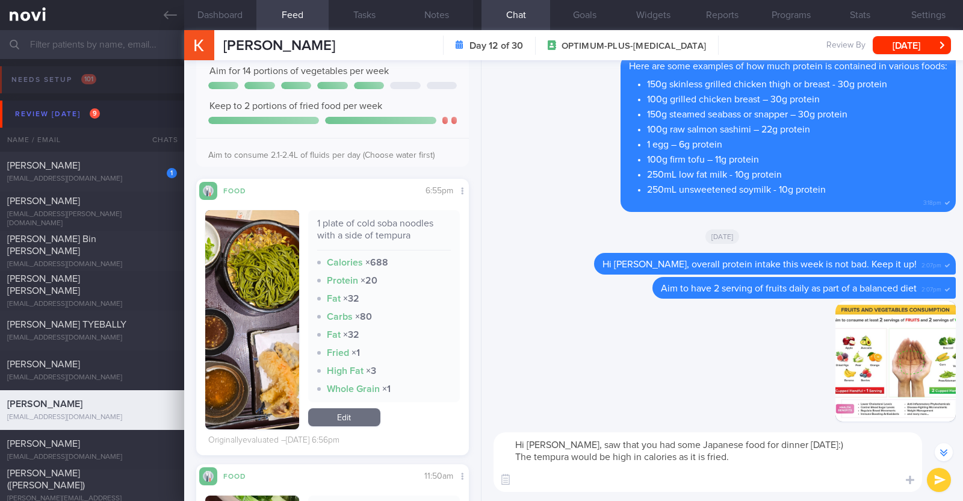
scroll to position [-35, 0]
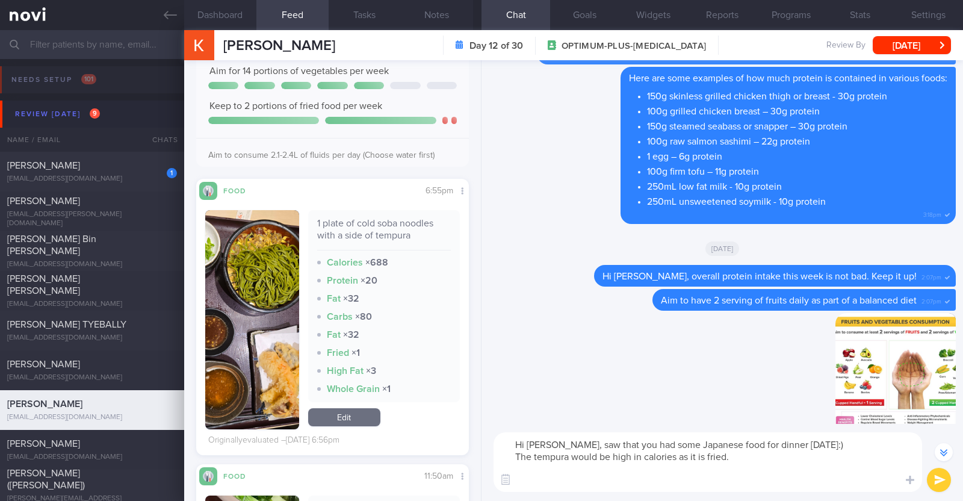
paste textarea "Here are some higher protein/fibre, controlled carb options you can consider fo…"
type textarea "Hi Kellie, saw that you had some Japanese food for dinner on Sunday:) The tempu…"
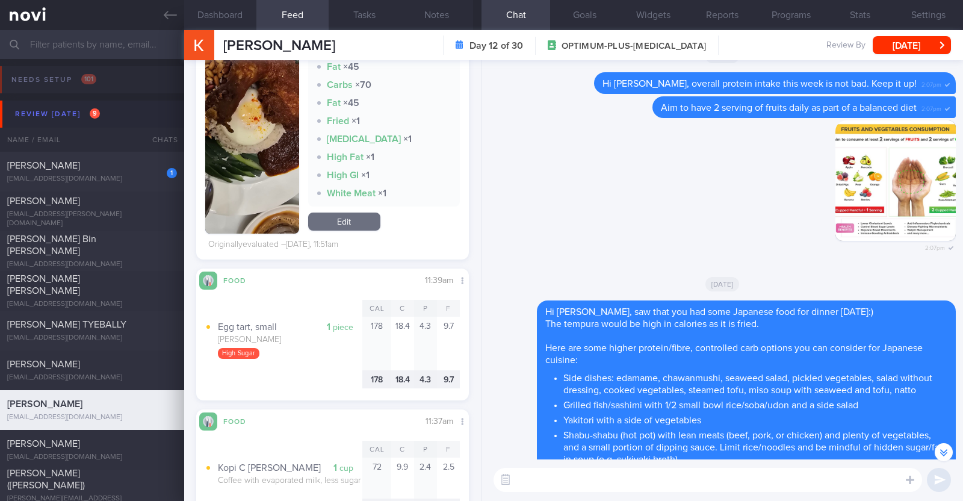
scroll to position [601, 0]
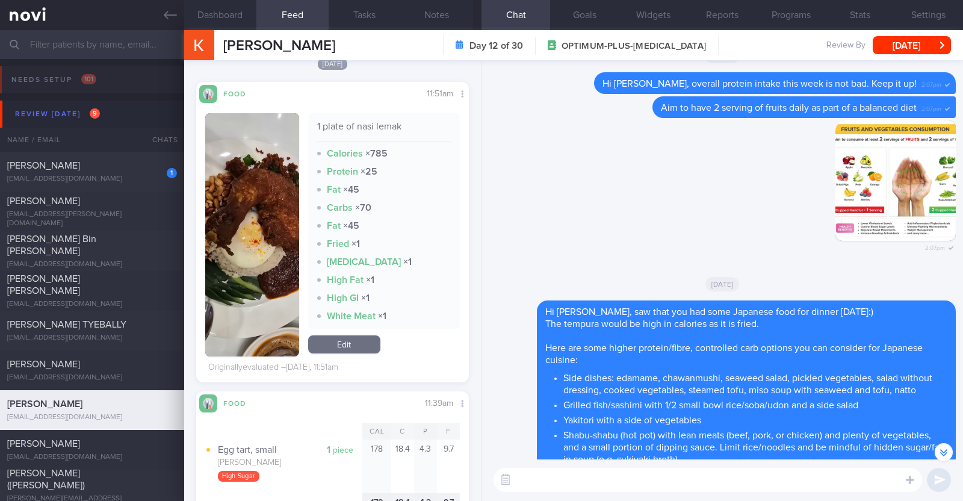
click at [551, 480] on textarea at bounding box center [707, 480] width 428 height 24
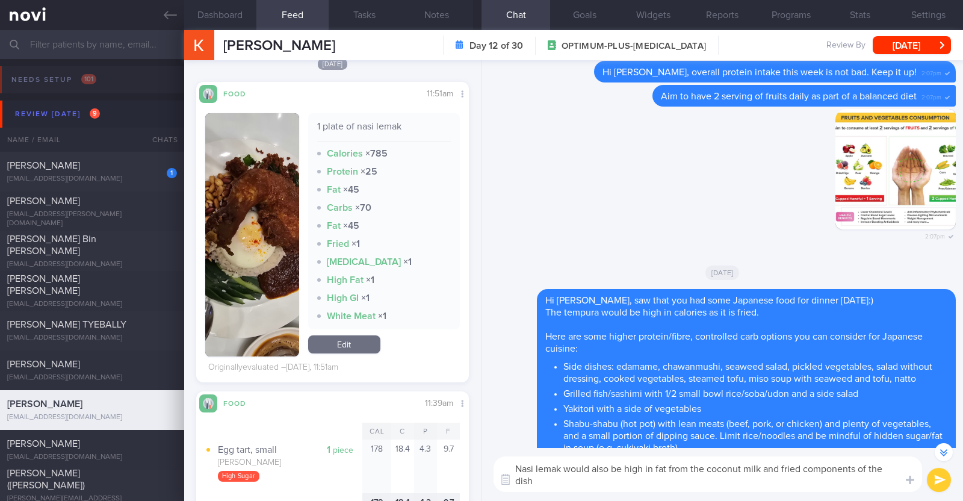
scroll to position [-97, 0]
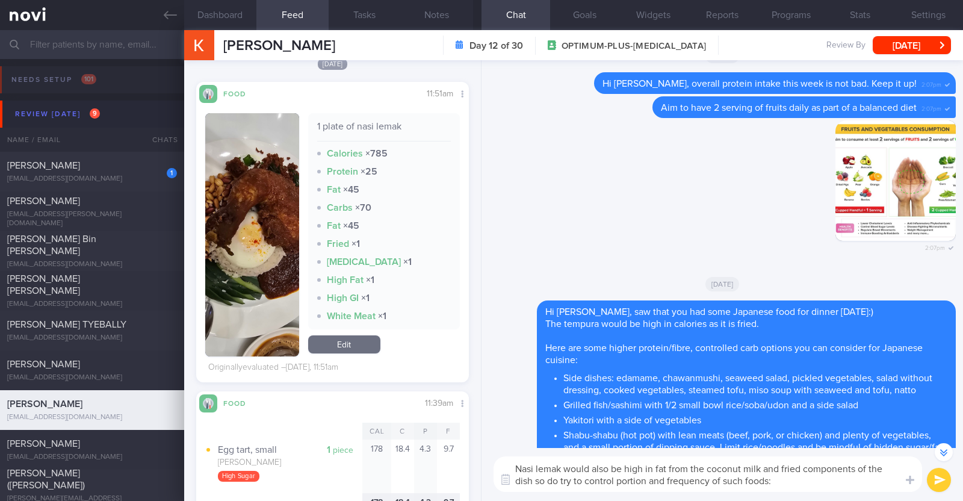
type textarea "Nasi lemak would also be high in fat from the coconut milk and fried components…"
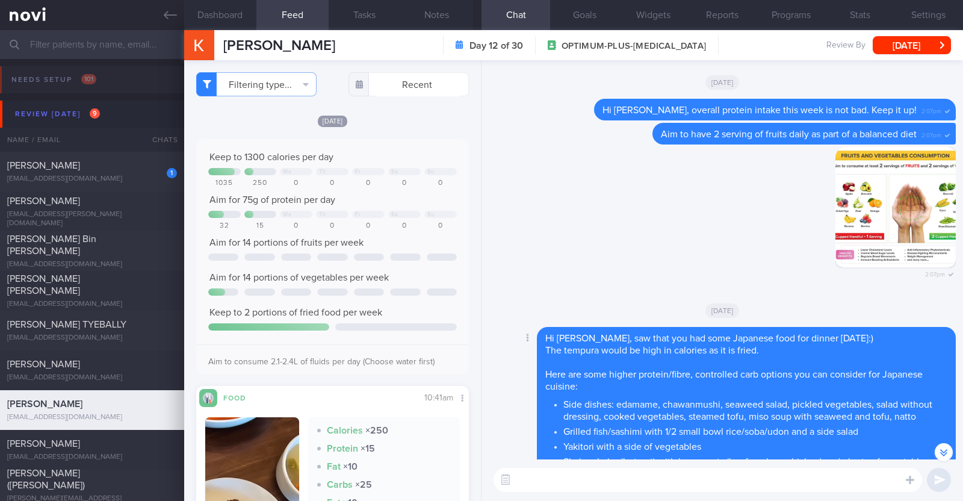
scroll to position [0, 0]
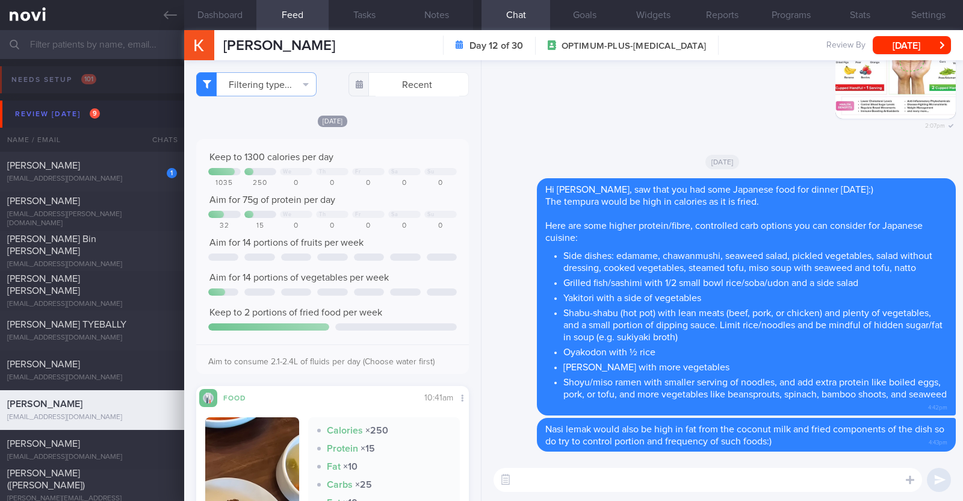
click at [563, 479] on textarea at bounding box center [707, 480] width 428 height 24
type textarea "Protein intake this week has bee lower"
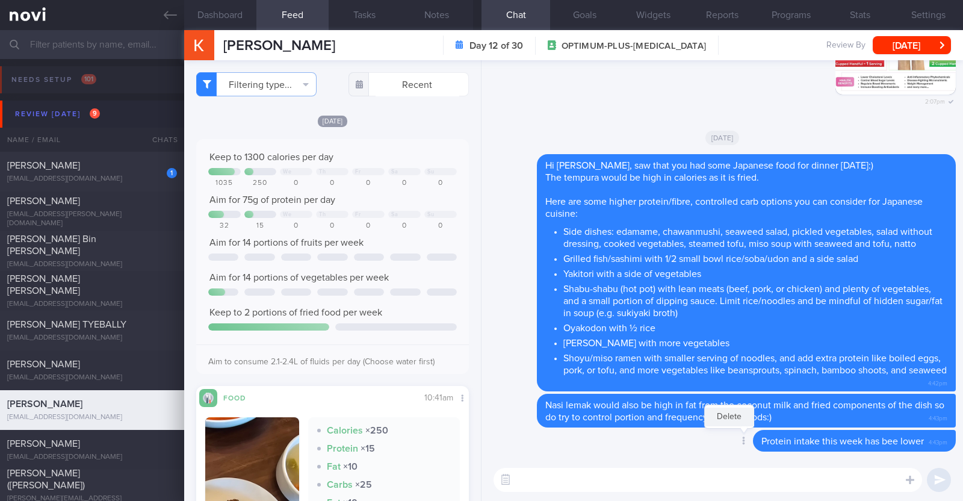
click at [723, 421] on button "Delete" at bounding box center [729, 416] width 49 height 18
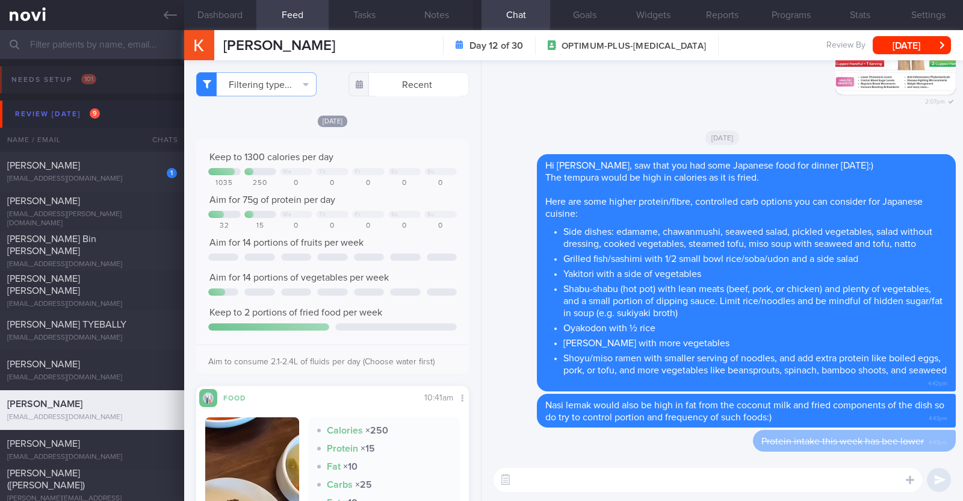
click at [664, 474] on textarea at bounding box center [707, 480] width 428 height 24
type textarea "Protein intake this week has been lower"
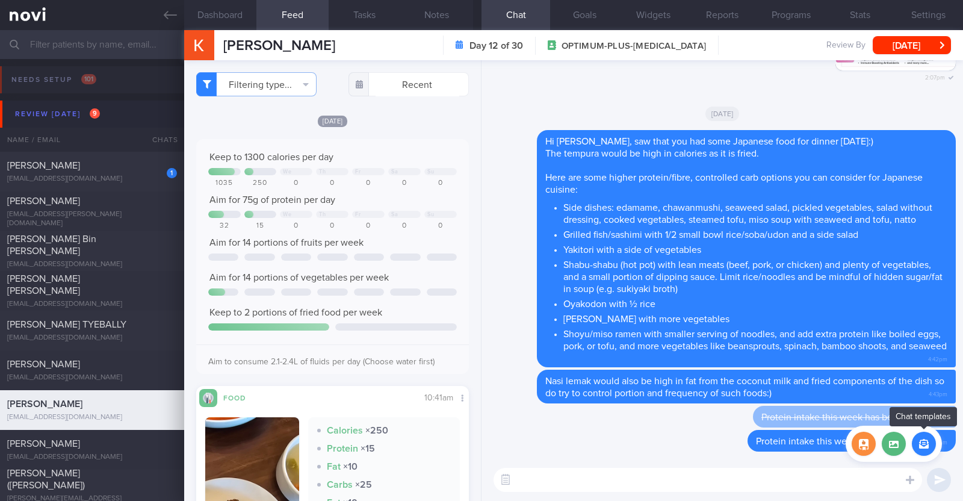
click at [925, 453] on button "button" at bounding box center [924, 443] width 24 height 24
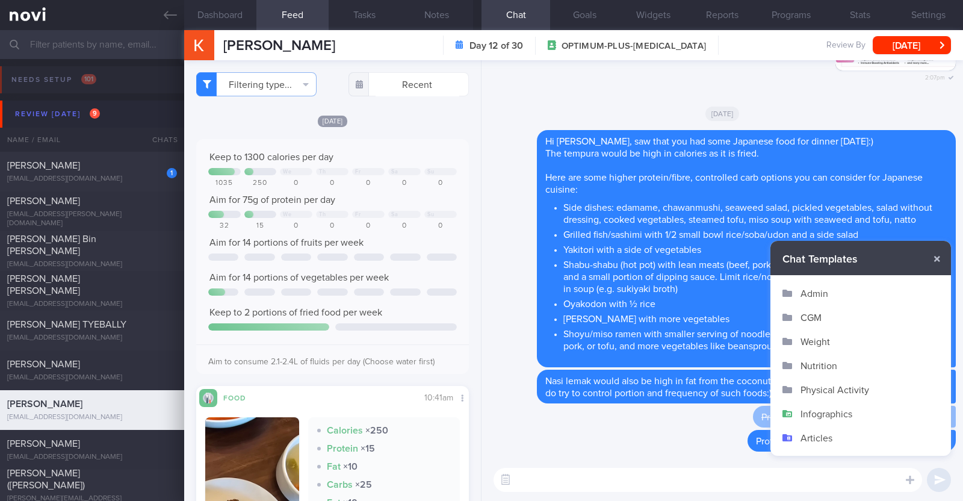
click at [830, 411] on button "Infographics" at bounding box center [860, 413] width 181 height 24
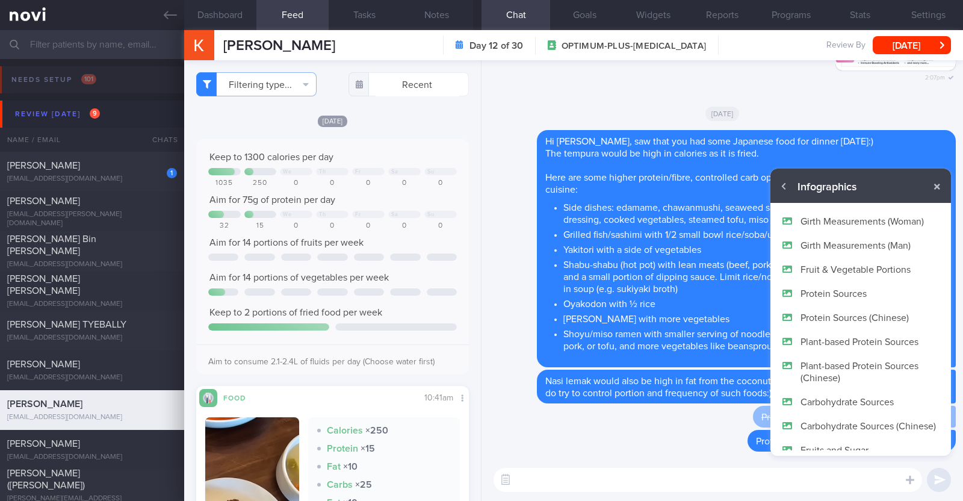
click at [835, 294] on button "Protein Sources" at bounding box center [860, 293] width 181 height 24
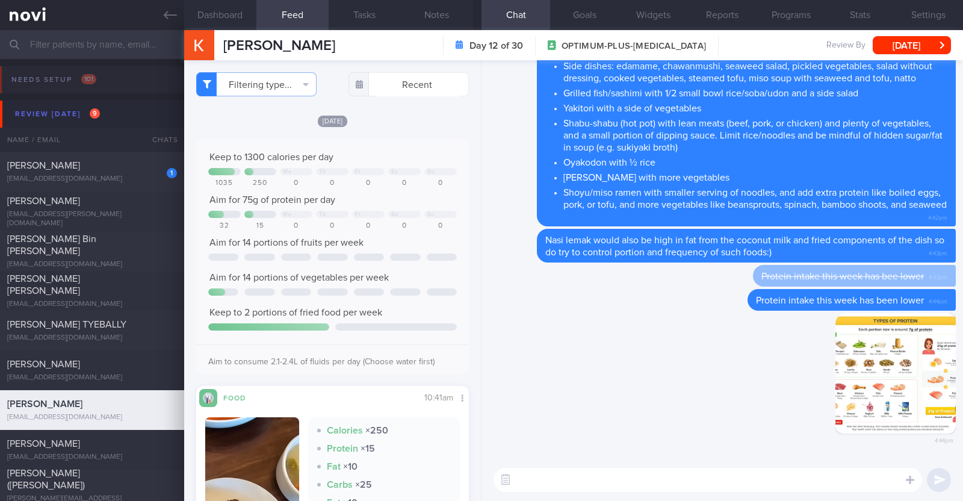
click at [719, 480] on textarea at bounding box center [707, 480] width 428 height 24
type textarea "Here's a little inforgraphic to give you some ideas of"
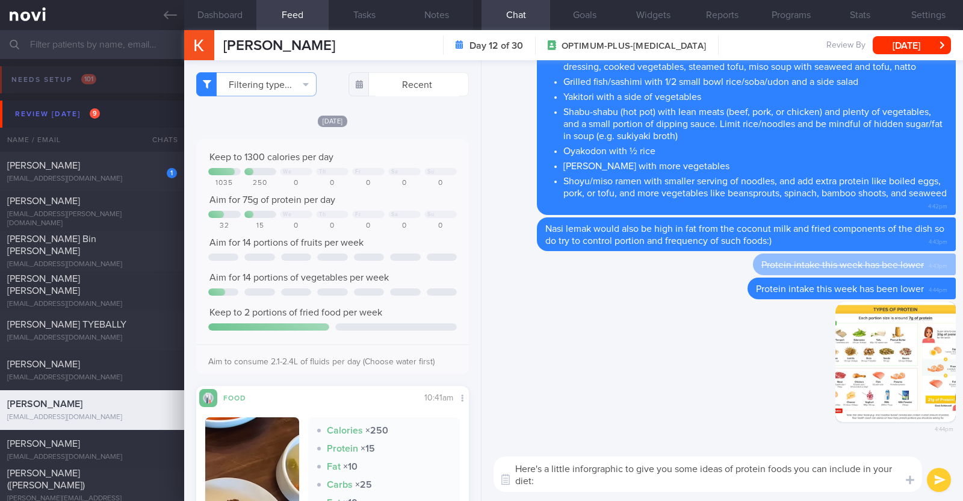
type textarea "Here's a little inforgraphic to give you some ideas of protein foods you can in…"
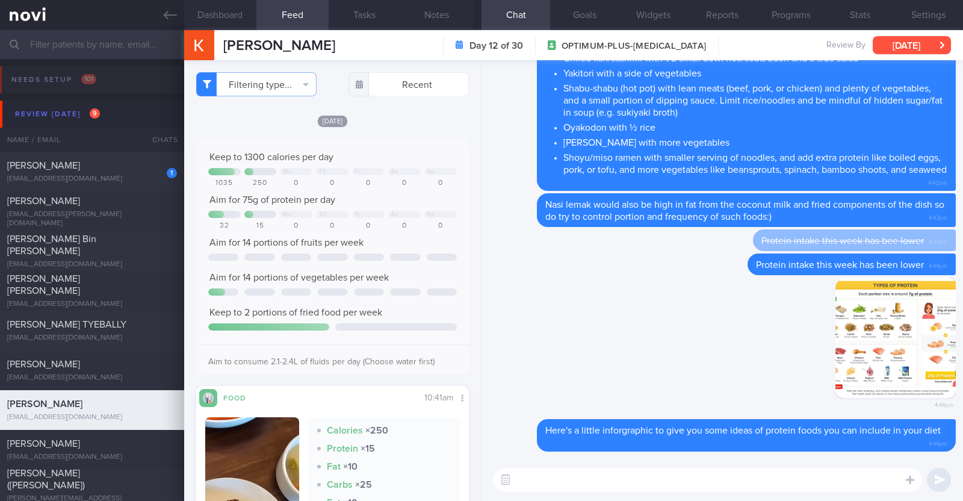
click at [904, 51] on button "[DATE]" at bounding box center [912, 45] width 78 height 18
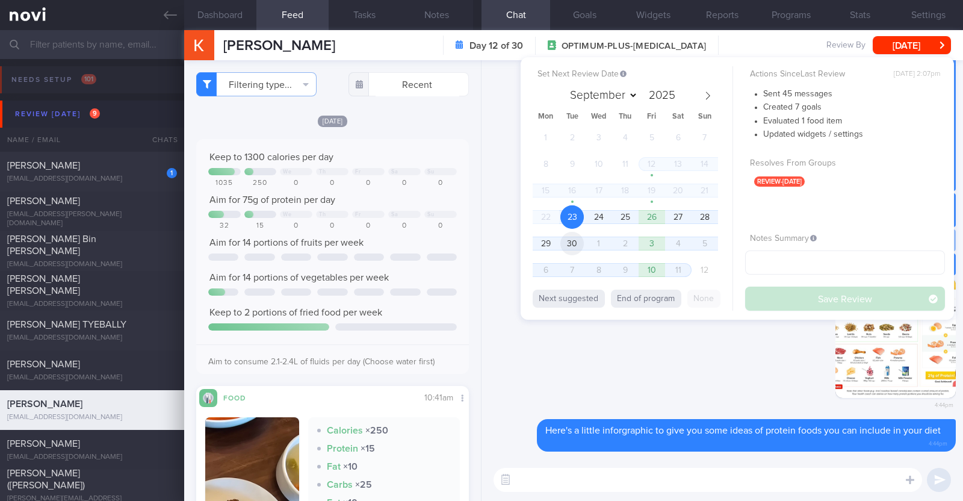
click at [574, 241] on span "30" at bounding box center [571, 243] width 23 height 23
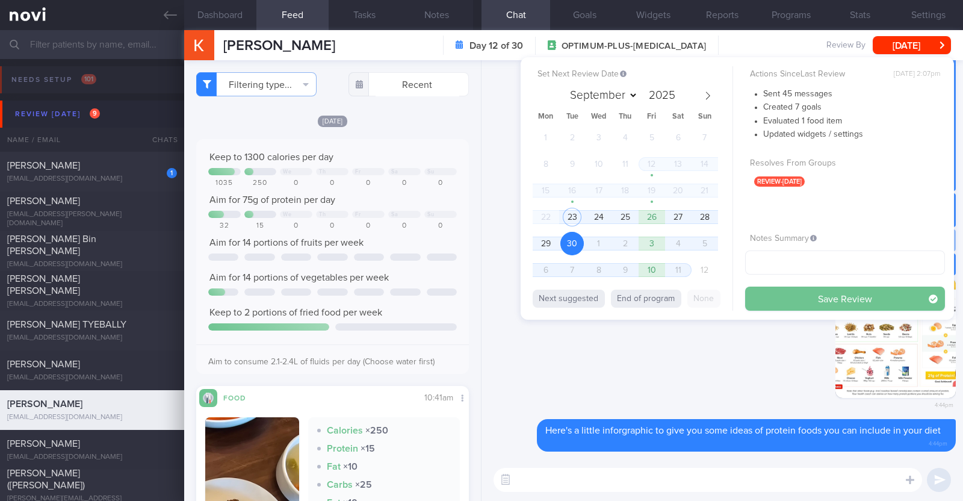
click at [770, 293] on button "Save Review" at bounding box center [845, 298] width 200 height 24
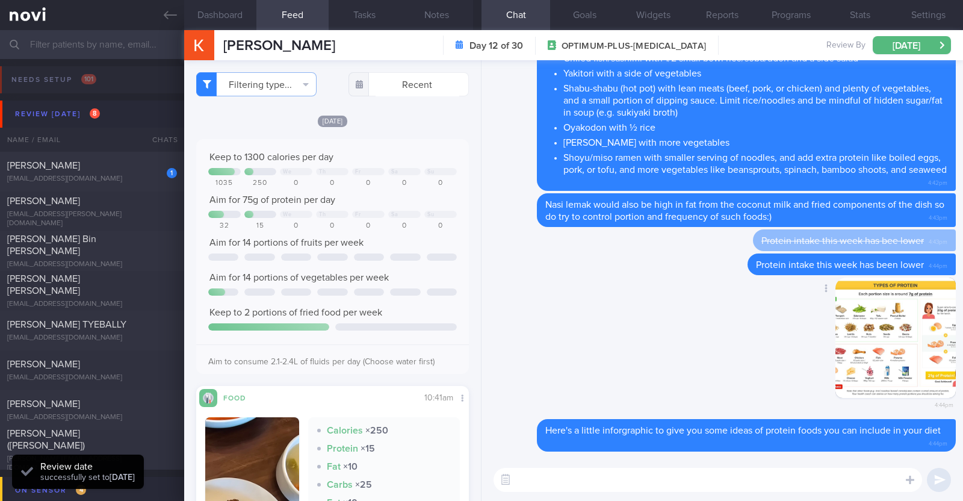
click at [648, 372] on div "Delete 4:44pm" at bounding box center [722, 347] width 467 height 141
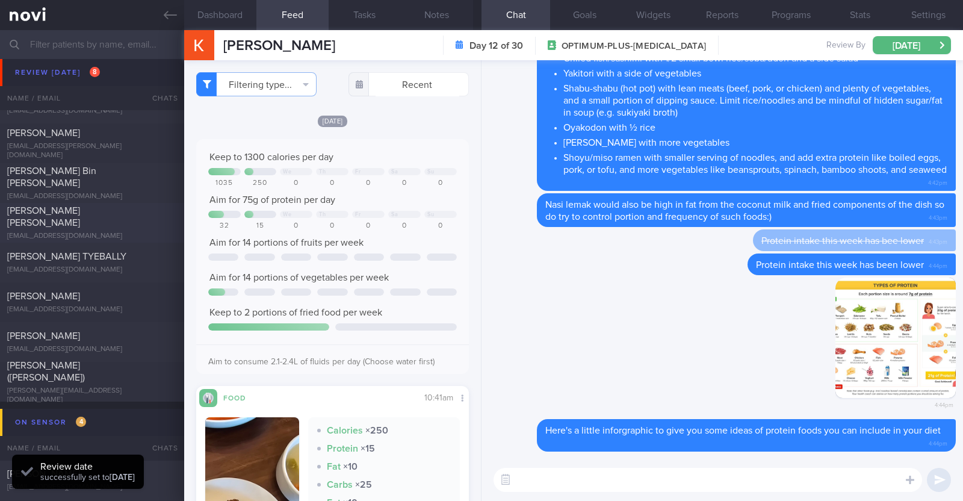
scroll to position [75, 0]
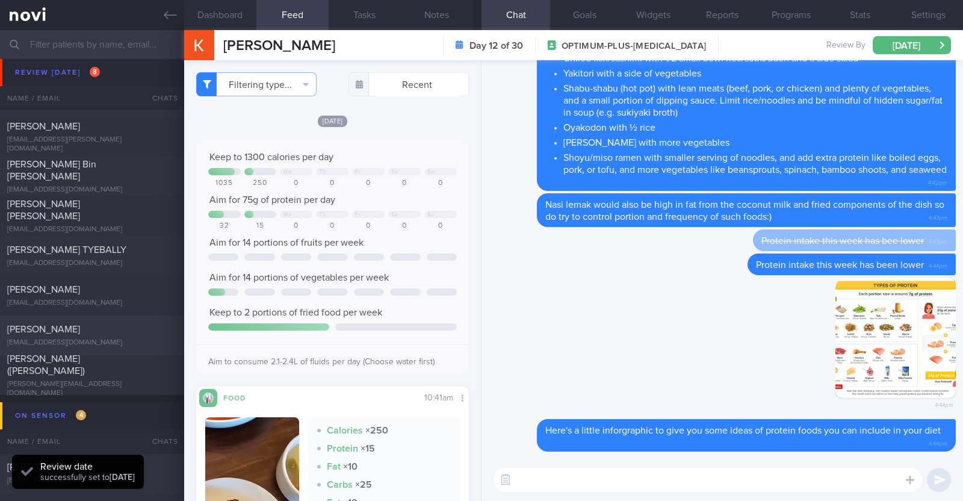
click at [90, 332] on div "[PERSON_NAME]" at bounding box center [90, 329] width 167 height 12
type textarea "52M Co-morbidities: DM dx 2019 HTN HLD [MEDICAL_DATA] [MEDICAL_DATA] s/p surger…"
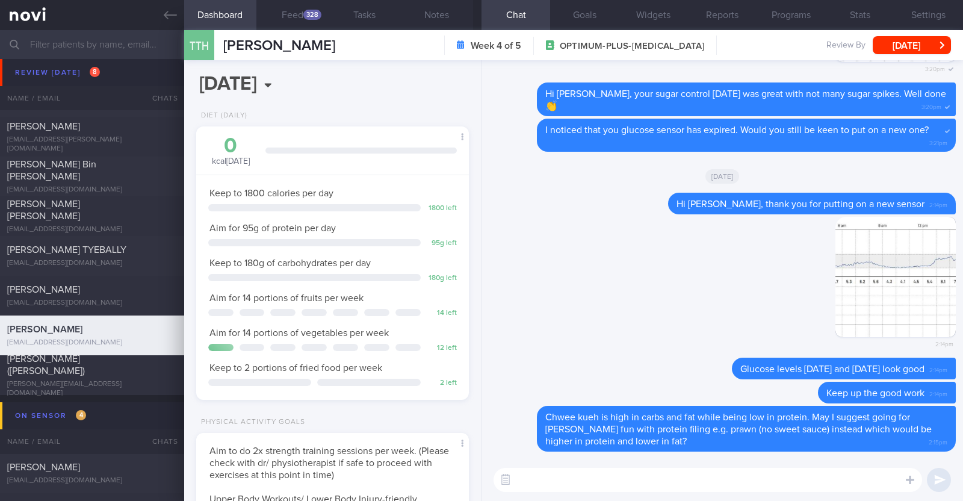
scroll to position [122, 244]
click at [313, 14] on div "328" at bounding box center [312, 15] width 18 height 10
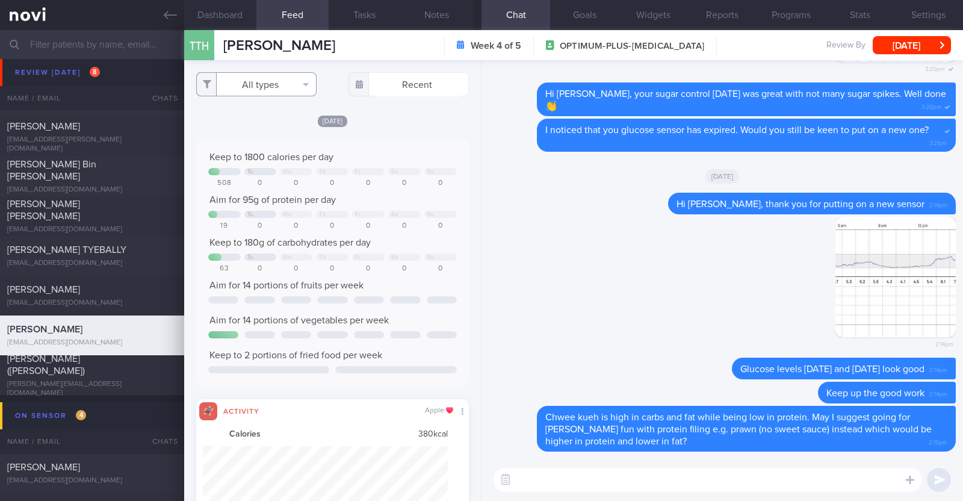
click at [282, 85] on button "All types" at bounding box center [256, 84] width 120 height 24
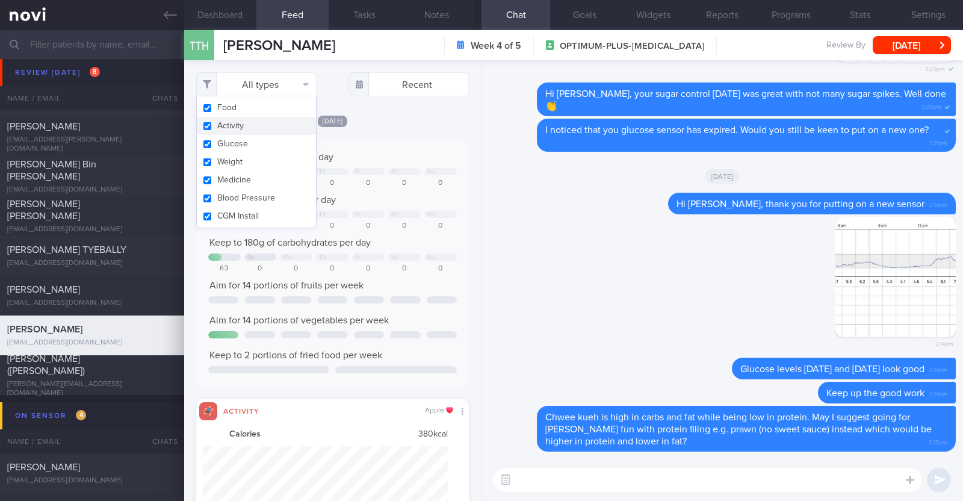
click at [261, 128] on button "Activity" at bounding box center [256, 126] width 119 height 18
checkbox input "false"
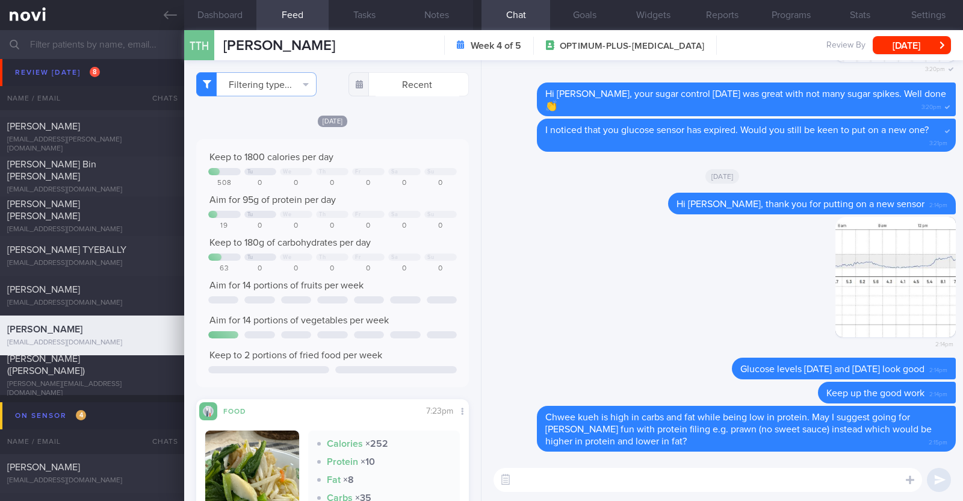
click at [397, 114] on div "[DATE]" at bounding box center [332, 120] width 273 height 13
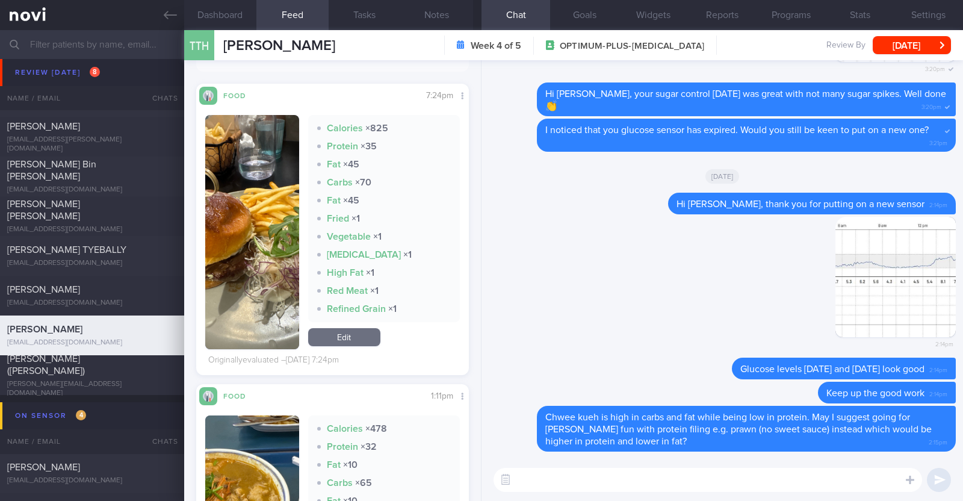
scroll to position [1128, 0]
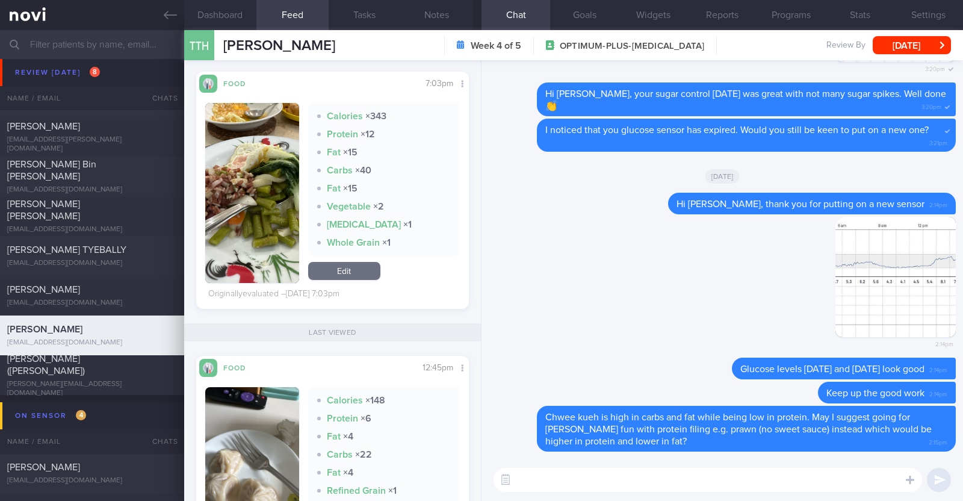
click at [615, 484] on textarea at bounding box center [707, 480] width 428 height 24
click at [527, 481] on textarea "HI Alan," at bounding box center [707, 480] width 428 height 24
click at [647, 475] on textarea "Hi Alan," at bounding box center [707, 480] width 428 height 24
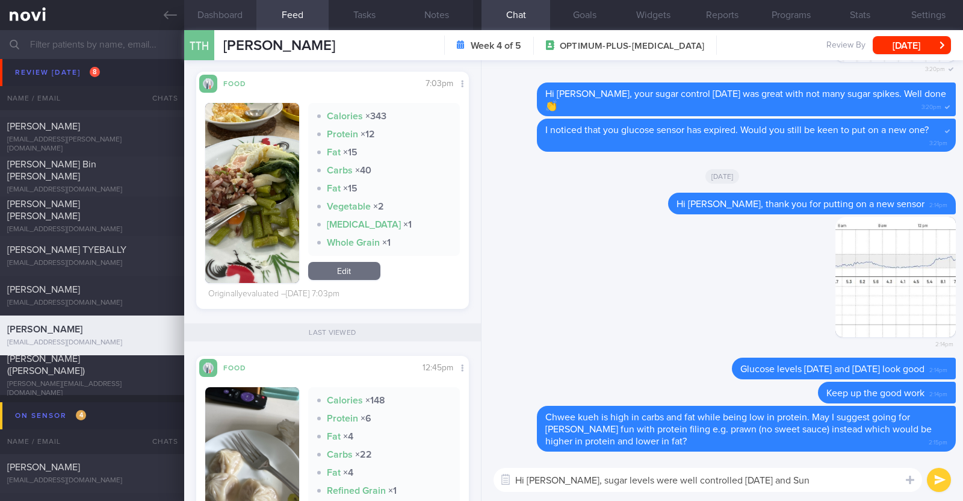
paste textarea "👍"
type textarea "Hi Alan, sugar levels were well controlled on Sat and Sun 👍"
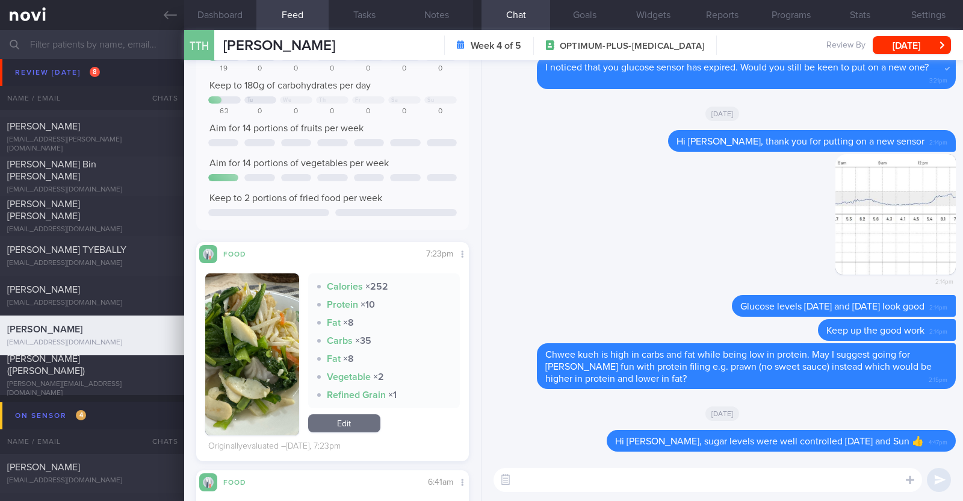
scroll to position [150, 0]
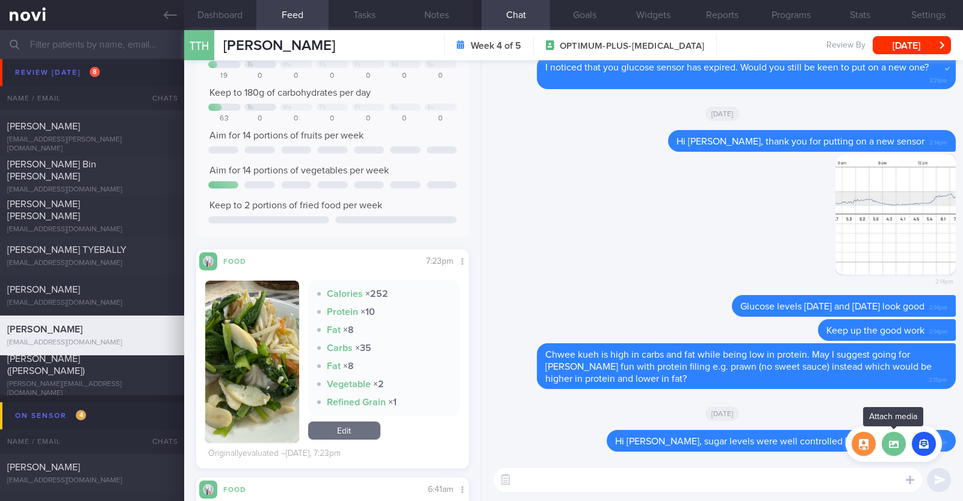
click at [902, 450] on label at bounding box center [894, 443] width 24 height 24
click at [0, 0] on input "file" at bounding box center [0, 0] width 0 height 0
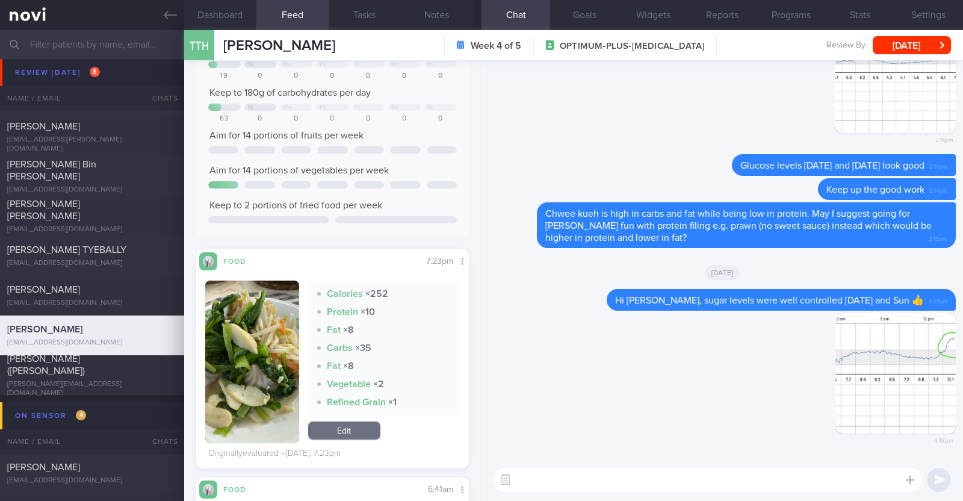
click at [628, 474] on textarea at bounding box center [707, 480] width 428 height 24
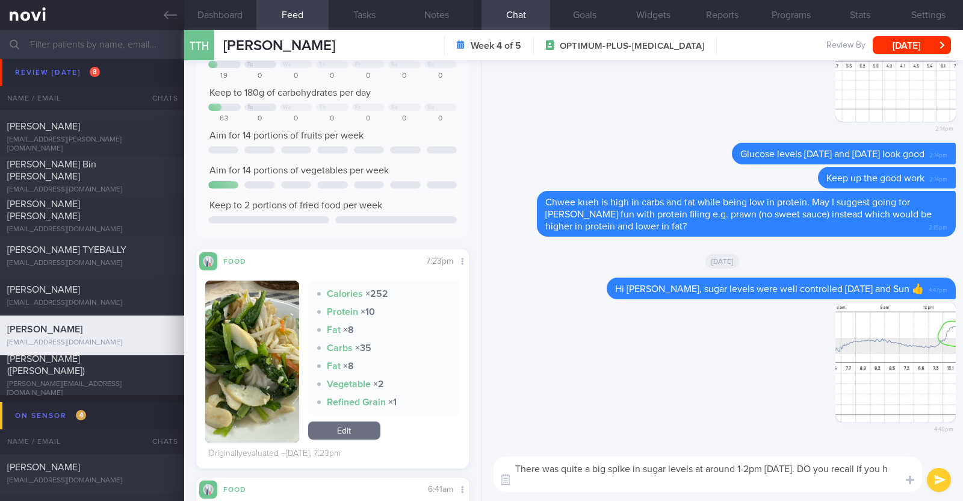
scroll to position [0, 0]
click at [824, 464] on textarea "There was quite a big spike in sugar levels at around 1-2pm yesterday. DO you r…" at bounding box center [707, 474] width 428 height 36
type textarea "There was quite a big spike in sugar levels at around 1-2pm yesterday. Do you r…"
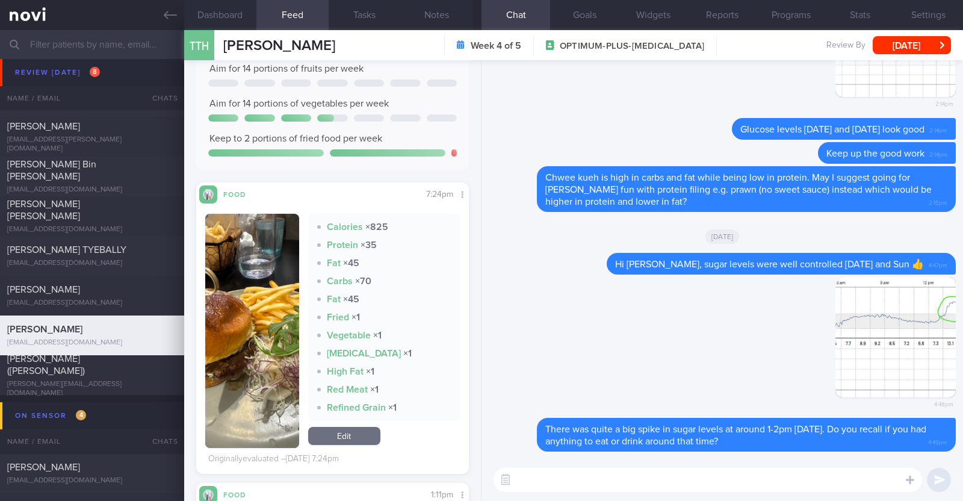
scroll to position [1053, 0]
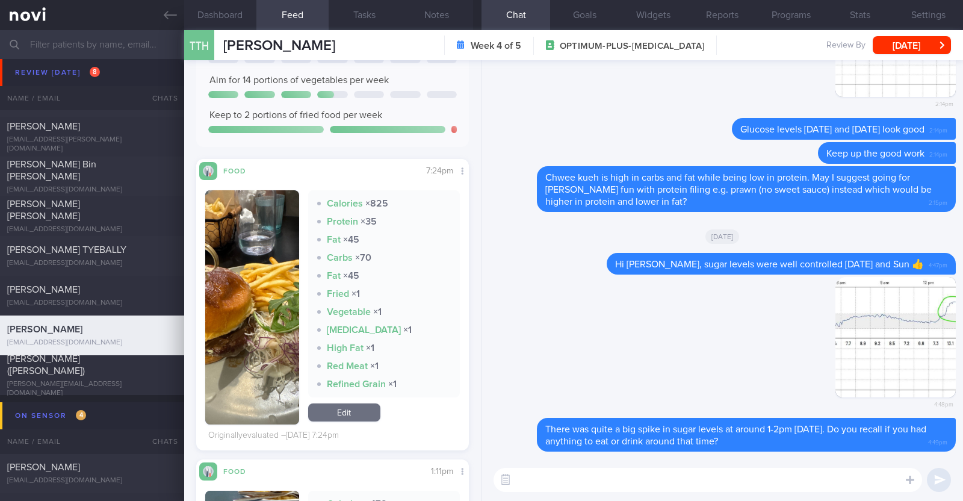
click at [587, 475] on textarea at bounding box center [707, 480] width 428 height 24
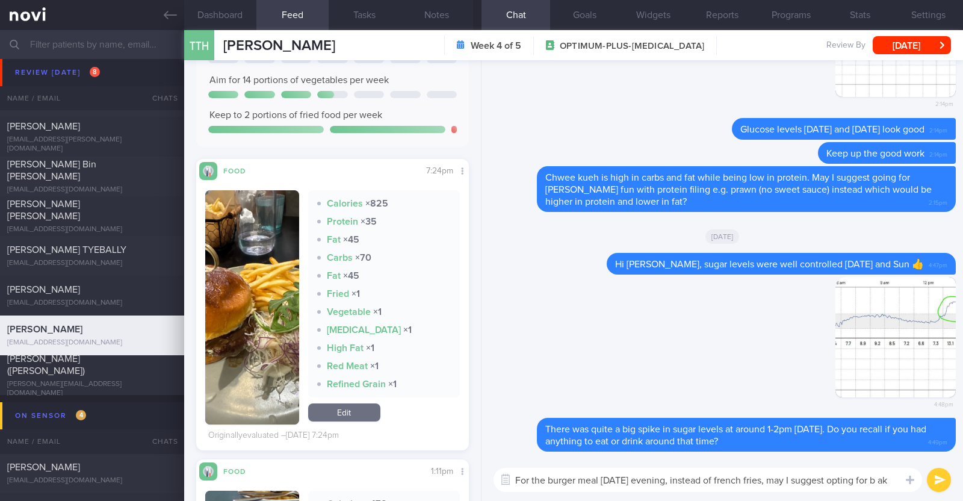
scroll to position [0, 0]
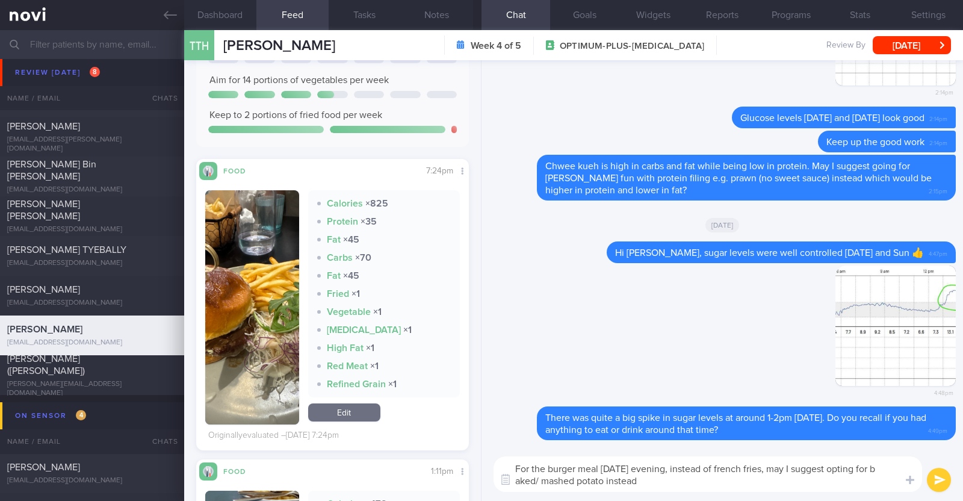
click at [520, 477] on textarea "For the burger meal on Sunday evening, instead of french fries, may I suggest o…" at bounding box center [707, 474] width 428 height 36
click at [659, 481] on textarea "For the burger meal on Sunday evening, instead of french fries, may I suggest o…" at bounding box center [707, 474] width 428 height 36
type textarea "For the burger meal on Sunday evening, instead of french fries, may I suggest o…"
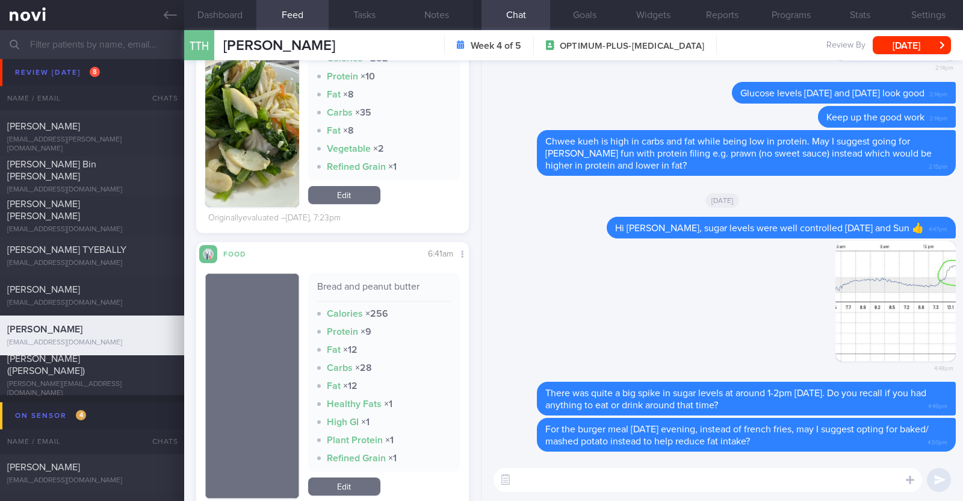
scroll to position [8, 0]
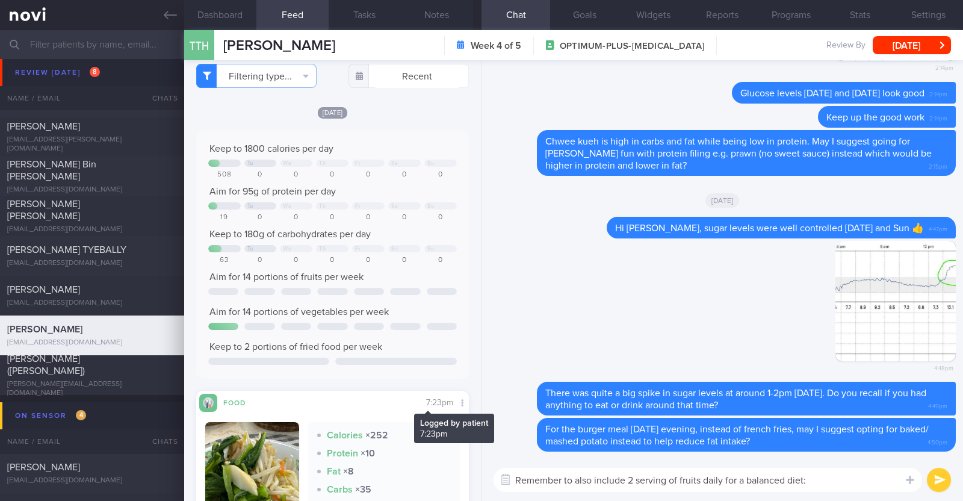
type textarea "Remember to also include 2 serving of fruits daily for a balanced diet:)"
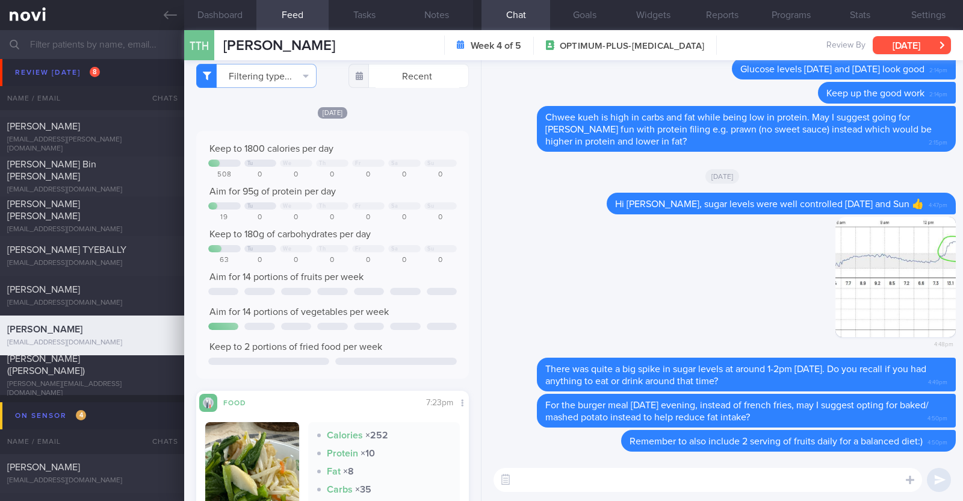
click at [911, 44] on button "[DATE]" at bounding box center [912, 45] width 78 height 18
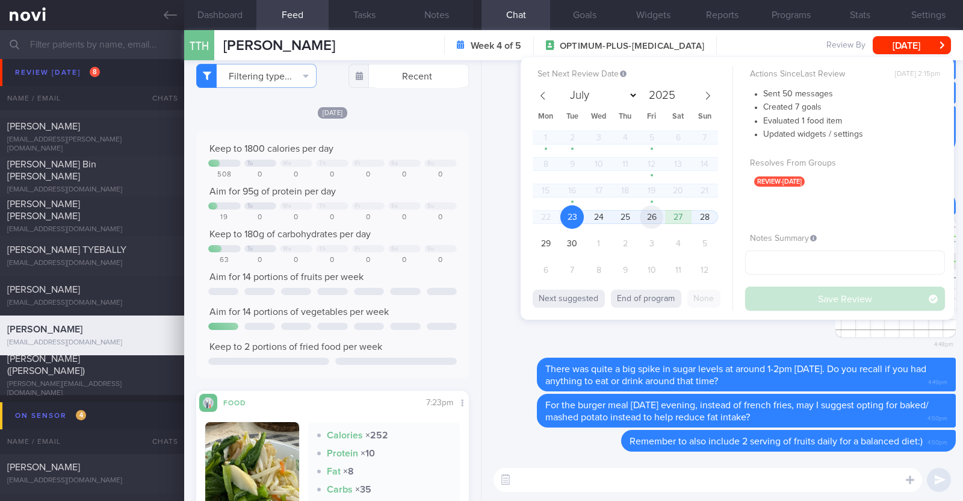
click at [652, 218] on span "26" at bounding box center [651, 216] width 23 height 23
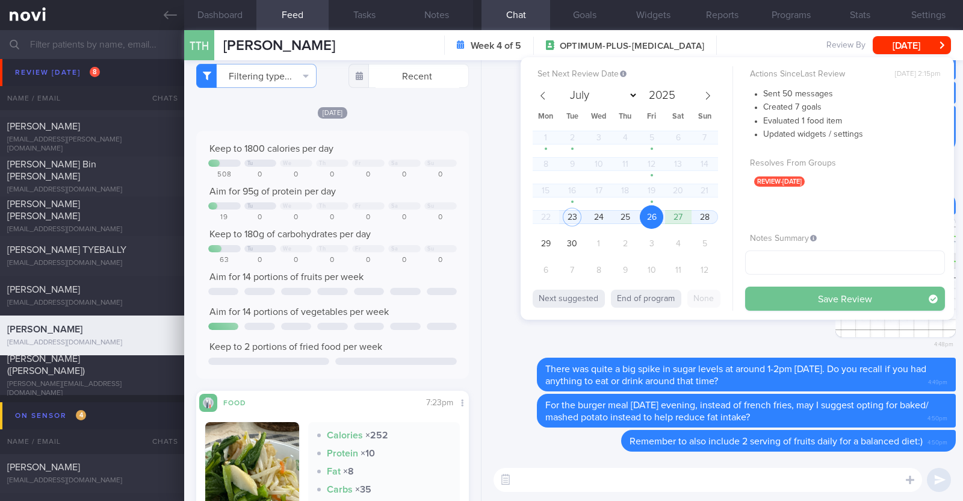
click at [825, 297] on button "Save Review" at bounding box center [845, 298] width 200 height 24
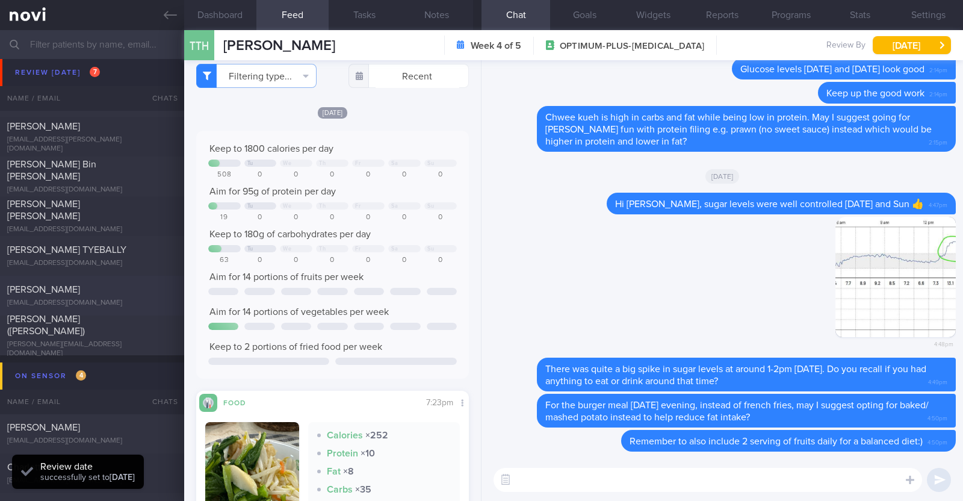
scroll to position [122, 244]
click at [71, 329] on span "[PERSON_NAME] ([PERSON_NAME])" at bounding box center [46, 325] width 78 height 22
type input "r/v 23/9"
type textarea "34F Comorbidities: PCOS Metformin 1000mg for 6 years Irregular periods, 40 days…"
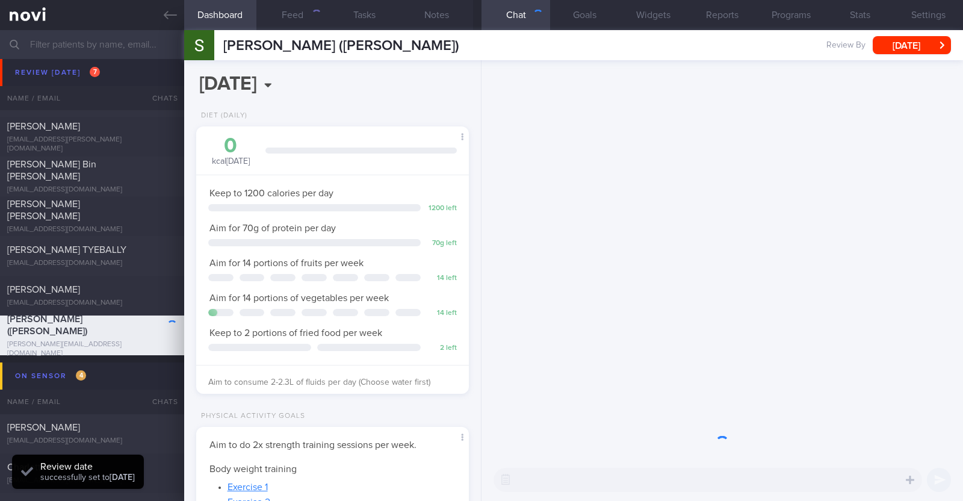
scroll to position [137, 240]
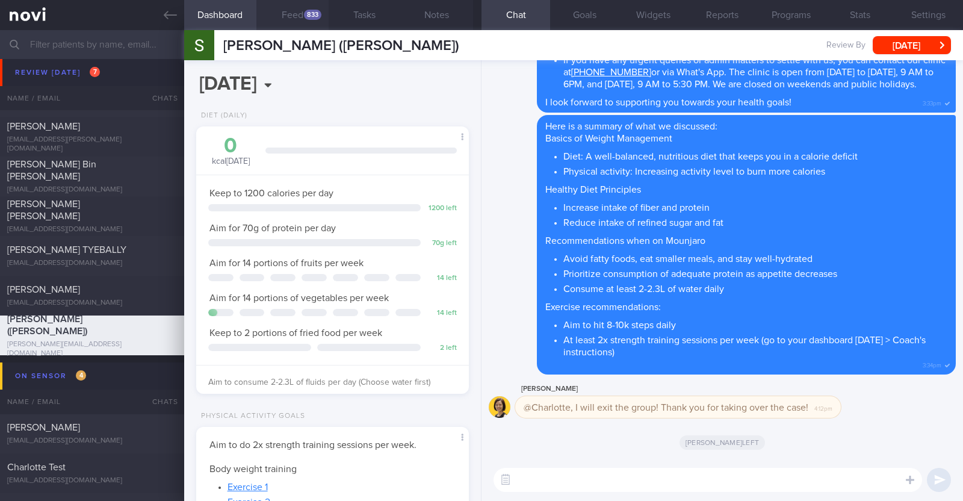
click at [305, 16] on div "833" at bounding box center [312, 15] width 17 height 10
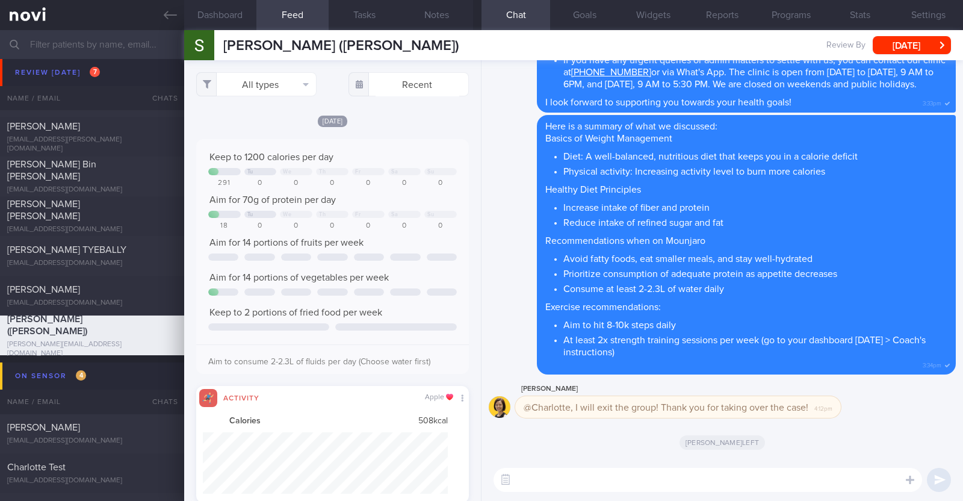
scroll to position [61, 246]
click at [286, 84] on button "All types" at bounding box center [256, 84] width 120 height 24
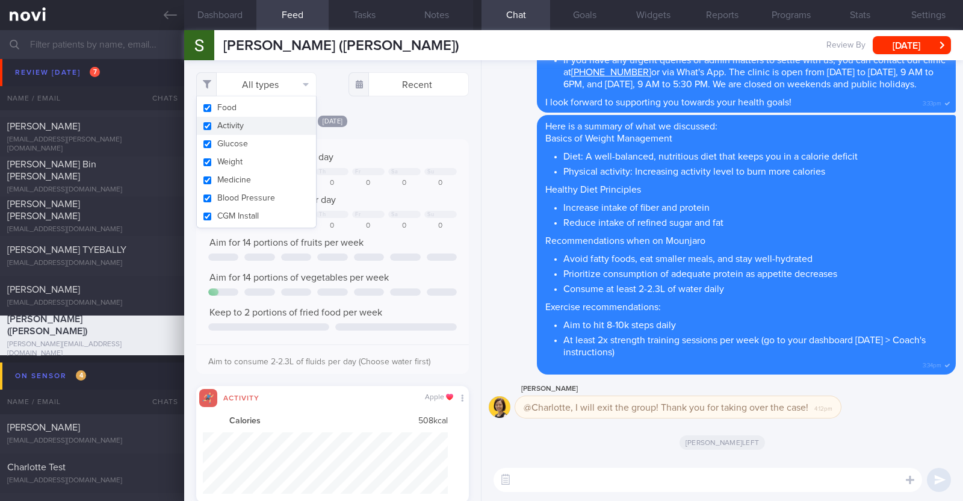
click at [262, 131] on button "Activity" at bounding box center [256, 126] width 119 height 18
checkbox input "false"
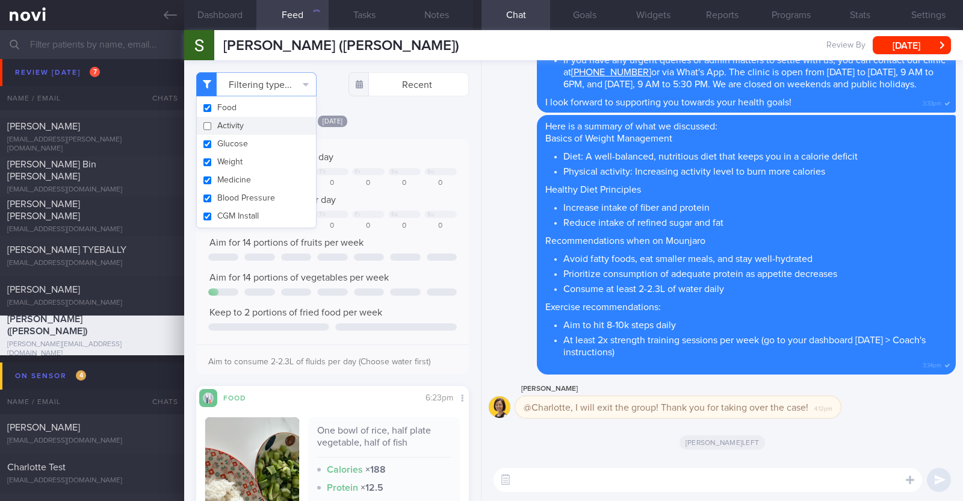
click at [385, 126] on div "[DATE]" at bounding box center [332, 120] width 273 height 13
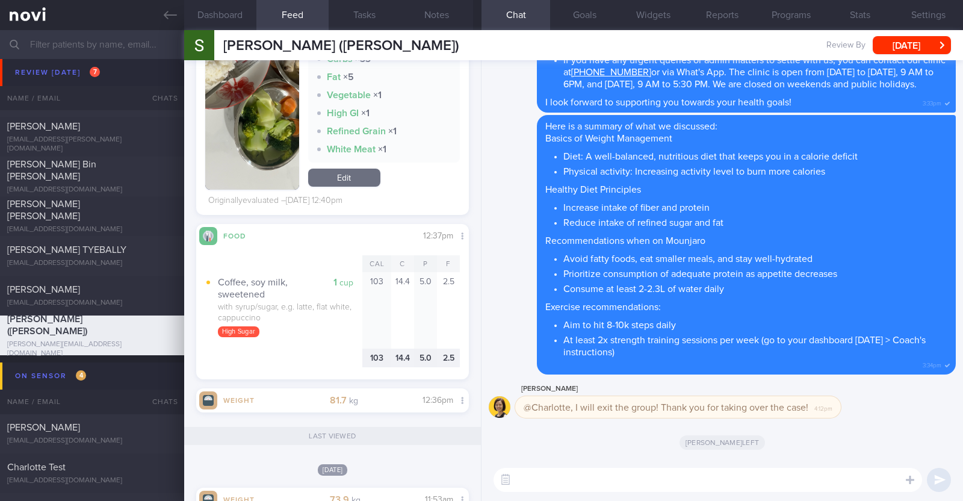
scroll to position [2708, 0]
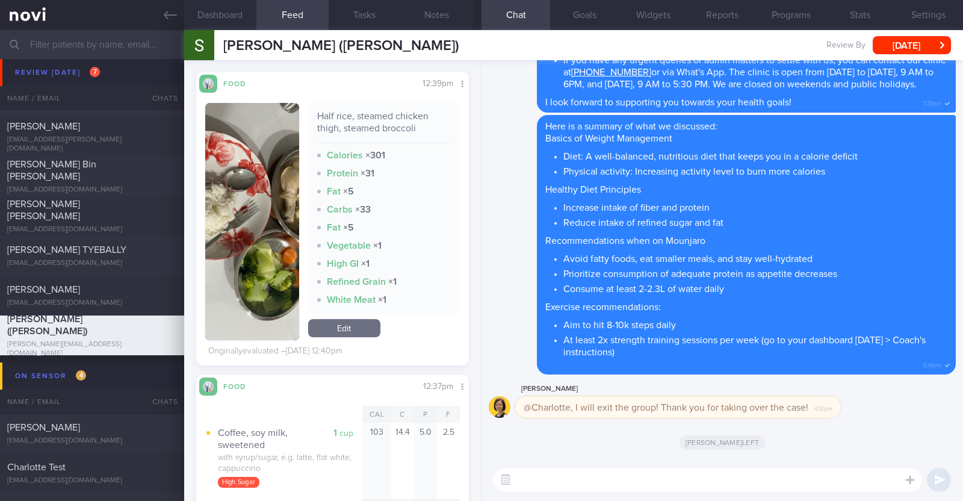
click at [557, 474] on textarea at bounding box center [707, 480] width 428 height 24
click at [559, 475] on textarea "Hi Shirley,thank" at bounding box center [707, 480] width 428 height 24
click at [595, 479] on textarea "Hi Shirley, thank" at bounding box center [707, 480] width 428 height 24
type textarea "Hi Shirley, thank you for logging your meals:)"
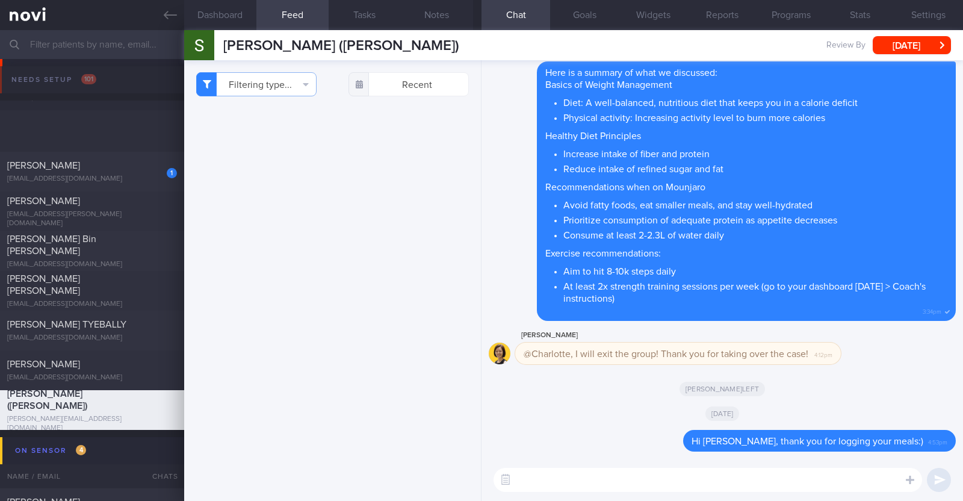
select select "8"
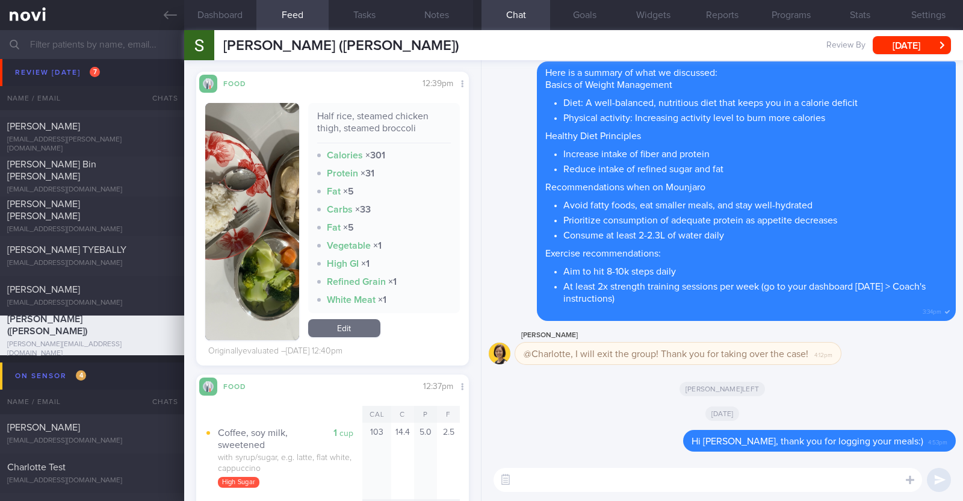
click at [280, 288] on img "button" at bounding box center [252, 221] width 94 height 237
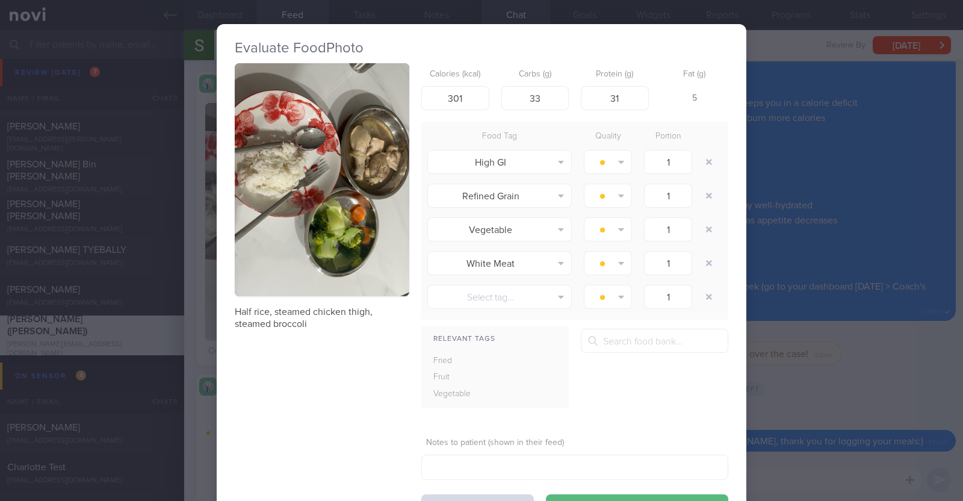
click at [197, 310] on div "Evaluate Food Photo Half rice, steamed chicken thigh, steamed broccoli Calories…" at bounding box center [481, 250] width 963 height 501
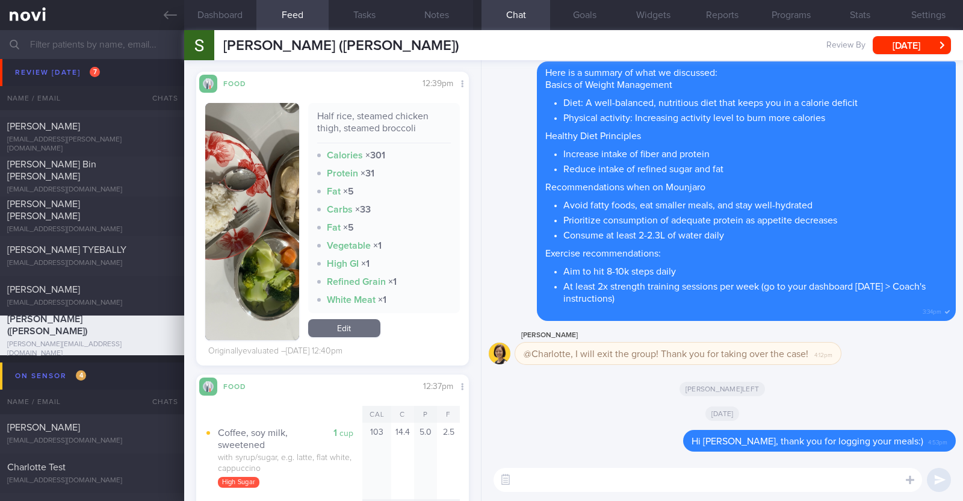
click at [569, 477] on textarea at bounding box center [707, 480] width 428 height 24
type textarea "Lots of well balanced meals"
drag, startPoint x: 639, startPoint y: 479, endPoint x: 490, endPoint y: 456, distance: 150.4
click at [490, 456] on div "Delete Hi [PERSON_NAME], thank you for logging your meals:) 4:53pm [DATE] [[LEF…" at bounding box center [721, 280] width 481 height 441
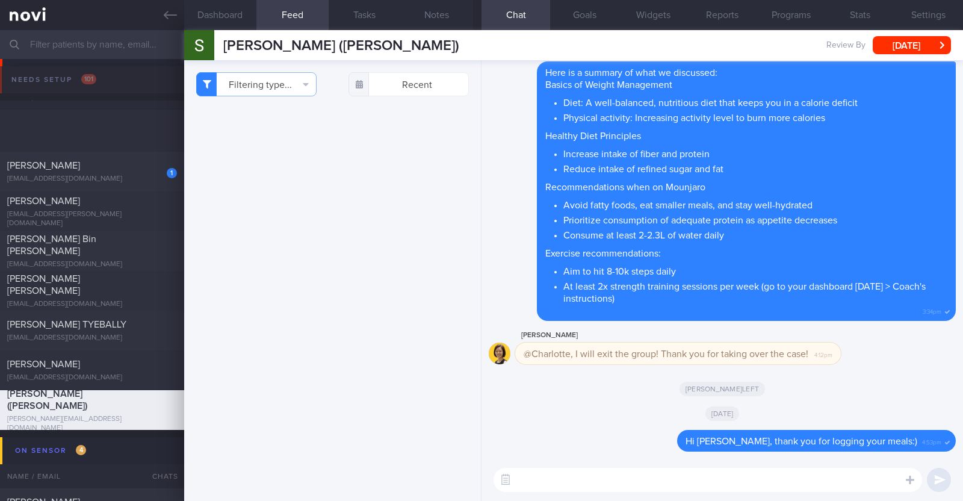
select select "8"
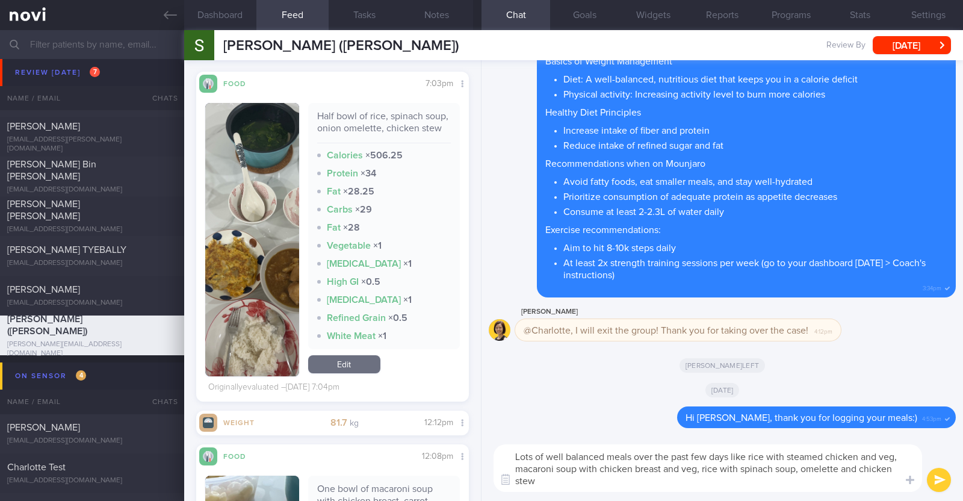
drag, startPoint x: 824, startPoint y: 465, endPoint x: 896, endPoint y: 469, distance: 71.8
click at [896, 469] on textarea "Lots of well balanced meals over the past few days like rice with steamed chick…" at bounding box center [707, 468] width 428 height 48
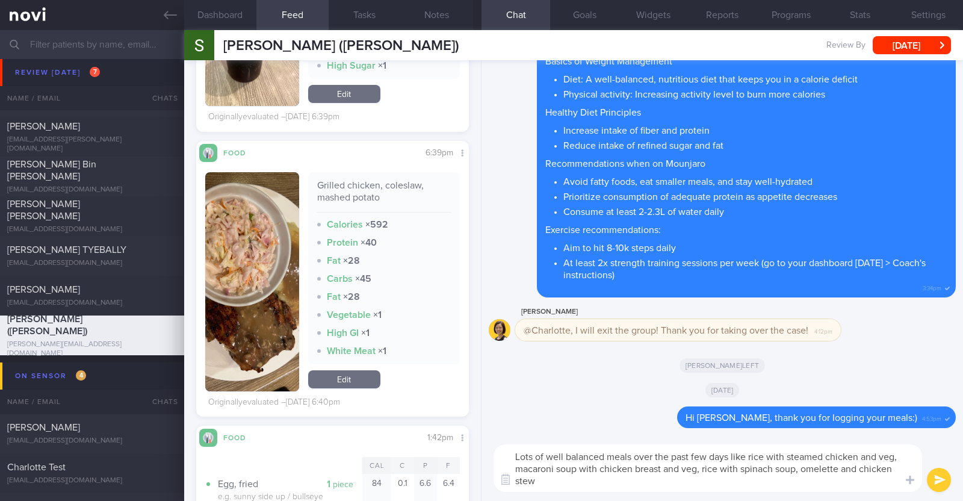
scroll to position [1203, 0]
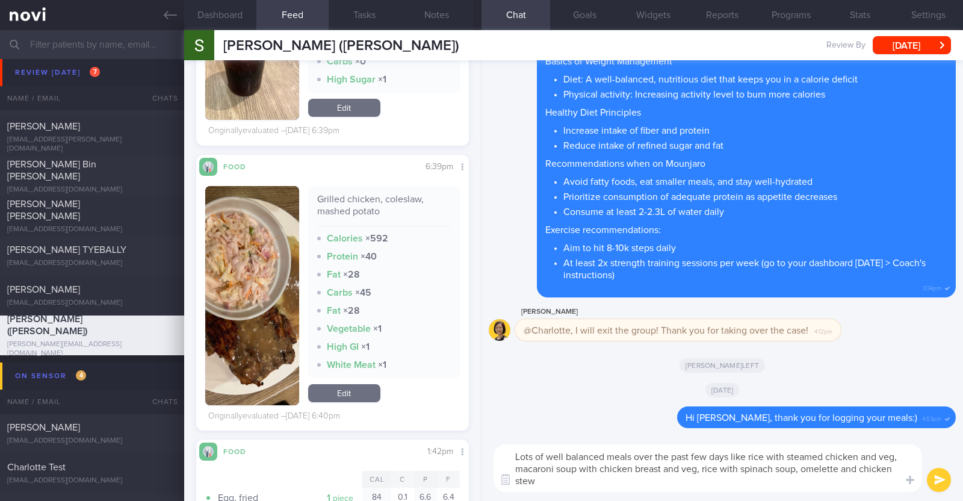
click at [567, 486] on textarea "Lots of well balanced meals over the past few days like rice with steamed chick…" at bounding box center [707, 468] width 428 height 48
click at [617, 478] on textarea "Lots of well balanced meals over the past few days like rice with steamed chick…" at bounding box center [707, 468] width 428 height 48
click at [737, 480] on textarea "Lots of well balanced meals over the past few days like rice with steamed chick…" at bounding box center [707, 468] width 428 height 48
type textarea "Lots of well balanced meals over the past few days like rice with steamed chick…"
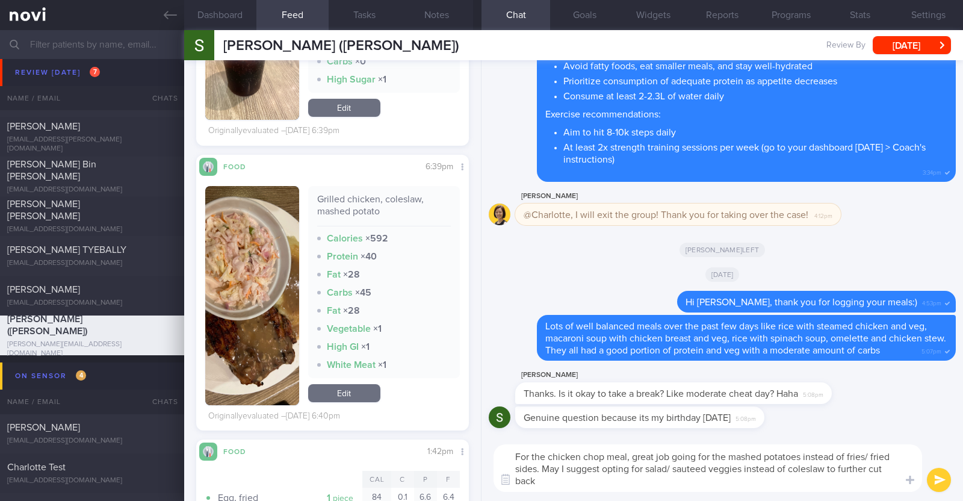
scroll to position [0, 0]
type textarea "For the chicken chop meal, great job going for the mashed potatoes instead of f…"
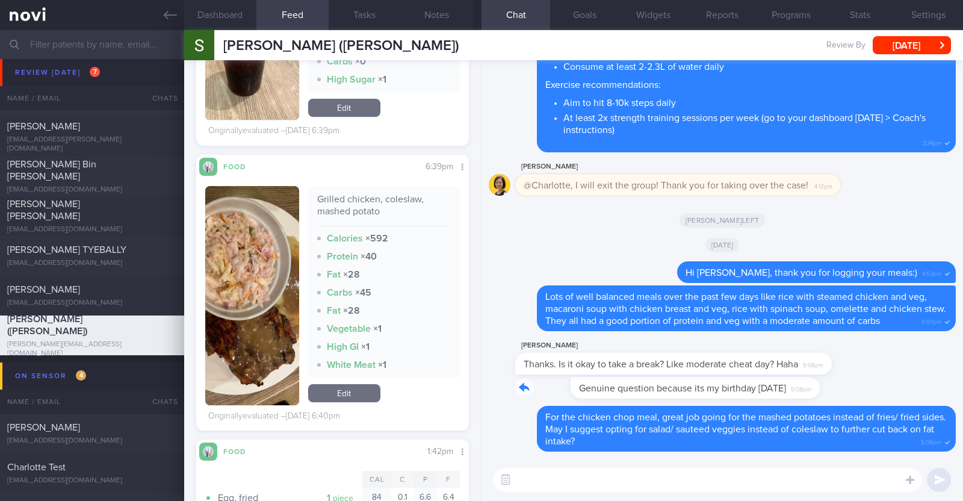
drag, startPoint x: 753, startPoint y: 386, endPoint x: 886, endPoint y: 386, distance: 133.0
click at [886, 386] on div "Genuine question because its my birthday [DATE] 5:08pm" at bounding box center [722, 391] width 467 height 29
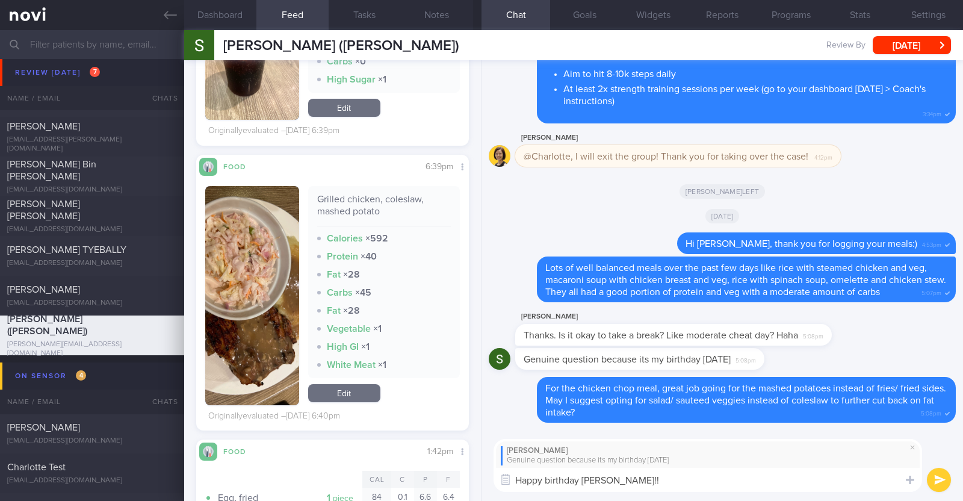
paste textarea "🥳"
type textarea "Happy birthday [PERSON_NAME]!! 🥳 Wishing you a happy and healthful year ahead!"
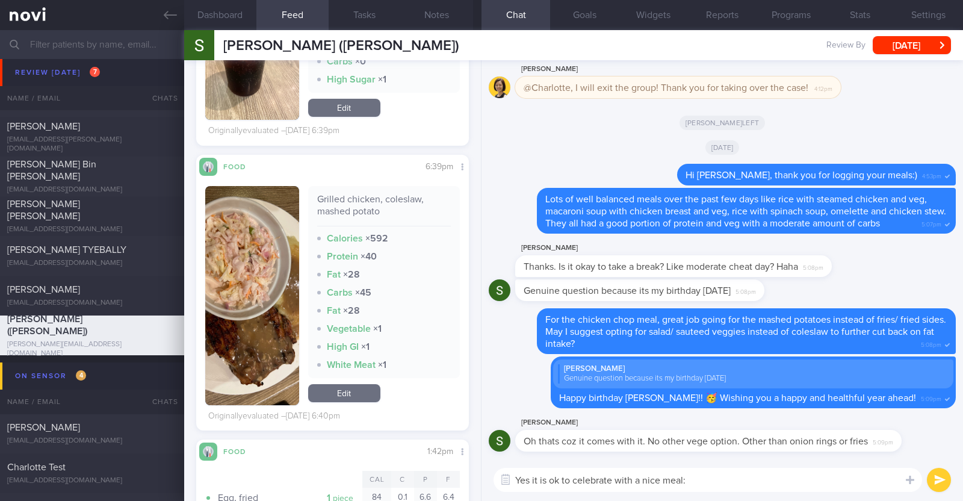
type textarea "Yes it is ok to celebrate with a nice meal:)"
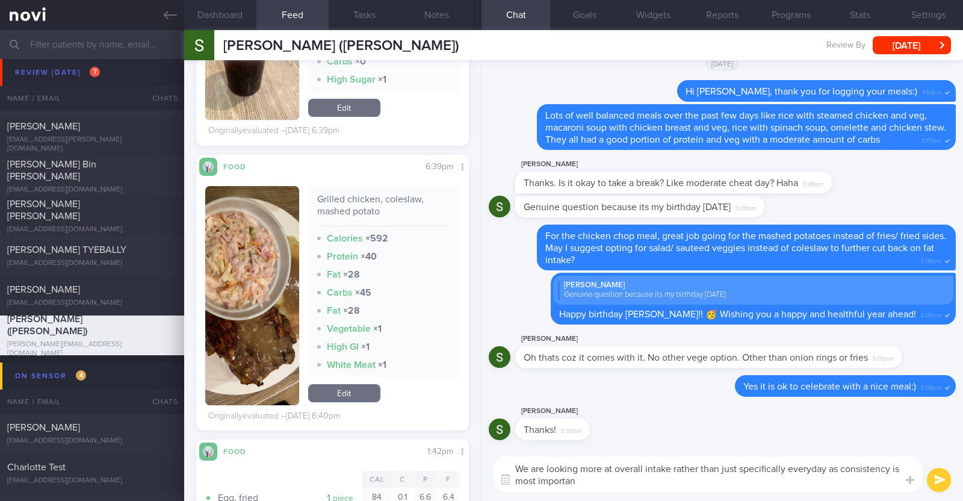
type textarea "We are looking more at overall intake rather than just specifically everyday as…"
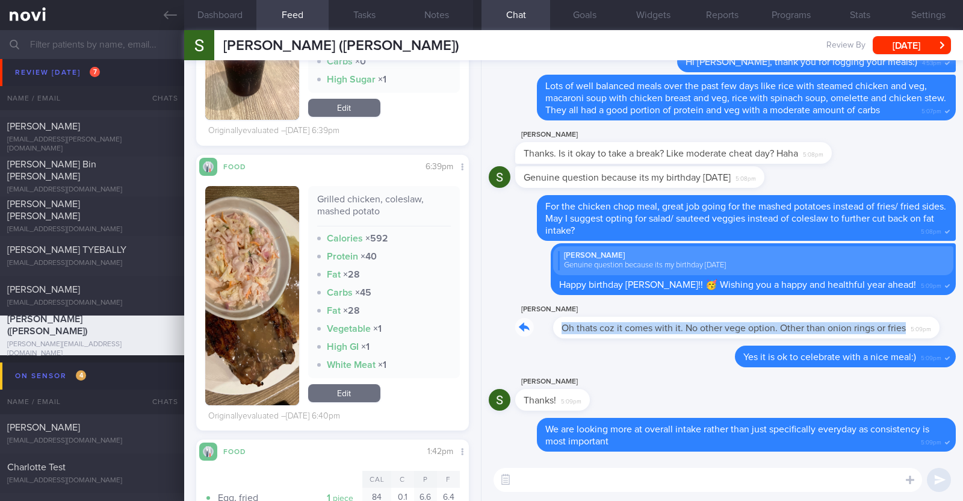
drag, startPoint x: 895, startPoint y: 326, endPoint x: 942, endPoint y: 323, distance: 47.0
click at [942, 323] on div "[PERSON_NAME] Oh thats coz it comes with it. No other vege option. Other than o…" at bounding box center [722, 323] width 467 height 43
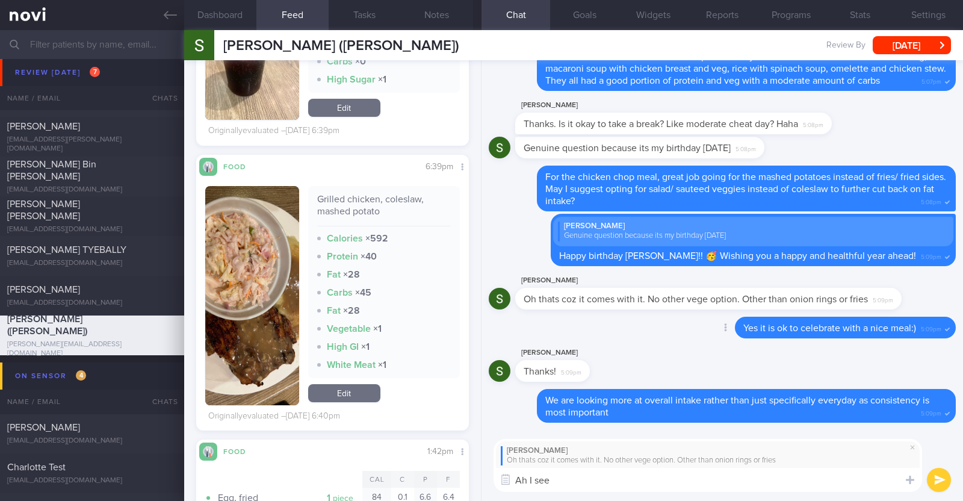
type textarea "Ah I see!"
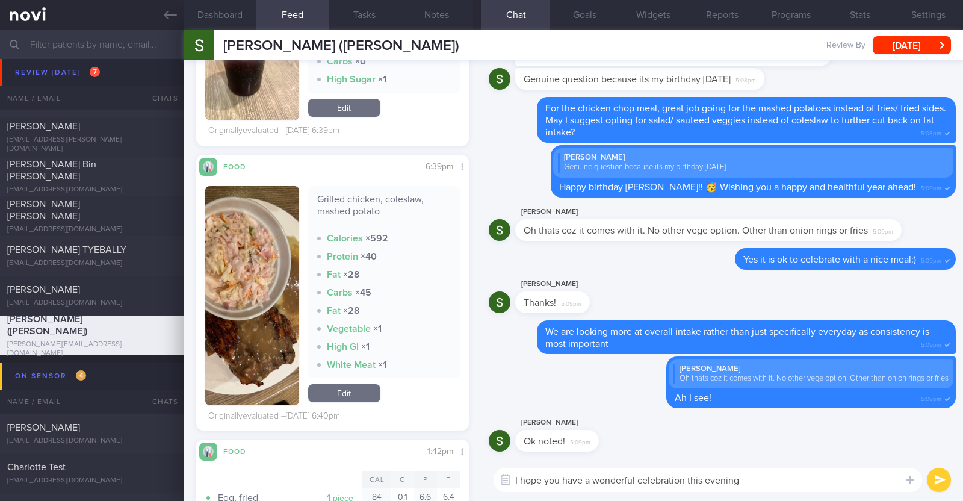
paste textarea "🤗"
type textarea "I hope you have a wonderful celebration this evening 🤗"
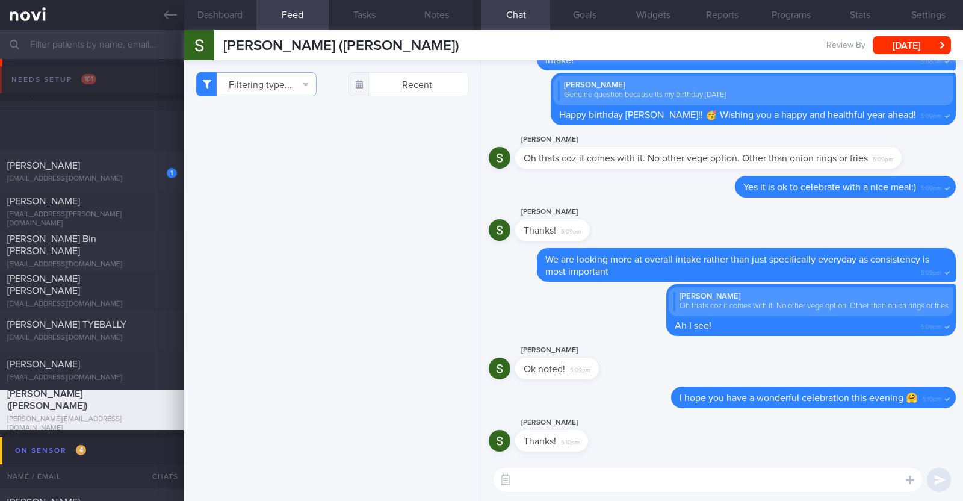
select select "8"
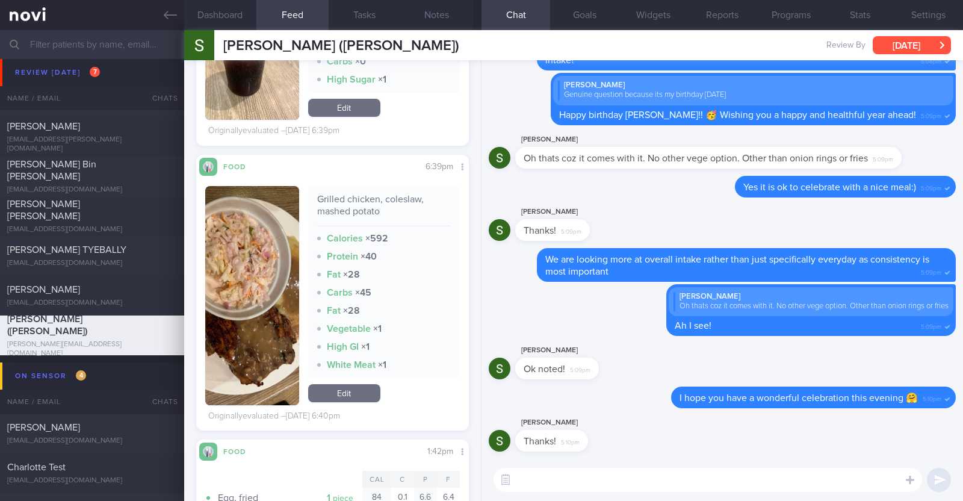
click at [907, 46] on button "[DATE]" at bounding box center [912, 45] width 78 height 18
click at [622, 350] on div "[PERSON_NAME]" at bounding box center [575, 350] width 120 height 14
click at [805, 19] on button "Programs" at bounding box center [790, 15] width 69 height 30
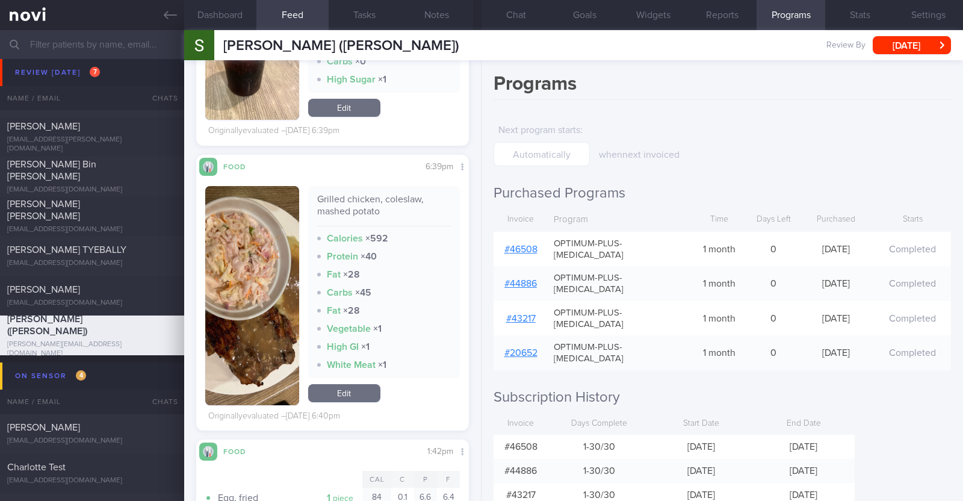
click at [521, 244] on link "# 46508" at bounding box center [520, 249] width 33 height 10
drag, startPoint x: 400, startPoint y: 43, endPoint x: 217, endPoint y: 55, distance: 183.3
click at [217, 55] on div "[PERSON_NAME] ([PERSON_NAME]) [PERSON_NAME] ([PERSON_NAME]) [PERSON_NAME][EMAIL…" at bounding box center [573, 45] width 779 height 30
copy div "[PERSON_NAME] ([PERSON_NAME])"
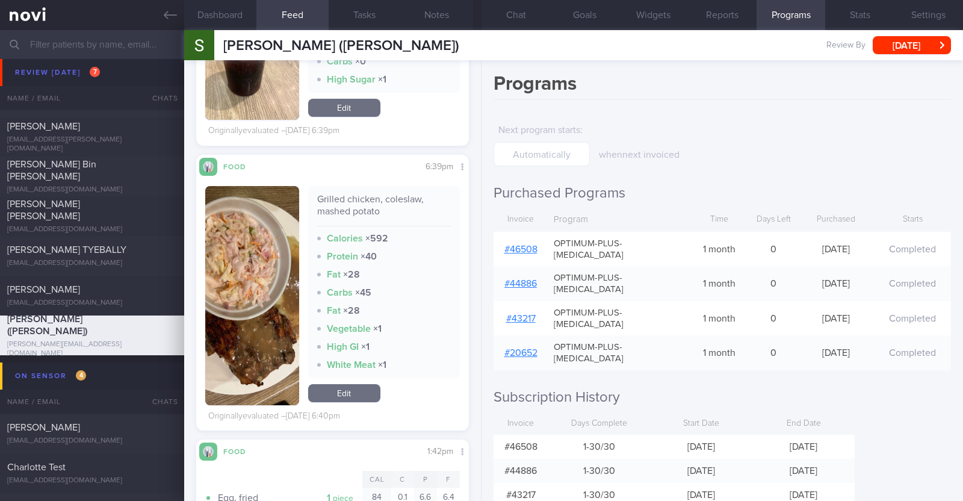
click at [882, 388] on h2 "Subscription History" at bounding box center [721, 397] width 457 height 18
click at [896, 48] on button "[DATE]" at bounding box center [912, 45] width 78 height 18
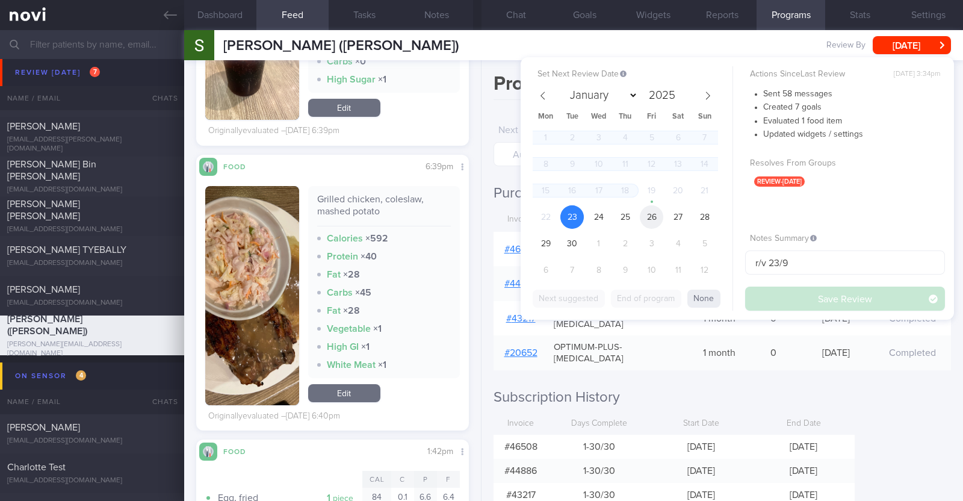
click at [661, 219] on span "26" at bounding box center [651, 216] width 23 height 23
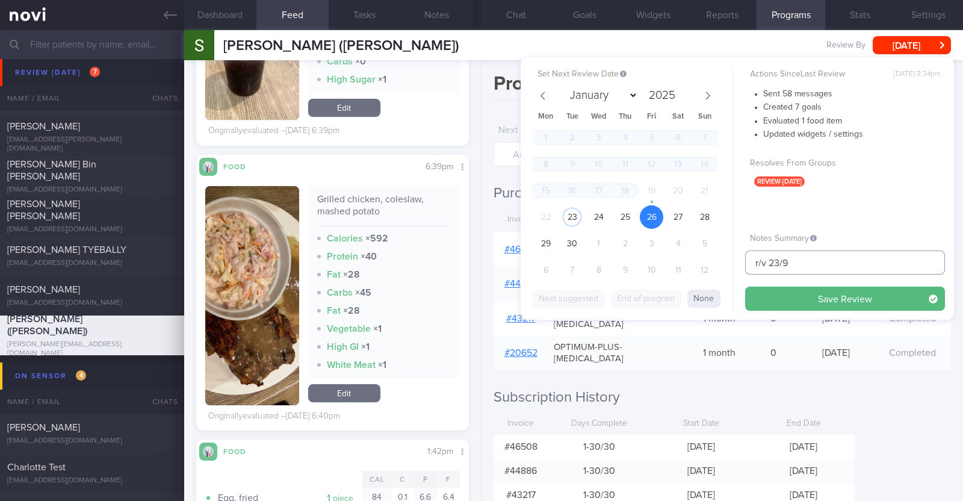
click at [779, 257] on input "r/v 23/9" at bounding box center [845, 262] width 200 height 24
type input "r/v 26/9"
click at [812, 289] on button "Save Review" at bounding box center [845, 298] width 200 height 24
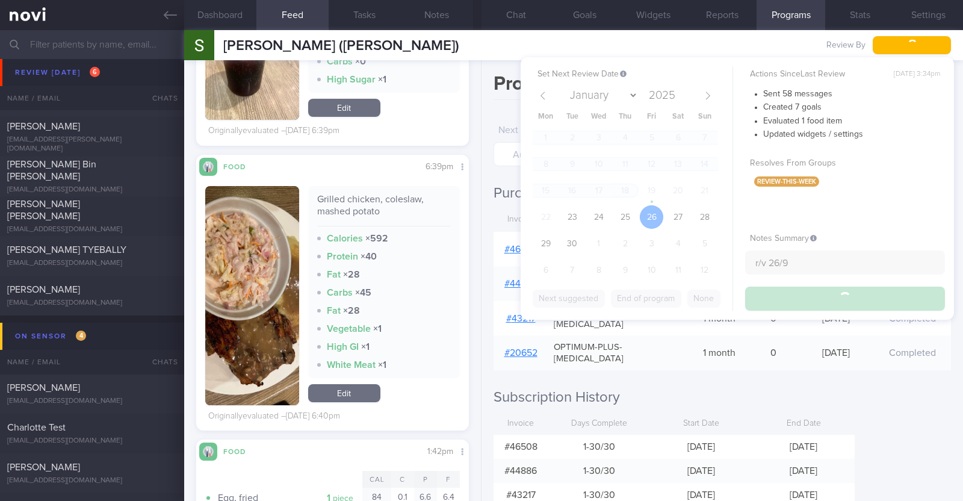
type input "r/v 26/9"
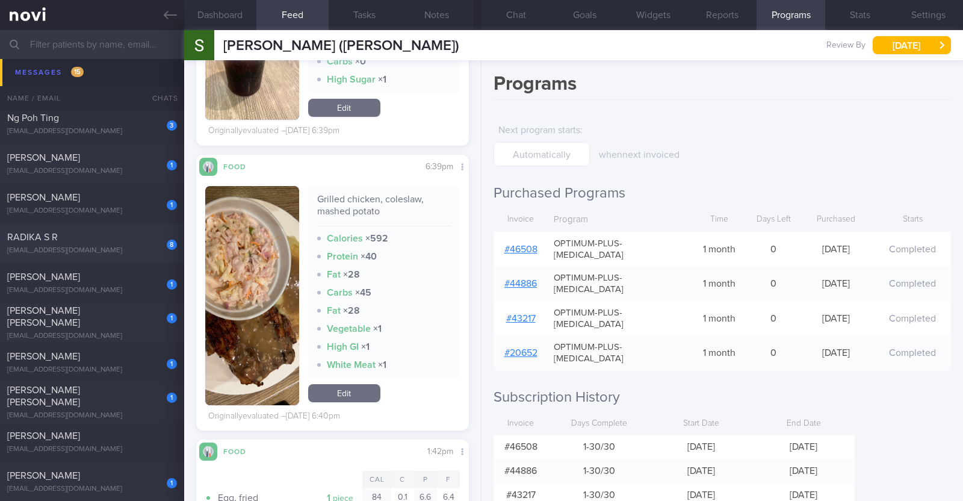
scroll to position [526, 0]
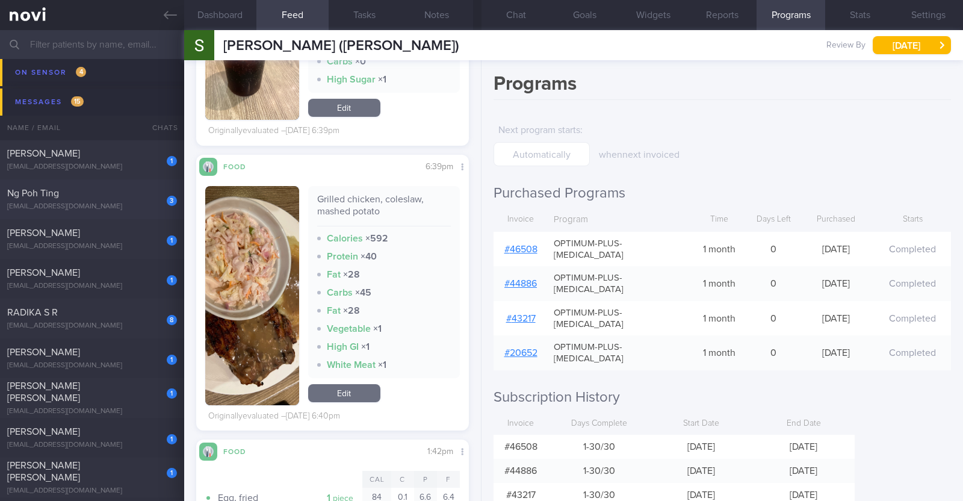
click at [79, 200] on div "3 Ng Poh Ting [EMAIL_ADDRESS][DOMAIN_NAME]" at bounding box center [92, 199] width 184 height 24
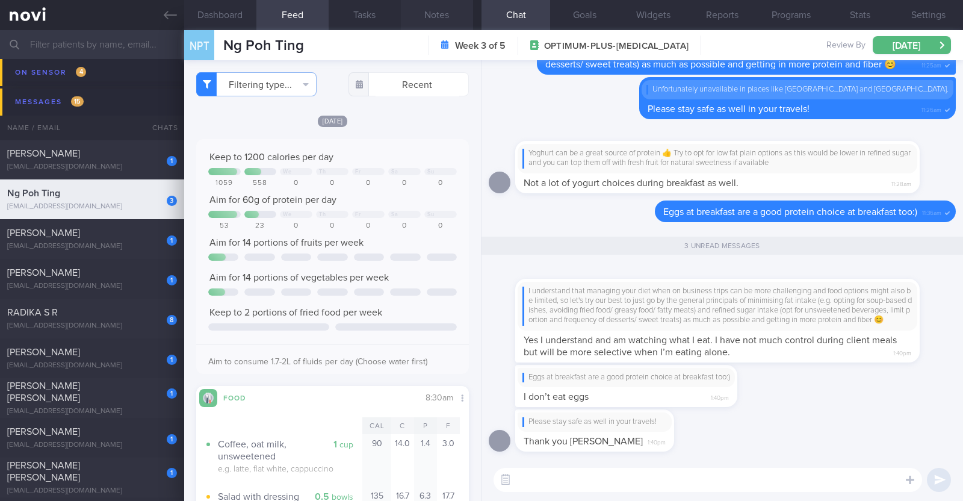
click at [422, 9] on button "Notes" at bounding box center [437, 15] width 72 height 30
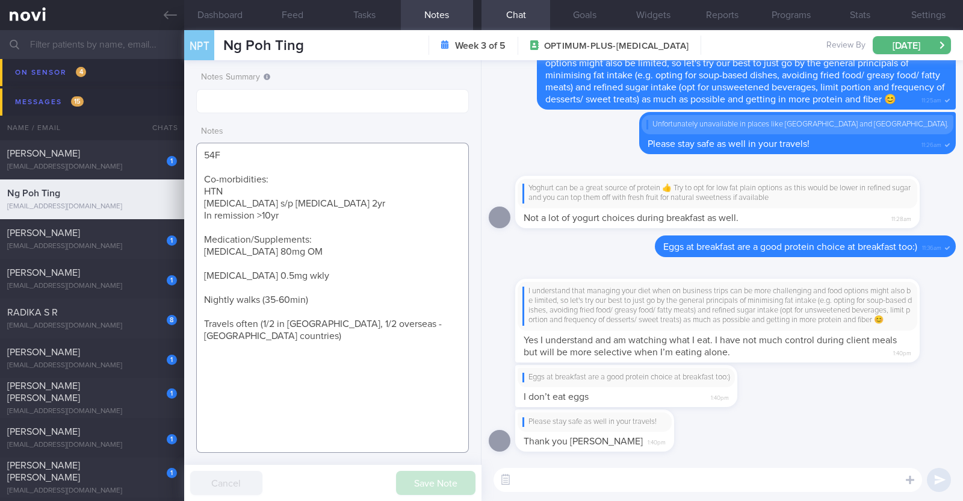
click at [247, 168] on textarea "54F Co-morbidities: HTN [MEDICAL_DATA] s/p [MEDICAL_DATA] 2yr In remission >10y…" at bounding box center [332, 298] width 273 height 310
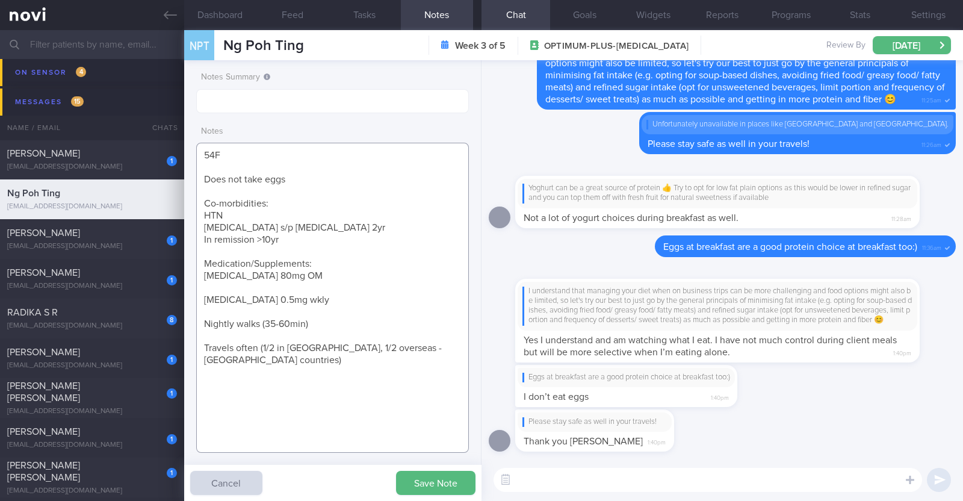
type textarea "54F Does not take eggs Co-morbidities: HTN [MEDICAL_DATA] s/p [MEDICAL_DATA] 2y…"
drag, startPoint x: 735, startPoint y: 391, endPoint x: 938, endPoint y: 392, distance: 202.2
click at [938, 392] on div "Eggs at breakfast are a good protein choice at breakfast too:) I don’t eat eggs…" at bounding box center [722, 387] width 467 height 45
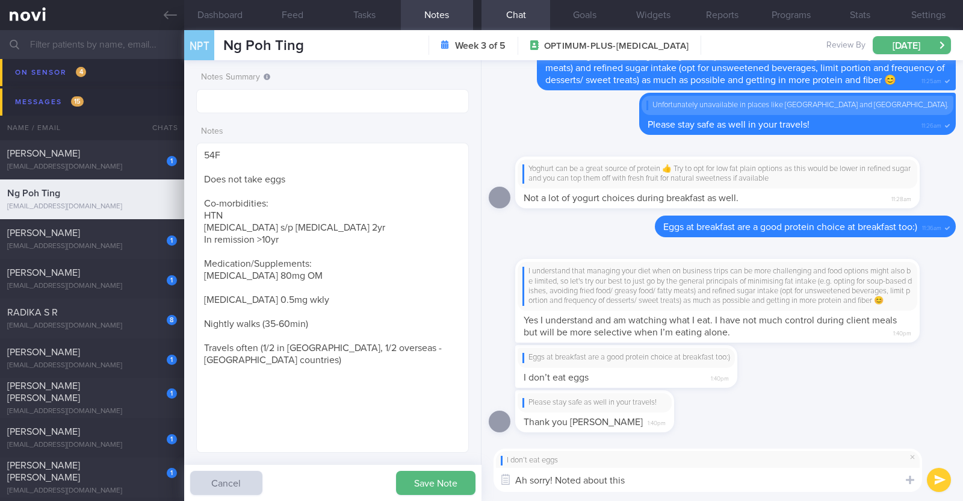
type textarea "Ah sorry! Noted about this!"
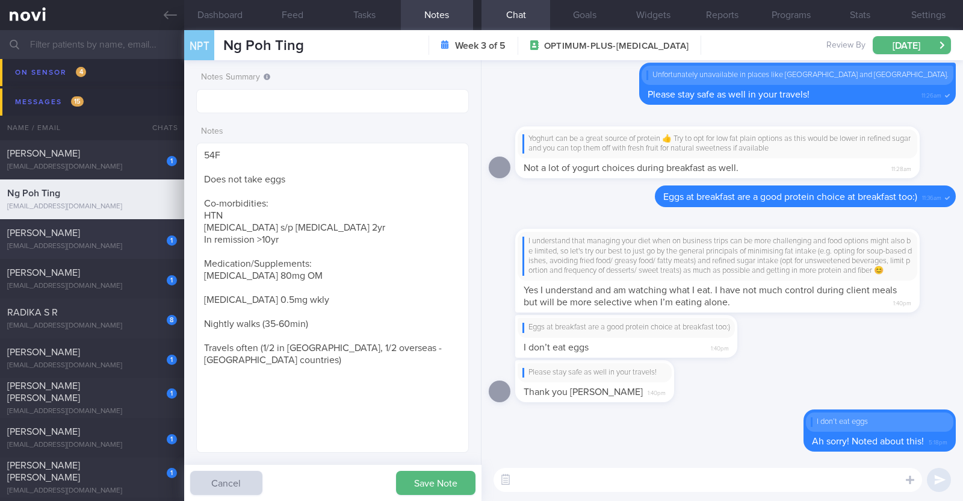
click at [136, 235] on div "[PERSON_NAME]" at bounding box center [90, 233] width 167 height 12
type textarea "46F Co-morbidities: [MEDICAL_DATA] [MEDICAL_DATA] Medication/Supplements: Nil m…"
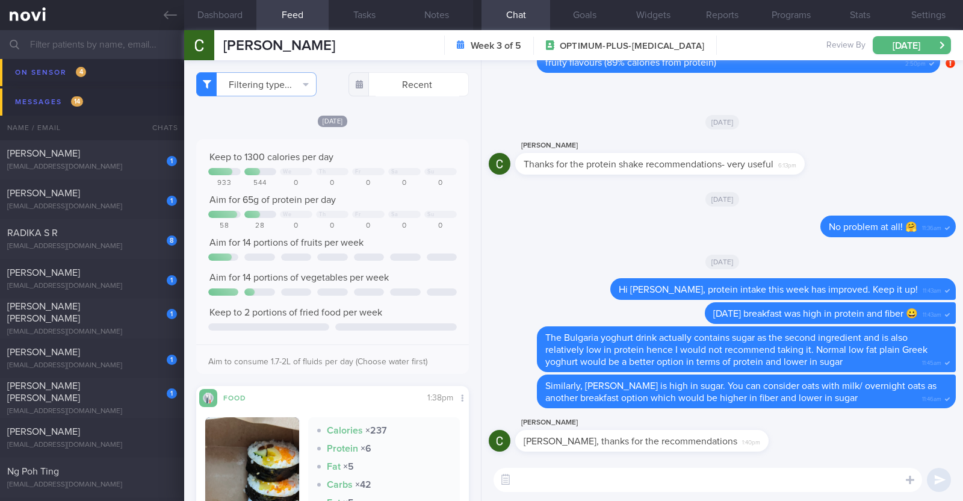
click at [646, 481] on textarea at bounding box center [707, 480] width 428 height 24
type textarea "Most welcome:)"
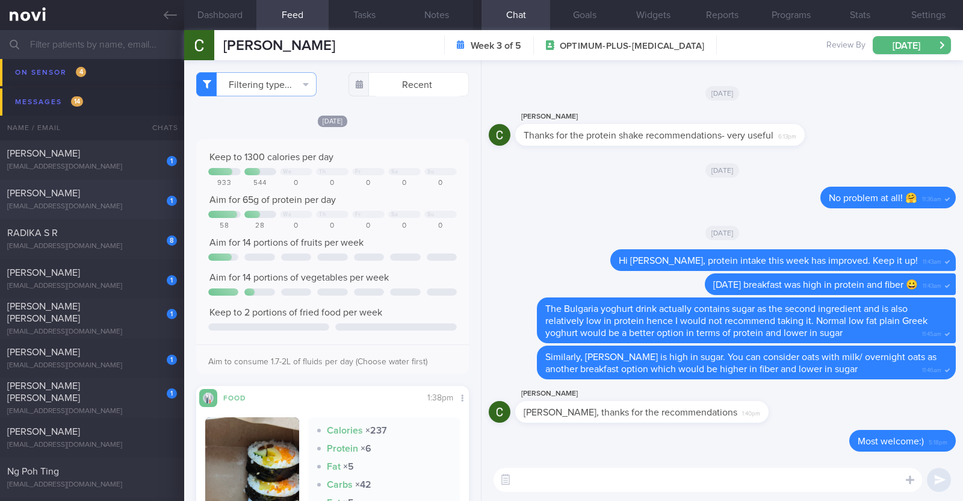
click at [120, 187] on div "[PERSON_NAME]" at bounding box center [90, 193] width 167 height 12
type input "r/v 29/9"
type textarea "25M Co-morbidities: PreDM [MEDICAL_DATA] [MEDICAL_DATA] Medication/Supplements:…"
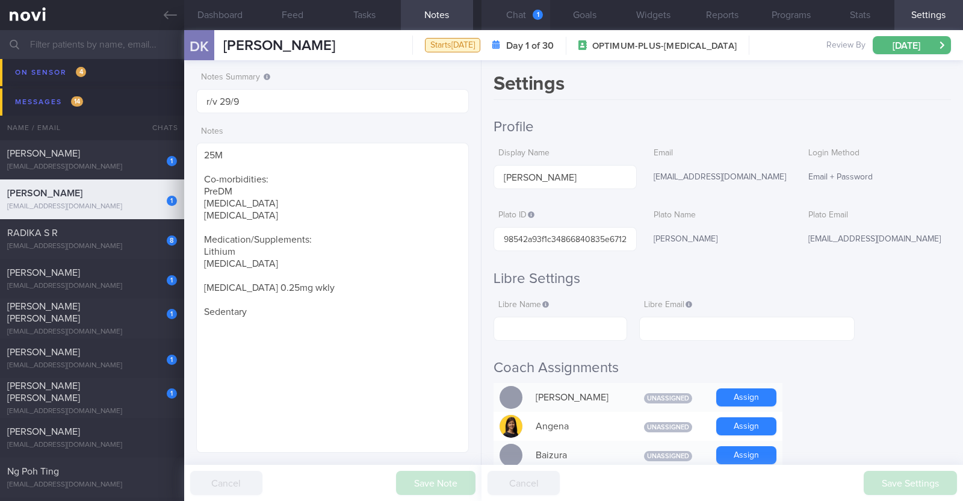
click at [516, 15] on button "Chat 1" at bounding box center [515, 15] width 69 height 30
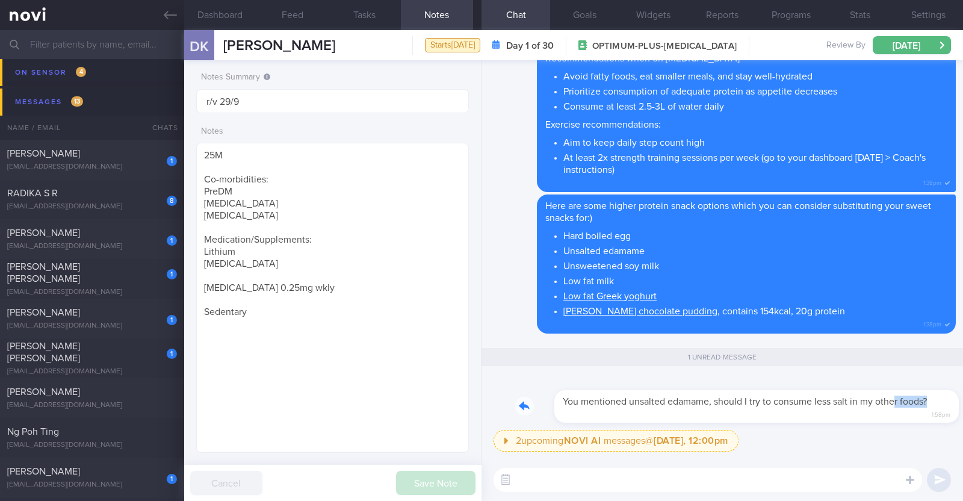
drag, startPoint x: 853, startPoint y: 413, endPoint x: 906, endPoint y: 413, distance: 52.4
click at [906, 413] on div "You mentioned unsalted edamame, should I try to consume less salt in my other f…" at bounding box center [735, 400] width 441 height 48
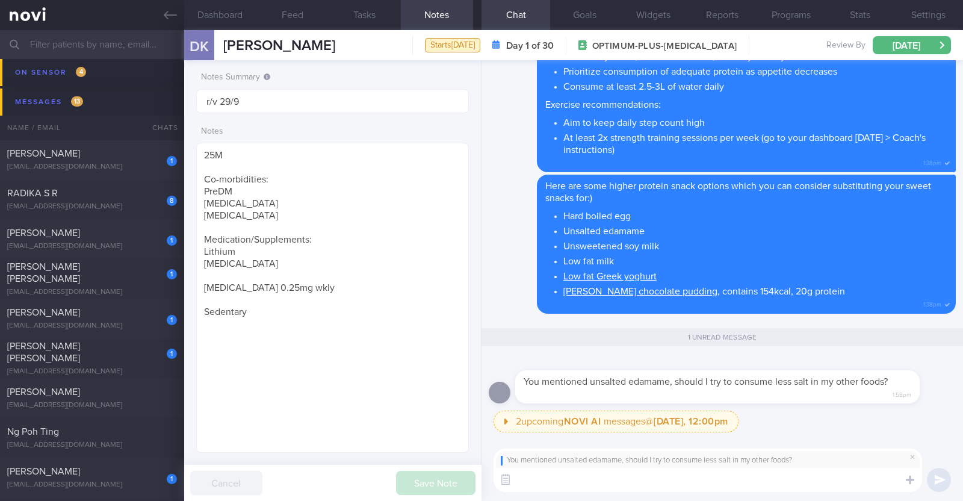
click at [734, 483] on textarea at bounding box center [707, 480] width 428 height 24
type textarea "yes:) cutting back on salt intake is beneficial for overall health as well"
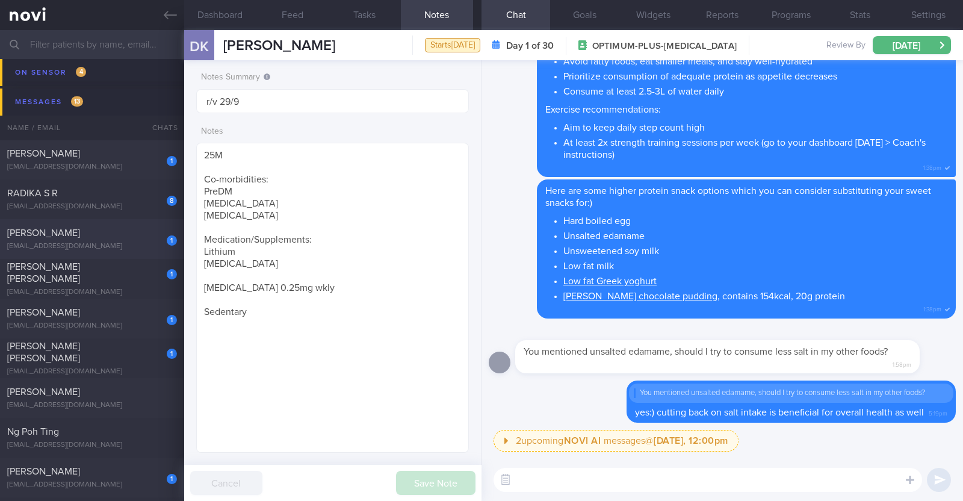
click at [138, 239] on div "1 [PERSON_NAME] [EMAIL_ADDRESS][DOMAIN_NAME]" at bounding box center [92, 239] width 184 height 24
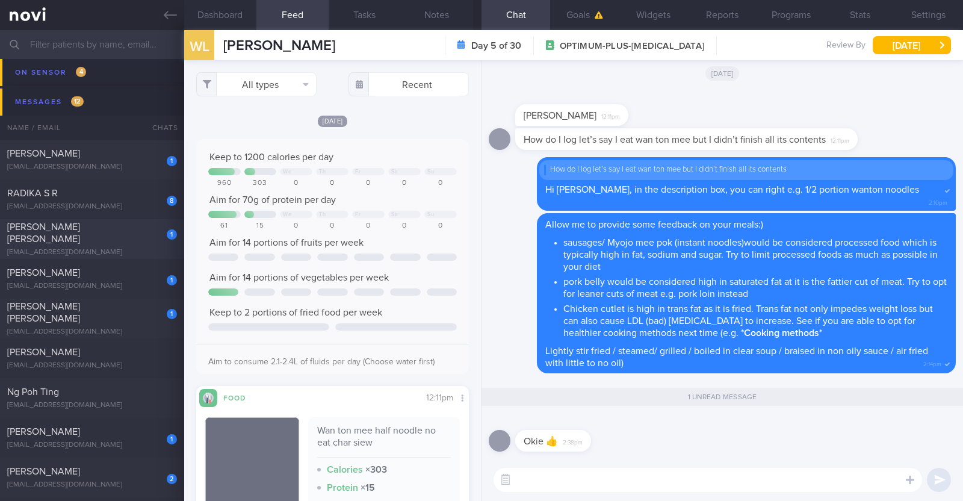
click at [134, 249] on div "[EMAIL_ADDRESS][DOMAIN_NAME]" at bounding box center [92, 252] width 170 height 9
type textarea "37F (Wife of [PERSON_NAME]) Ovo lacto vegetarian Co-morbidities: Elevated BP Ni…"
checkbox input "false"
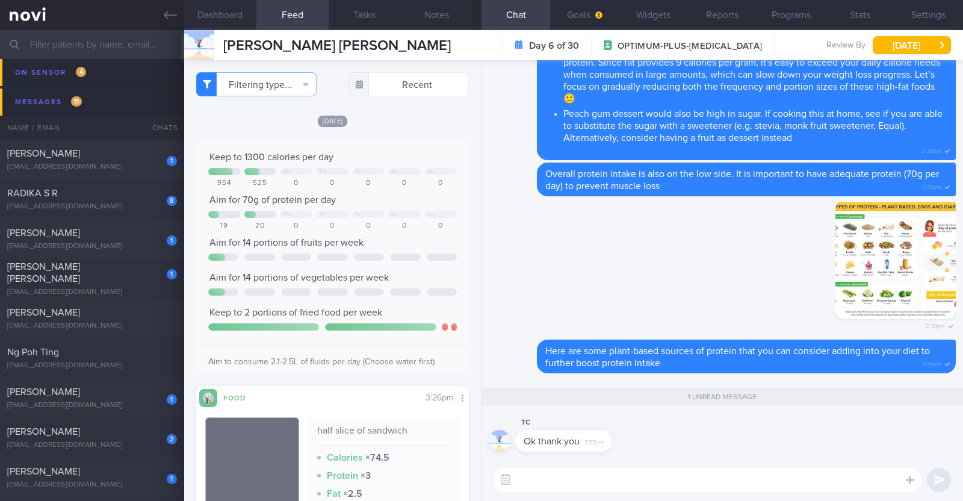
click at [624, 490] on textarea at bounding box center [707, 480] width 428 height 24
type textarea "Most welcome:)"
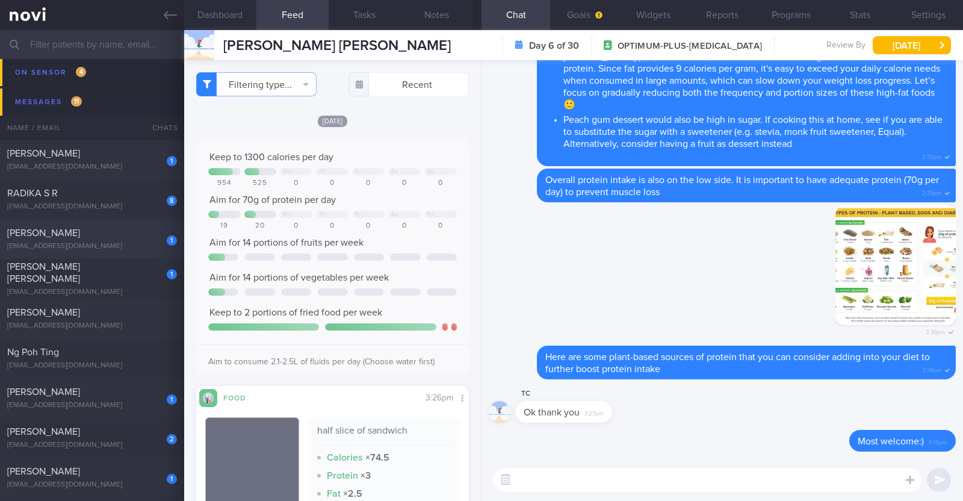
click at [78, 236] on div "[PERSON_NAME]" at bounding box center [90, 233] width 167 height 12
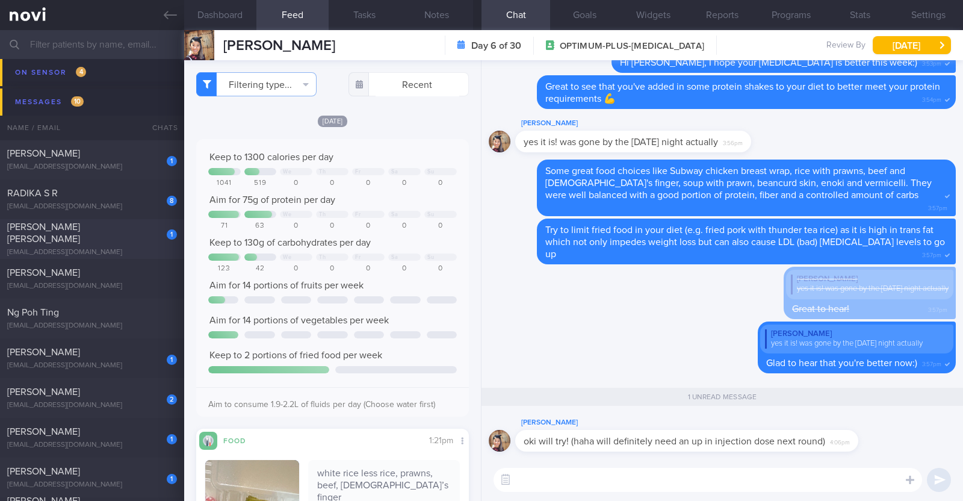
click at [110, 240] on div "1 [PERSON_NAME] [PERSON_NAME] [EMAIL_ADDRESS][DOMAIN_NAME]" at bounding box center [92, 239] width 184 height 36
type textarea "43M Comorbidities: Degenerative disc L5-S1 HLD ?OSA (currently under investigat…"
select select "9"
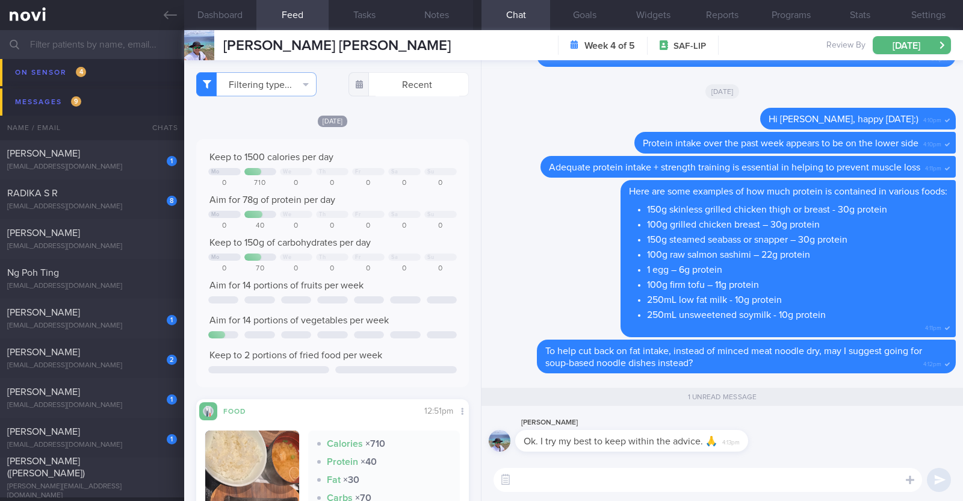
click at [687, 474] on textarea at bounding box center [707, 480] width 428 height 24
paste textarea "👍"
type textarea "👍"
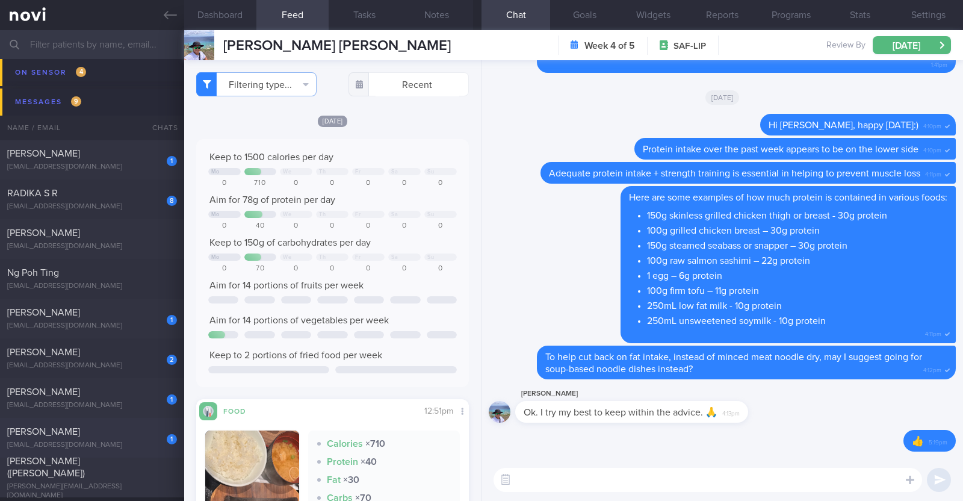
click at [161, 441] on div "1" at bounding box center [163, 434] width 26 height 19
type input "R/v with [PERSON_NAME] 24/9. R/v 30/9"
type textarea "47F PMHx: [MEDICAL_DATA] Ryblesus 14mg Weight training 3 times per week (30-40 …"
checkbox input "true"
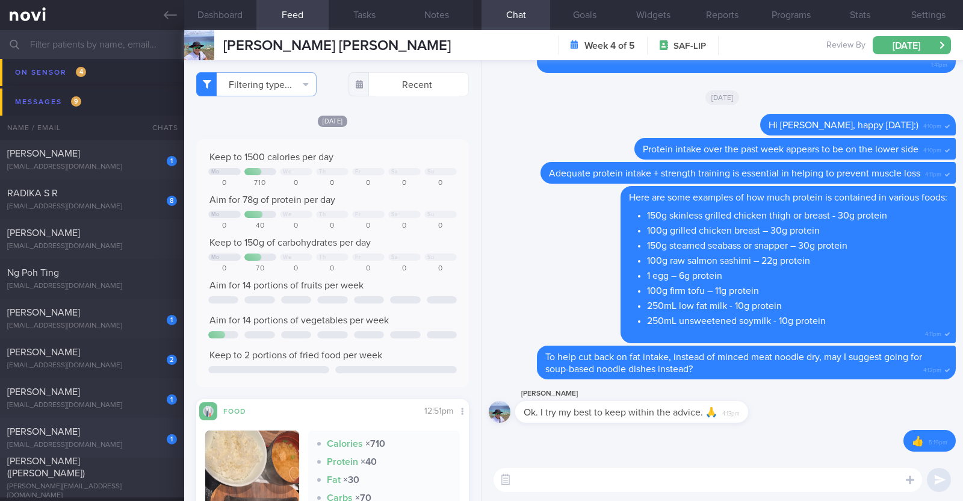
select select "8"
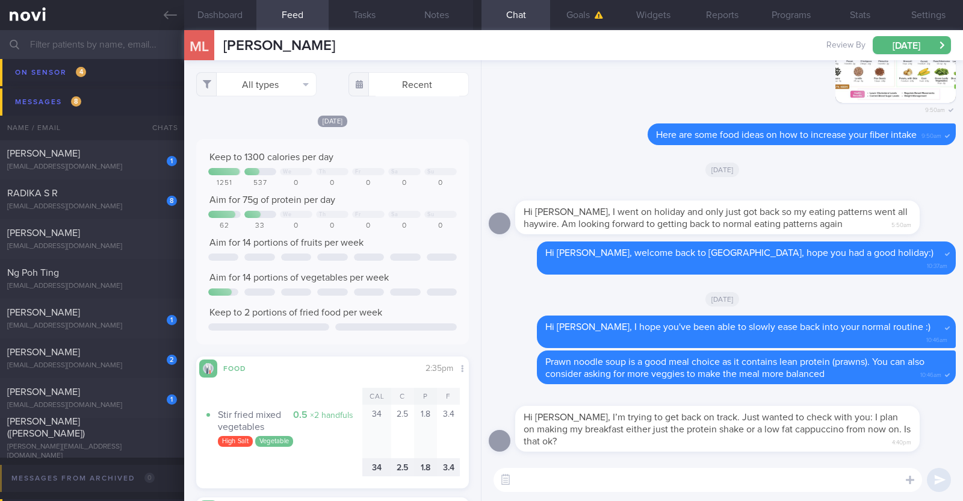
click at [726, 478] on textarea at bounding box center [707, 480] width 428 height 24
type textarea "Having the protein shake for breakfast is a good option"
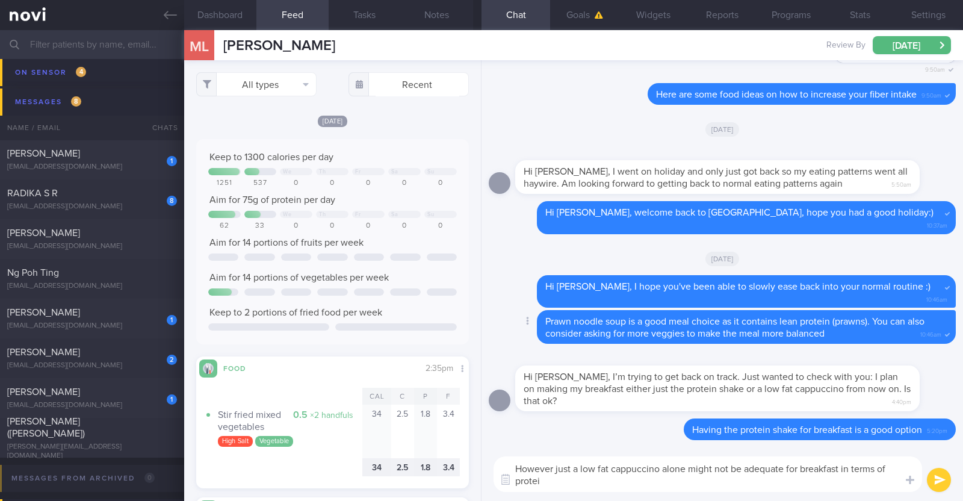
type textarea "However just a low fat cappuccino alone might not be adequate for breakfast in …"
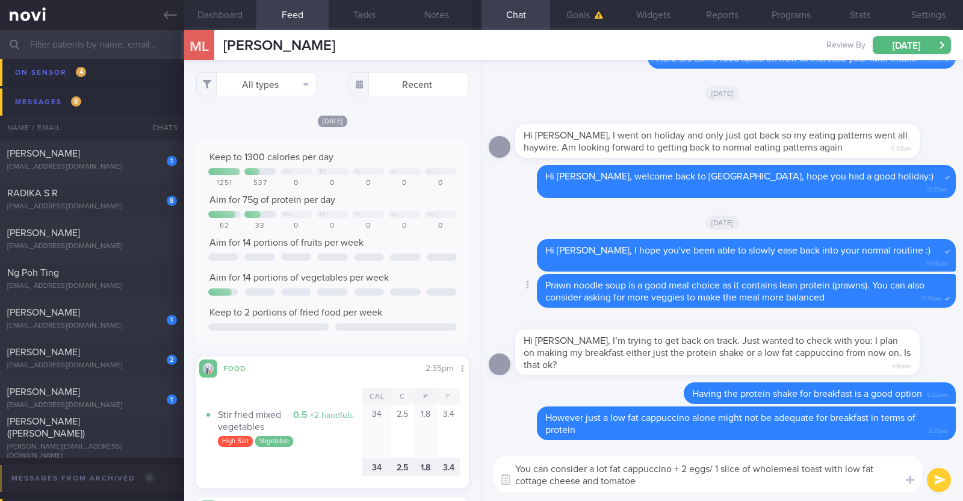
type textarea "You can consider a lot fat cappuccino + 2 eggs/ 1 slice of wholemeal toast with…"
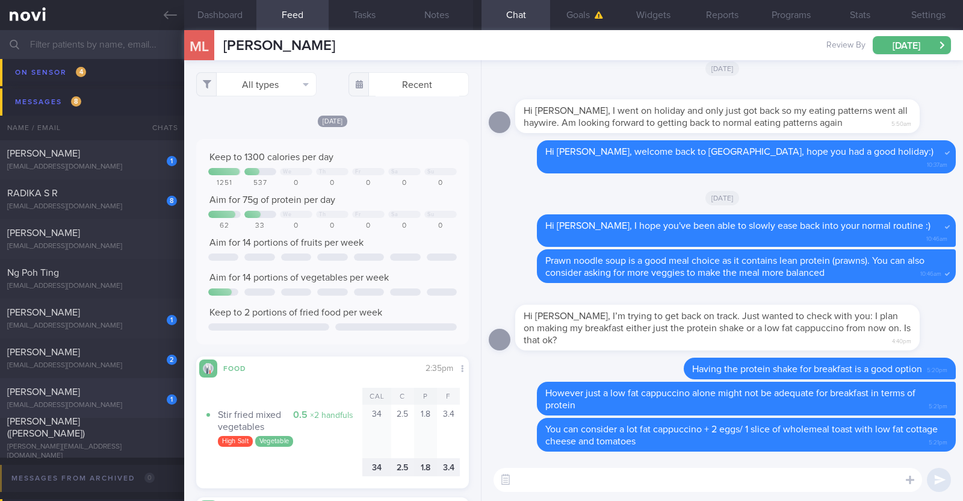
click at [150, 394] on div "1" at bounding box center [163, 395] width 26 height 19
type input "R/v with Dr [PERSON_NAME] on 1/10. R/v 3/10"
type textarea "44M Comorbidities: DM HTN HLD Hepatic [MEDICAL_DATA] [MEDICAL_DATA] Androgeneti…"
select select "9"
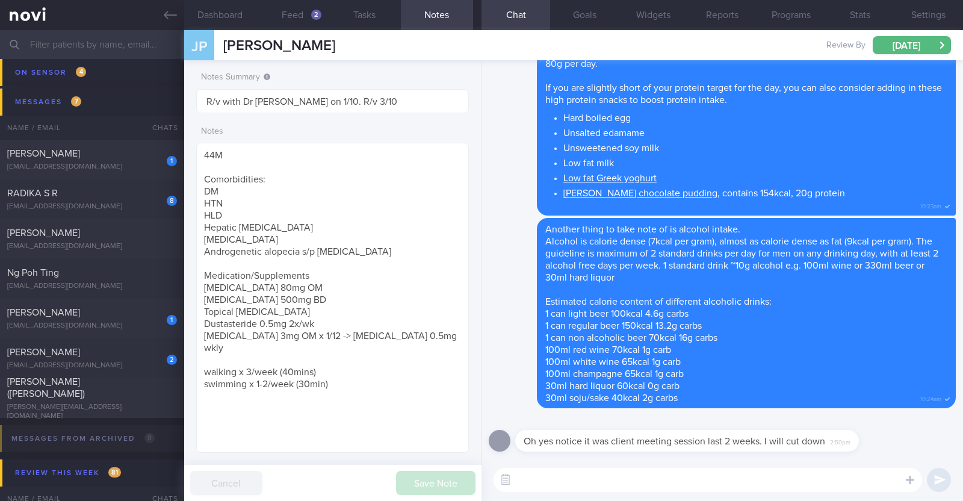
click at [543, 486] on textarea at bounding box center [707, 480] width 428 height 24
type textarea "Ah I see! Thanks for clarifying:)"
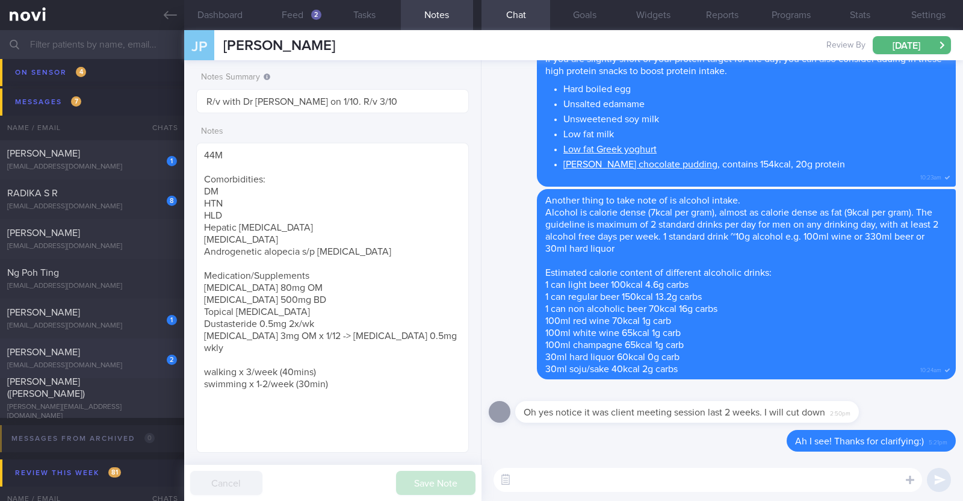
click at [119, 353] on div "[PERSON_NAME]" at bounding box center [90, 352] width 167 height 12
type input "Nil appt in system. r/v 30/9"
type textarea "46F Co-morbidities HTN HLD Nil meds [MEDICAL_DATA] 0.25mg wkly Sedentary"
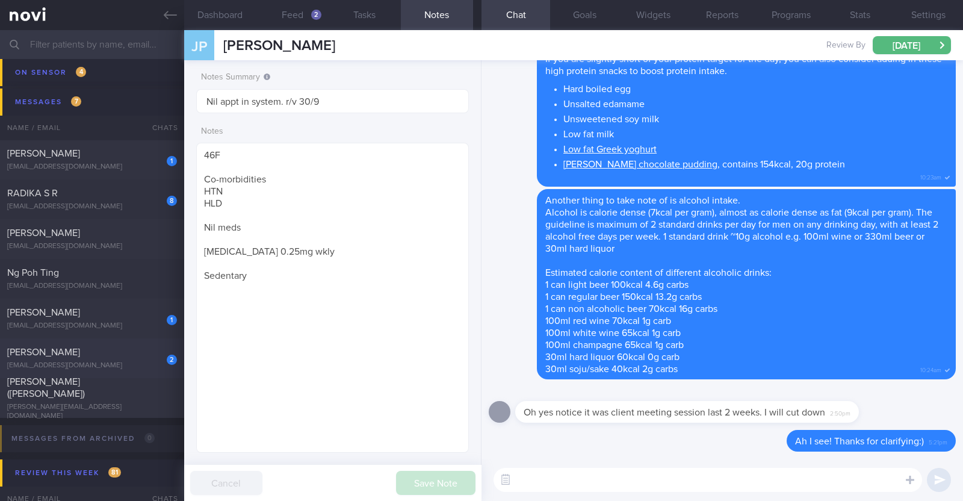
select select "8"
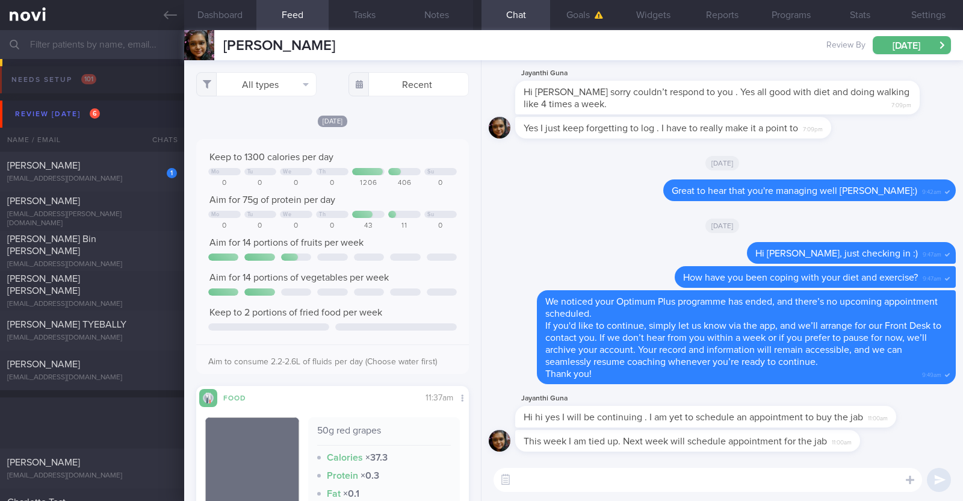
select select "8"
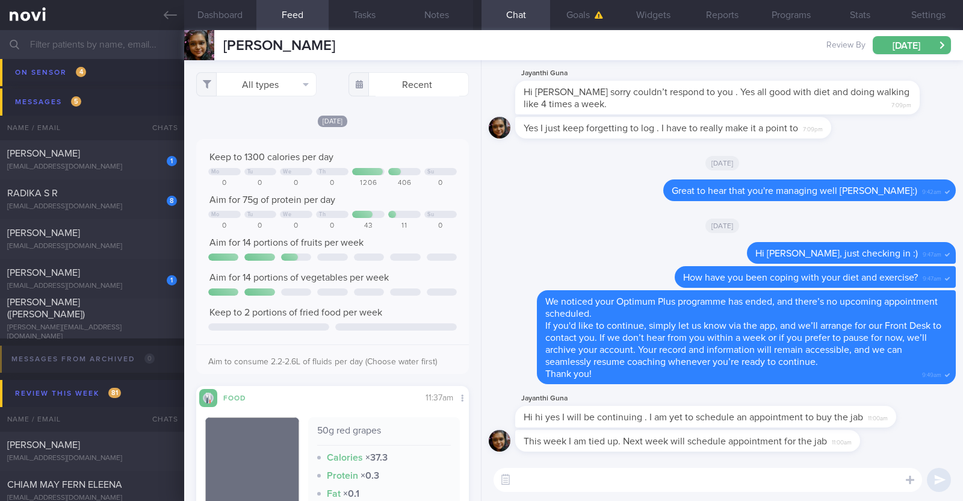
click at [660, 471] on textarea at bounding box center [707, 480] width 428 height 24
type textarea "S"
click at [556, 482] on textarea "Okies! SOunds good" at bounding box center [707, 480] width 428 height 24
click at [648, 478] on textarea "Okies! Sounds good" at bounding box center [707, 480] width 428 height 24
type textarea "Okies! Sounds good :)"
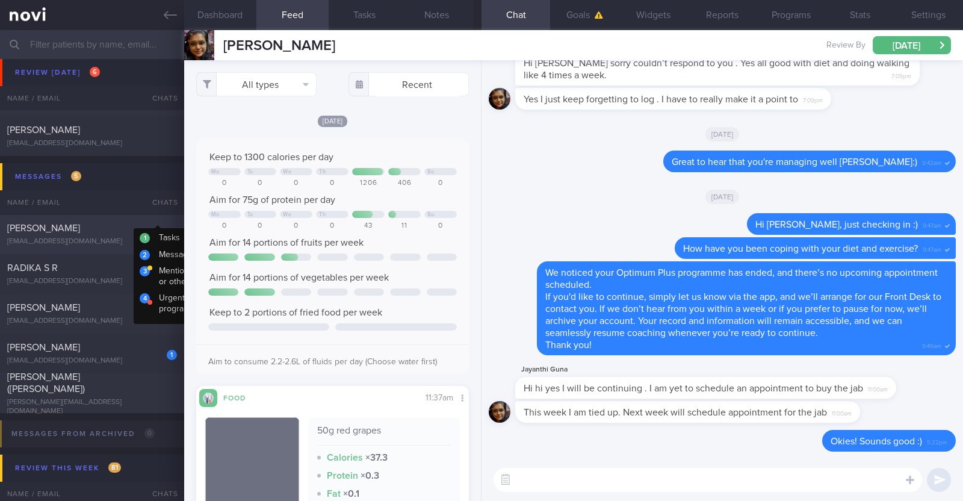
scroll to position [226, 0]
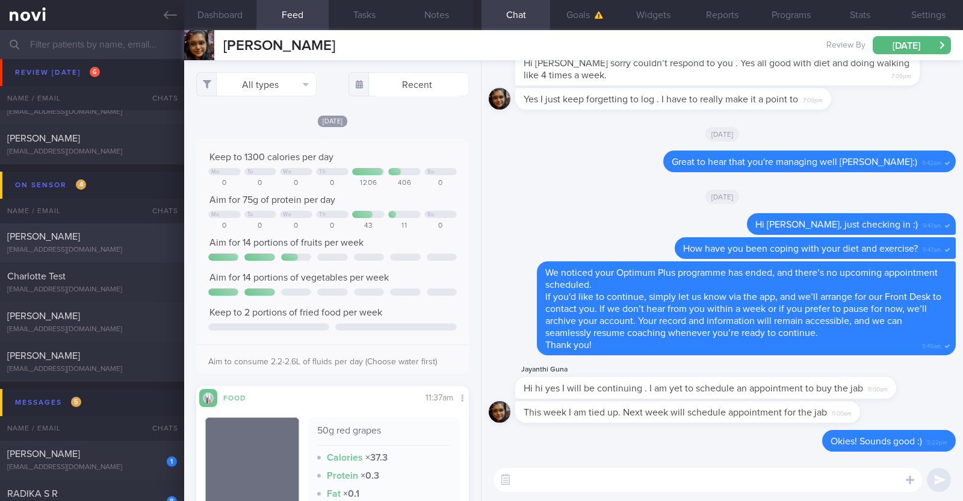
click at [78, 238] on div "[PERSON_NAME]" at bounding box center [90, 236] width 167 height 12
checkbox input "false"
type textarea "39M Comorbidities: [MEDICAL_DATA] [MEDICAL_DATA] Medications: [MEDICAL_DATA] Wa…"
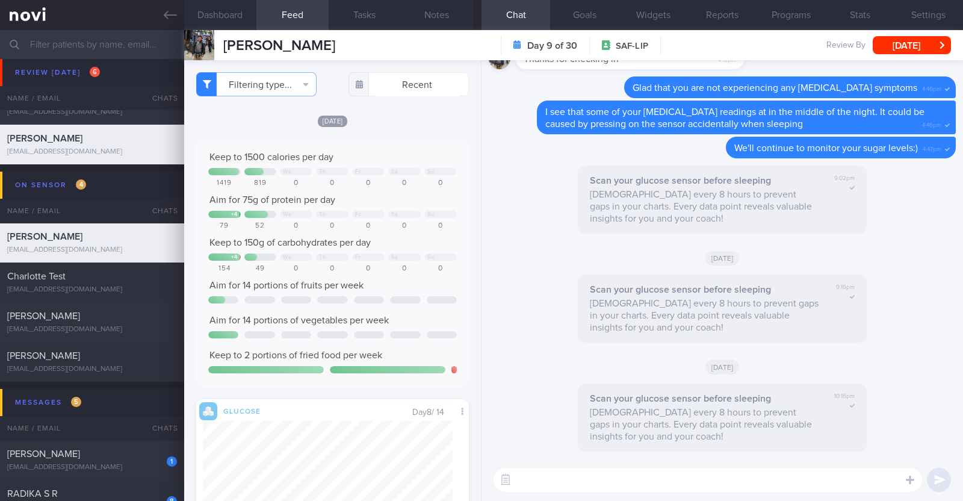
scroll to position [165, 250]
click at [554, 484] on textarea at bounding box center [707, 480] width 428 height 24
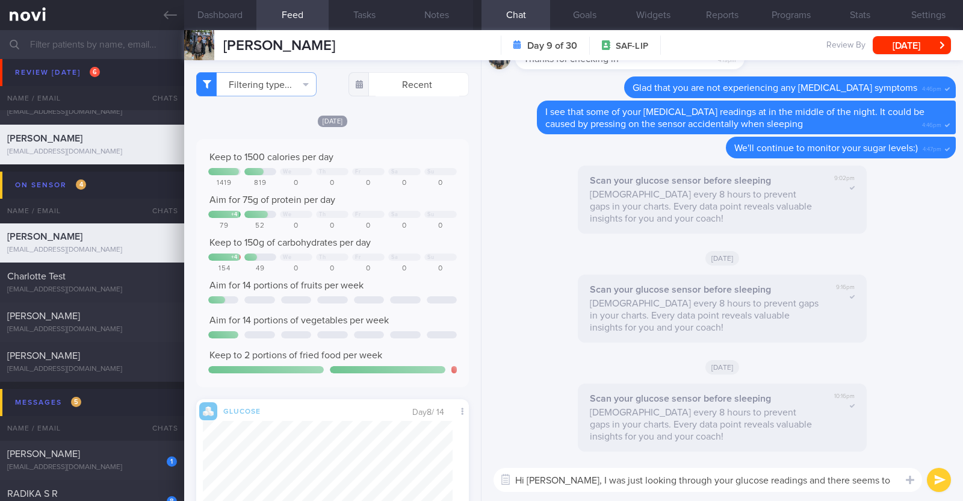
scroll to position [0, 0]
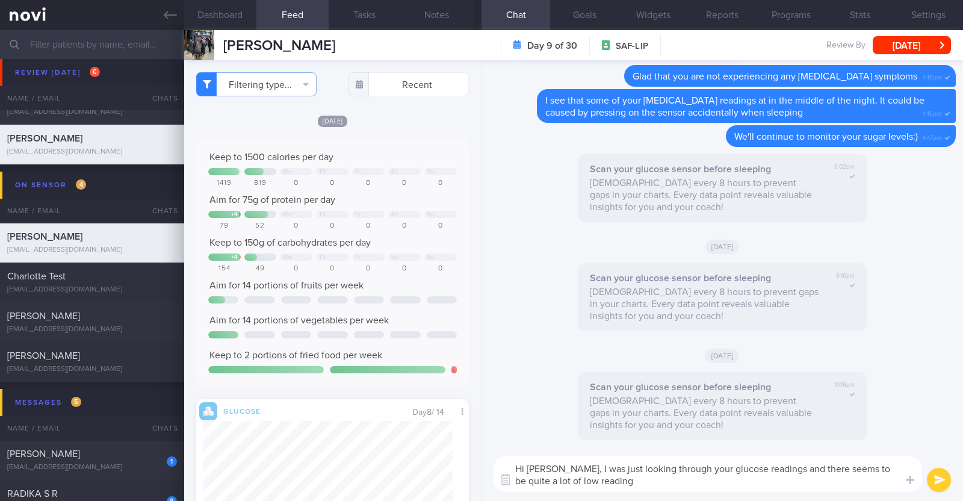
type textarea "Hi [PERSON_NAME], I was just looking through your glucose readings and there se…"
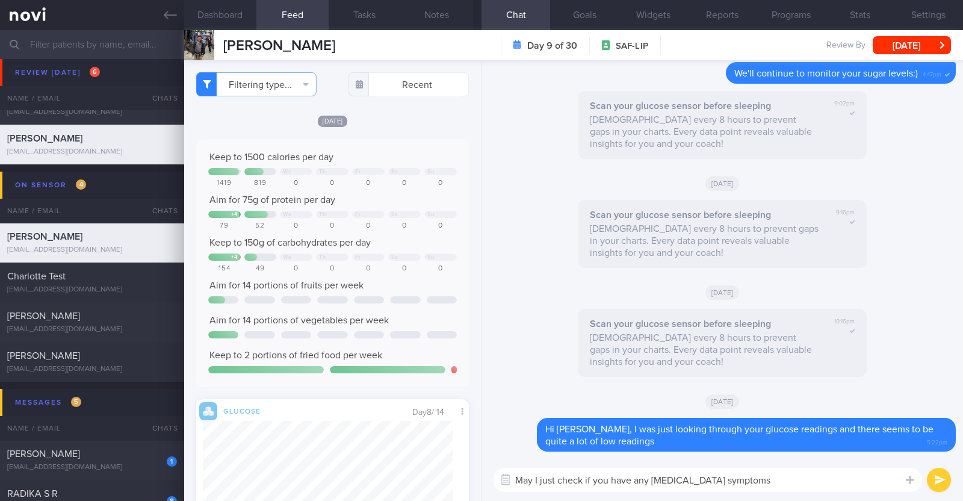
type textarea "May I just check if you have any [MEDICAL_DATA] symptoms?"
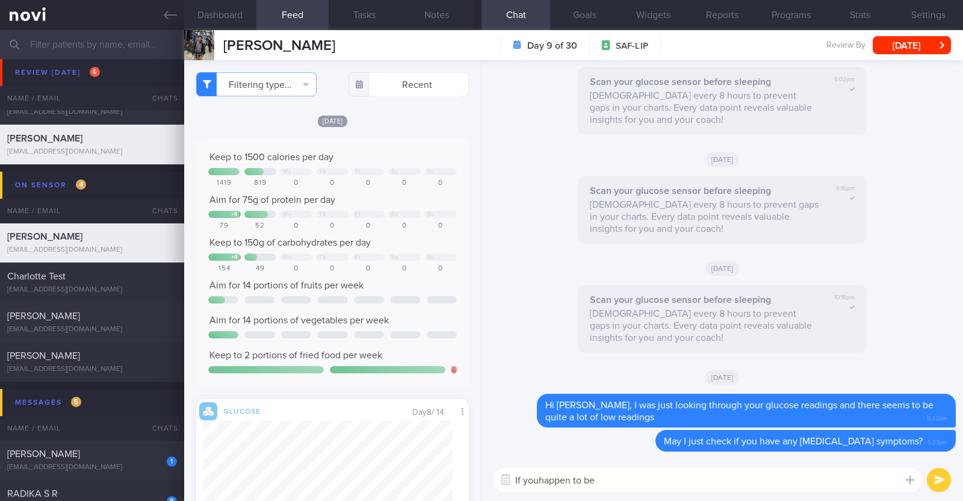
click at [540, 485] on textarea "If youhappen to be" at bounding box center [707, 480] width 428 height 24
click at [622, 477] on textarea "If you happen to be" at bounding box center [707, 480] width 428 height 24
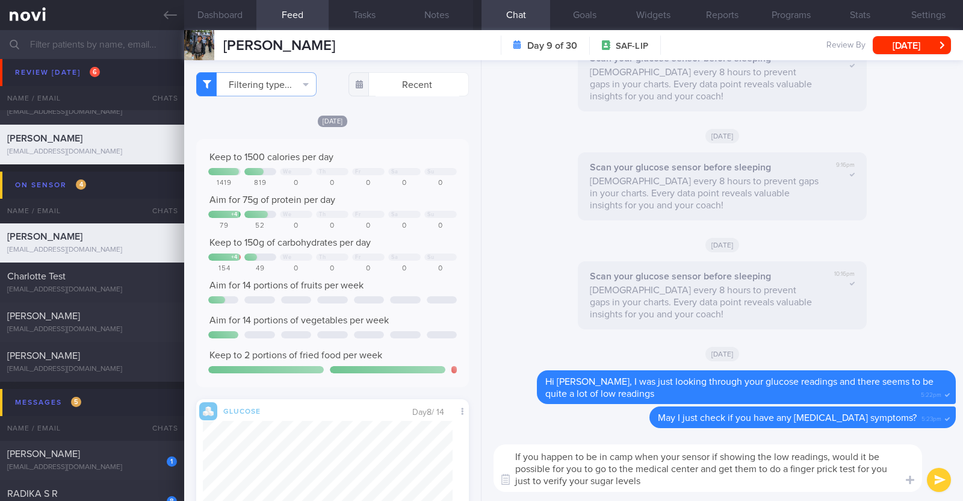
type textarea "If you happen to be in camp when your sensor if showing the low readings, would…"
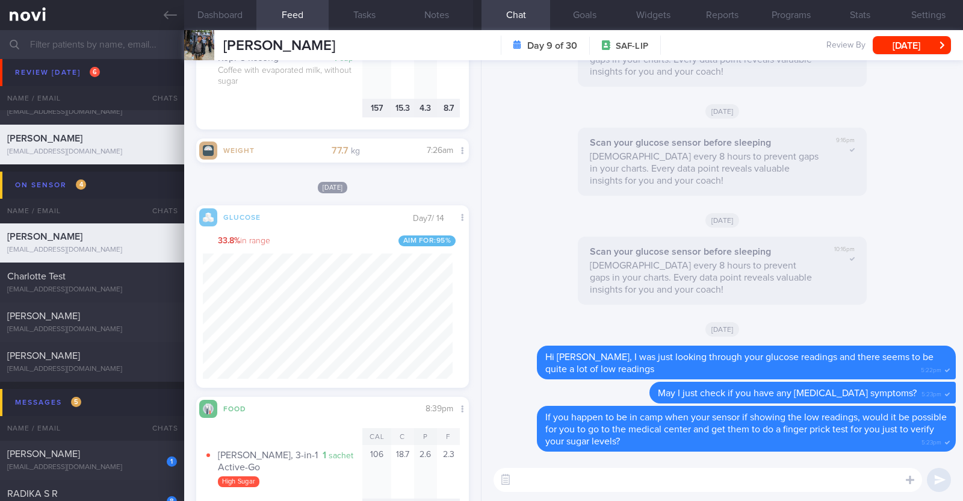
scroll to position [1053, 0]
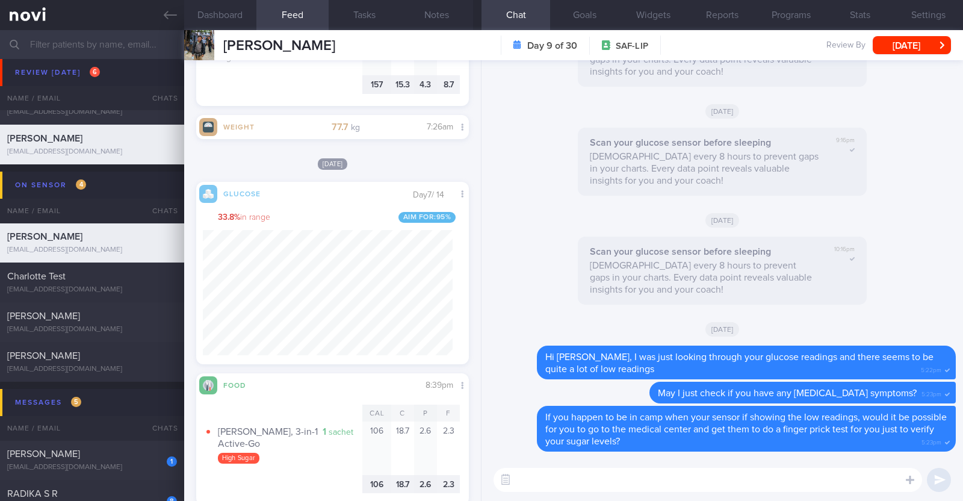
click at [559, 487] on textarea at bounding box center [707, 480] width 428 height 24
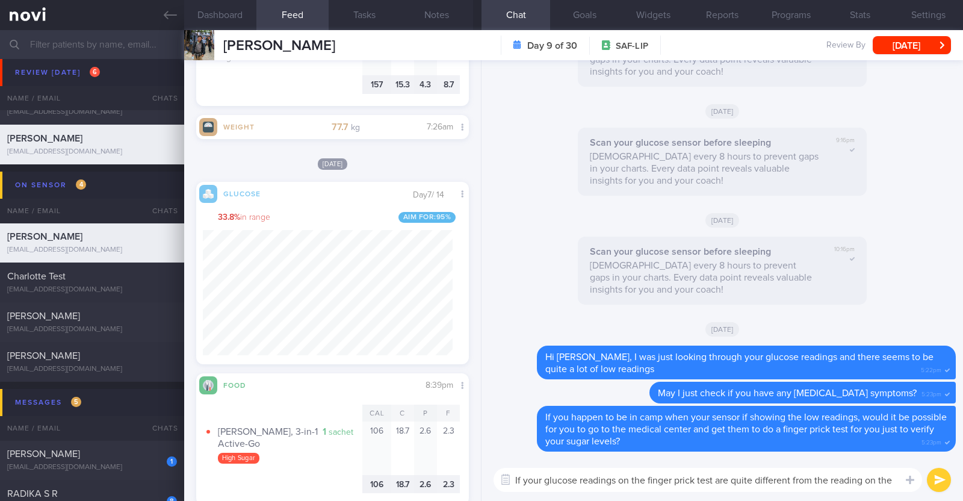
scroll to position [0, 0]
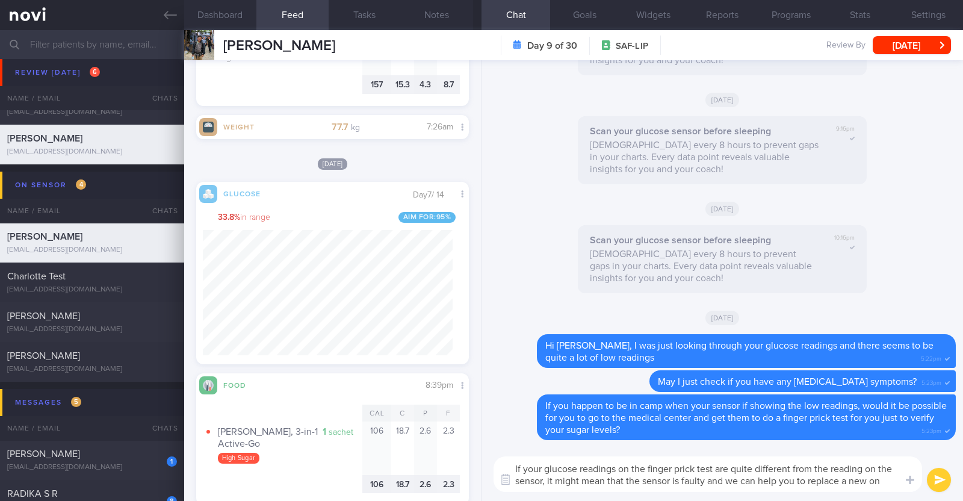
type textarea "If your glucose readings on the finger prick test are quite different from the …"
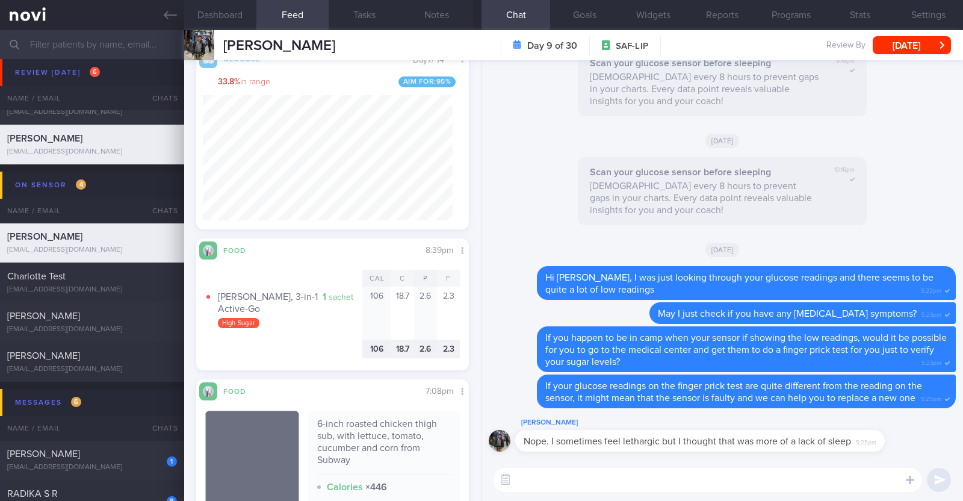
scroll to position [1279, 0]
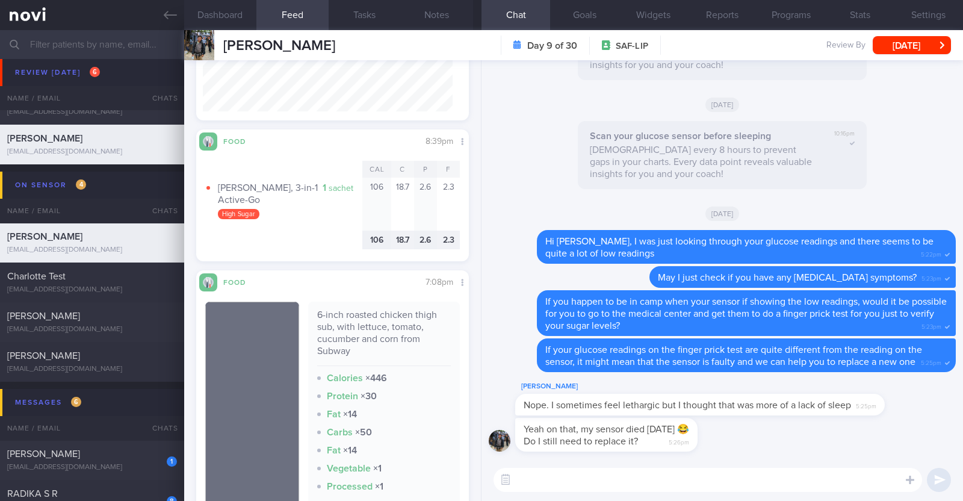
click at [647, 486] on textarea at bounding box center [707, 480] width 428 height 24
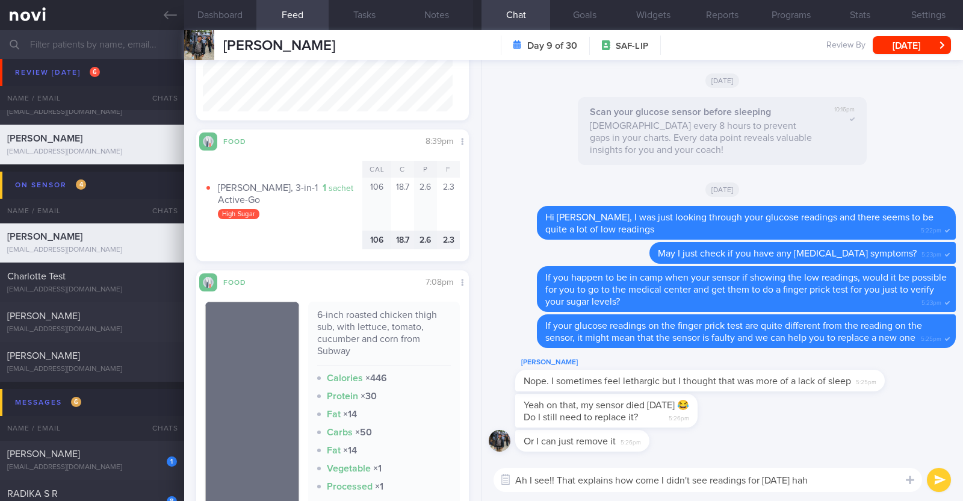
type textarea "Ah I see!! That explains how come I didn't see readings for [DATE] haha"
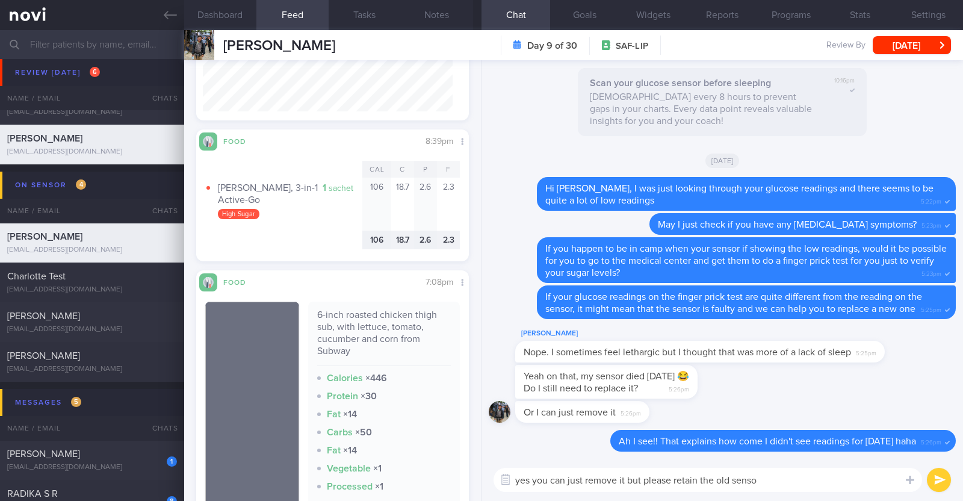
type textarea "yes you can just remove it but please retain the old sensor"
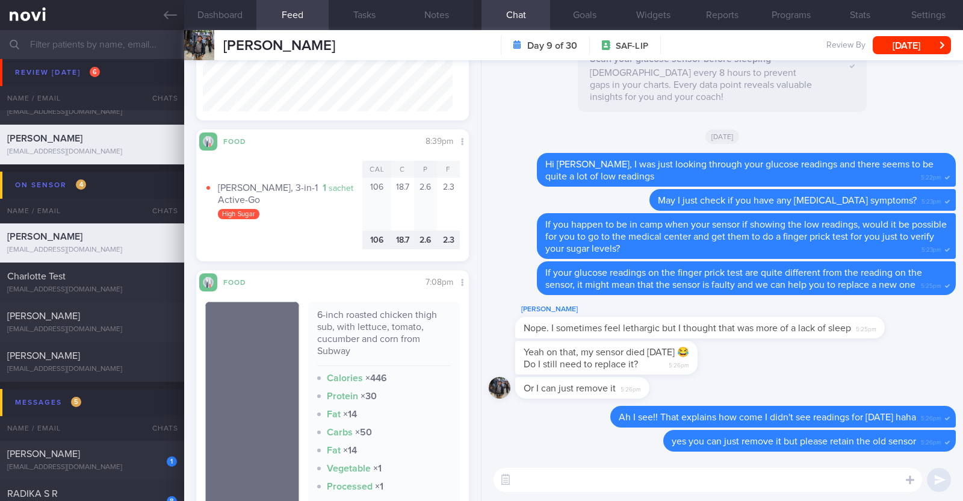
paste textarea "You may contact [PERSON_NAME] at [PHONE_NUMBER] or [PHONE_NUMBER] (8:30am – 5:3…"
type textarea "You may contact [PERSON_NAME] at [PHONE_NUMBER] or [PHONE_NUMBER] (8:30am – 5:3…"
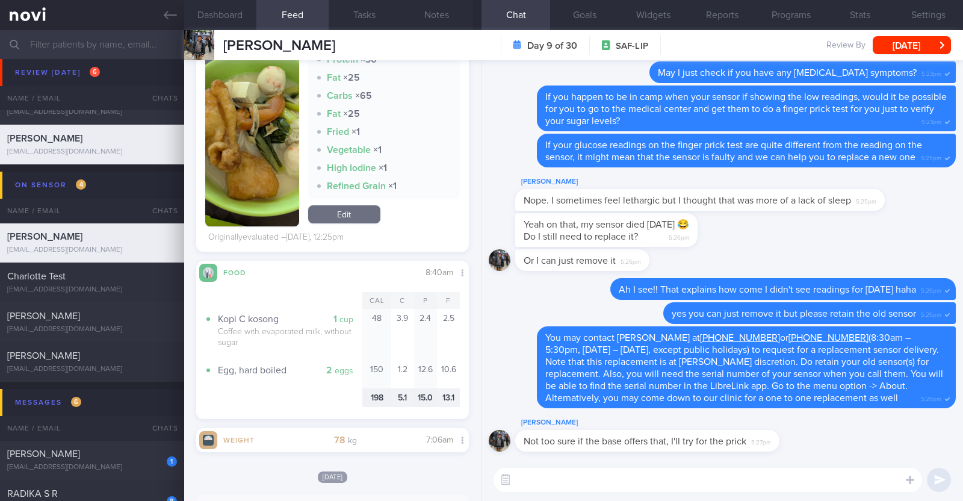
scroll to position [2048, 0]
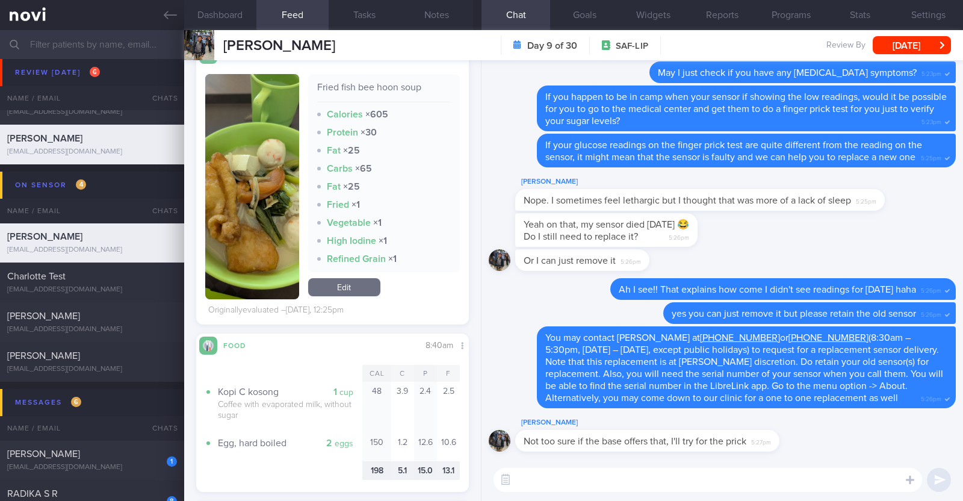
click at [552, 480] on textarea at bounding box center [707, 480] width 428 height 24
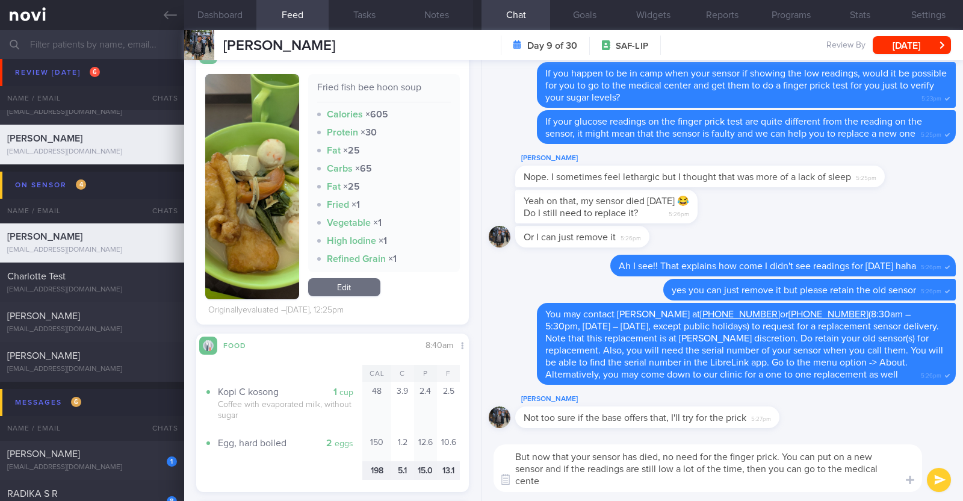
scroll to position [0, 0]
type textarea "But now that your sensor has died, no need for the finger prick. You can put on…"
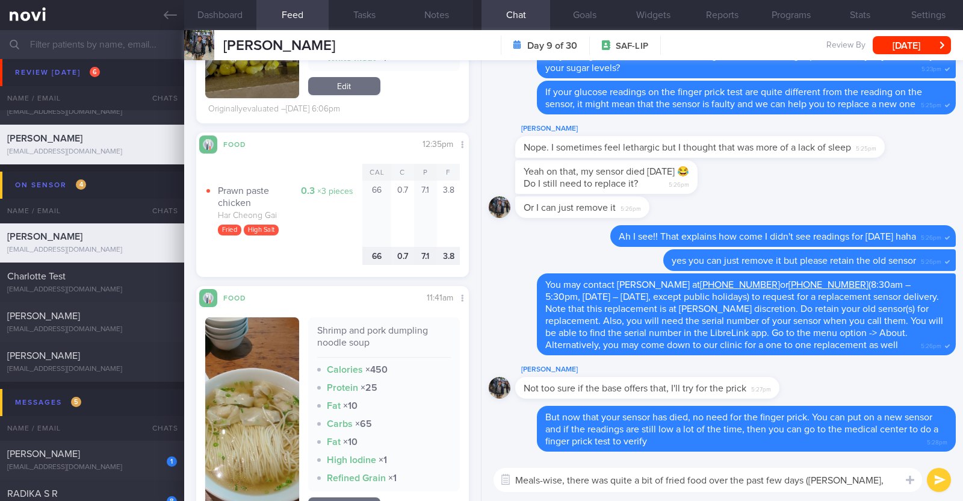
scroll to position [3102, 0]
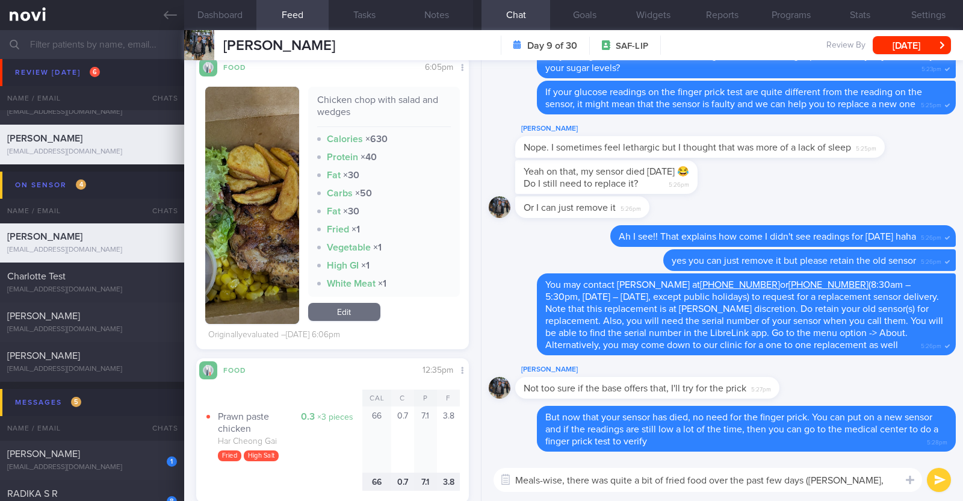
click at [807, 477] on textarea "Meals-wise, there was quite a bit of fried food over the past few days ([PERSON…" at bounding box center [707, 480] width 428 height 24
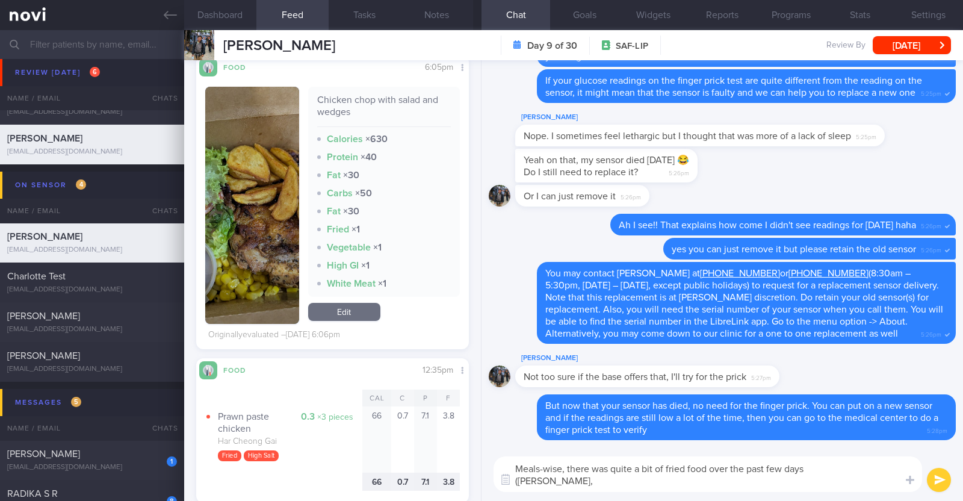
scroll to position [0, 0]
click at [605, 481] on textarea "Meals-wise, there was quite a bit of fried food over the past few days - fried …" at bounding box center [707, 474] width 428 height 36
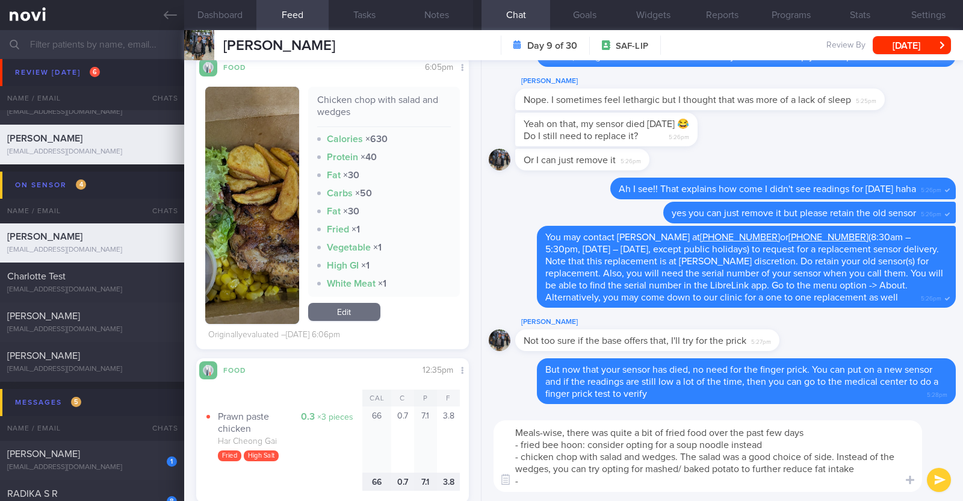
type textarea "Meals-wise, there was quite a bit of fried food over the past few days - fried …"
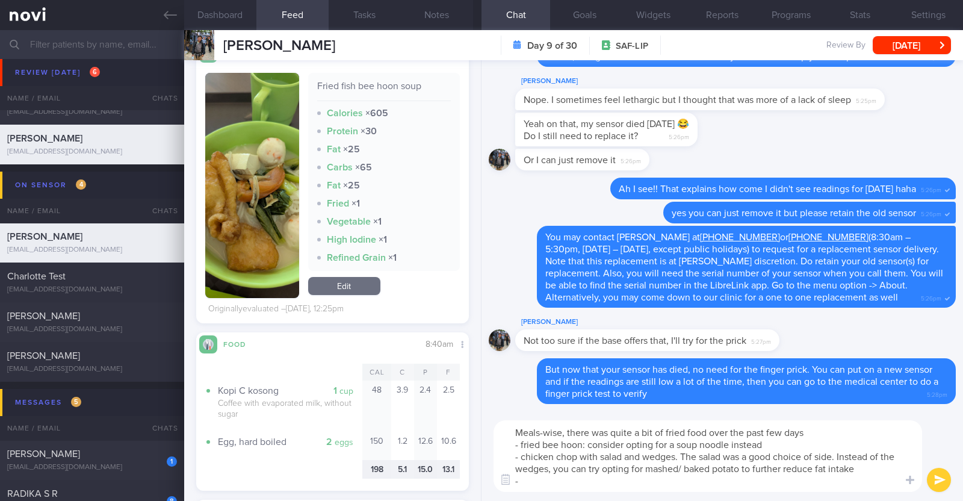
scroll to position [2048, 0]
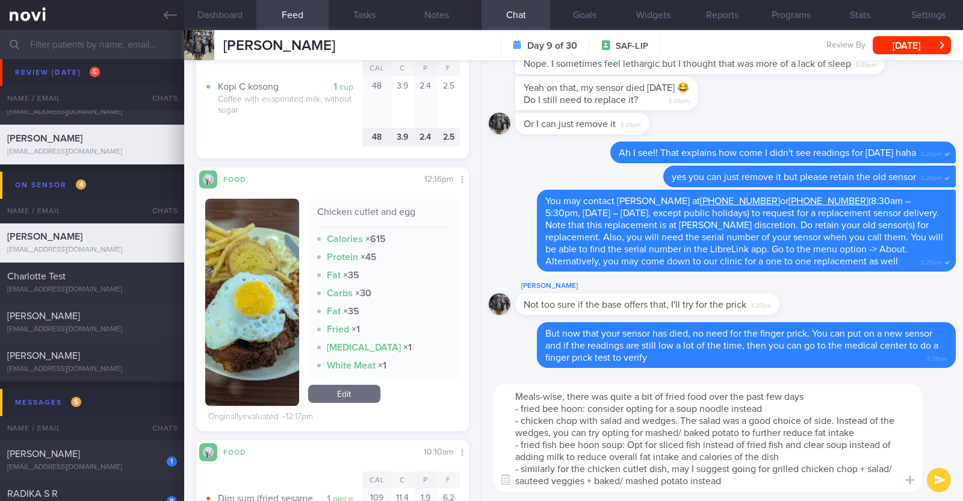
type textarea "Meals-wise, there was quite a bit of fried food over the past few days - fried …"
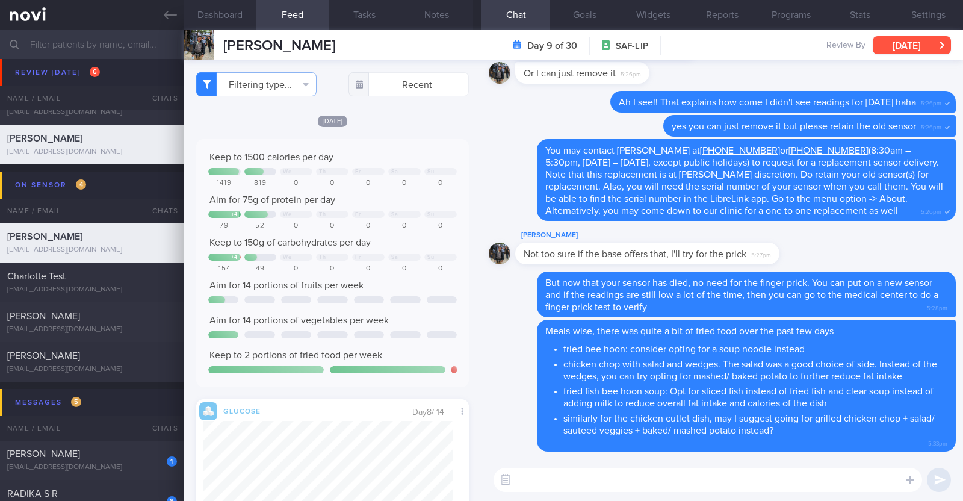
click at [924, 48] on button "[DATE]" at bounding box center [912, 45] width 78 height 18
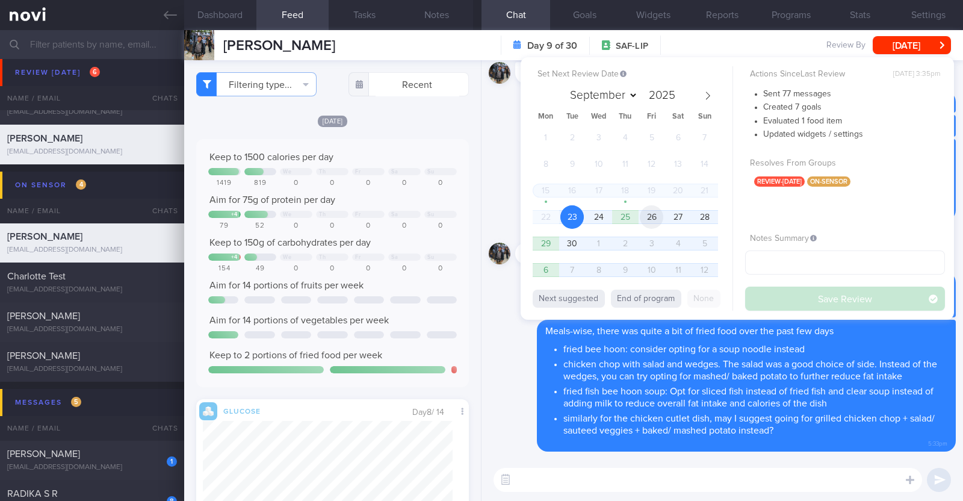
click at [650, 221] on span "26" at bounding box center [651, 216] width 23 height 23
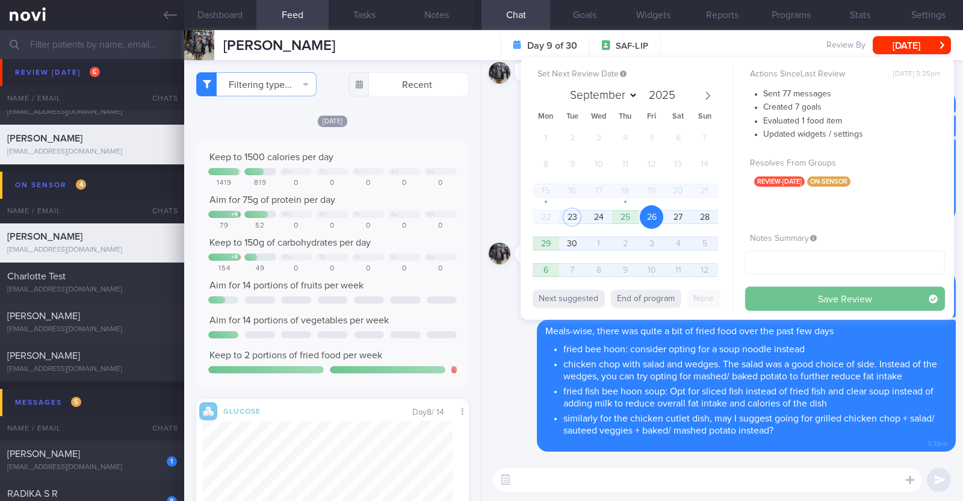
click at [806, 295] on button "Save Review" at bounding box center [845, 298] width 200 height 24
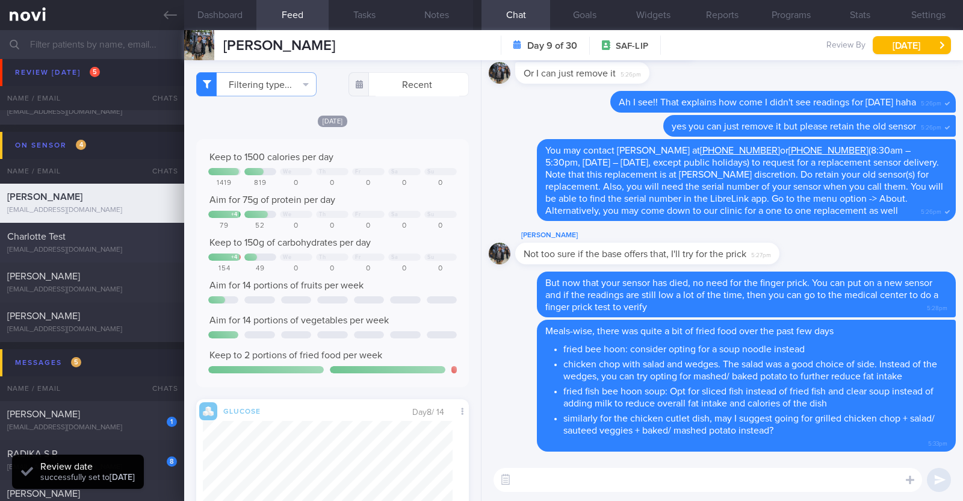
scroll to position [451, 0]
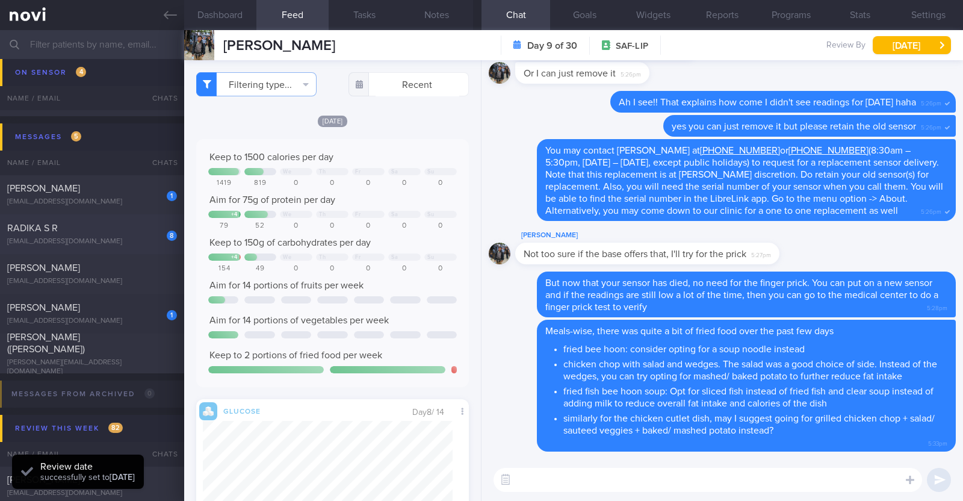
click at [146, 242] on div "[EMAIL_ADDRESS][DOMAIN_NAME]" at bounding box center [92, 241] width 170 height 9
type input "r/v 30/9"
checkbox input "true"
type input "r/v 30/9"
type textarea "61F [DEMOGRAPHIC_DATA] vegetarian diet; takes dairy but not egg Co-morbidities:…"
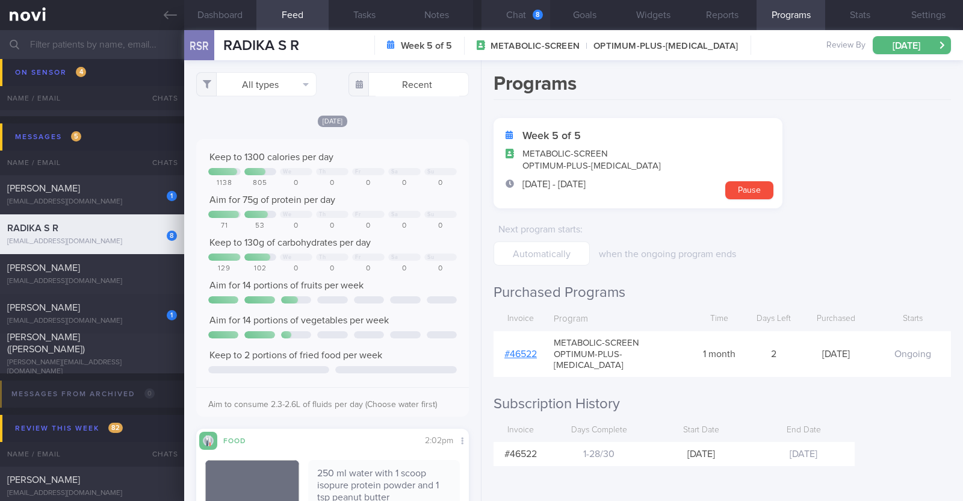
click at [515, 10] on button "Chat 8" at bounding box center [515, 15] width 69 height 30
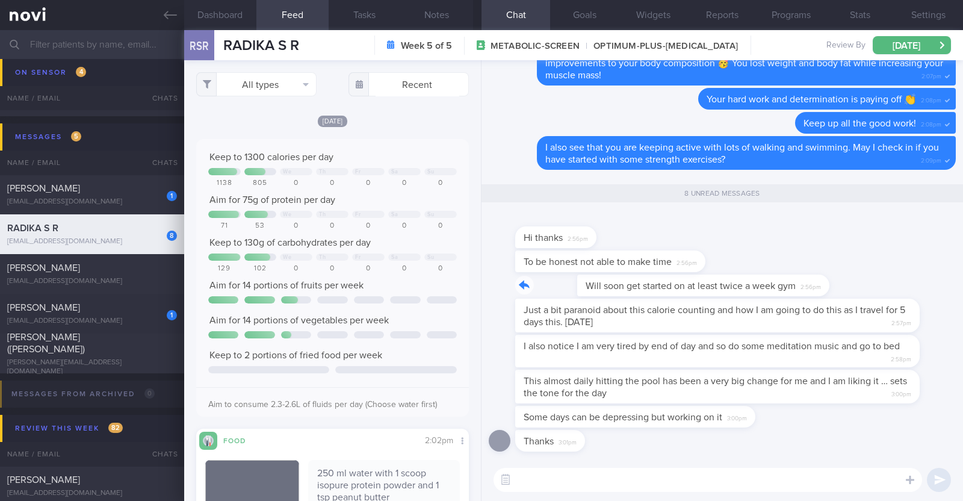
drag, startPoint x: 761, startPoint y: 290, endPoint x: 930, endPoint y: 281, distance: 169.3
click at [930, 281] on div "Will soon get started on at least twice a week gym 2:56pm" at bounding box center [722, 286] width 467 height 24
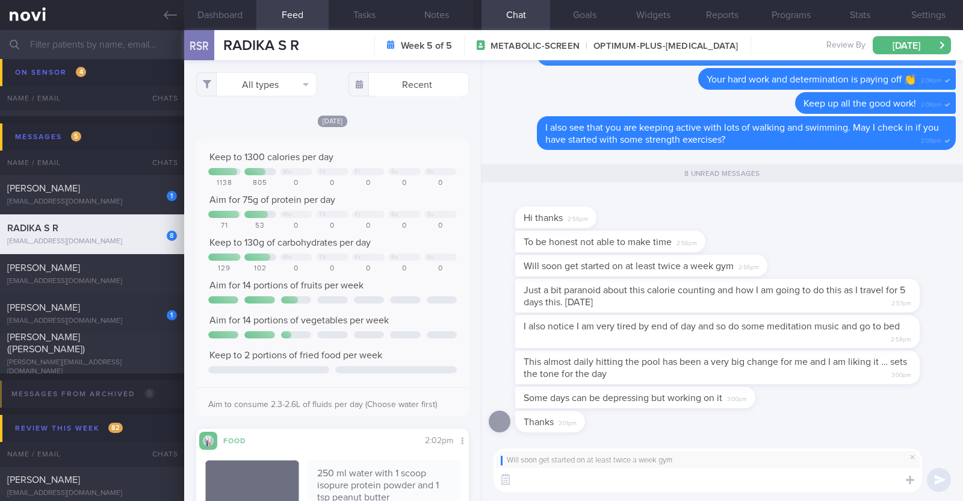
paste textarea "👍"
type textarea "👍"
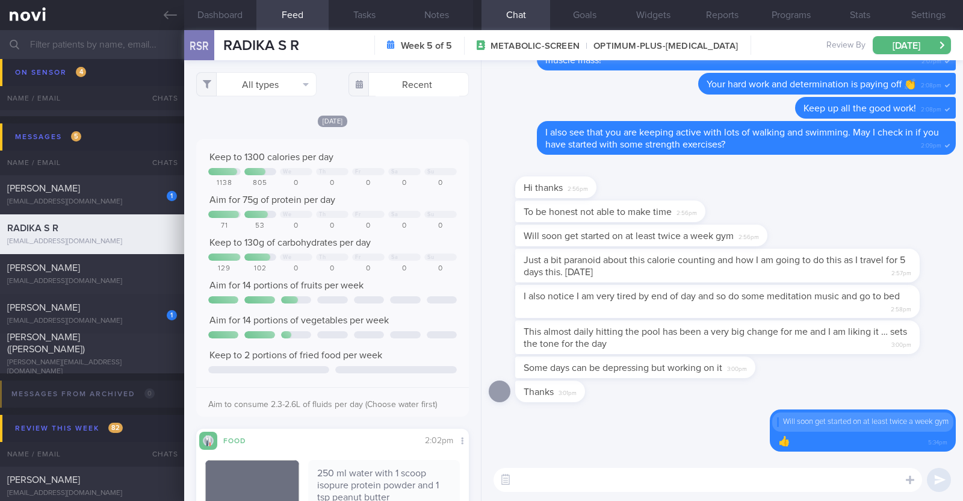
click at [635, 480] on textarea at bounding box center [707, 480] width 428 height 24
paste textarea "If time is an issue, you can also try incorporating 'exercise snacks'—short bur…"
type textarea "If time is an issue, you can also try incorporating 'exercise snacks'—short bur…"
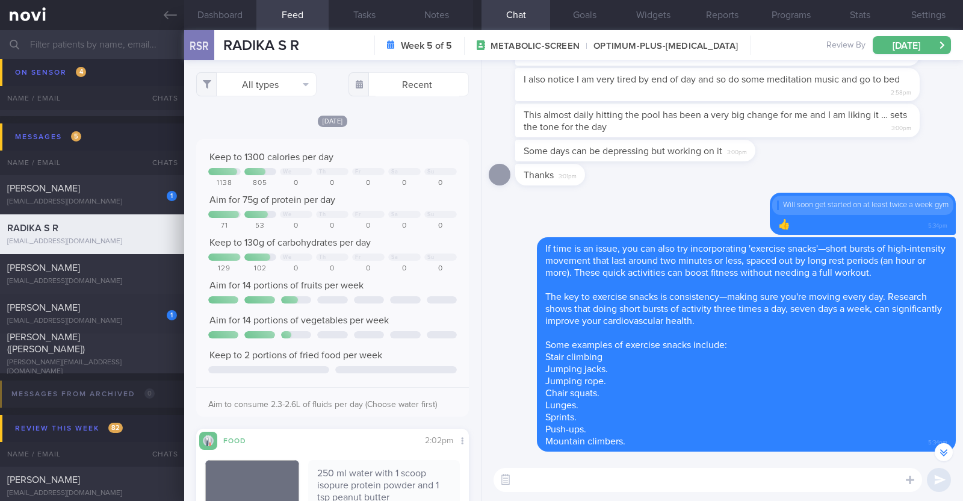
scroll to position [-75, 0]
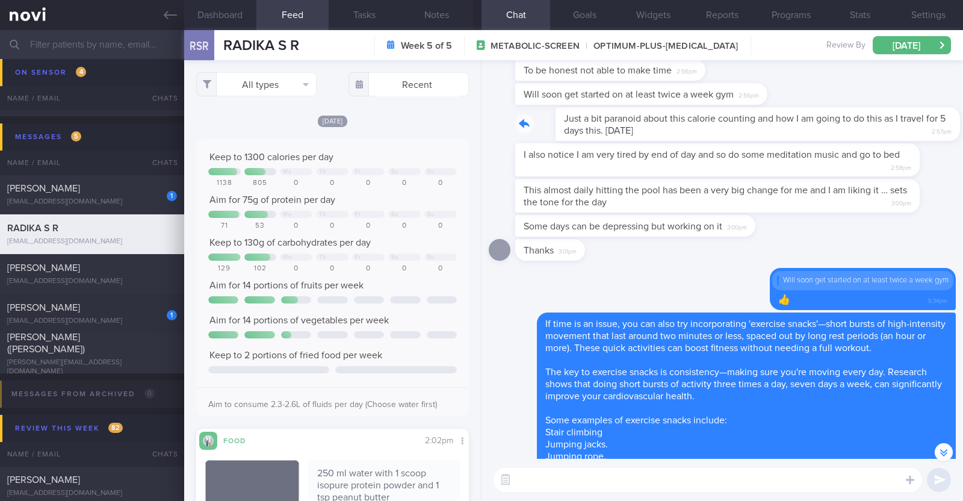
drag, startPoint x: 885, startPoint y: 122, endPoint x: 942, endPoint y: 130, distance: 57.7
click at [942, 130] on div "Just a bit paranoid about this calorie counting and how I am going to do this a…" at bounding box center [735, 124] width 441 height 34
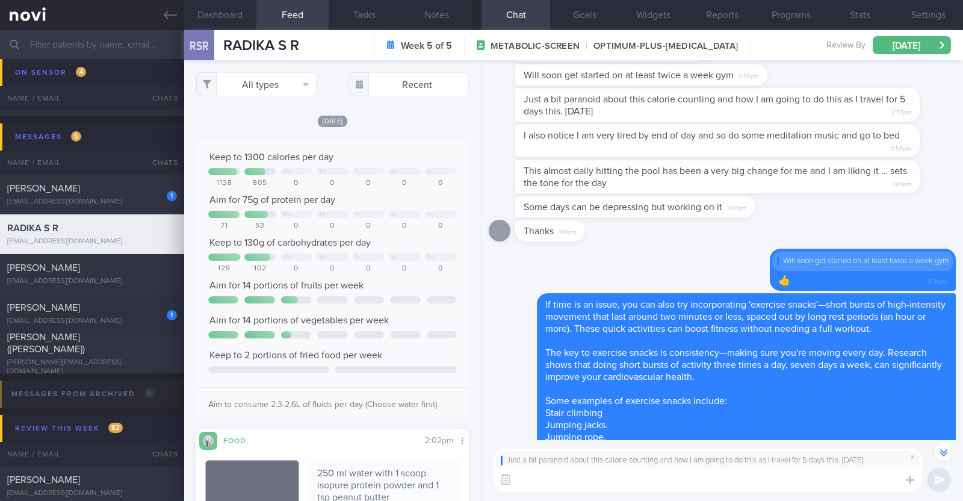
scroll to position [-93, 0]
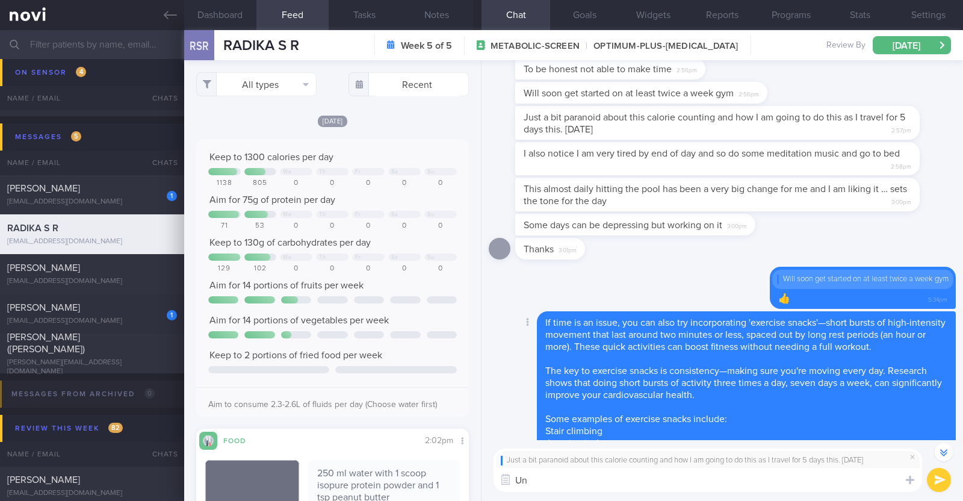
type textarea "U"
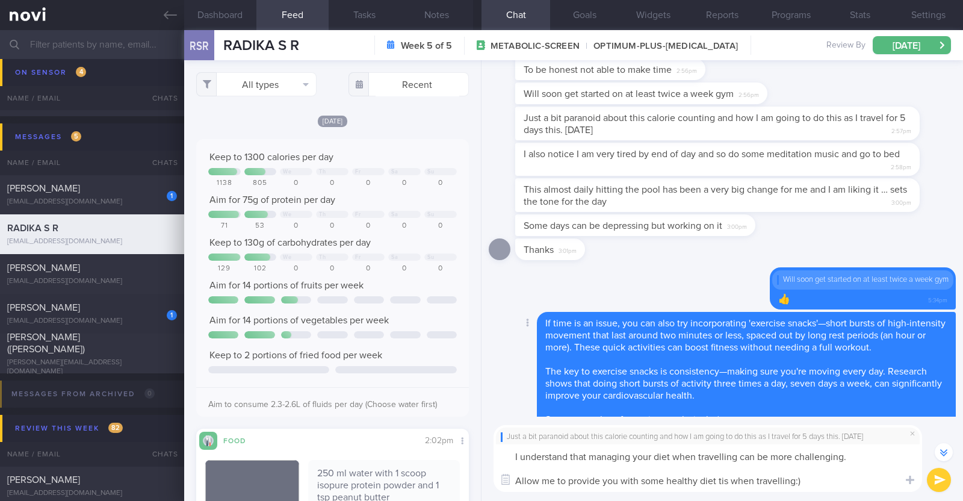
scroll to position [-129, 0]
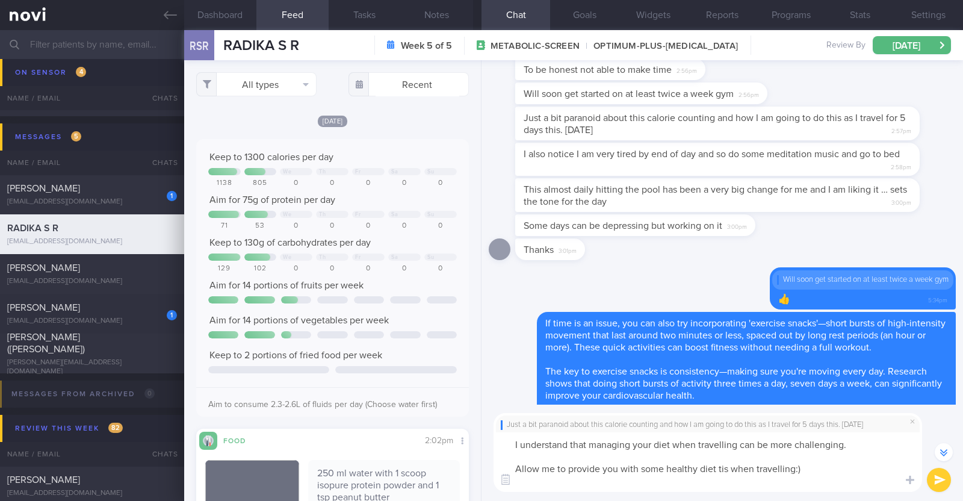
paste textarea "- Focus on your overall intake while you are traveling instead of individual me…"
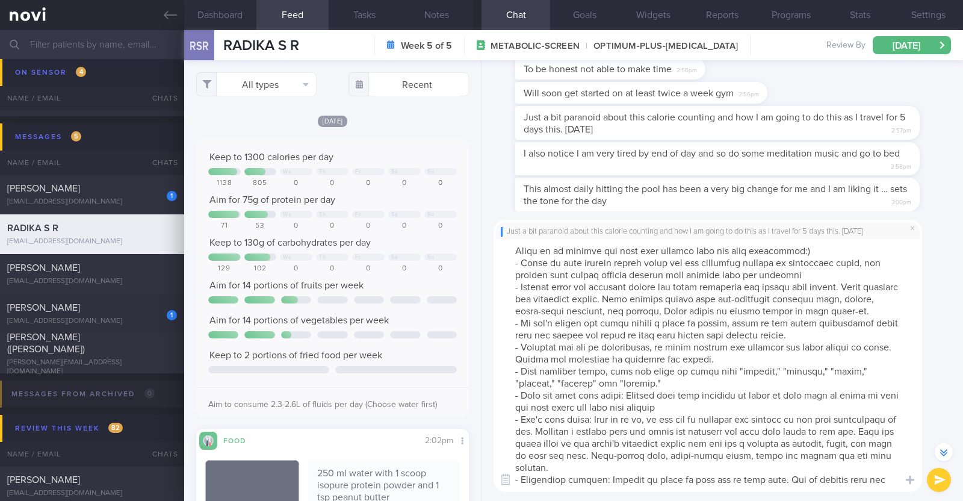
scroll to position [0, 0]
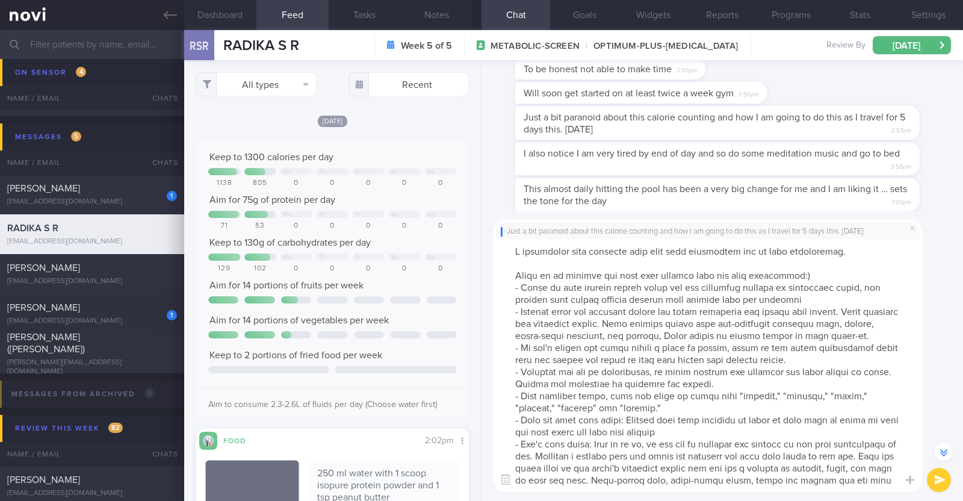
drag, startPoint x: 512, startPoint y: 308, endPoint x: 817, endPoint y: 358, distance: 309.2
click at [817, 358] on textarea at bounding box center [707, 365] width 428 height 253
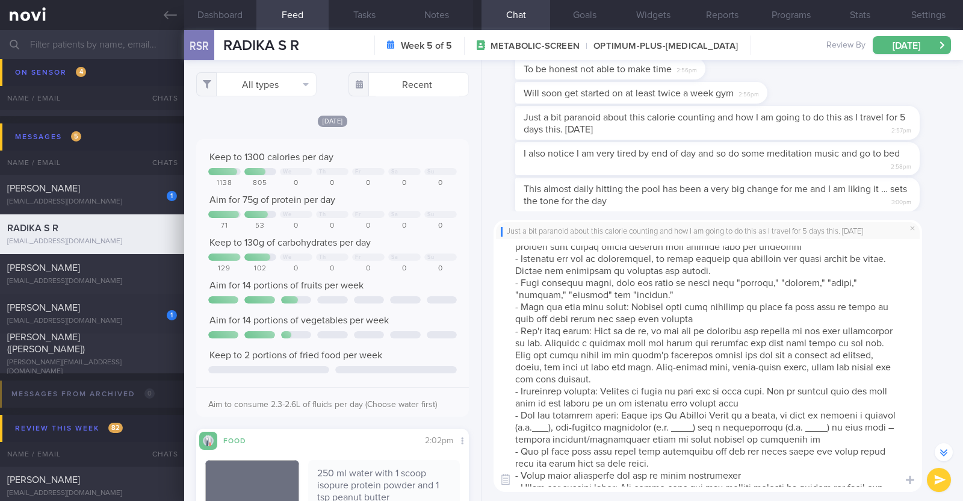
scroll to position [75, 0]
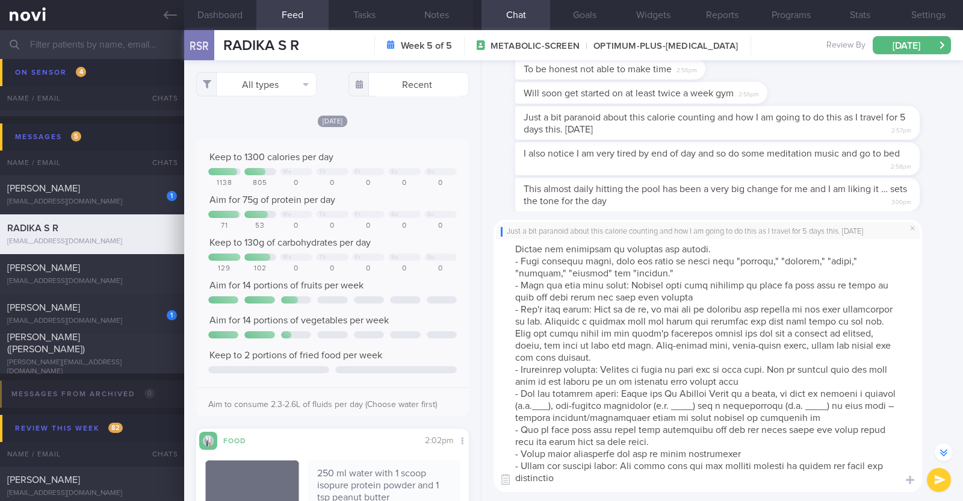
drag, startPoint x: 515, startPoint y: 392, endPoint x: 873, endPoint y: 416, distance: 358.9
click at [873, 416] on textarea at bounding box center [707, 365] width 428 height 253
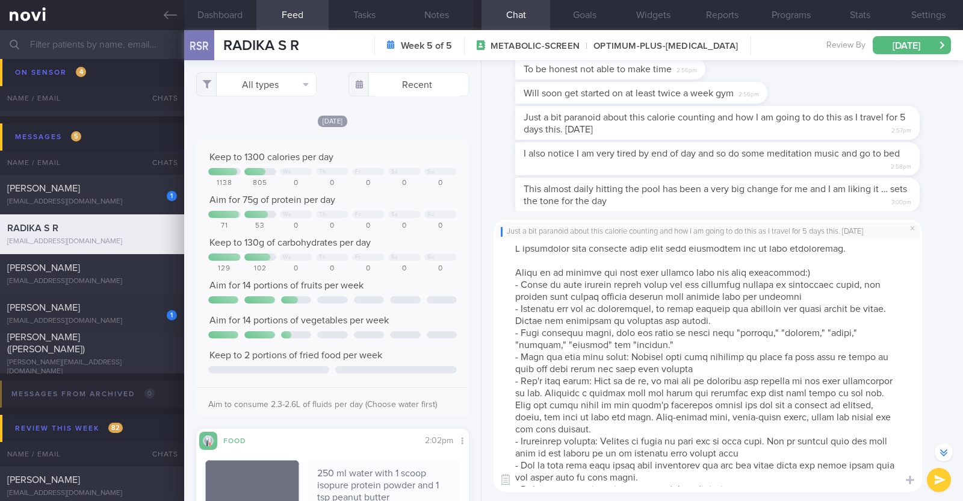
scroll to position [0, 0]
drag, startPoint x: 684, startPoint y: 422, endPoint x: 761, endPoint y: 421, distance: 77.6
click at [761, 421] on textarea at bounding box center [707, 365] width 428 height 253
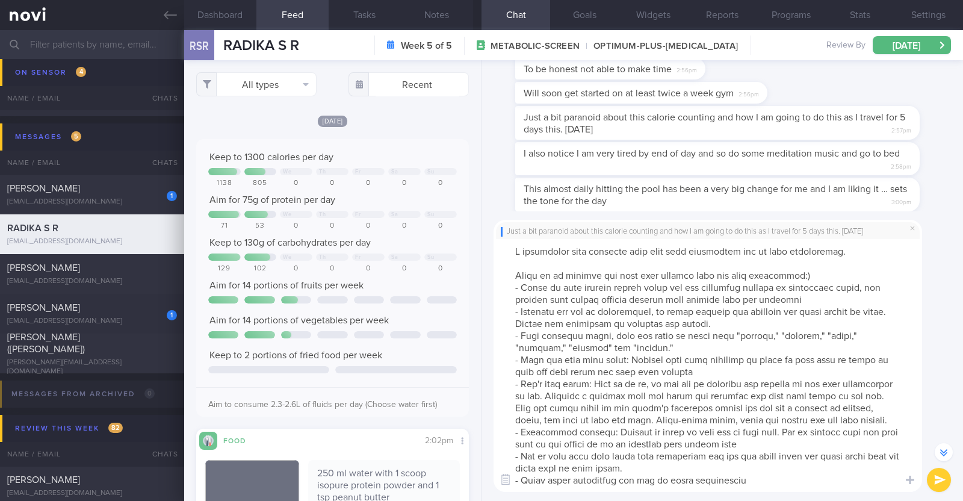
click at [806, 417] on textarea at bounding box center [707, 365] width 428 height 253
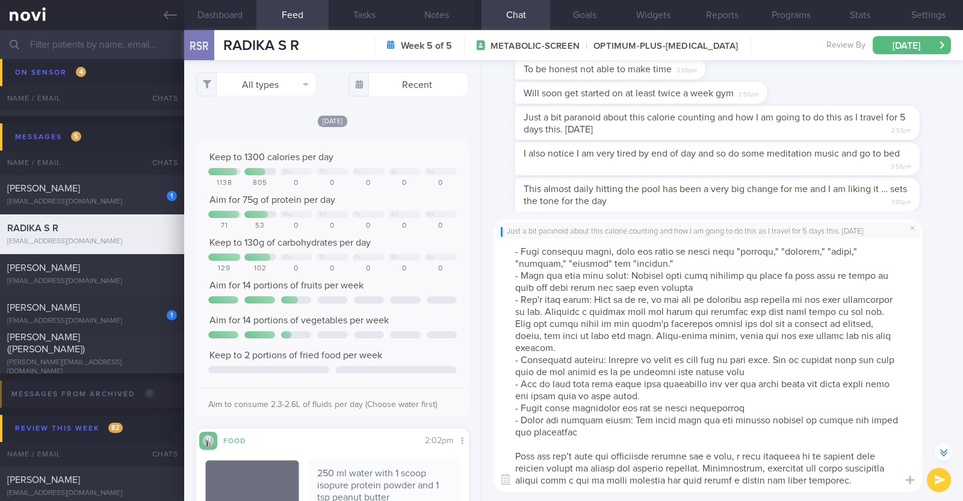
scroll to position [96, 0]
type textarea "I understand that managing your diet when travelling can be more challenging. A…"
click at [939, 482] on button "submit" at bounding box center [939, 480] width 24 height 24
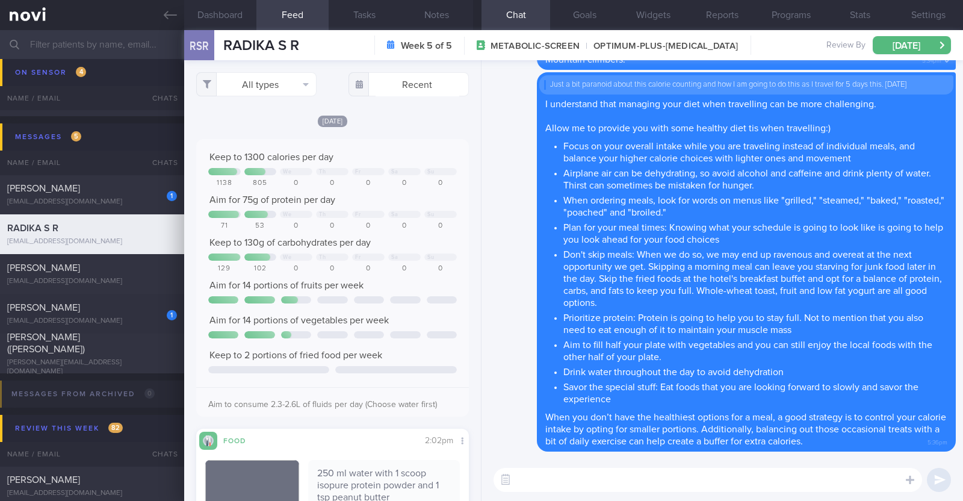
scroll to position [0, 0]
click at [141, 206] on div "1 Alvin Low lowalvin93@gmail.com Yesterday SAF-LIP" at bounding box center [481, 195] width 963 height 40
type textarea "32M Comorbidities: HLD - familial (diagnosed for 4-5 years back) Borderline HTN…"
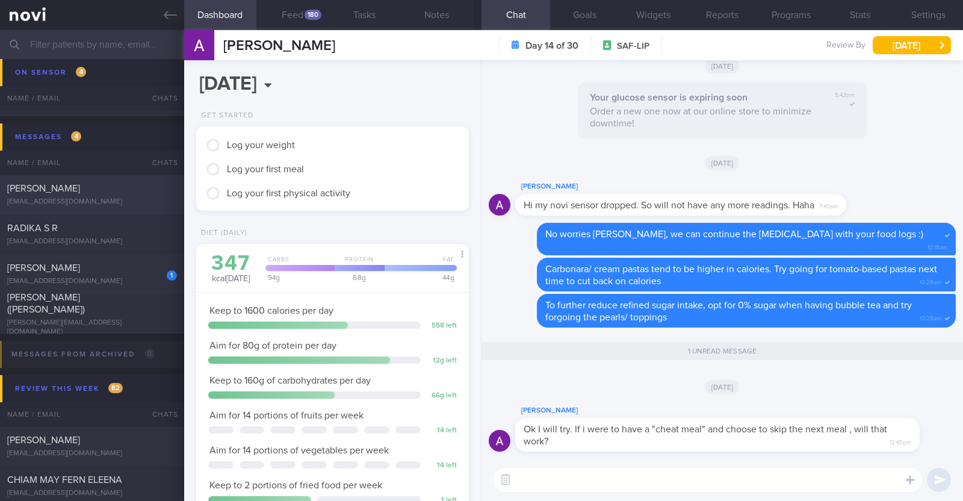
scroll to position [122, 244]
click at [524, 472] on textarea at bounding box center [707, 480] width 428 height 24
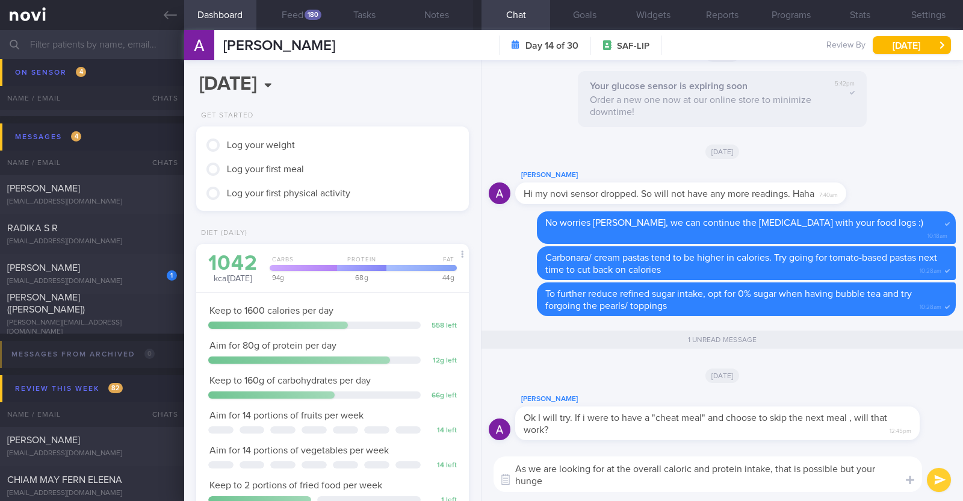
scroll to position [0, 0]
type textarea "As we are looking for at the overall caloric and protein intake, that is possib…"
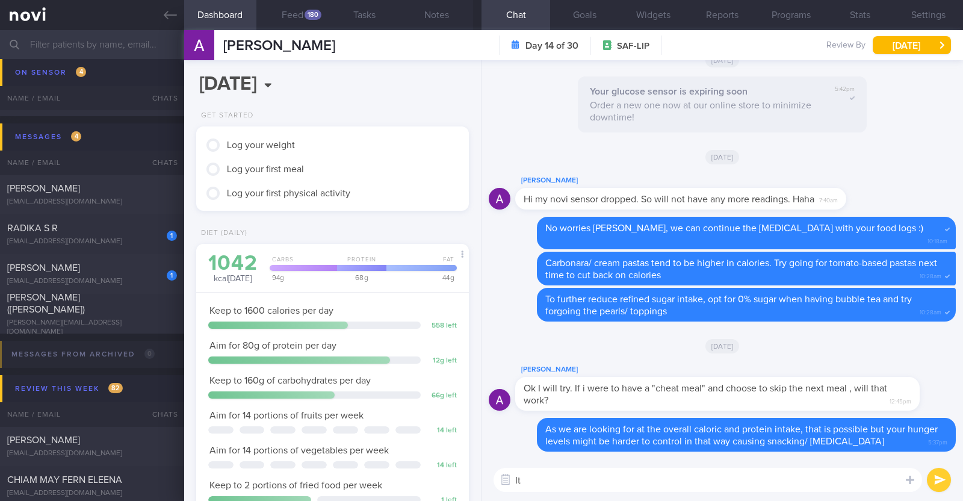
type textarea "I"
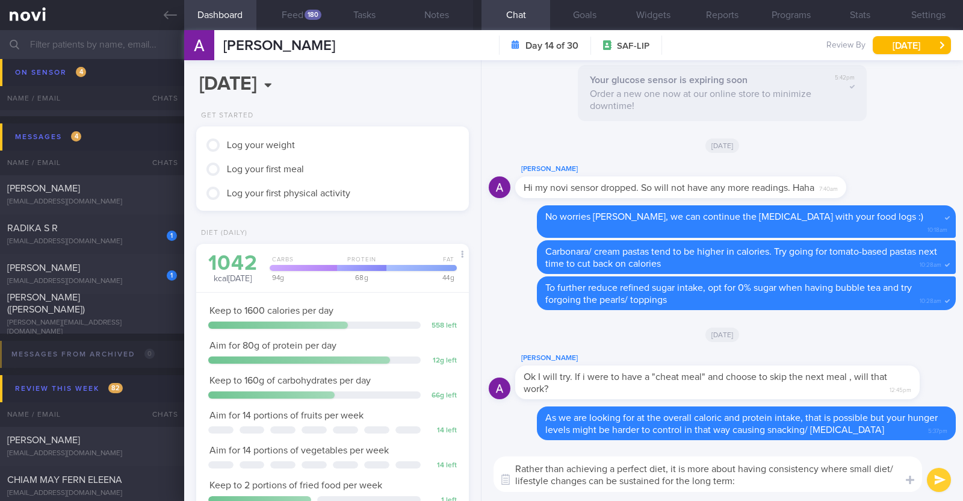
type textarea "Rather than achieving a perfect diet, it is more about having consistency where…"
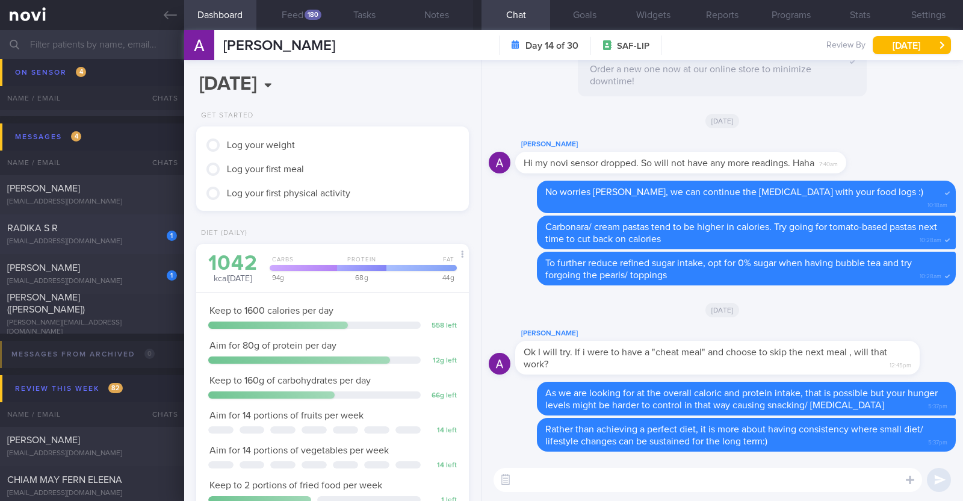
click at [155, 227] on div "1" at bounding box center [163, 231] width 26 height 19
type input "r/v 30/9"
type textarea "61F Indian vegetarian diet; takes dairy but not egg Co-morbidities: Dyslipidemi…"
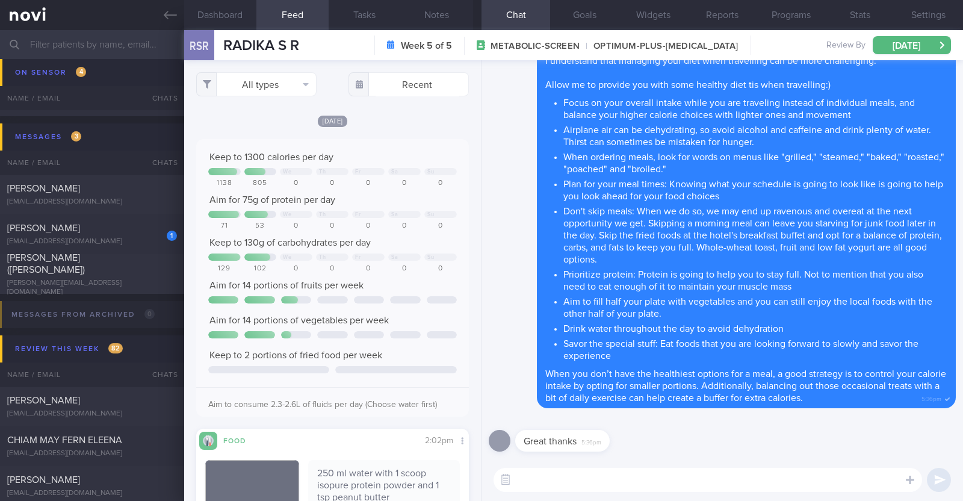
click at [578, 484] on textarea at bounding box center [707, 480] width 428 height 24
type textarea "Most welcome:)"
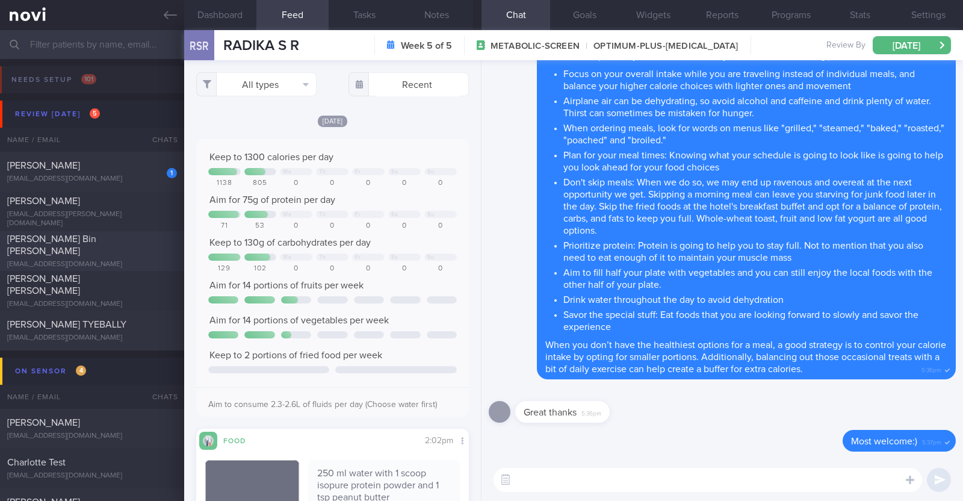
click at [109, 260] on div "khairul.abdaziz@gmail.com" at bounding box center [92, 264] width 170 height 9
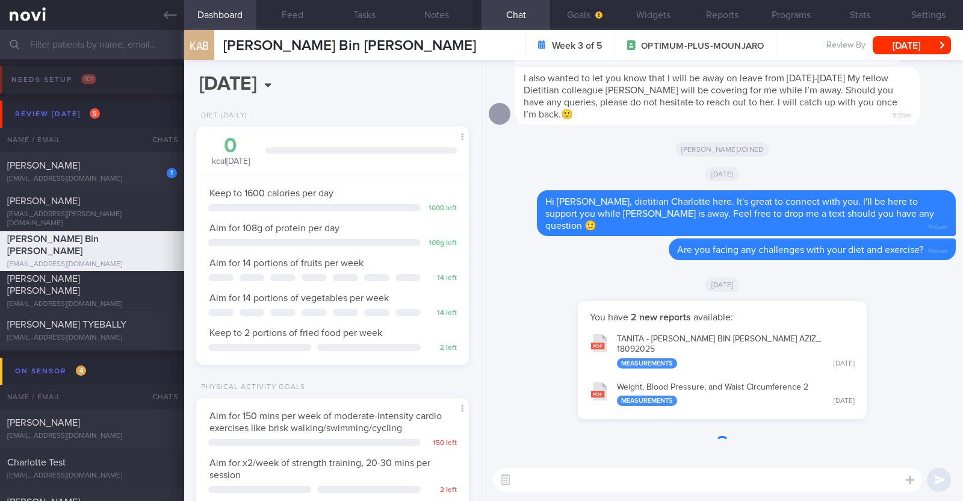
scroll to position [122, 244]
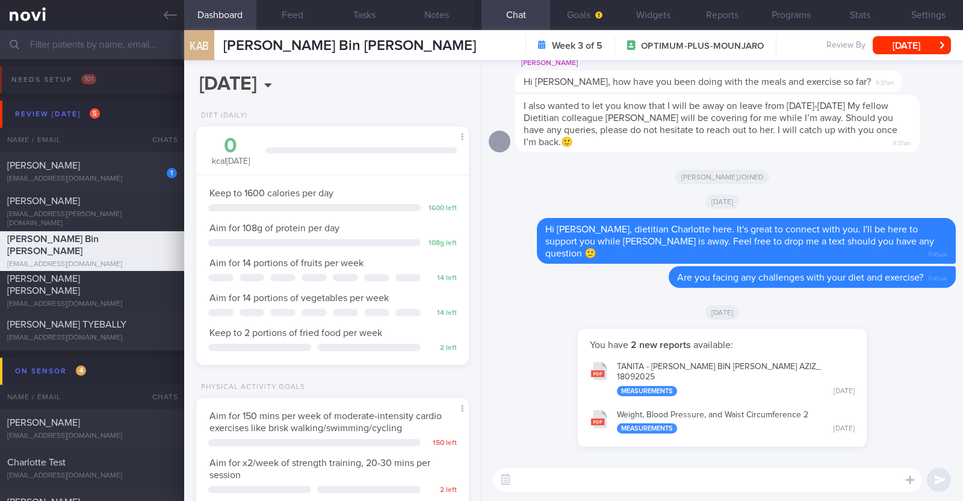
click at [543, 476] on textarea at bounding box center [707, 480] width 428 height 24
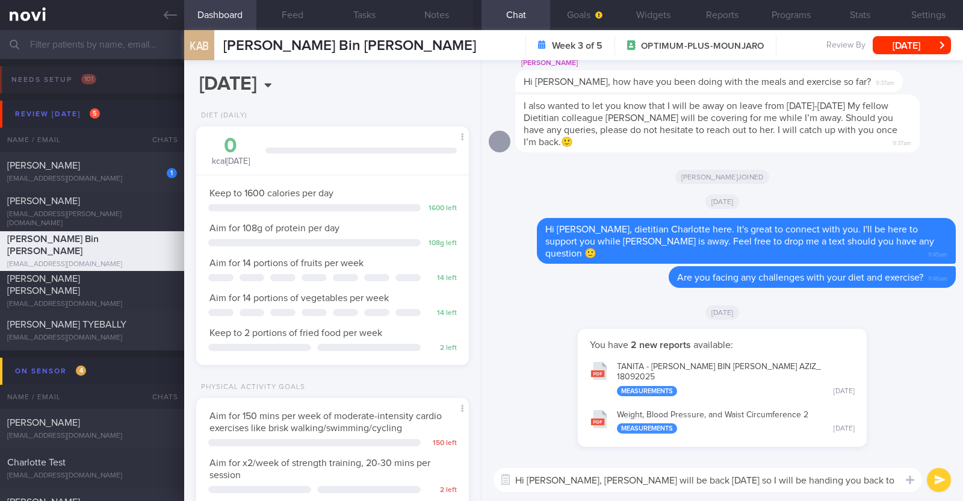
scroll to position [0, 0]
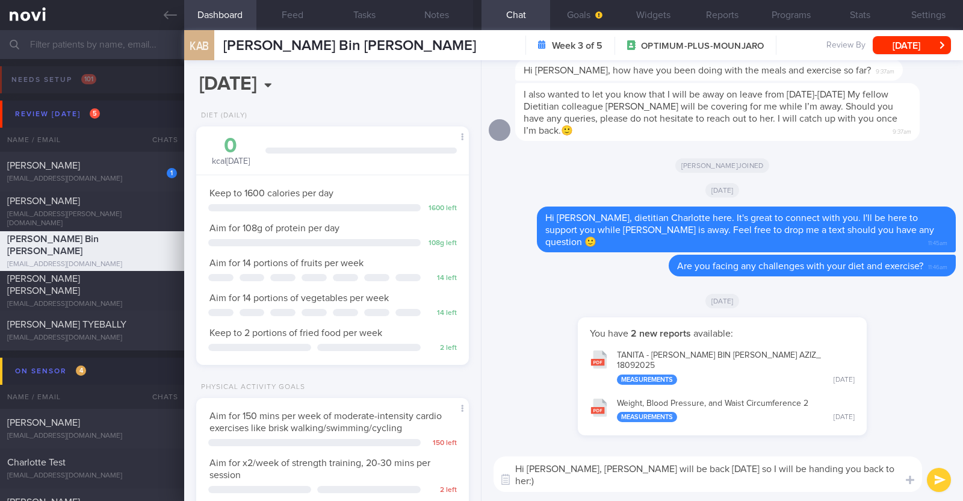
type textarea "Hi Khairul, Sharon will be back tomorrow so I will be handing you back to her:)…"
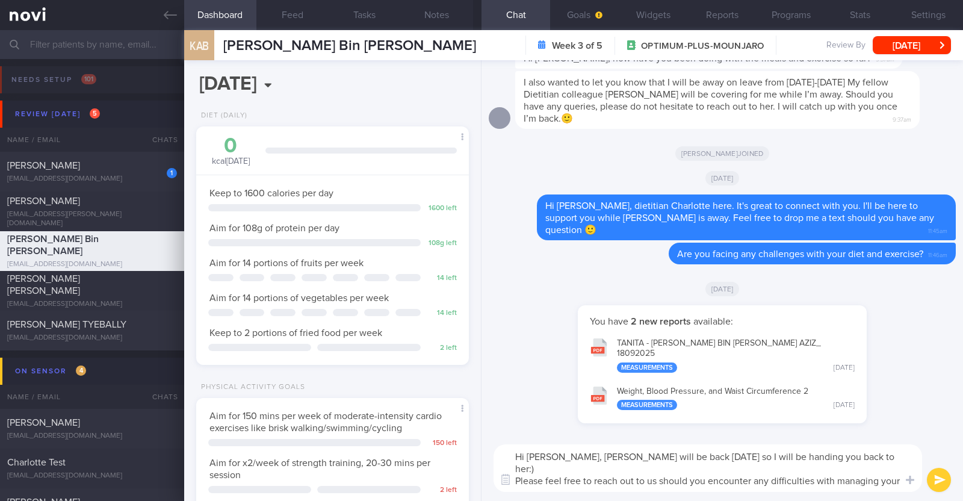
type textarea "Hi [PERSON_NAME], [PERSON_NAME] will be back [DATE] so I will be handing you ba…"
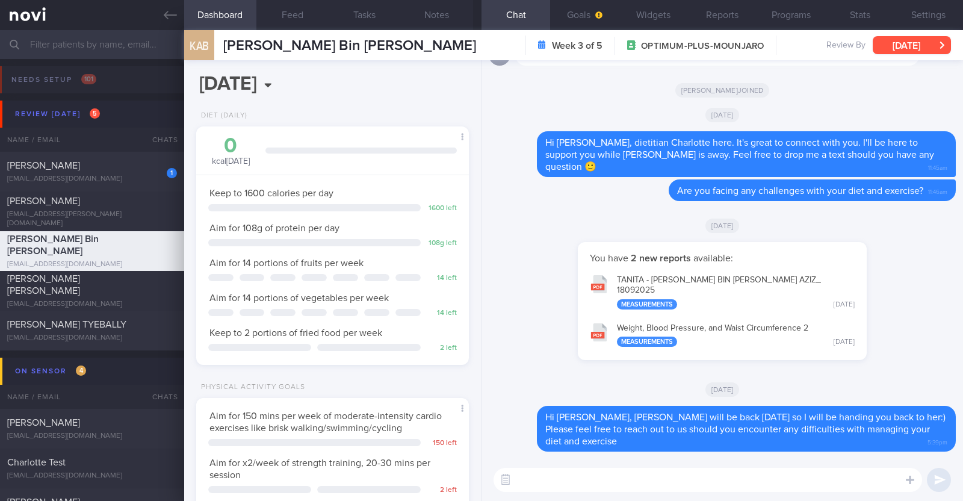
click at [906, 40] on button "[DATE]" at bounding box center [912, 45] width 78 height 18
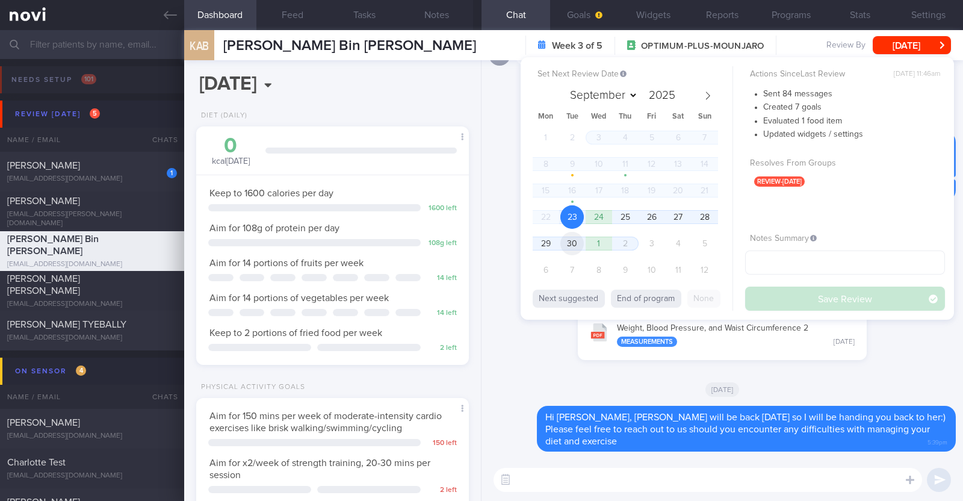
click at [577, 243] on span "30" at bounding box center [571, 243] width 23 height 23
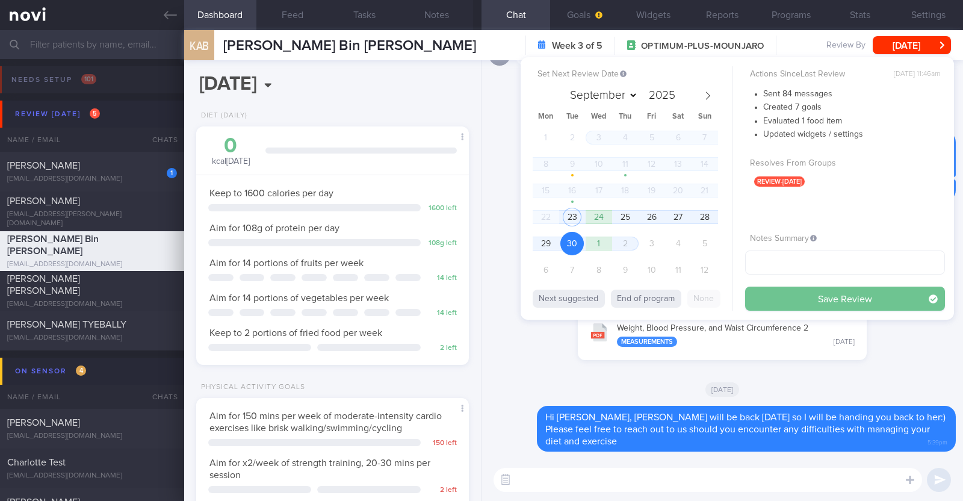
click at [771, 295] on button "Save Review" at bounding box center [845, 298] width 200 height 24
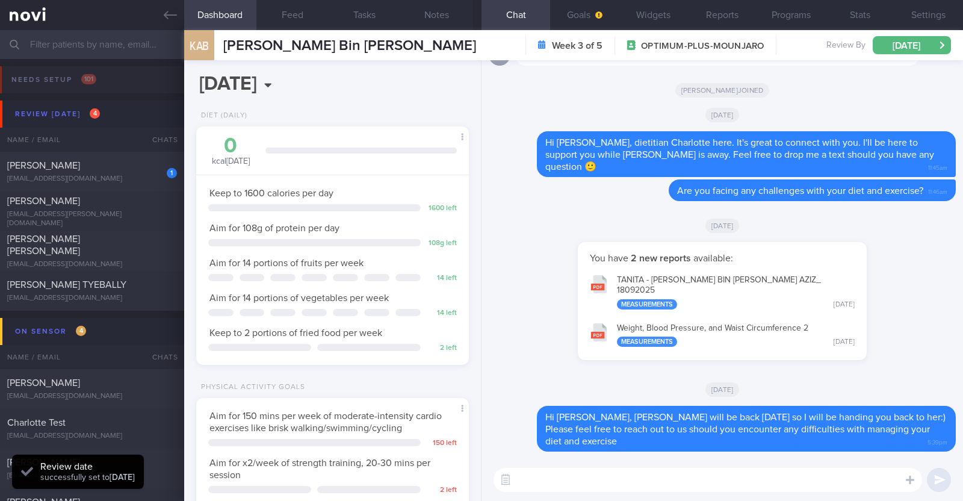
scroll to position [122, 244]
click at [80, 201] on span "[PERSON_NAME]" at bounding box center [43, 201] width 73 height 10
type textarea "34M Nil PMHx [MEDICAL_DATA] 1.7mg then 2.4mg -2.5kg [DATE] -> 0.25kg per week,"
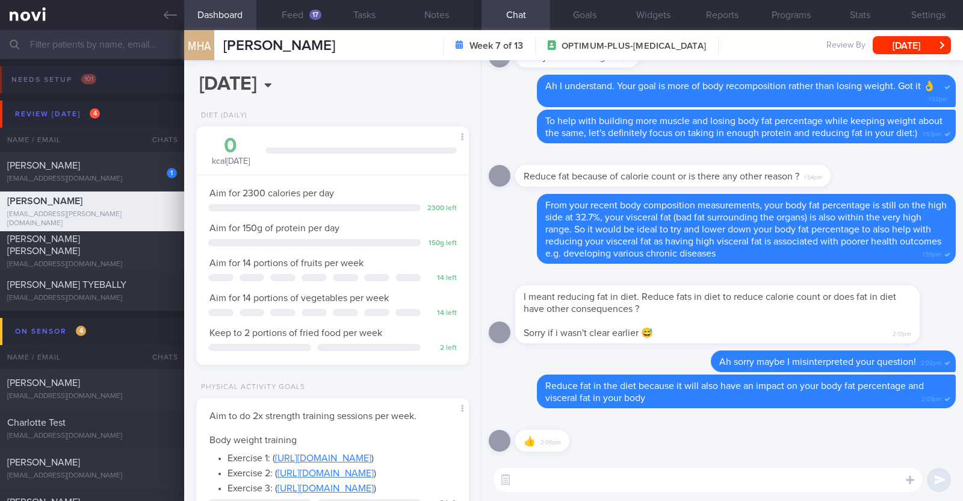
drag, startPoint x: 158, startPoint y: 4, endPoint x: 602, endPoint y: 96, distance: 453.1
click at [158, 4] on link at bounding box center [92, 15] width 184 height 30
